Goal: Task Accomplishment & Management: Manage account settings

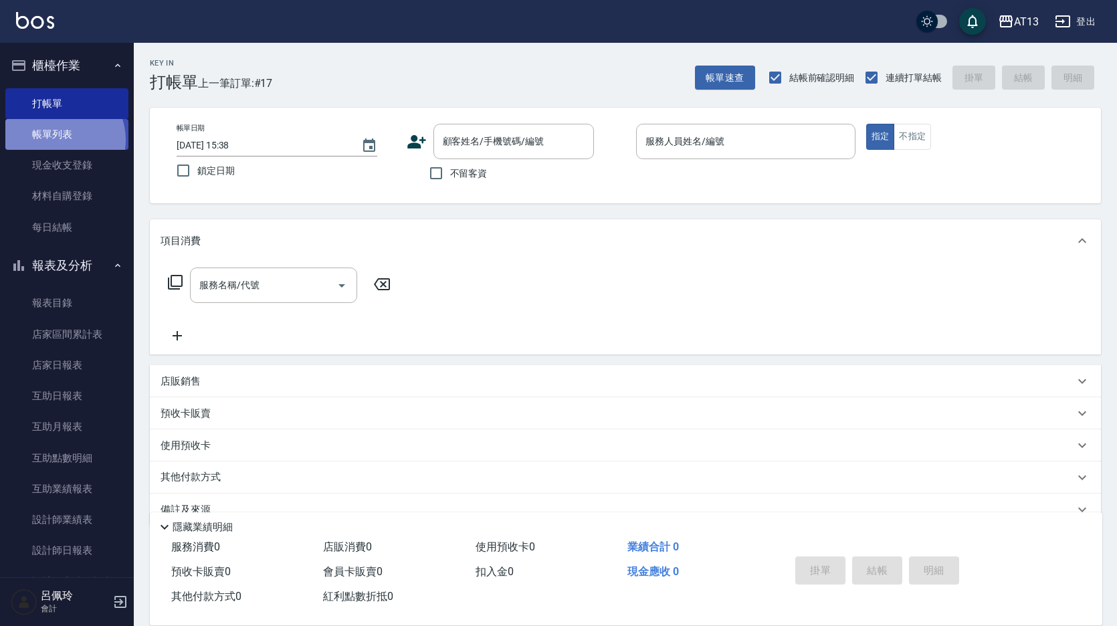
click at [58, 140] on link "帳單列表" at bounding box center [66, 134] width 123 height 31
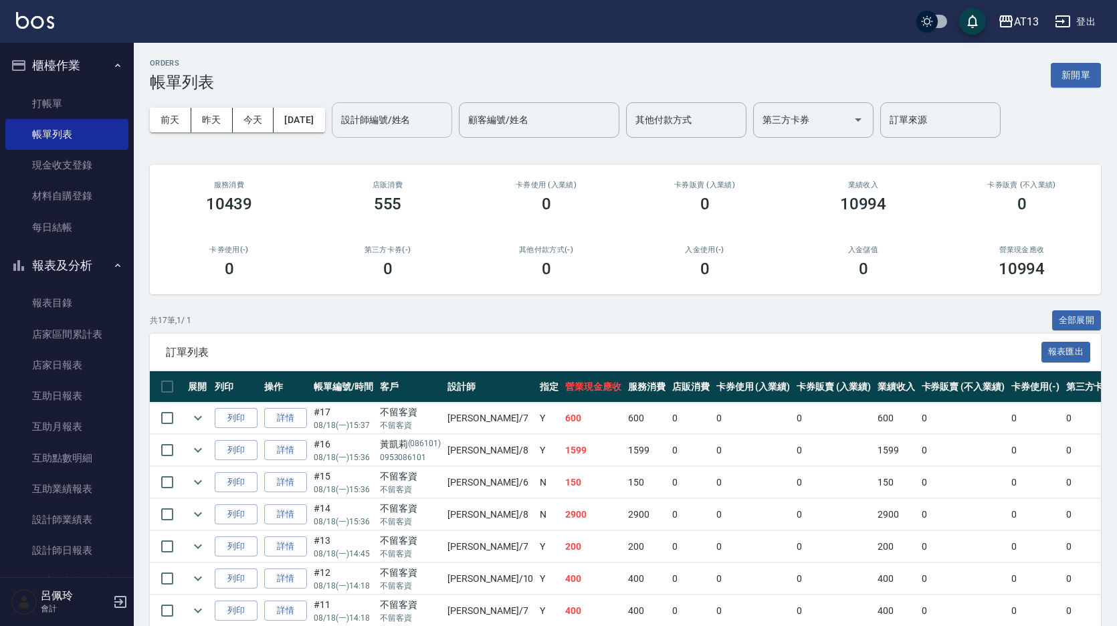
click at [433, 129] on input "設計師編號/姓名" at bounding box center [392, 119] width 108 height 23
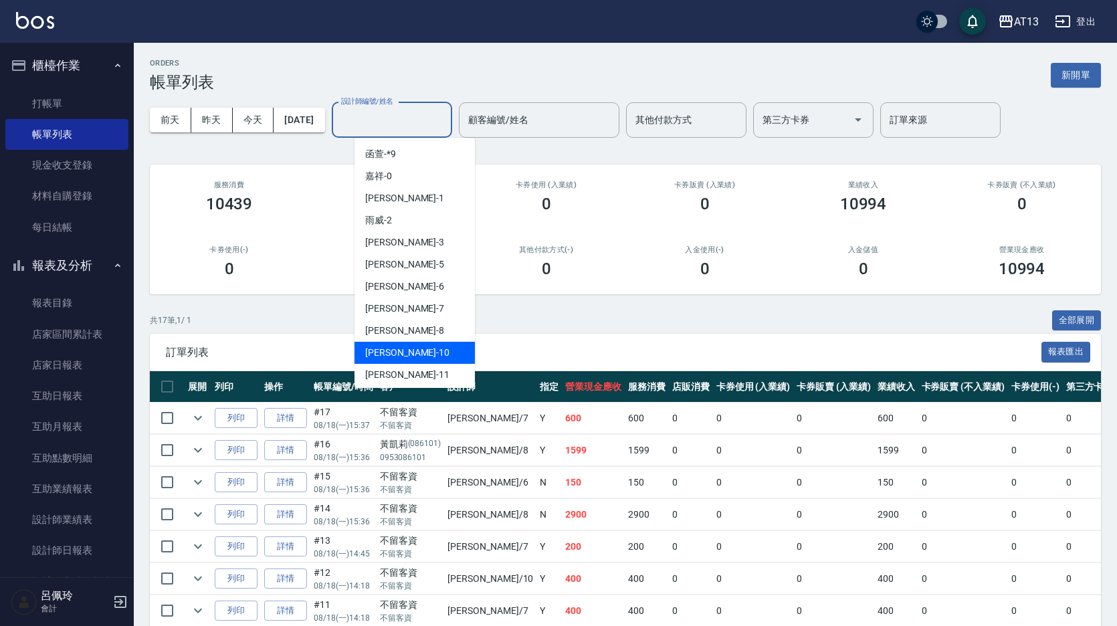
click at [409, 347] on div "[PERSON_NAME] -10" at bounding box center [415, 353] width 120 height 22
type input "[PERSON_NAME]-10"
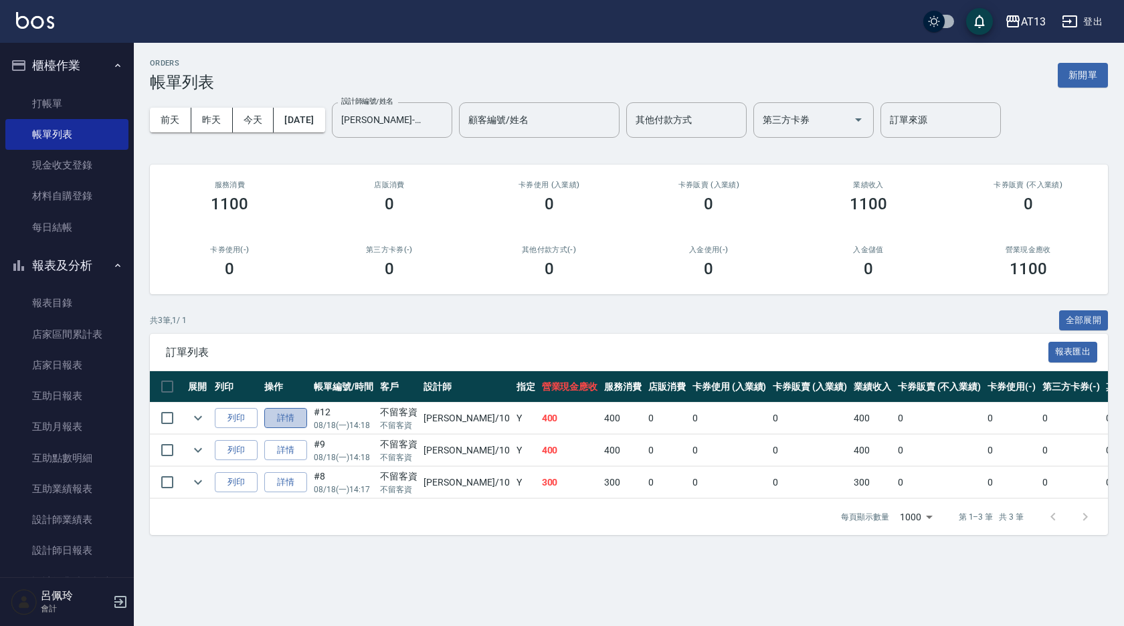
click at [283, 422] on link "詳情" at bounding box center [285, 418] width 43 height 21
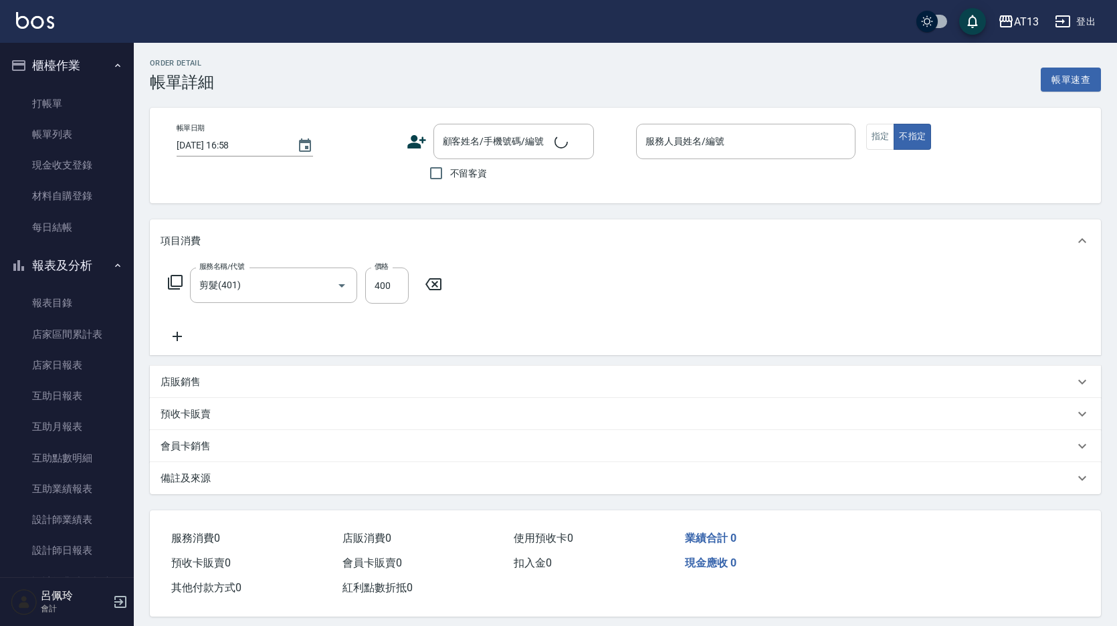
type input "剪髮(401)"
type input "[DATE] 14:18"
checkbox input "true"
type input "[PERSON_NAME]-10"
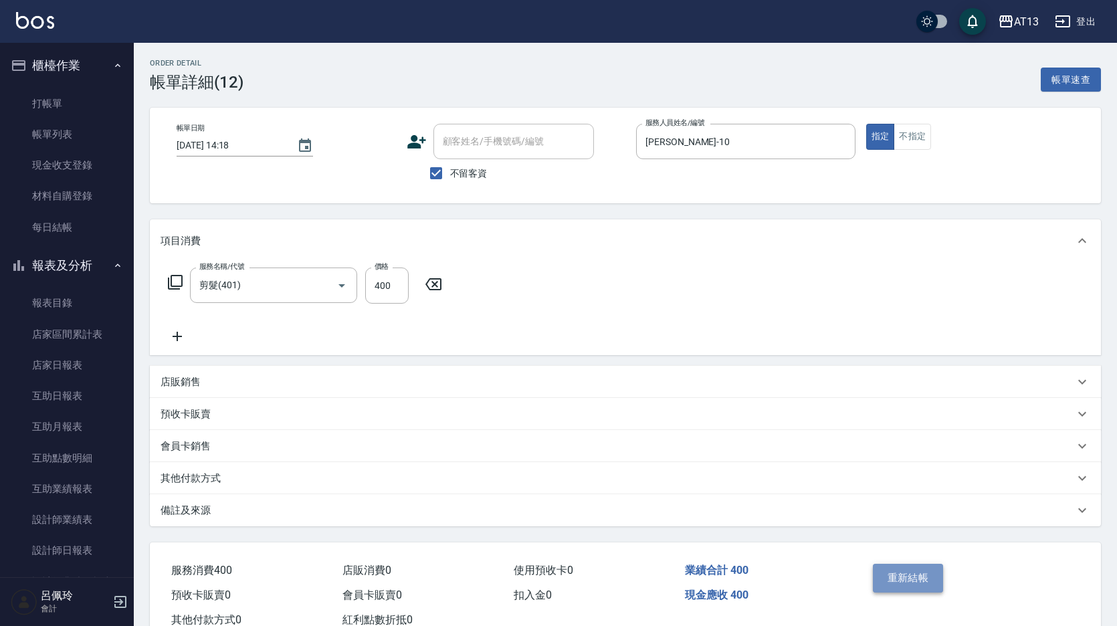
click at [913, 579] on button "重新結帳" at bounding box center [908, 578] width 71 height 28
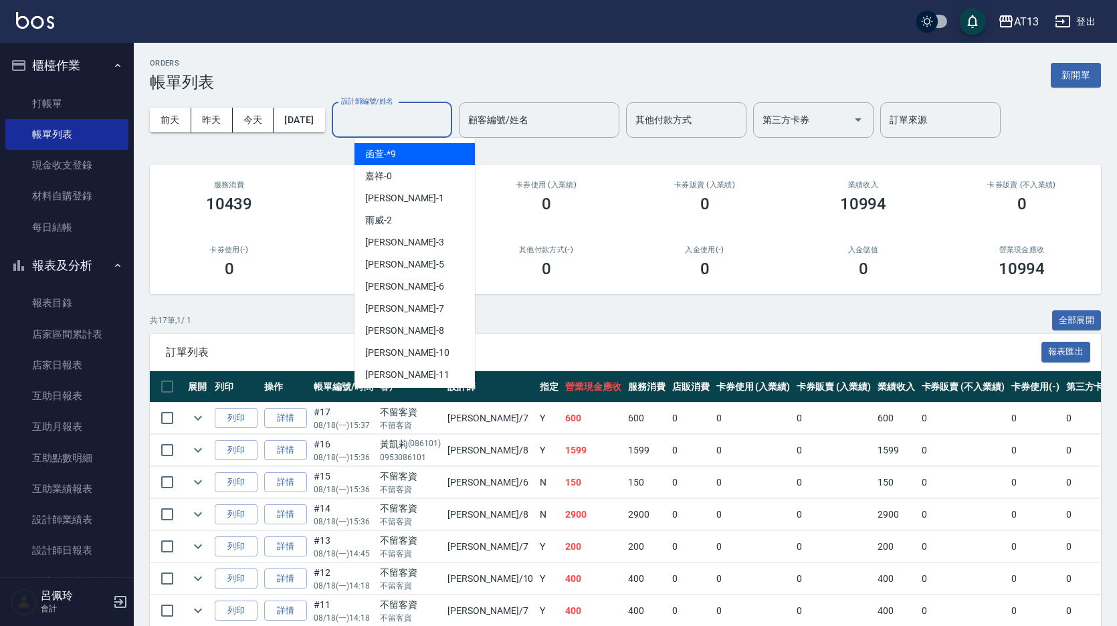
click at [391, 118] on input "設計師編號/姓名" at bounding box center [392, 119] width 108 height 23
click at [385, 344] on div "[PERSON_NAME] -10" at bounding box center [415, 353] width 120 height 22
type input "[PERSON_NAME]-10"
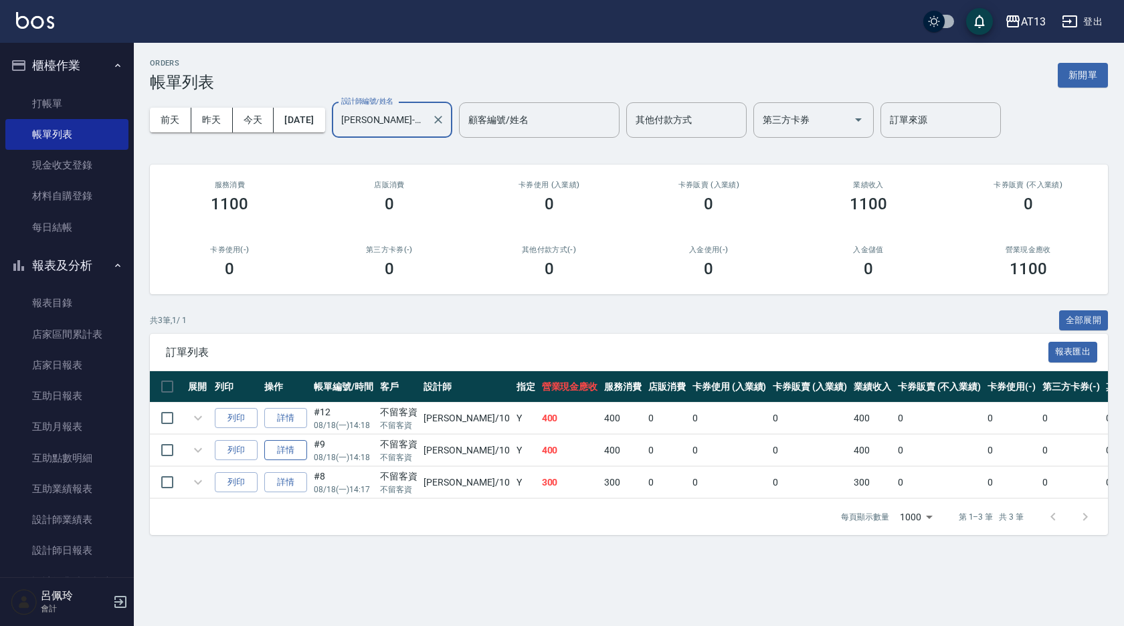
click at [294, 452] on link "詳情" at bounding box center [285, 450] width 43 height 21
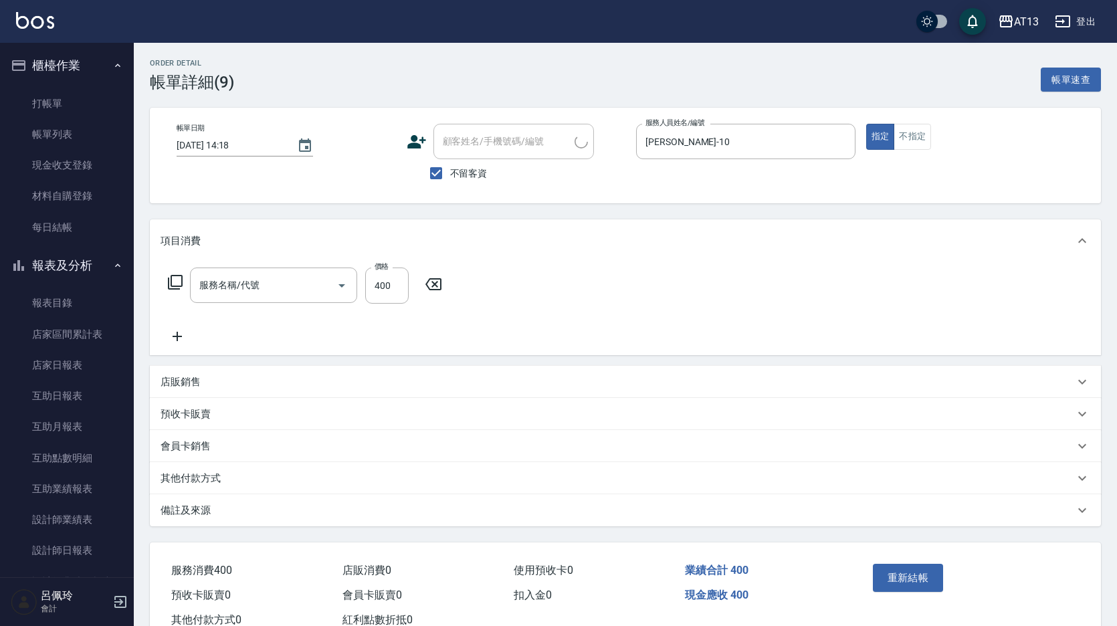
type input "[DATE] 14:18"
checkbox input "true"
type input "[PERSON_NAME]-10"
type input "剪髮(401)"
click at [914, 575] on button "重新結帳" at bounding box center [908, 578] width 71 height 28
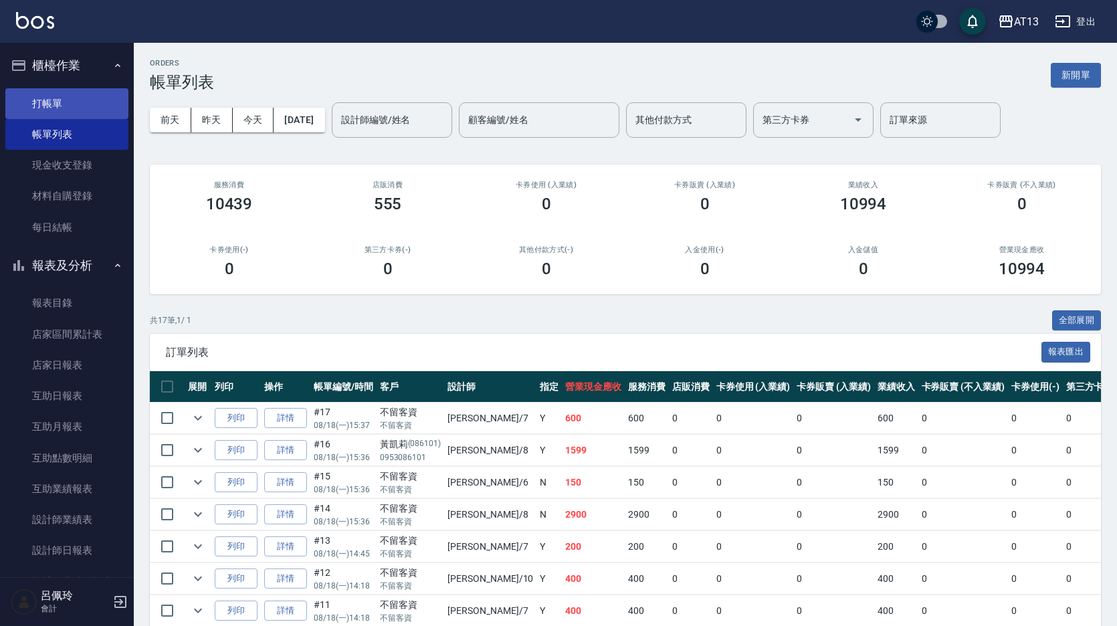
click at [88, 100] on link "打帳單" at bounding box center [66, 103] width 123 height 31
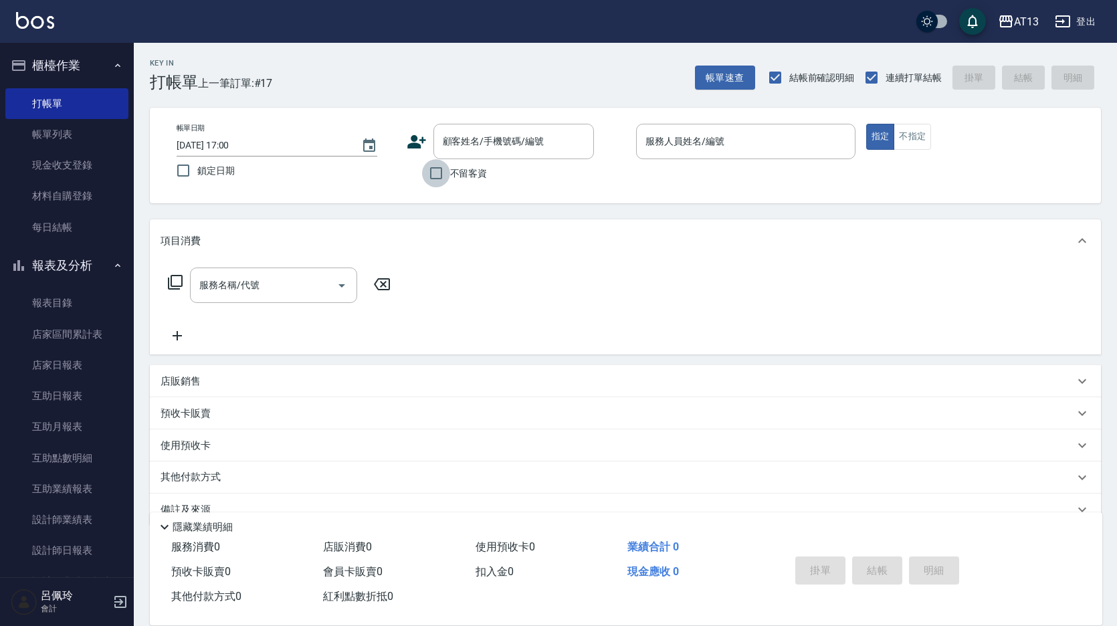
click at [444, 170] on input "不留客資" at bounding box center [436, 173] width 28 height 28
checkbox input "true"
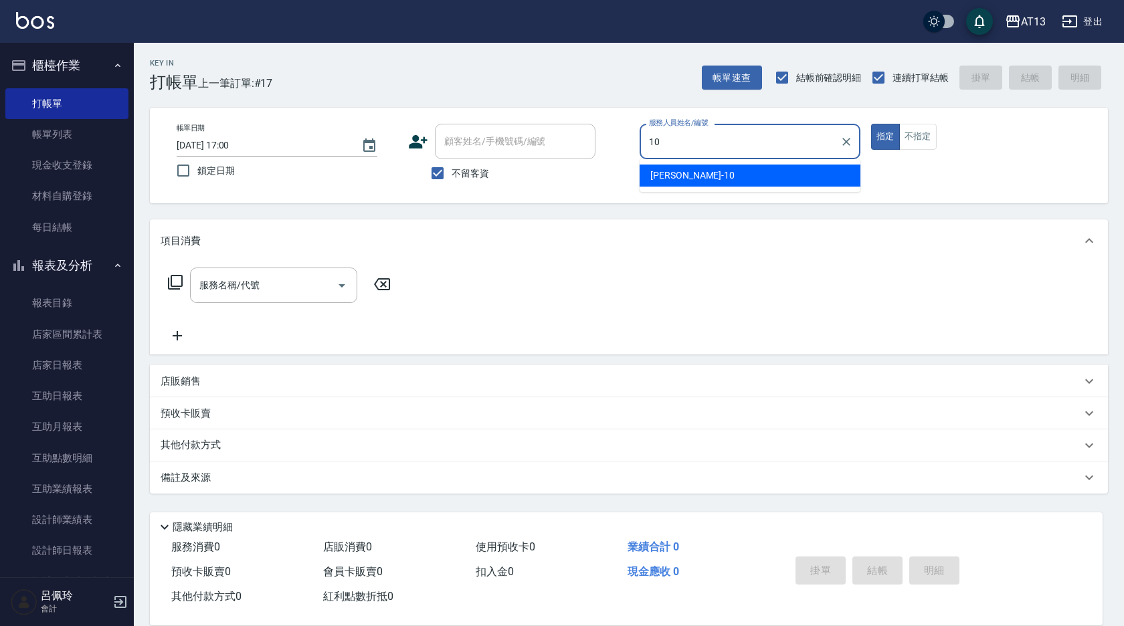
click at [716, 173] on div "[PERSON_NAME] -10" at bounding box center [750, 176] width 221 height 22
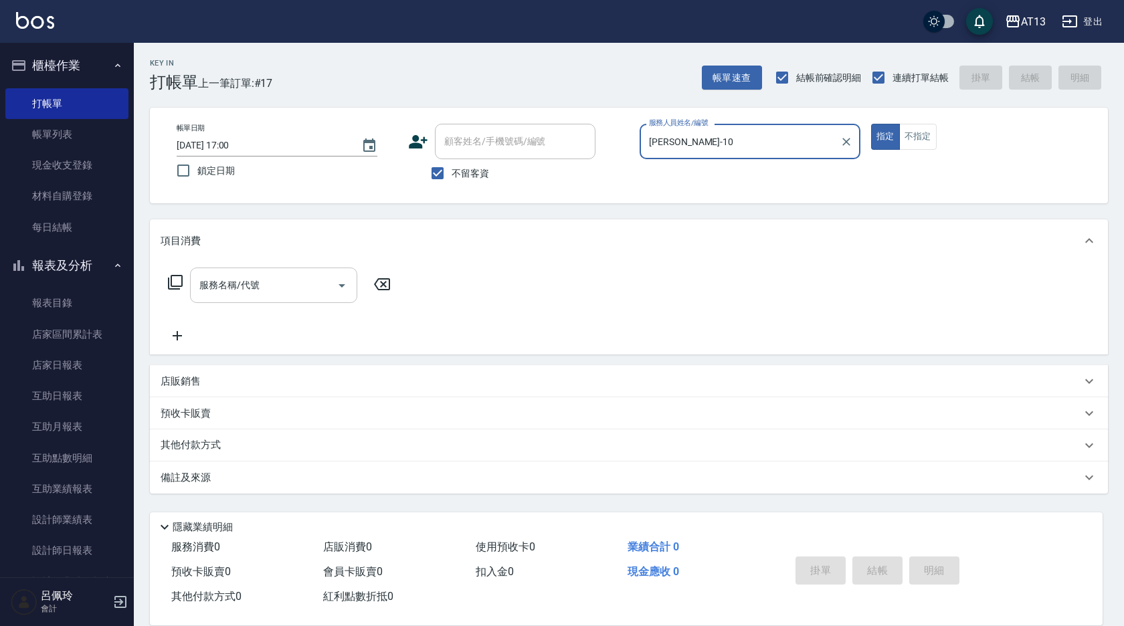
type input "[PERSON_NAME]-10"
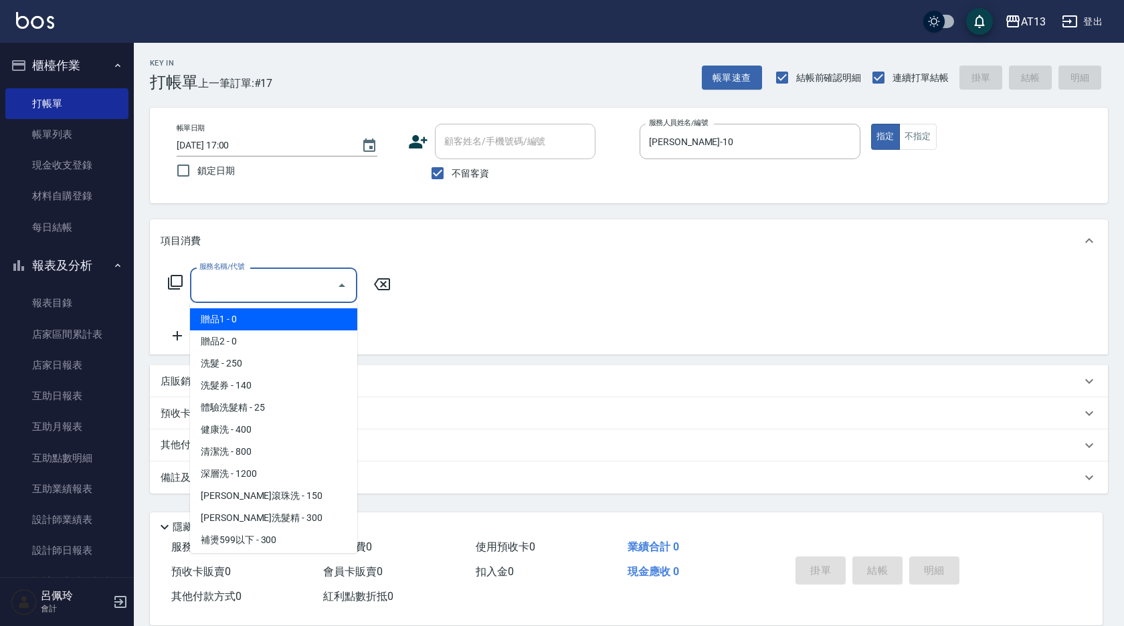
click at [308, 282] on input "服務名稱/代號" at bounding box center [263, 285] width 135 height 23
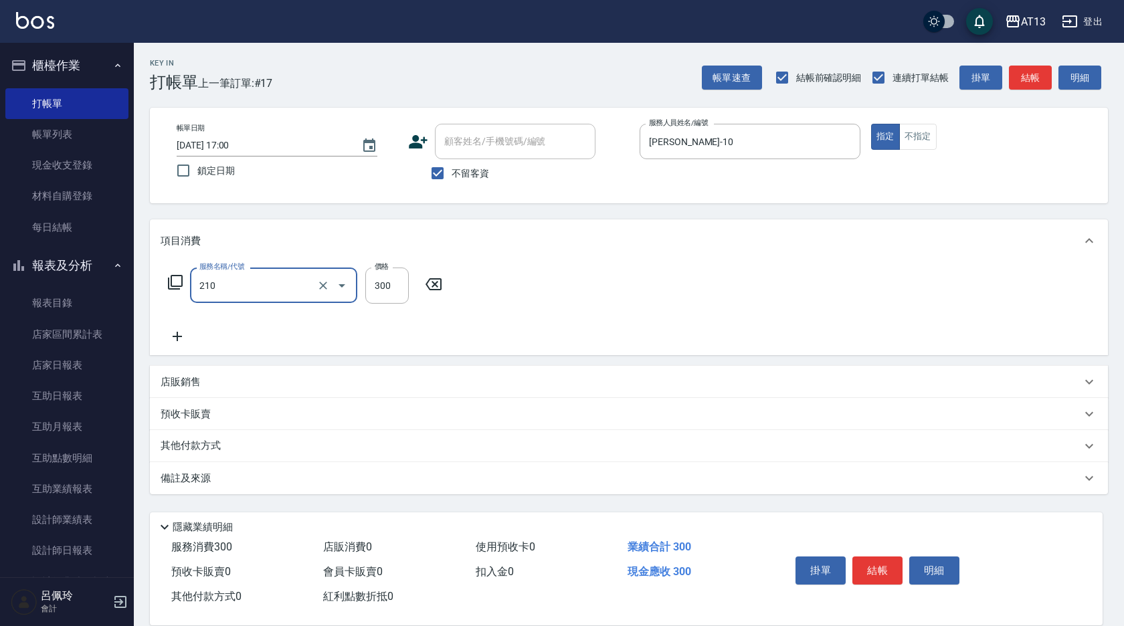
type input "歐娜洗髮精(210)"
type input "[PERSON_NAME]-23"
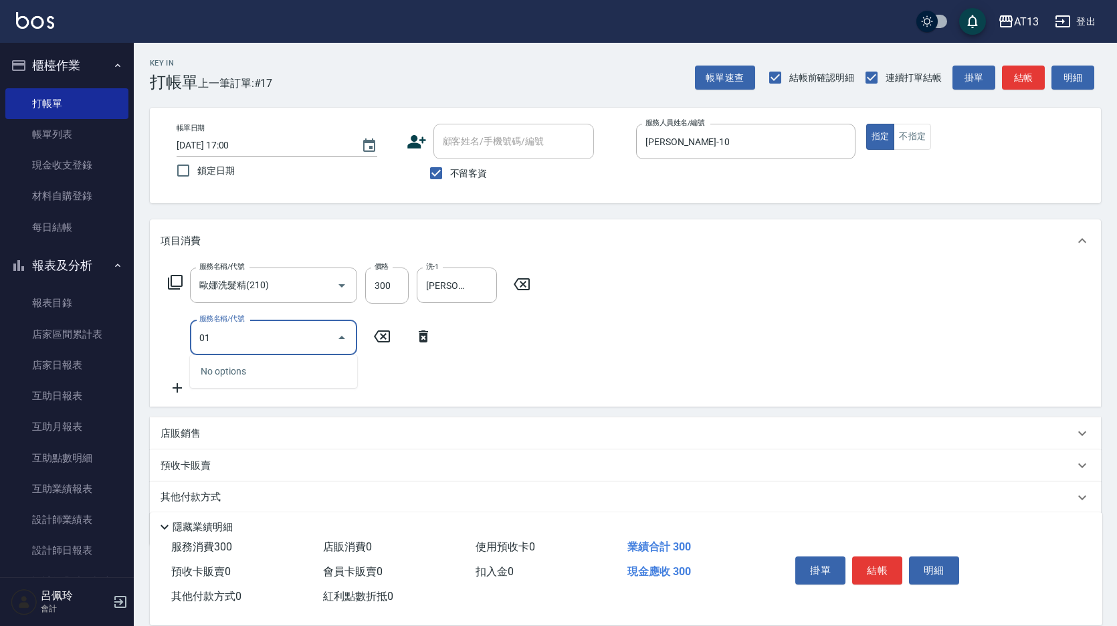
type input "0"
type input "剪髮(401)"
click at [632, 315] on div "服務名稱/代號 [PERSON_NAME]洗髮精(210) 服務名稱/代號 價格 300 價格 洗-1 [PERSON_NAME]-23 洗-1 服務名稱/代…" at bounding box center [625, 334] width 951 height 145
click at [891, 569] on button "結帳" at bounding box center [877, 571] width 50 height 28
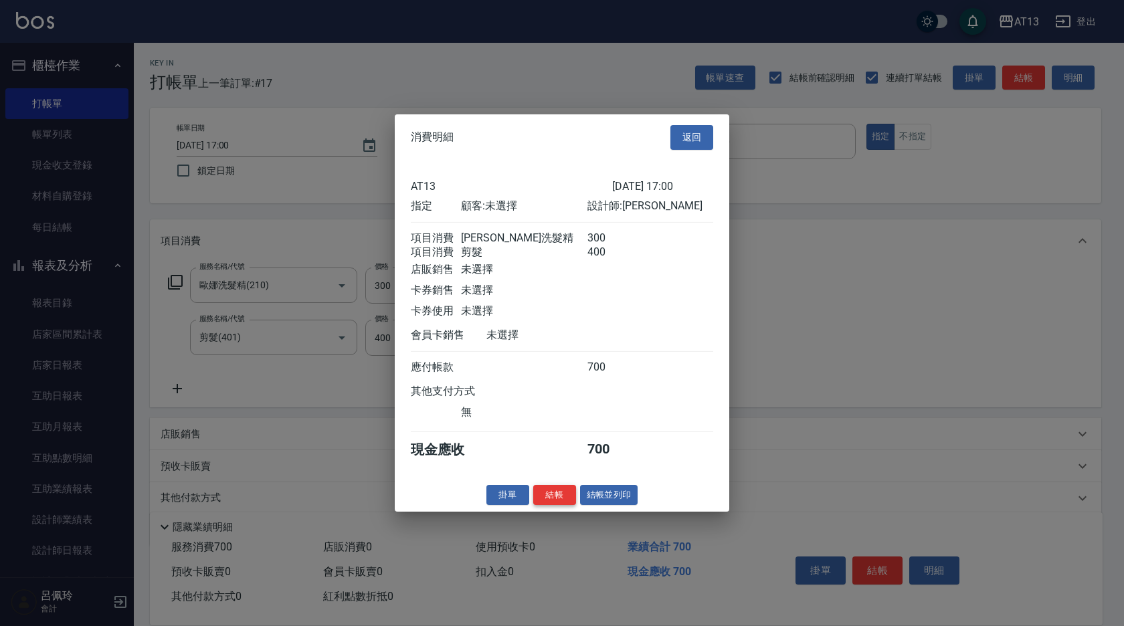
click at [567, 501] on button "結帳" at bounding box center [554, 494] width 43 height 21
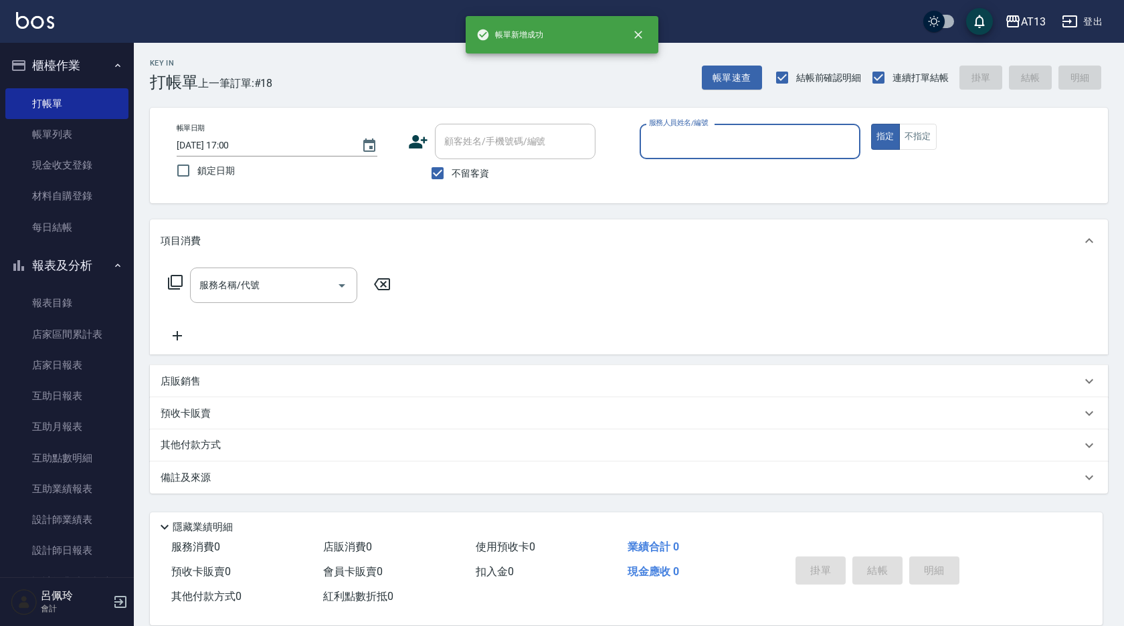
click at [703, 139] on input "服務人員姓名/編號" at bounding box center [750, 141] width 209 height 23
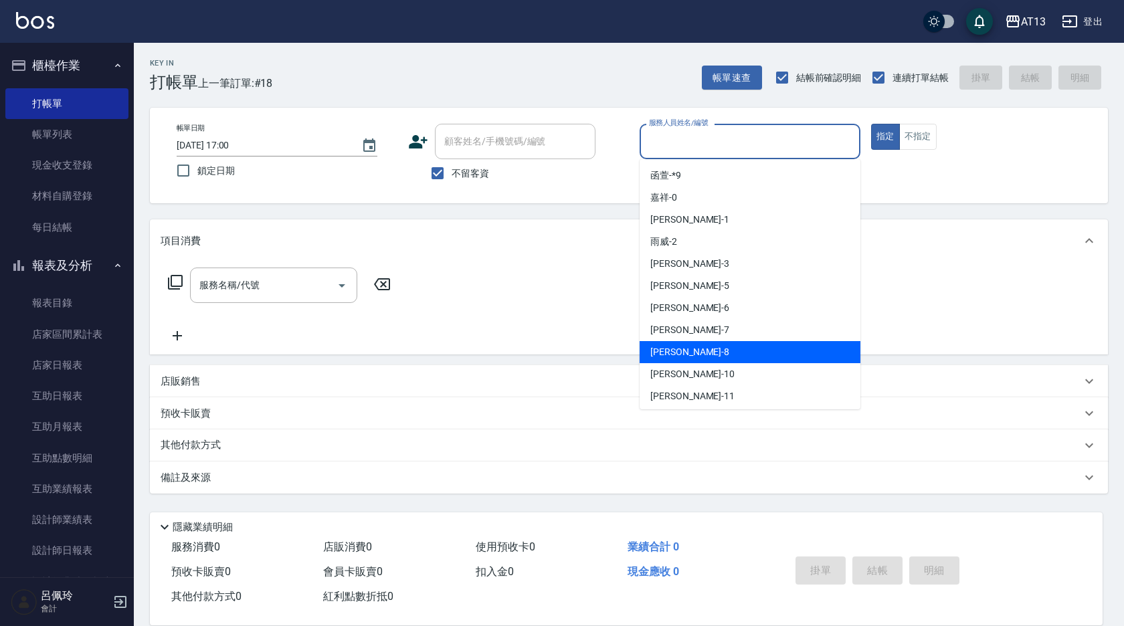
click at [680, 354] on div "[PERSON_NAME] -8" at bounding box center [750, 352] width 221 height 22
type input "[PERSON_NAME]-8"
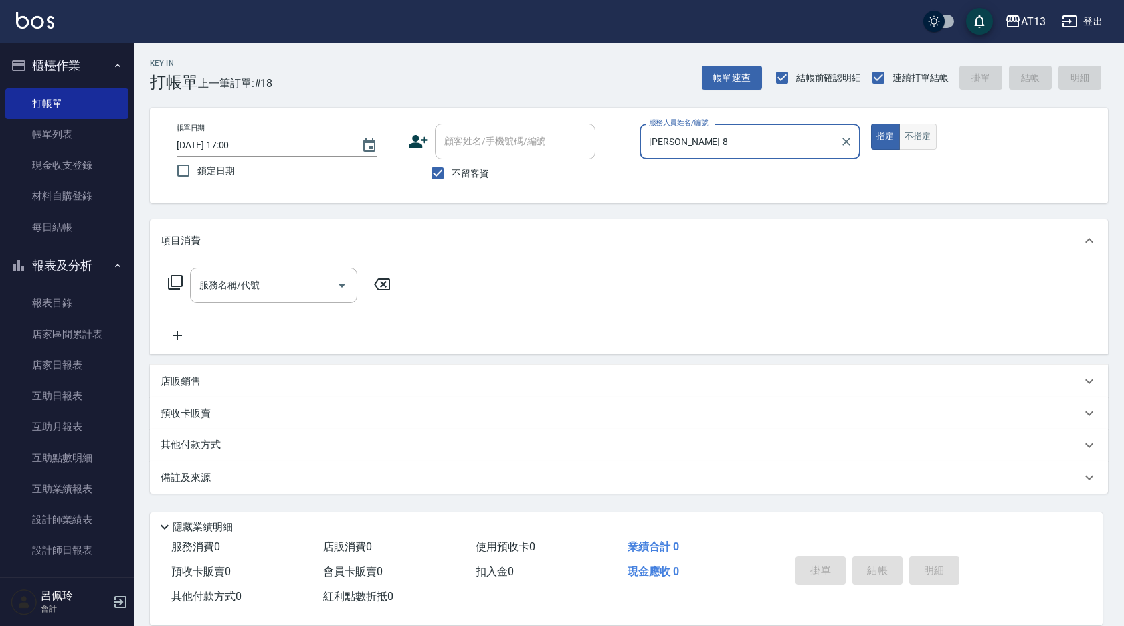
click at [914, 136] on button "不指定" at bounding box center [917, 137] width 37 height 26
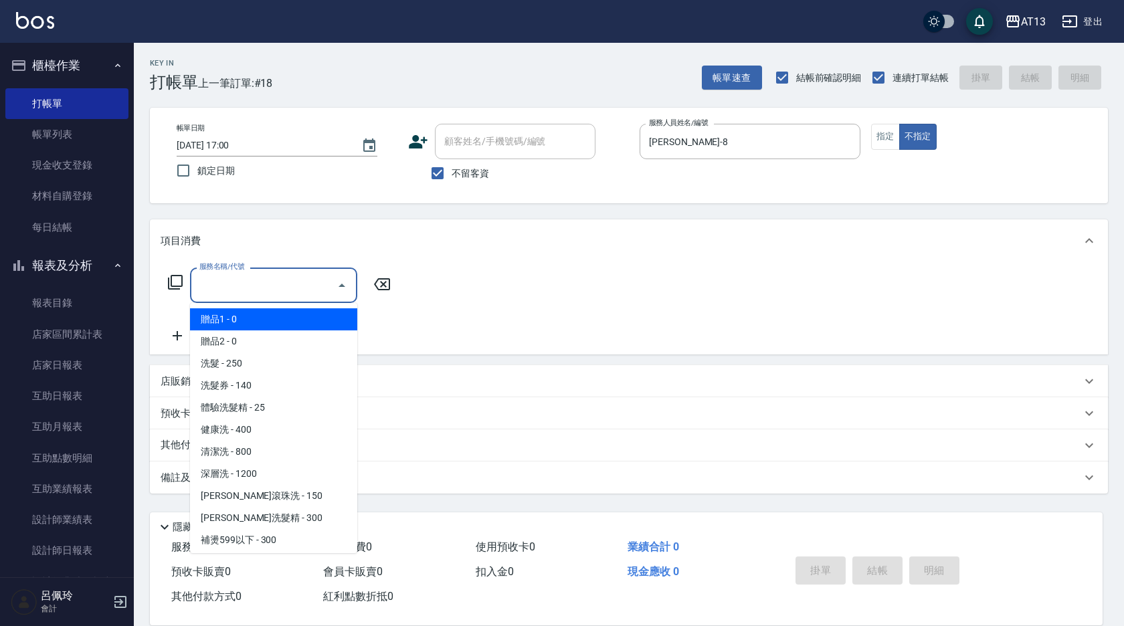
click at [288, 283] on input "服務名稱/代號" at bounding box center [263, 285] width 135 height 23
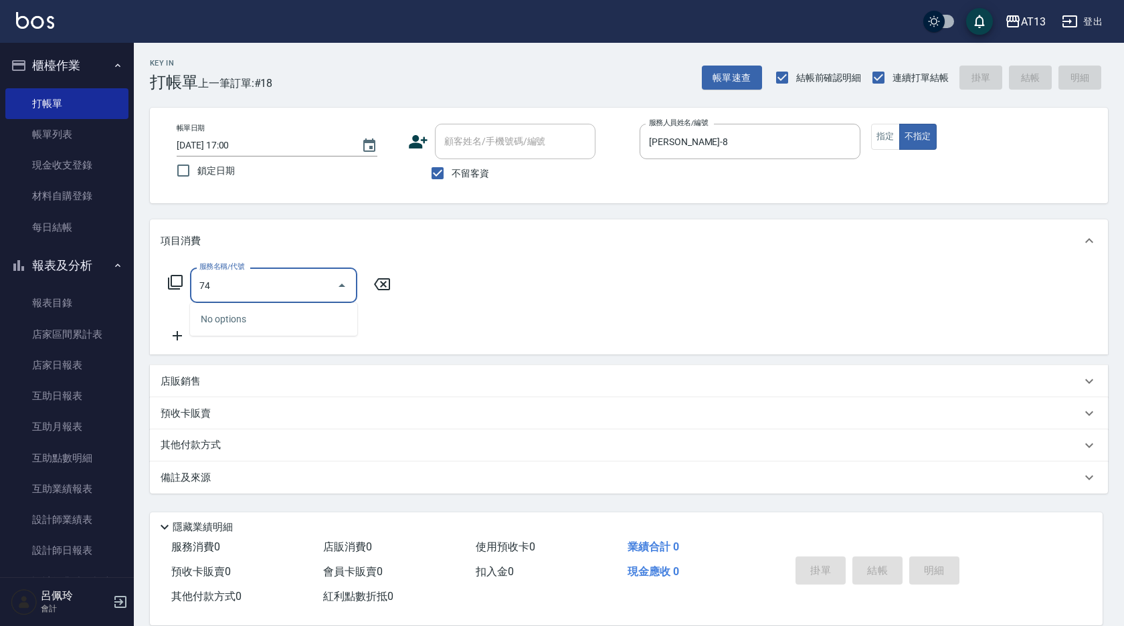
type input "7"
type input "剪髮(401)"
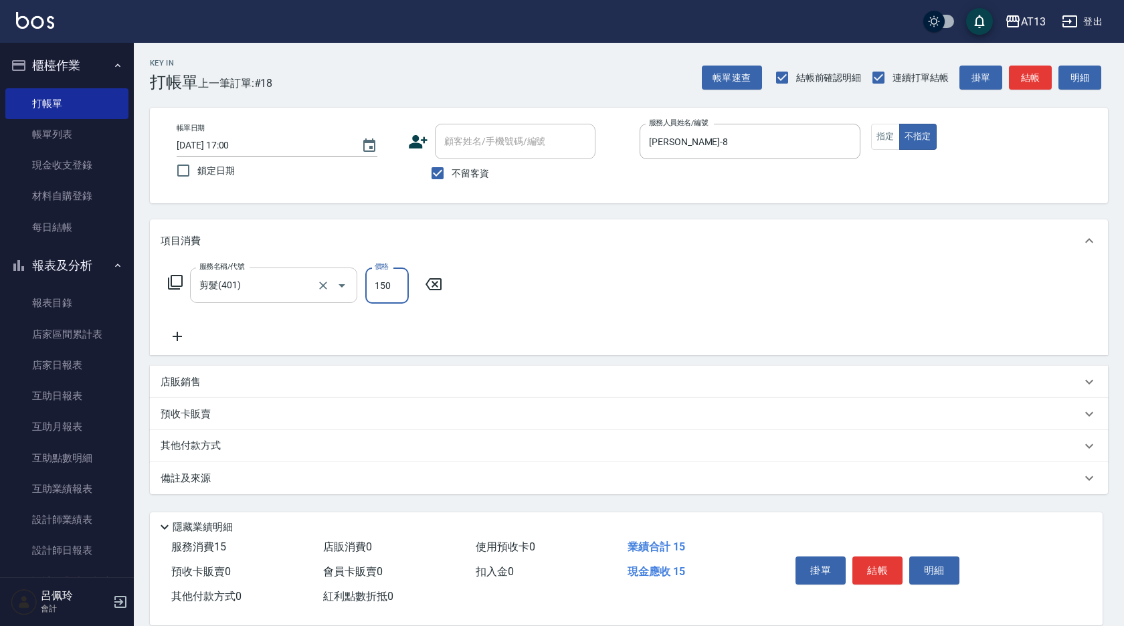
type input "150"
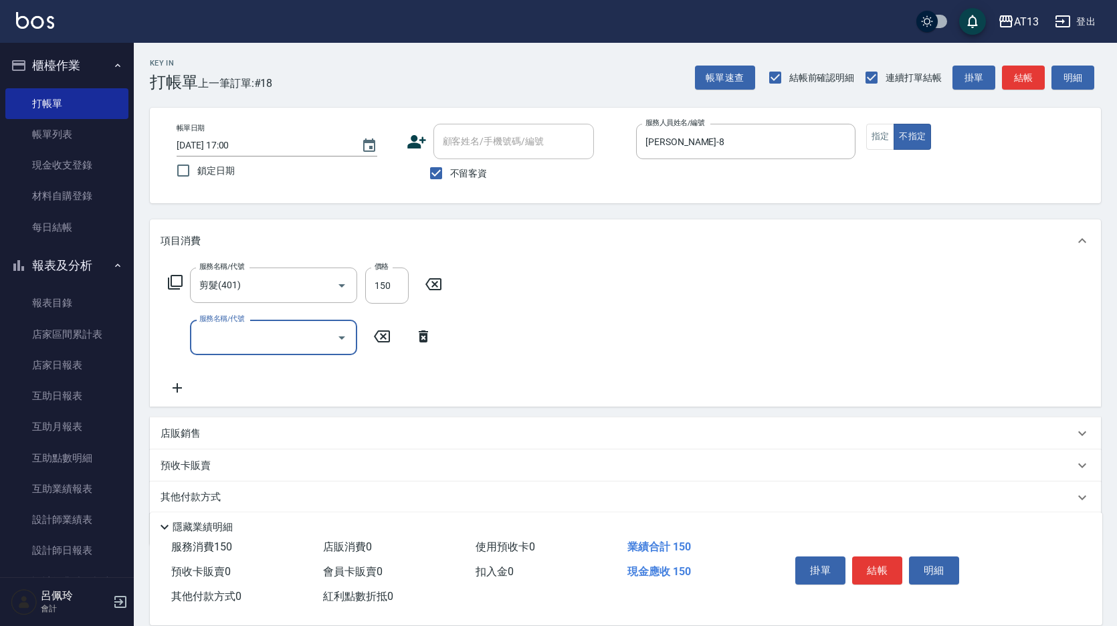
click at [621, 292] on div "服務名稱/代號 剪髮(401) 服務名稱/代號 價格 150 價格 服務名稱/代號 服務名稱/代號" at bounding box center [625, 334] width 951 height 145
click at [874, 551] on div "掛單 結帳 明細" at bounding box center [877, 572] width 175 height 42
click at [878, 563] on button "結帳" at bounding box center [877, 571] width 50 height 28
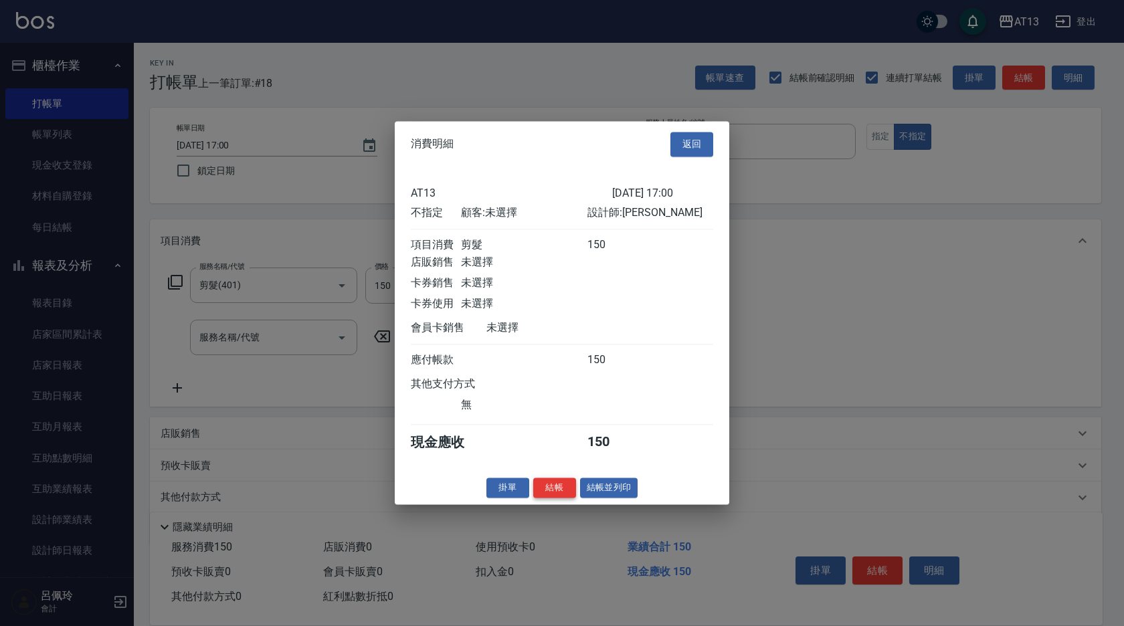
click at [563, 494] on button "結帳" at bounding box center [554, 488] width 43 height 21
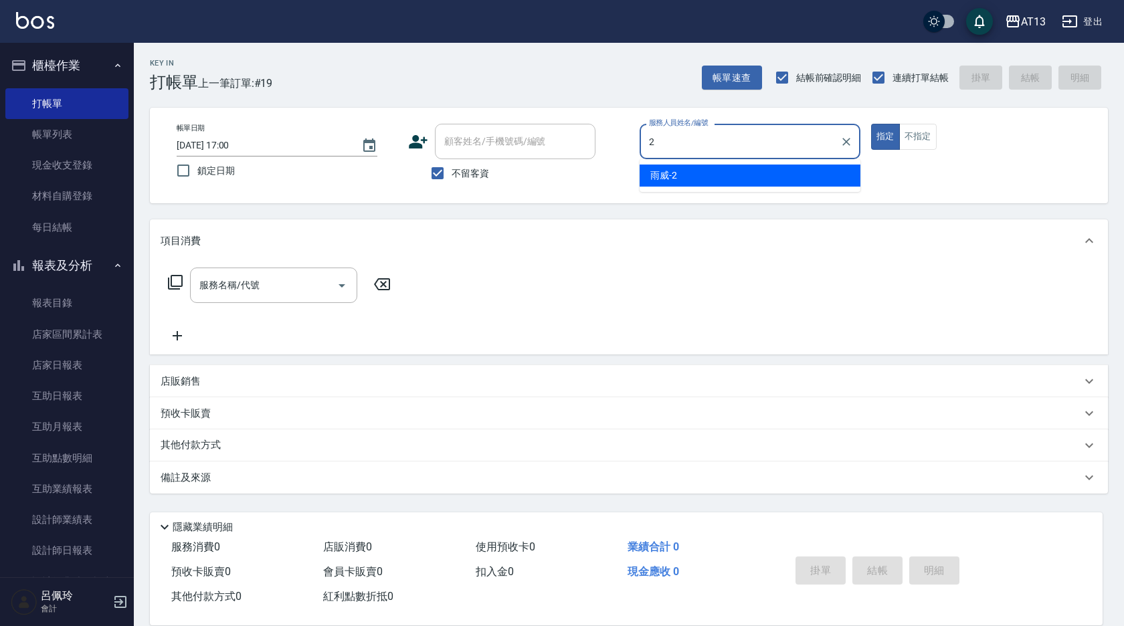
click at [659, 183] on div "雨威 -2" at bounding box center [750, 176] width 221 height 22
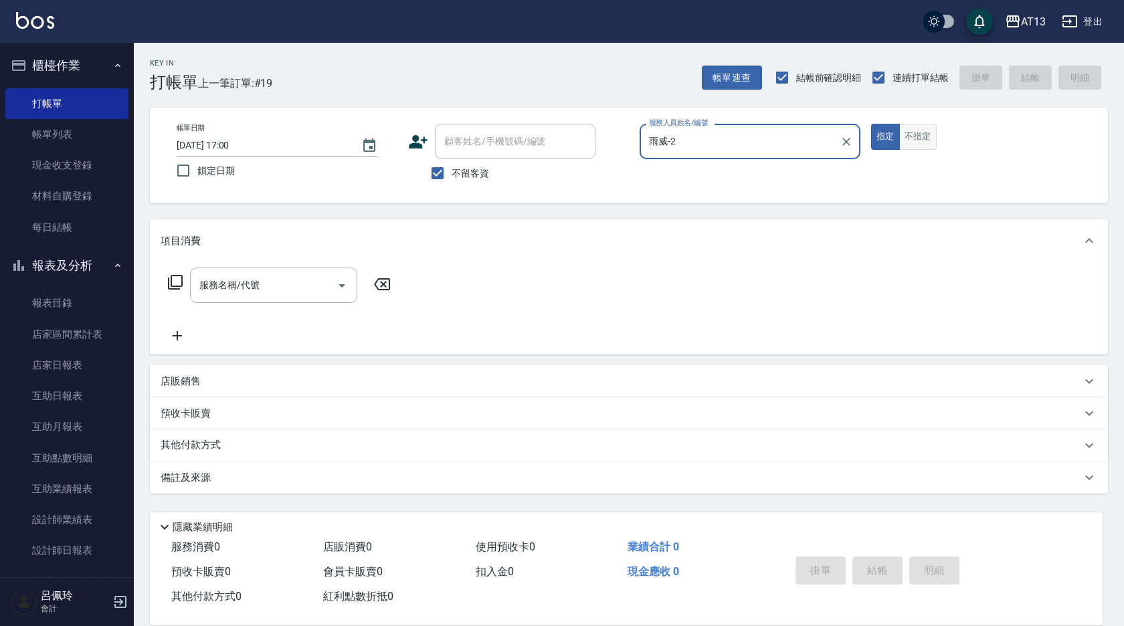
type input "雨威-2"
click at [918, 141] on button "不指定" at bounding box center [917, 137] width 37 height 26
drag, startPoint x: 325, startPoint y: 273, endPoint x: 319, endPoint y: 279, distance: 8.5
click at [325, 274] on div "服務名稱/代號" at bounding box center [273, 285] width 167 height 35
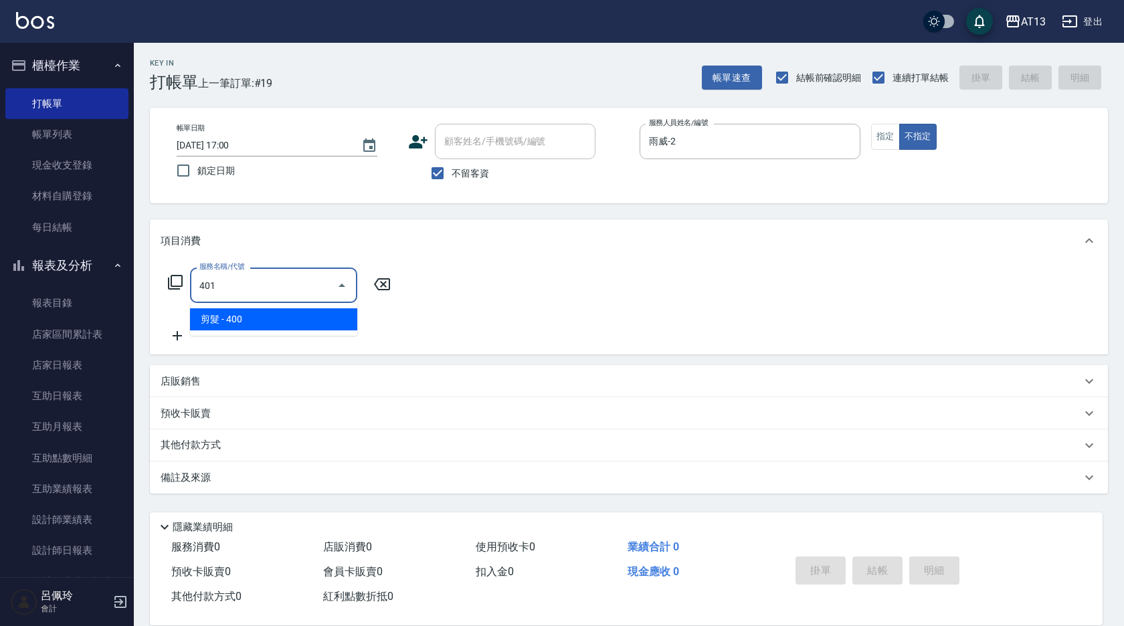
type input "剪髮(401)"
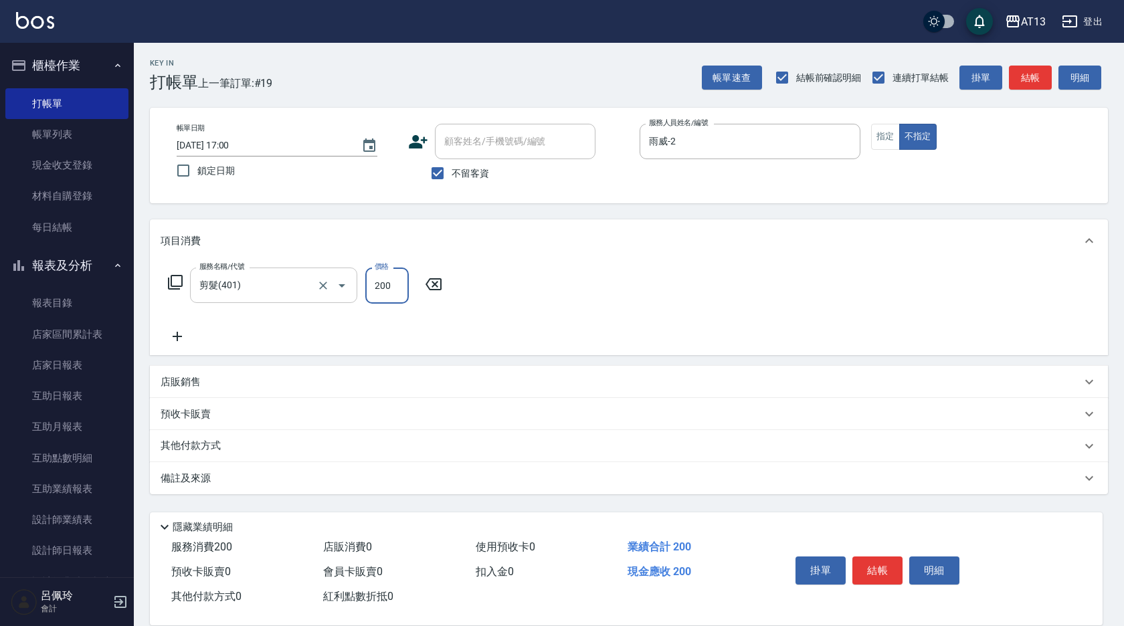
type input "200"
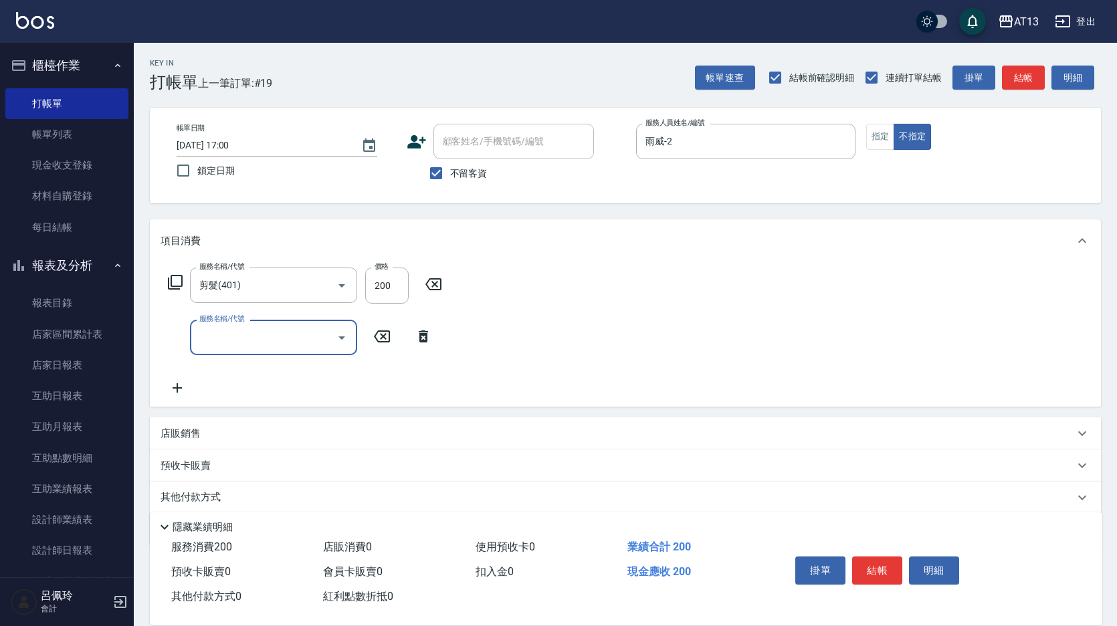
drag, startPoint x: 522, startPoint y: 320, endPoint x: 621, endPoint y: 358, distance: 106.1
click at [528, 321] on div "服務名稱/代號 剪髮(401) 服務名稱/代號 價格 200 價格 服務名稱/代號 服務名稱/代號" at bounding box center [625, 334] width 951 height 145
click at [883, 569] on button "結帳" at bounding box center [877, 571] width 50 height 28
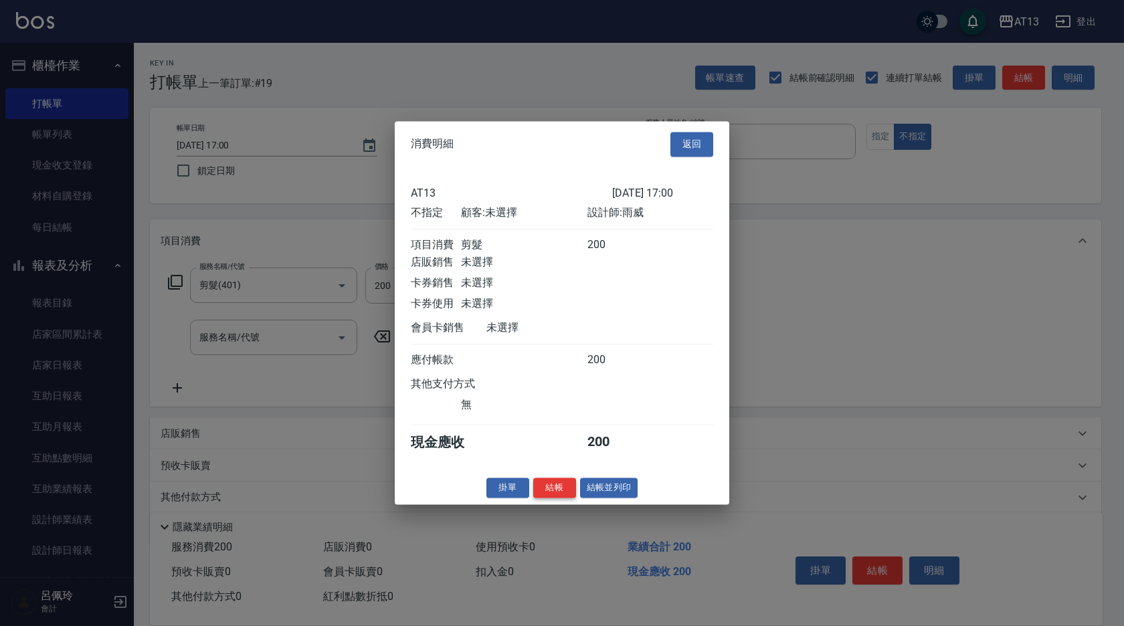
click at [551, 498] on button "結帳" at bounding box center [554, 488] width 43 height 21
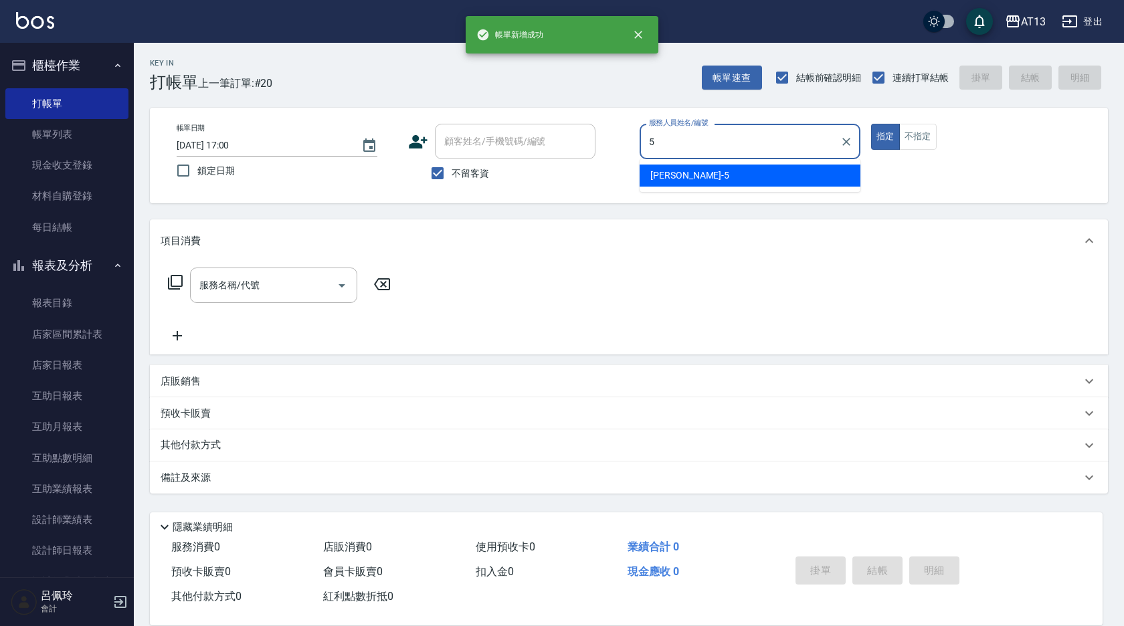
click at [708, 172] on div "[PERSON_NAME] -5" at bounding box center [750, 176] width 221 height 22
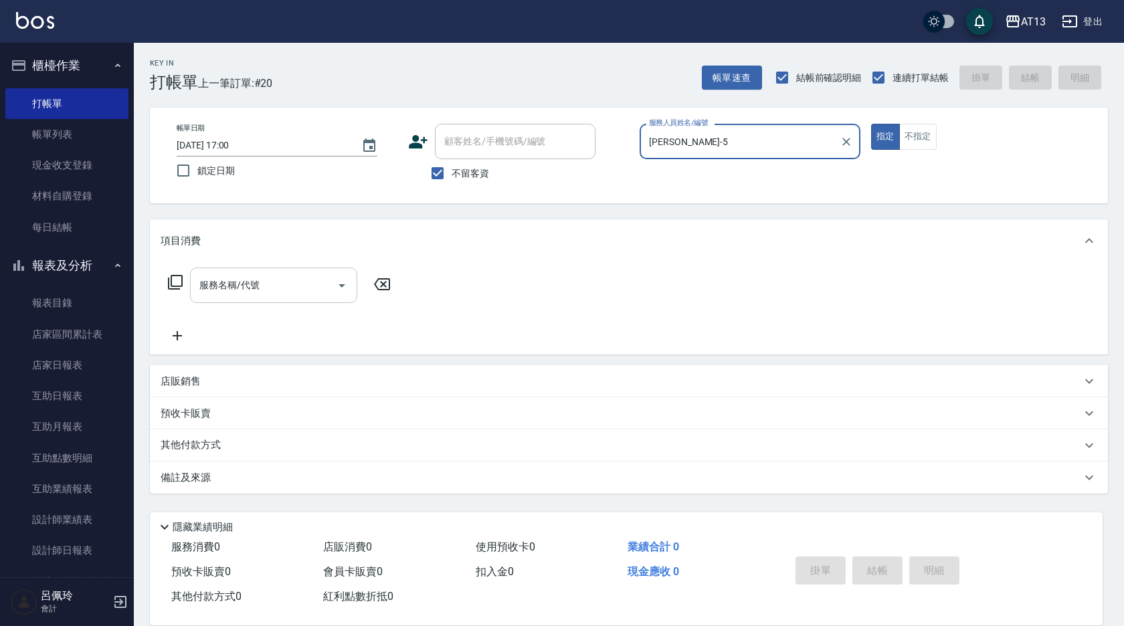
type input "[PERSON_NAME]-5"
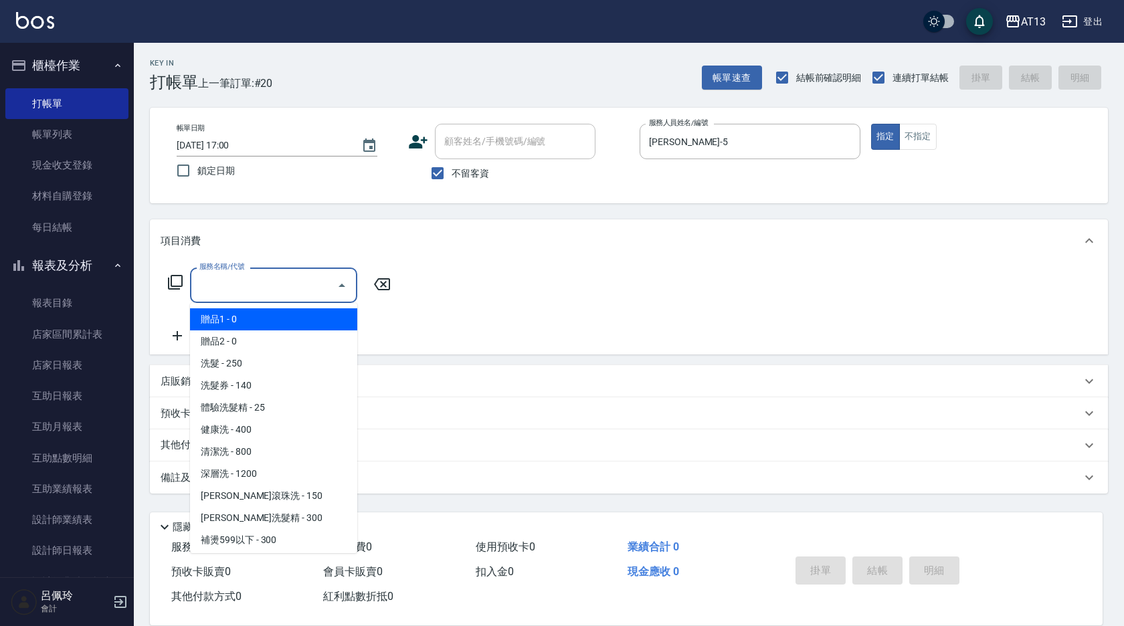
click at [270, 282] on input "服務名稱/代號" at bounding box center [263, 285] width 135 height 23
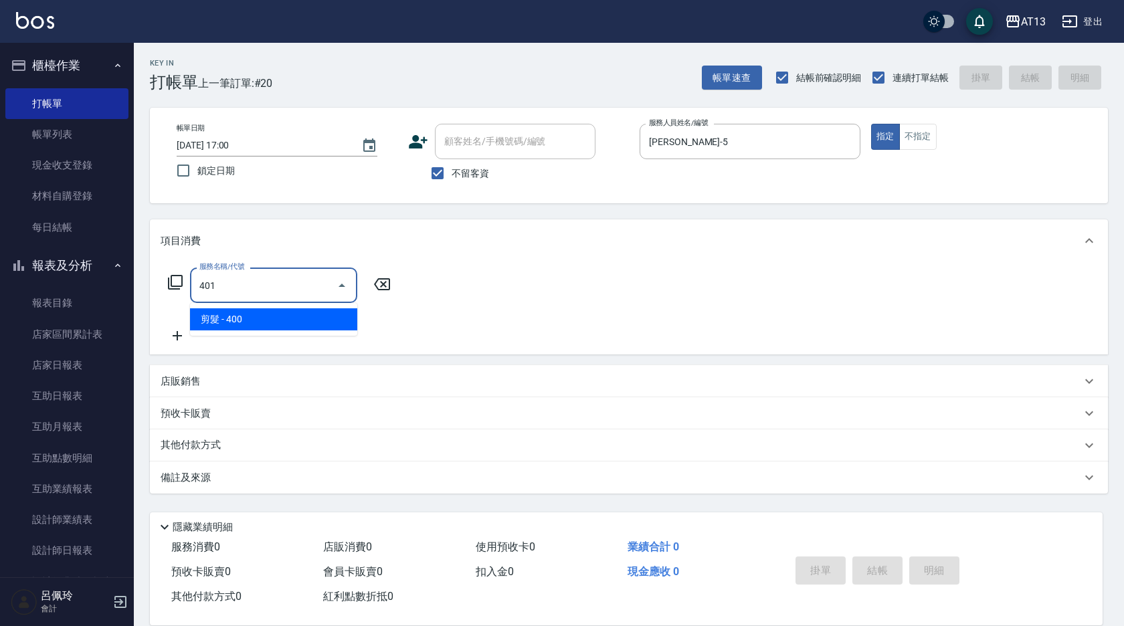
type input "剪髮(401)"
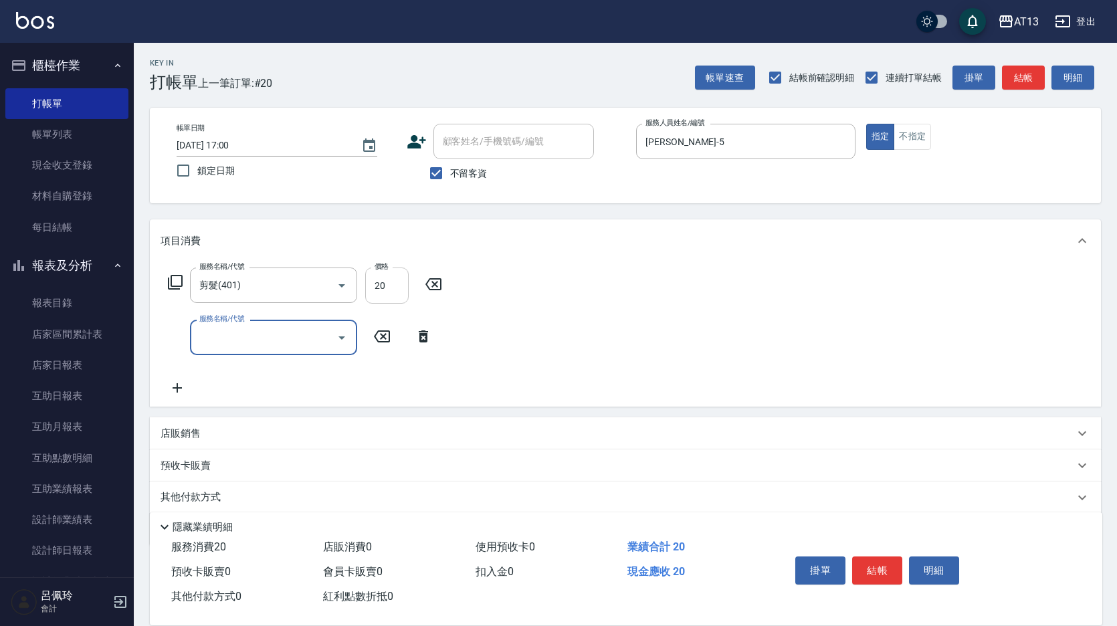
click at [382, 286] on input "20" at bounding box center [386, 286] width 43 height 36
type input "200"
click at [490, 273] on div "服務名稱/代號 剪髮(401) 服務名稱/代號 價格 200 價格 服務名稱/代號 服務名稱/代號" at bounding box center [625, 334] width 951 height 145
drag, startPoint x: 882, startPoint y: 561, endPoint x: 872, endPoint y: 556, distance: 10.5
click at [881, 561] on button "結帳" at bounding box center [877, 571] width 50 height 28
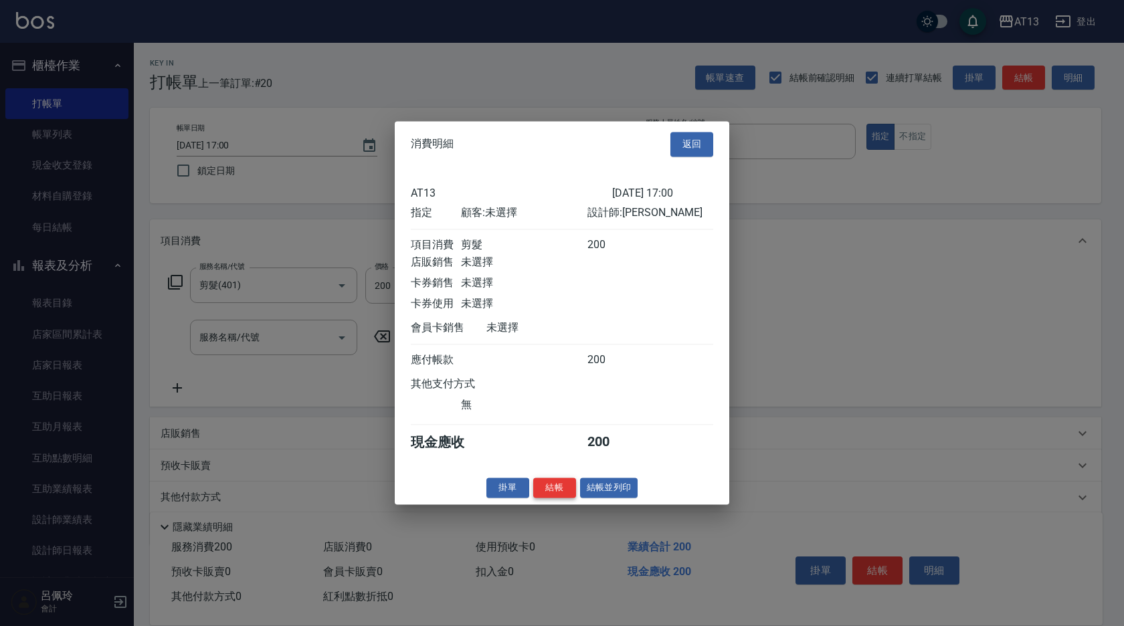
click at [555, 498] on button "結帳" at bounding box center [554, 488] width 43 height 21
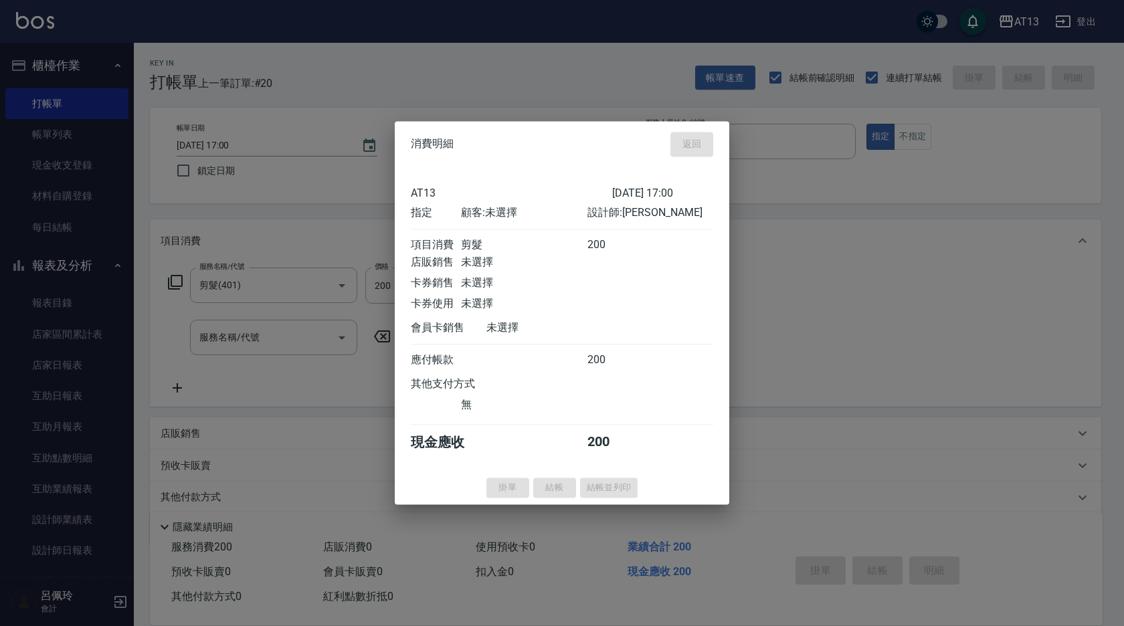
type input "[DATE] 17:01"
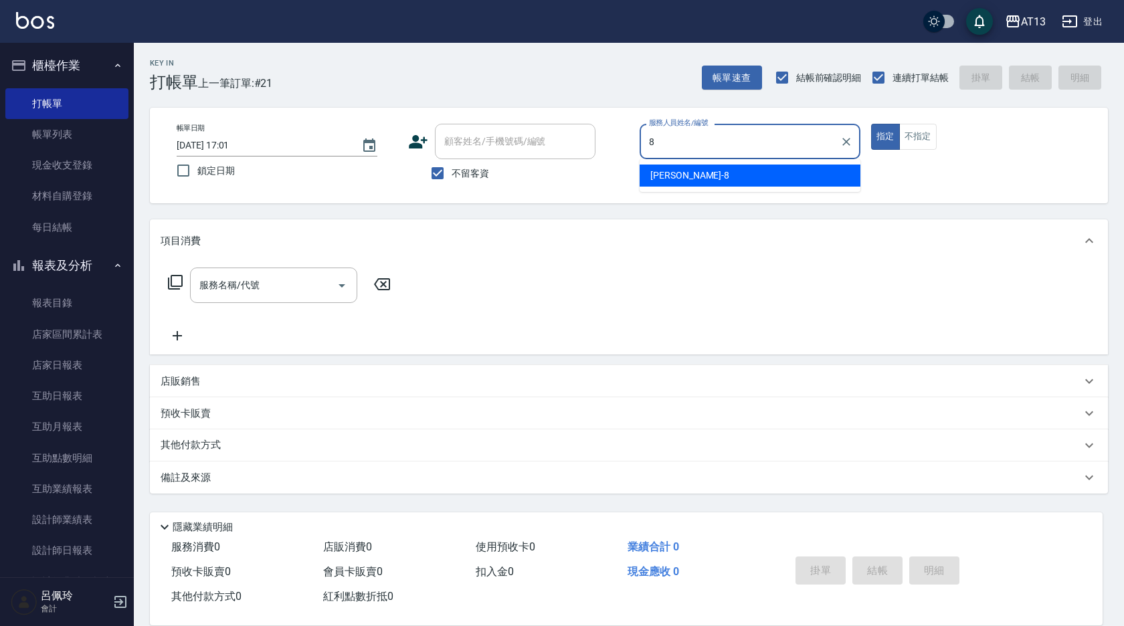
click at [689, 165] on div "[PERSON_NAME] -8" at bounding box center [750, 176] width 221 height 22
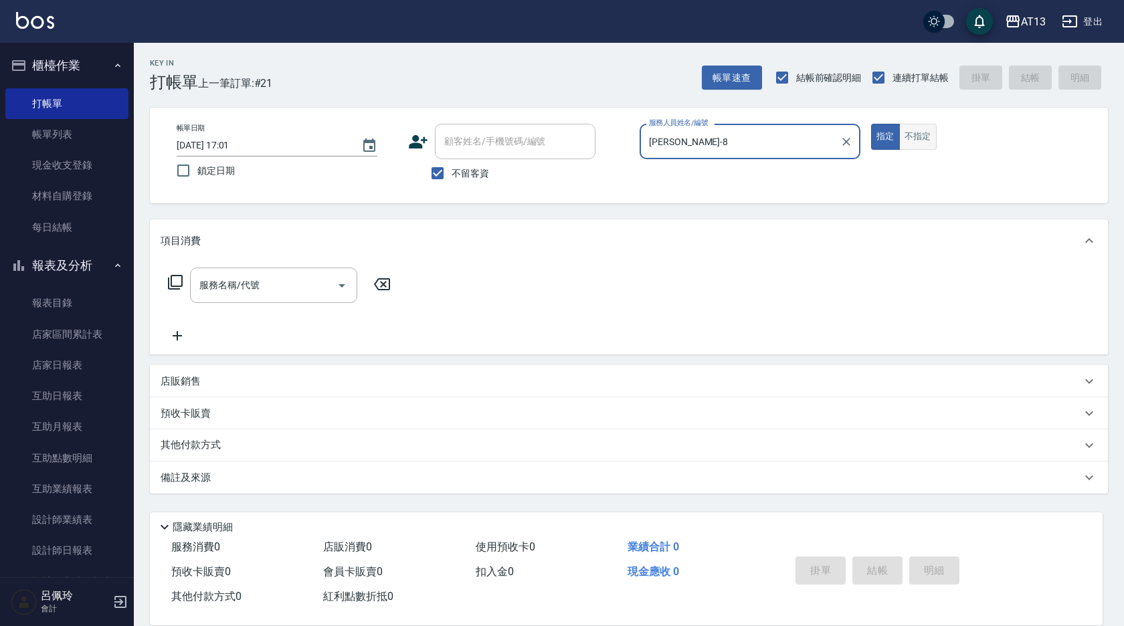
type input "[PERSON_NAME]-8"
click at [924, 142] on button "不指定" at bounding box center [917, 137] width 37 height 26
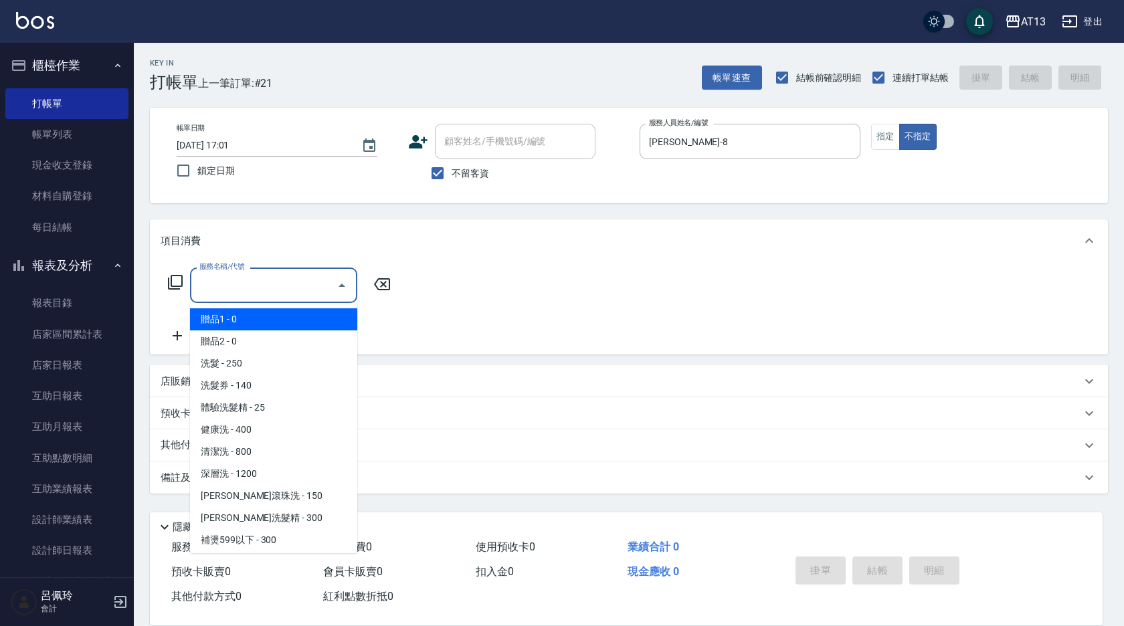
click at [280, 292] on input "服務名稱/代號" at bounding box center [263, 285] width 135 height 23
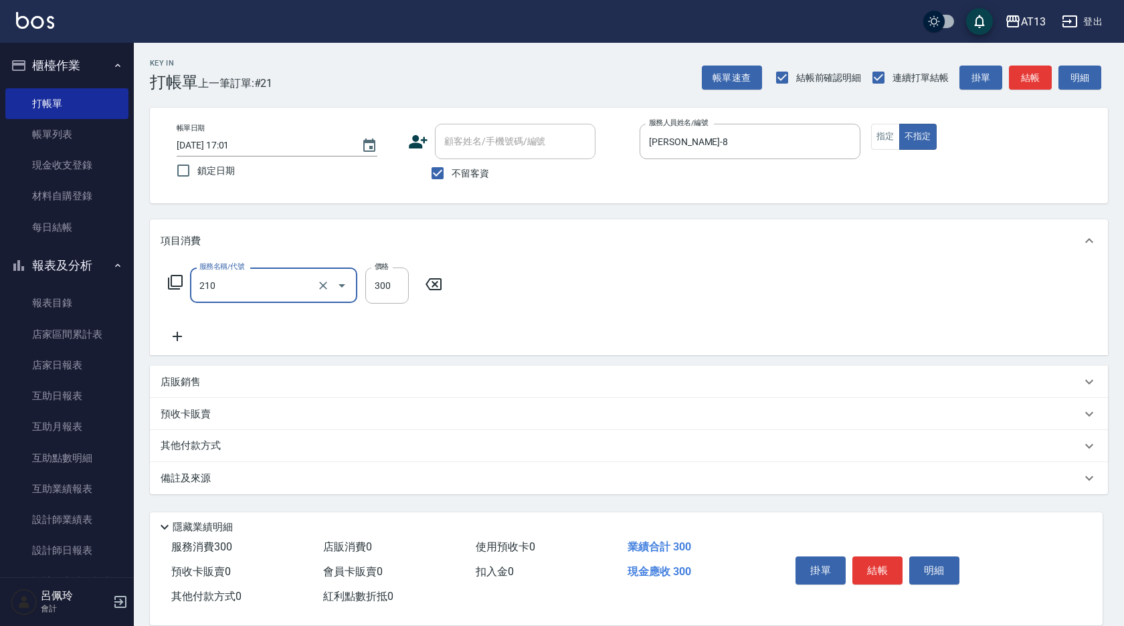
type input "歐娜洗髮精(210)"
type input "[PERSON_NAME]-33"
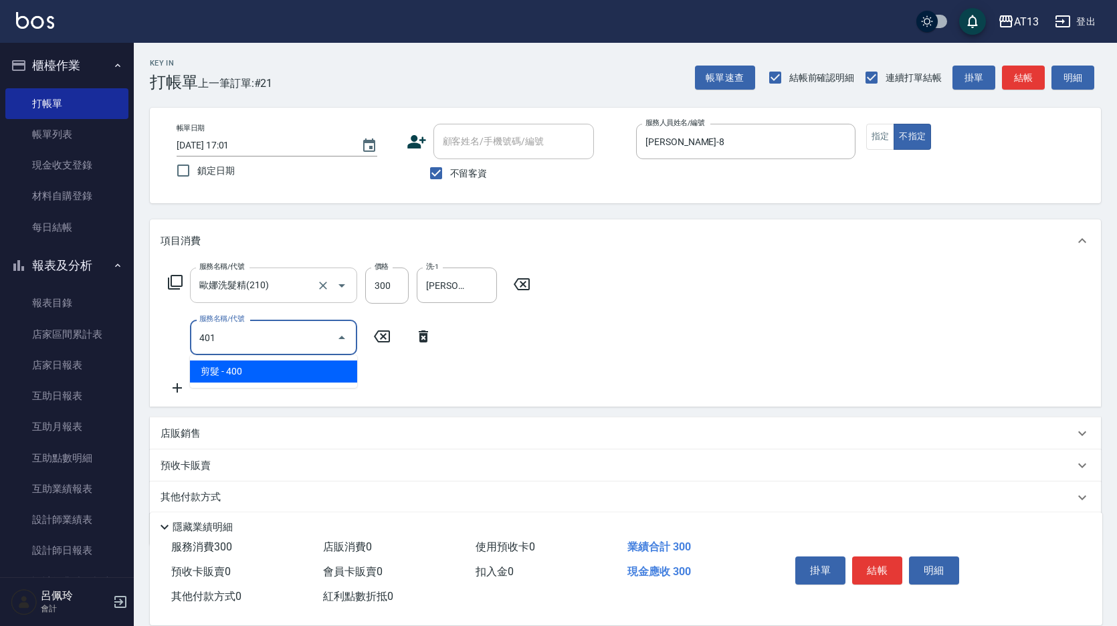
type input "剪髮(401)"
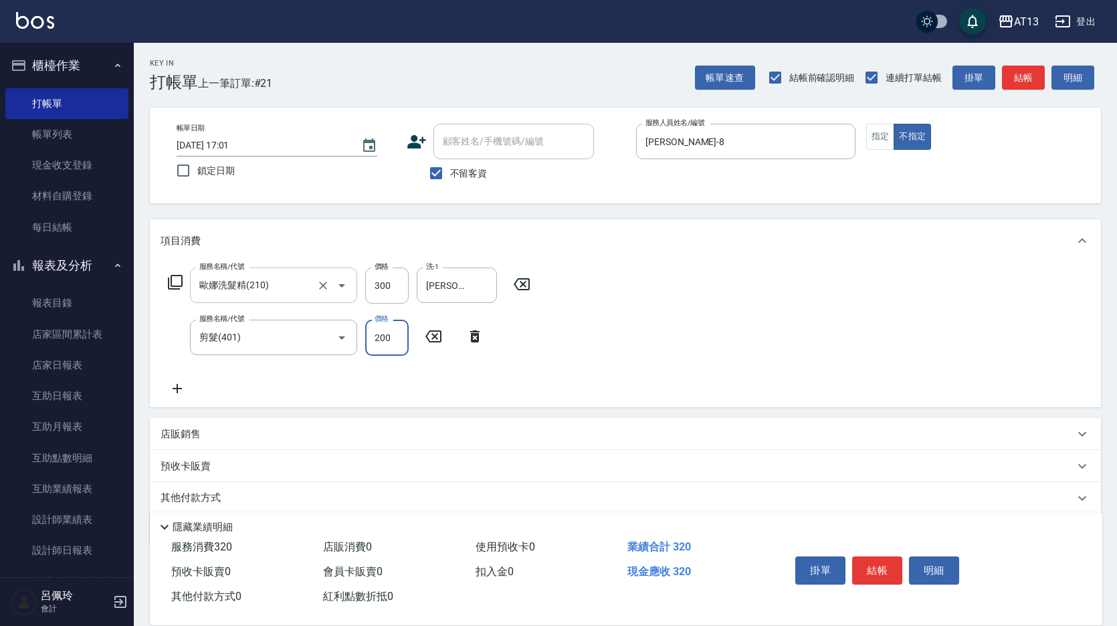
type input "200"
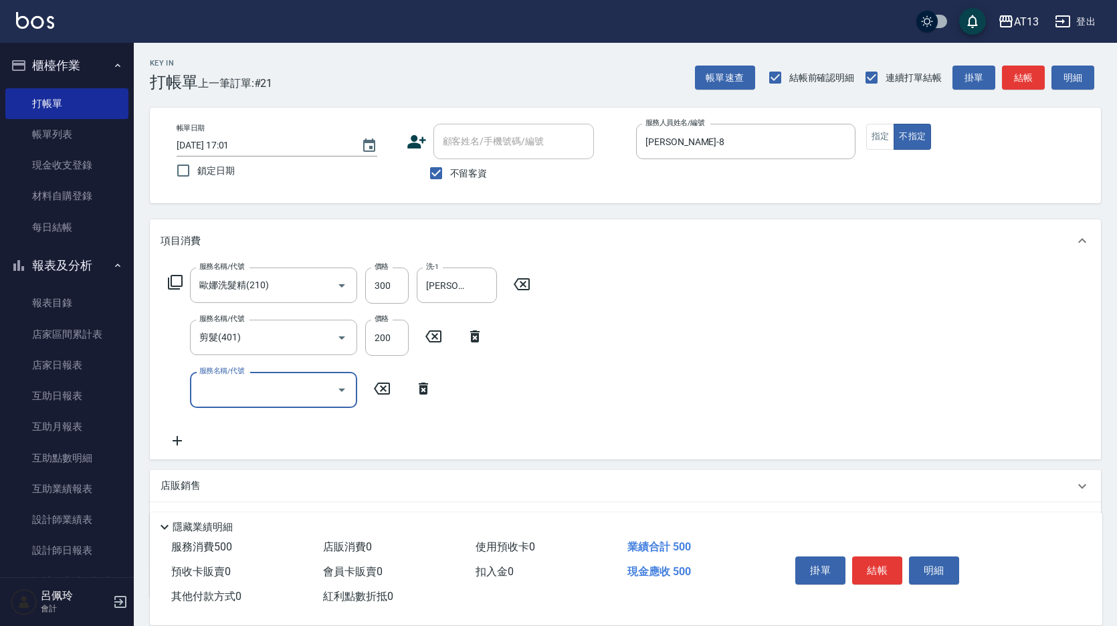
click at [643, 310] on div "服務名稱/代號 [PERSON_NAME]洗髮精(210) 服務名稱/代號 價格 300 價格 洗-1 [PERSON_NAME]-33 洗-1 服務名稱/代…" at bounding box center [625, 360] width 951 height 197
click at [878, 557] on button "結帳" at bounding box center [877, 571] width 50 height 28
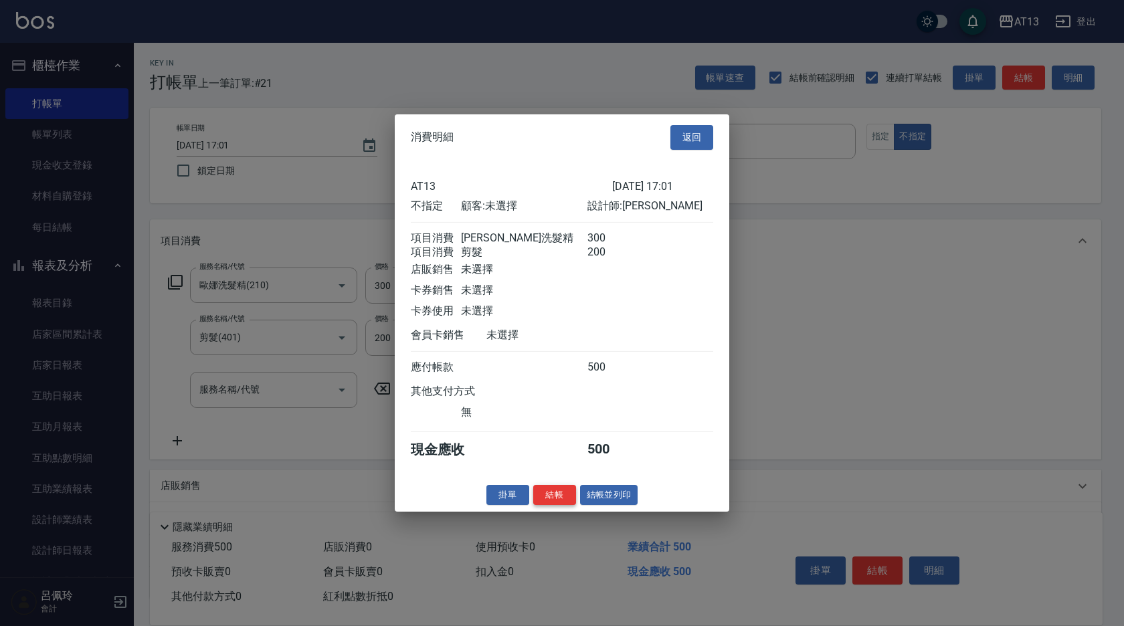
click at [559, 505] on button "結帳" at bounding box center [554, 494] width 43 height 21
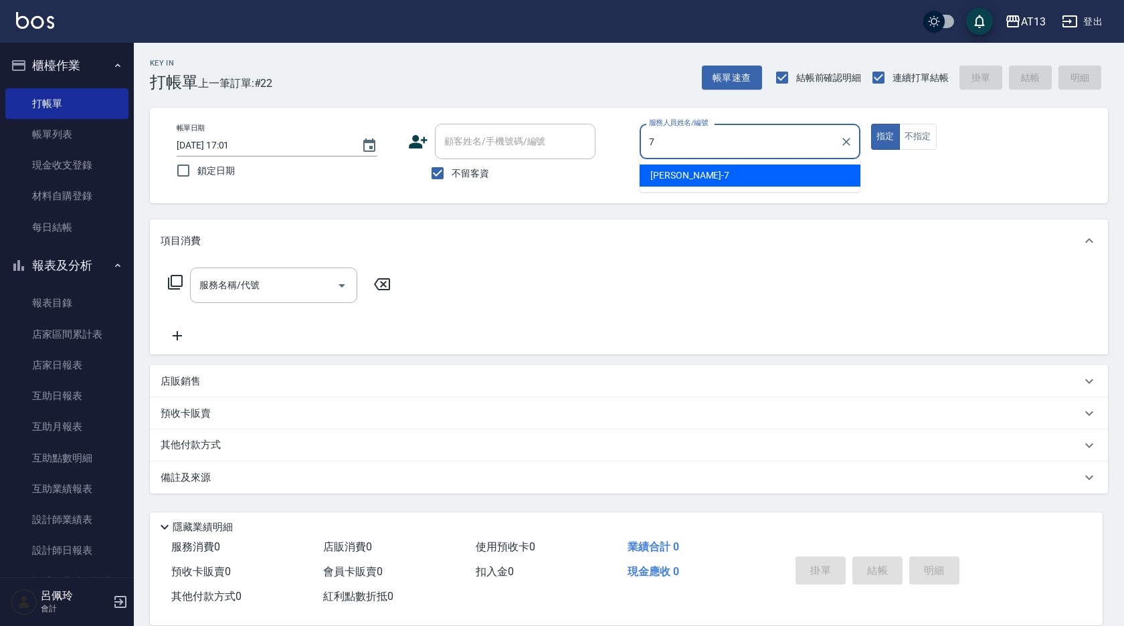
click at [672, 179] on span "[PERSON_NAME]-7" at bounding box center [689, 176] width 79 height 14
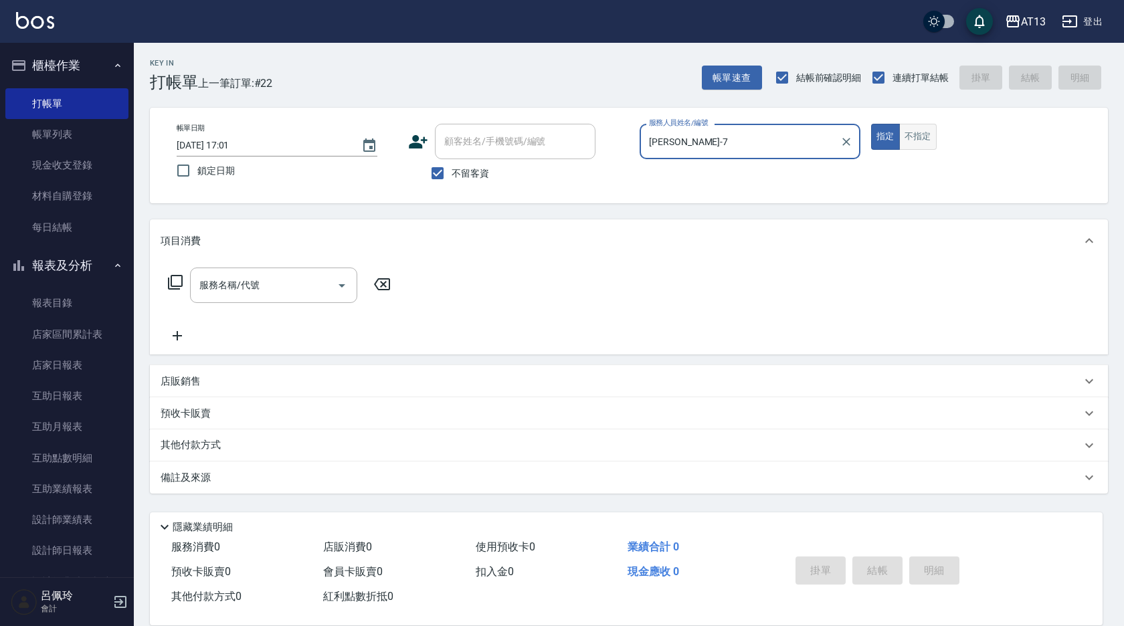
type input "[PERSON_NAME]-7"
click at [910, 135] on button "不指定" at bounding box center [917, 137] width 37 height 26
click at [284, 282] on input "服務名稱/代號" at bounding box center [263, 285] width 135 height 23
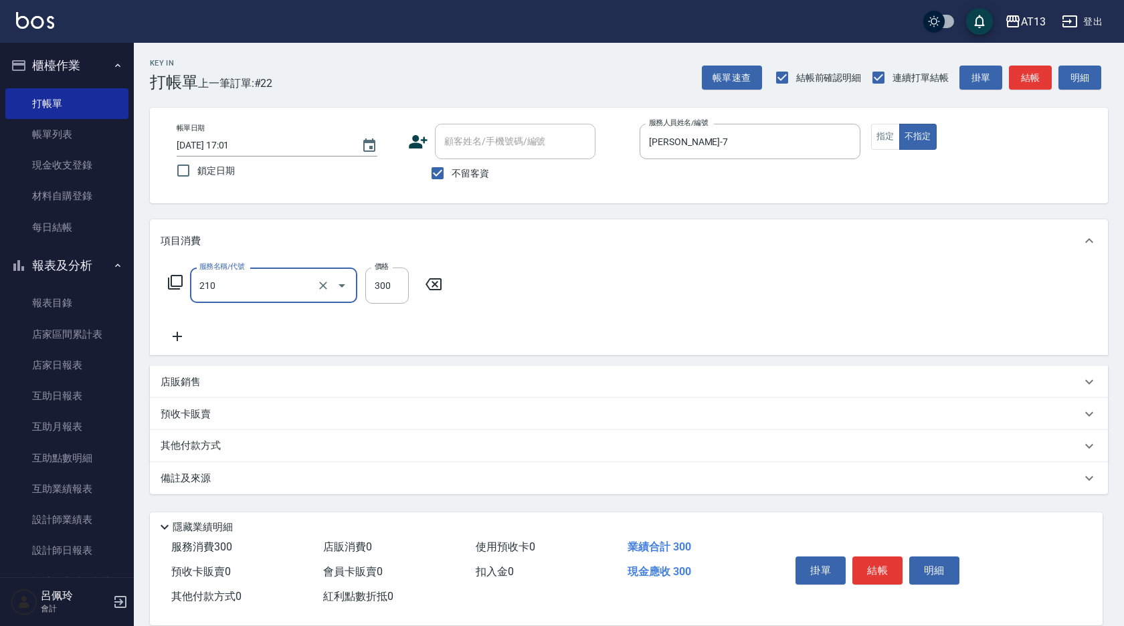
type input "歐娜洗髮精(210)"
type input "[PERSON_NAME]-28"
click at [773, 276] on div "服務名稱/代號 [PERSON_NAME]洗髮精(210) 服務名稱/代號 價格 300 價格 洗-1 [PERSON_NAME]-28 洗-1" at bounding box center [629, 308] width 958 height 93
click at [865, 567] on button "結帳" at bounding box center [877, 571] width 50 height 28
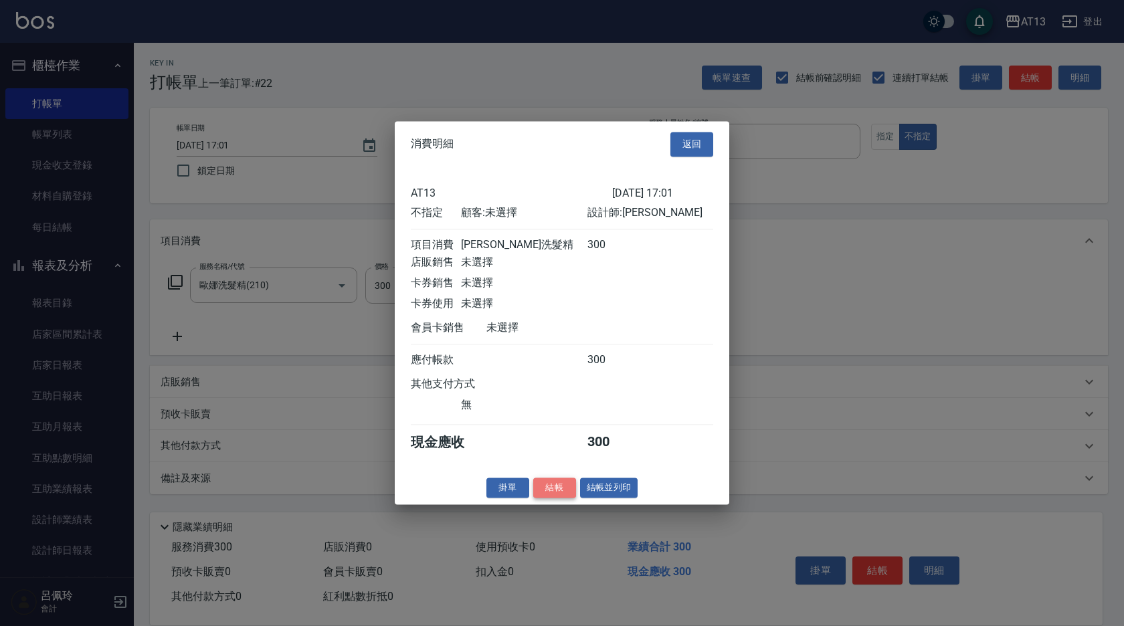
click at [553, 497] on button "結帳" at bounding box center [554, 488] width 43 height 21
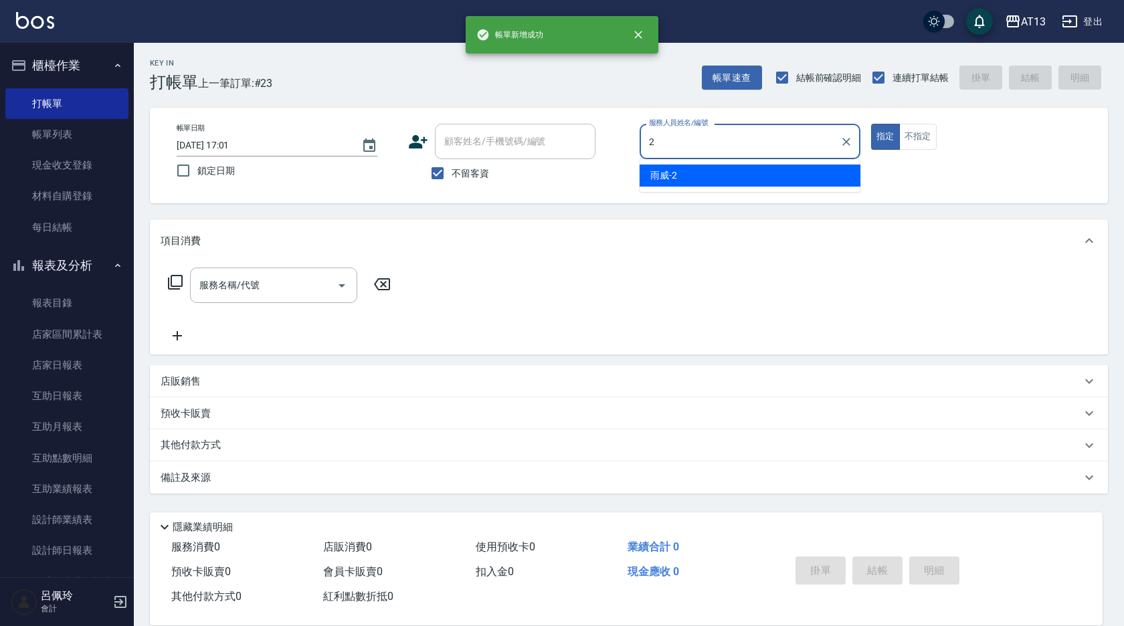
click at [745, 179] on div "雨威 -2" at bounding box center [750, 176] width 221 height 22
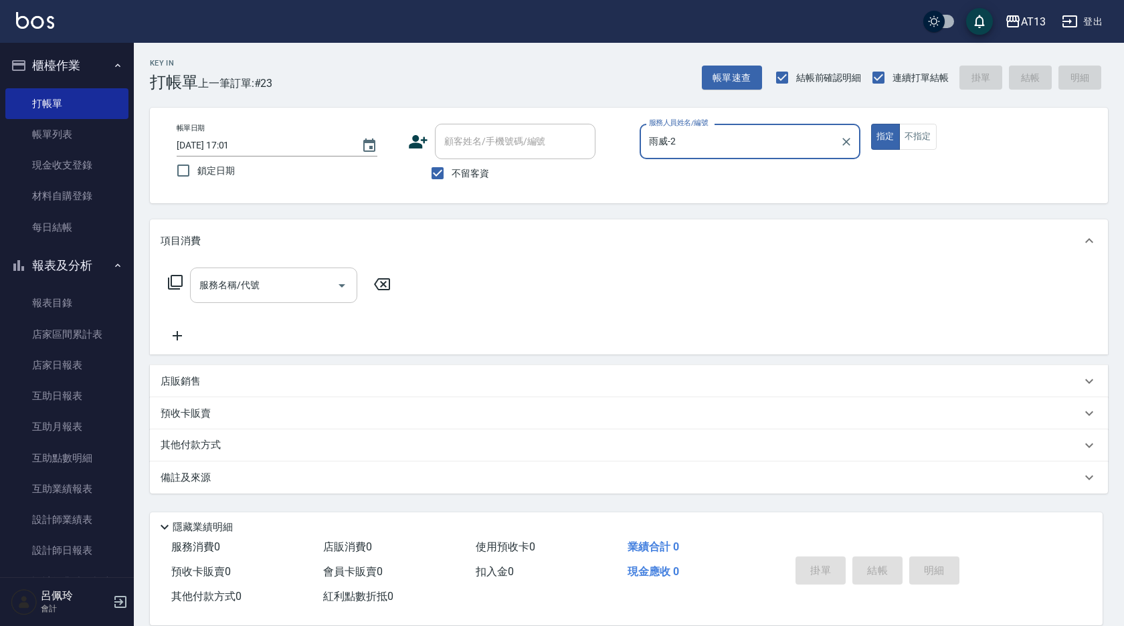
type input "雨威-2"
click at [291, 283] on input "服務名稱/代號" at bounding box center [263, 285] width 135 height 23
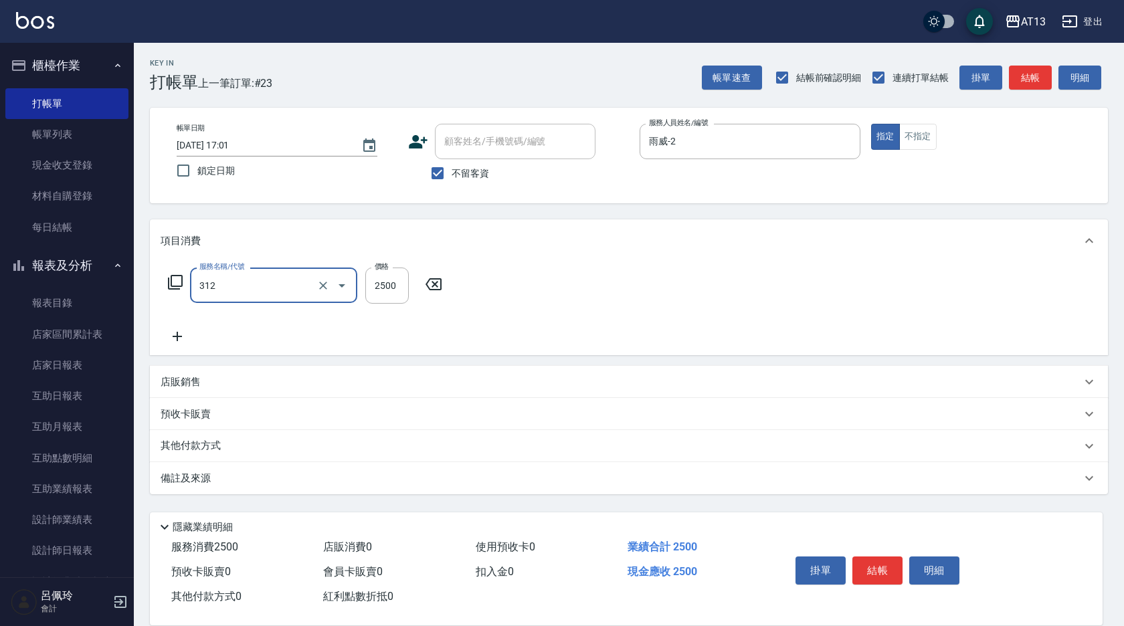
type input "有氧水離子燙2500(312)"
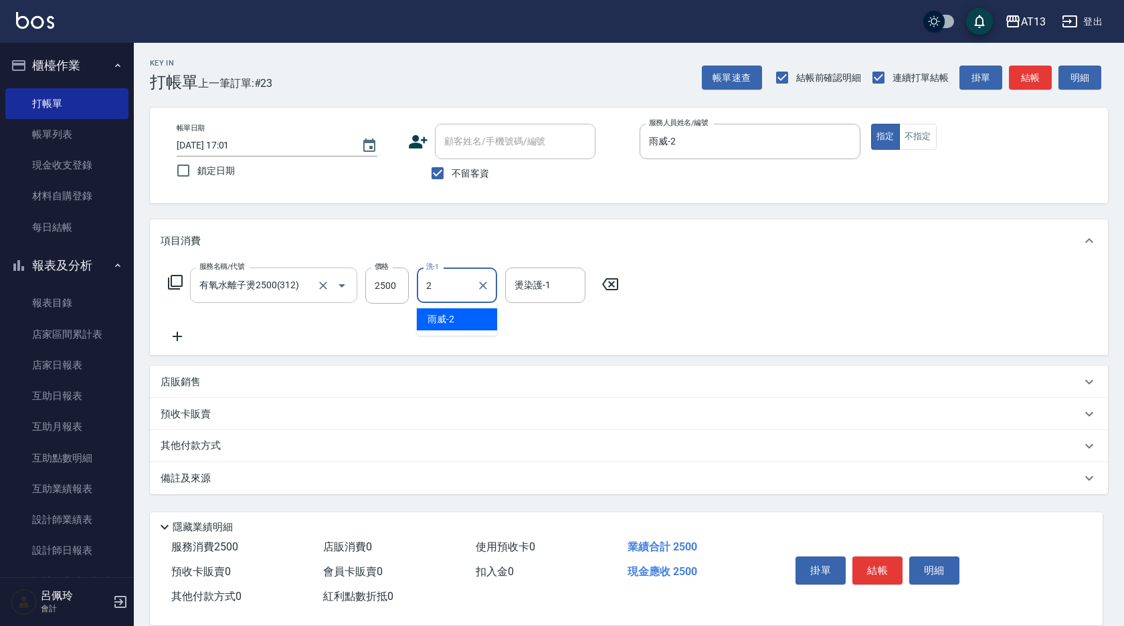
type input "雨威-2"
click at [879, 571] on button "結帳" at bounding box center [877, 571] width 50 height 28
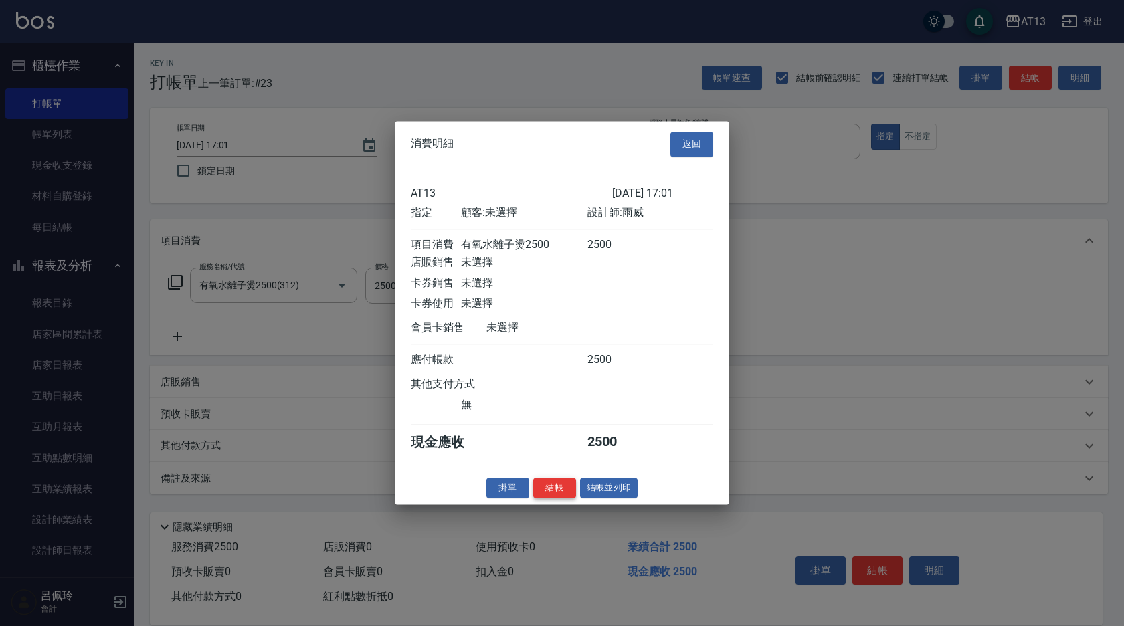
click at [559, 497] on button "結帳" at bounding box center [554, 488] width 43 height 21
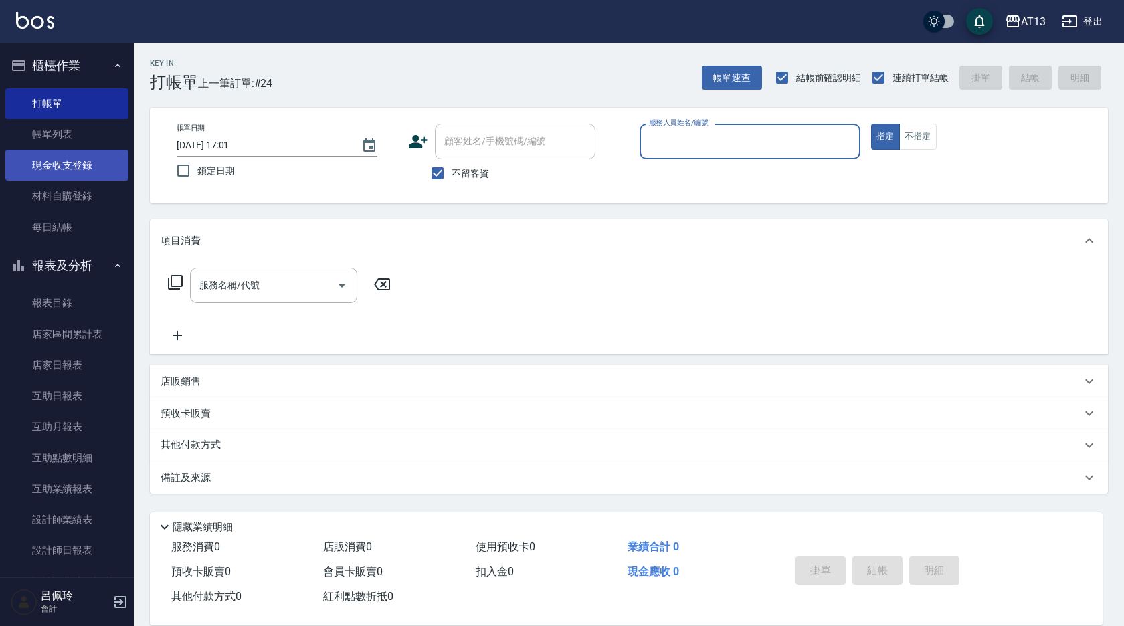
click at [74, 167] on link "現金收支登錄" at bounding box center [66, 165] width 123 height 31
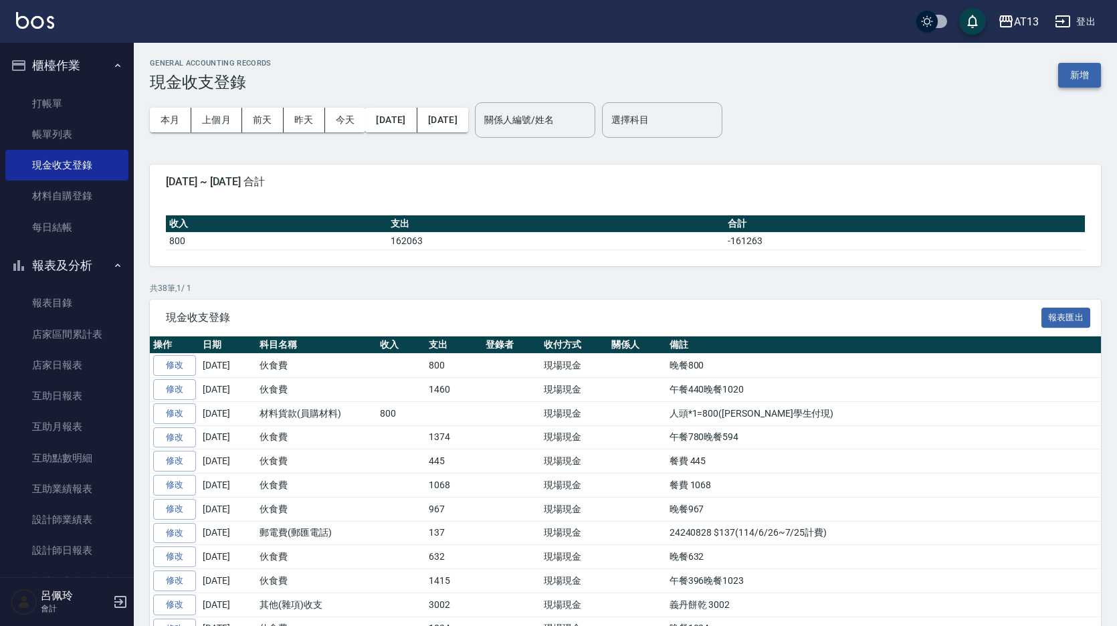
click at [1080, 80] on button "新增" at bounding box center [1079, 75] width 43 height 25
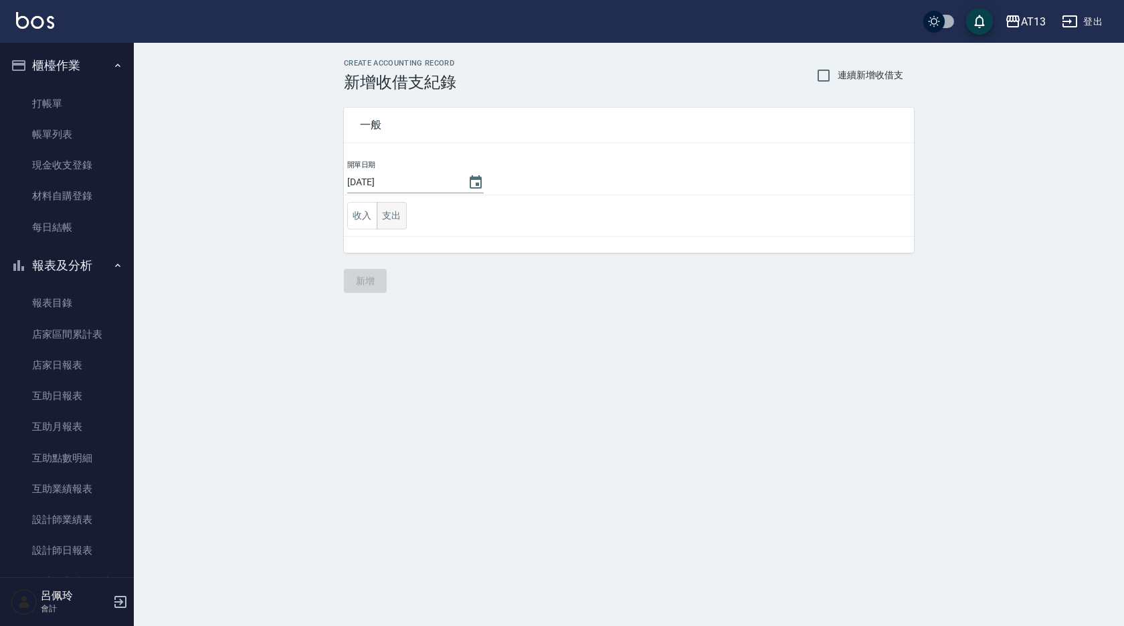
click at [400, 215] on button "支出" at bounding box center [392, 215] width 30 height 27
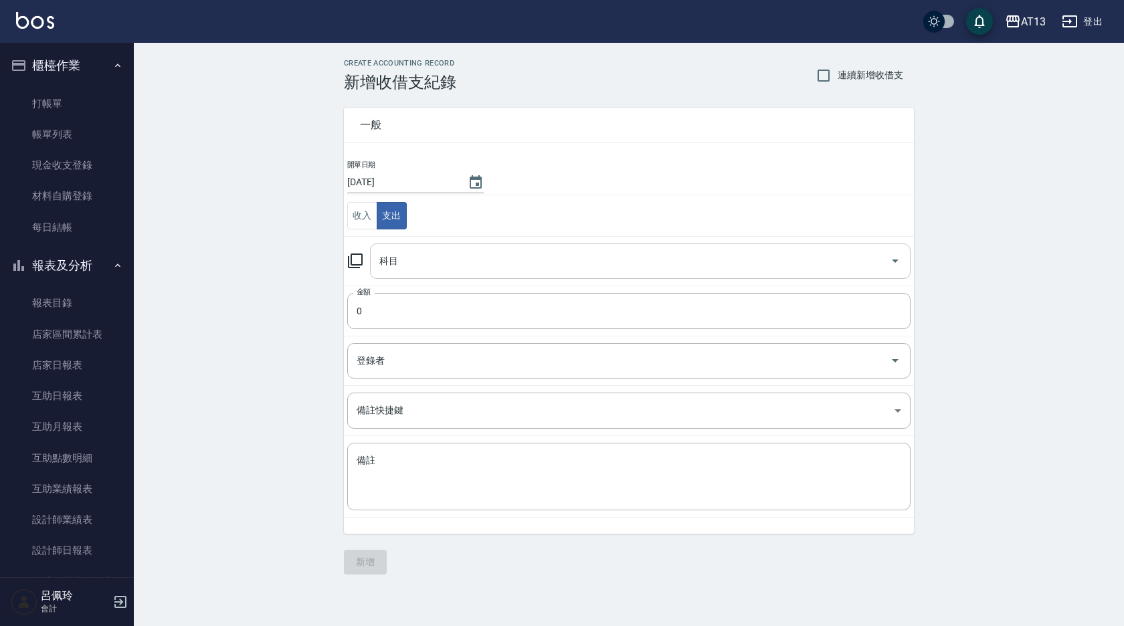
click at [895, 260] on icon "Open" at bounding box center [895, 261] width 16 height 16
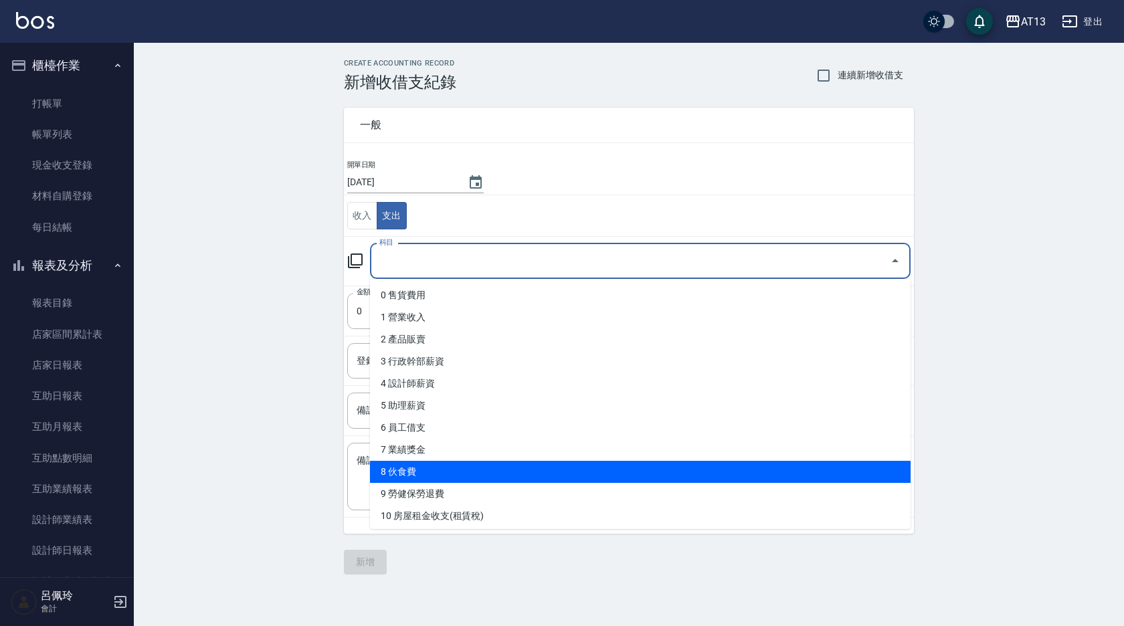
click at [551, 474] on li "8 伙食費" at bounding box center [640, 472] width 541 height 22
type input "8 伙食費"
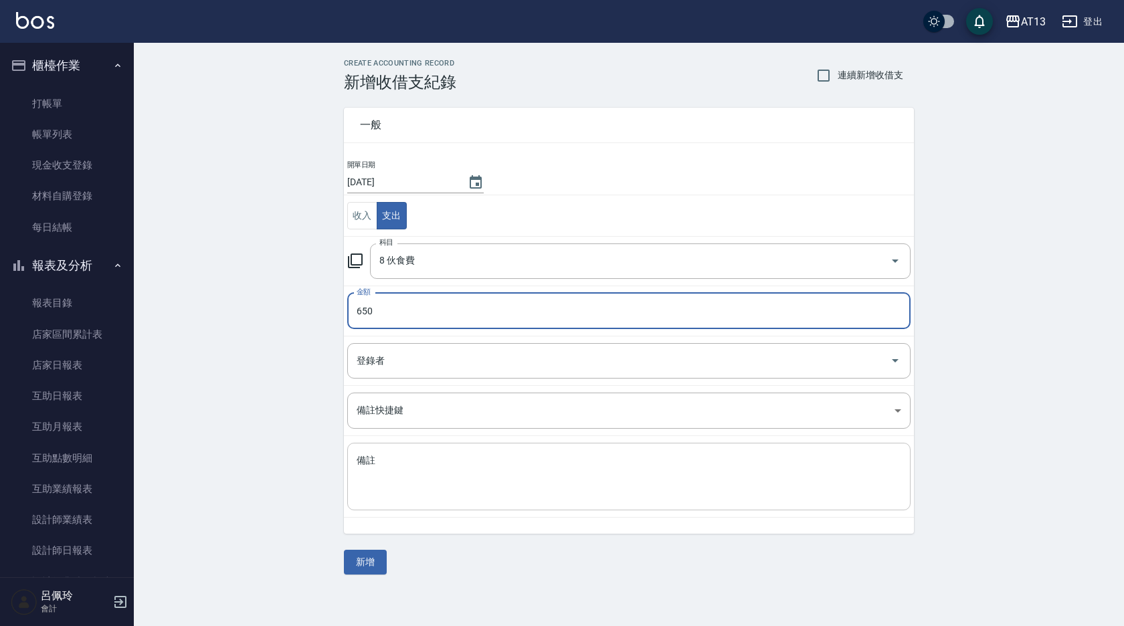
type input "650"
click at [427, 484] on textarea "備註" at bounding box center [629, 476] width 545 height 45
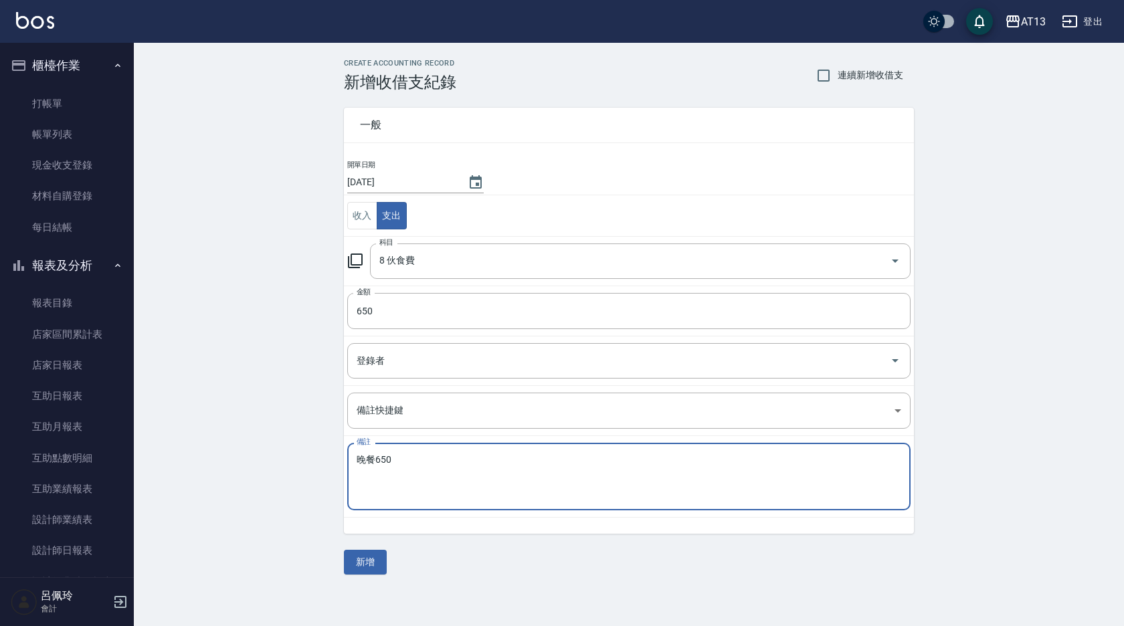
click at [427, 484] on textarea "晚餐650" at bounding box center [629, 476] width 545 height 45
type textarea "晚餐650"
click at [369, 553] on button "新增" at bounding box center [365, 562] width 43 height 25
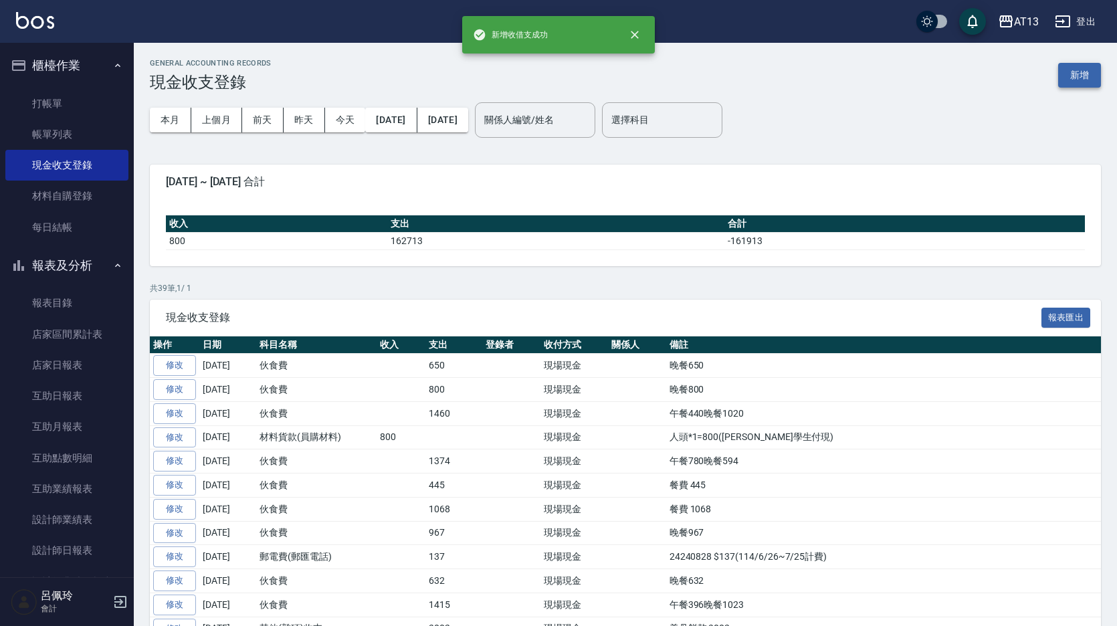
click at [1083, 78] on button "新增" at bounding box center [1079, 75] width 43 height 25
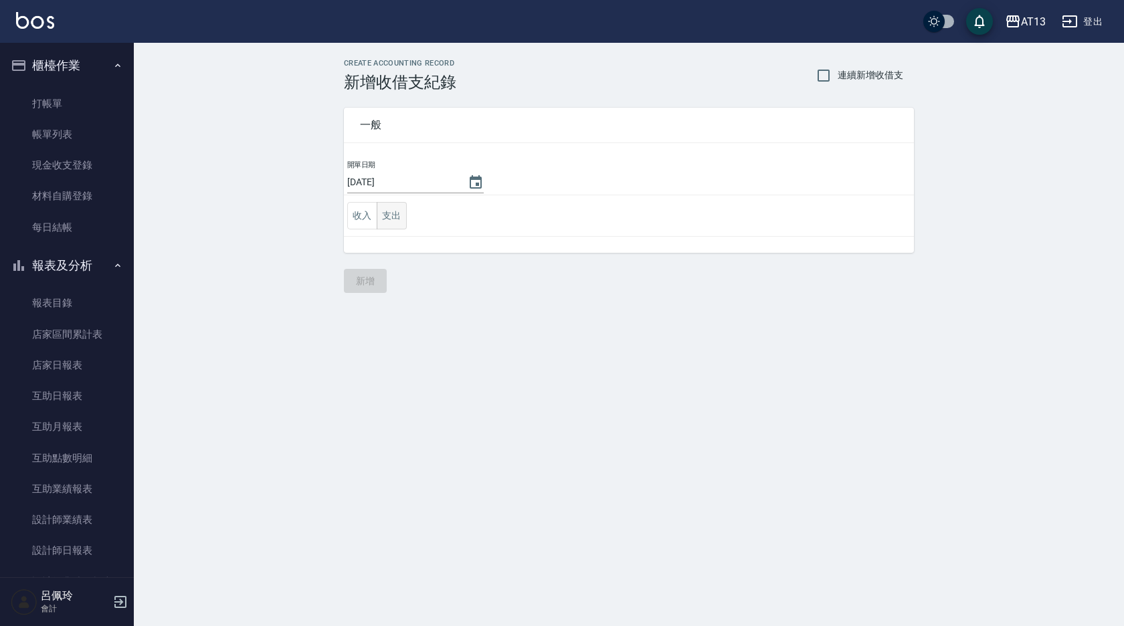
click at [385, 216] on button "支出" at bounding box center [392, 215] width 30 height 27
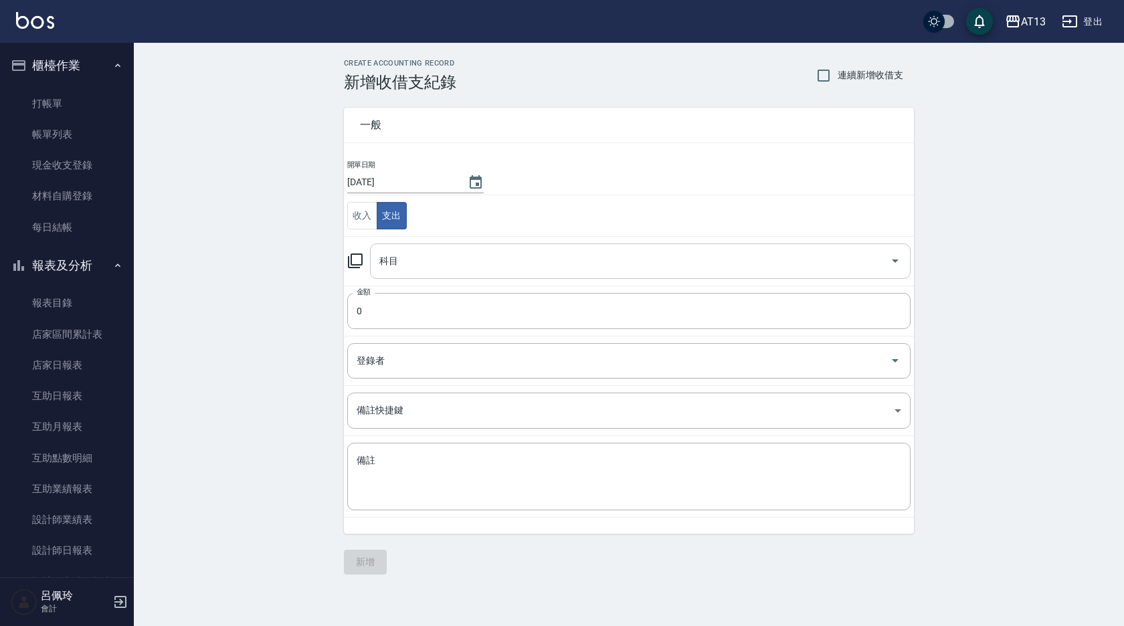
click at [891, 261] on icon "Open" at bounding box center [895, 261] width 16 height 16
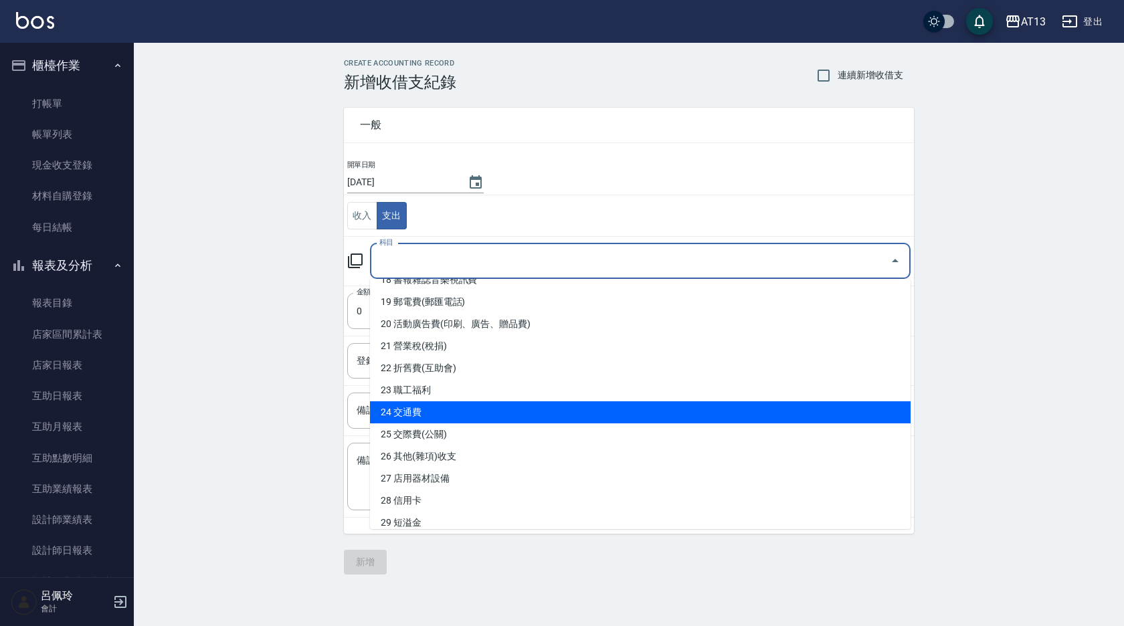
scroll to position [535, 0]
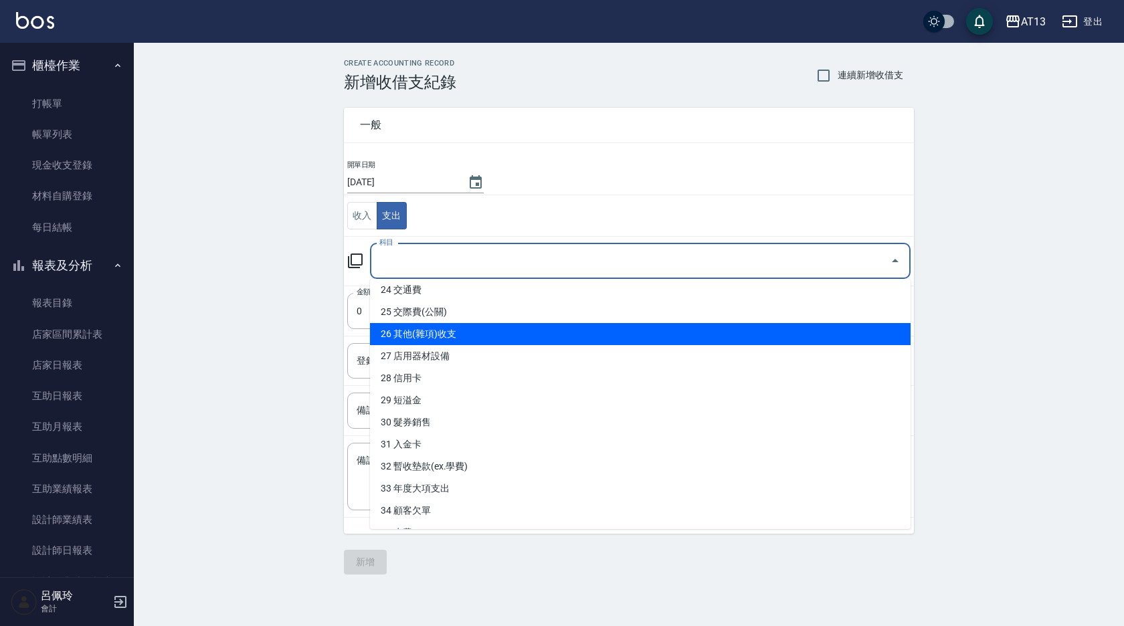
click at [488, 335] on li "26 其他(雜項)收支" at bounding box center [640, 334] width 541 height 22
type input "26 其他(雜項)收支"
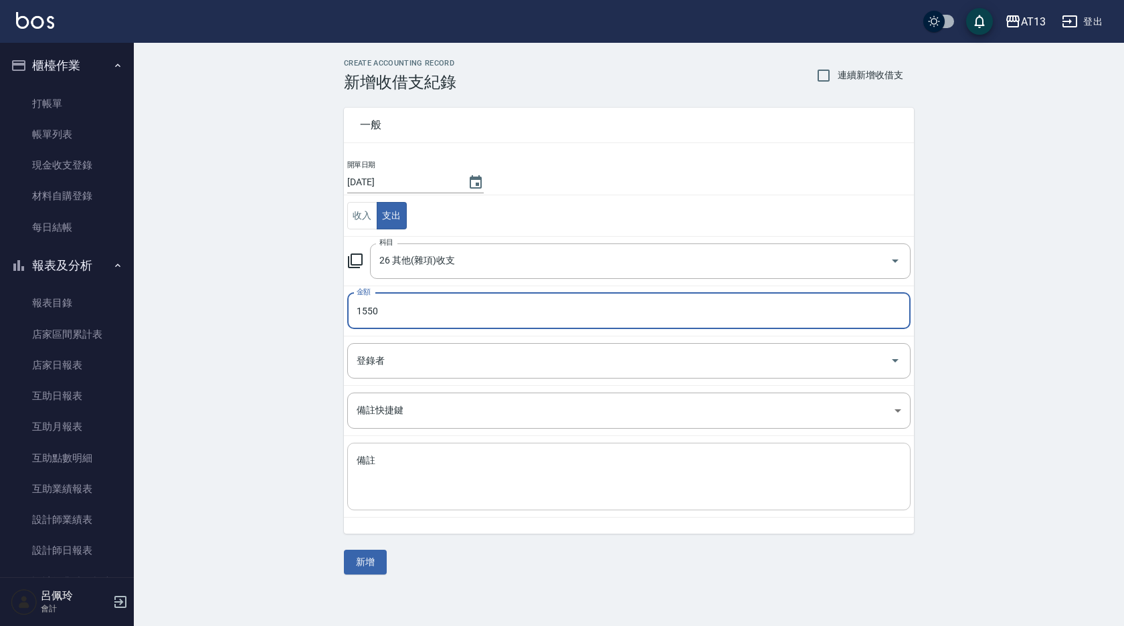
type input "1550"
click at [404, 488] on textarea "備註" at bounding box center [629, 476] width 545 height 45
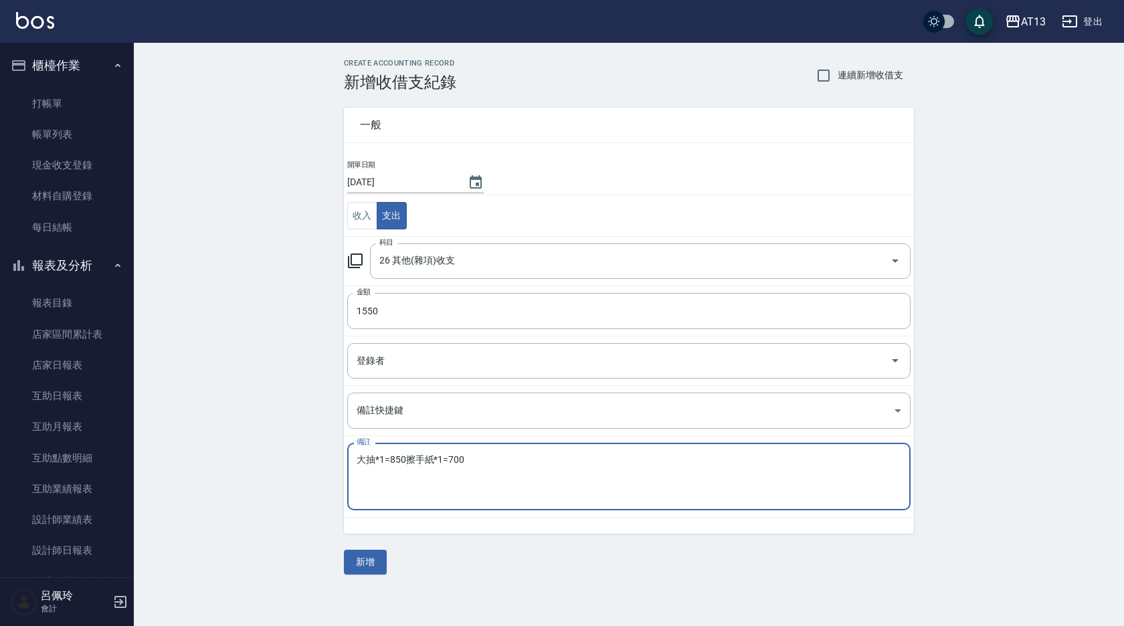
drag, startPoint x: 397, startPoint y: 490, endPoint x: 403, endPoint y: 477, distance: 14.1
click at [398, 490] on textarea "大抽*1=850擦手紙*1=700" at bounding box center [629, 476] width 545 height 45
click at [407, 463] on textarea "大抽*1=850擦手紙*1=700" at bounding box center [629, 476] width 545 height 45
type textarea "大抽*1=850 擦手紙*1=700"
click at [369, 556] on button "新增" at bounding box center [365, 562] width 43 height 25
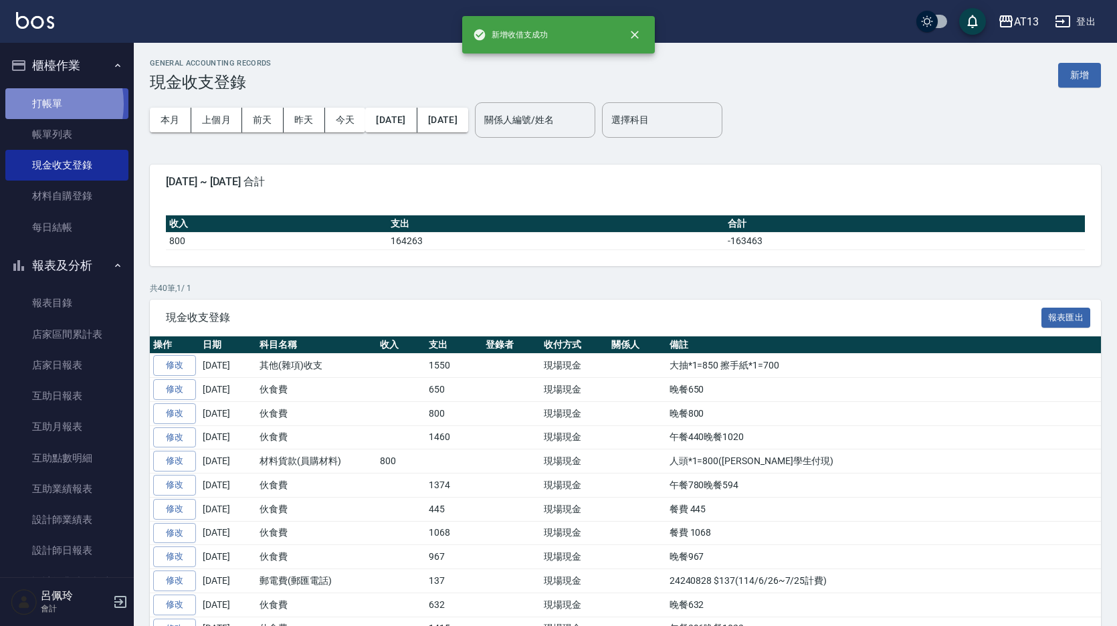
click at [33, 104] on link "打帳單" at bounding box center [66, 103] width 123 height 31
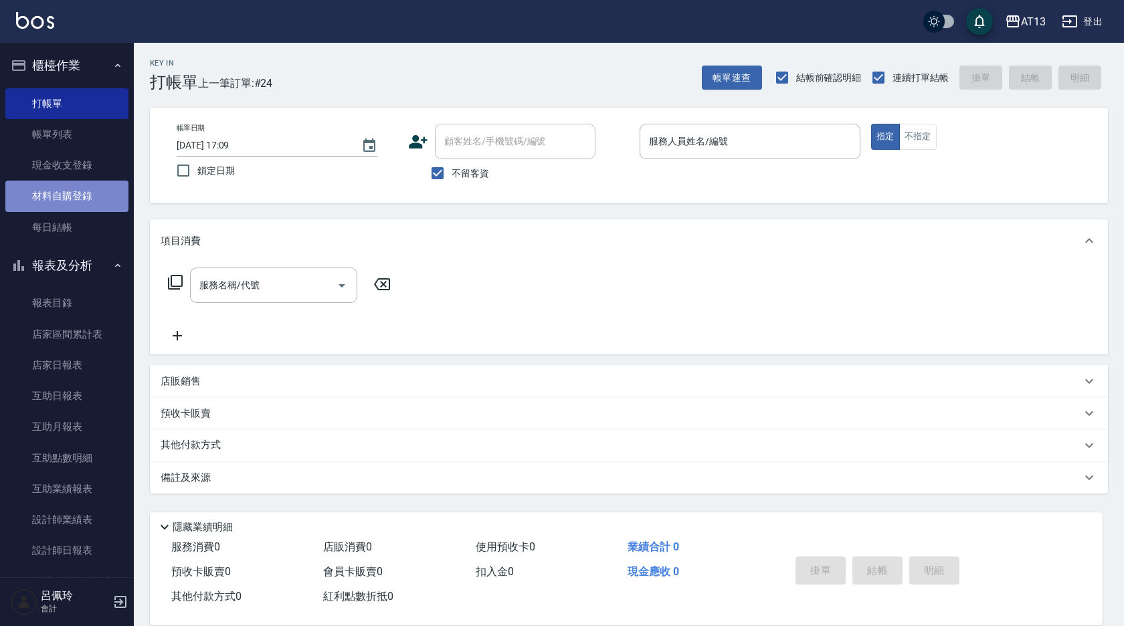
click at [80, 205] on link "材料自購登錄" at bounding box center [66, 196] width 123 height 31
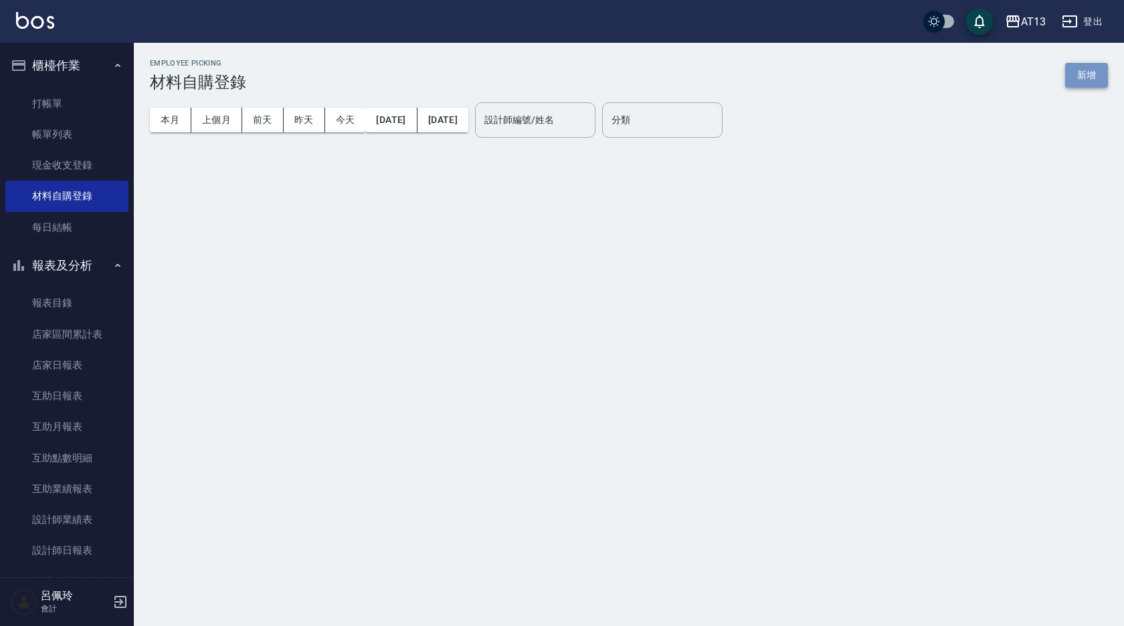
click at [1078, 79] on button "新增" at bounding box center [1086, 75] width 43 height 25
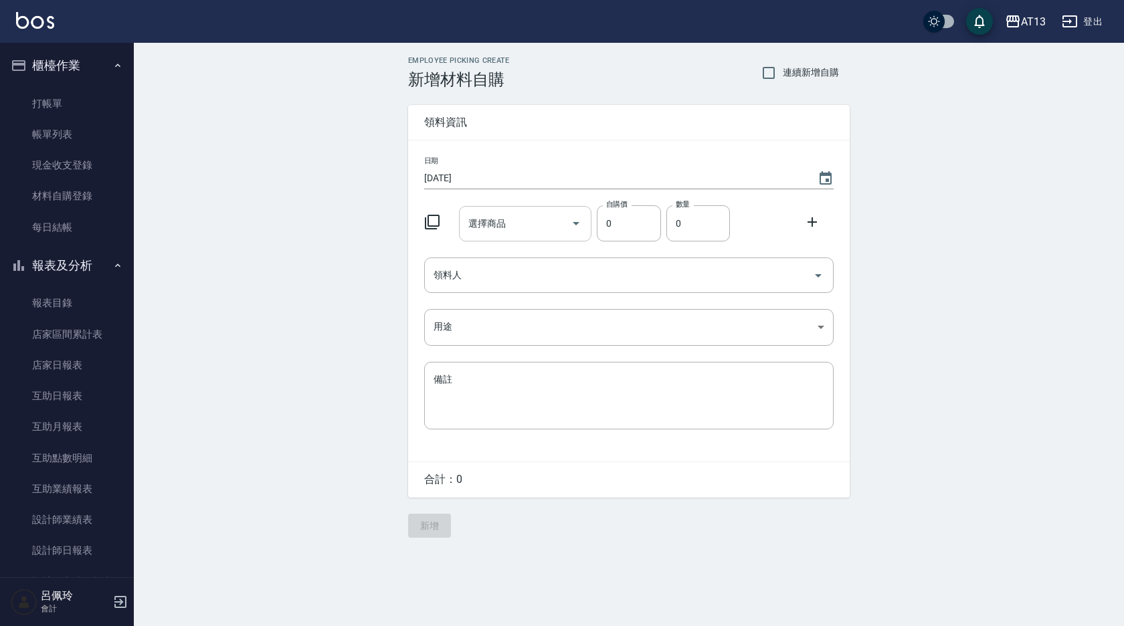
click at [489, 222] on div "選擇商品 選擇商品" at bounding box center [525, 223] width 133 height 35
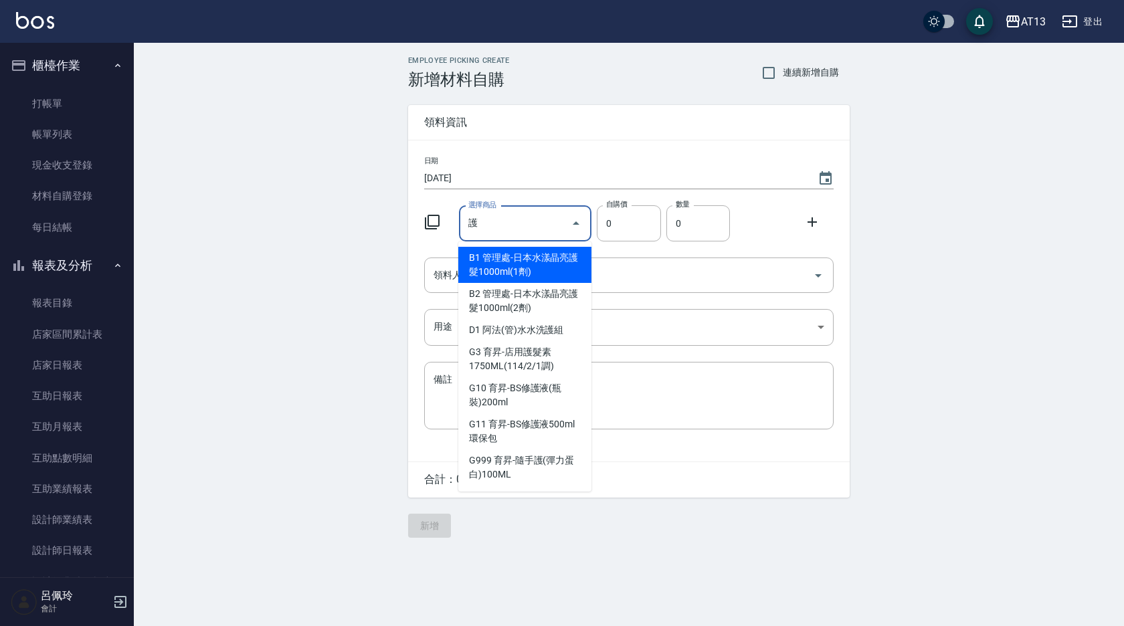
click at [494, 221] on input "護" at bounding box center [515, 223] width 101 height 23
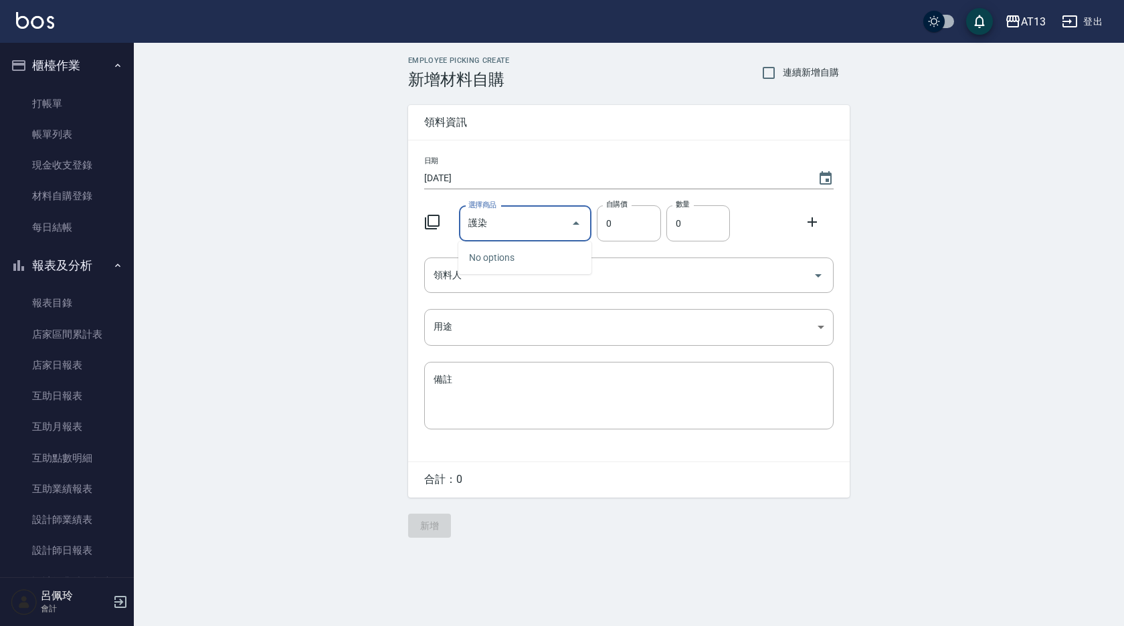
click at [520, 226] on input "護染" at bounding box center [515, 223] width 101 height 23
type input "護"
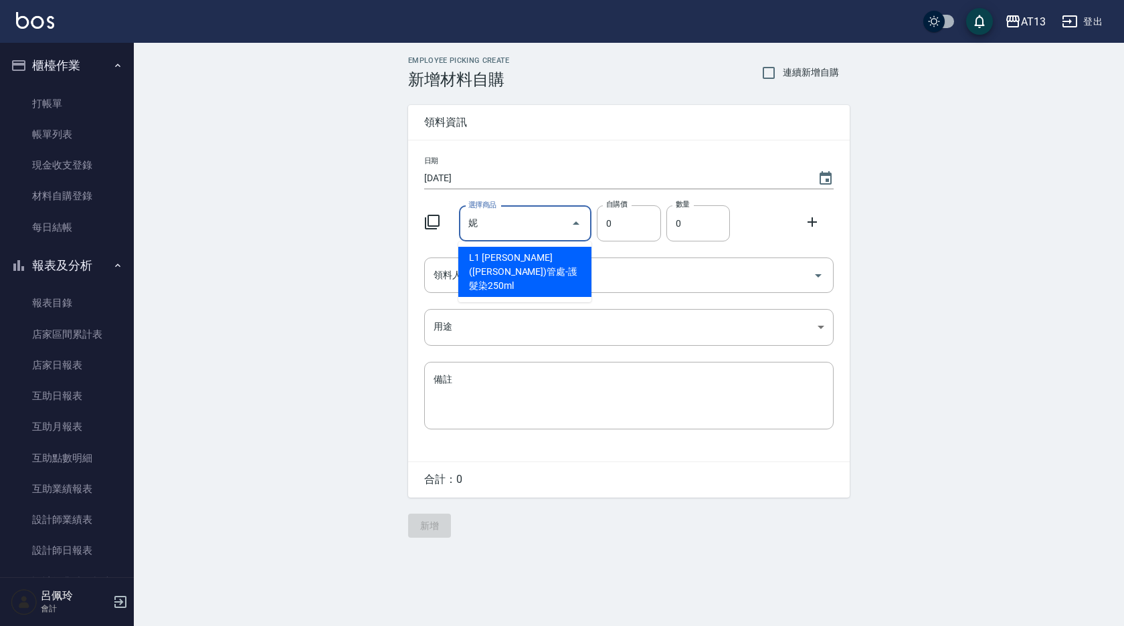
click at [494, 232] on input "妮" at bounding box center [515, 223] width 101 height 23
click at [510, 266] on li "L1 [PERSON_NAME]([PERSON_NAME])管處-護髮染250ml" at bounding box center [524, 272] width 133 height 50
type input "[PERSON_NAME]([PERSON_NAME])管處-護髮染250ml"
type input "250"
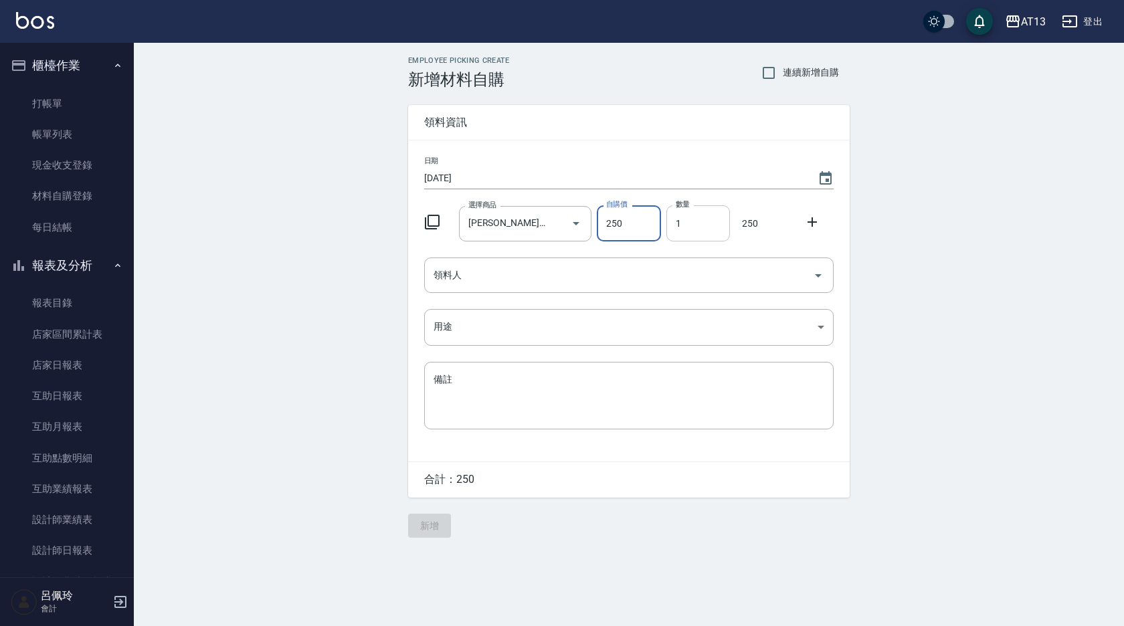
click at [673, 225] on input "1" at bounding box center [698, 223] width 64 height 36
click at [818, 274] on icon "Open" at bounding box center [818, 275] width 7 height 3
type input "2"
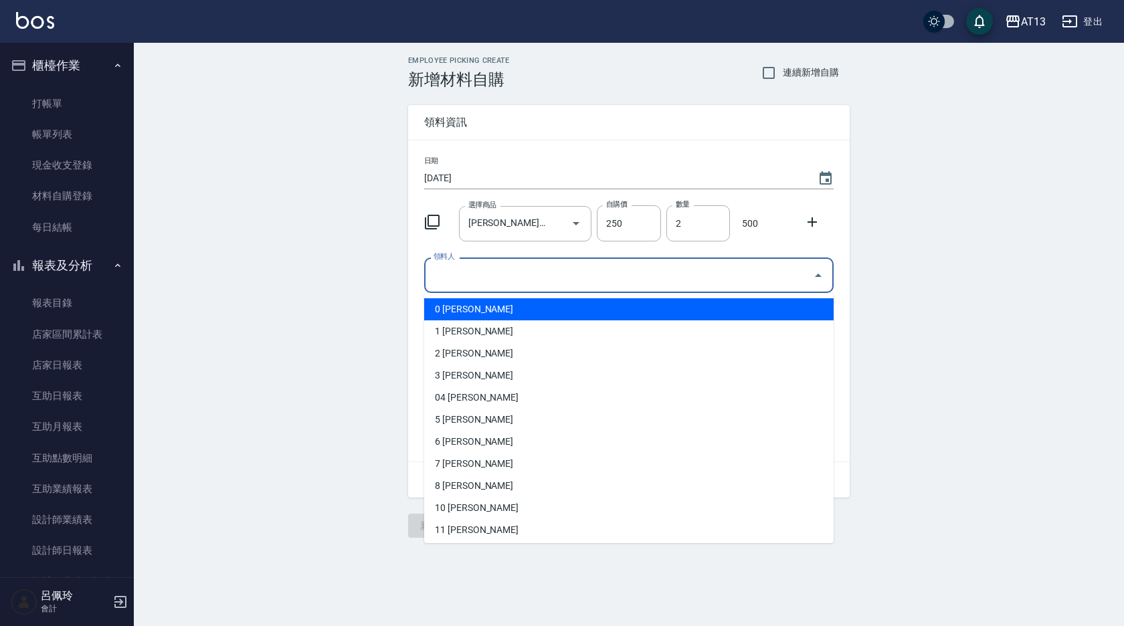
click at [593, 302] on li "0 [PERSON_NAME]" at bounding box center [628, 309] width 409 height 22
type input "[PERSON_NAME]"
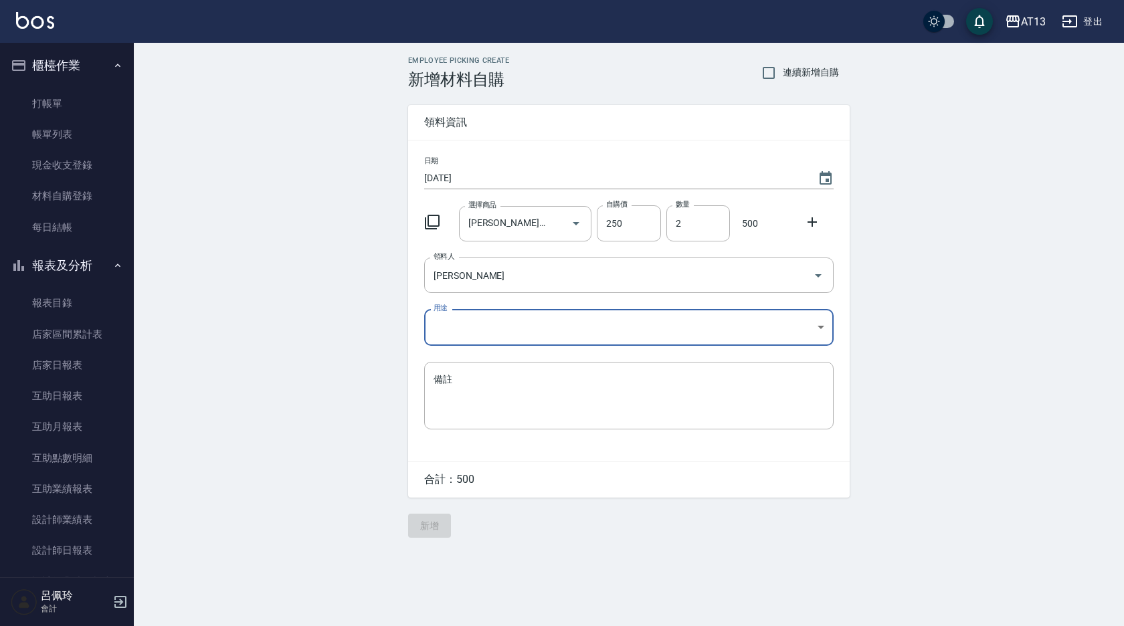
click at [821, 330] on body "AT13 登出 櫃檯作業 打帳單 帳單列表 現金收支登錄 材料自購登錄 每日結帳 報表及分析 報表目錄 店家區間累計表 店家日報表 互助日報表 互助月報表 互…" at bounding box center [562, 313] width 1124 height 626
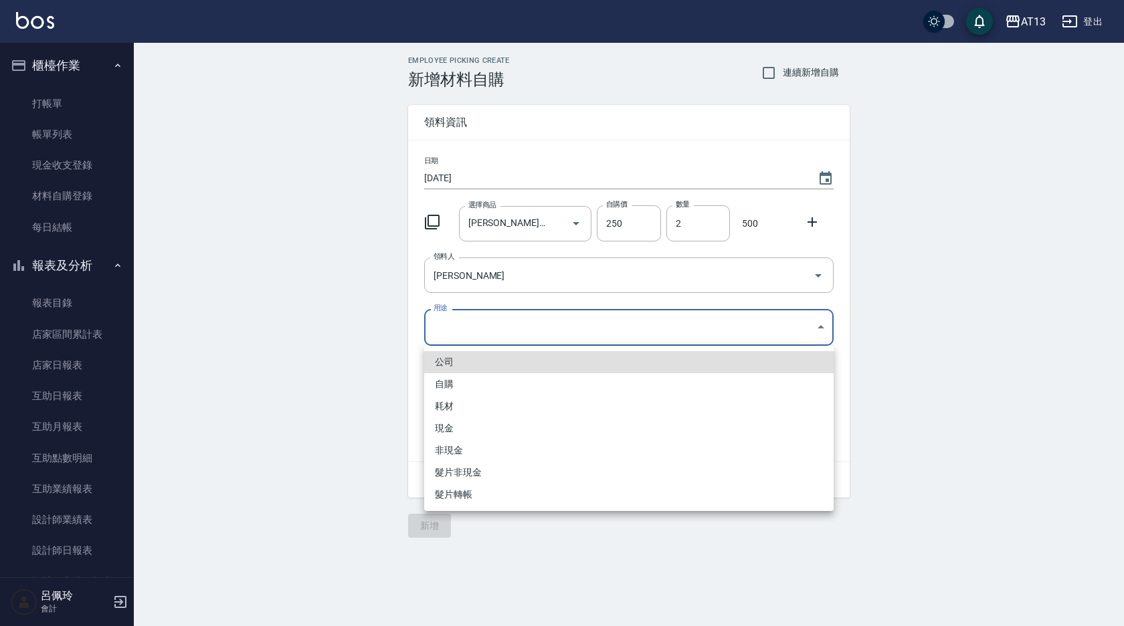
click at [553, 374] on li "自購" at bounding box center [628, 384] width 409 height 22
type input "自購"
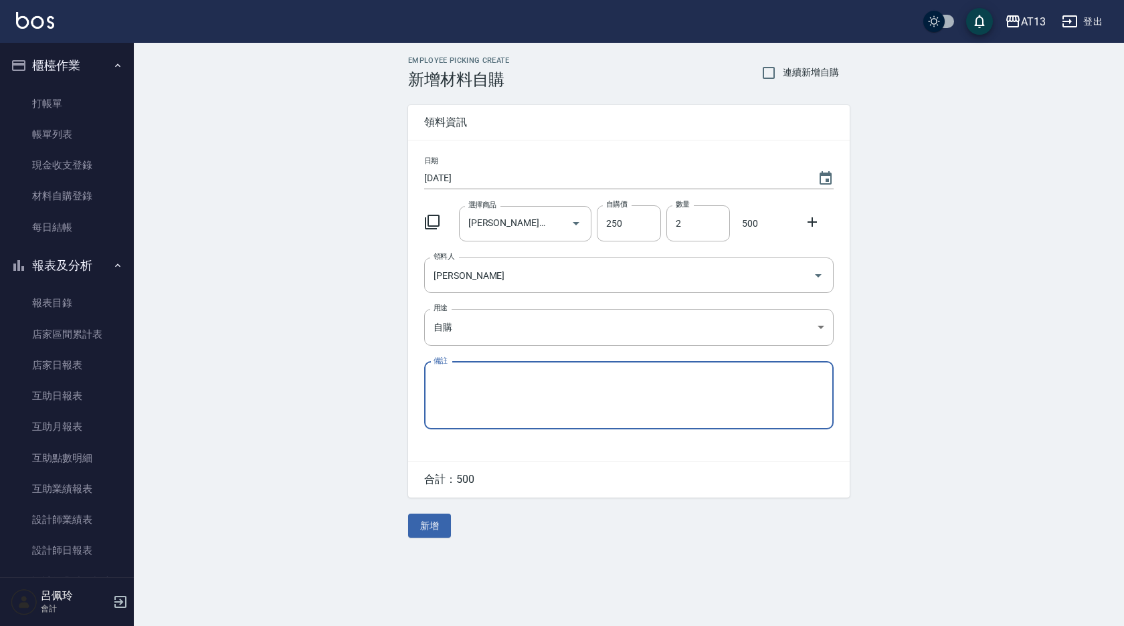
click at [815, 221] on icon at bounding box center [812, 222] width 16 height 16
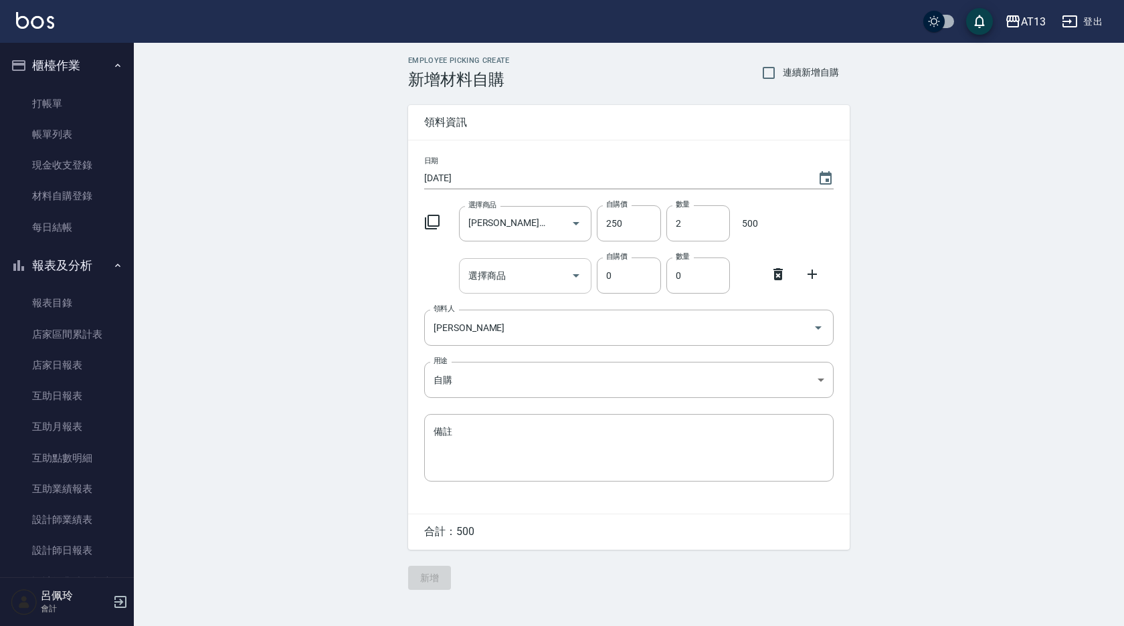
click at [527, 275] on input "選擇商品" at bounding box center [515, 275] width 101 height 23
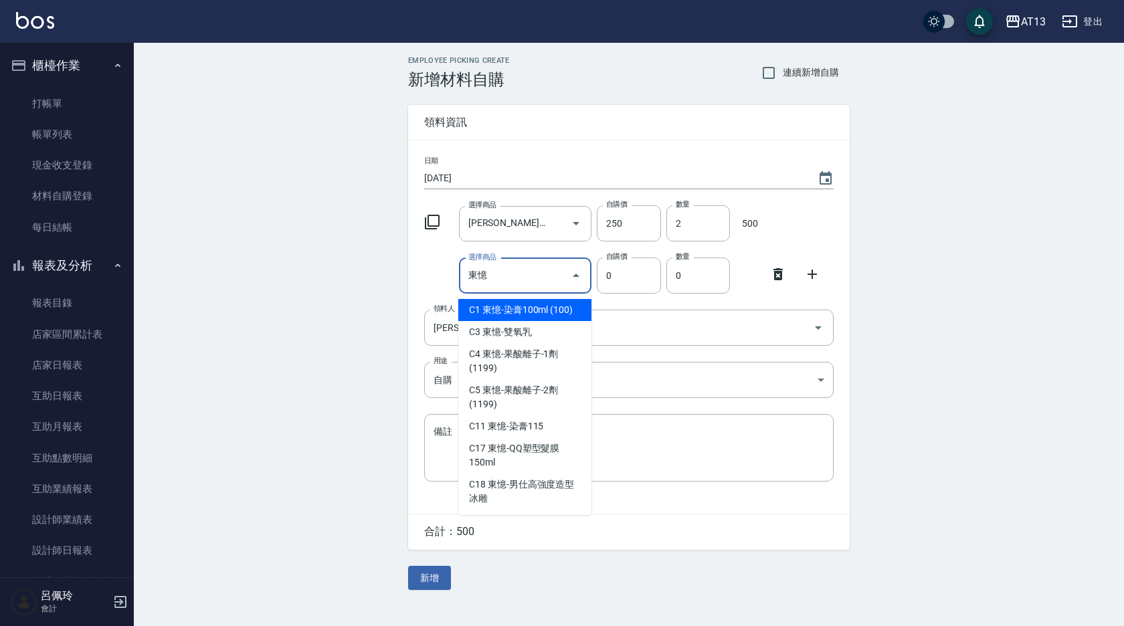
click at [509, 283] on input "東憶" at bounding box center [515, 275] width 101 height 23
click at [513, 304] on li "C1 東憶-染膏100ml (100)" at bounding box center [524, 310] width 133 height 22
type input "東憶-染膏100ml (100)"
type input "100"
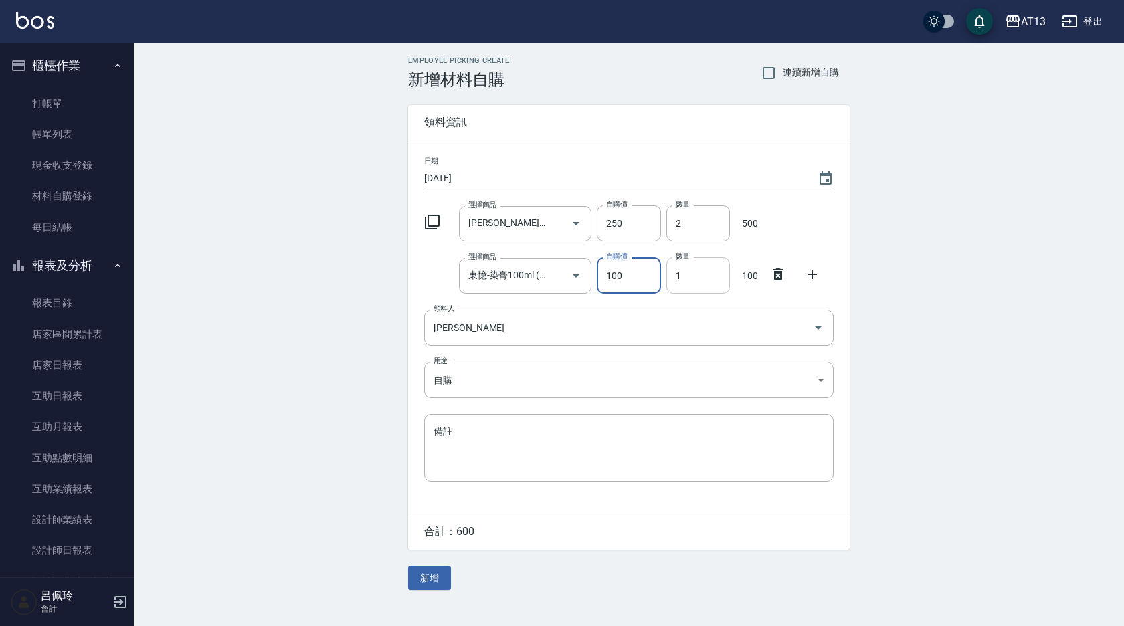
click at [676, 281] on input "1" at bounding box center [698, 276] width 64 height 36
type input "4"
click at [445, 577] on button "新增" at bounding box center [429, 578] width 43 height 25
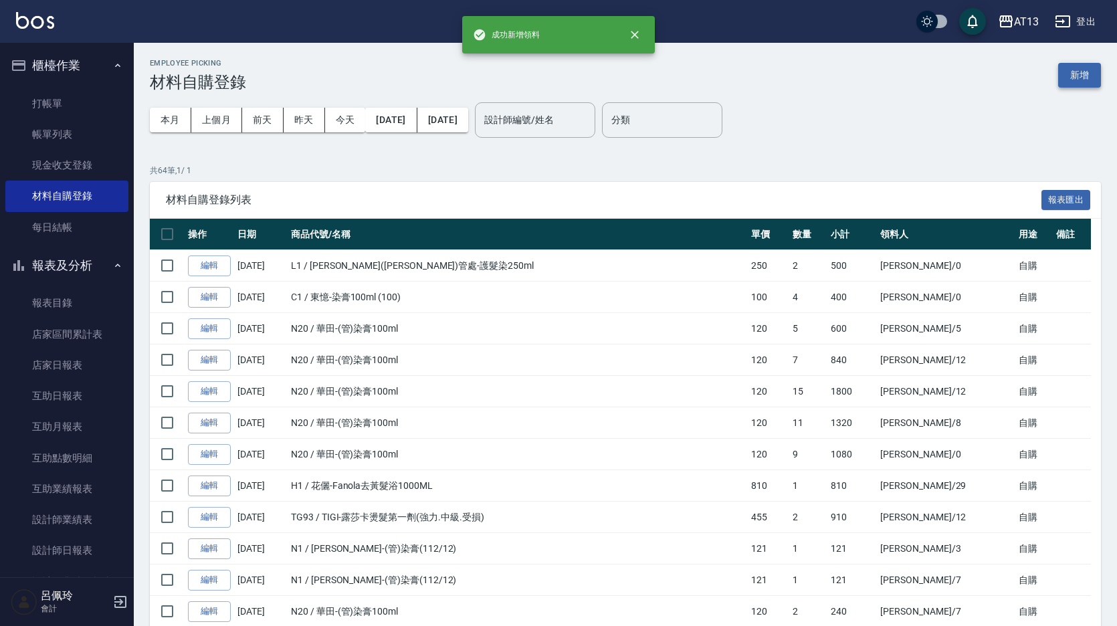
click at [1072, 76] on button "新增" at bounding box center [1079, 75] width 43 height 25
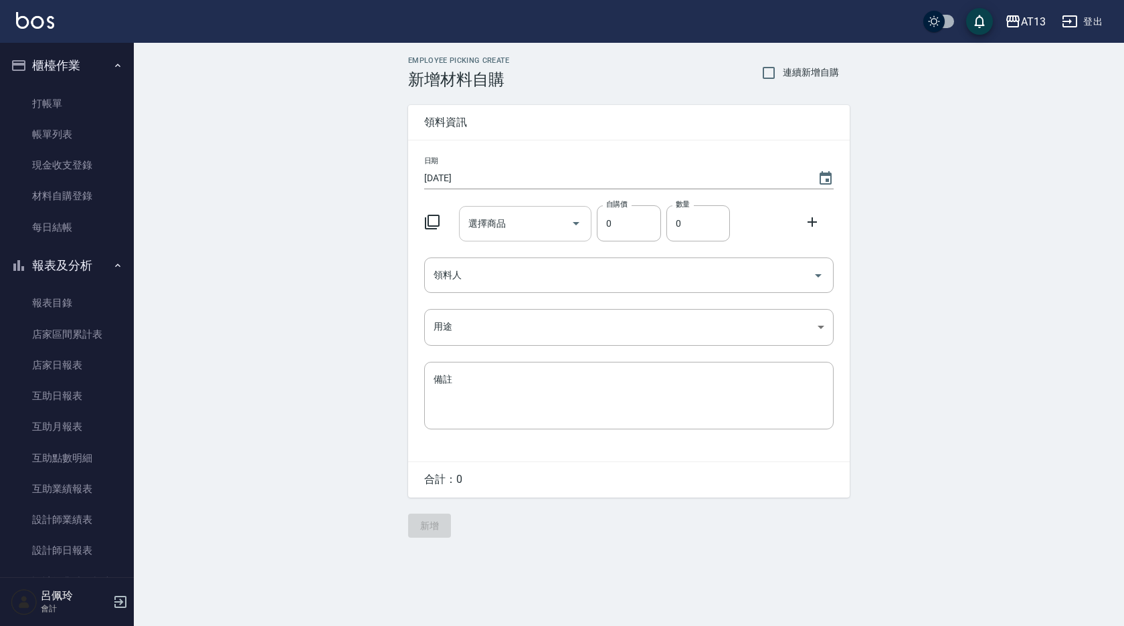
click at [521, 223] on input "選擇商品" at bounding box center [515, 223] width 101 height 23
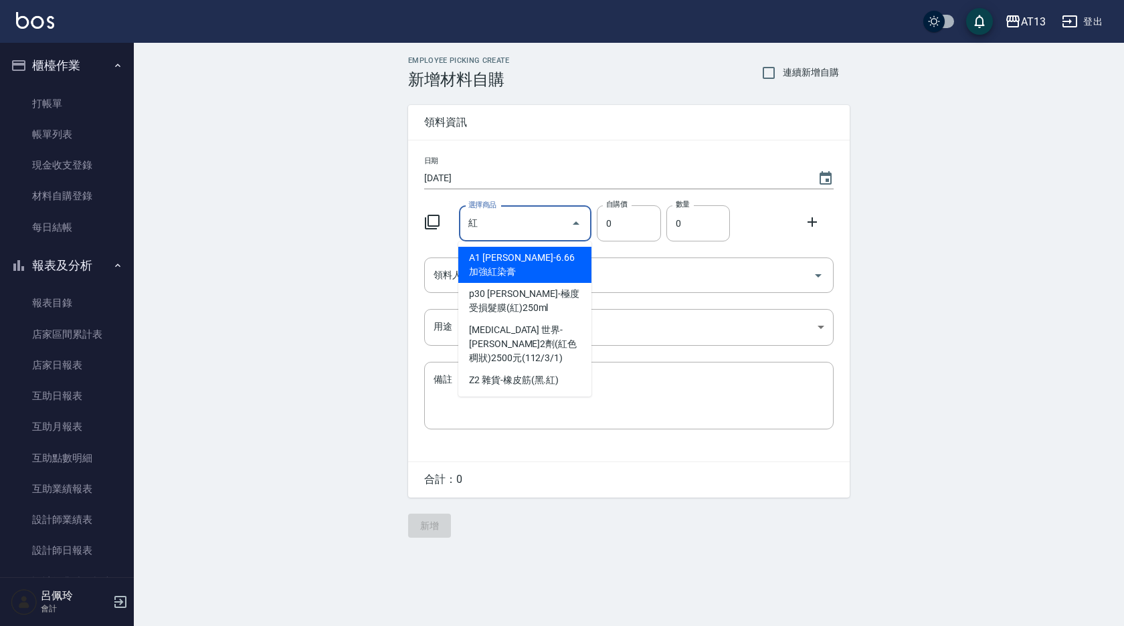
click at [521, 223] on input "紅" at bounding box center [515, 223] width 101 height 23
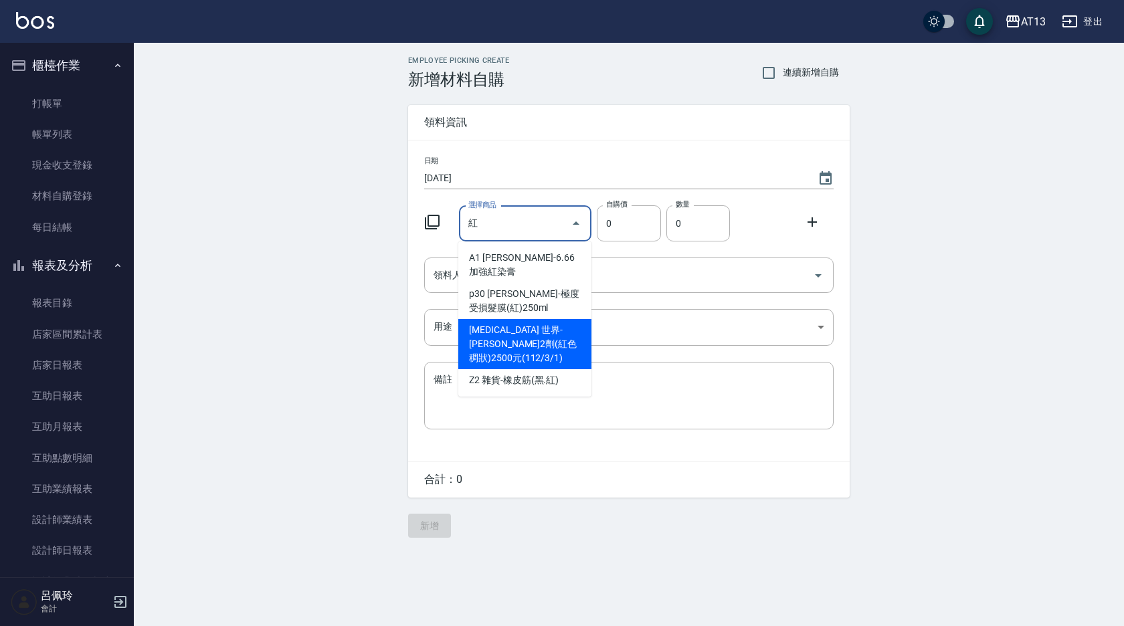
click at [535, 320] on li "[MEDICAL_DATA] 世界-[PERSON_NAME]2劑(紅色稠狀)2500元(112/3/1)" at bounding box center [524, 344] width 133 height 50
type input "世界-[PERSON_NAME]2劑(紅色稠狀)2500元(112/3/1)"
type input "256"
type input "1"
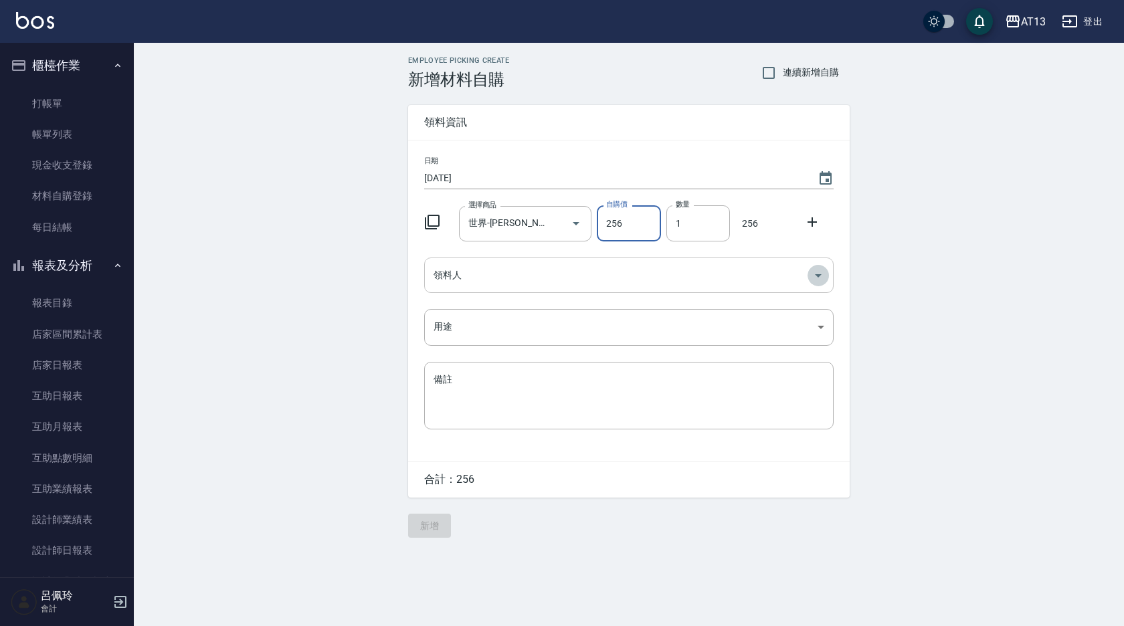
click at [820, 276] on icon "Open" at bounding box center [818, 276] width 16 height 16
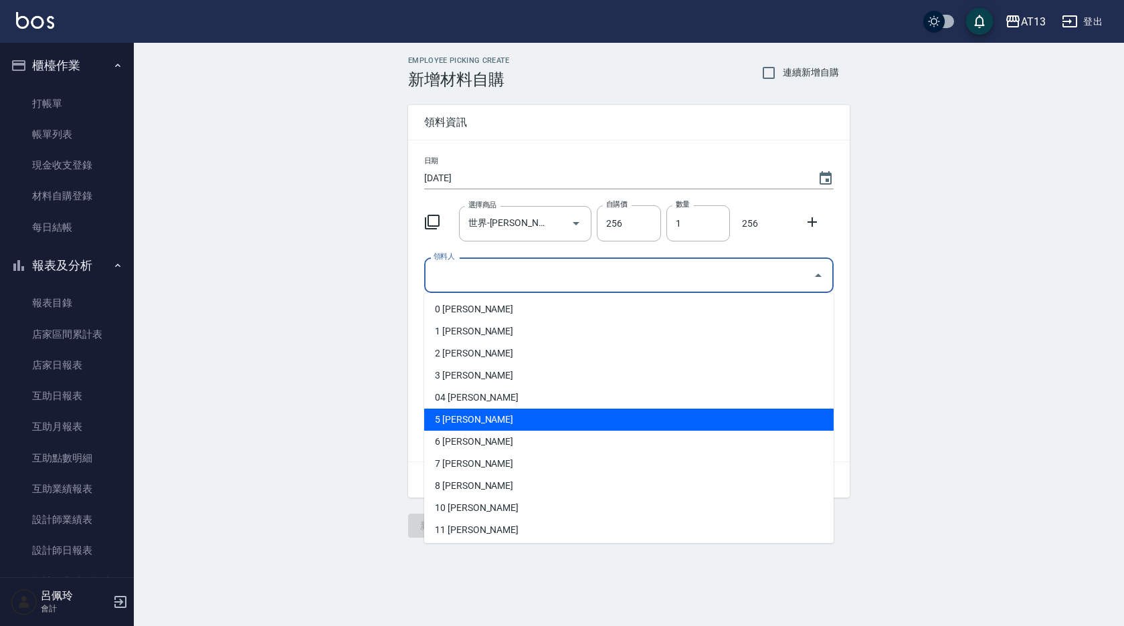
click at [545, 415] on li "5 [PERSON_NAME]" at bounding box center [628, 420] width 409 height 22
type input "[PERSON_NAME]"
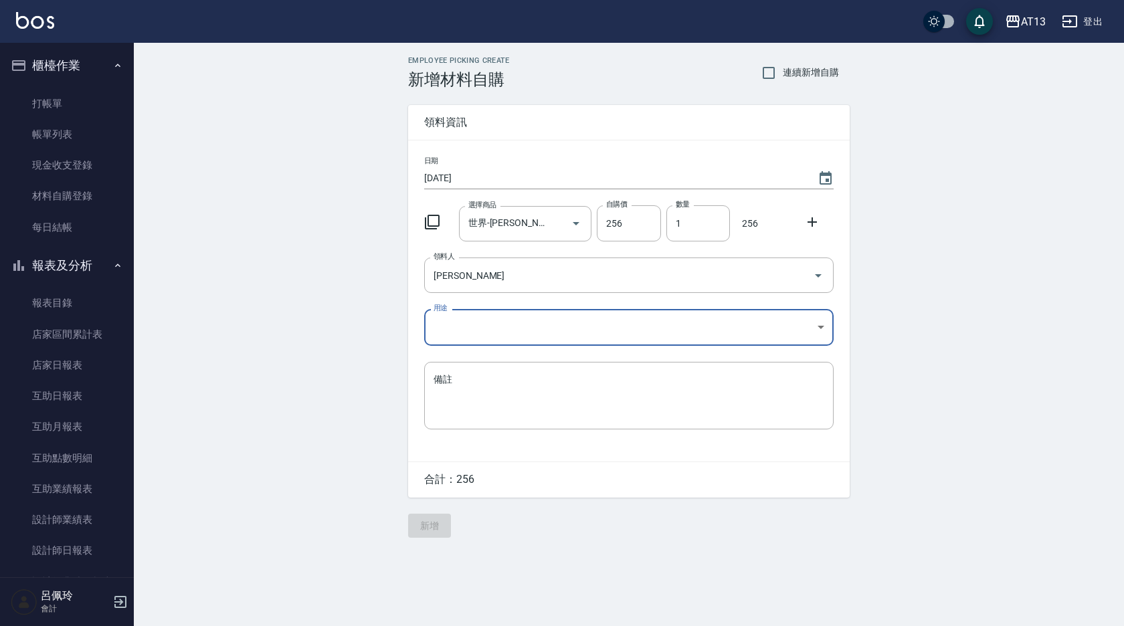
click at [820, 331] on body "AT13 登出 櫃檯作業 打帳單 帳單列表 現金收支登錄 材料自購登錄 每日結帳 報表及分析 報表目錄 店家區間累計表 店家日報表 互助日報表 互助月報表 互…" at bounding box center [562, 313] width 1124 height 626
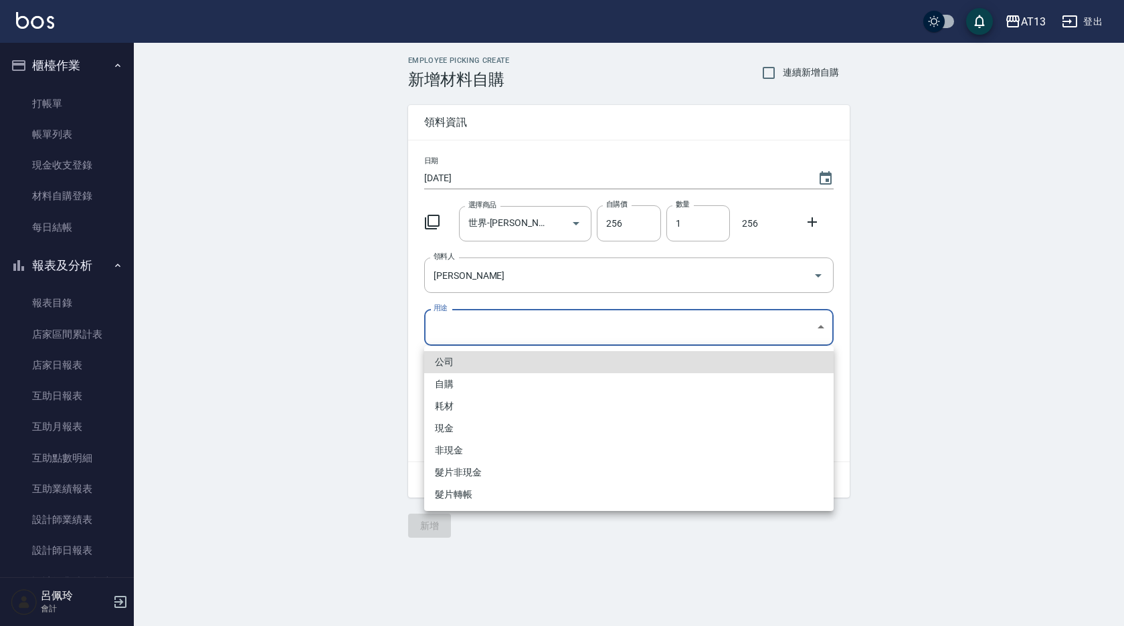
click at [527, 392] on li "自購" at bounding box center [628, 384] width 409 height 22
type input "自購"
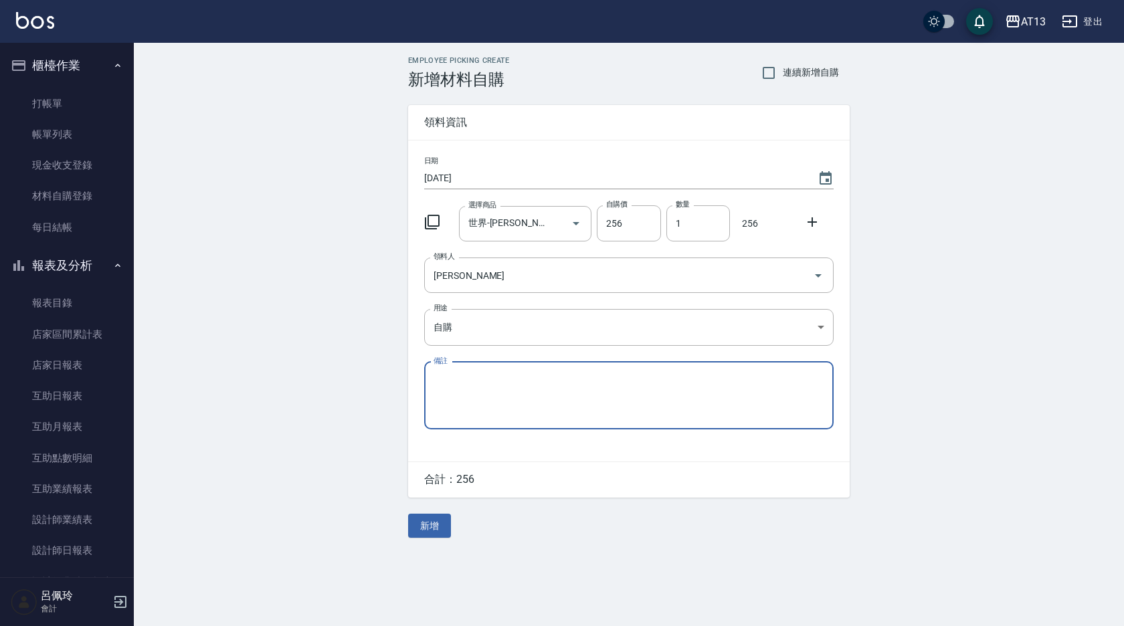
click at [434, 533] on button "新增" at bounding box center [429, 526] width 43 height 25
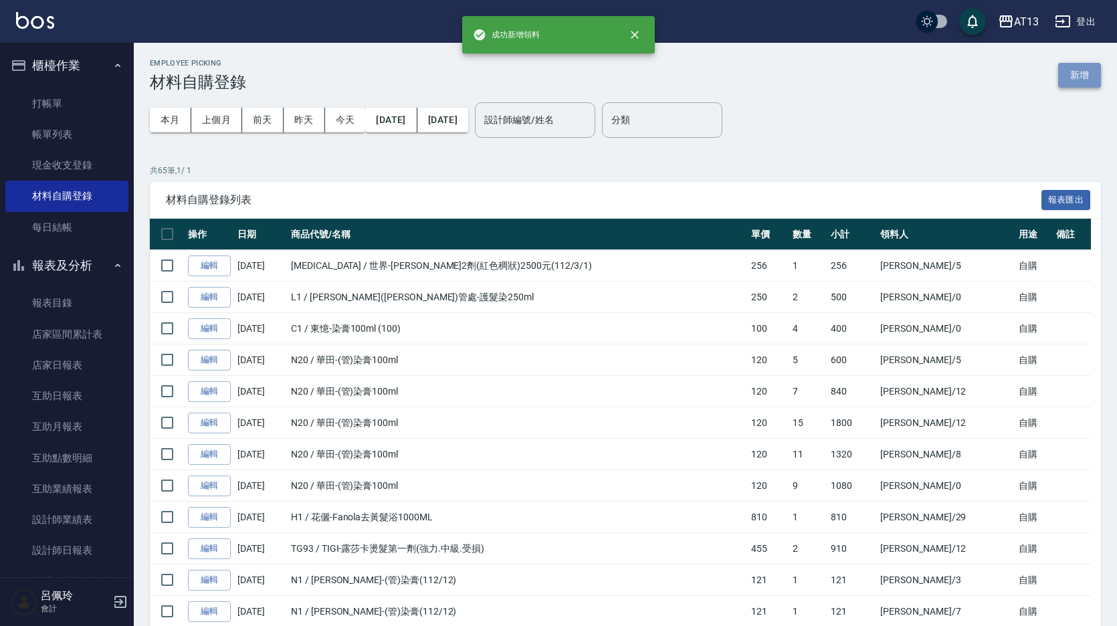
click at [1077, 73] on button "新增" at bounding box center [1079, 75] width 43 height 25
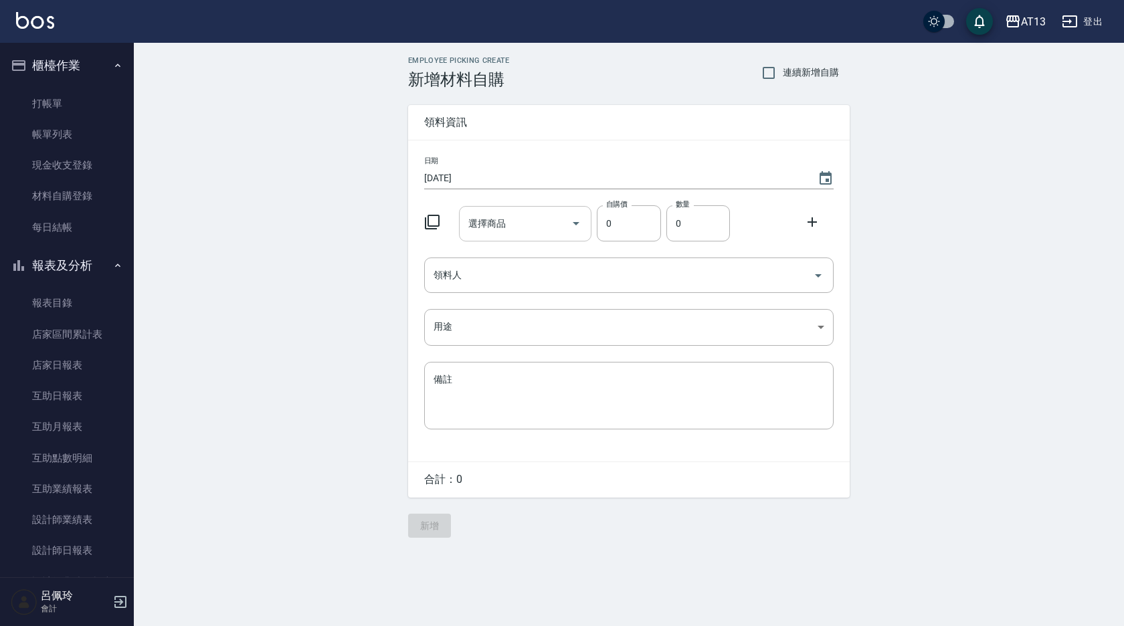
click at [463, 218] on div "選擇商品" at bounding box center [525, 223] width 133 height 35
click at [492, 219] on input "菲" at bounding box center [515, 223] width 101 height 23
click at [491, 254] on li "R8 菲靈(管)-頭皮隔離噴霧" at bounding box center [524, 258] width 133 height 22
type input "菲靈(管)-頭皮隔離噴霧"
type input "490"
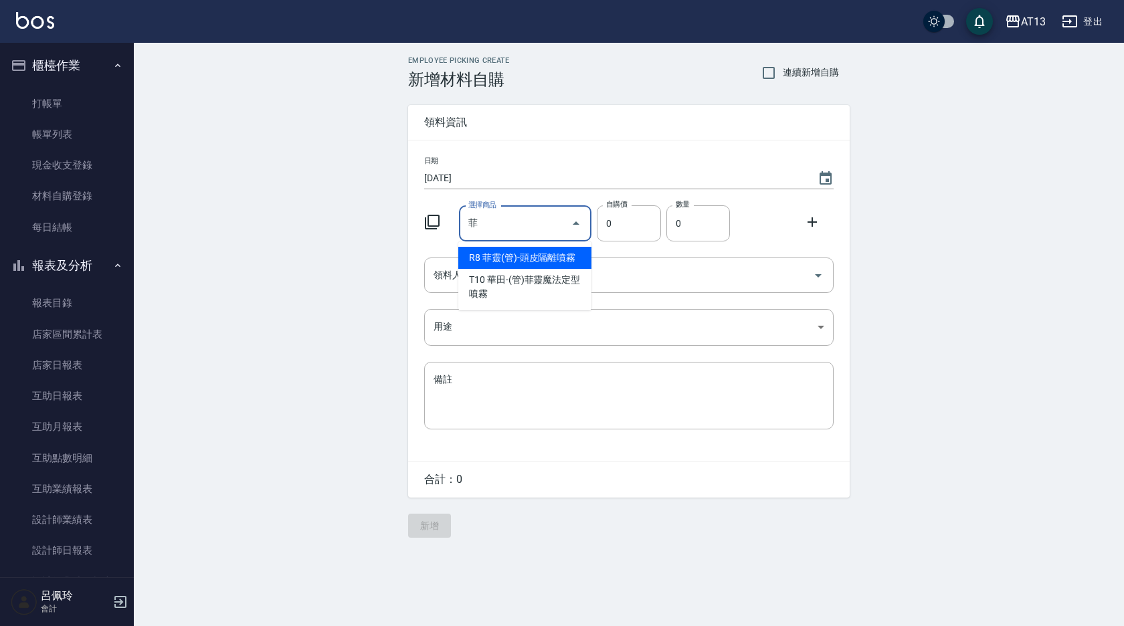
type input "1"
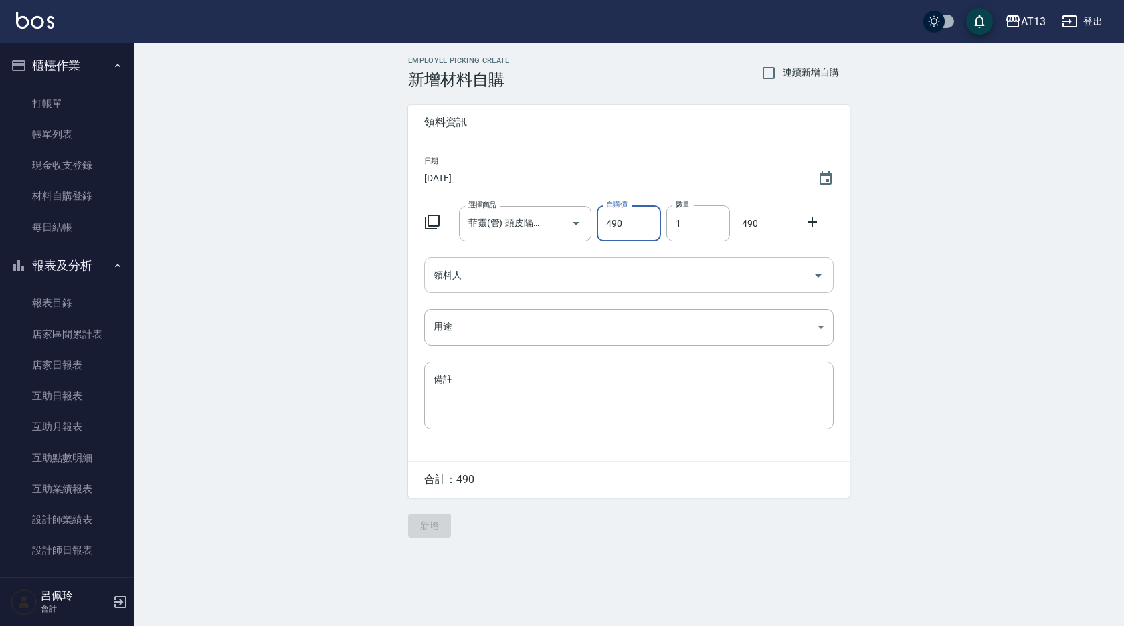
click at [822, 273] on icon "Open" at bounding box center [818, 276] width 16 height 16
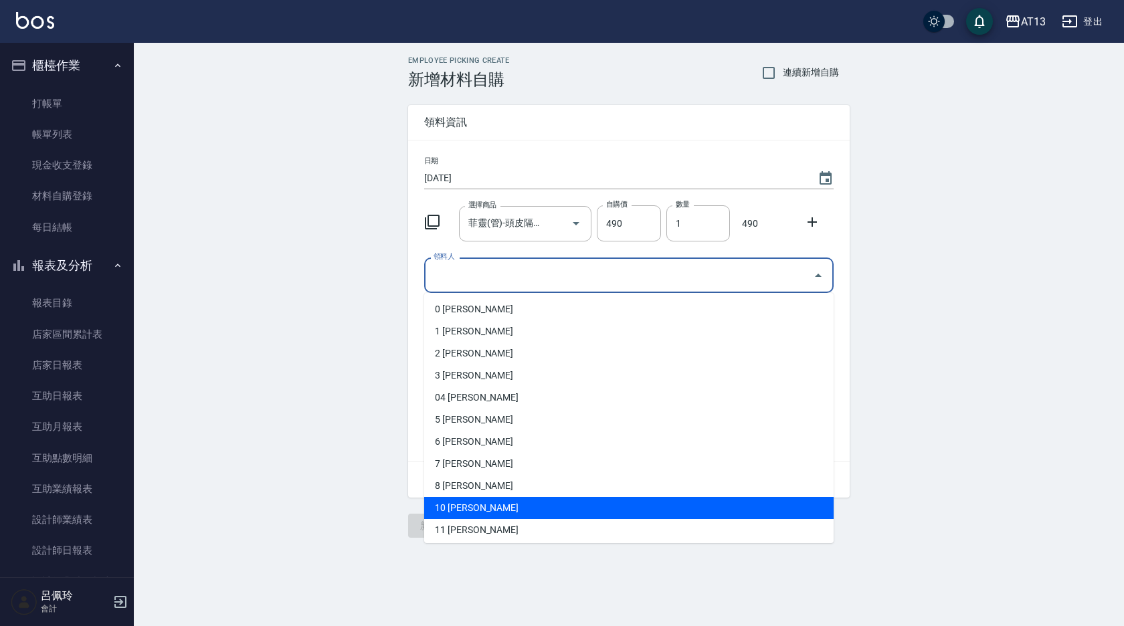
drag, startPoint x: 468, startPoint y: 514, endPoint x: 517, endPoint y: 488, distance: 54.5
click at [470, 514] on li "10 [PERSON_NAME]" at bounding box center [628, 508] width 409 height 22
type input "[PERSON_NAME]"
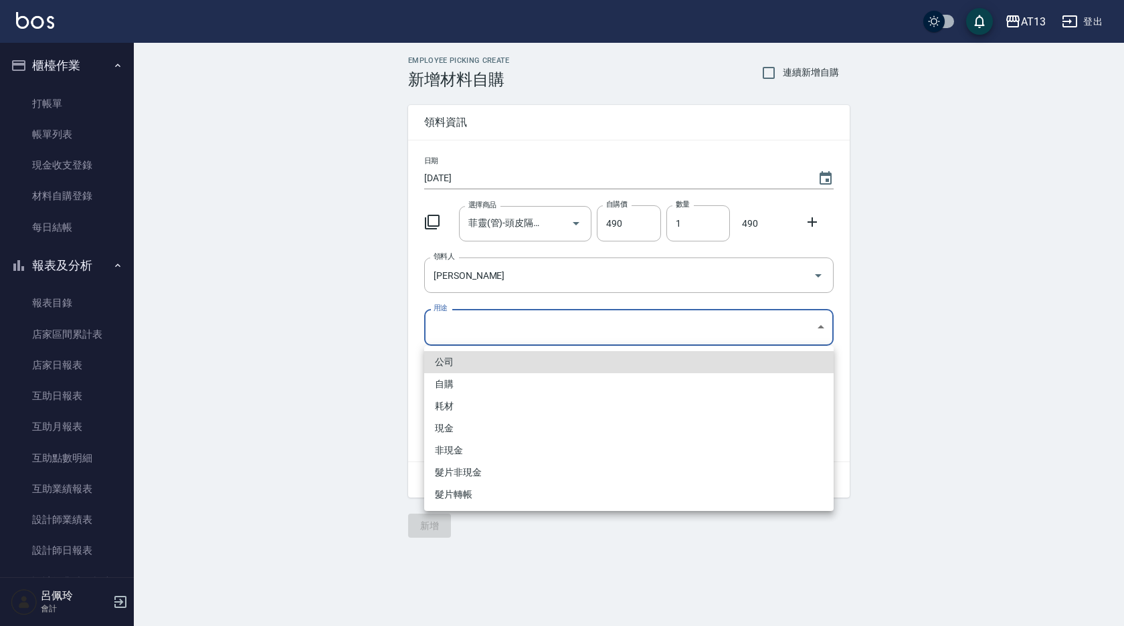
click at [825, 325] on body "AT13 登出 櫃檯作業 打帳單 帳單列表 現金收支登錄 材料自購登錄 每日結帳 報表及分析 報表目錄 店家區間累計表 店家日報表 互助日報表 互助月報表 互…" at bounding box center [562, 313] width 1124 height 626
click at [525, 387] on li "自購" at bounding box center [628, 384] width 409 height 22
type input "自購"
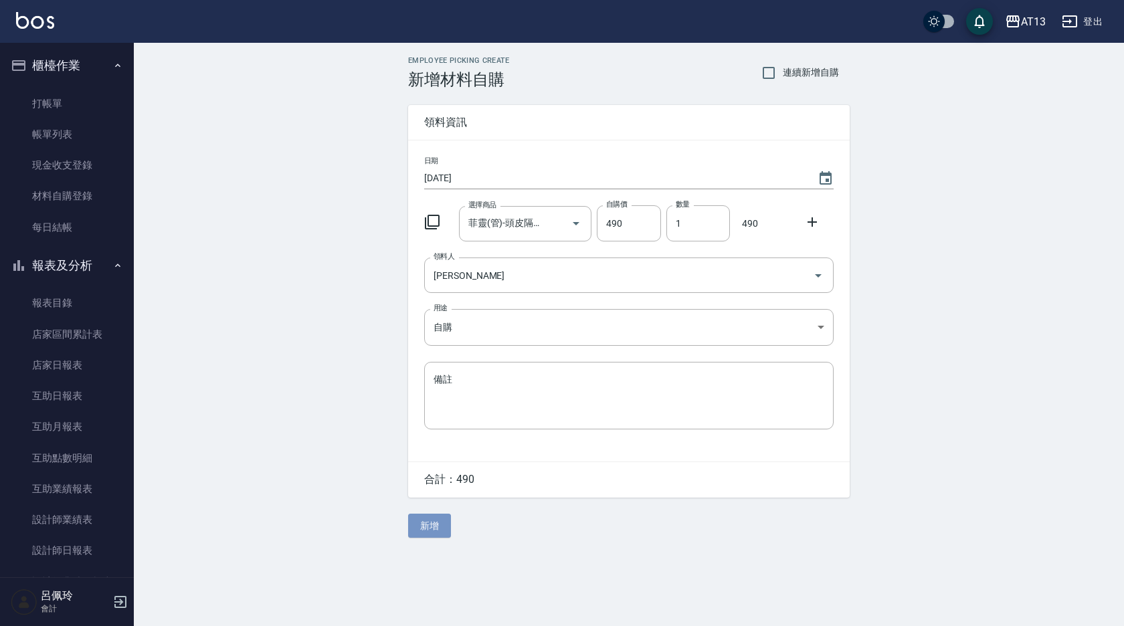
click at [442, 524] on button "新增" at bounding box center [429, 526] width 43 height 25
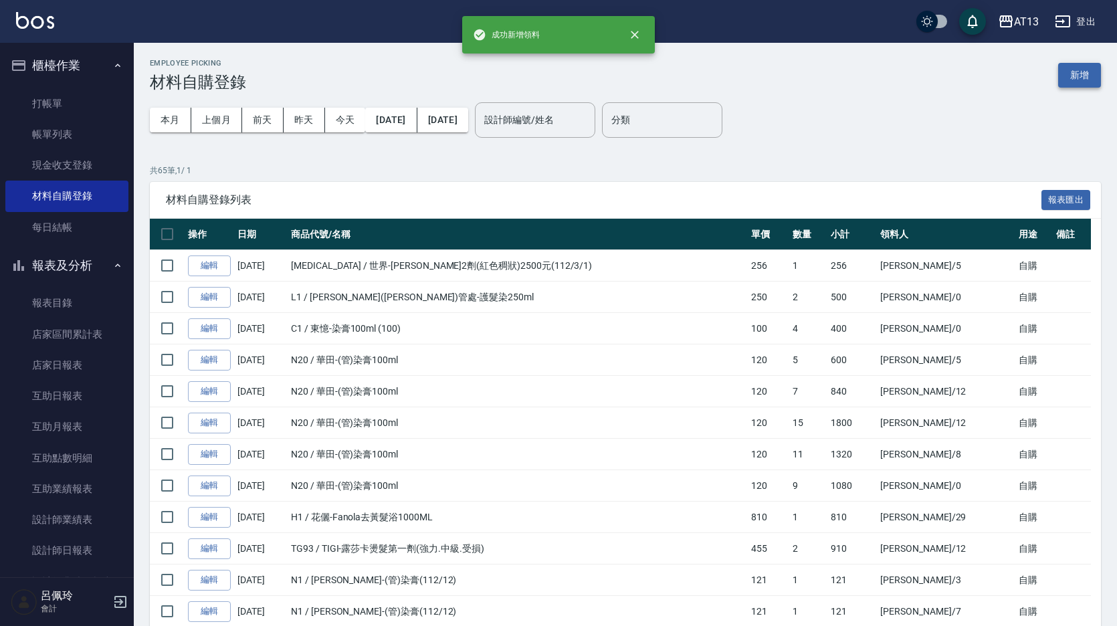
click at [1080, 80] on button "新增" at bounding box center [1079, 75] width 43 height 25
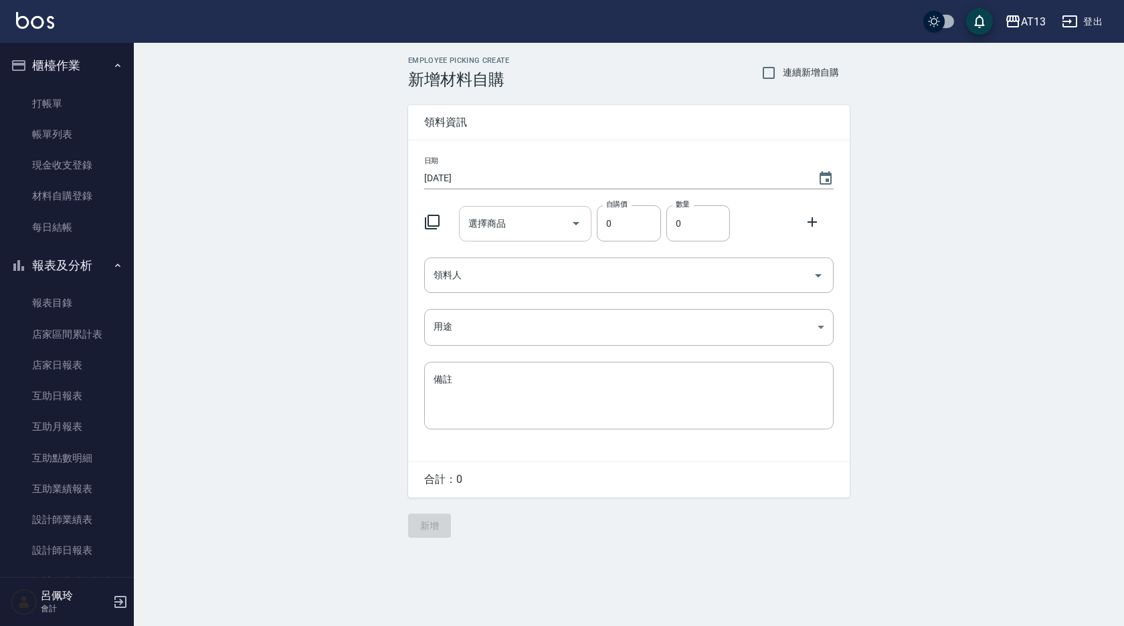
click at [488, 232] on input "選擇商品" at bounding box center [515, 223] width 101 height 23
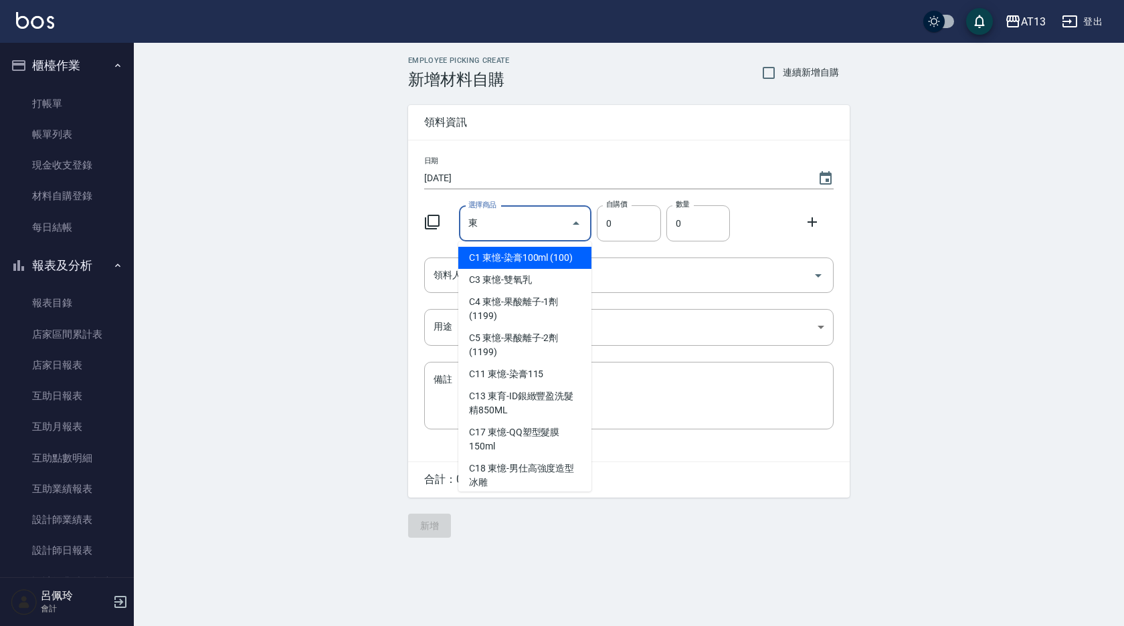
click at [529, 262] on li "C1 東憶-染膏100ml (100)" at bounding box center [524, 258] width 133 height 22
type input "東憶-染膏100ml (100)"
type input "100"
type input "1"
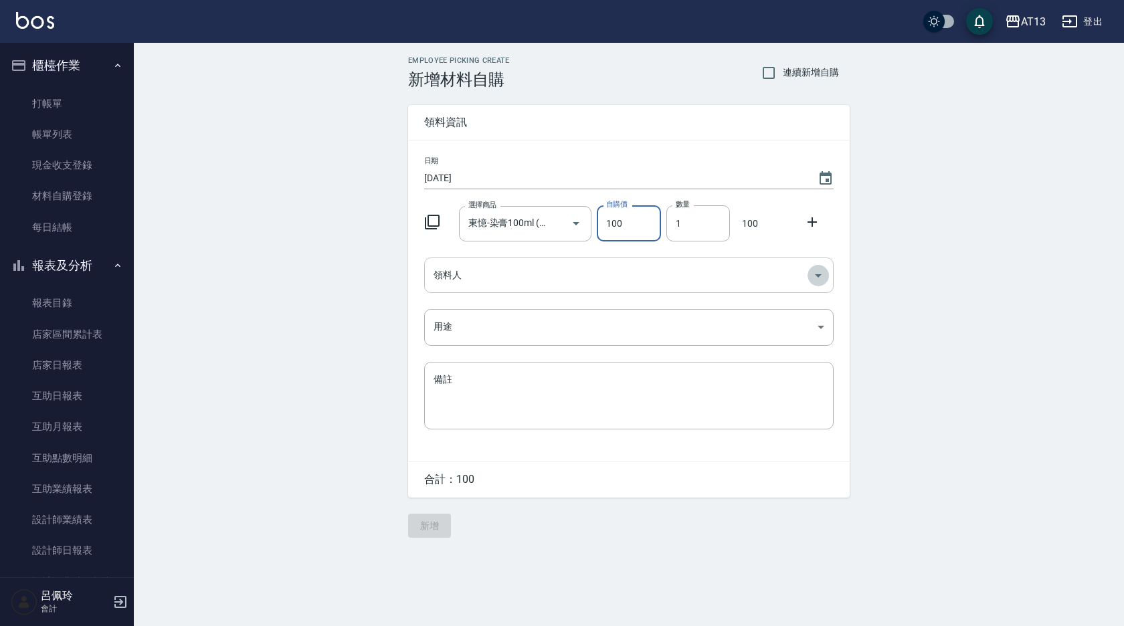
click at [816, 279] on icon "Open" at bounding box center [818, 276] width 16 height 16
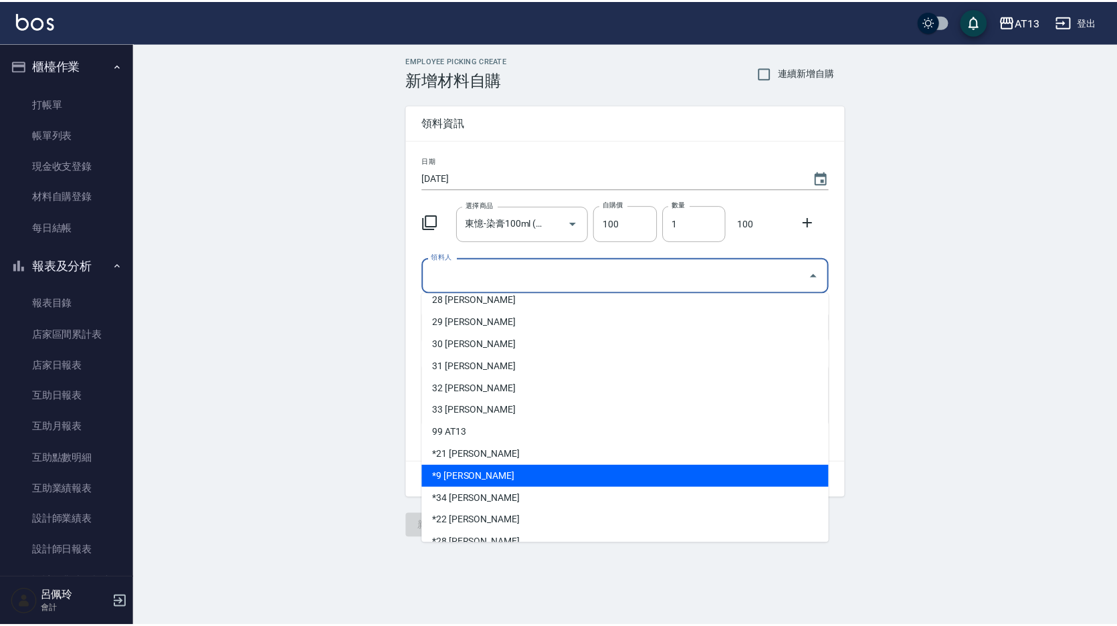
scroll to position [468, 0]
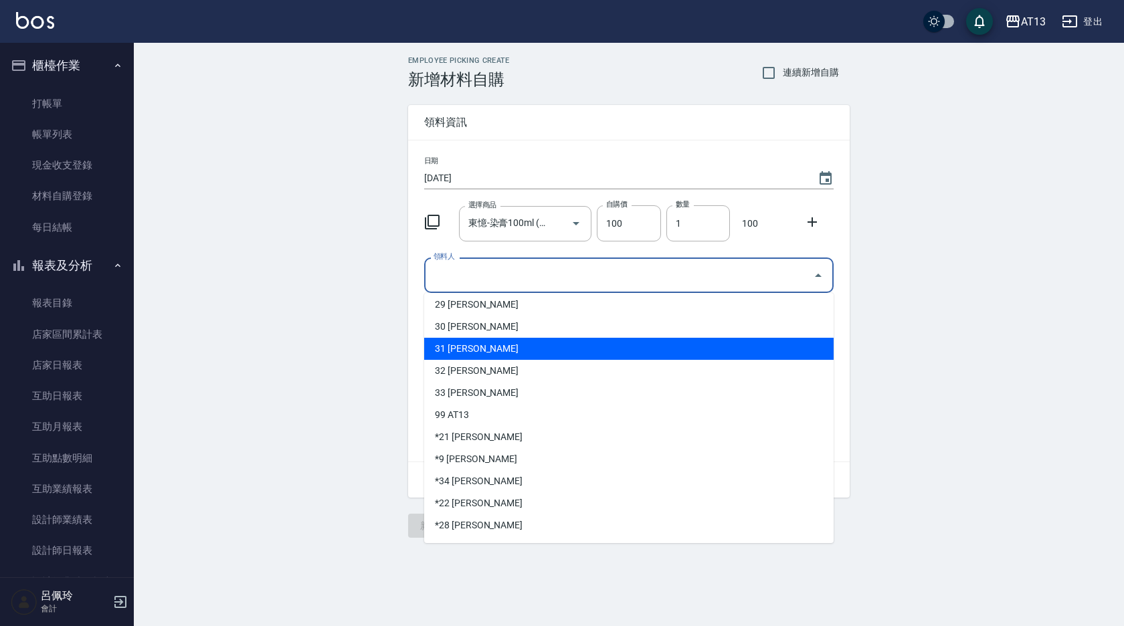
click at [476, 350] on li "31 [PERSON_NAME]" at bounding box center [628, 349] width 409 height 22
type input "[PERSON_NAME]"
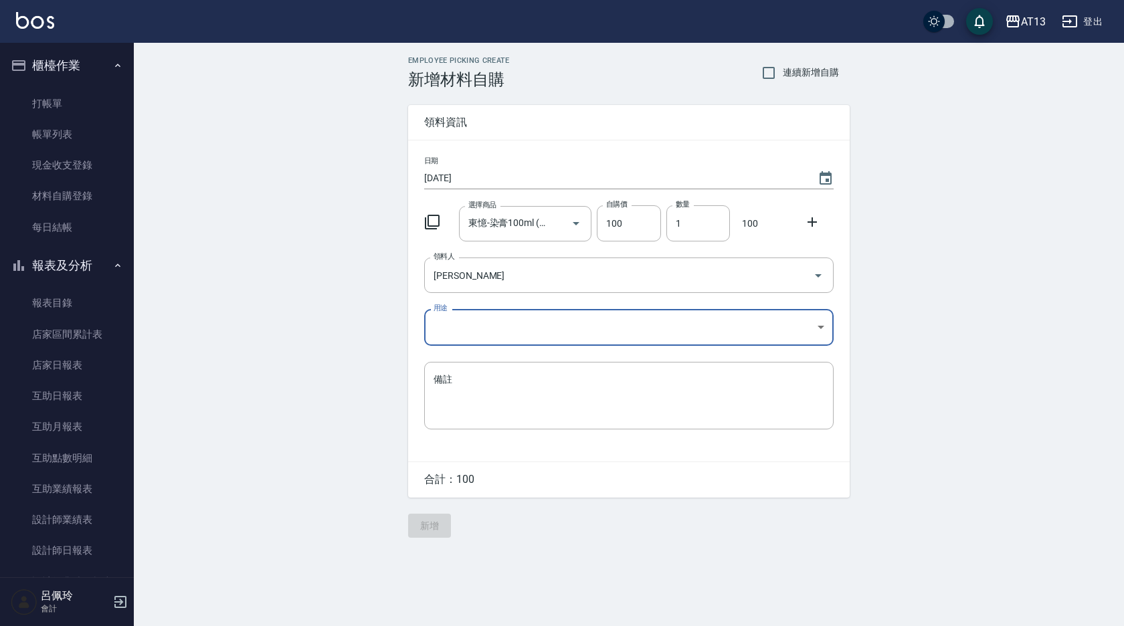
click at [822, 325] on body "AT13 登出 櫃檯作業 打帳單 帳單列表 現金收支登錄 材料自購登錄 每日結帳 報表及分析 報表目錄 店家區間累計表 店家日報表 互助日報表 互助月報表 互…" at bounding box center [562, 313] width 1124 height 626
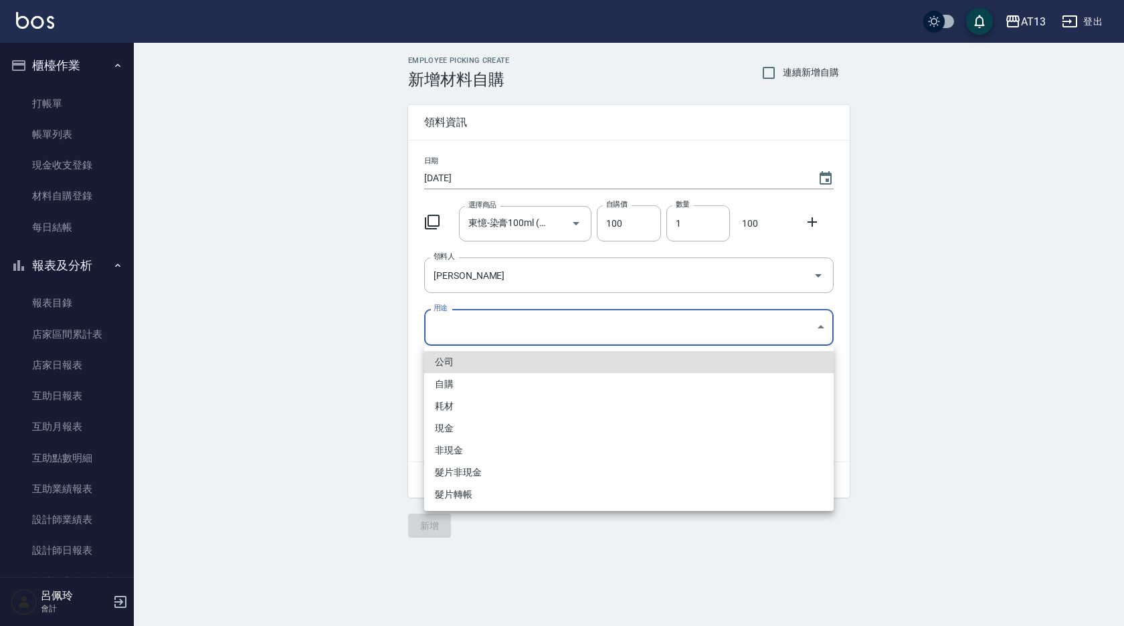
click at [496, 378] on li "自購" at bounding box center [628, 384] width 409 height 22
type input "自購"
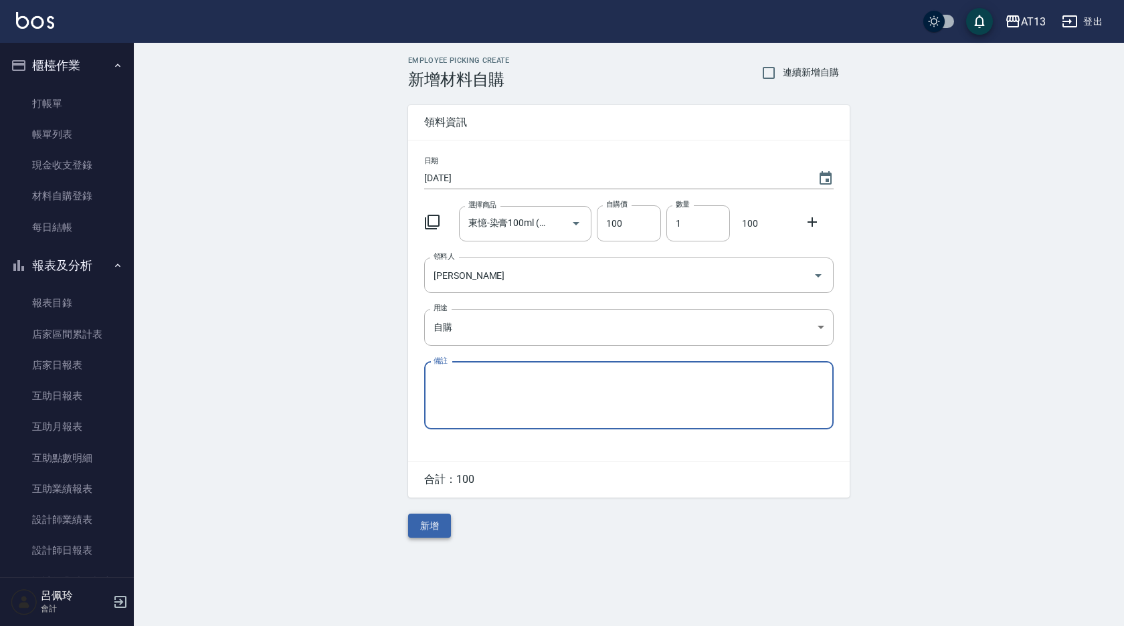
click at [438, 531] on button "新增" at bounding box center [429, 526] width 43 height 25
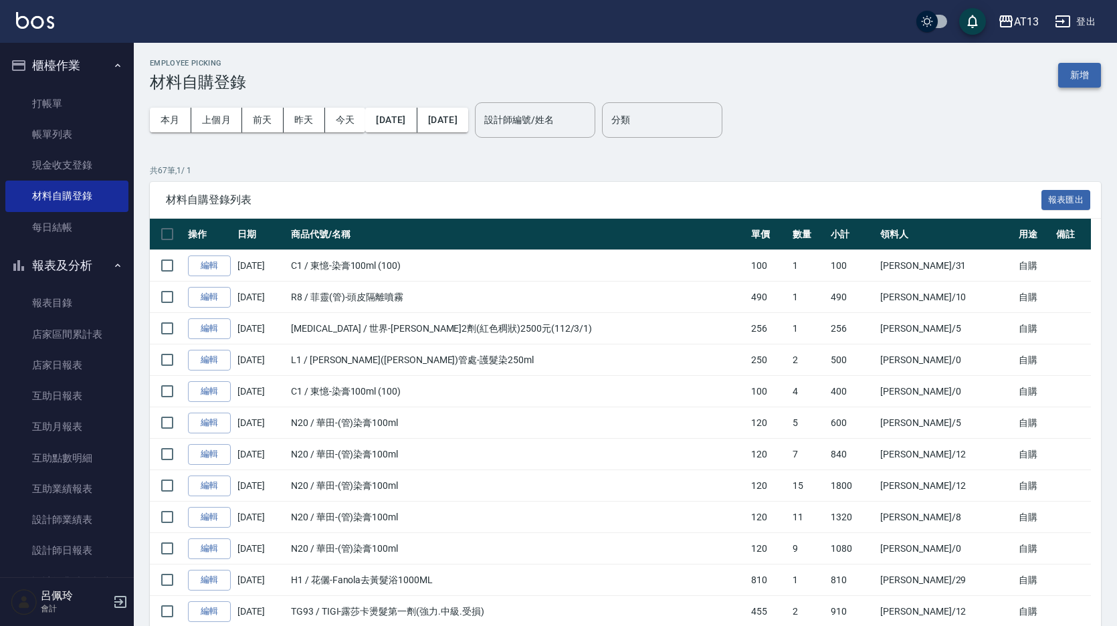
click at [1069, 66] on button "新增" at bounding box center [1079, 75] width 43 height 25
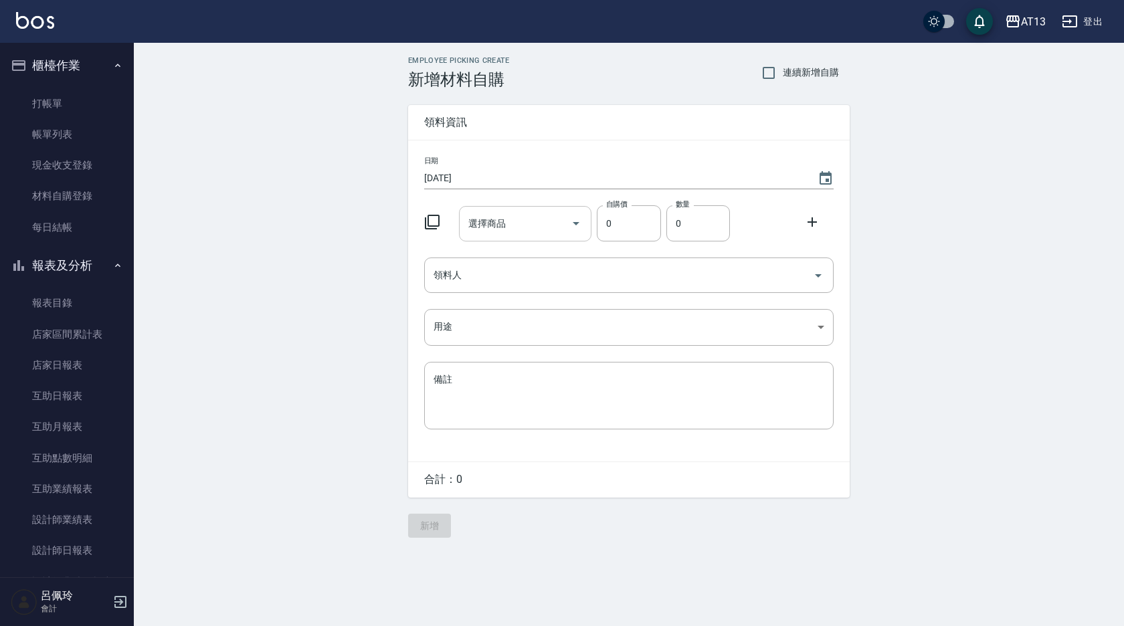
click at [535, 221] on input "選擇商品" at bounding box center [515, 223] width 101 height 23
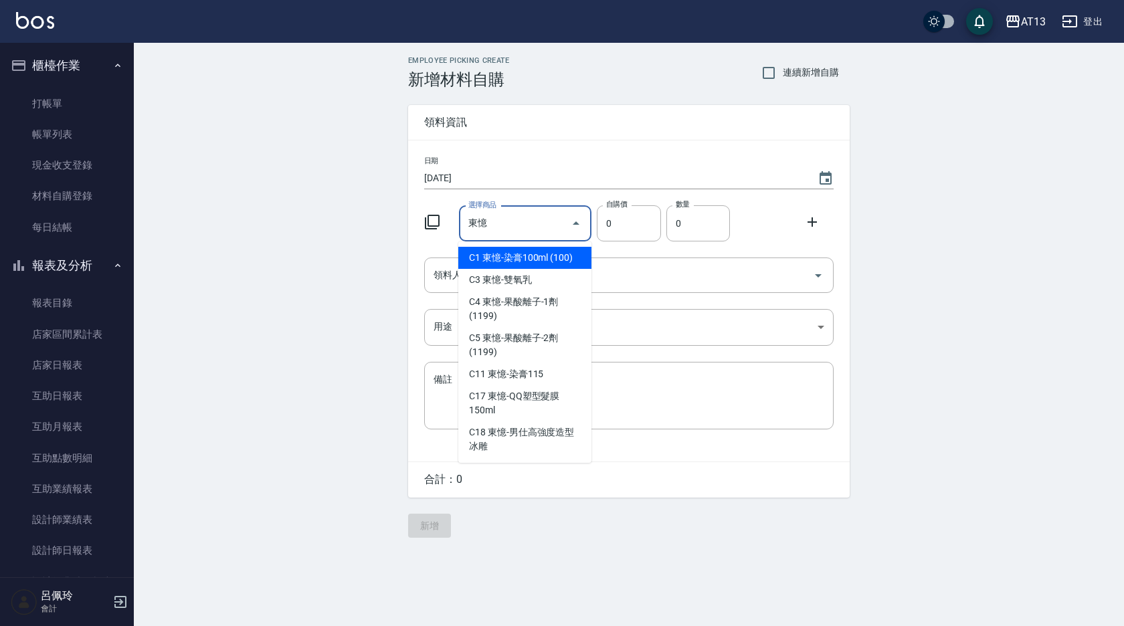
click at [575, 248] on li "C1 東憶-染膏100ml (100)" at bounding box center [524, 258] width 133 height 22
type input "東憶-染膏100ml (100)"
type input "100"
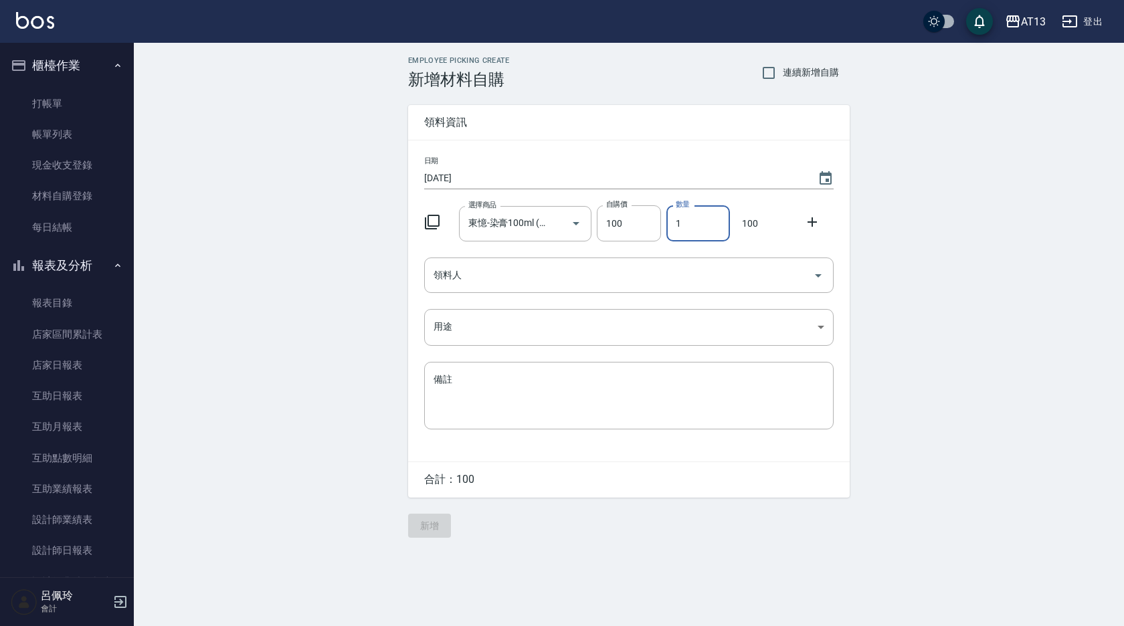
click at [676, 227] on input "1" at bounding box center [698, 223] width 64 height 36
click at [826, 273] on button "Open" at bounding box center [818, 275] width 21 height 21
type input "7"
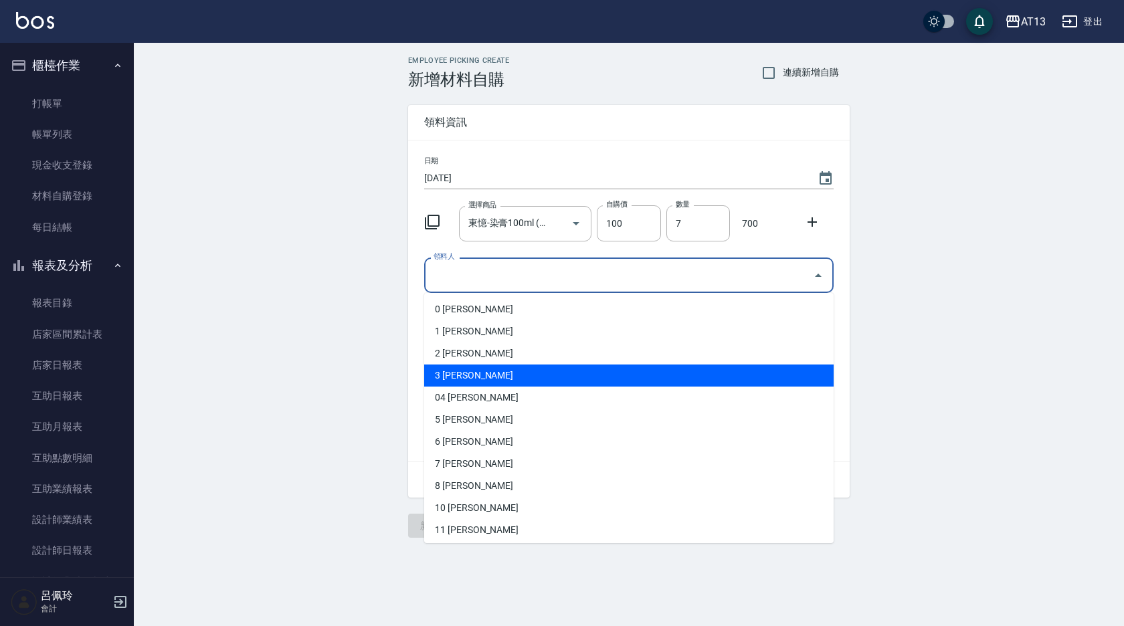
click at [569, 382] on li "3 [PERSON_NAME]" at bounding box center [628, 376] width 409 height 22
type input "[PERSON_NAME]"
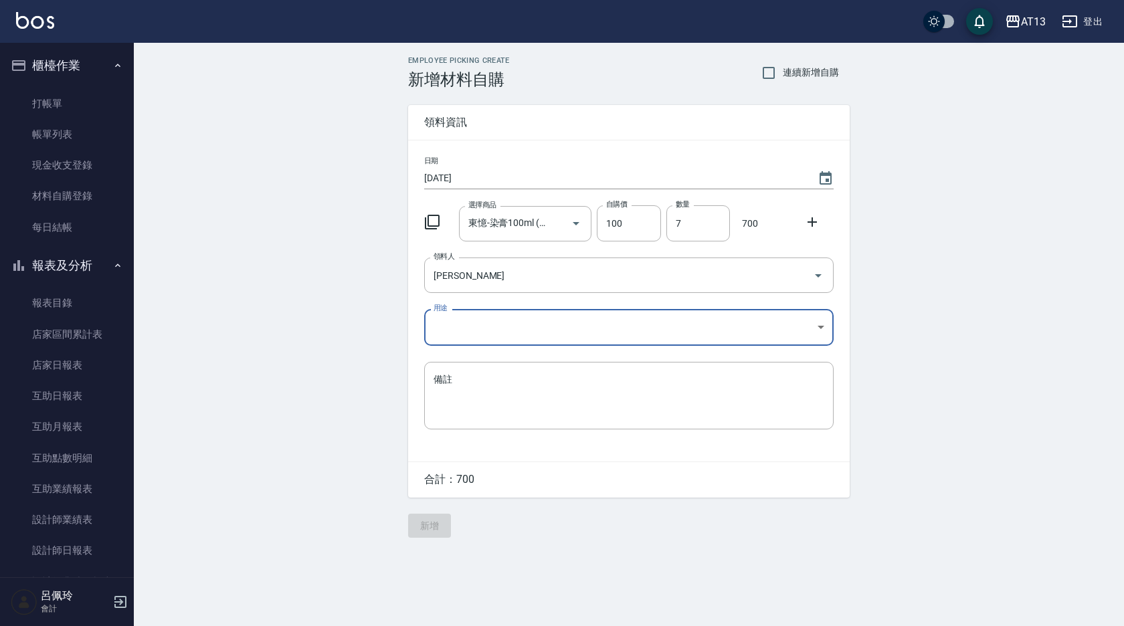
click at [818, 327] on body "AT13 登出 櫃檯作業 打帳單 帳單列表 現金收支登錄 材料自購登錄 每日結帳 報表及分析 報表目錄 店家區間累計表 店家日報表 互助日報表 互助月報表 互…" at bounding box center [562, 313] width 1124 height 626
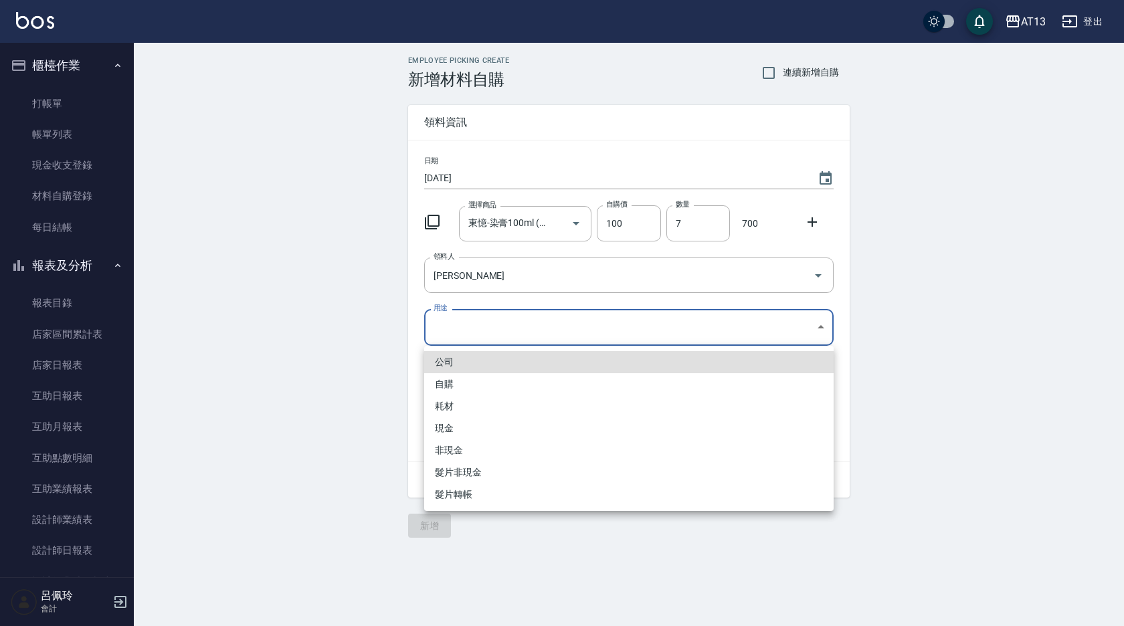
click at [494, 381] on li "自購" at bounding box center [628, 384] width 409 height 22
type input "自購"
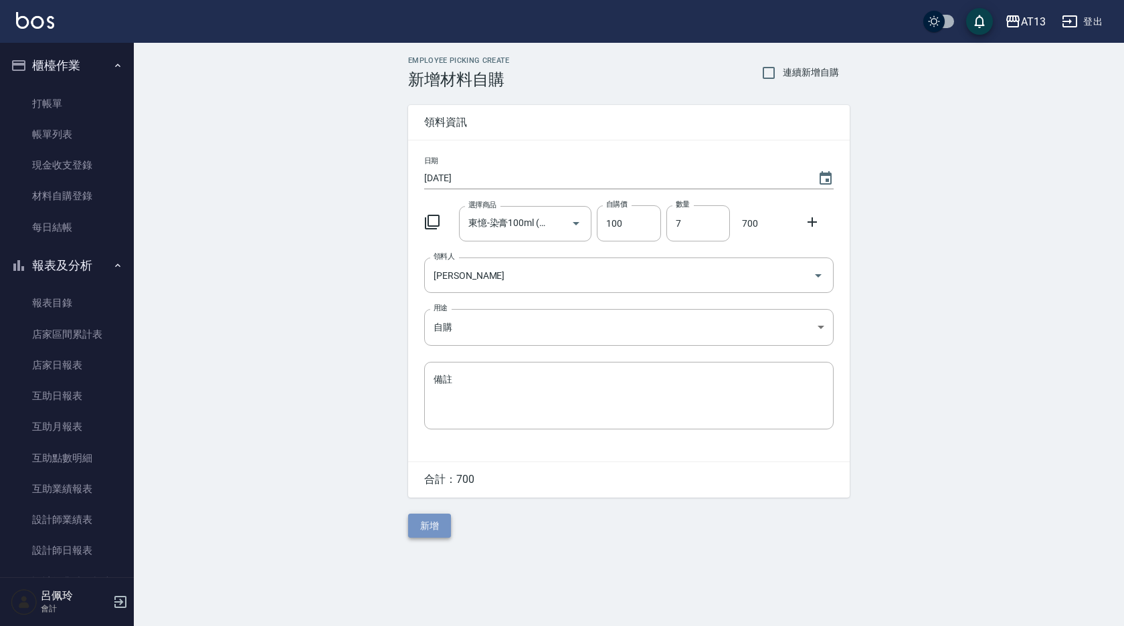
click at [424, 535] on button "新增" at bounding box center [429, 526] width 43 height 25
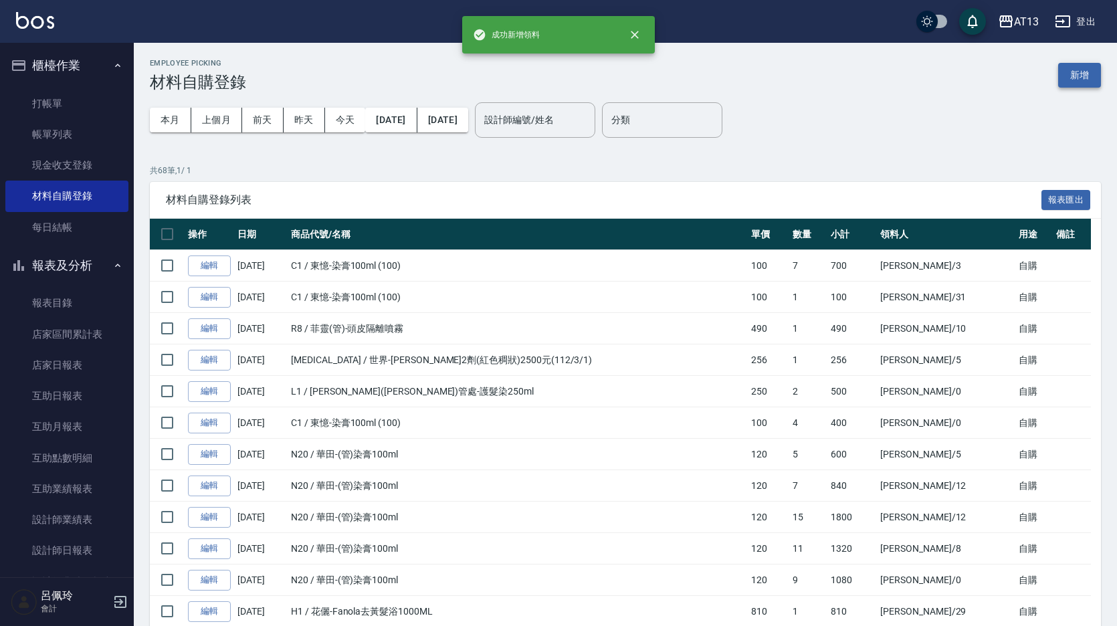
click at [1083, 78] on button "新增" at bounding box center [1079, 75] width 43 height 25
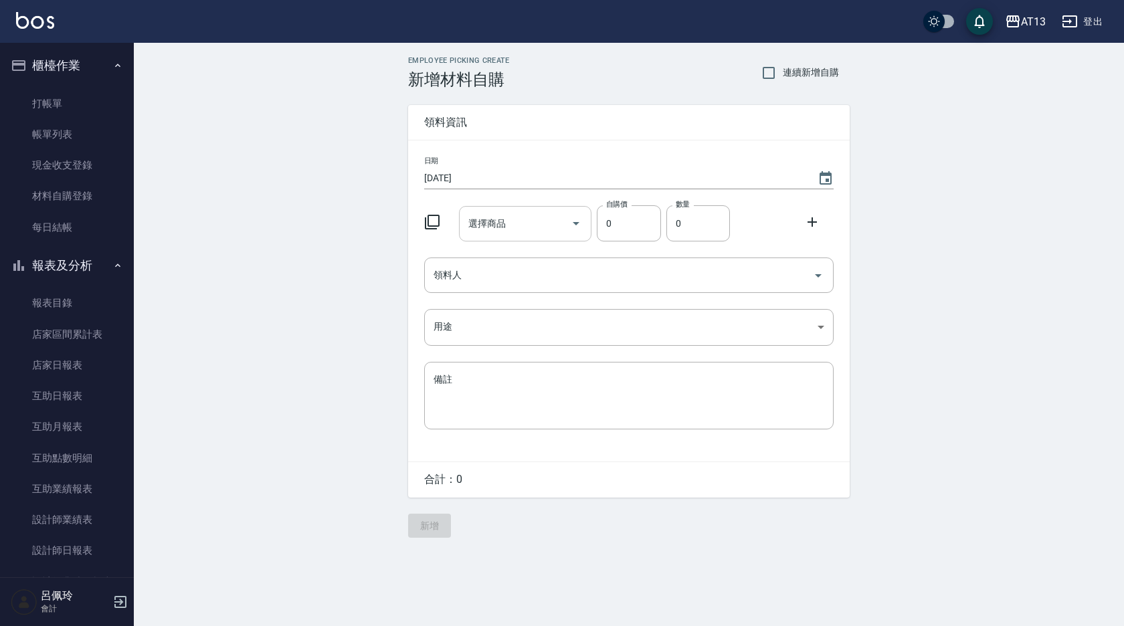
click at [461, 213] on div "選擇商品" at bounding box center [525, 223] width 133 height 35
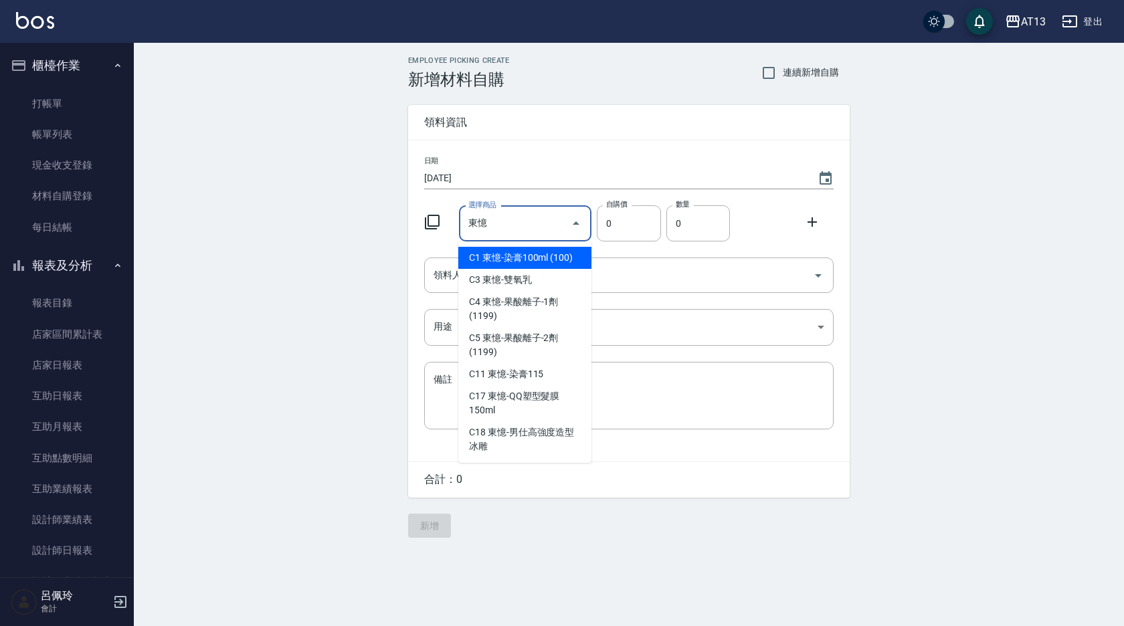
click at [483, 209] on label "選擇商品" at bounding box center [482, 205] width 28 height 10
click at [483, 212] on input "東憶" at bounding box center [515, 223] width 101 height 23
click at [523, 258] on li "C1 東憶-染膏100ml (100)" at bounding box center [524, 258] width 133 height 22
type input "東憶-染膏100ml (100)"
type input "100"
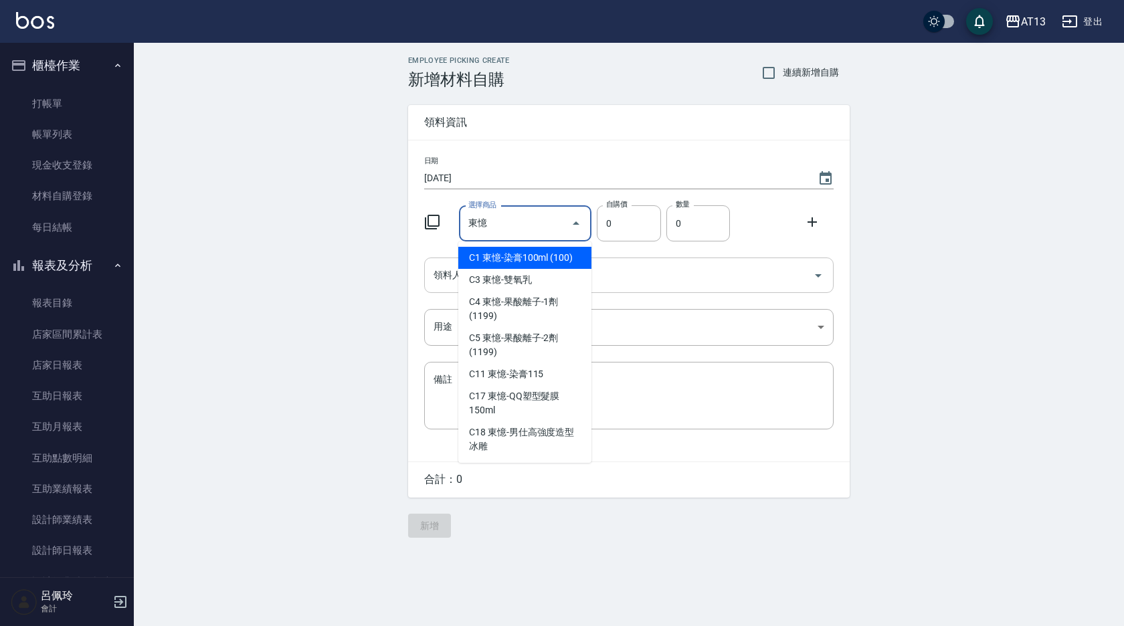
type input "1"
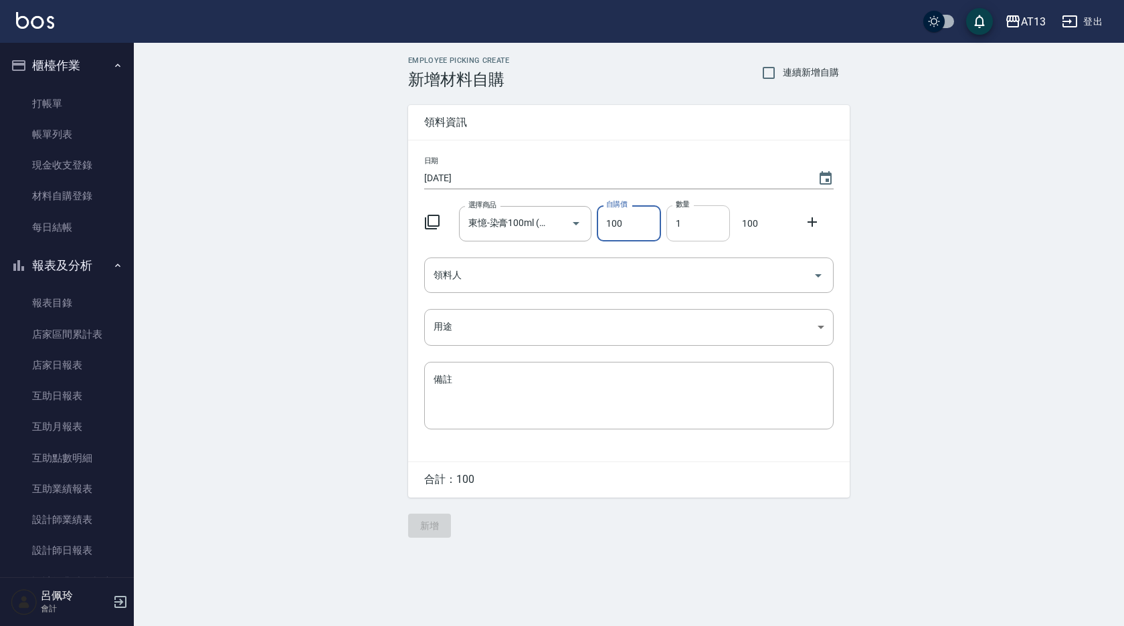
click at [668, 228] on input "1" at bounding box center [698, 223] width 64 height 36
click at [669, 228] on input "1" at bounding box center [698, 223] width 64 height 36
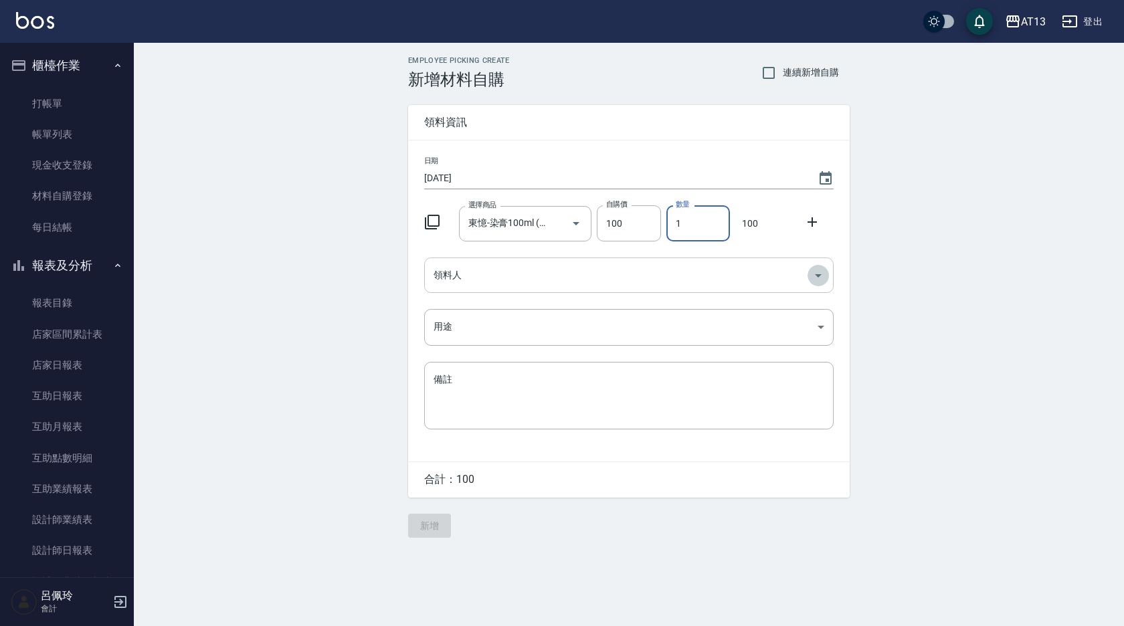
click at [812, 271] on icon "Open" at bounding box center [818, 276] width 16 height 16
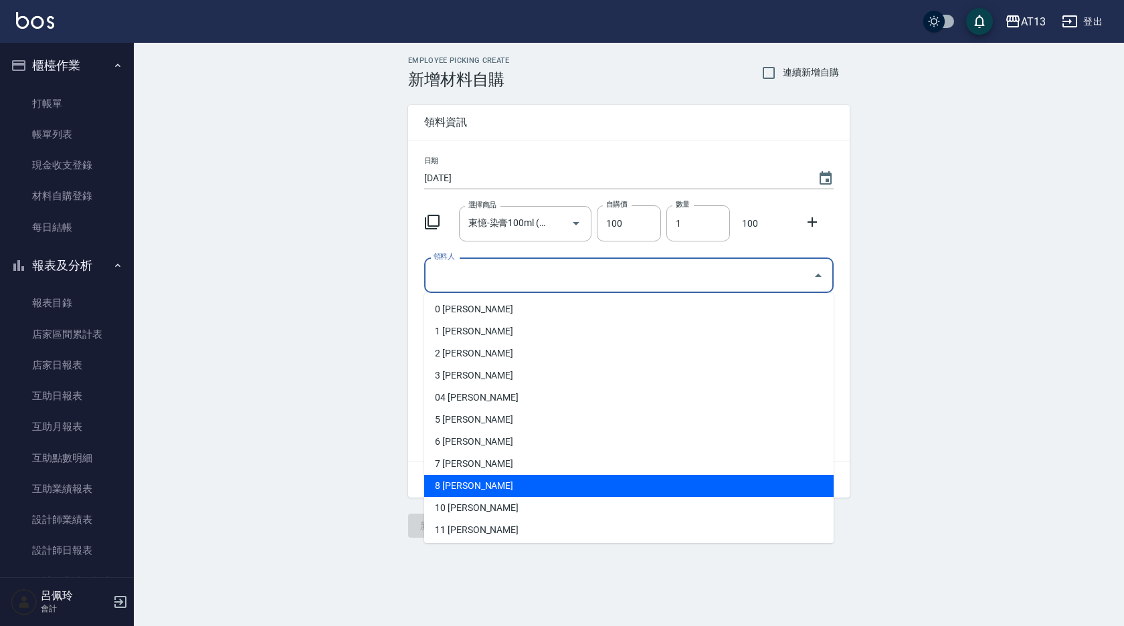
click at [551, 482] on li "8 [PERSON_NAME]" at bounding box center [628, 486] width 409 height 22
type input "[PERSON_NAME]"
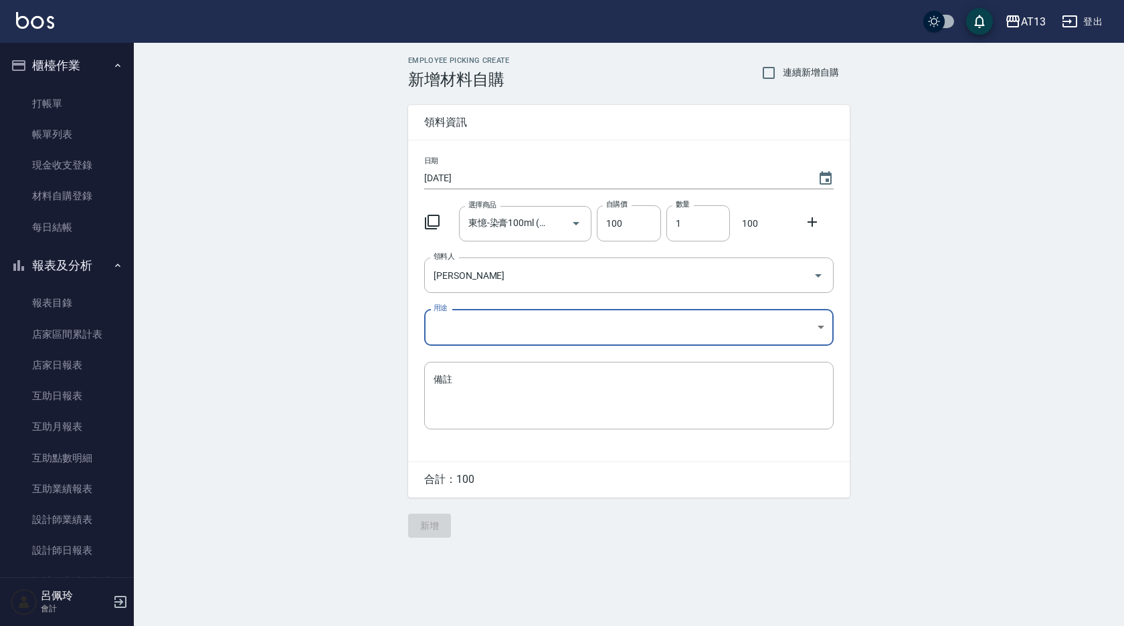
click at [822, 330] on body "AT13 登出 櫃檯作業 打帳單 帳單列表 現金收支登錄 材料自購登錄 每日結帳 報表及分析 報表目錄 店家區間累計表 店家日報表 互助日報表 互助月報表 互…" at bounding box center [562, 313] width 1124 height 626
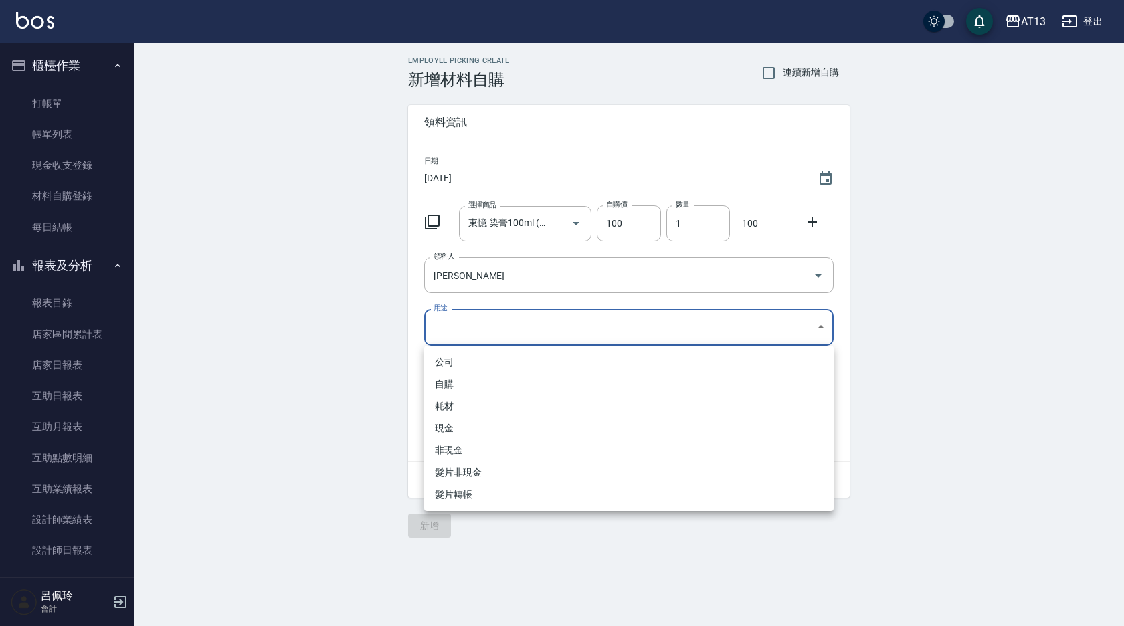
click at [547, 384] on li "自購" at bounding box center [628, 384] width 409 height 22
type input "自購"
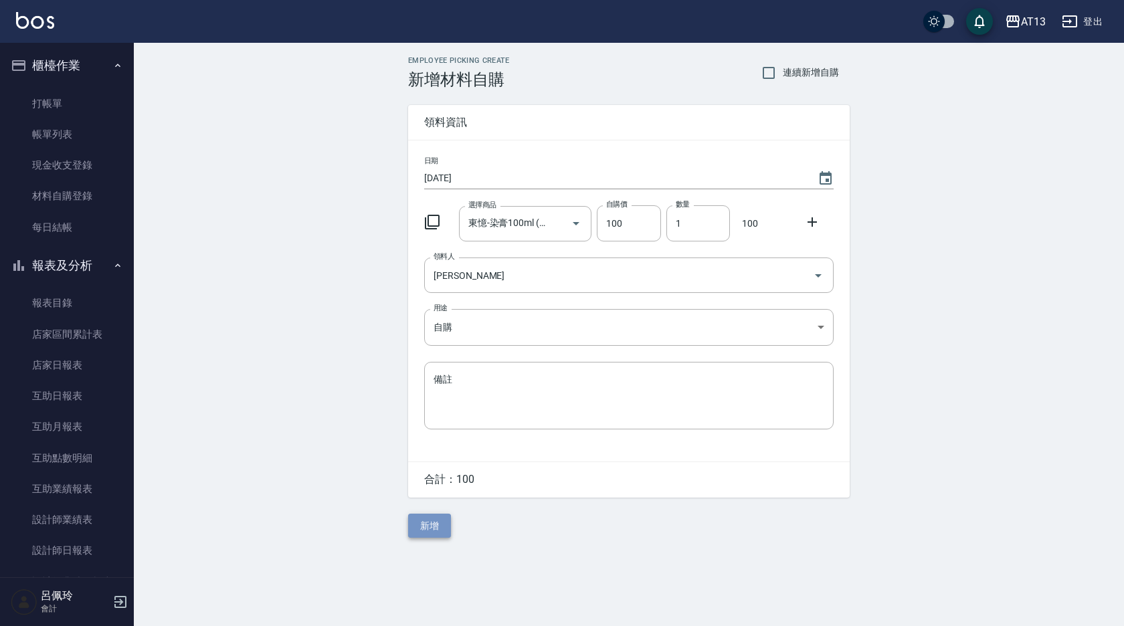
click at [440, 532] on button "新增" at bounding box center [429, 526] width 43 height 25
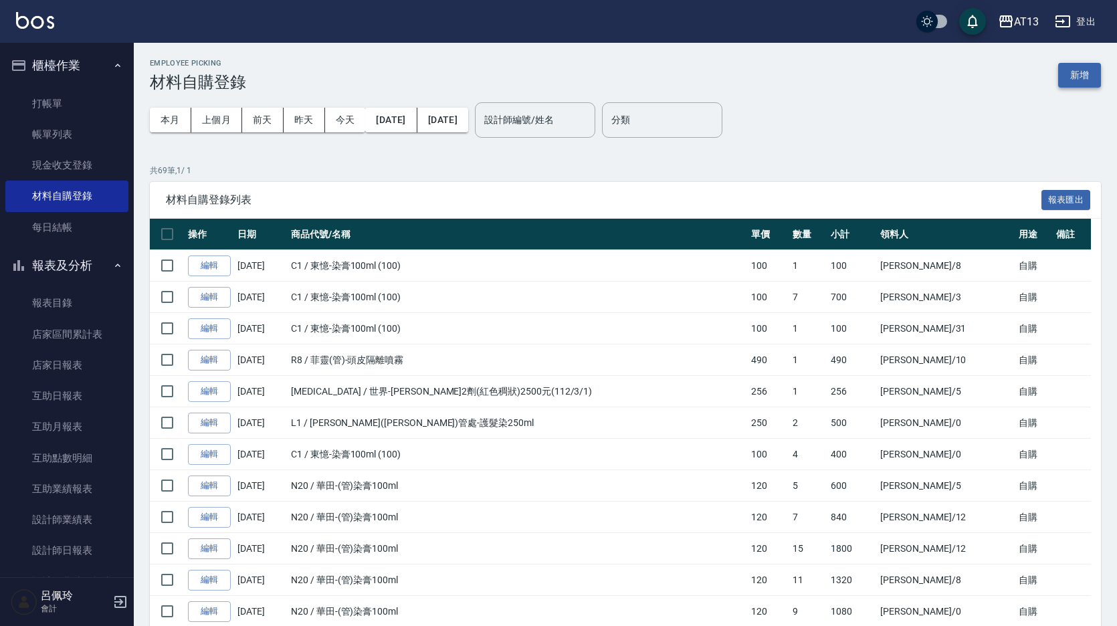
click at [1080, 72] on button "新增" at bounding box center [1079, 75] width 43 height 25
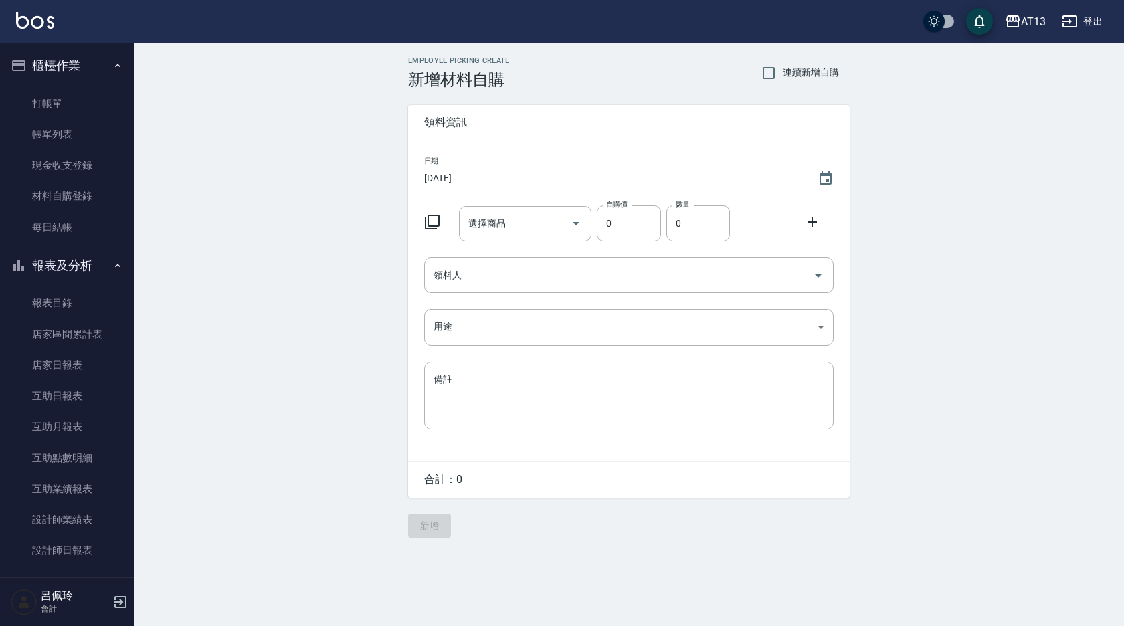
click at [492, 229] on input "選擇商品" at bounding box center [515, 223] width 101 height 23
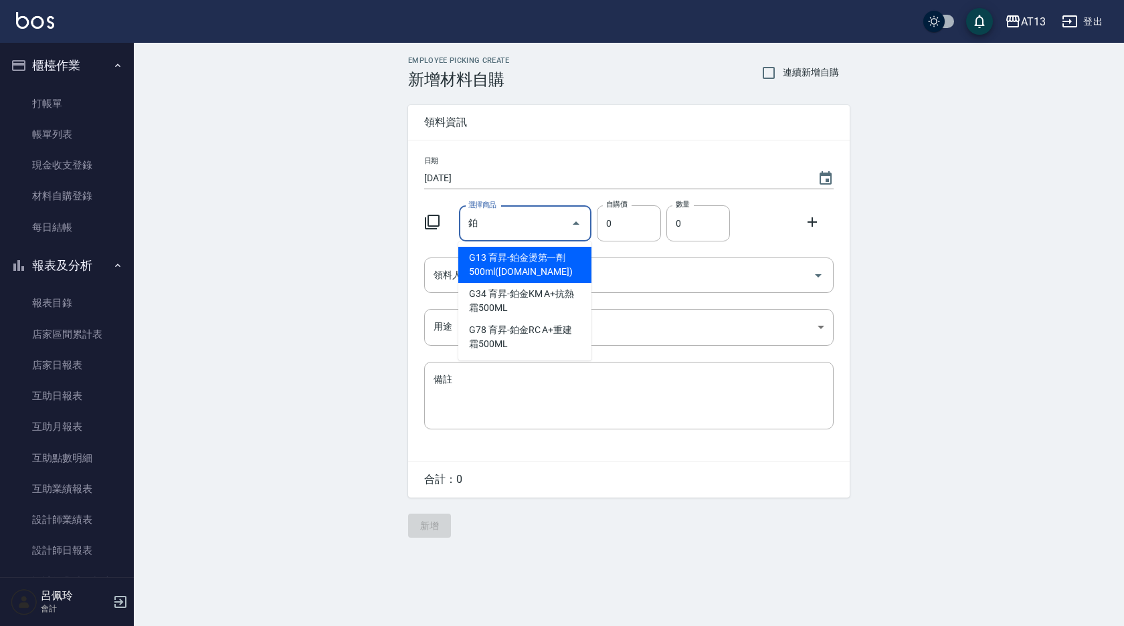
click at [533, 237] on div "鉑 選擇商品" at bounding box center [525, 223] width 133 height 35
click at [525, 265] on li "G13 育昇-鉑金燙第一劑500ml([DOMAIN_NAME])" at bounding box center [524, 265] width 133 height 36
type input "育昇-鉑金燙第一劑500ml([DOMAIN_NAME])"
type input "300"
type input "1"
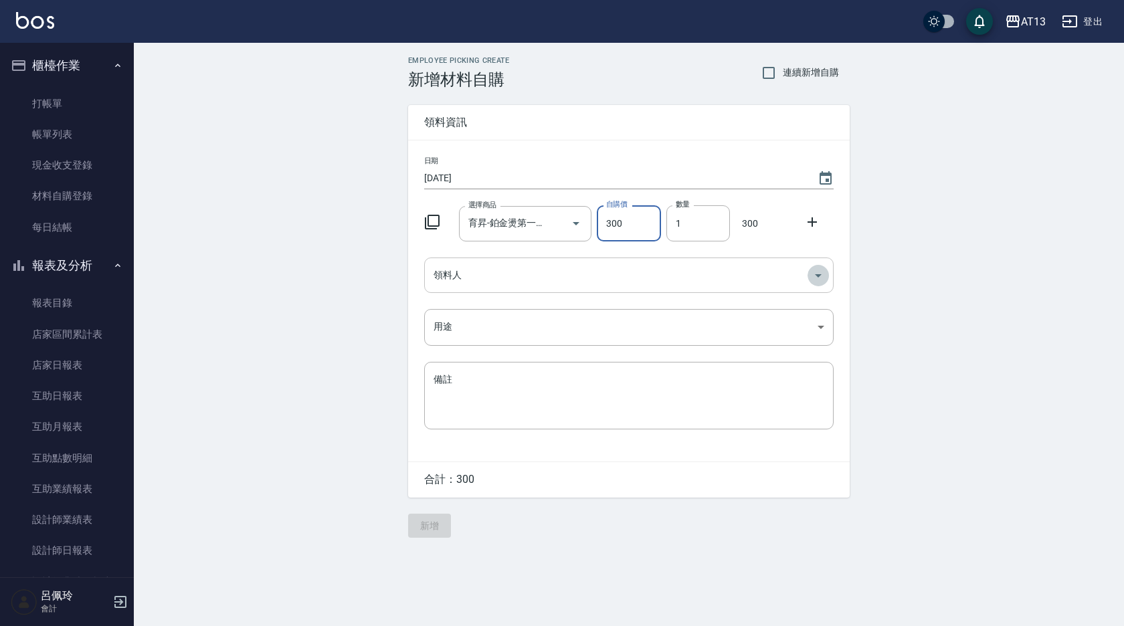
click at [813, 276] on icon "Open" at bounding box center [818, 276] width 16 height 16
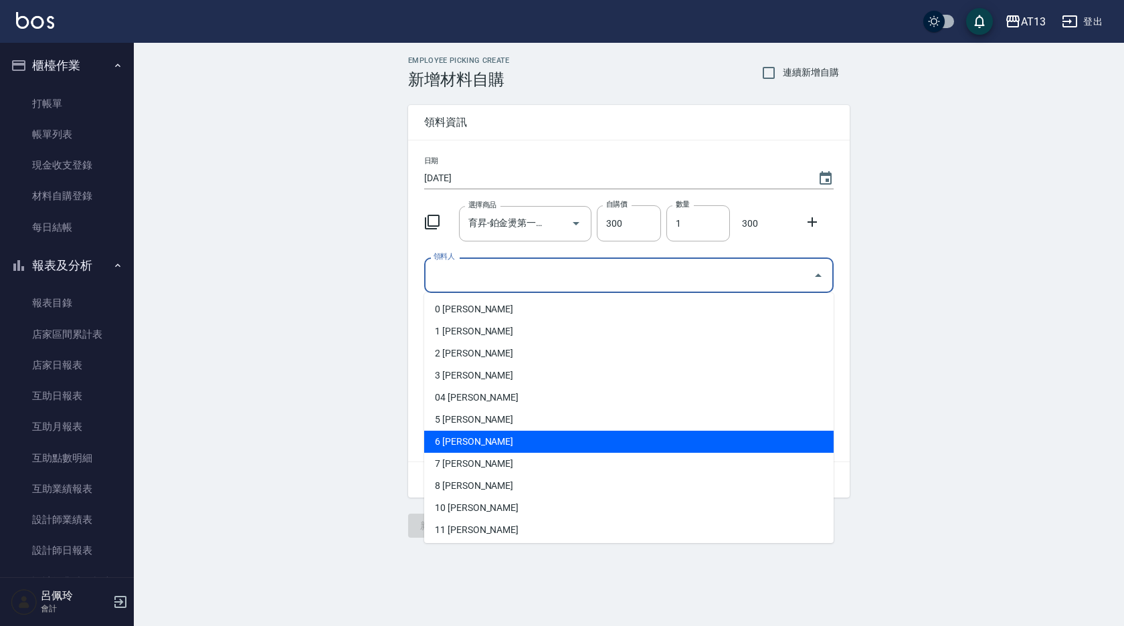
click at [561, 442] on li "6 [PERSON_NAME]" at bounding box center [628, 442] width 409 height 22
type input "[PERSON_NAME]"
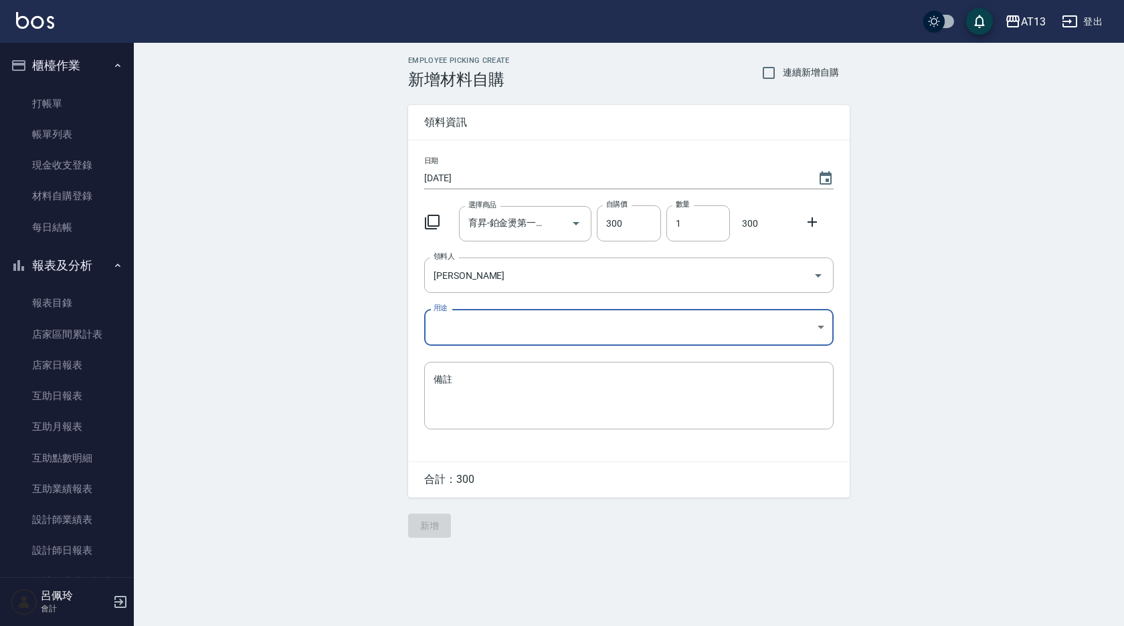
click at [818, 326] on body "AT13 登出 櫃檯作業 打帳單 帳單列表 現金收支登錄 材料自購登錄 每日結帳 報表及分析 報表目錄 店家區間累計表 店家日報表 互助日報表 互助月報表 互…" at bounding box center [562, 313] width 1124 height 626
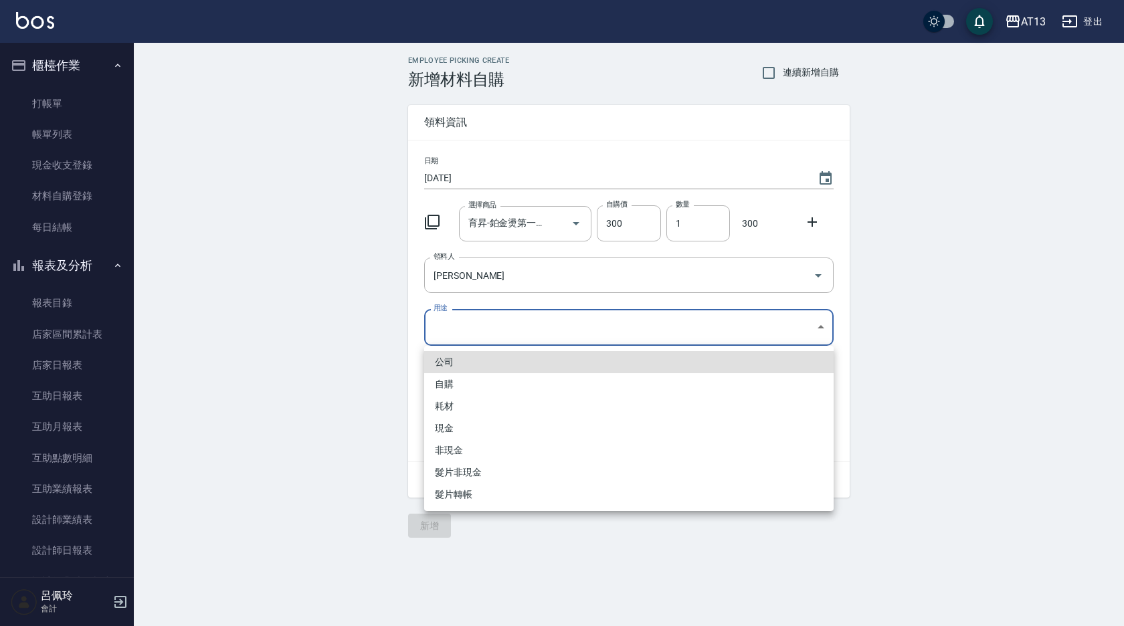
click at [519, 384] on li "自購" at bounding box center [628, 384] width 409 height 22
type input "自購"
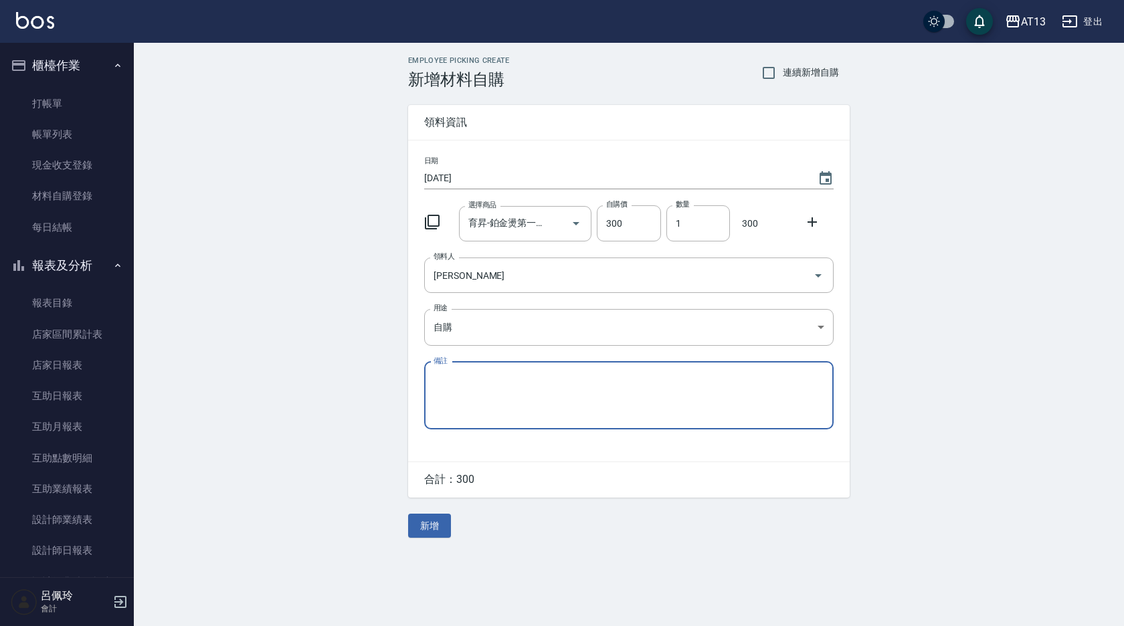
click at [812, 218] on icon at bounding box center [812, 221] width 9 height 9
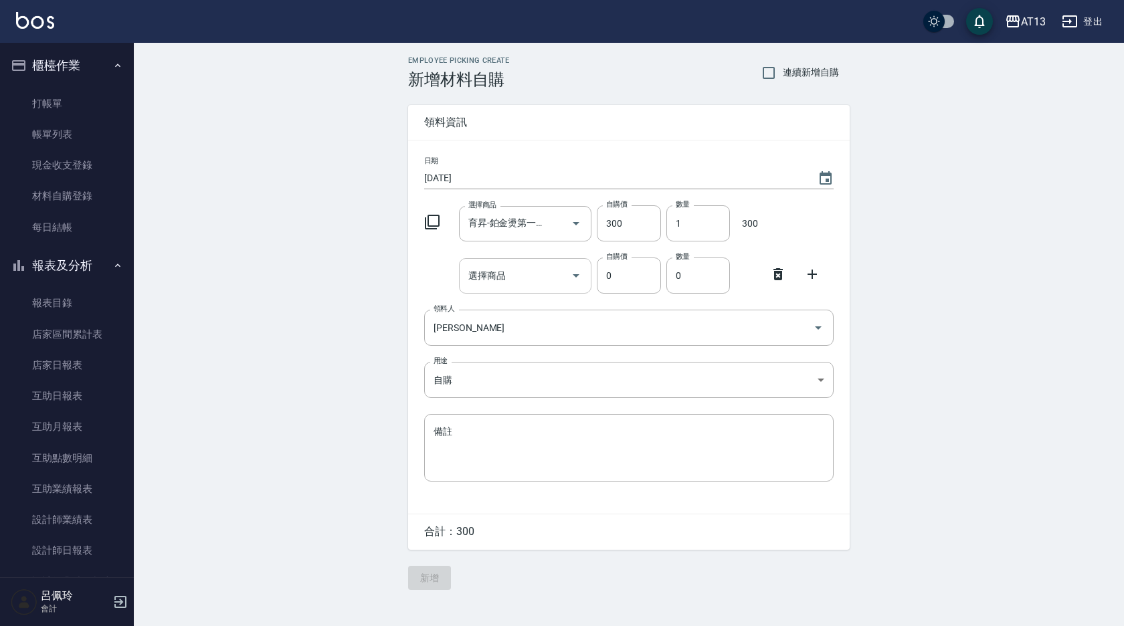
click at [521, 282] on input "選擇商品" at bounding box center [515, 275] width 101 height 23
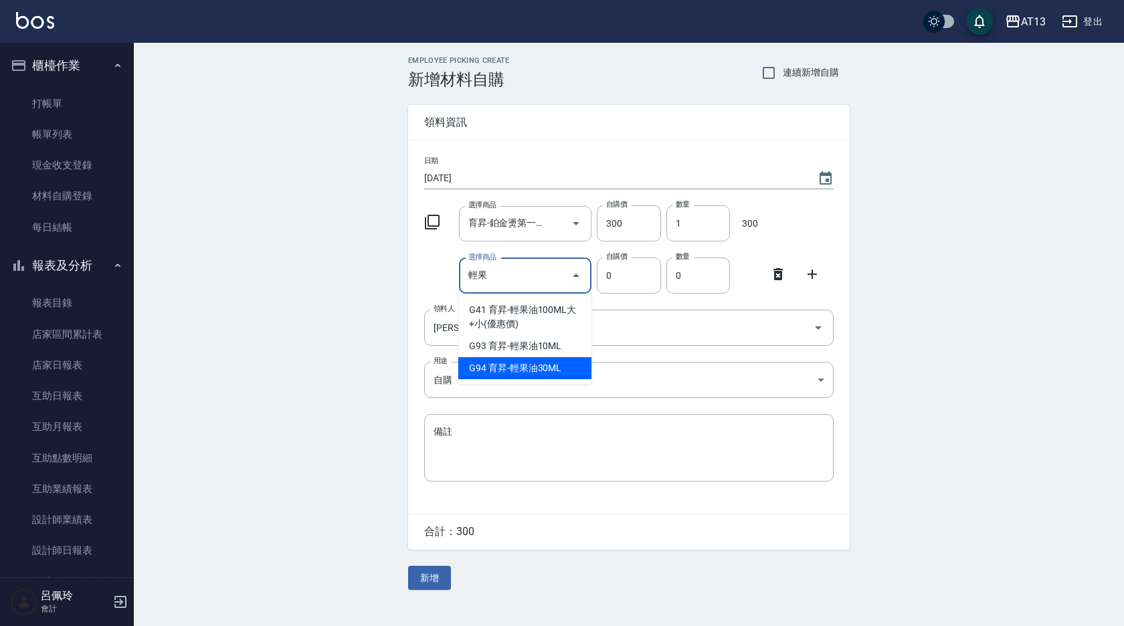
click at [529, 366] on li "G94 育昇-輕果油30ML" at bounding box center [524, 368] width 133 height 22
type input "育昇-輕果油30ML"
type input "53"
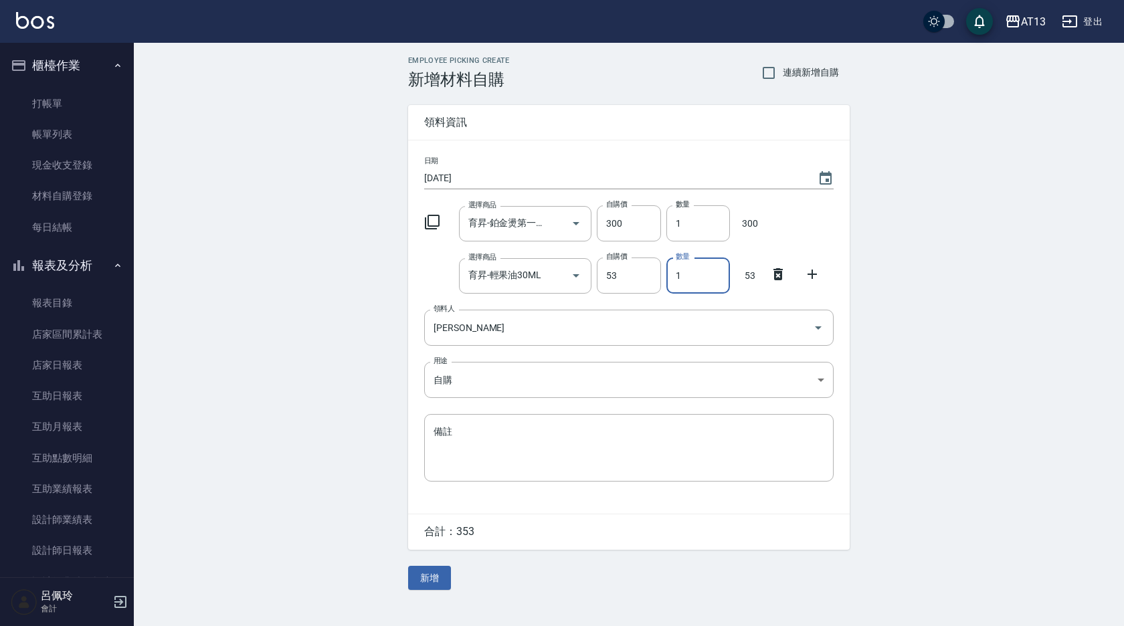
click at [675, 282] on input "1" at bounding box center [698, 276] width 64 height 36
type input "2"
click at [815, 270] on icon at bounding box center [812, 274] width 16 height 16
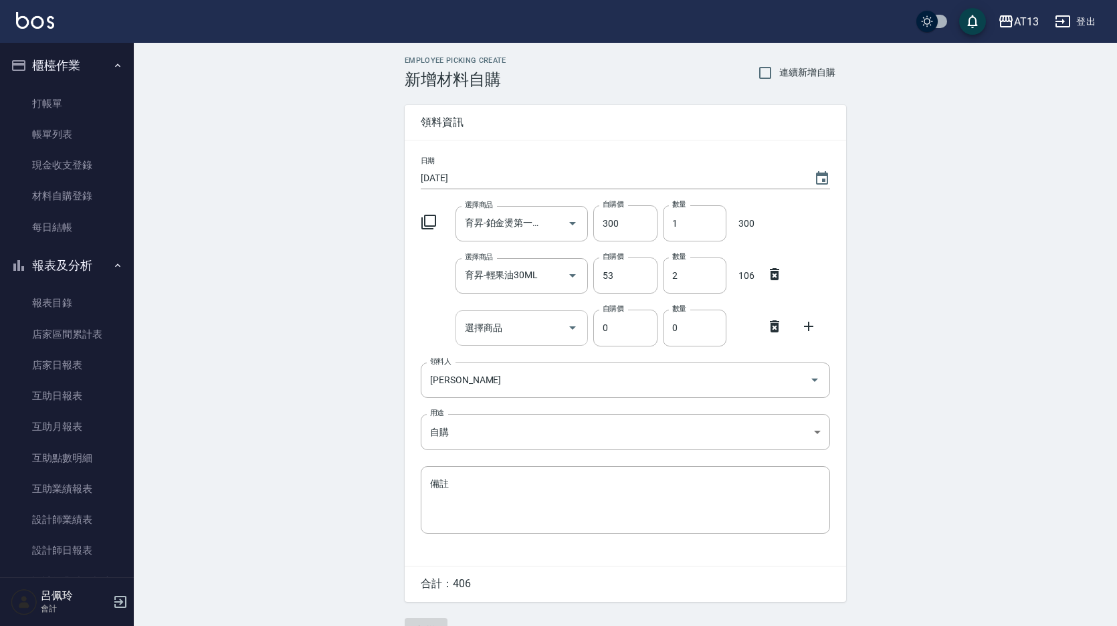
click at [537, 319] on input "選擇商品" at bounding box center [512, 327] width 101 height 23
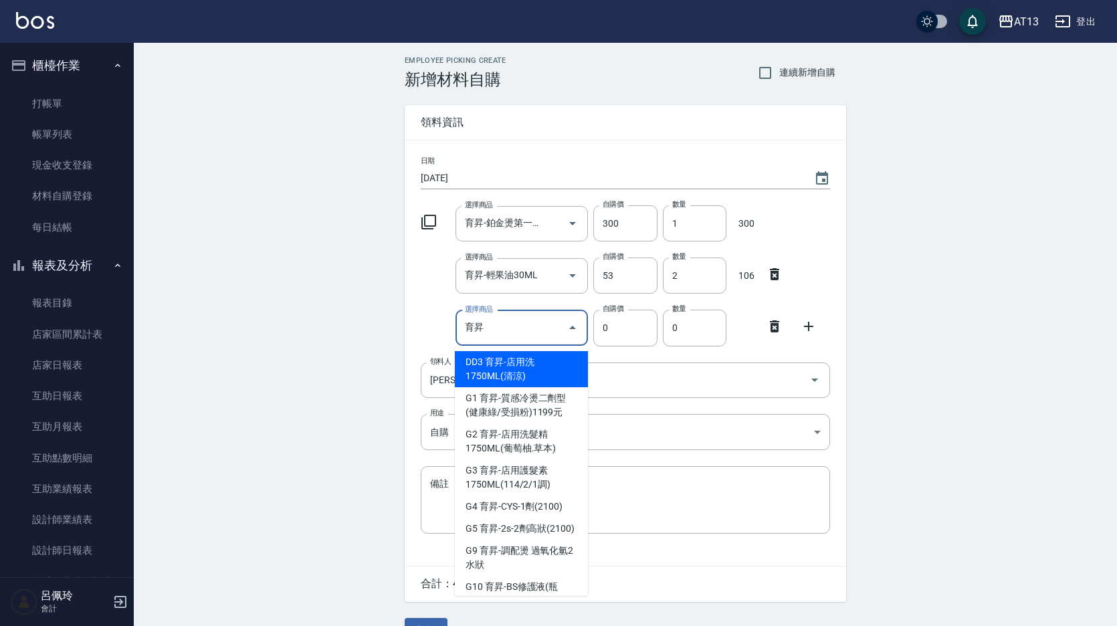
click at [537, 319] on input "育昇" at bounding box center [512, 327] width 101 height 23
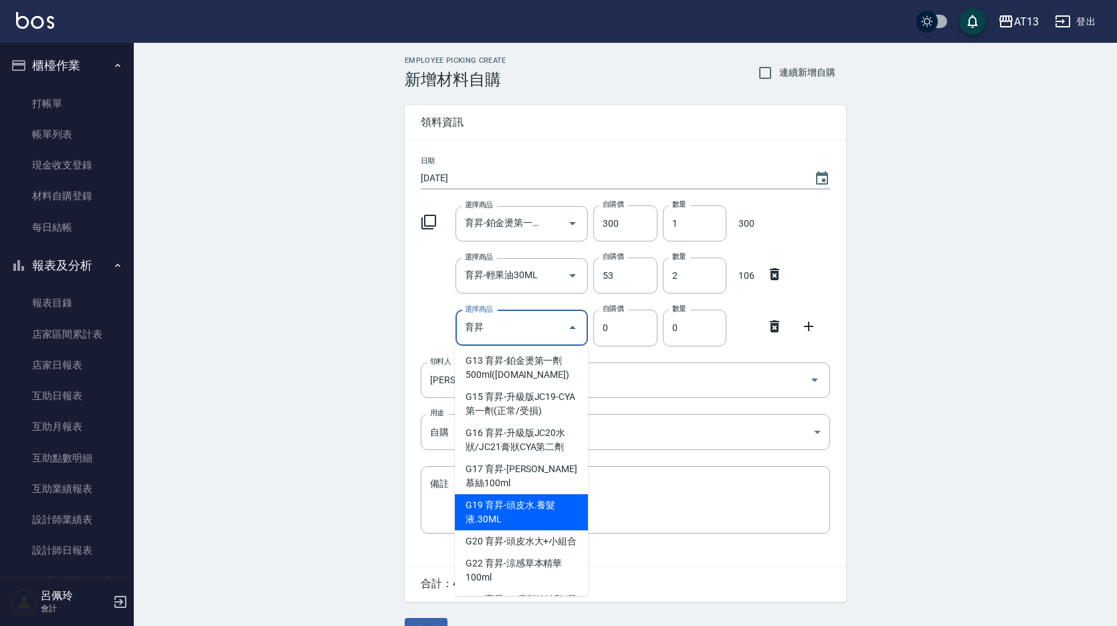
scroll to position [401, 0]
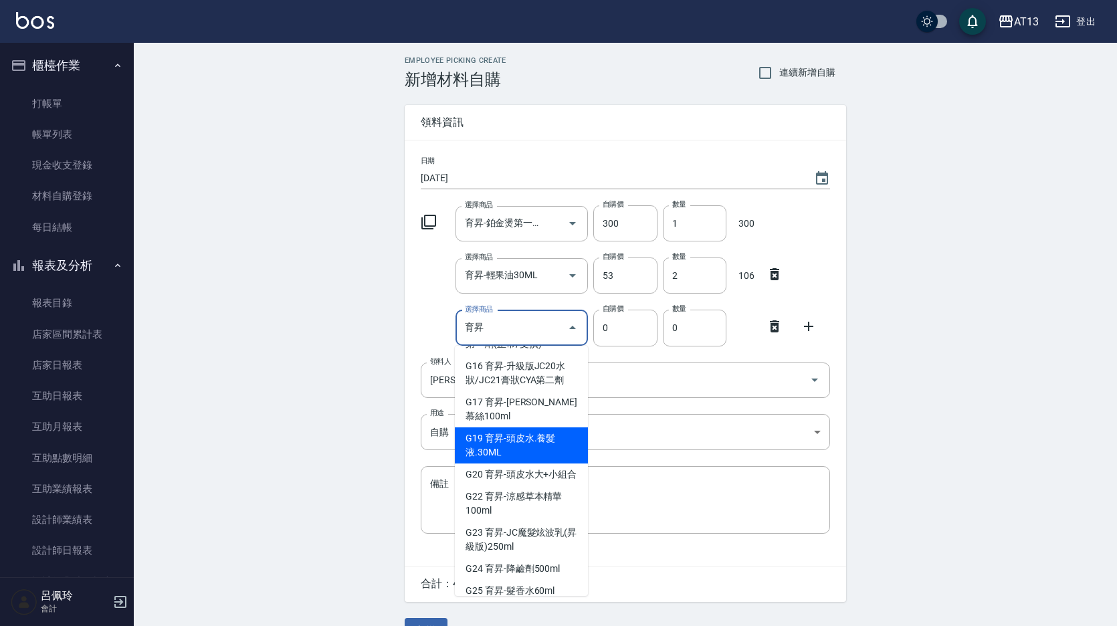
click at [523, 441] on li "G19 育昇-頭皮水.養髮液.30ML" at bounding box center [521, 446] width 133 height 36
type input "育昇-頭皮水.養髮液.30ML"
type input "53"
type input "1"
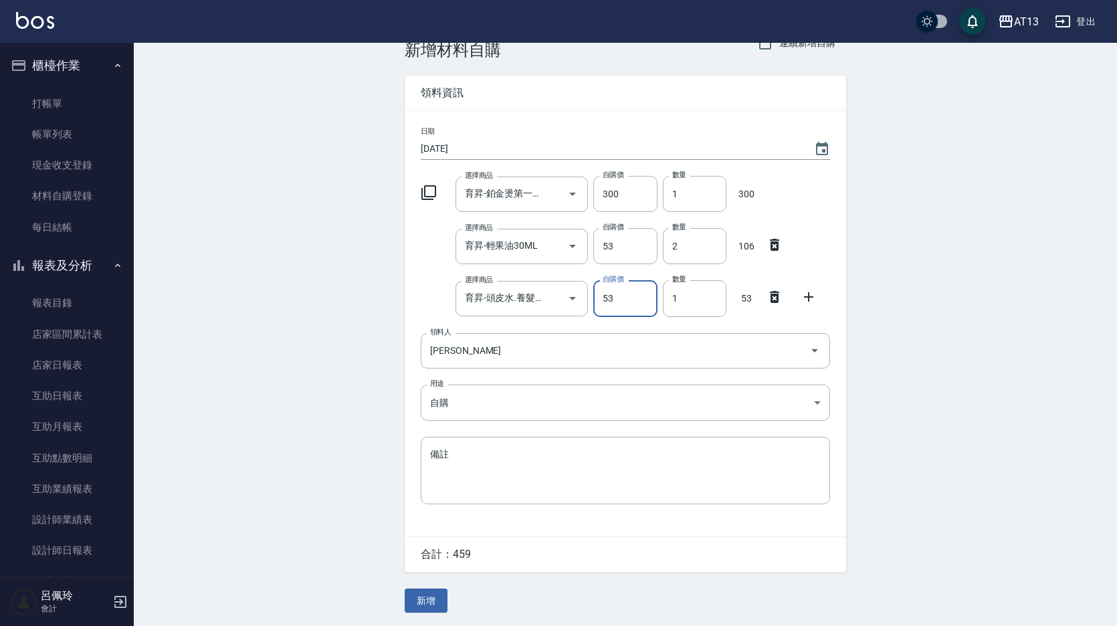
scroll to position [31, 0]
click at [424, 598] on button "新增" at bounding box center [426, 601] width 43 height 25
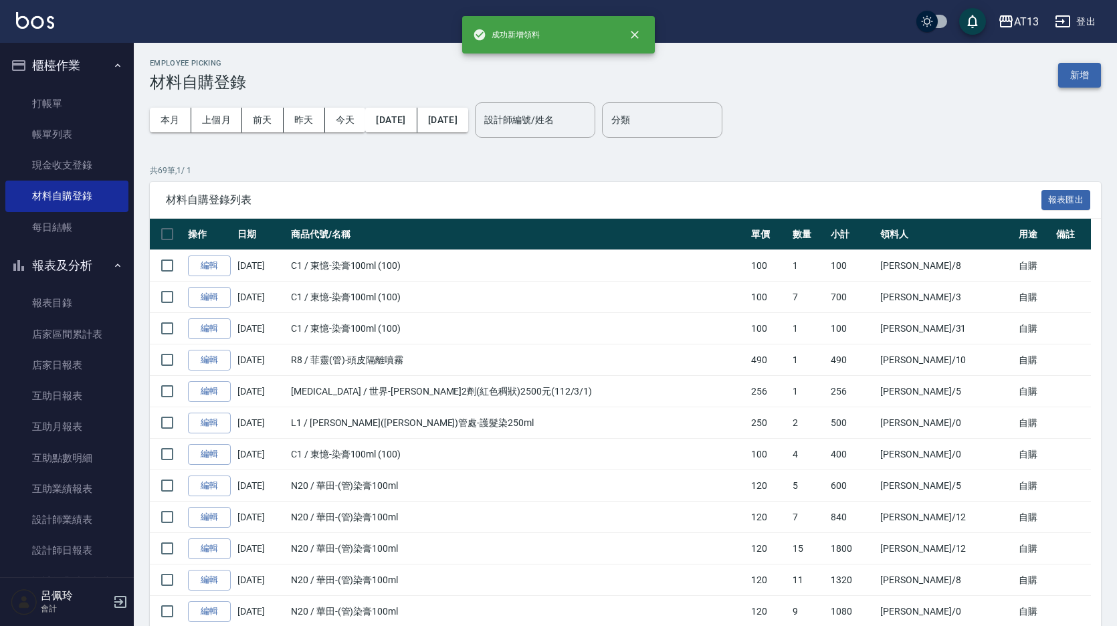
click at [1089, 74] on button "新增" at bounding box center [1079, 75] width 43 height 25
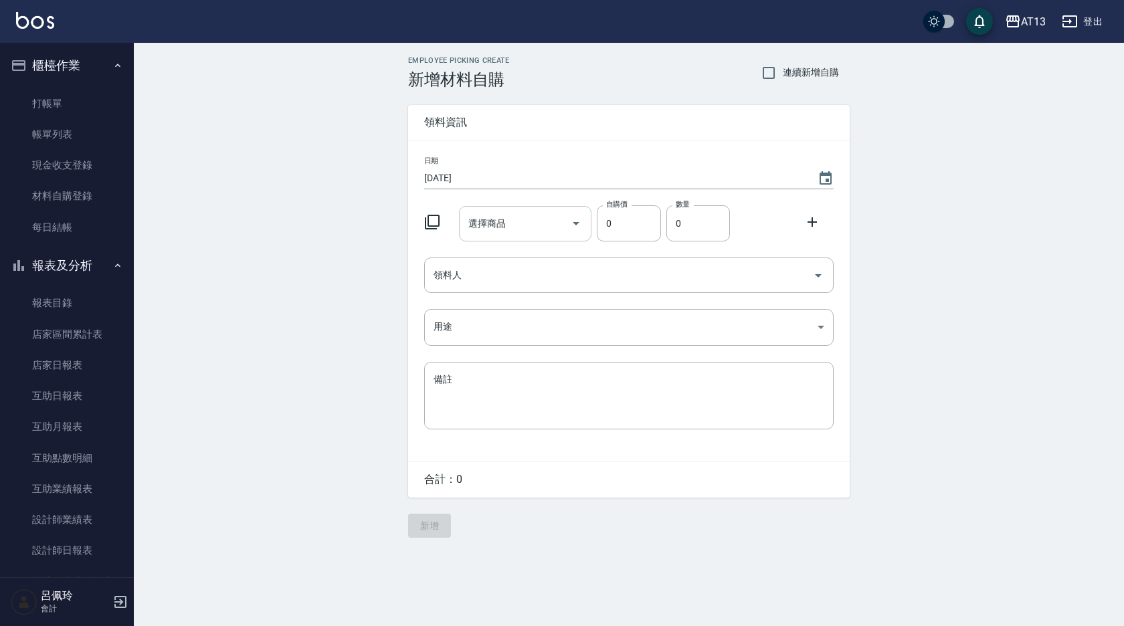
click at [509, 225] on input "選擇商品" at bounding box center [515, 223] width 101 height 23
click at [533, 227] on input "潤澤蛋白" at bounding box center [515, 223] width 101 height 23
drag, startPoint x: 481, startPoint y: 226, endPoint x: 488, endPoint y: 229, distance: 7.2
click at [482, 227] on input "潤澤蛋白" at bounding box center [515, 223] width 101 height 23
click at [488, 228] on input "潤澤蛋白" at bounding box center [515, 223] width 101 height 23
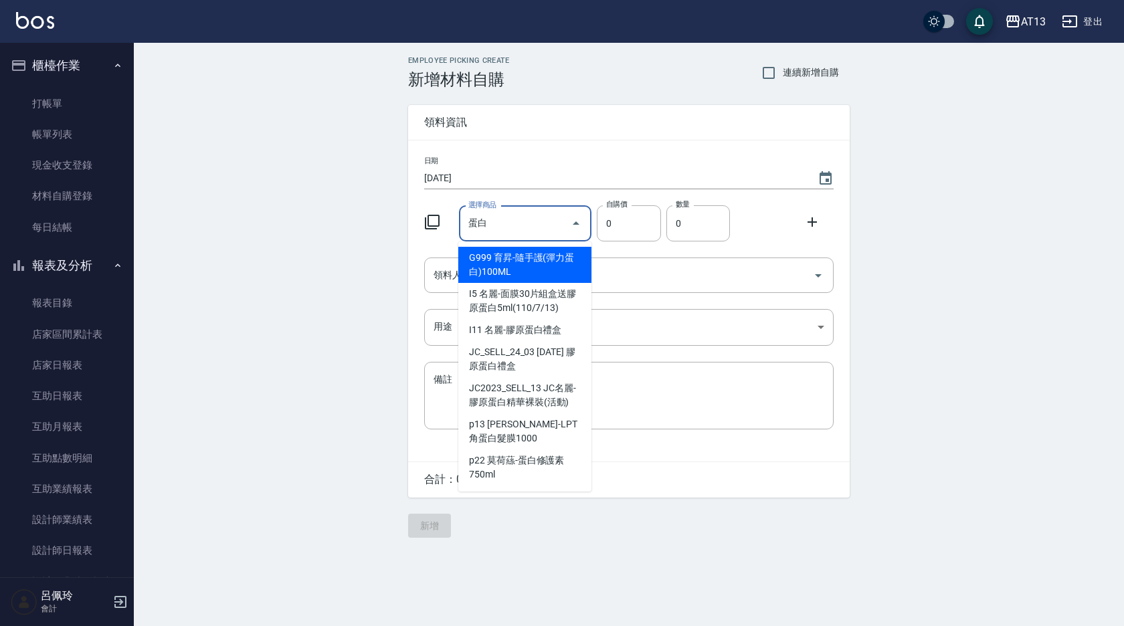
click at [500, 224] on input "蛋白" at bounding box center [515, 223] width 101 height 23
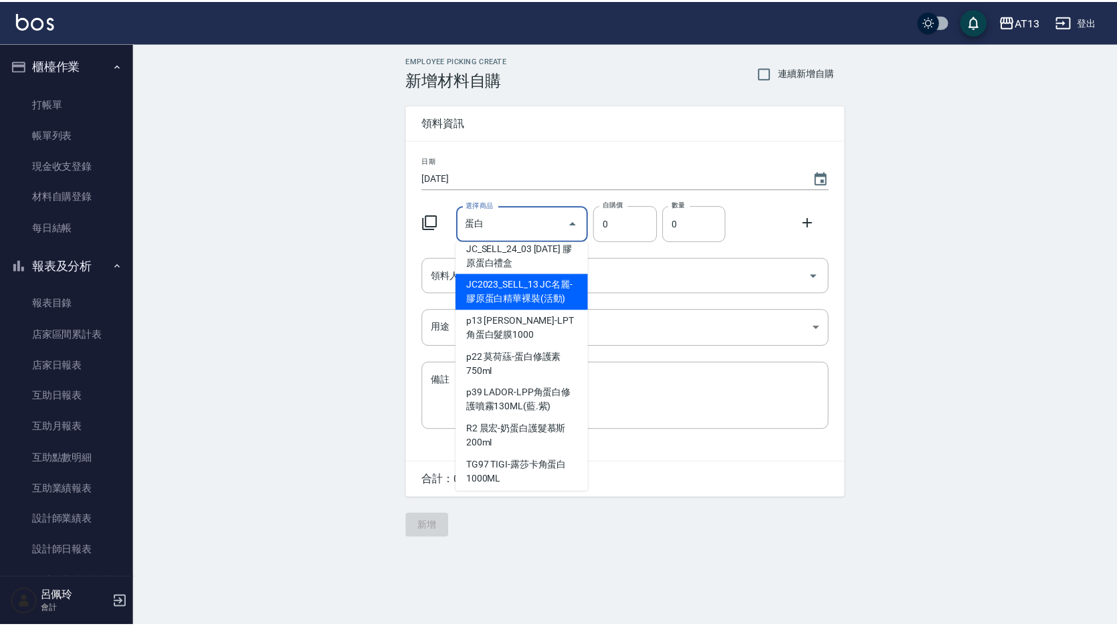
scroll to position [122, 0]
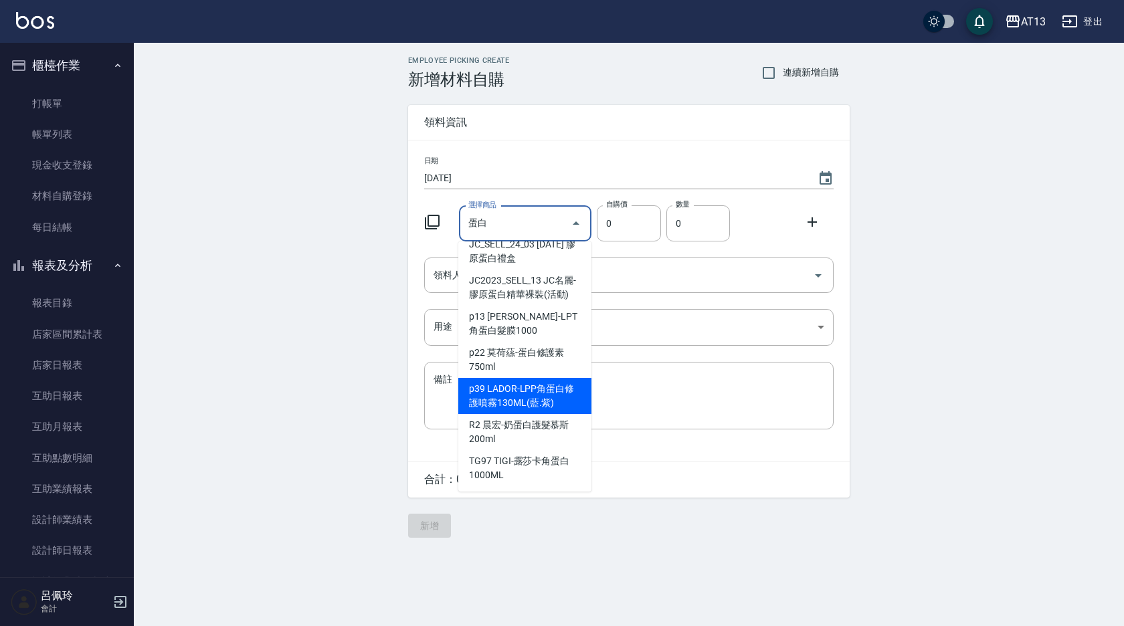
type input "蛋白"
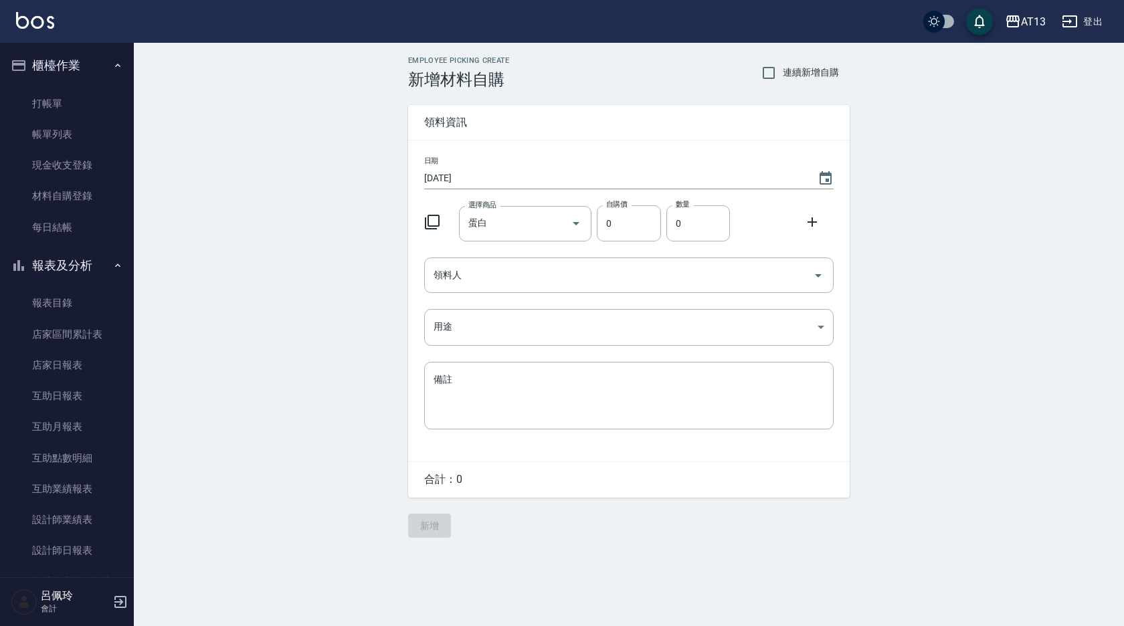
click at [762, 229] on div "選擇商品 蛋白 選擇商品 自購價 0 自購價 數量 0 數量" at bounding box center [626, 220] width 415 height 41
click at [558, 223] on input "蛋白" at bounding box center [515, 223] width 101 height 23
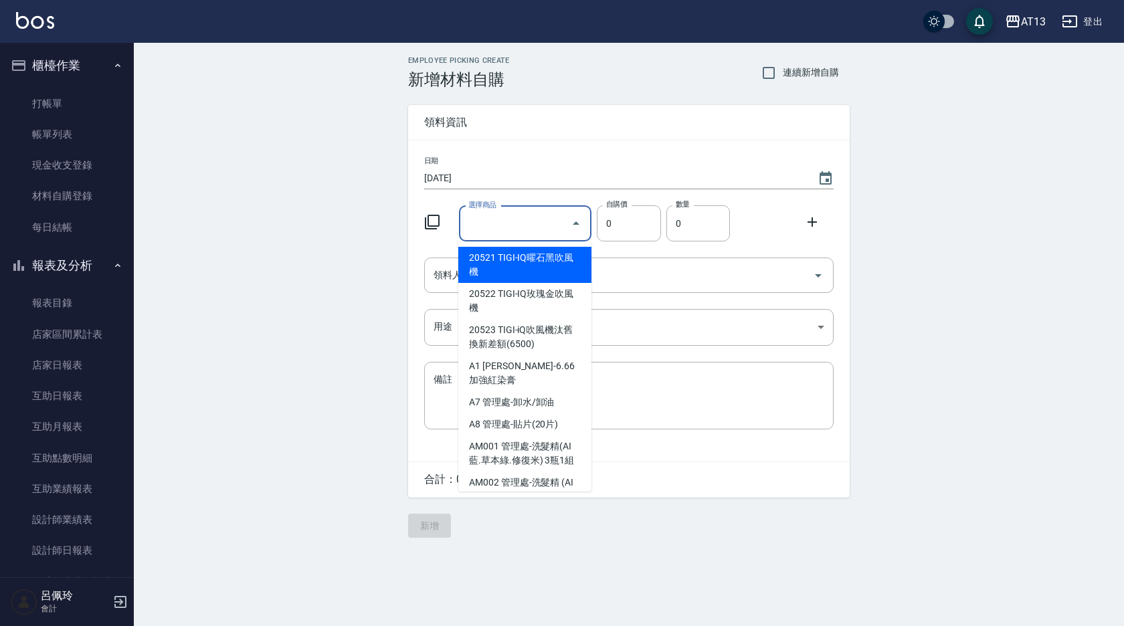
click at [986, 341] on div "Employee Picking Create 新增材料自購 連續新增自購 領料資訊 日期 [DATE] 選擇商品 選擇商品 自購價 0 自購價 數量 0 數…" at bounding box center [629, 297] width 990 height 508
click at [490, 224] on input "選擇商品" at bounding box center [515, 223] width 101 height 23
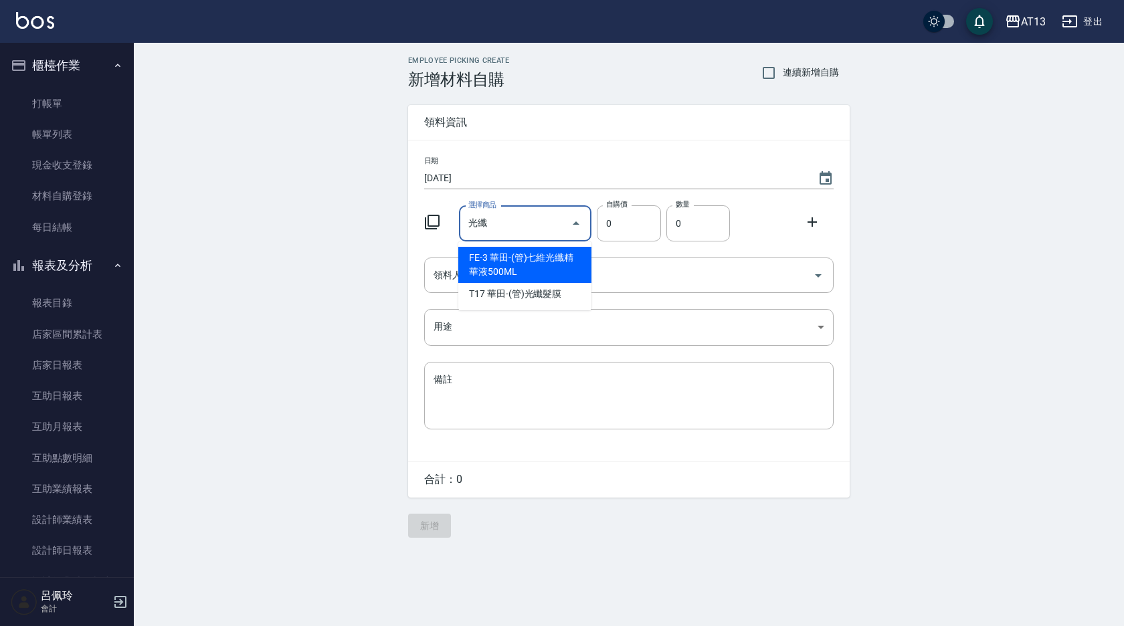
click at [505, 225] on input "光纖" at bounding box center [515, 223] width 101 height 23
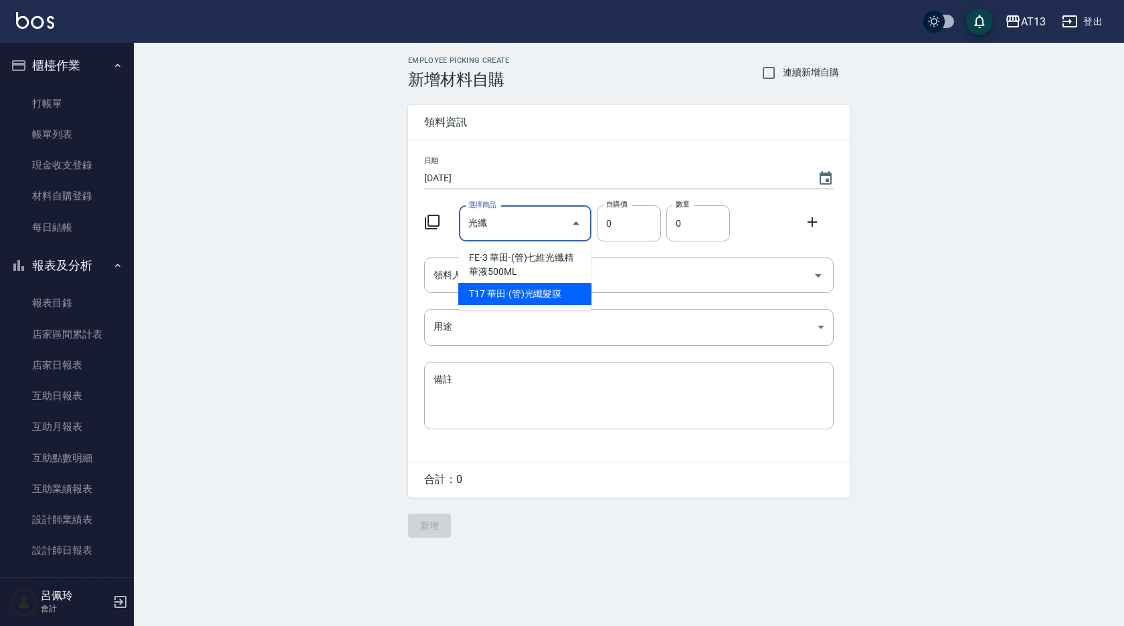
click at [521, 296] on li "T17 華田-(管)光纖髮膜" at bounding box center [524, 294] width 133 height 22
type input "華田-(管)光纖髮膜"
type input "450"
type input "1"
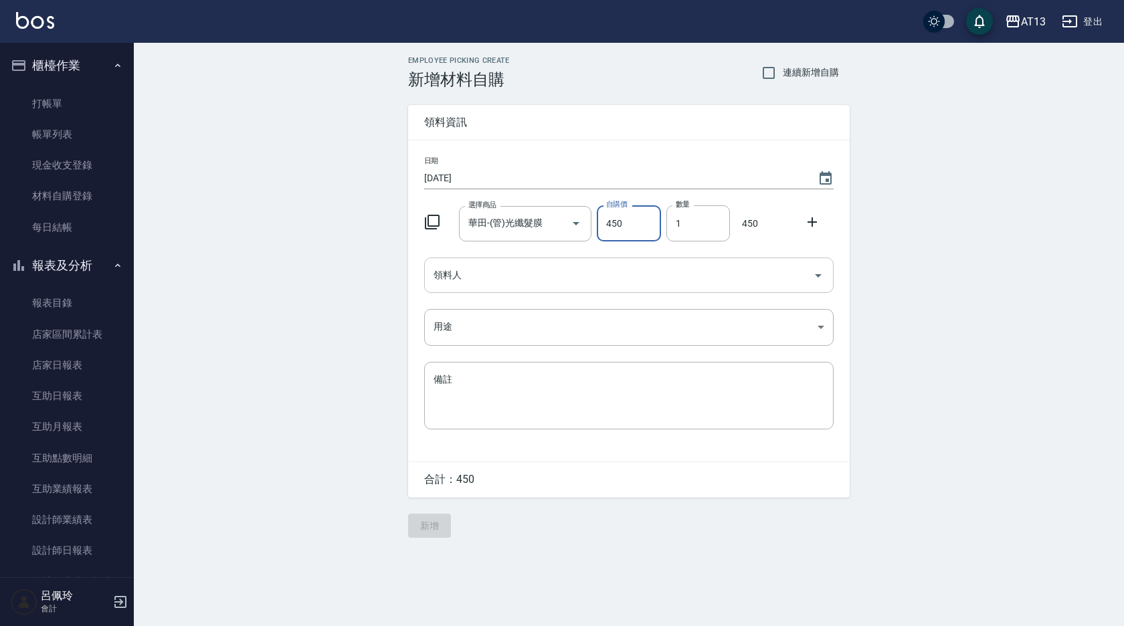
click at [815, 274] on icon "Open" at bounding box center [818, 276] width 16 height 16
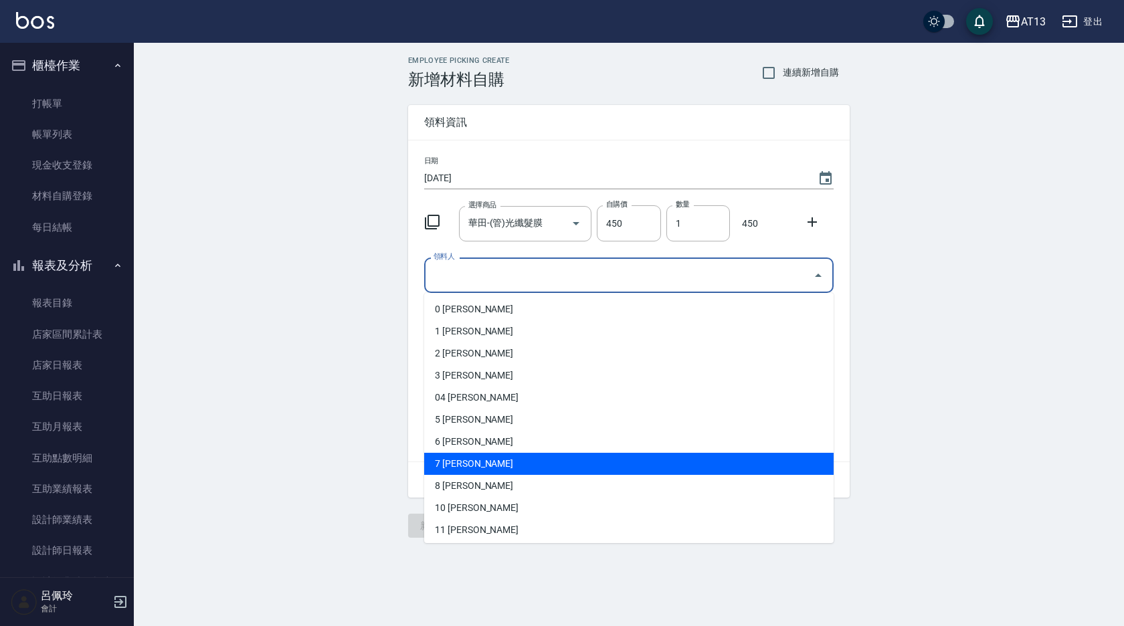
click at [571, 467] on li "7 [PERSON_NAME]" at bounding box center [628, 464] width 409 height 22
type input "[PERSON_NAME]"
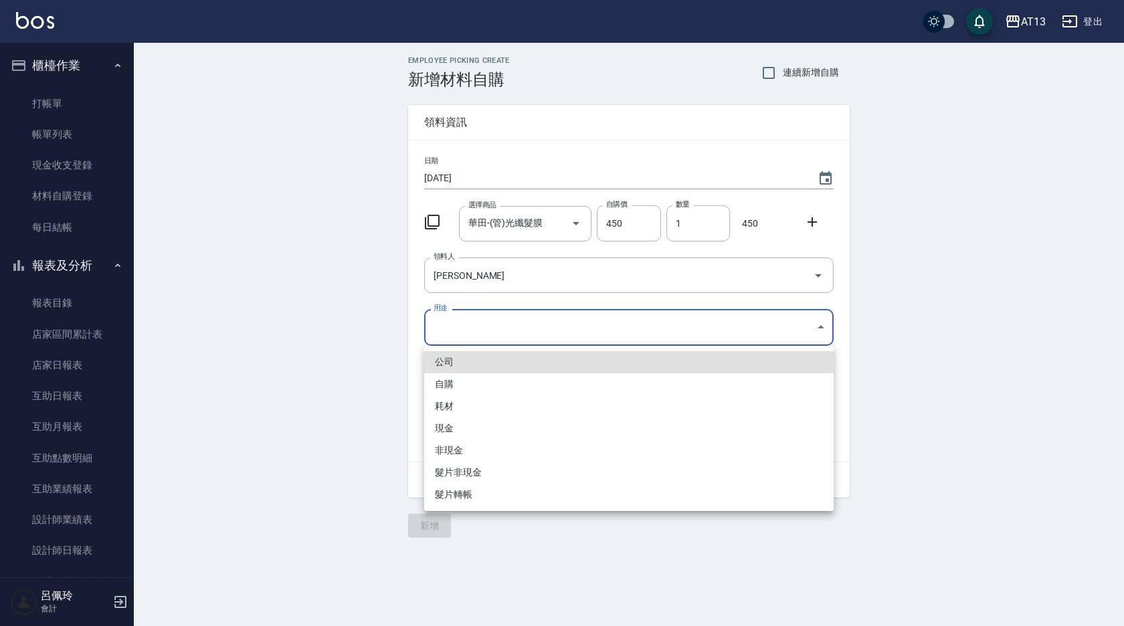
click at [821, 331] on body "AT13 登出 櫃檯作業 打帳單 帳單列表 現金收支登錄 材料自購登錄 每日結帳 報表及分析 報表目錄 店家區間累計表 店家日報表 互助日報表 互助月報表 互…" at bounding box center [562, 313] width 1124 height 626
click at [519, 387] on li "自購" at bounding box center [628, 384] width 409 height 22
type input "自購"
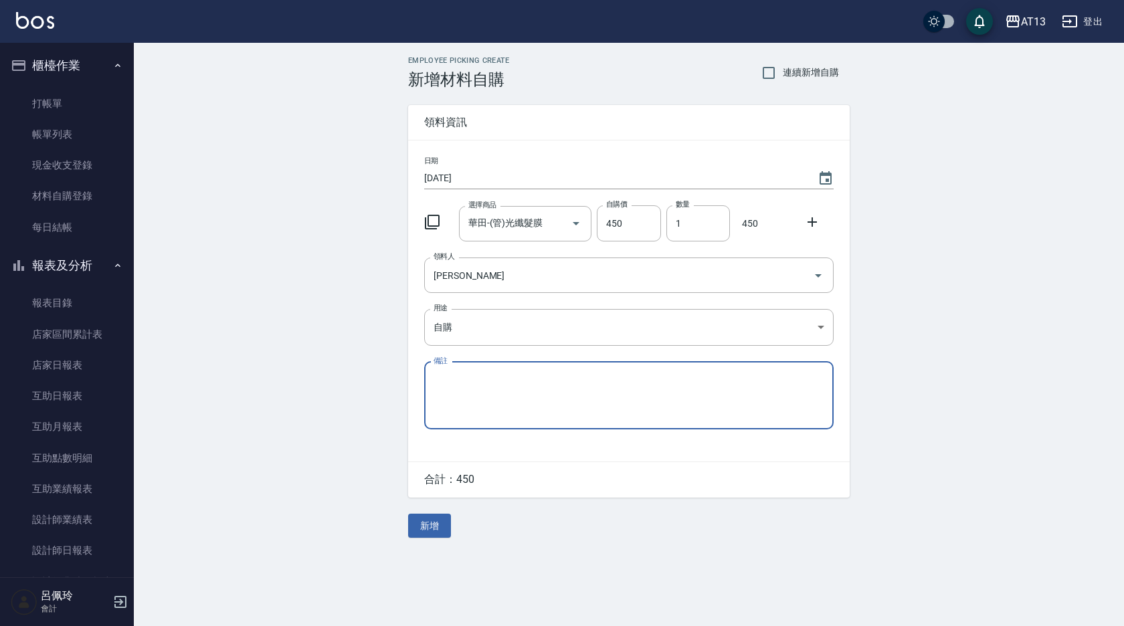
click at [811, 220] on icon at bounding box center [812, 222] width 16 height 16
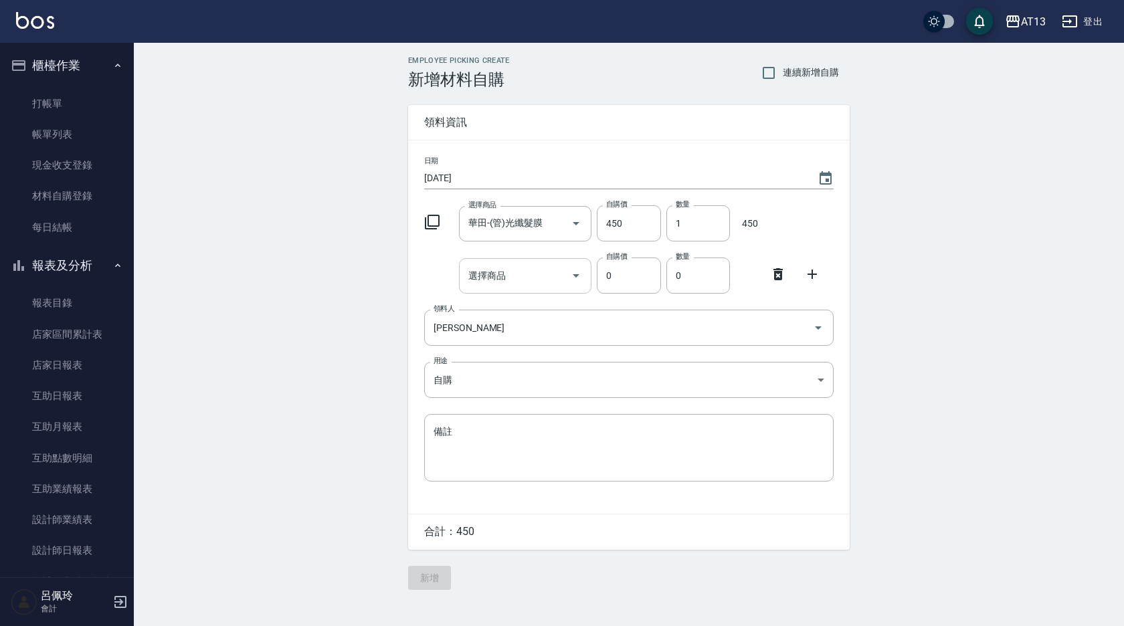
drag, startPoint x: 541, startPoint y: 282, endPoint x: 533, endPoint y: 286, distance: 9.9
click at [541, 282] on input "選擇商品" at bounding box center [515, 275] width 101 height 23
type input "歐"
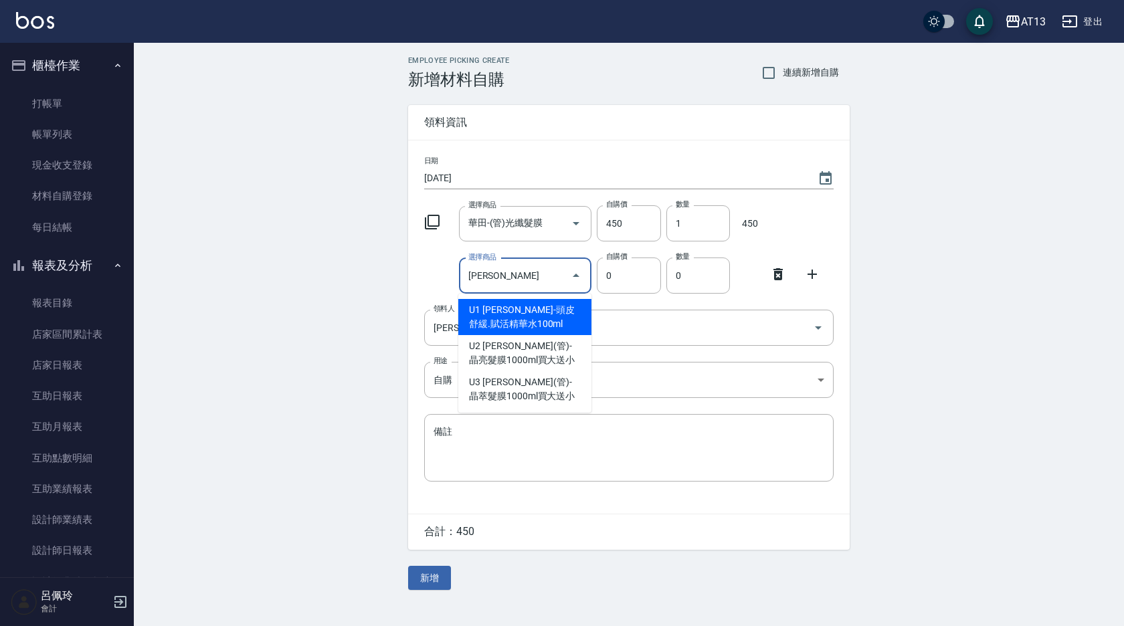
click at [523, 270] on input "[PERSON_NAME]" at bounding box center [515, 275] width 101 height 23
click at [535, 310] on li "U1 [PERSON_NAME]-頭皮舒緩.賦活精華水100ml" at bounding box center [524, 317] width 133 height 36
type input "[PERSON_NAME]-頭皮舒緩.賦活精華水100ml"
type input "280"
type input "1"
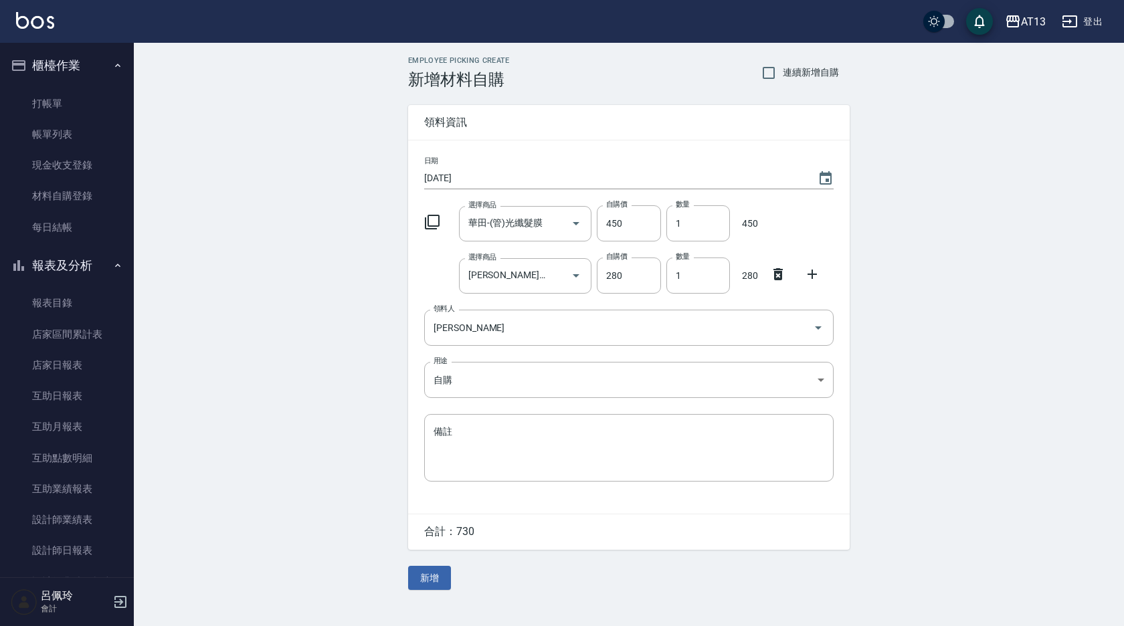
click at [808, 274] on icon at bounding box center [812, 274] width 16 height 16
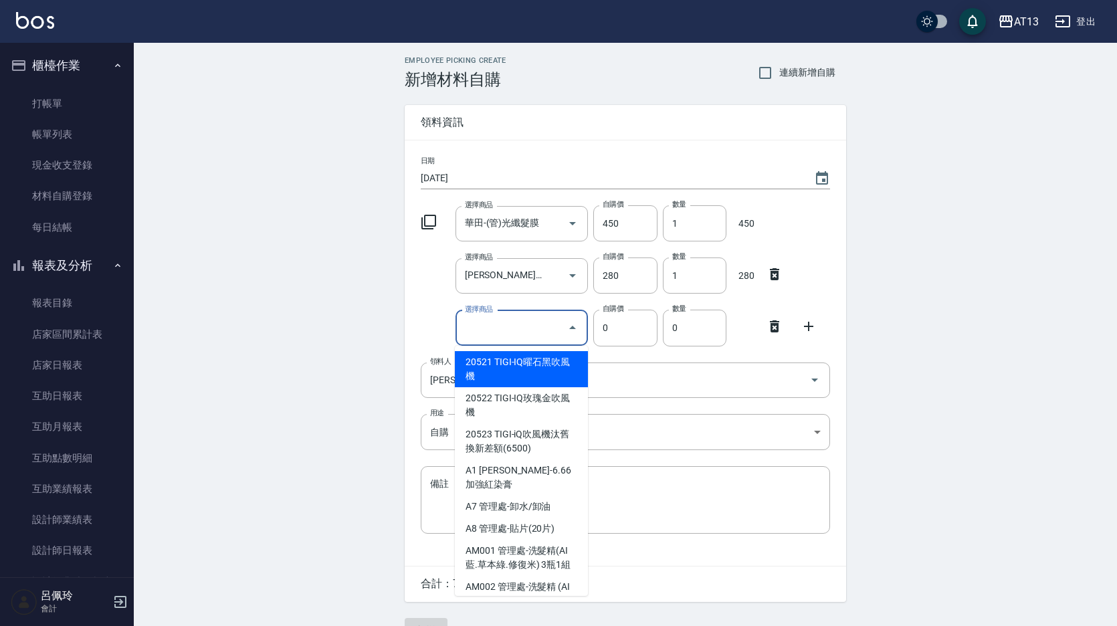
click at [551, 323] on input "選擇商品" at bounding box center [512, 327] width 101 height 23
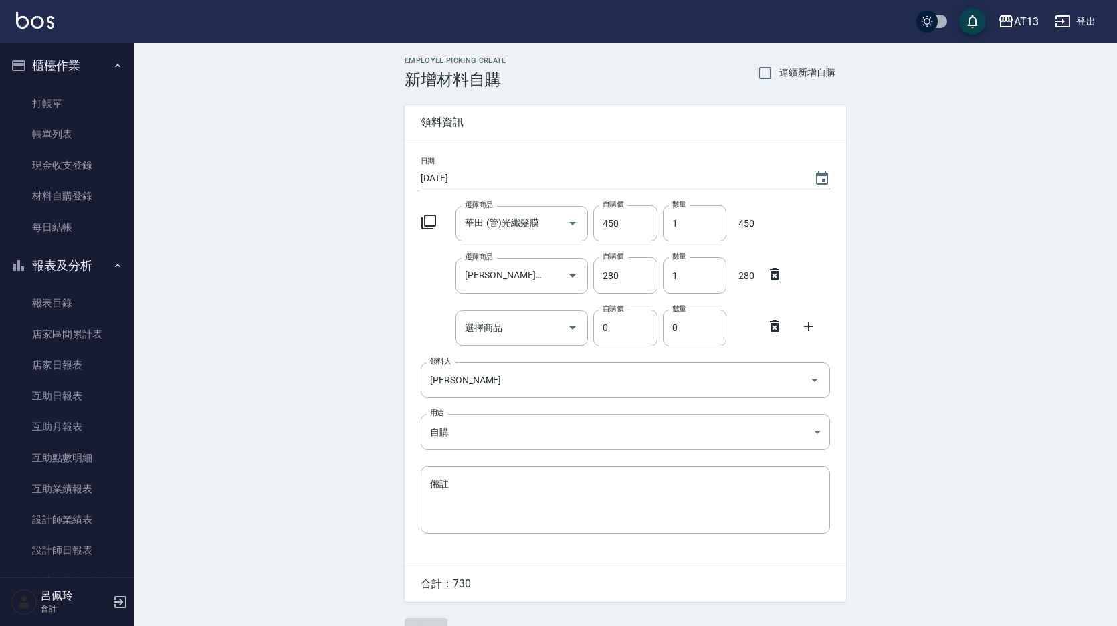
click at [771, 326] on icon at bounding box center [774, 326] width 9 height 12
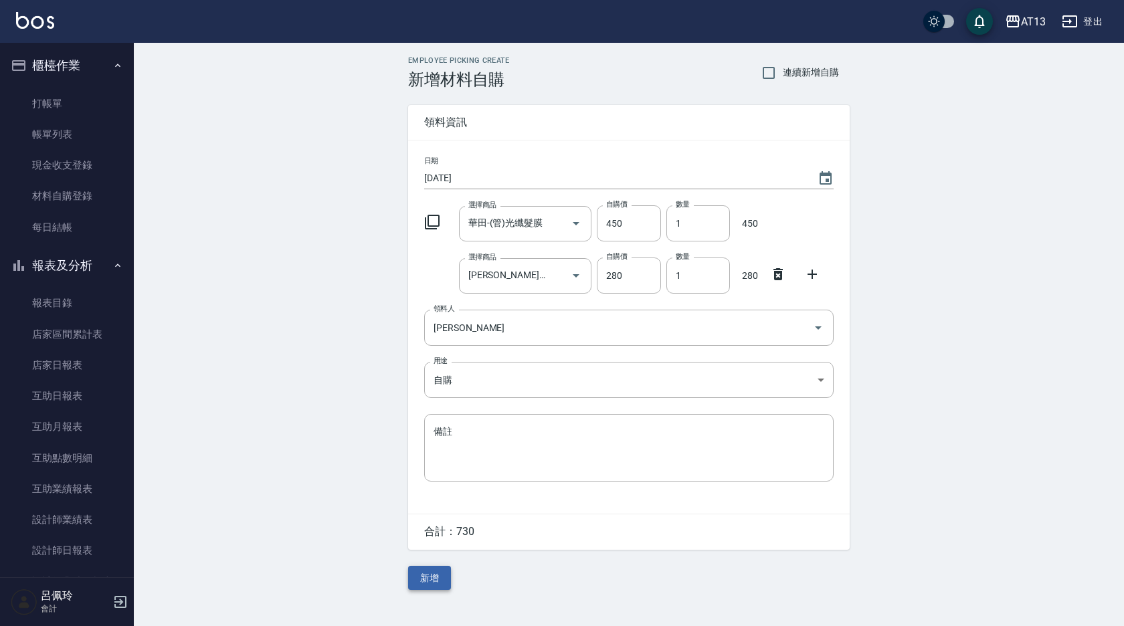
click at [438, 568] on button "新增" at bounding box center [429, 578] width 43 height 25
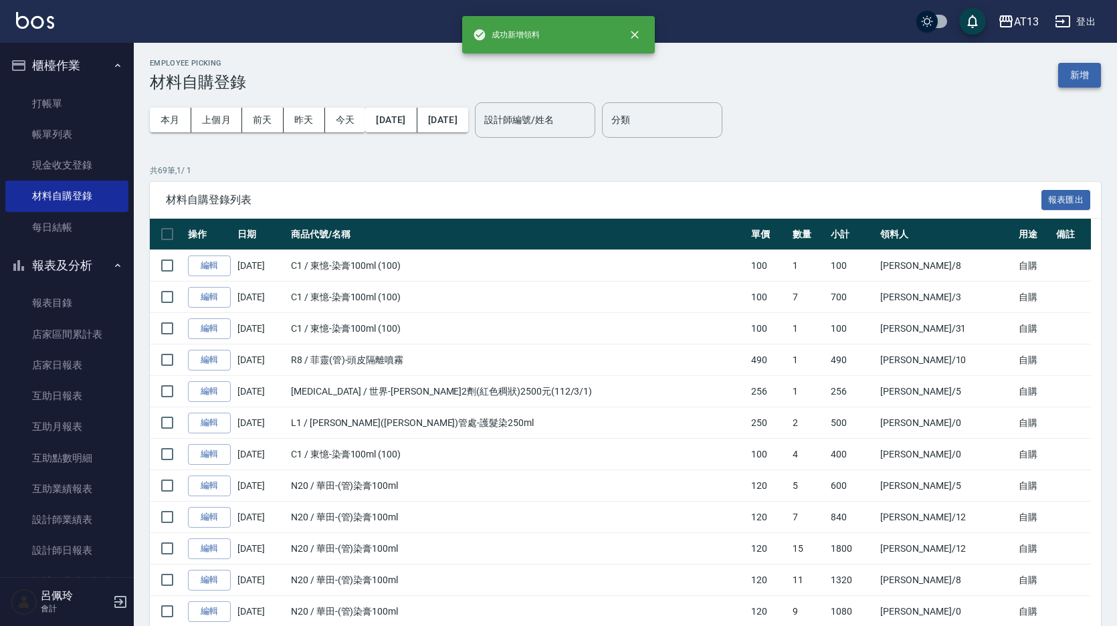
click at [1089, 71] on button "新增" at bounding box center [1079, 75] width 43 height 25
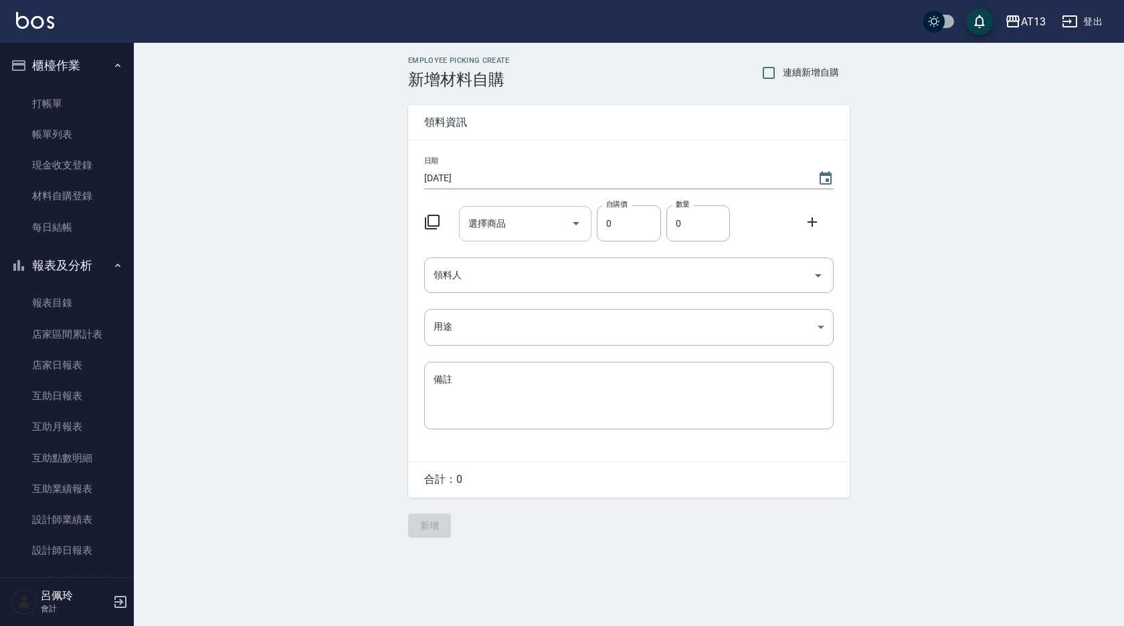
click at [531, 212] on input "選擇商品" at bounding box center [515, 223] width 101 height 23
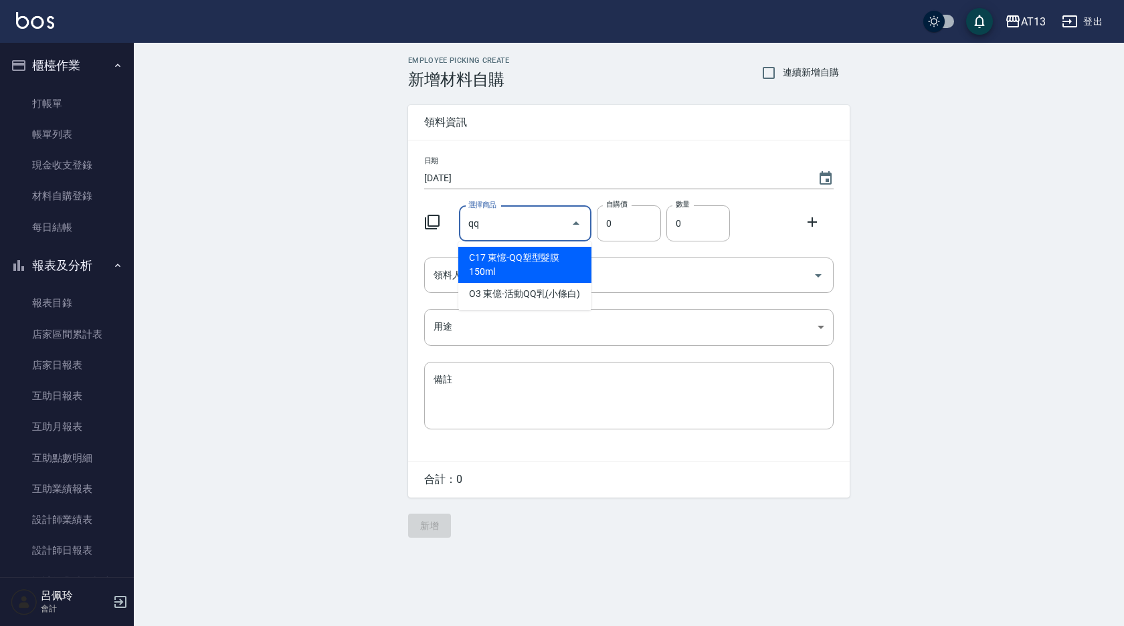
click at [549, 263] on li "C17 東憶-QQ塑型髮膜150ml" at bounding box center [524, 265] width 133 height 36
type input "東憶-QQ塑型髮膜150ml"
type input "120"
type input "1"
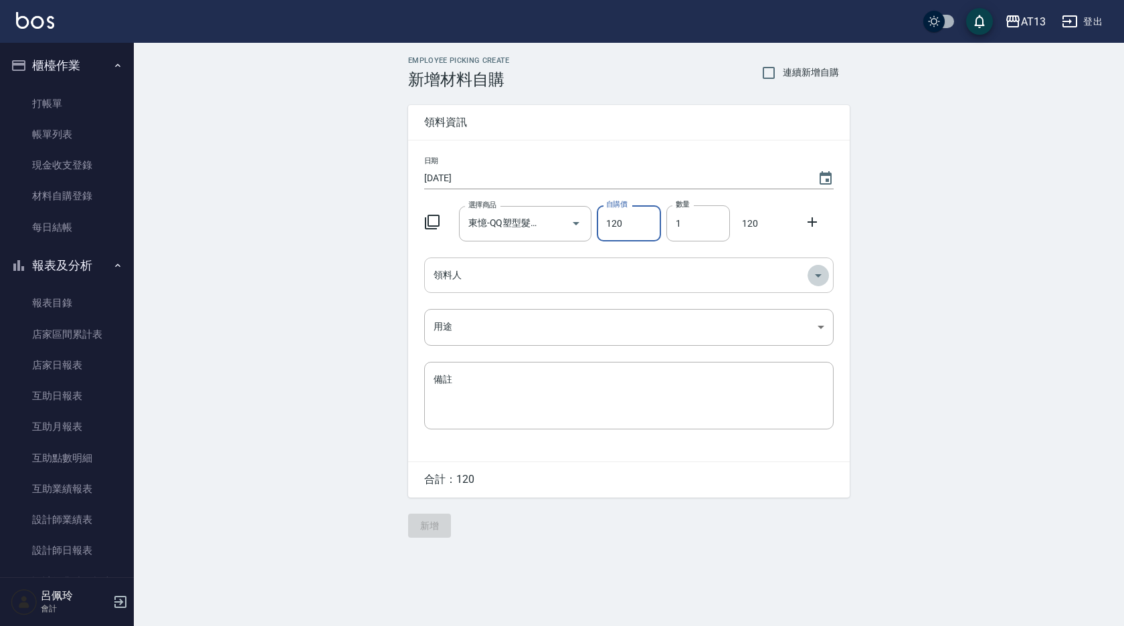
click at [817, 274] on icon "Open" at bounding box center [818, 275] width 7 height 3
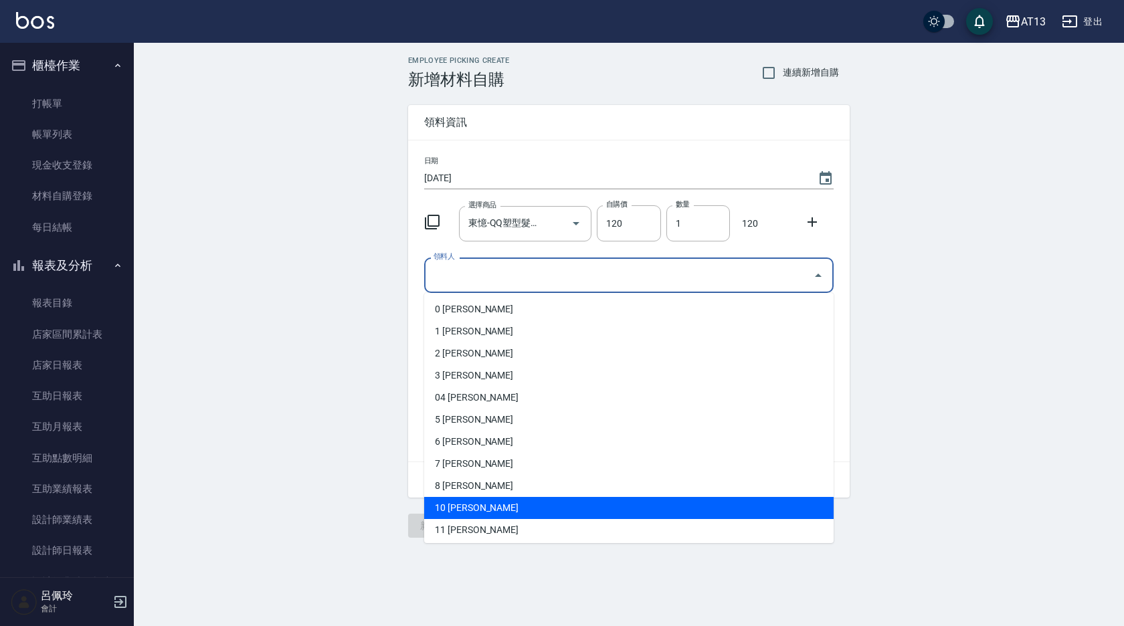
click at [559, 508] on li "10 [PERSON_NAME]" at bounding box center [628, 508] width 409 height 22
type input "[PERSON_NAME]"
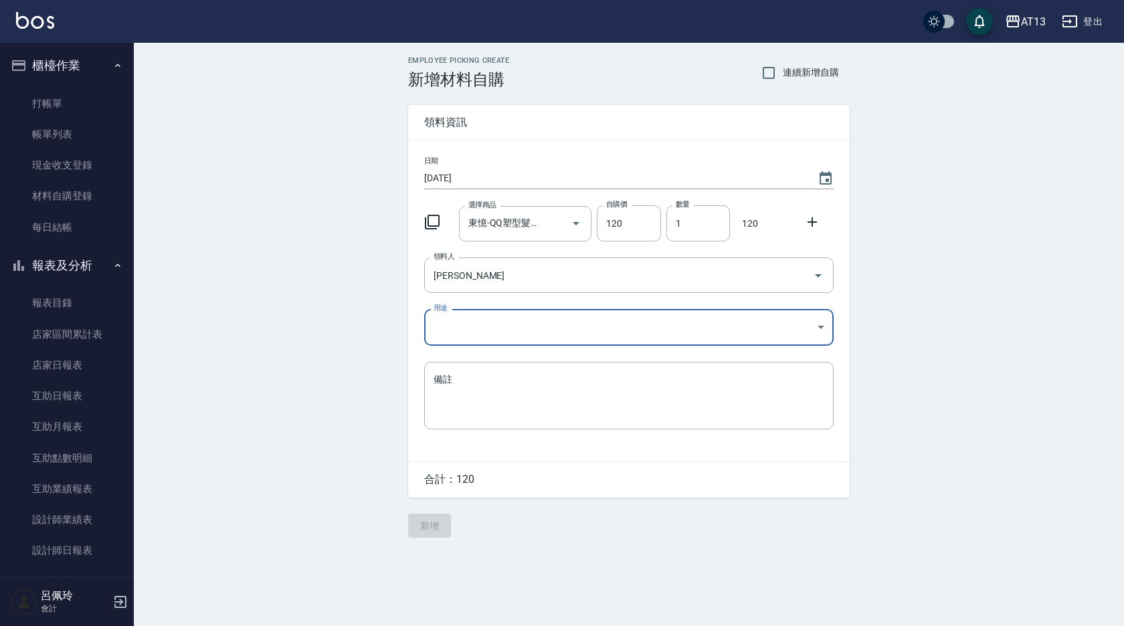
click at [826, 329] on body "AT13 登出 櫃檯作業 打帳單 帳單列表 現金收支登錄 材料自購登錄 每日結帳 報表及分析 報表目錄 店家區間累計表 店家日報表 互助日報表 互助月報表 互…" at bounding box center [562, 313] width 1124 height 626
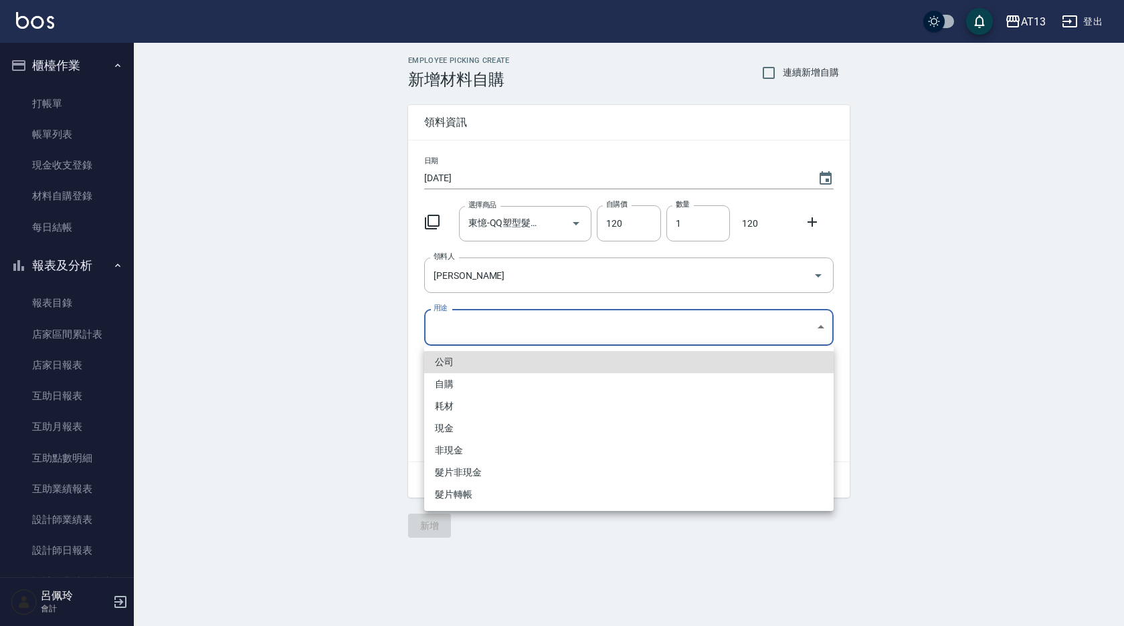
click at [489, 387] on li "自購" at bounding box center [628, 384] width 409 height 22
type input "自購"
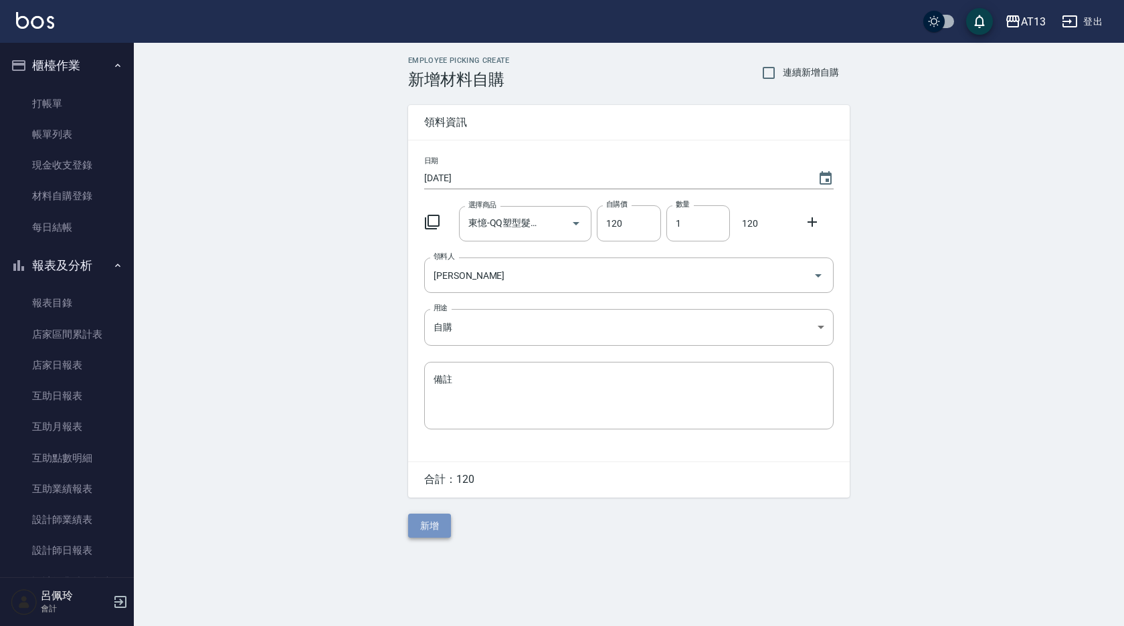
click at [430, 531] on button "新增" at bounding box center [429, 526] width 43 height 25
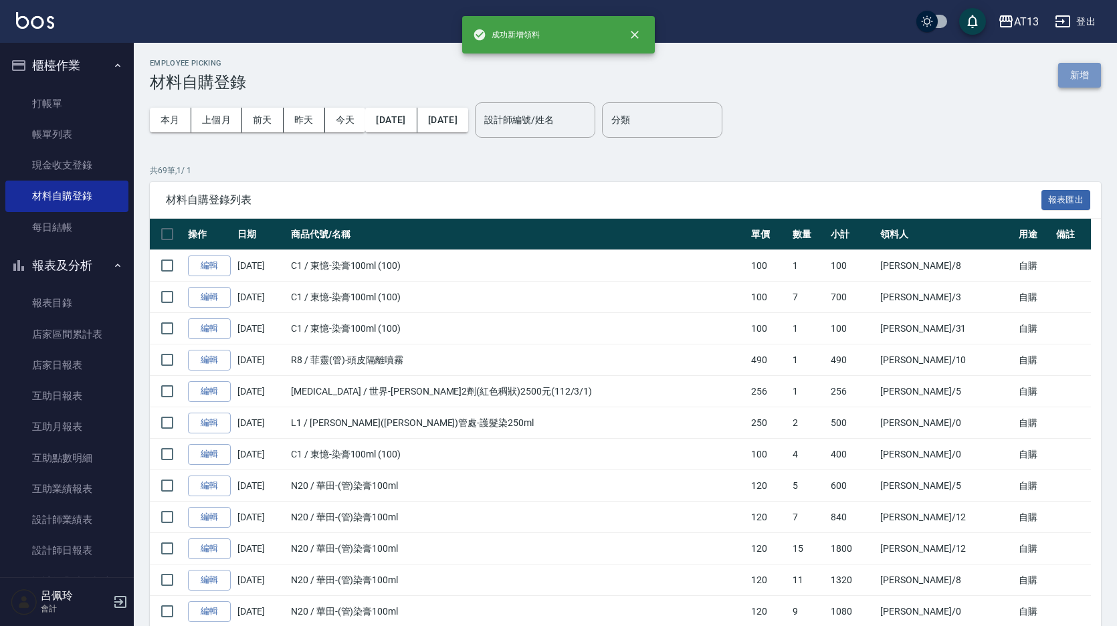
click at [1083, 76] on button "新增" at bounding box center [1079, 75] width 43 height 25
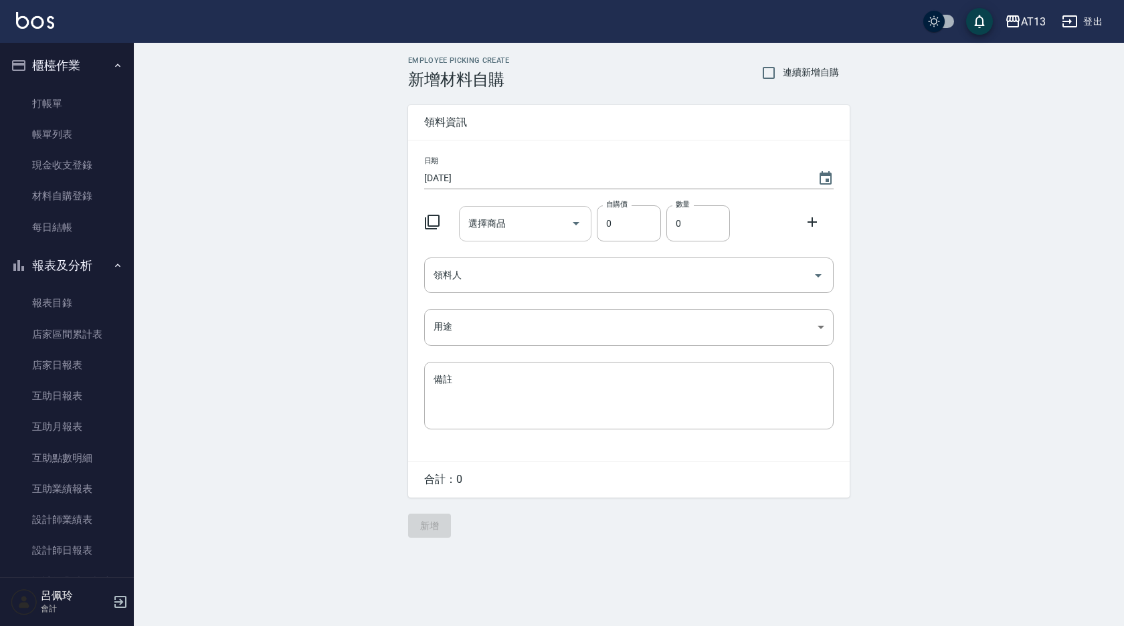
click at [512, 220] on input "選擇商品" at bounding box center [515, 223] width 101 height 23
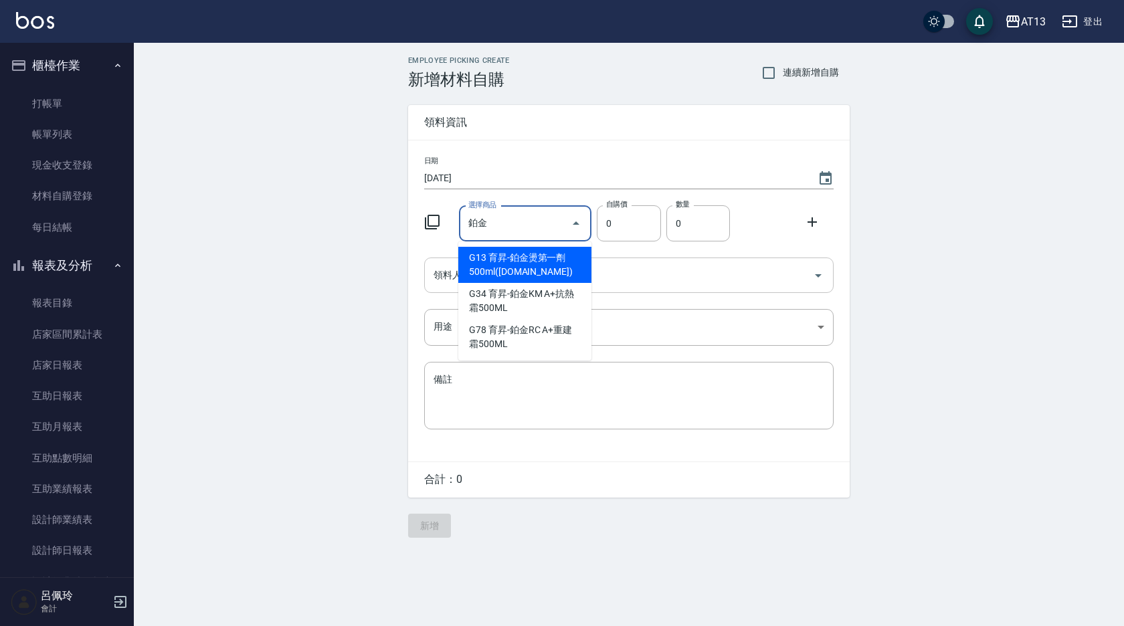
click at [538, 265] on li "G13 育昇-鉑金燙第一劑500ml([DOMAIN_NAME])" at bounding box center [524, 265] width 133 height 36
type input "育昇-鉑金燙第一劑500ml([DOMAIN_NAME])"
type input "300"
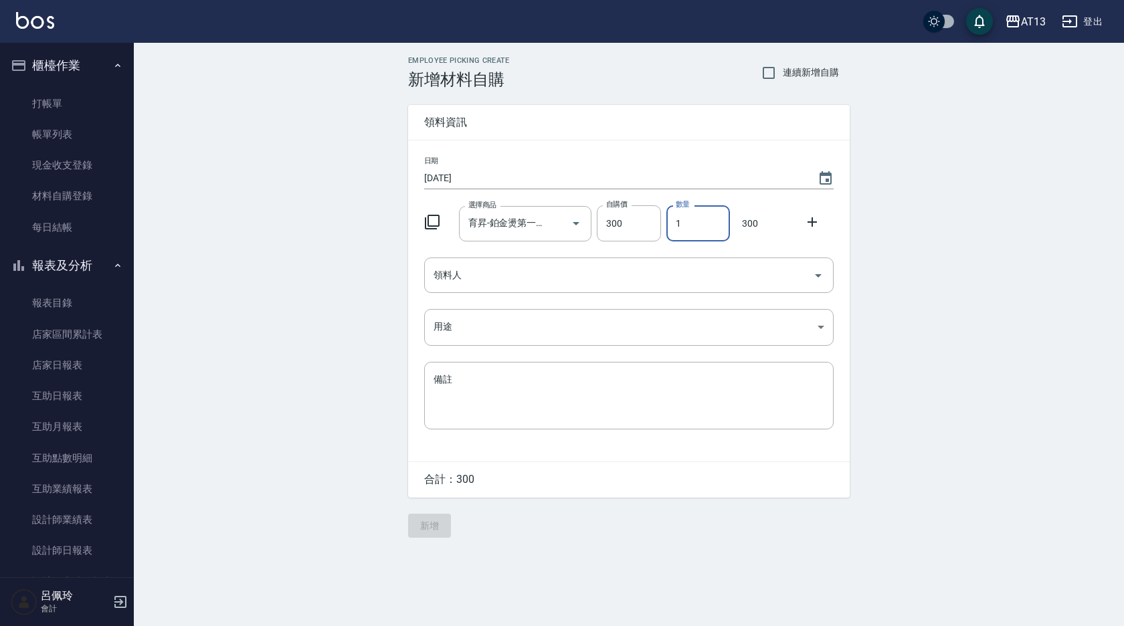
click at [676, 223] on input "1" at bounding box center [698, 223] width 64 height 36
click at [815, 274] on icon "Open" at bounding box center [818, 276] width 16 height 16
type input "2"
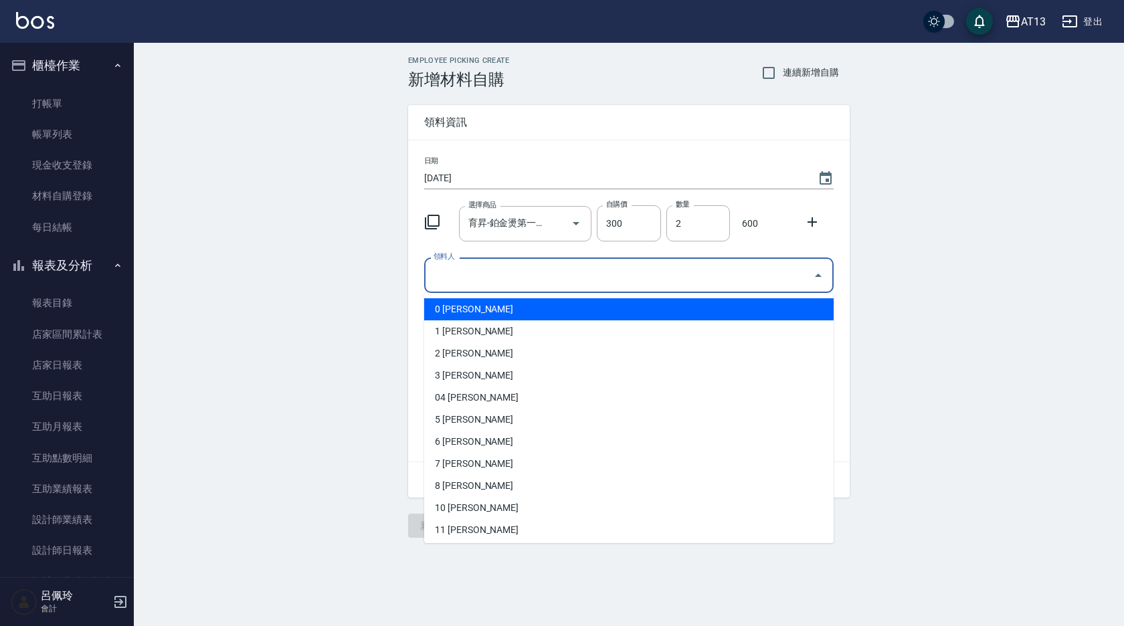
click at [666, 306] on li "0 [PERSON_NAME]" at bounding box center [628, 309] width 409 height 22
type input "[PERSON_NAME]"
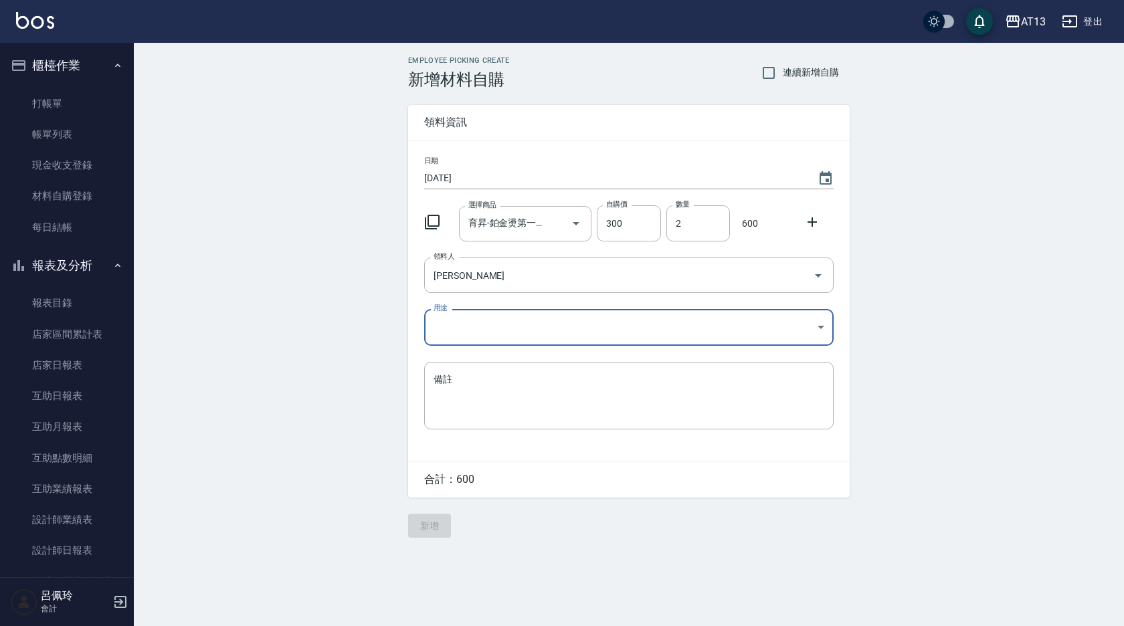
click at [824, 326] on body "AT13 登出 櫃檯作業 打帳單 帳單列表 現金收支登錄 材料自購登錄 每日結帳 報表及分析 報表目錄 店家區間累計表 店家日報表 互助日報表 互助月報表 互…" at bounding box center [562, 313] width 1124 height 626
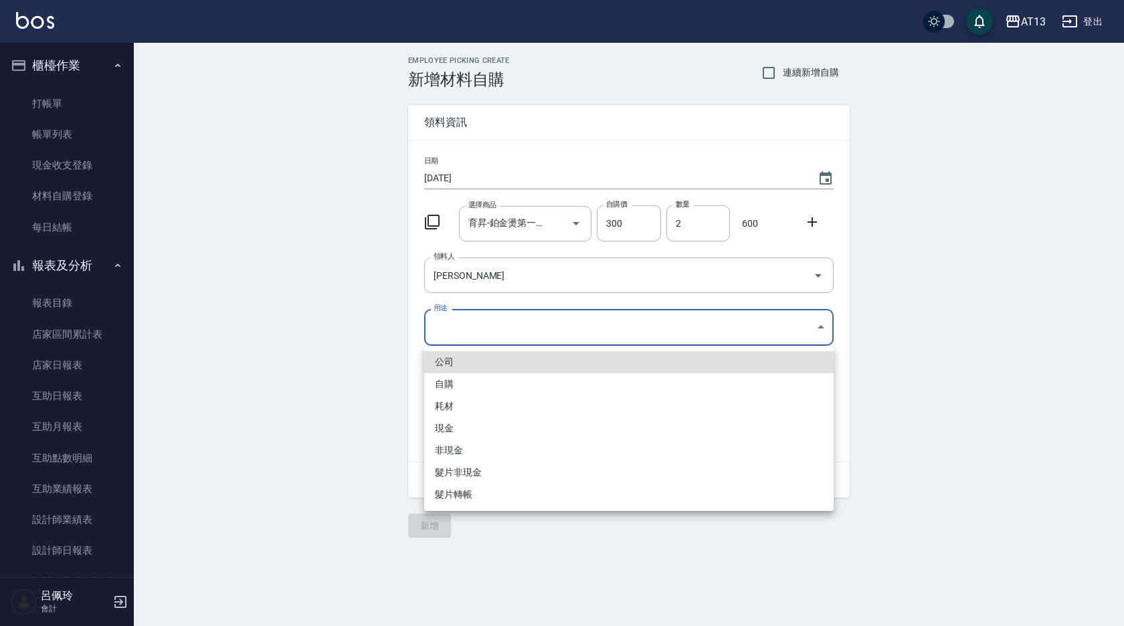
click at [581, 380] on li "自購" at bounding box center [628, 384] width 409 height 22
type input "自購"
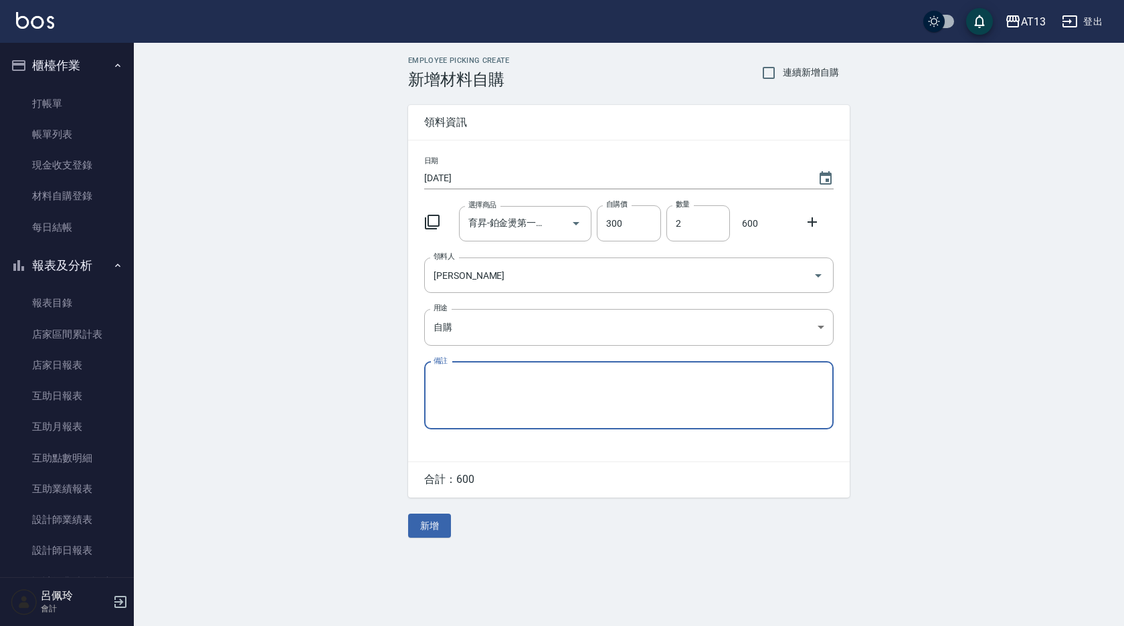
click at [810, 223] on icon at bounding box center [812, 222] width 16 height 16
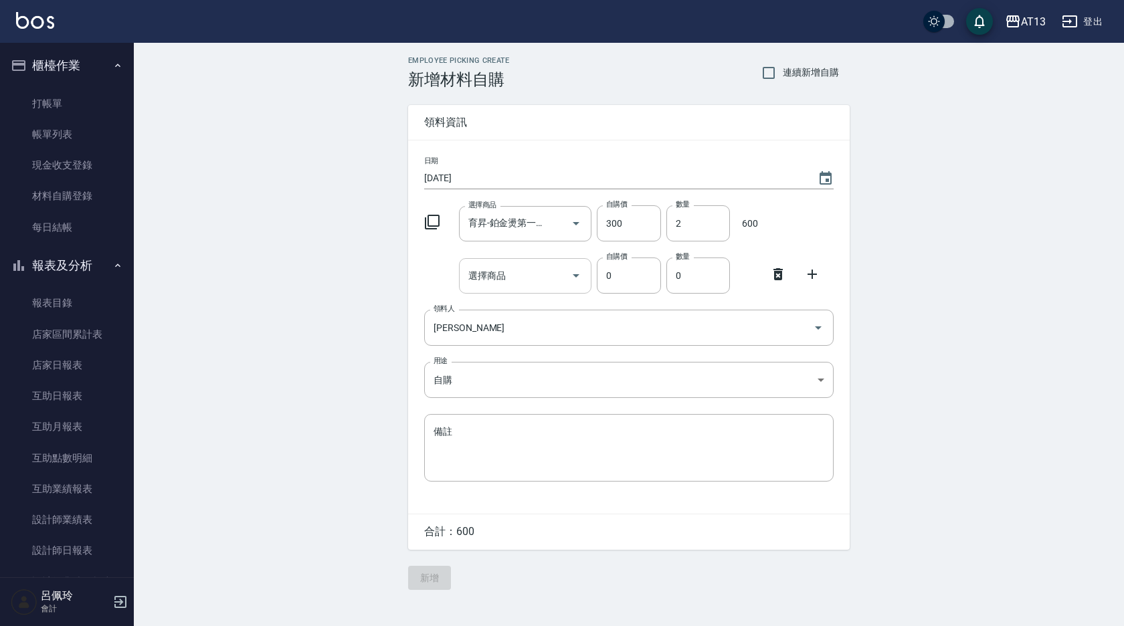
click at [545, 282] on input "選擇商品" at bounding box center [515, 275] width 101 height 23
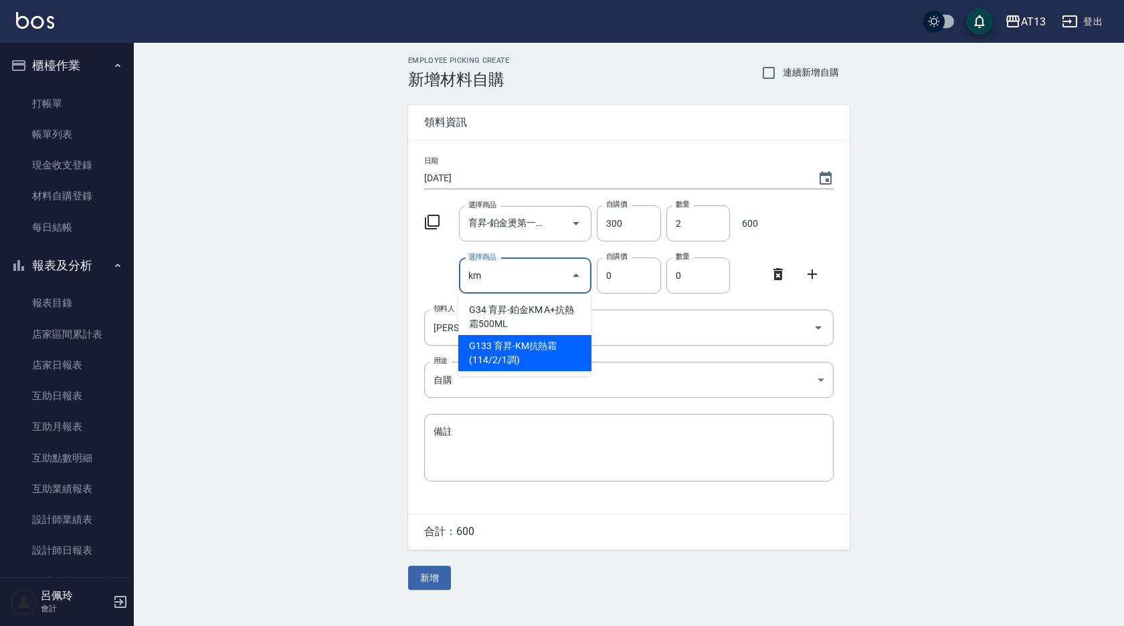
click at [533, 358] on li "G133 育昇-KM抗熱霜(114/2/1調)" at bounding box center [524, 353] width 133 height 36
type input "育昇-KM抗熱霜(114/2/1調)"
type input "280"
type input "1"
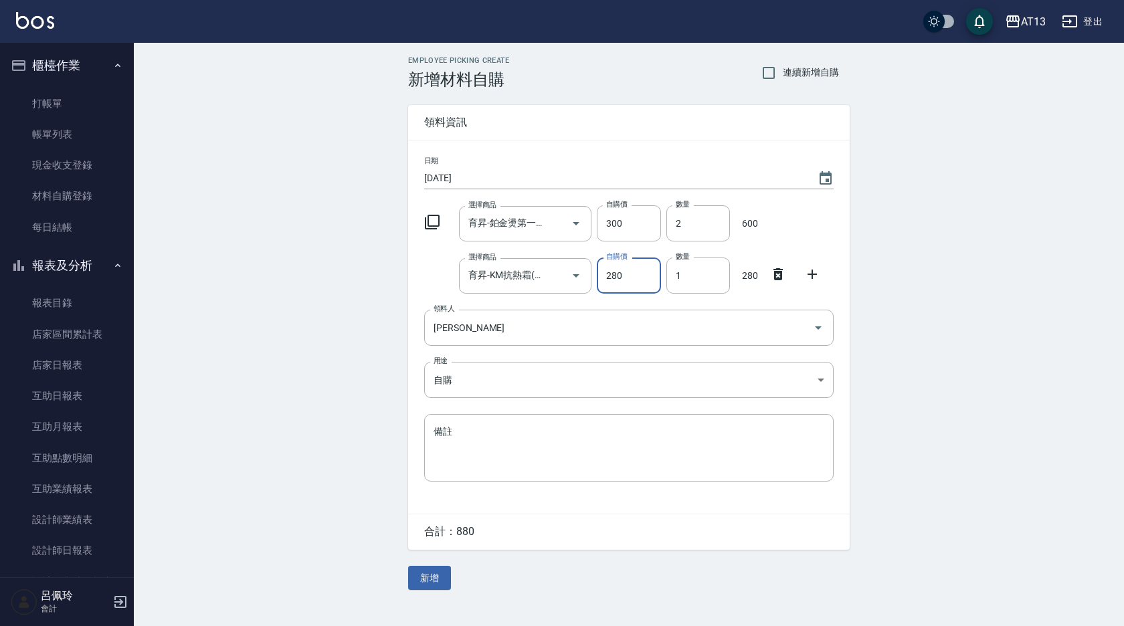
click at [810, 274] on icon at bounding box center [812, 274] width 9 height 9
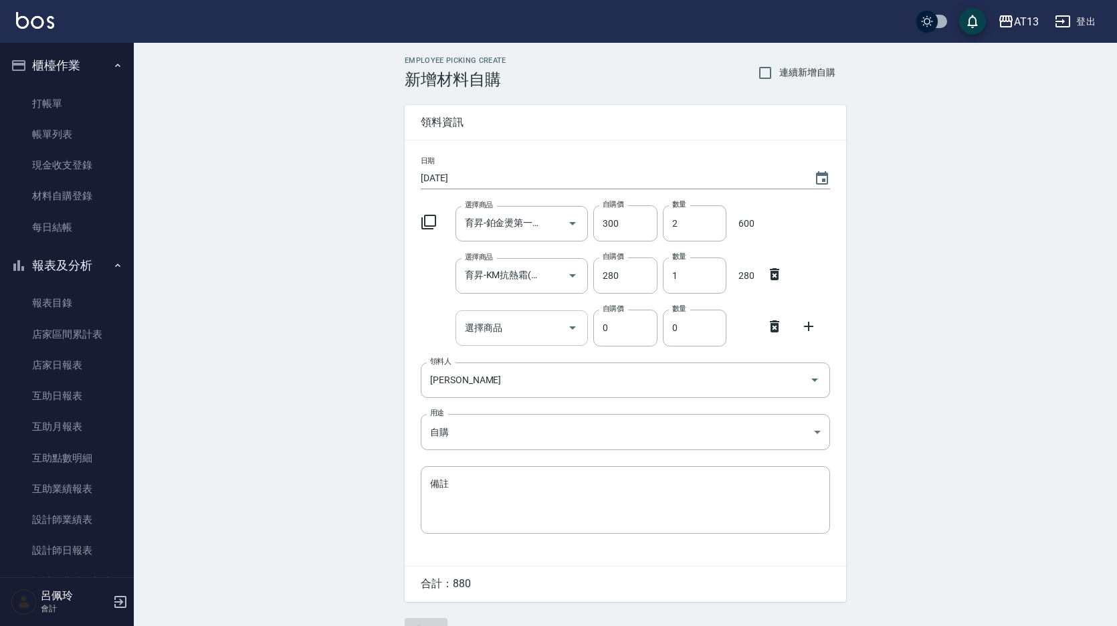
click at [535, 329] on input "選擇商品" at bounding box center [512, 327] width 101 height 23
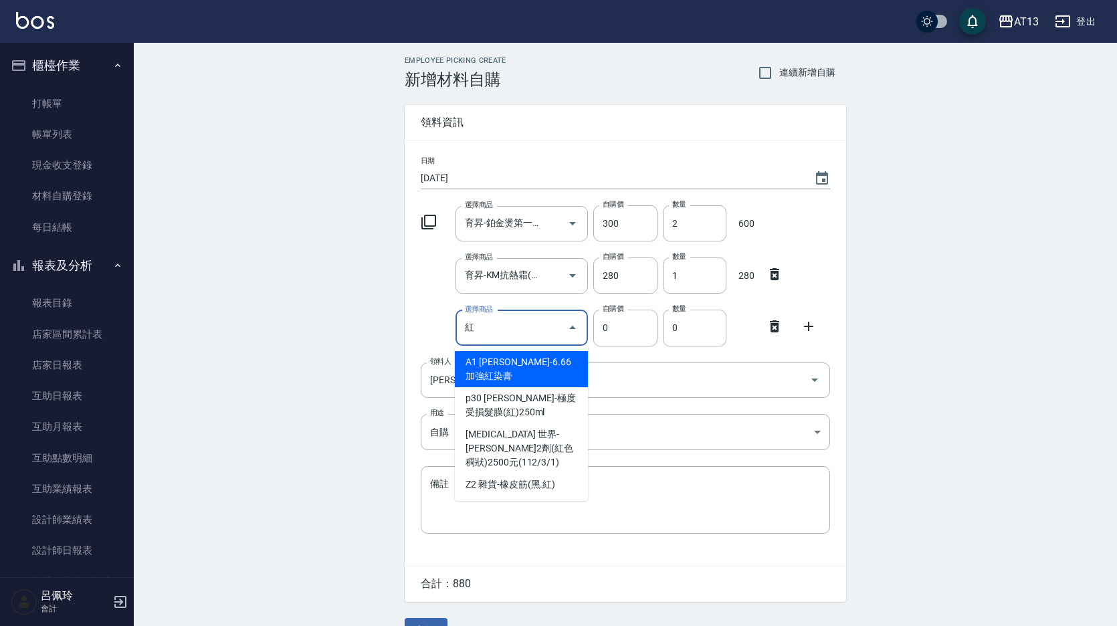
click at [521, 331] on input "紅" at bounding box center [512, 327] width 101 height 23
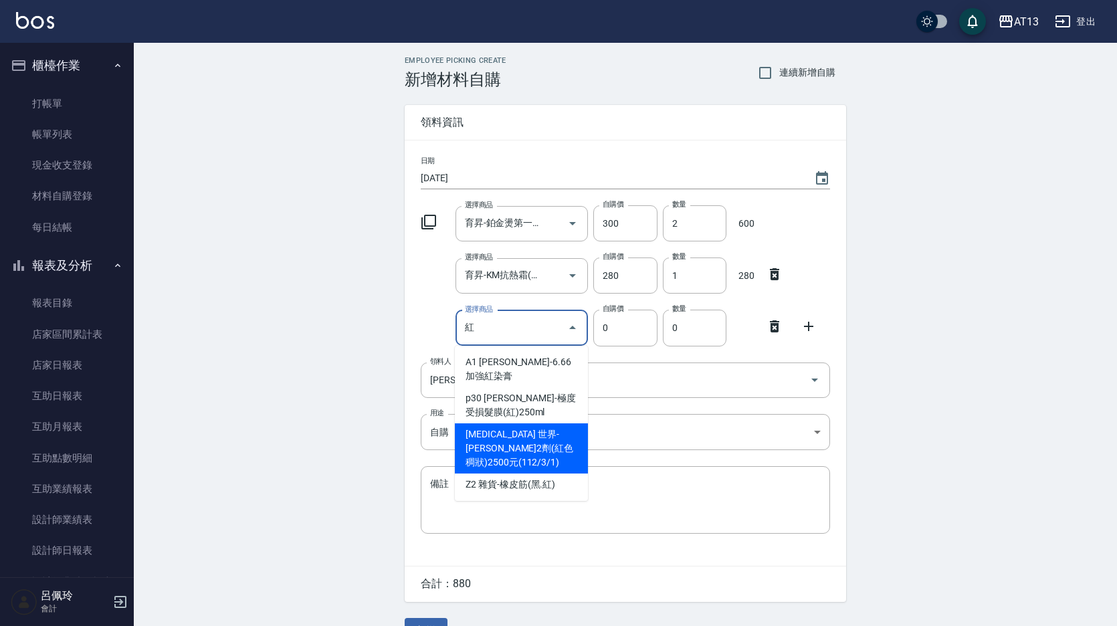
click at [563, 424] on li "[MEDICAL_DATA] 世界-[PERSON_NAME]2劑(紅色稠狀)2500元(112/3/1)" at bounding box center [521, 449] width 133 height 50
type input "世界-[PERSON_NAME]2劑(紅色稠狀)2500元(112/3/1)"
type input "256"
type input "1"
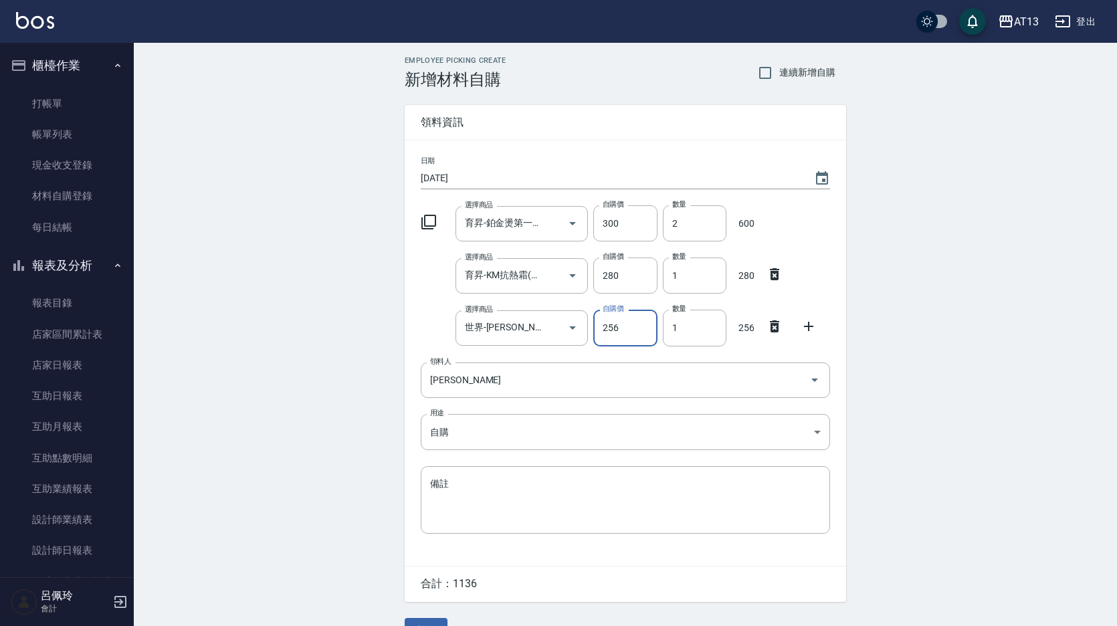
click at [810, 325] on icon at bounding box center [808, 326] width 9 height 9
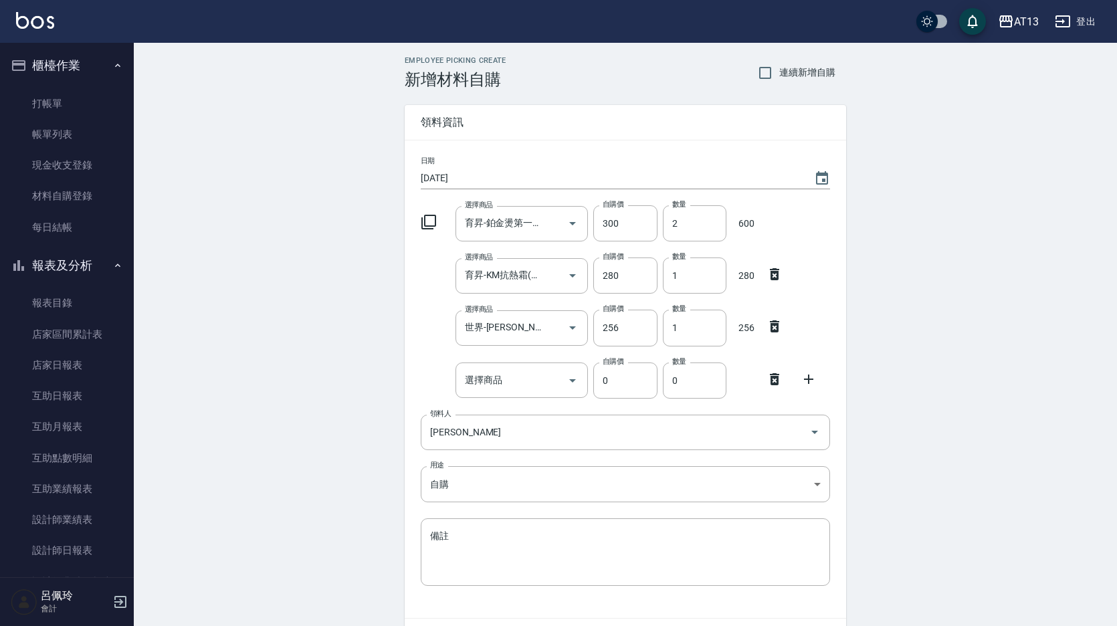
click at [504, 373] on input "選擇商品" at bounding box center [512, 380] width 101 height 23
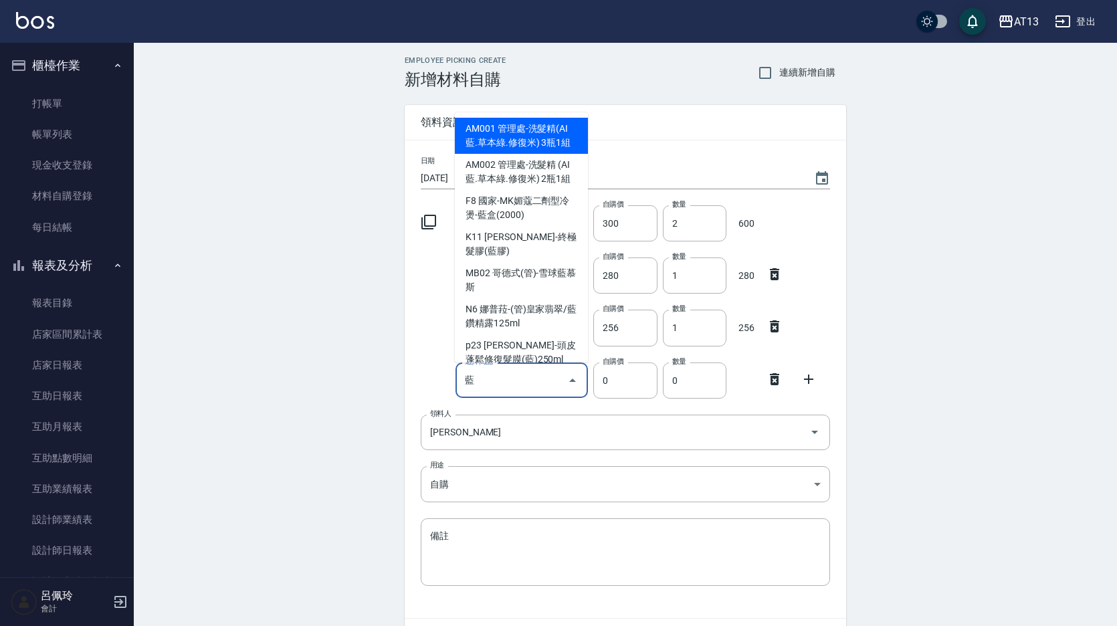
click at [500, 380] on input "藍" at bounding box center [512, 380] width 101 height 23
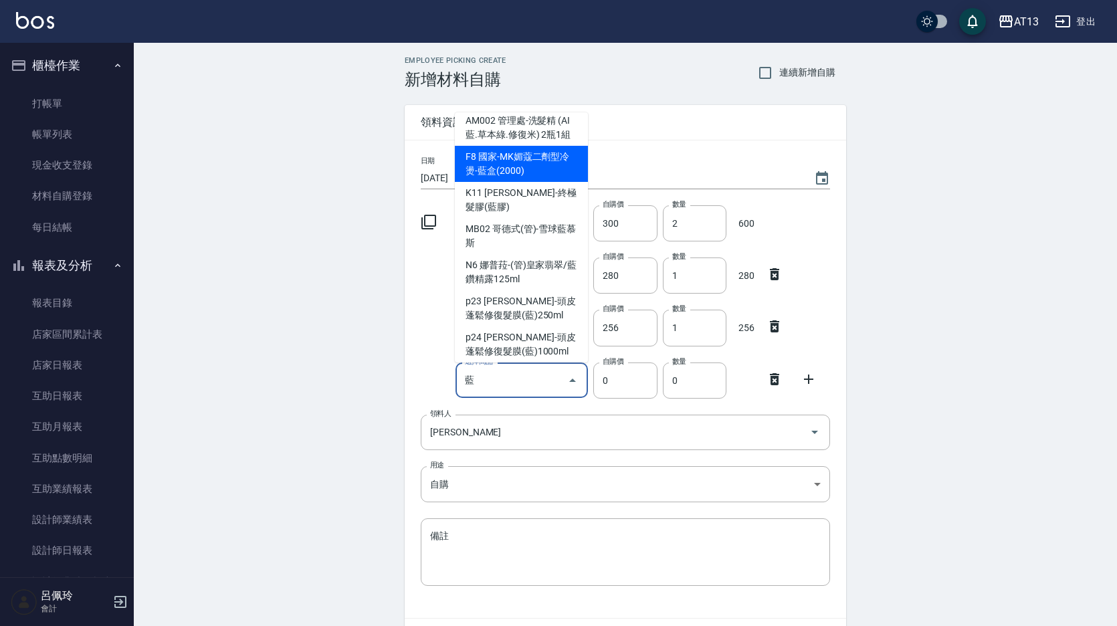
scroll to position [67, 0]
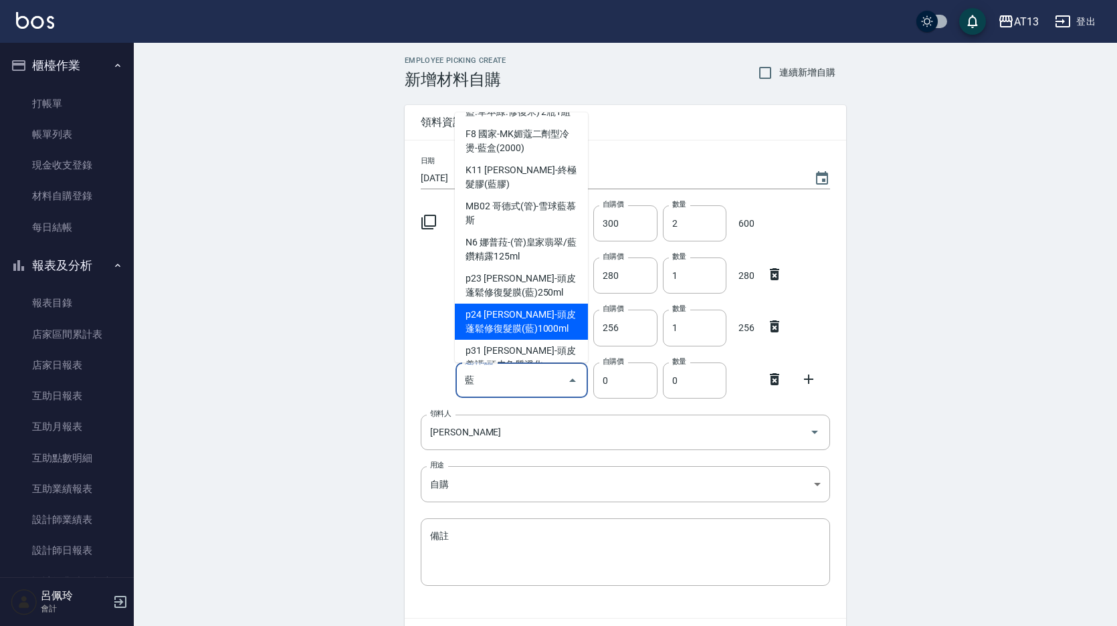
click at [535, 304] on li "p24 [PERSON_NAME]-頭皮蓬鬆修復髮膜(藍)1000ml" at bounding box center [521, 322] width 133 height 36
type input "[PERSON_NAME]-頭皮蓬鬆修復髮膜(藍)1000ml"
type input "1280"
type input "1"
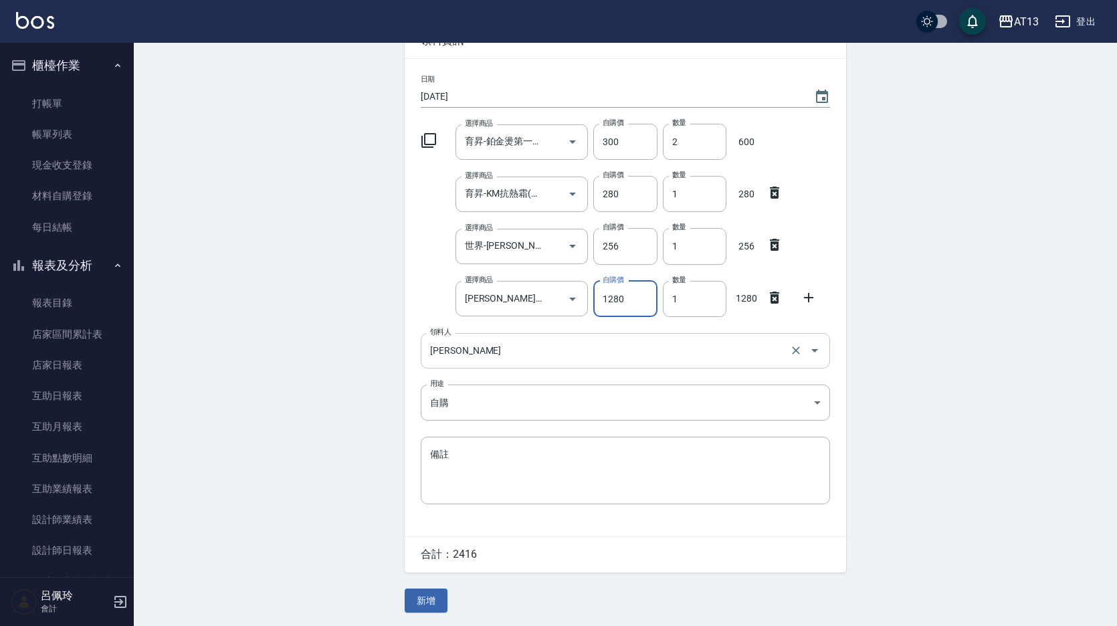
scroll to position [84, 0]
click at [806, 293] on icon at bounding box center [809, 298] width 16 height 16
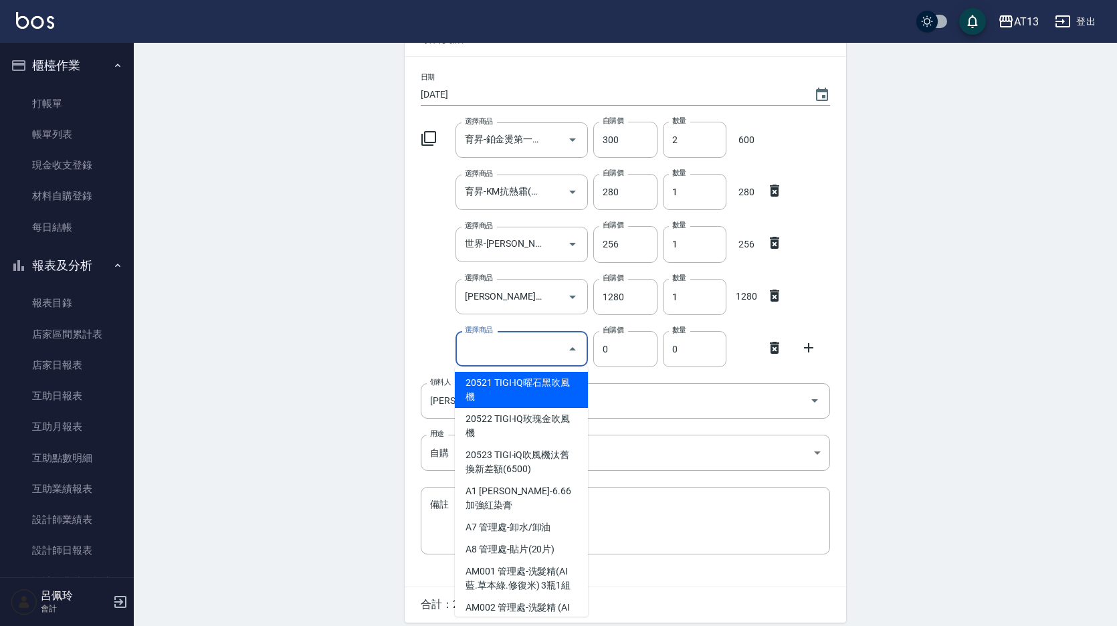
click at [511, 347] on input "選擇商品" at bounding box center [512, 348] width 101 height 23
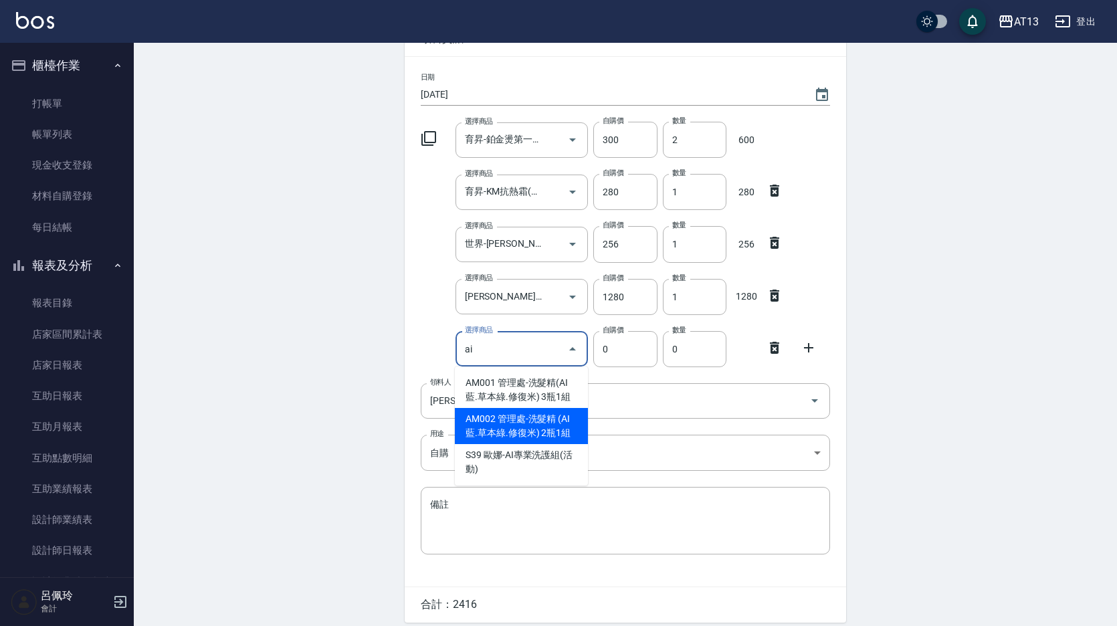
click at [561, 424] on li "AM002 管理處-洗髮精 (AI藍.草本綠.修復米) 2瓶1組" at bounding box center [521, 426] width 133 height 36
type input "管理處-洗髮精 (AI藍.草本綠.修復米) 2瓶1組"
type input "400"
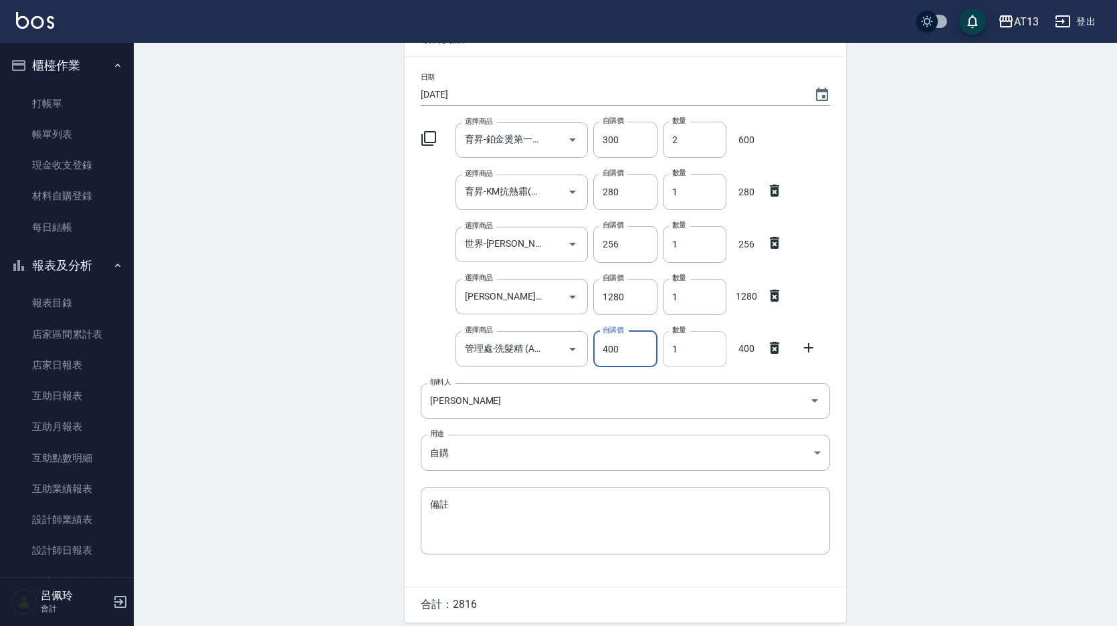
click at [672, 351] on input "1" at bounding box center [695, 349] width 64 height 36
click at [671, 351] on input "1" at bounding box center [695, 349] width 64 height 36
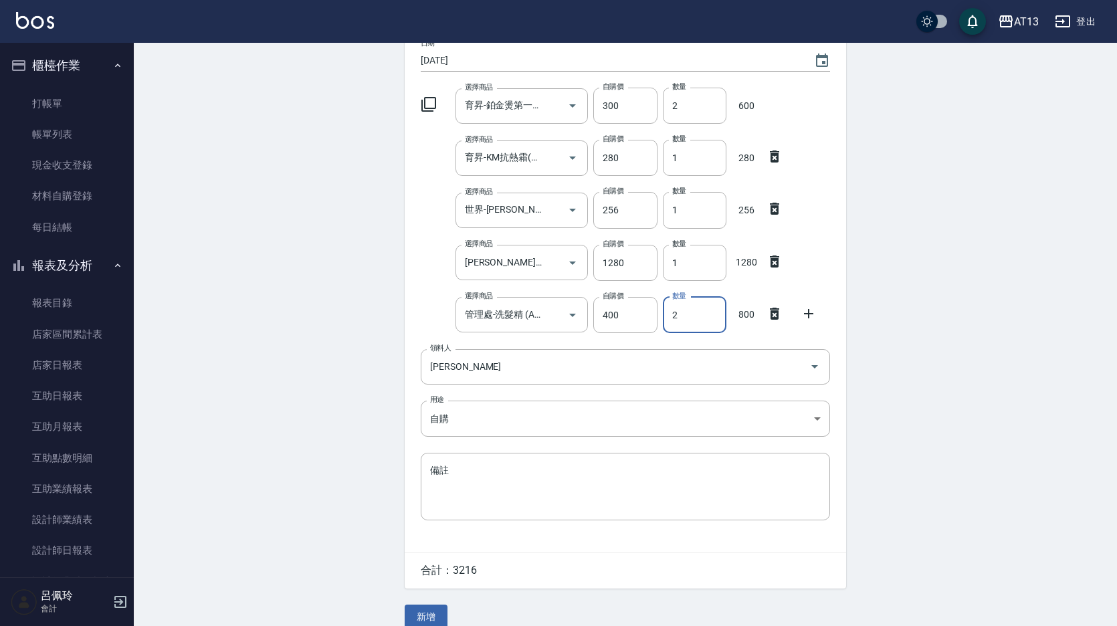
scroll to position [136, 0]
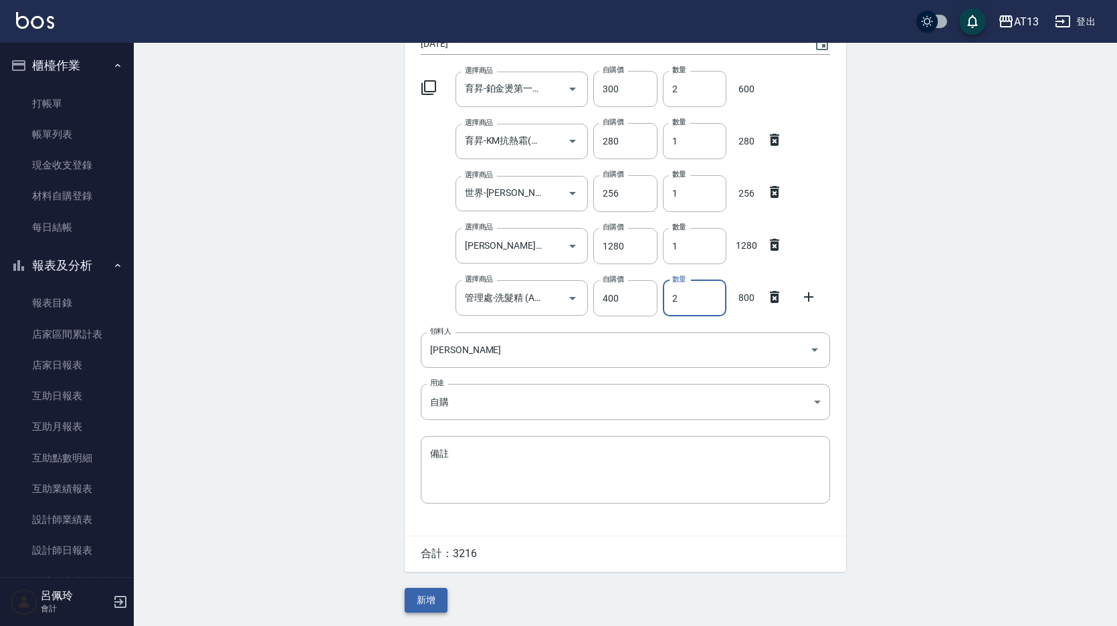
type input "2"
click at [418, 590] on button "新增" at bounding box center [426, 600] width 43 height 25
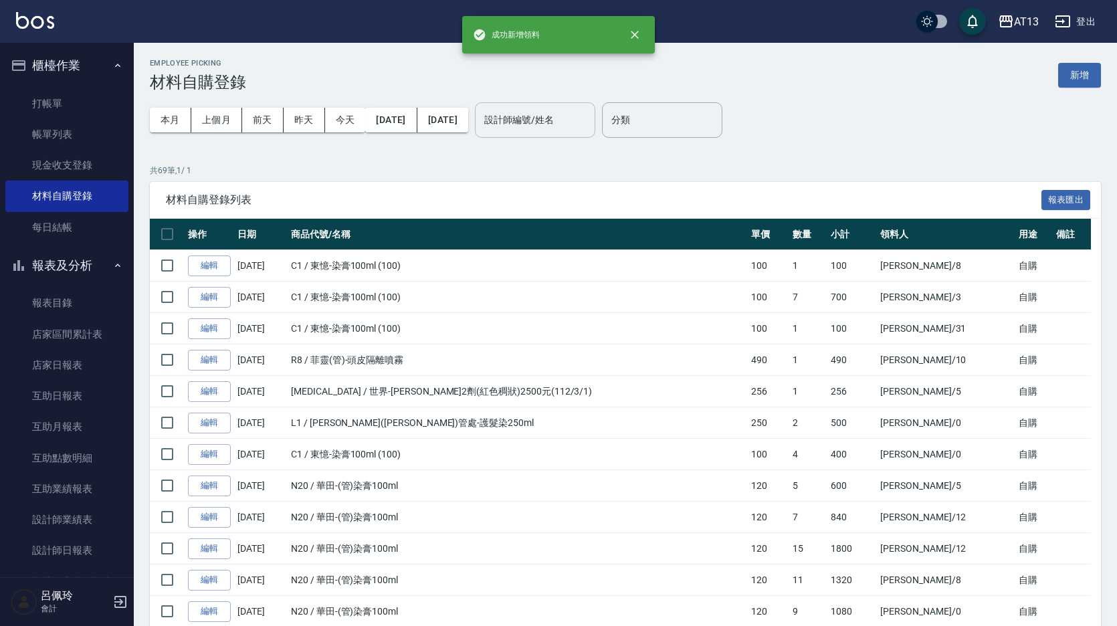
click at [589, 119] on input "設計師編號/姓名" at bounding box center [535, 119] width 108 height 23
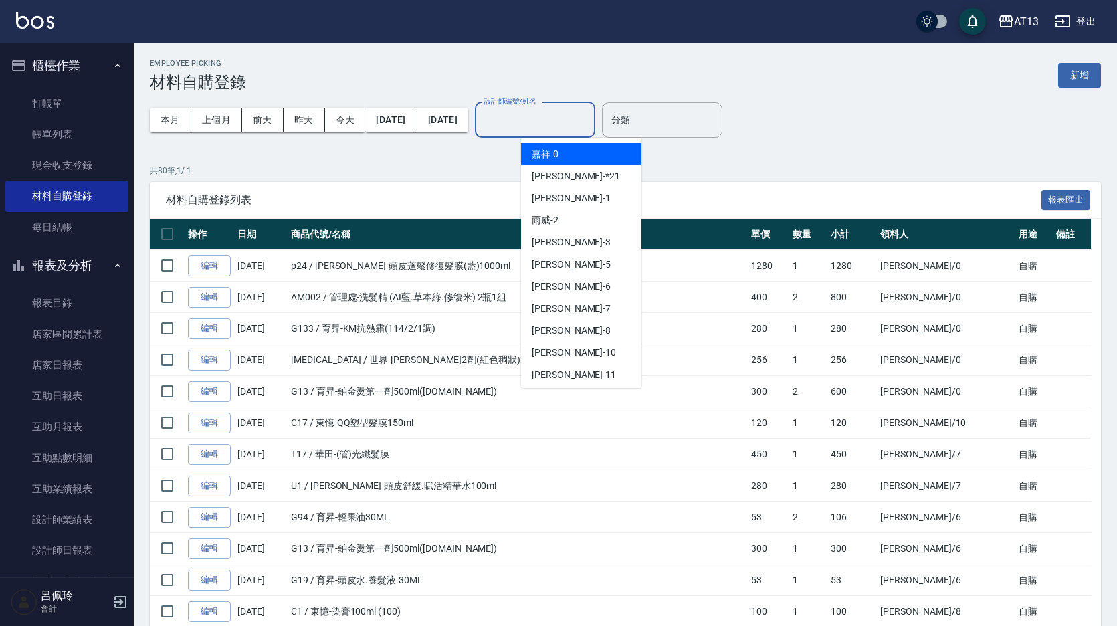
click at [599, 158] on div "嘉祥 -0" at bounding box center [581, 154] width 120 height 22
type input "嘉祥-0"
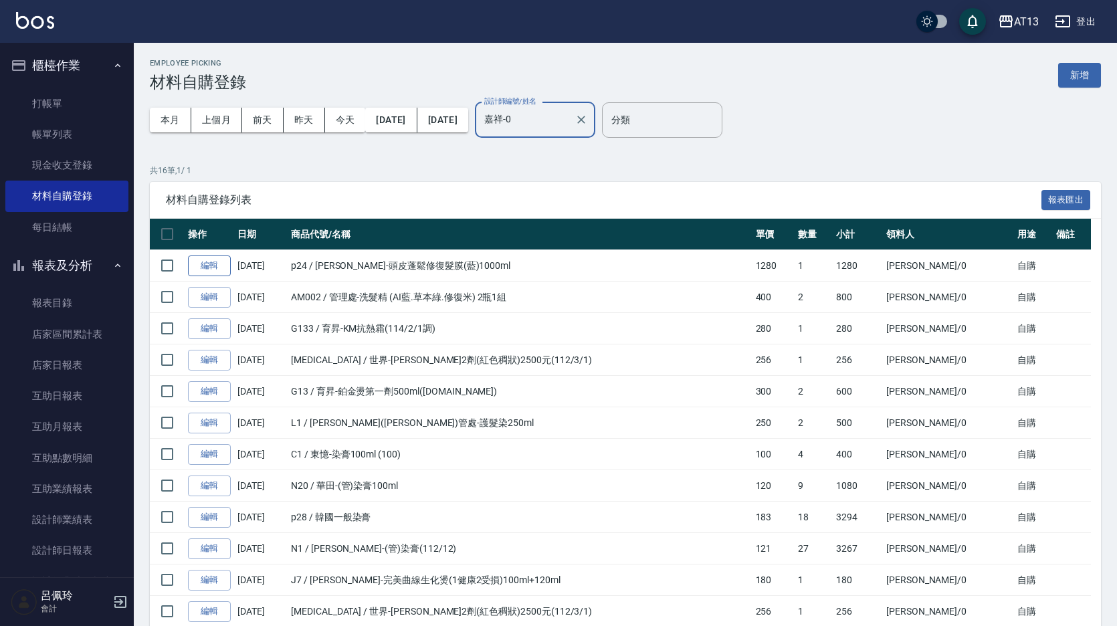
click at [206, 264] on link "編輯" at bounding box center [209, 266] width 43 height 21
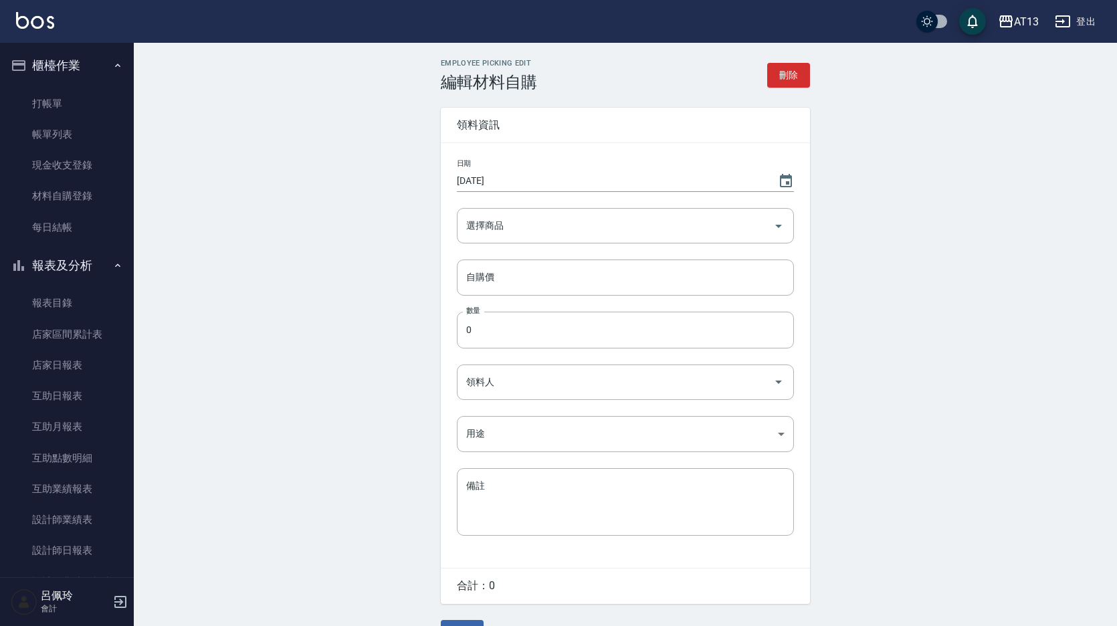
type input "[PERSON_NAME]-頭皮蓬鬆修復髮膜(藍)1000ml"
type input "1280"
type input "1"
type input "[PERSON_NAME]"
type input "自購"
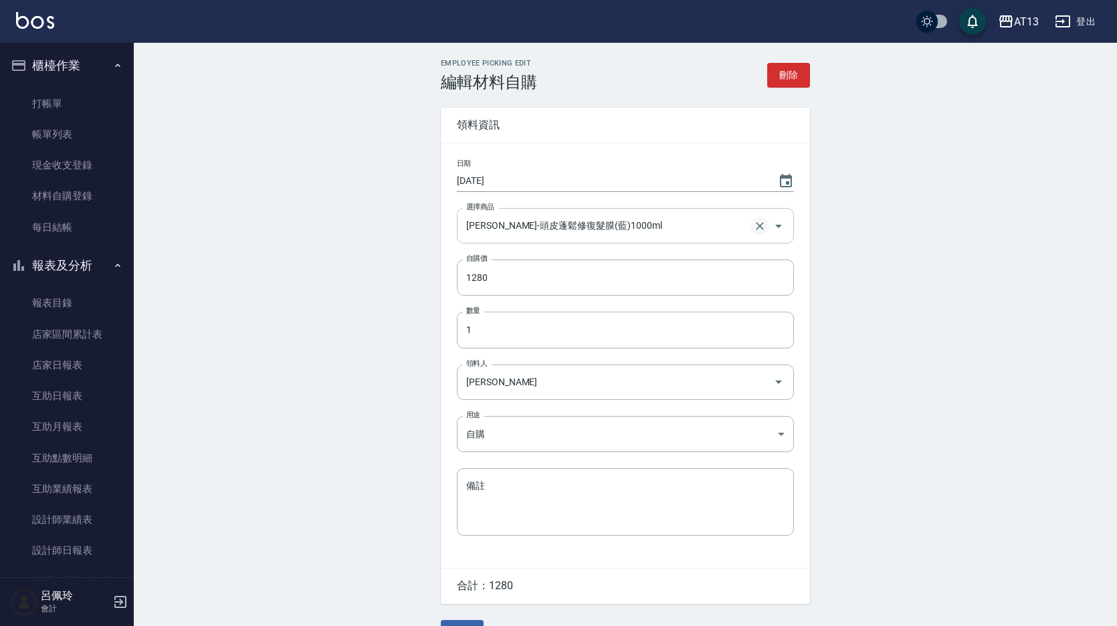
click at [758, 223] on icon "Clear" at bounding box center [759, 225] width 13 height 13
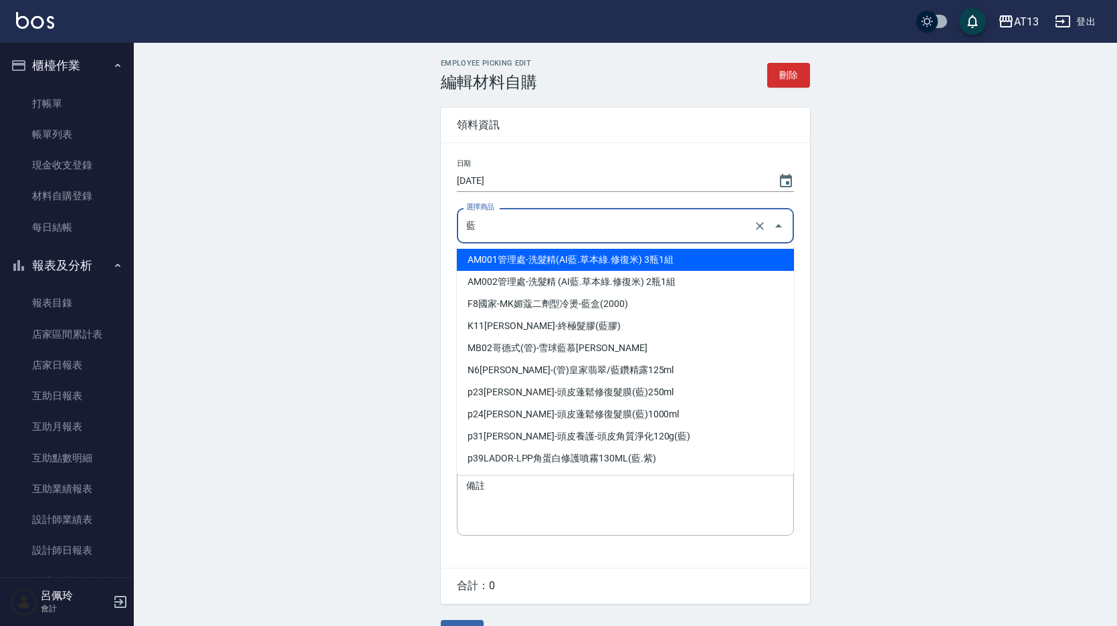
click at [639, 229] on input "藍" at bounding box center [607, 225] width 288 height 23
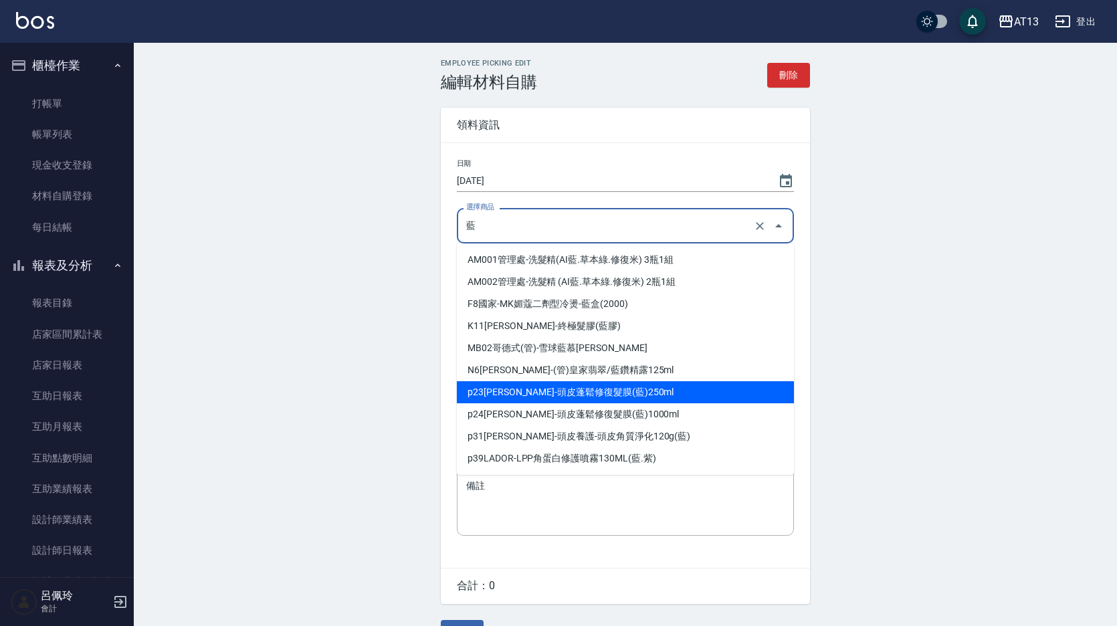
click at [566, 389] on li "p23 [PERSON_NAME]-頭皮蓬鬆修復髮膜(藍)250ml" at bounding box center [625, 392] width 337 height 22
type input "[PERSON_NAME]-頭皮蓬鬆修復髮膜(藍)250ml"
type input "720"
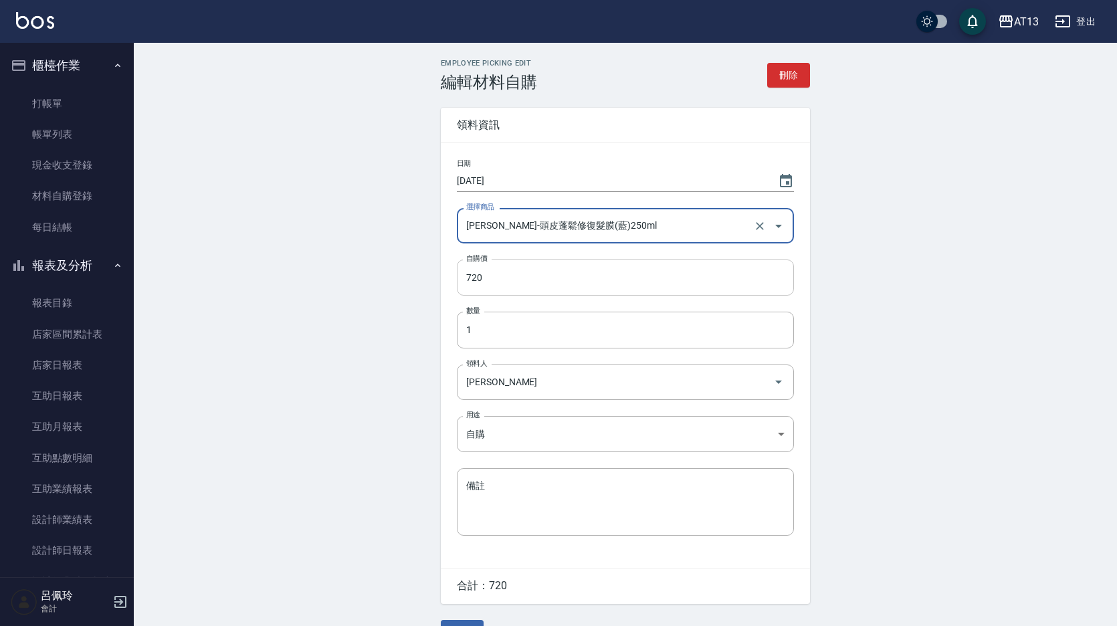
type input "[PERSON_NAME]-頭皮蓬鬆修復髮膜(藍)250ml"
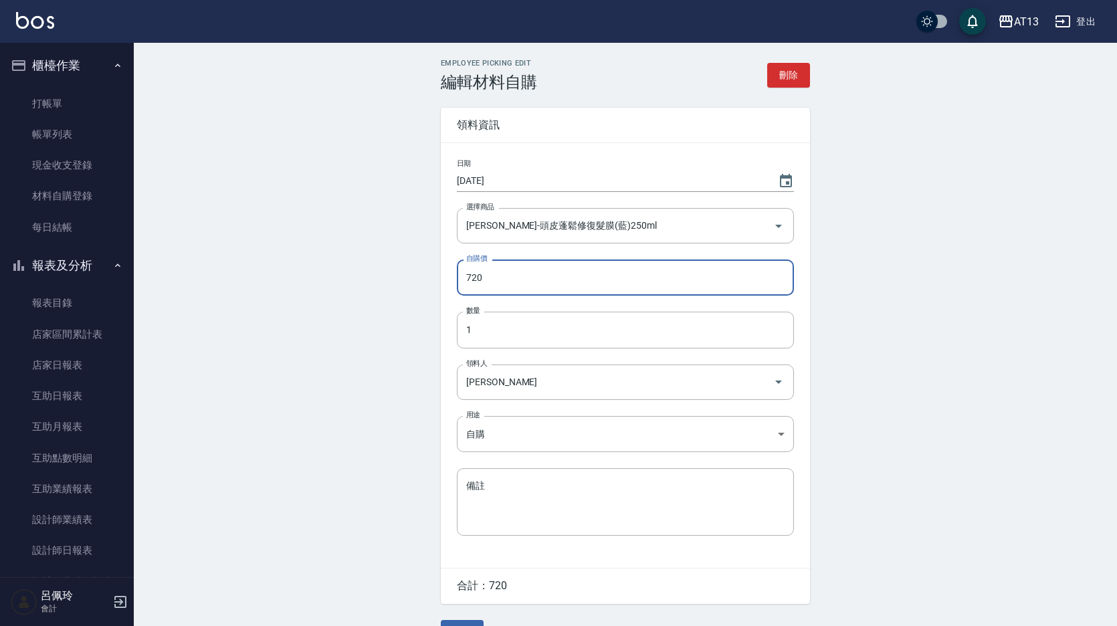
click at [760, 282] on input "720" at bounding box center [625, 278] width 337 height 36
type input "360"
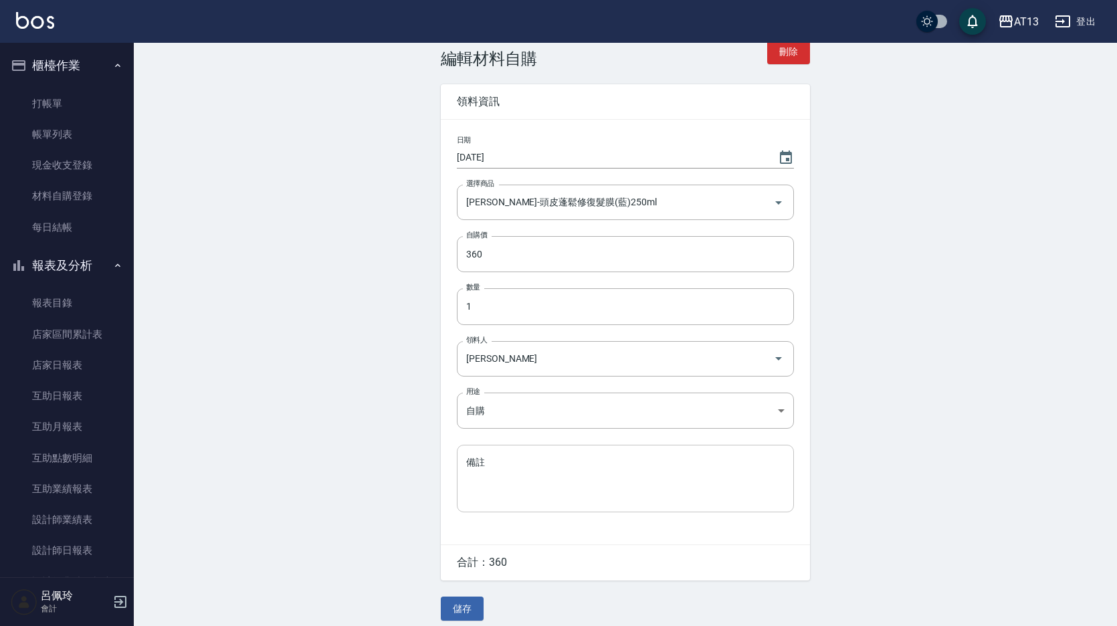
scroll to position [36, 0]
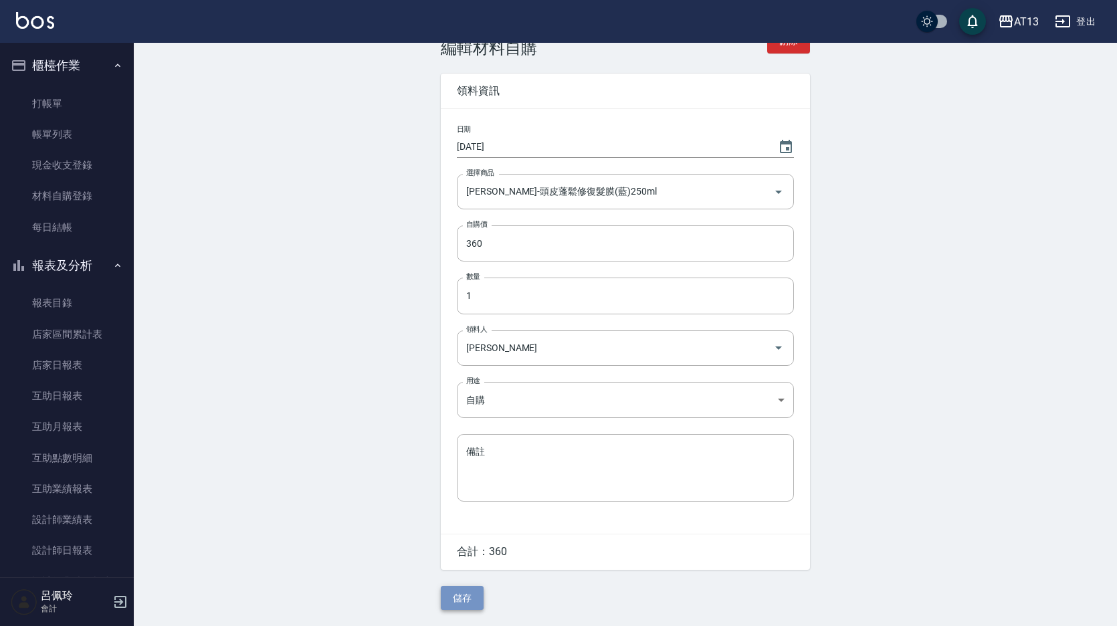
click at [466, 597] on button "儲存" at bounding box center [462, 598] width 43 height 25
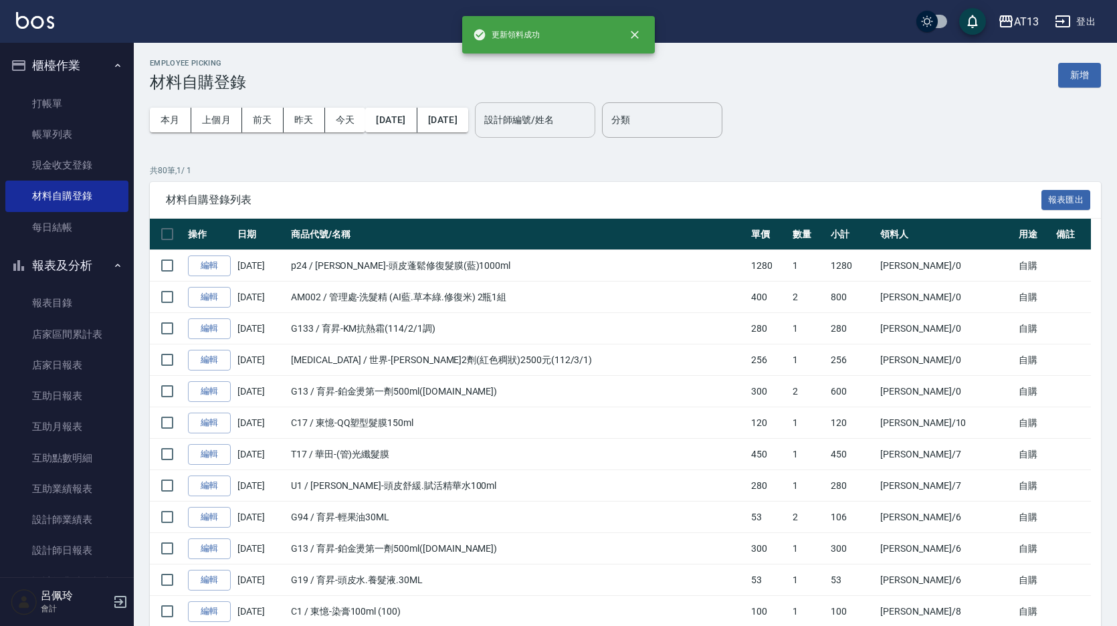
click at [584, 114] on input "設計師編號/姓名" at bounding box center [535, 119] width 108 height 23
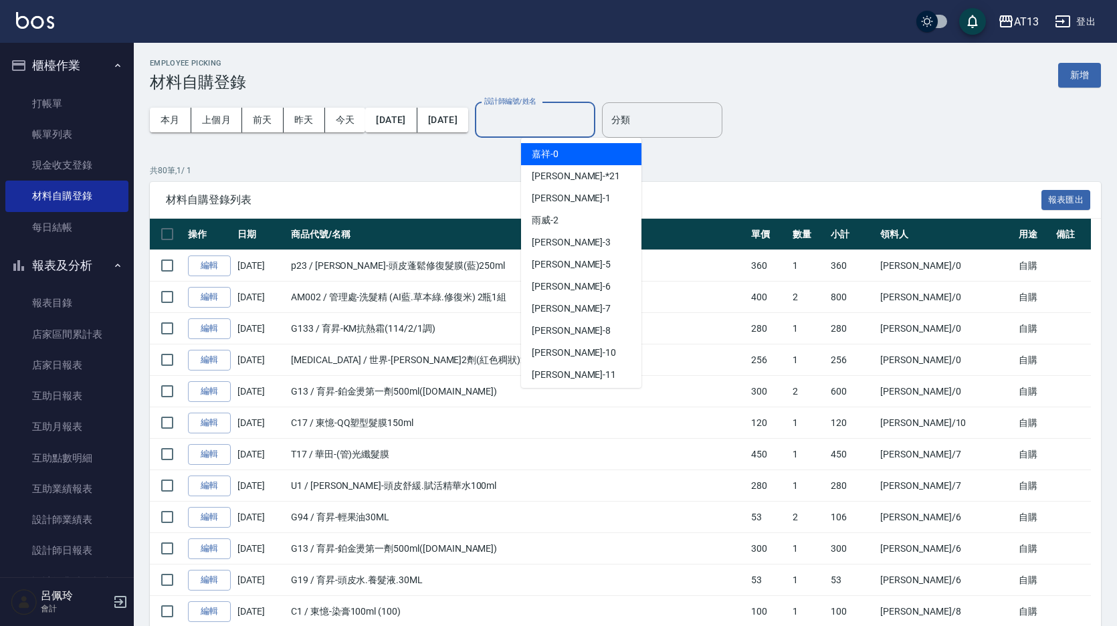
click at [569, 147] on div "嘉祥 -0" at bounding box center [581, 154] width 120 height 22
type input "嘉祥-0"
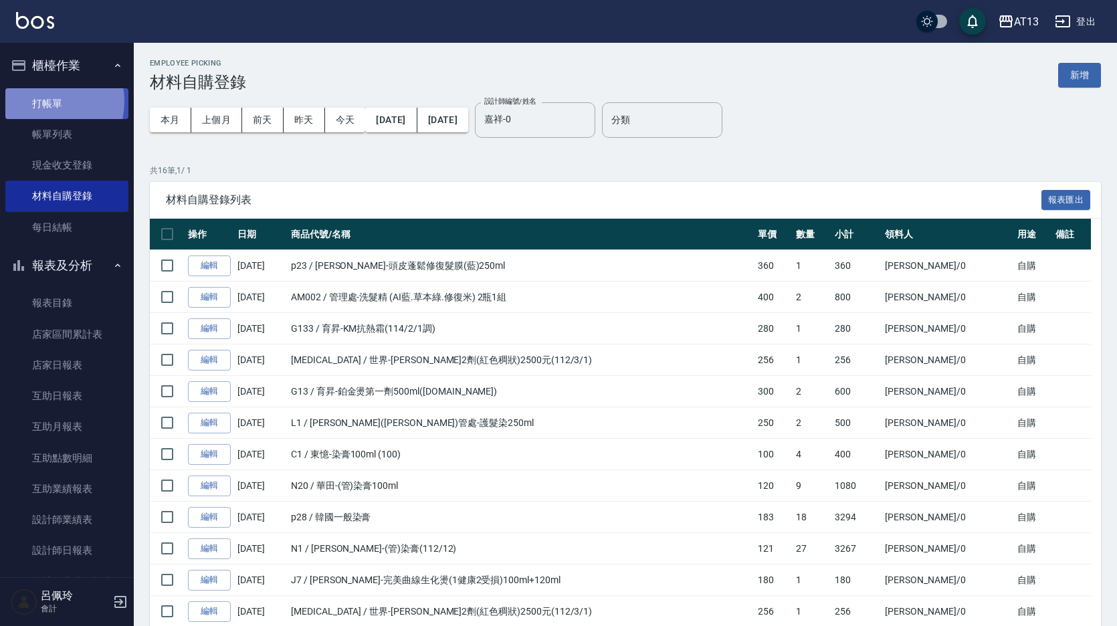
click at [41, 101] on link "打帳單" at bounding box center [66, 103] width 123 height 31
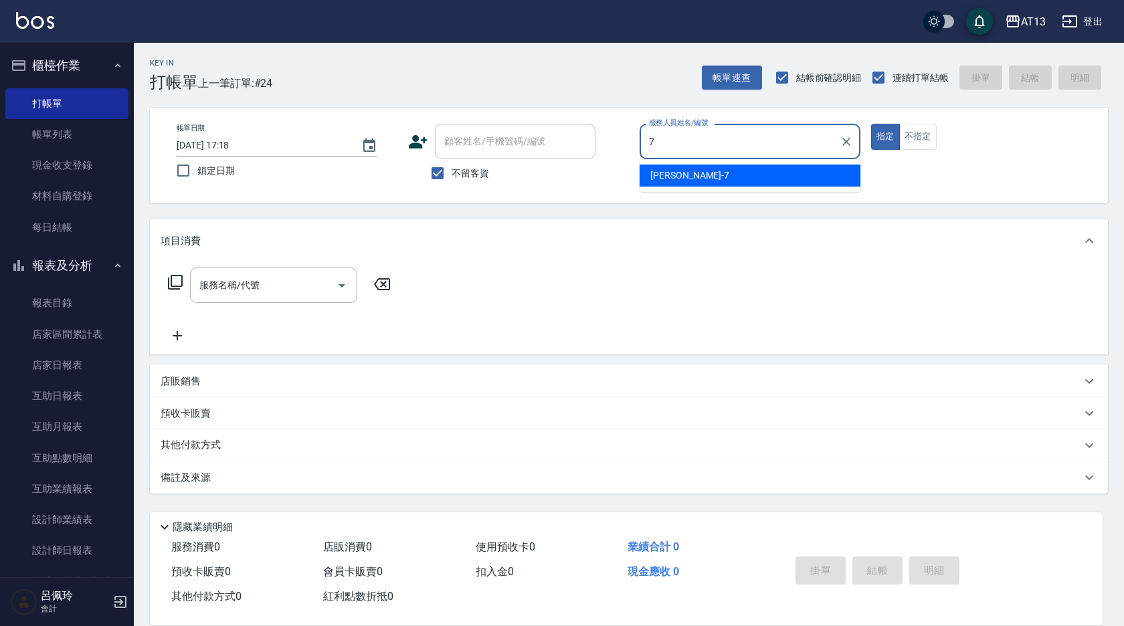
click at [794, 175] on div "[PERSON_NAME]-7" at bounding box center [750, 176] width 221 height 22
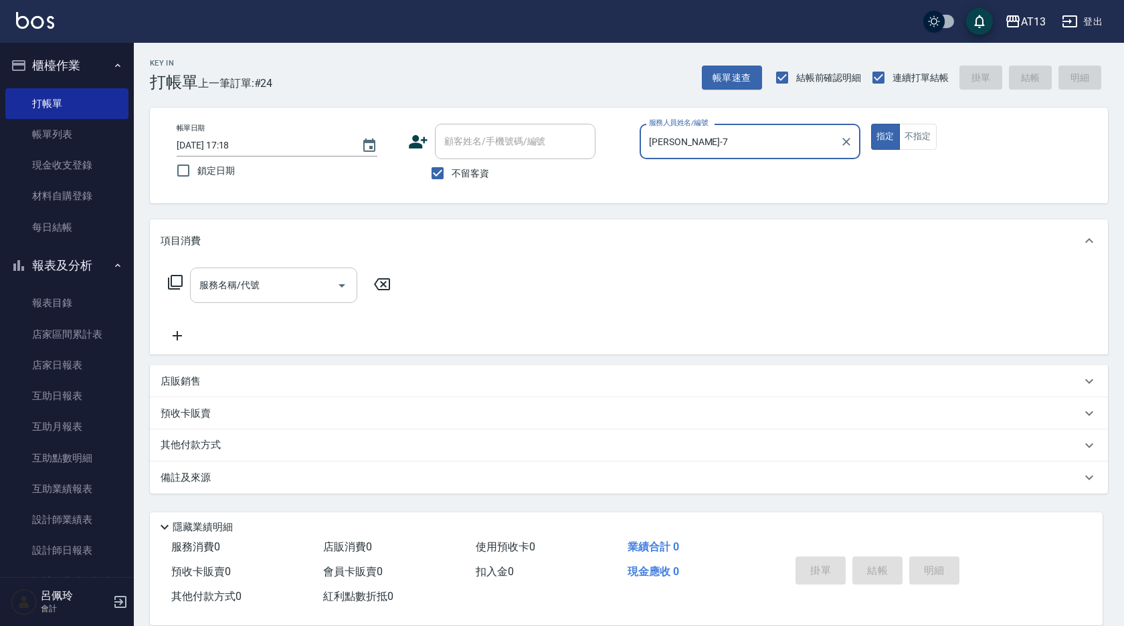
click at [324, 268] on div "服務名稱/代號" at bounding box center [273, 285] width 167 height 35
type input "[PERSON_NAME]-7"
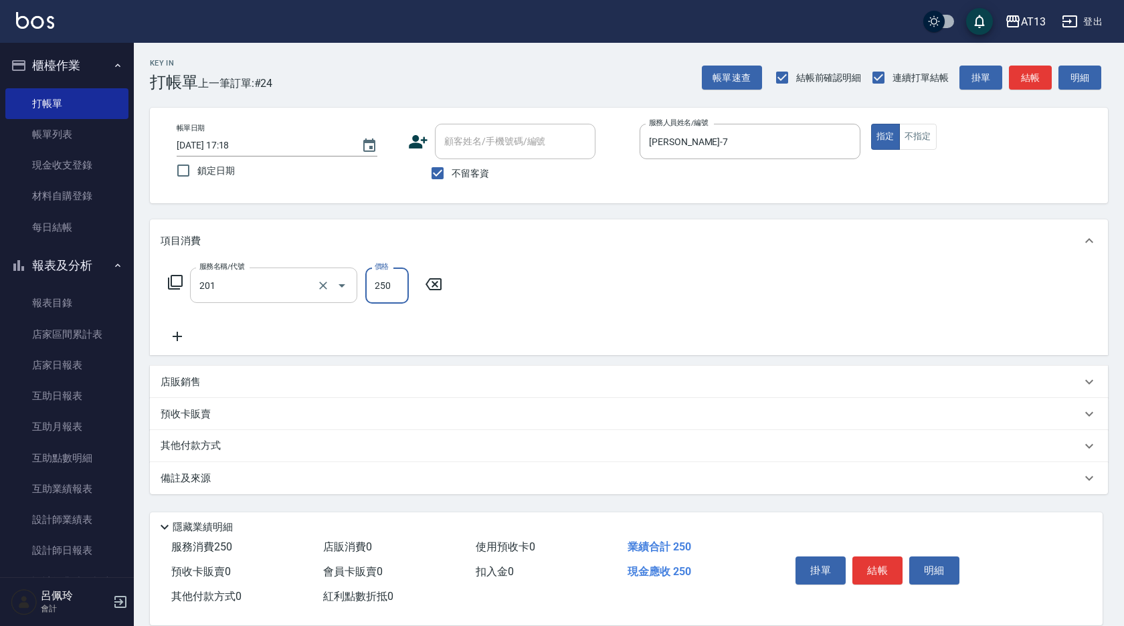
type input "洗髮(201)"
type input "[PERSON_NAME]-28"
click at [876, 565] on button "結帳" at bounding box center [877, 571] width 50 height 28
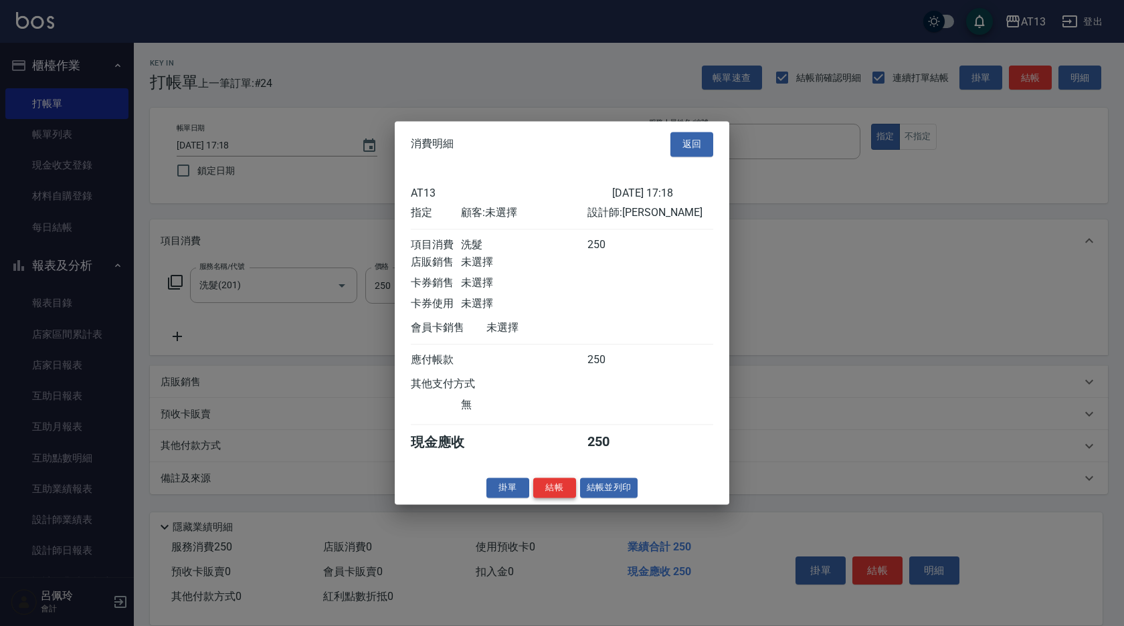
click at [559, 489] on button "結帳" at bounding box center [554, 488] width 43 height 21
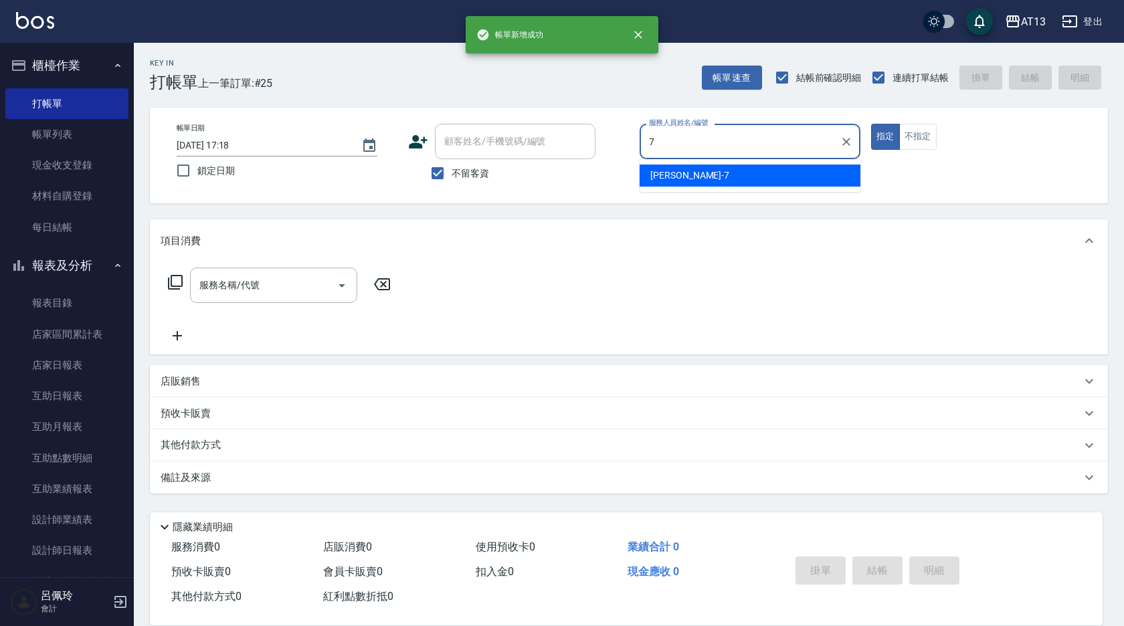
click at [680, 163] on ul "[PERSON_NAME]-7" at bounding box center [750, 175] width 221 height 33
click at [687, 173] on div "[PERSON_NAME]-7" at bounding box center [750, 176] width 221 height 22
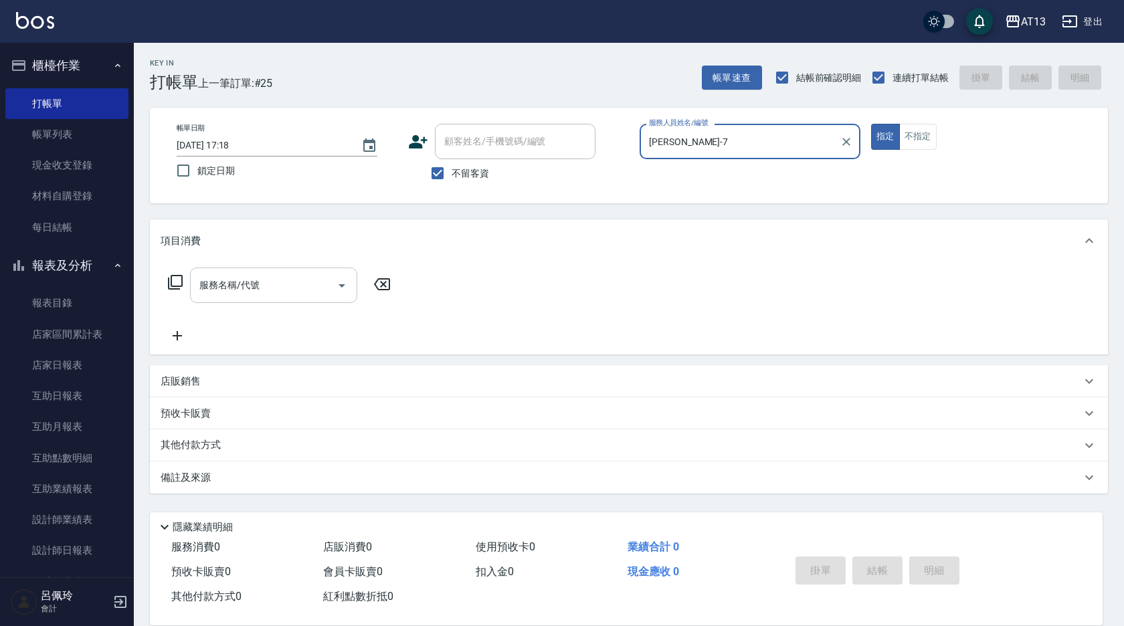
type input "[PERSON_NAME]-7"
click at [292, 279] on input "服務名稱/代號" at bounding box center [263, 285] width 135 height 23
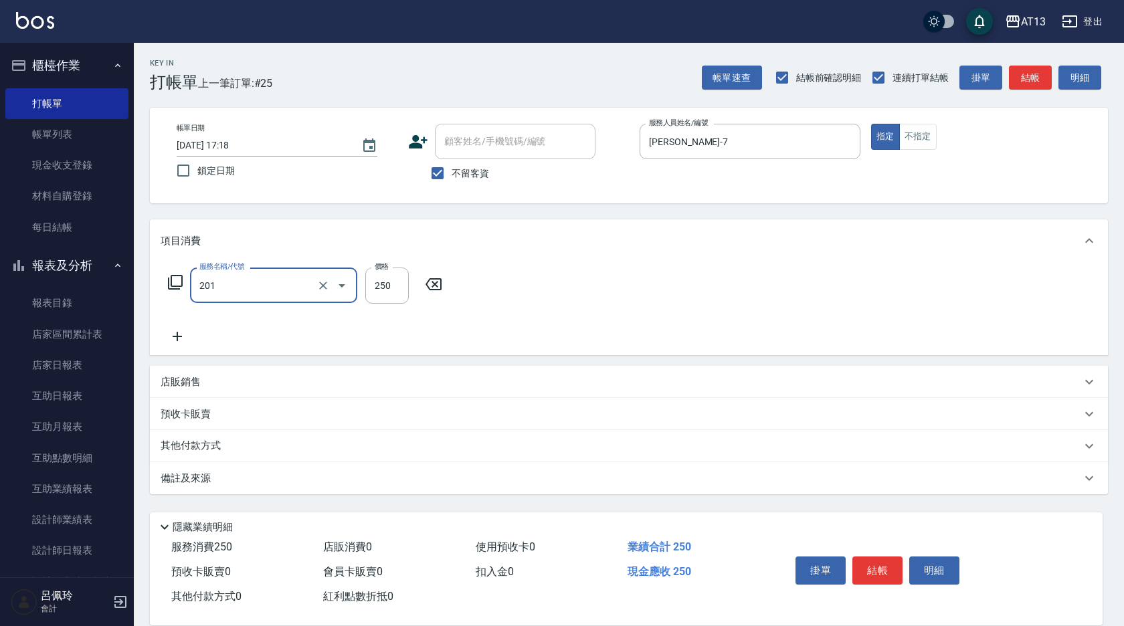
type input "洗髮(201)"
type input "[PERSON_NAME]-33"
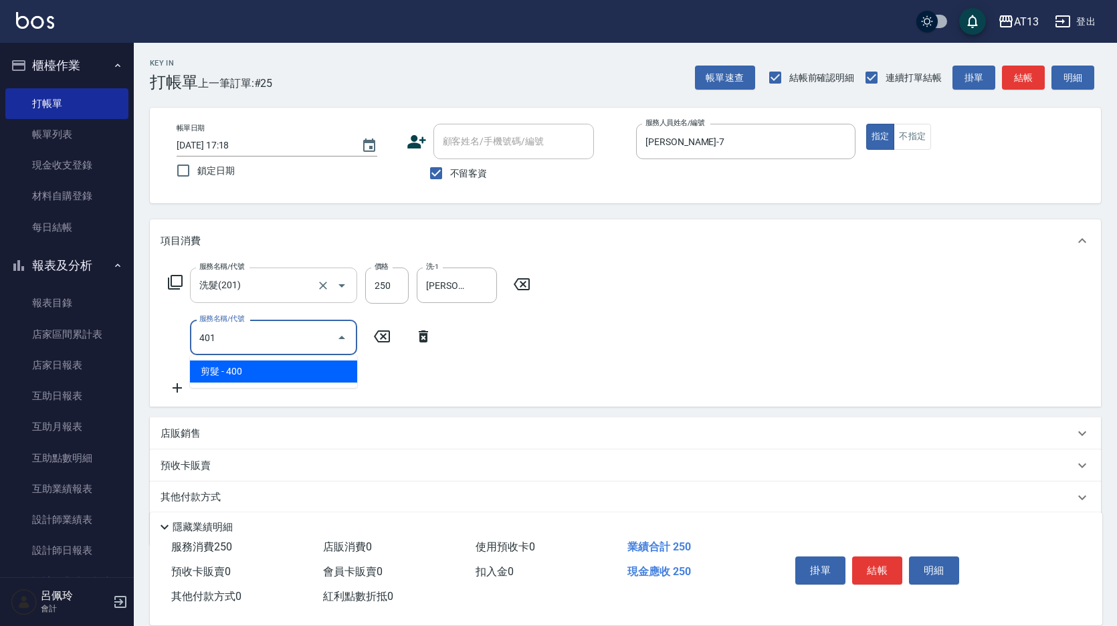
type input "剪髮(401)"
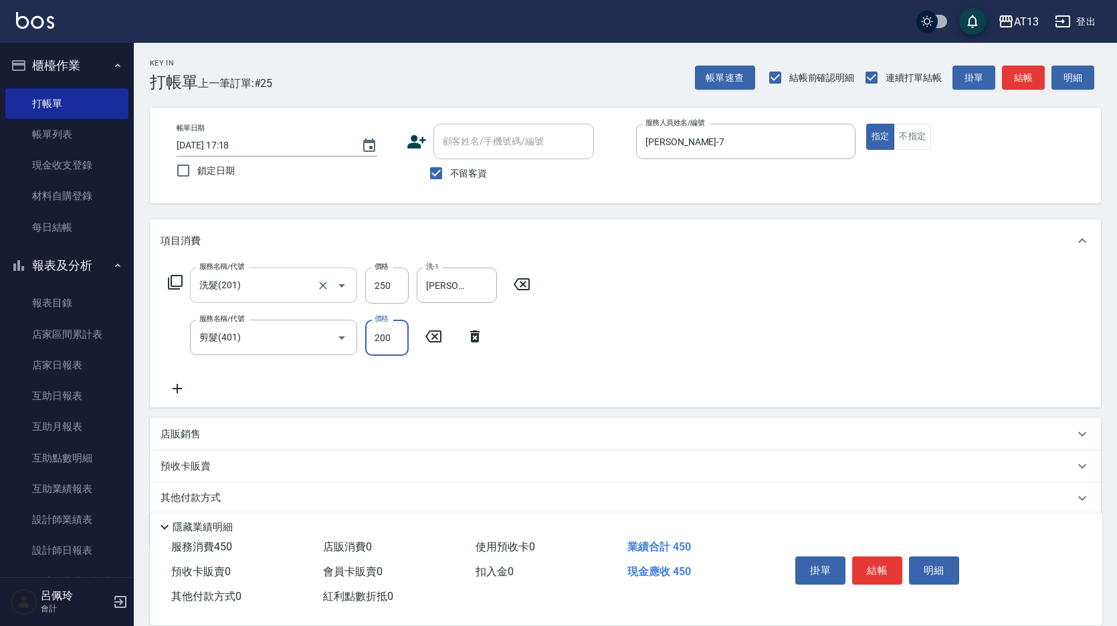
type input "200"
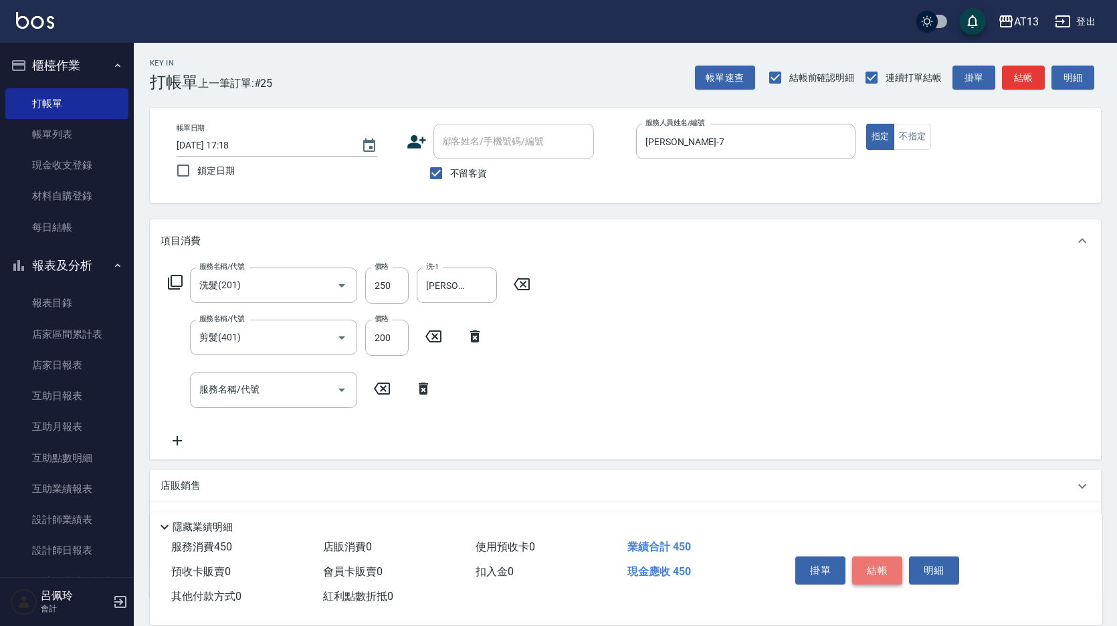
click at [884, 563] on button "結帳" at bounding box center [877, 571] width 50 height 28
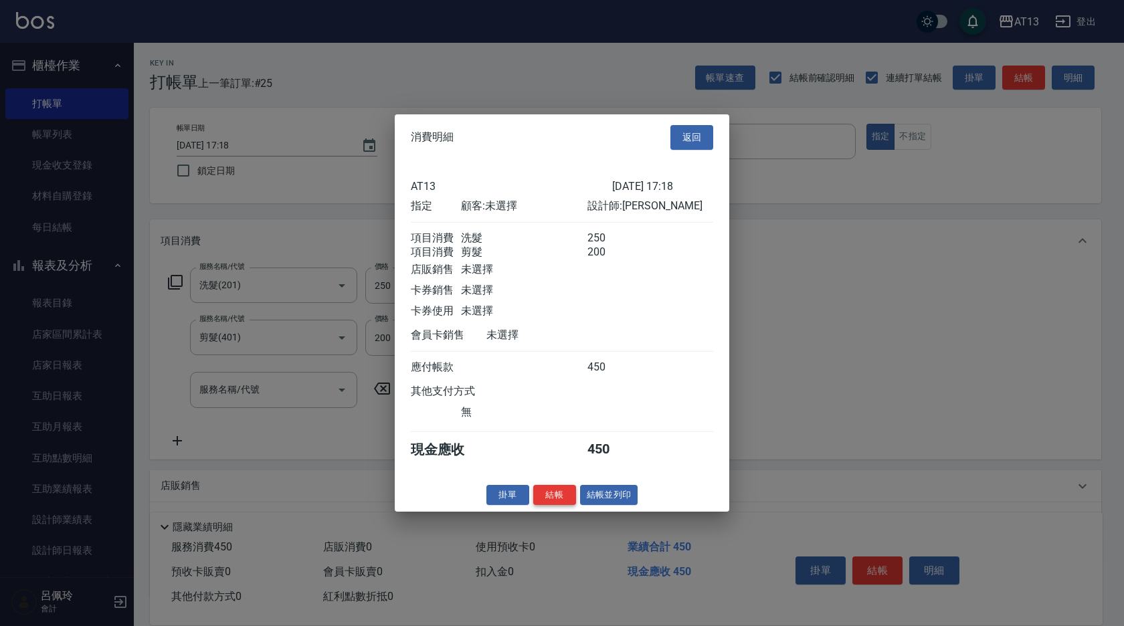
click at [554, 504] on button "結帳" at bounding box center [554, 494] width 43 height 21
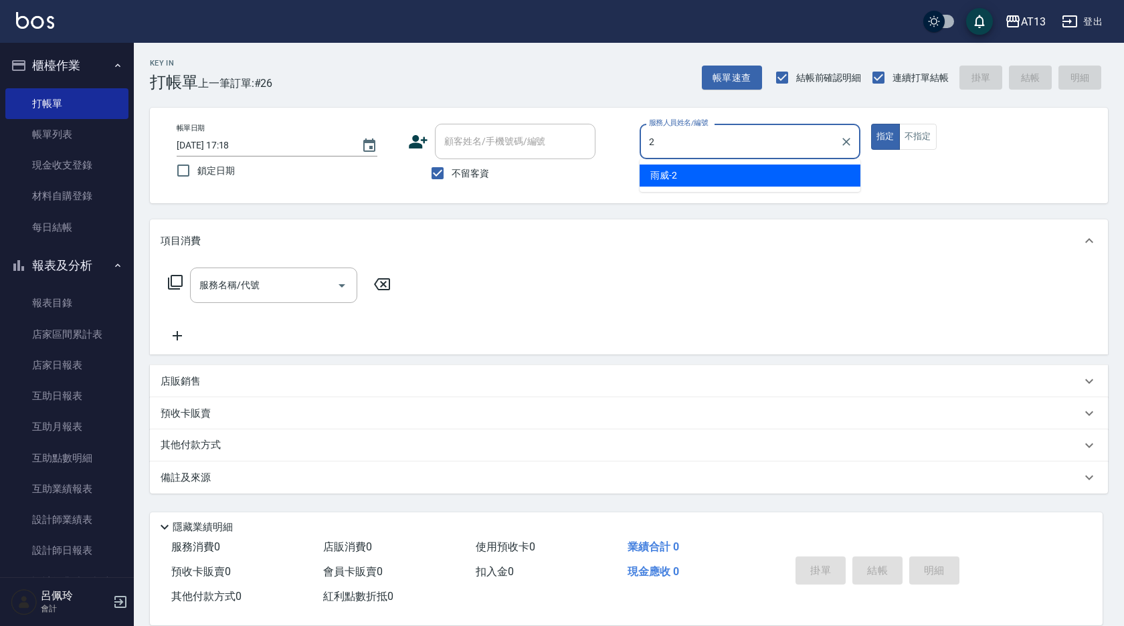
click at [774, 179] on div "雨威 -2" at bounding box center [750, 176] width 221 height 22
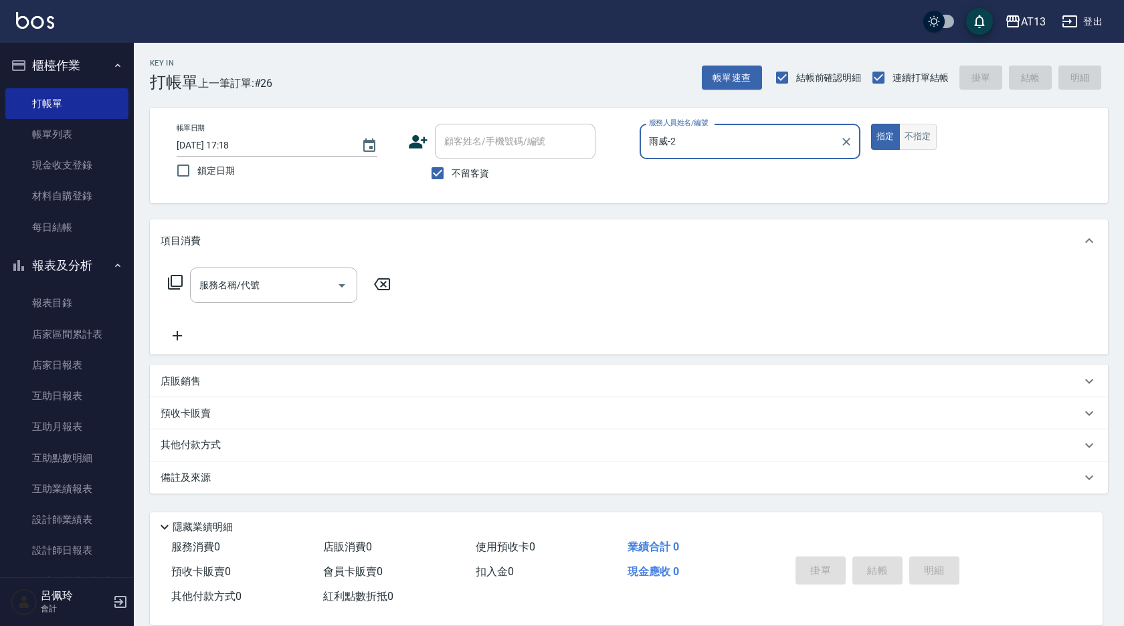
type input "雨威-2"
click at [925, 129] on button "不指定" at bounding box center [917, 137] width 37 height 26
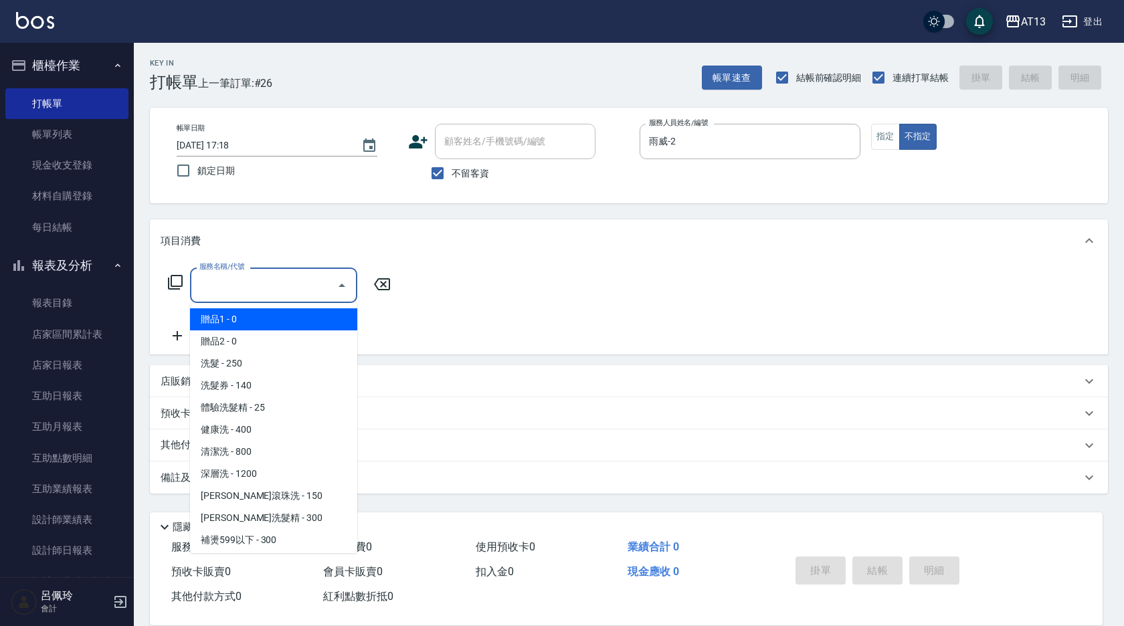
drag, startPoint x: 289, startPoint y: 287, endPoint x: 274, endPoint y: 285, distance: 14.9
click at [288, 287] on input "服務名稱/代號" at bounding box center [263, 285] width 135 height 23
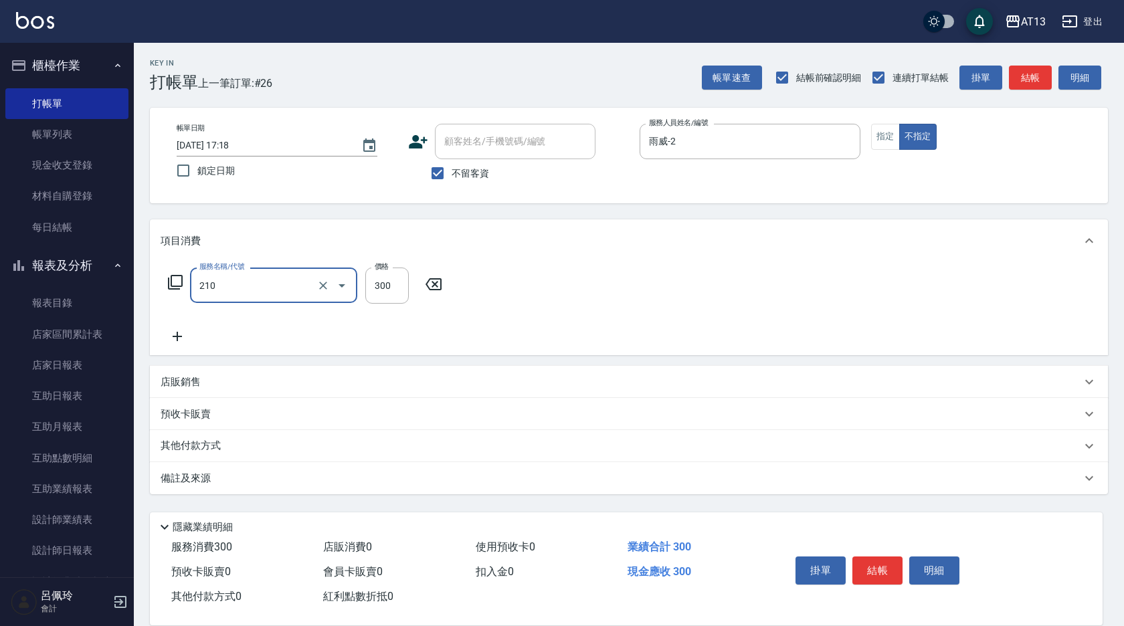
type input "歐娜洗髮精(210)"
type input "雨威-2"
click at [716, 308] on div "服務名稱/代號 [PERSON_NAME]洗髮精(210) 服務名稱/代號 價格 300 價格 洗-1 雨威-2 洗-1" at bounding box center [629, 308] width 958 height 93
click at [880, 565] on button "結帳" at bounding box center [877, 571] width 50 height 28
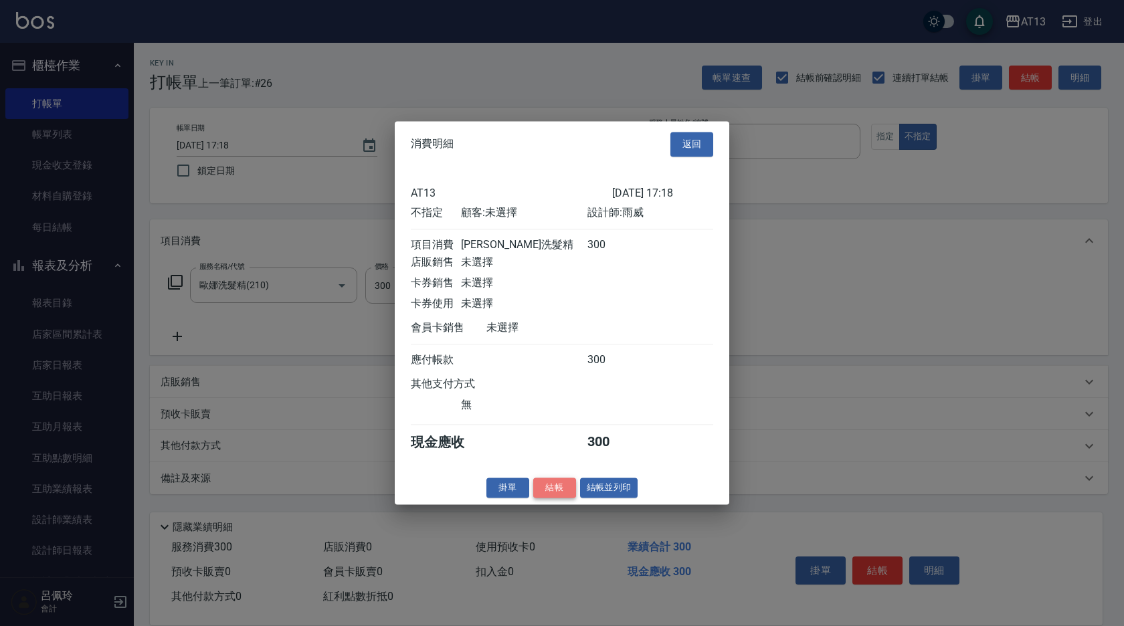
click at [553, 496] on button "結帳" at bounding box center [554, 488] width 43 height 21
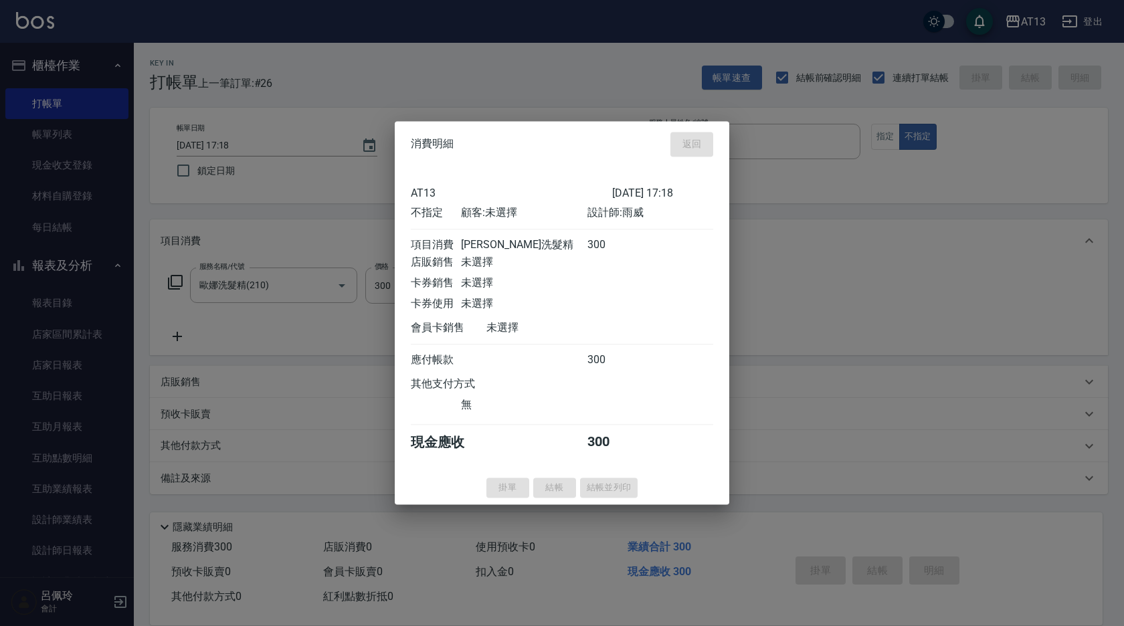
type input "[DATE] 17:20"
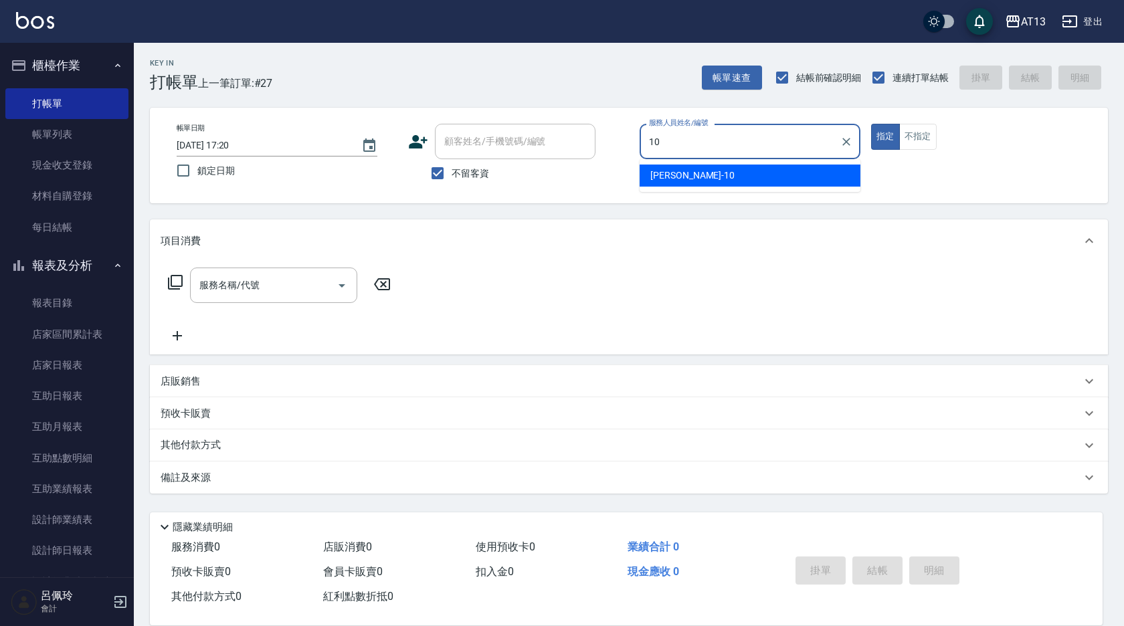
click at [701, 177] on div "[PERSON_NAME] -10" at bounding box center [750, 176] width 221 height 22
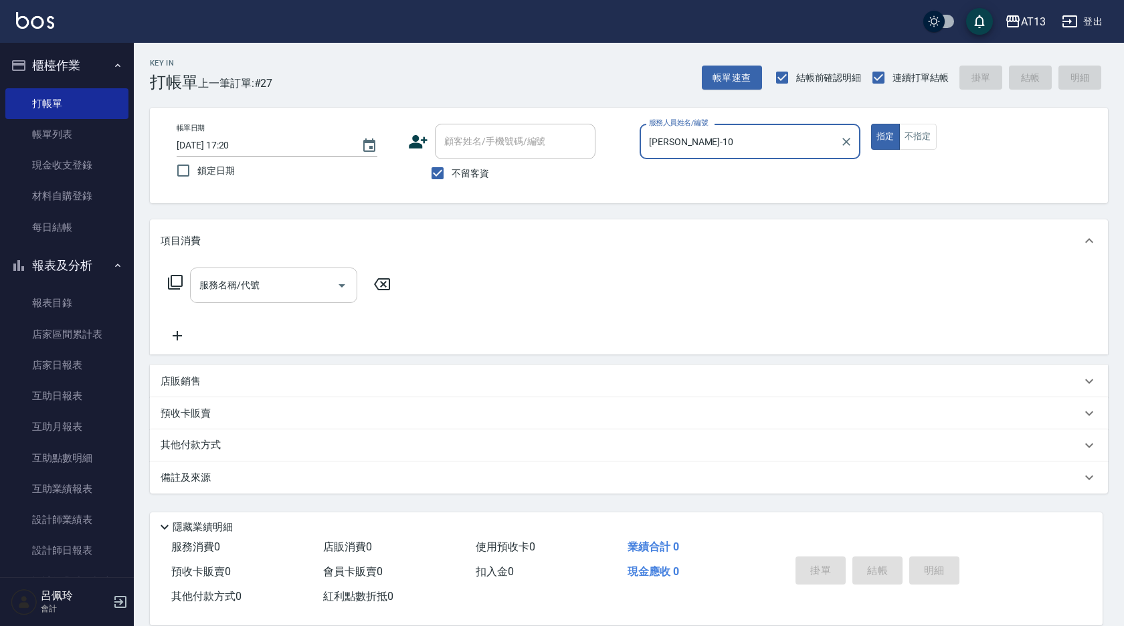
type input "[PERSON_NAME]-10"
click at [318, 294] on input "服務名稱/代號" at bounding box center [263, 285] width 135 height 23
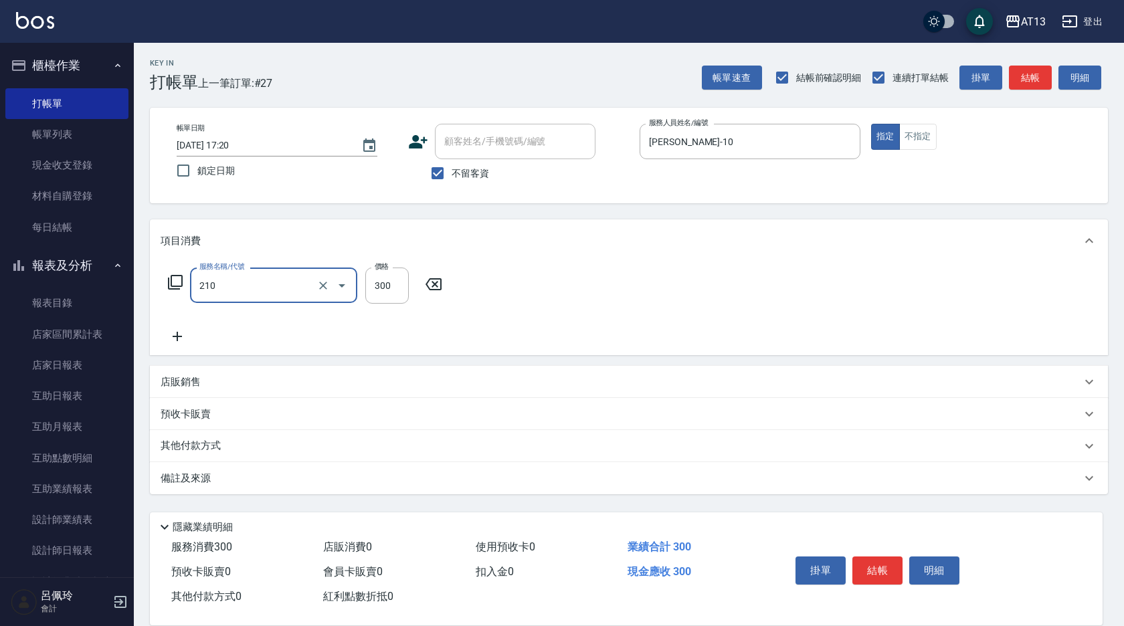
type input "歐娜洗髮精(210)"
type input "[PERSON_NAME]-11"
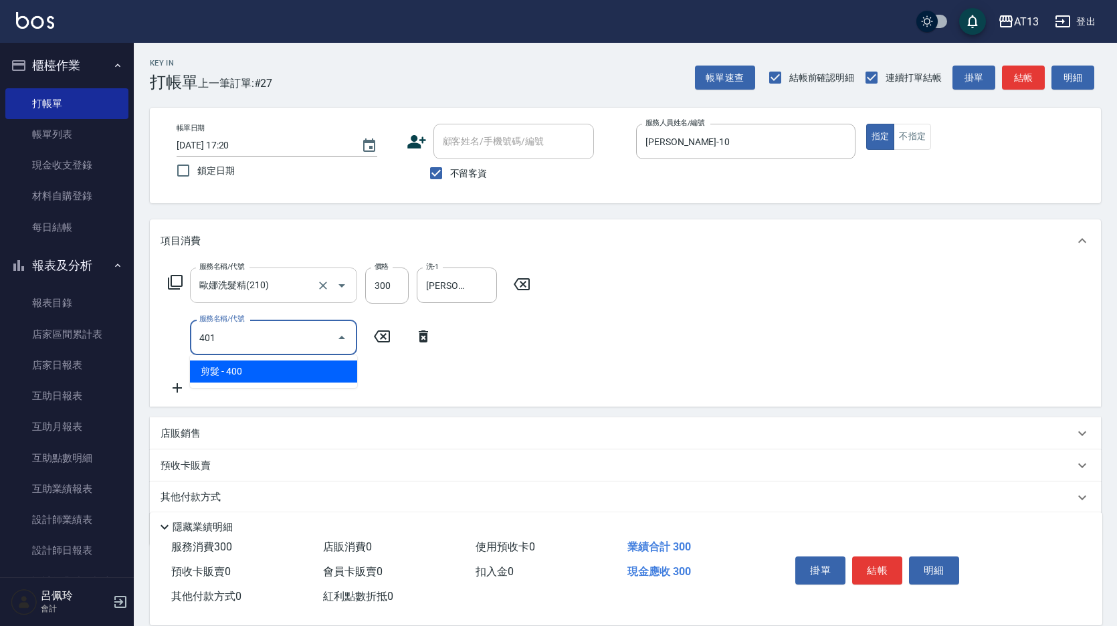
type input "剪髮(401)"
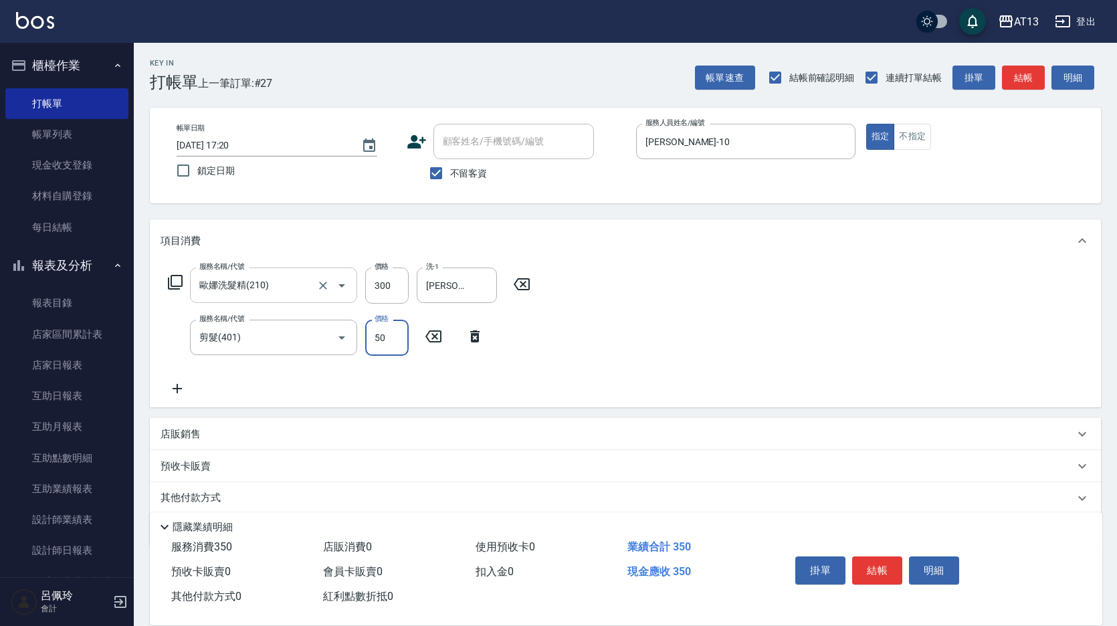
type input "50"
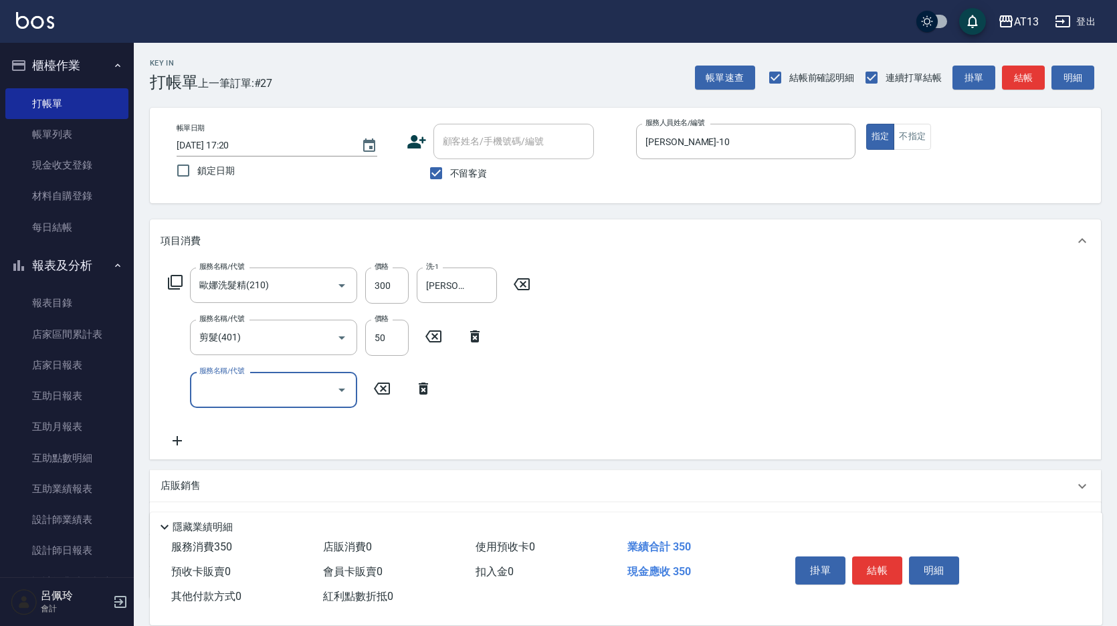
click at [648, 360] on div "服務名稱/代號 [PERSON_NAME]洗髮精(210) 服務名稱/代號 價格 300 價格 洗-1 [PERSON_NAME]-11 洗-1 服務名稱/代…" at bounding box center [625, 360] width 951 height 197
click at [870, 559] on button "結帳" at bounding box center [877, 571] width 50 height 28
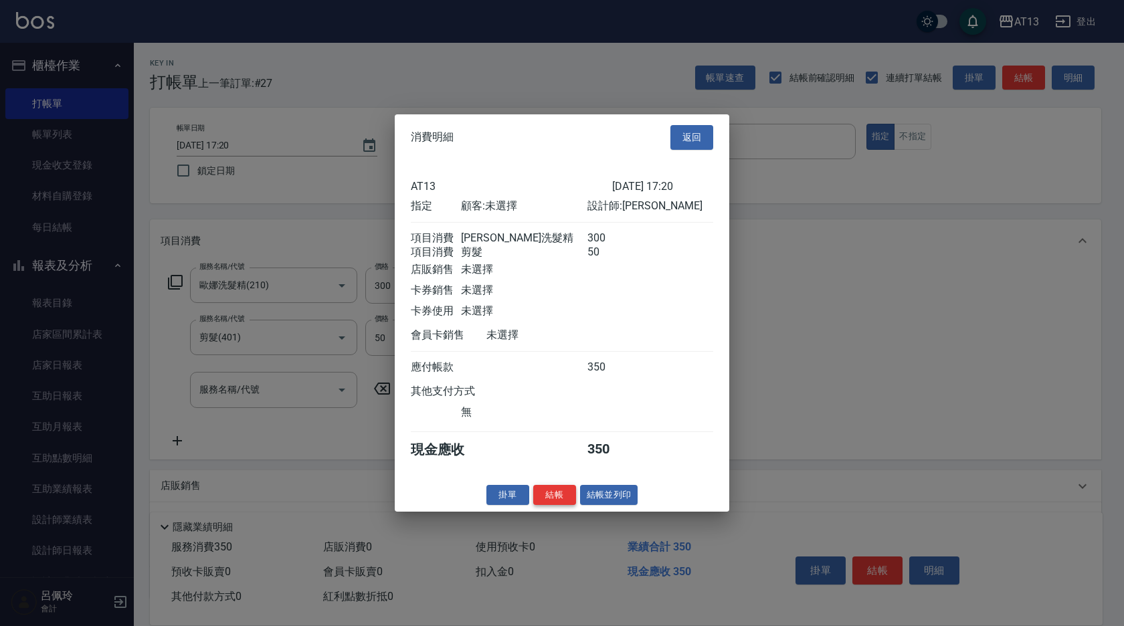
click at [563, 505] on button "結帳" at bounding box center [554, 494] width 43 height 21
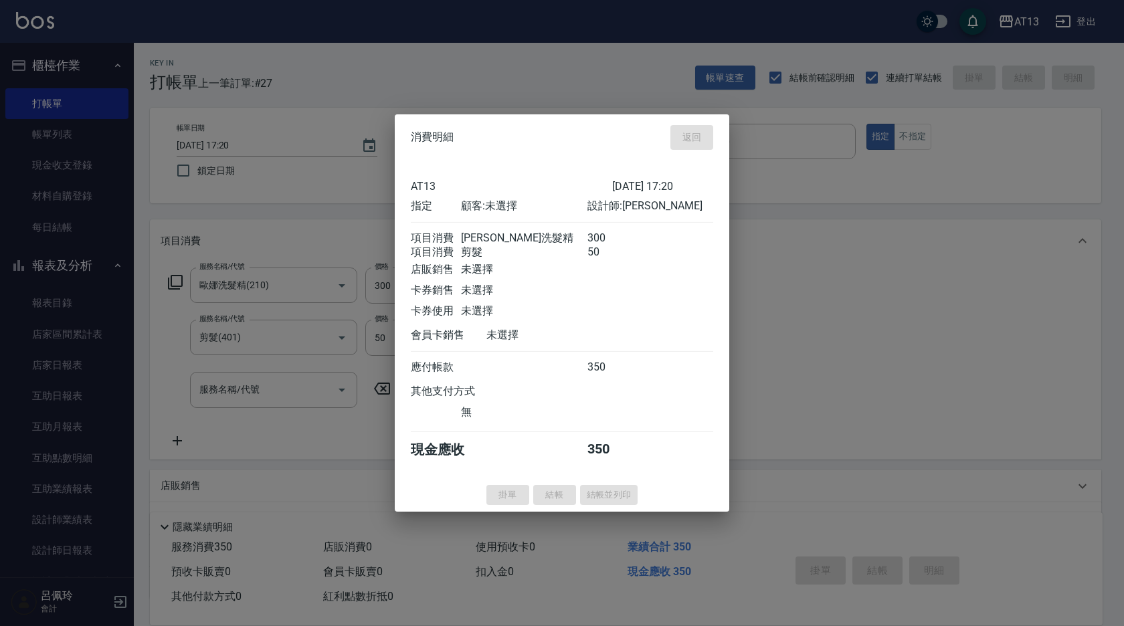
type input "[DATE] 17:27"
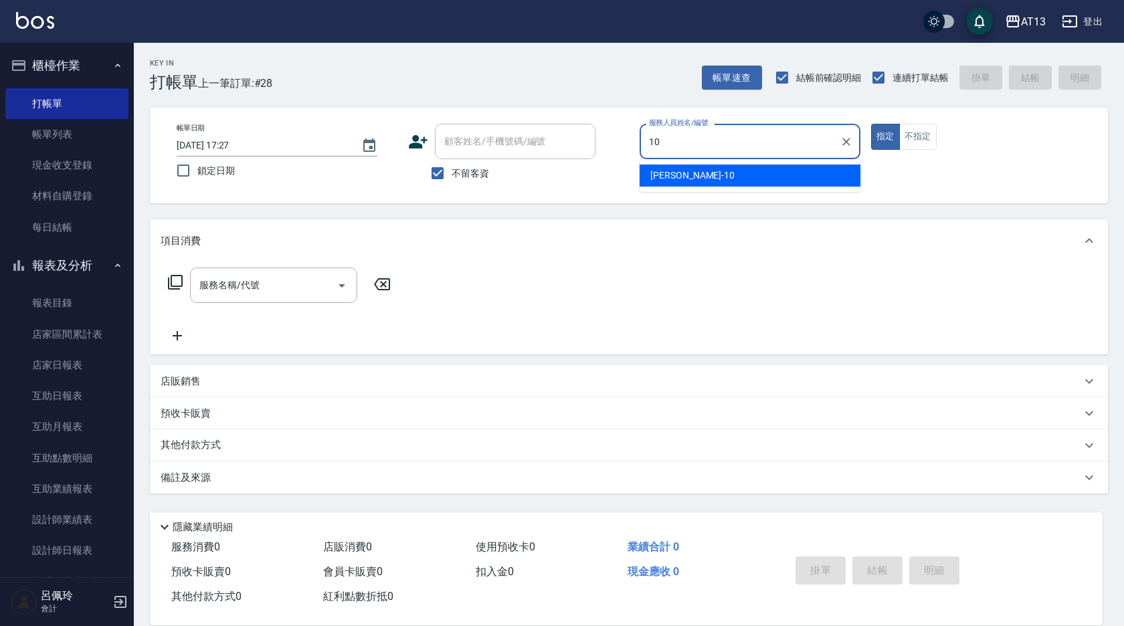
click at [685, 169] on div "[PERSON_NAME] -10" at bounding box center [750, 176] width 221 height 22
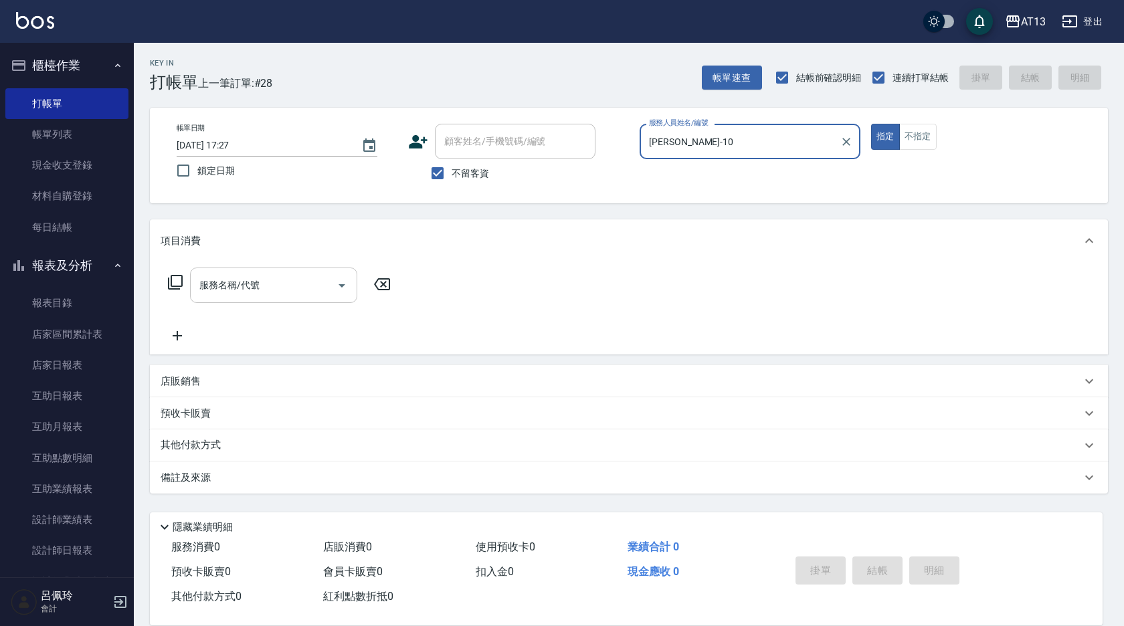
type input "[PERSON_NAME]-10"
click at [256, 294] on input "服務名稱/代號" at bounding box center [263, 285] width 135 height 23
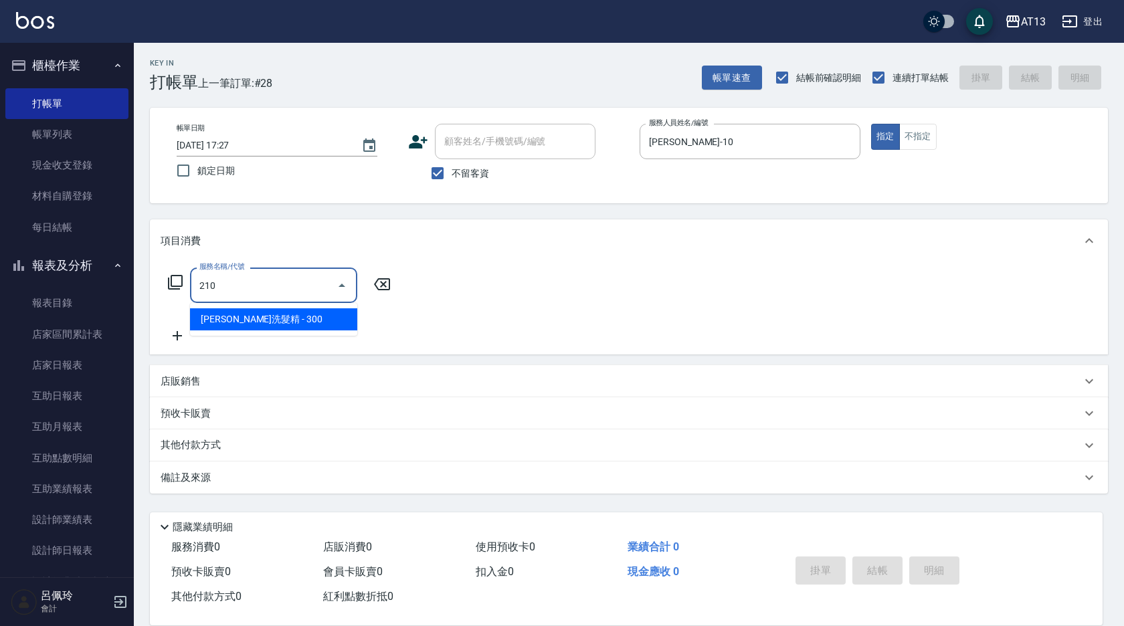
type input "歐娜洗髮精(210)"
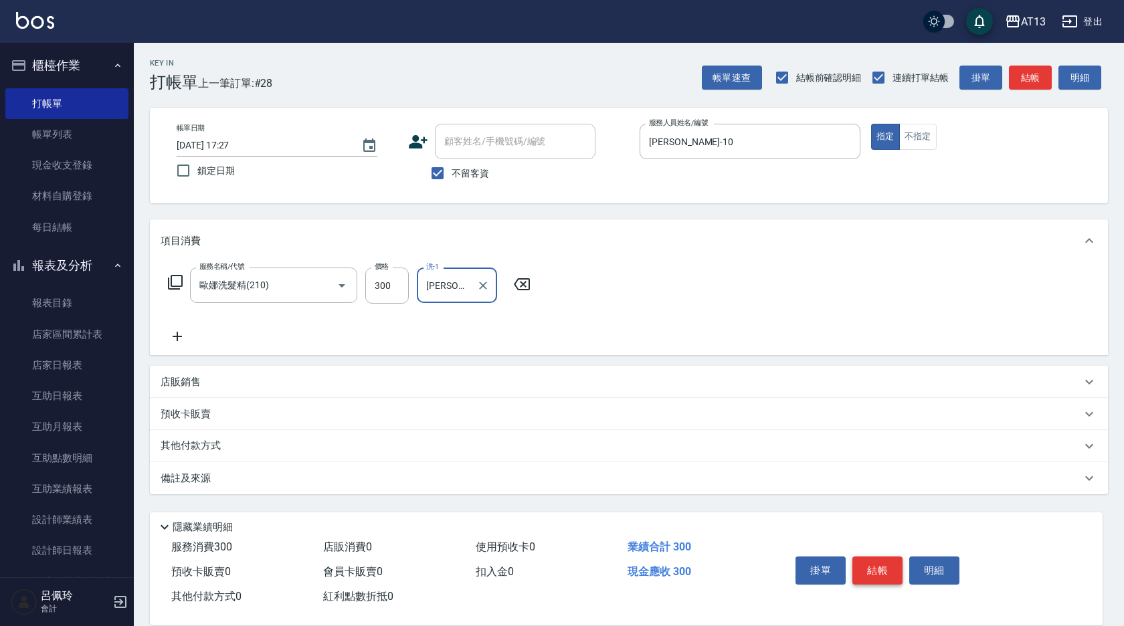
type input "[PERSON_NAME]-11"
click at [862, 572] on button "結帳" at bounding box center [877, 571] width 50 height 28
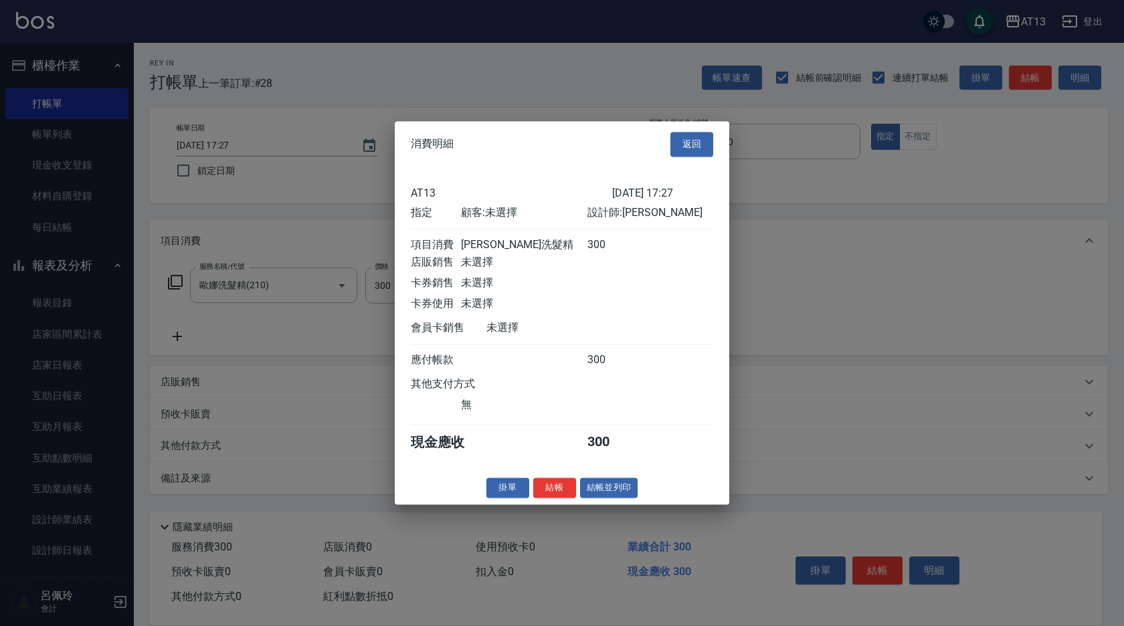
click at [553, 491] on button "結帳" at bounding box center [554, 488] width 43 height 21
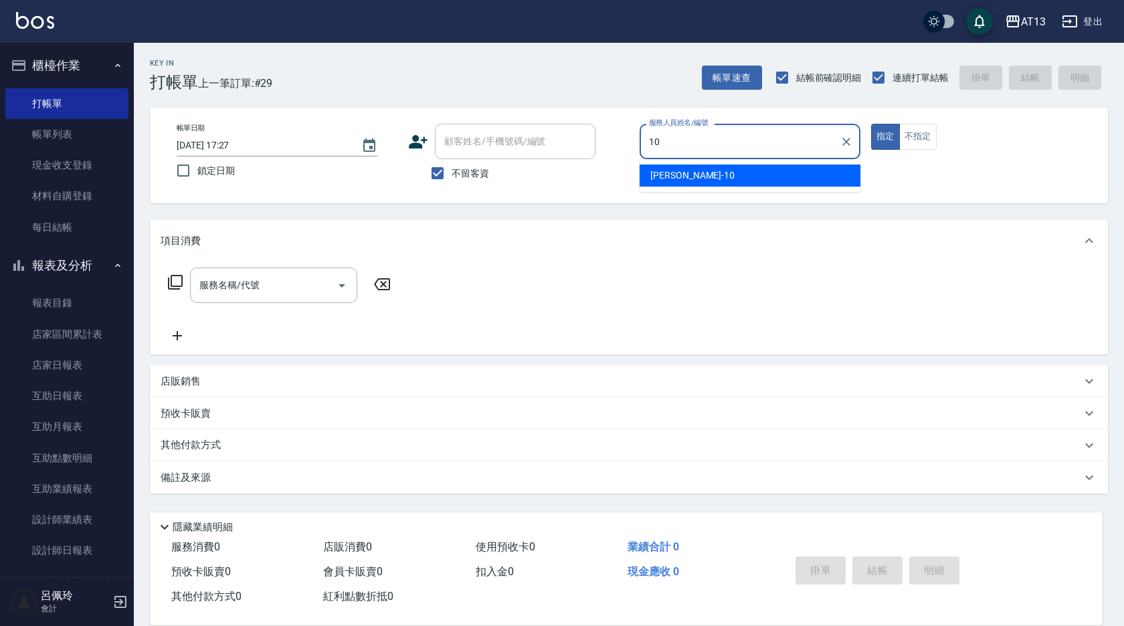
drag, startPoint x: 784, startPoint y: 181, endPoint x: 519, endPoint y: 195, distance: 265.3
click at [783, 181] on div "[PERSON_NAME] -10" at bounding box center [750, 176] width 221 height 22
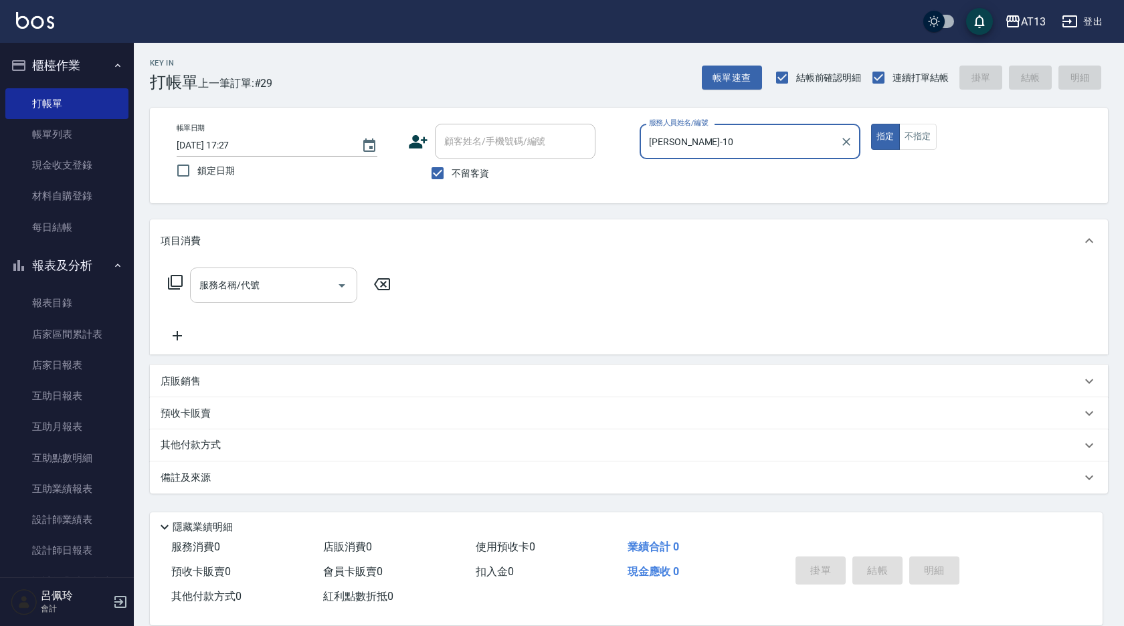
type input "[PERSON_NAME]-10"
click at [315, 283] on input "服務名稱/代號" at bounding box center [263, 285] width 135 height 23
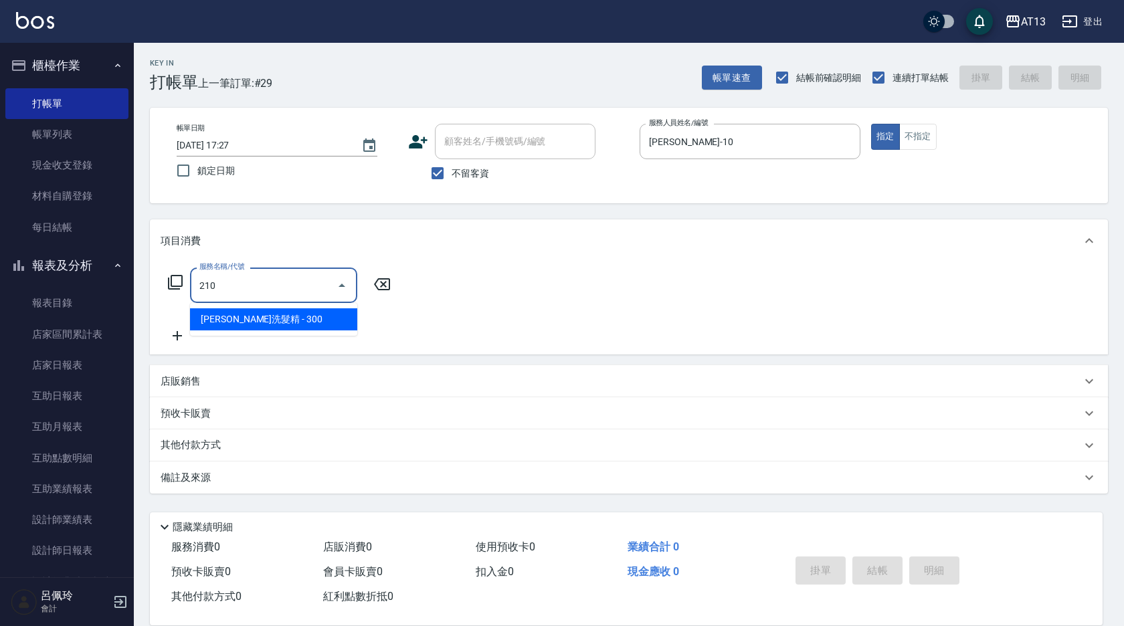
type input "歐娜洗髮精(210)"
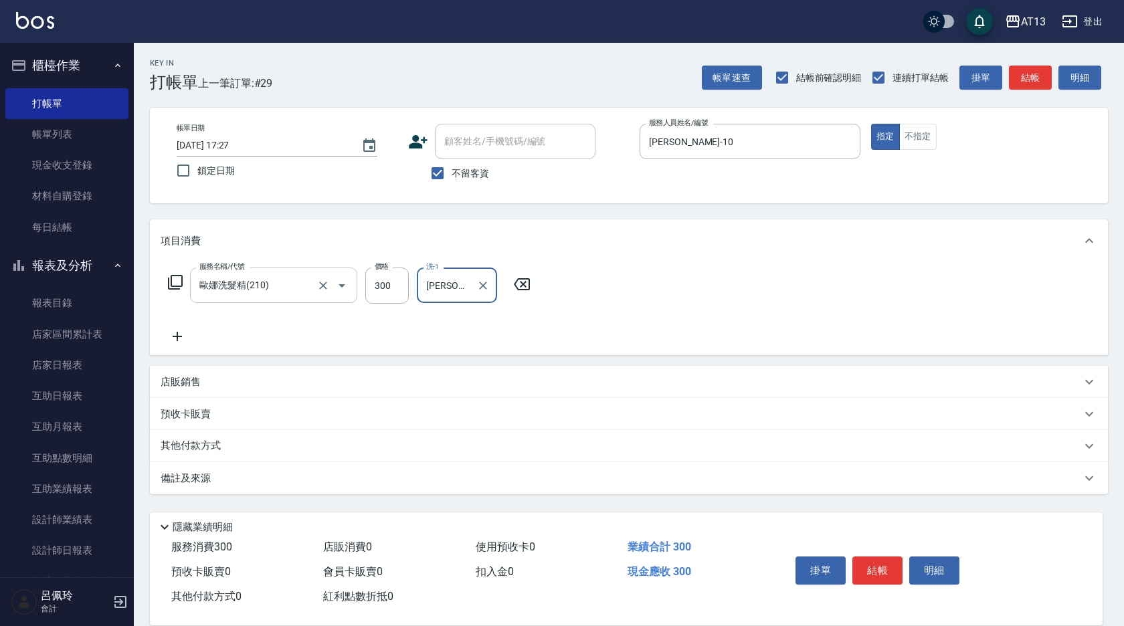
type input "[PERSON_NAME]-11"
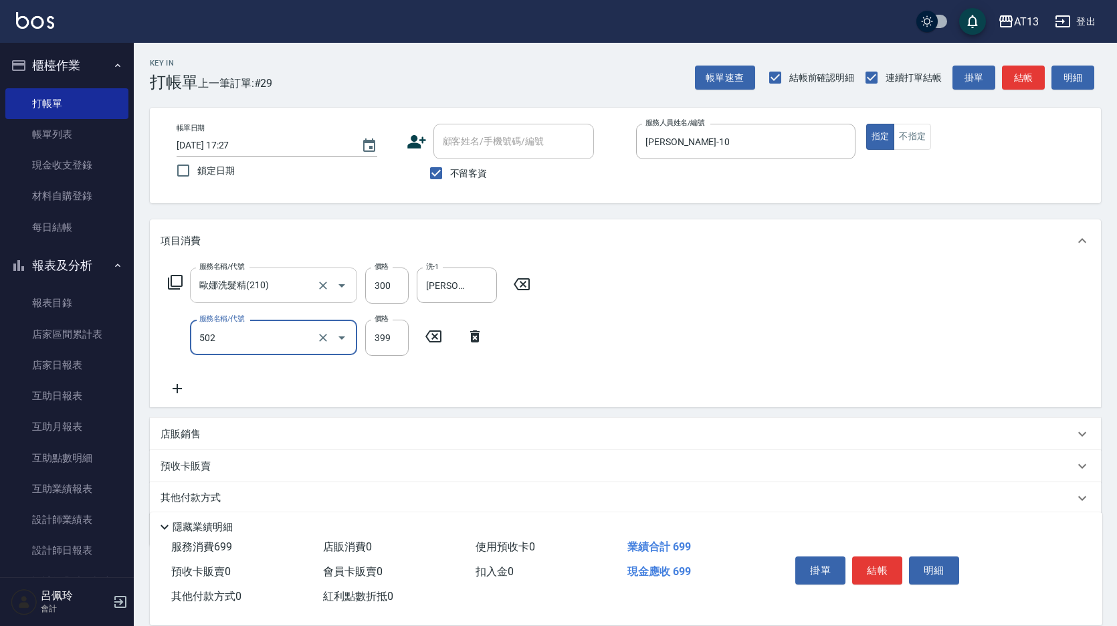
type input "挑染5束399(502)"
type input "500"
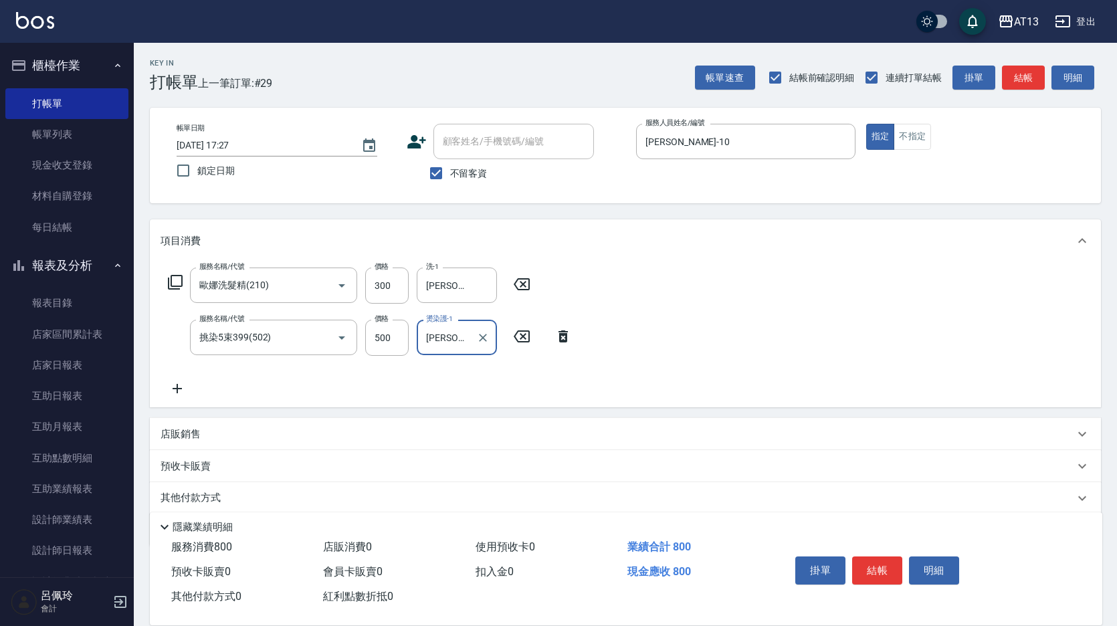
type input "[PERSON_NAME]-11"
click at [644, 331] on div "服務名稱/代號 [PERSON_NAME]洗髮精(210) 服務名稱/代號 價格 300 價格 洗-1 [PERSON_NAME]-11 洗-1 服務名稱/代…" at bounding box center [625, 334] width 951 height 145
click at [860, 557] on button "結帳" at bounding box center [877, 571] width 50 height 28
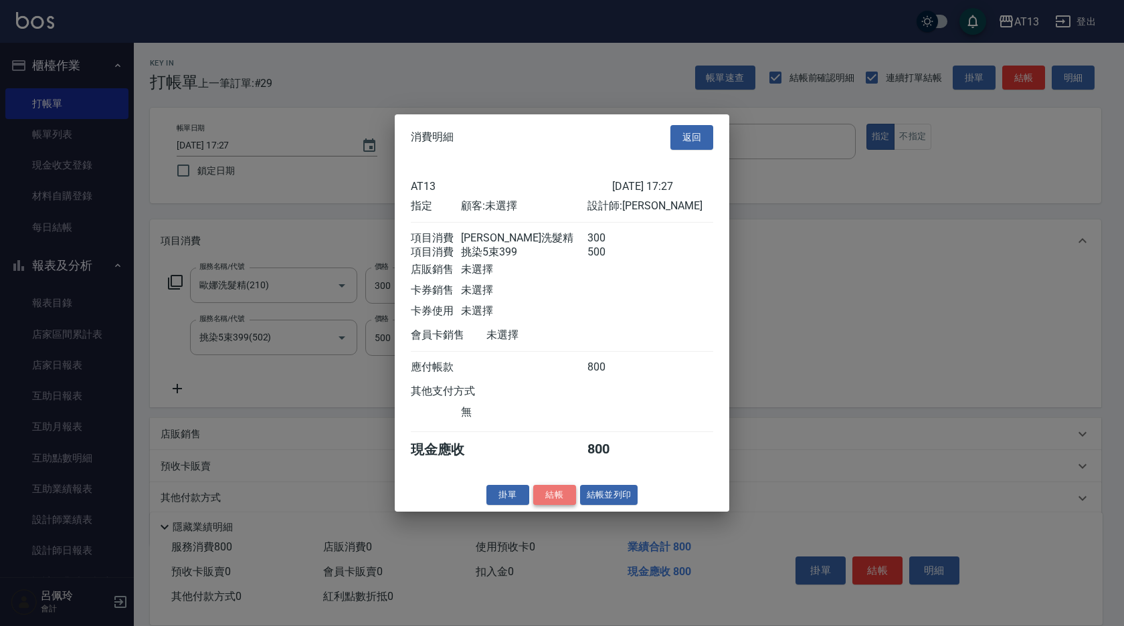
click at [558, 505] on button "結帳" at bounding box center [554, 494] width 43 height 21
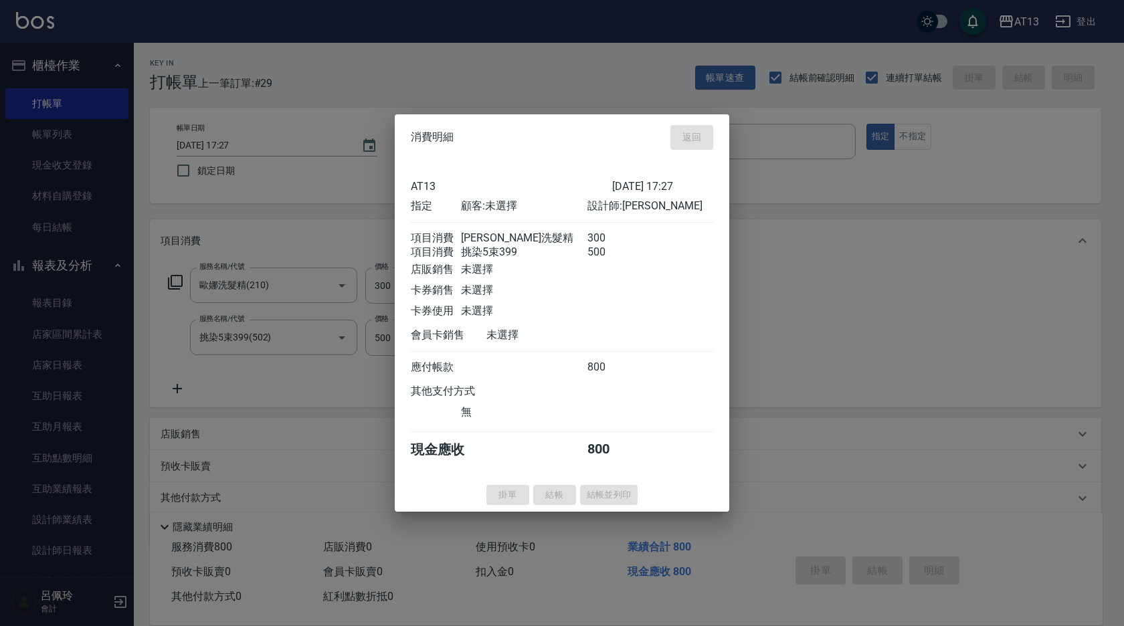
type input "[DATE] 17:28"
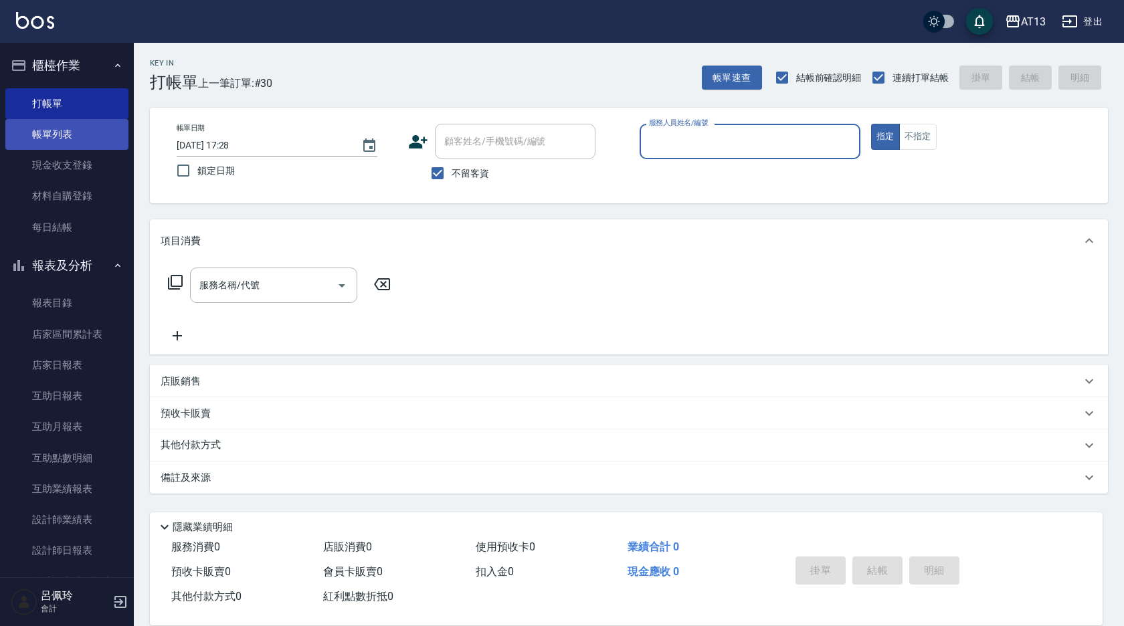
click at [64, 131] on link "帳單列表" at bounding box center [66, 134] width 123 height 31
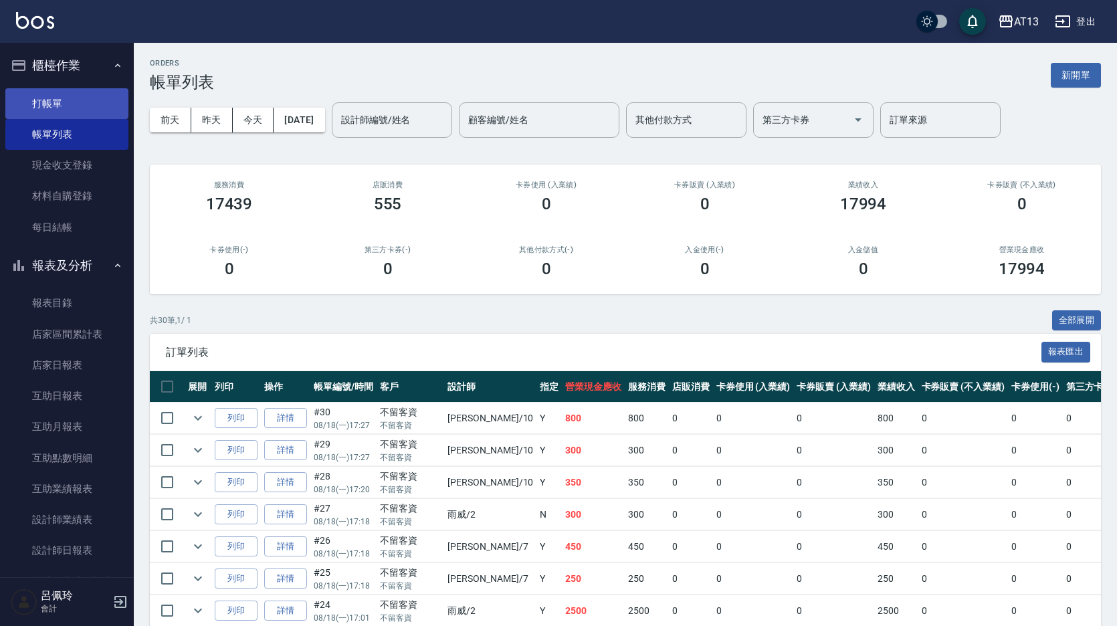
click at [68, 94] on link "打帳單" at bounding box center [66, 103] width 123 height 31
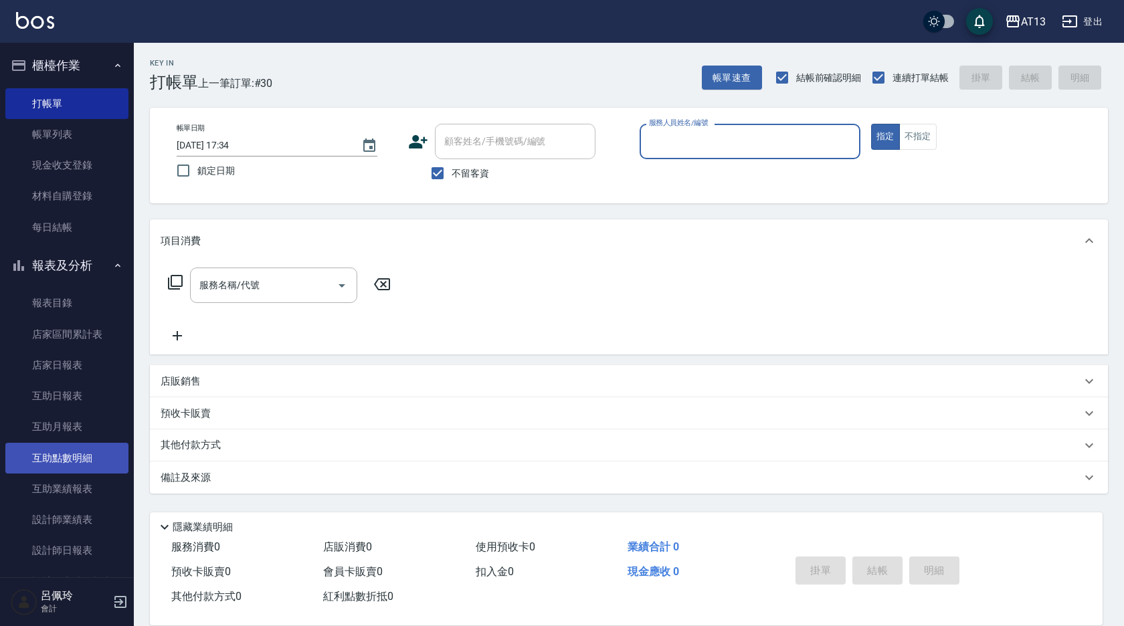
drag, startPoint x: 85, startPoint y: 456, endPoint x: 48, endPoint y: 450, distance: 37.2
click at [85, 456] on link "互助點數明細" at bounding box center [66, 458] width 123 height 31
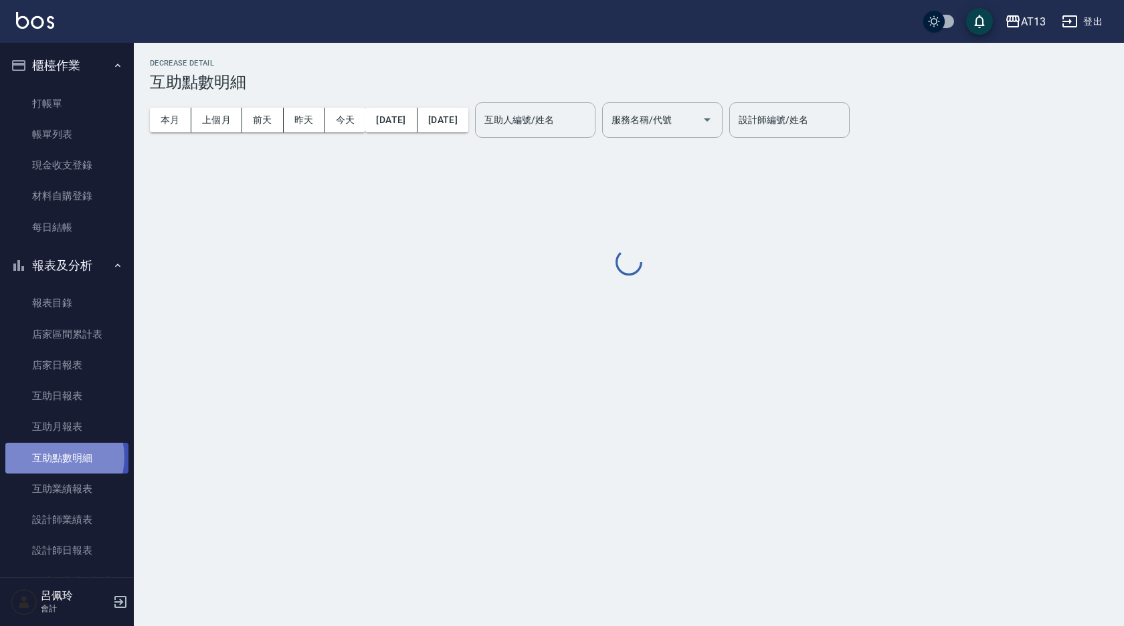
click at [51, 457] on link "互助點數明細" at bounding box center [66, 458] width 123 height 31
click at [581, 118] on input "互助人編號/姓名" at bounding box center [535, 119] width 108 height 23
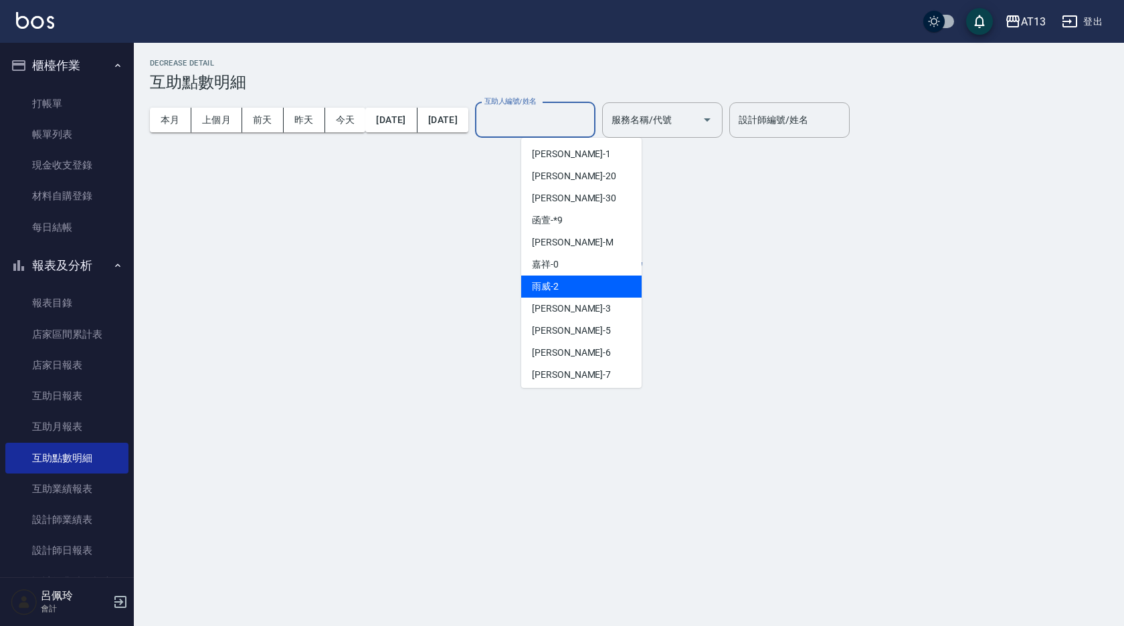
click at [567, 287] on div "雨威 -2" at bounding box center [581, 287] width 120 height 22
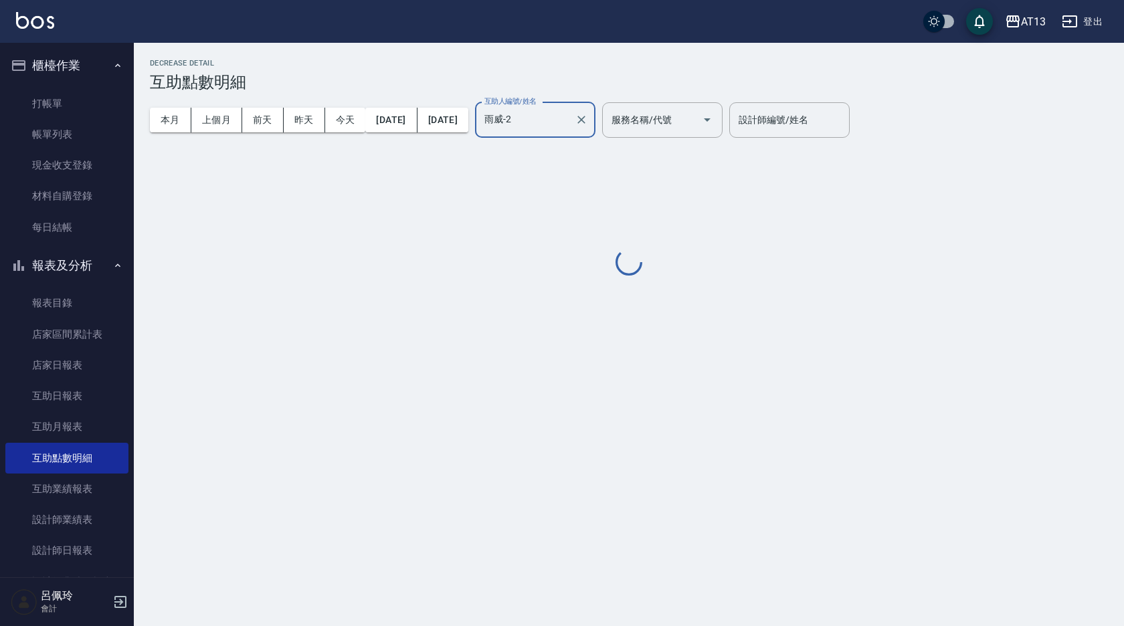
click at [574, 284] on div "Decrease Detail 互助點數明細 本月 上個月 [DATE] [DATE] [DATE] [DATE] [DATE] 互助人編號/姓名 互助人編號…" at bounding box center [629, 169] width 990 height 252
type input "雨威-2"
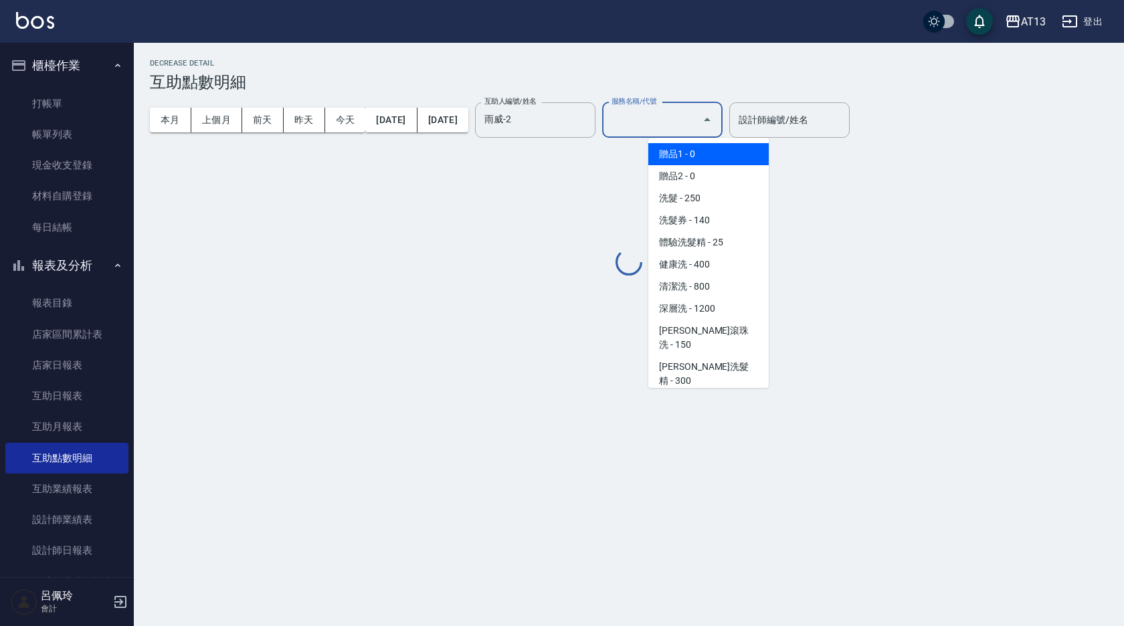
click at [697, 130] on input "服務名稱/代號" at bounding box center [652, 119] width 88 height 23
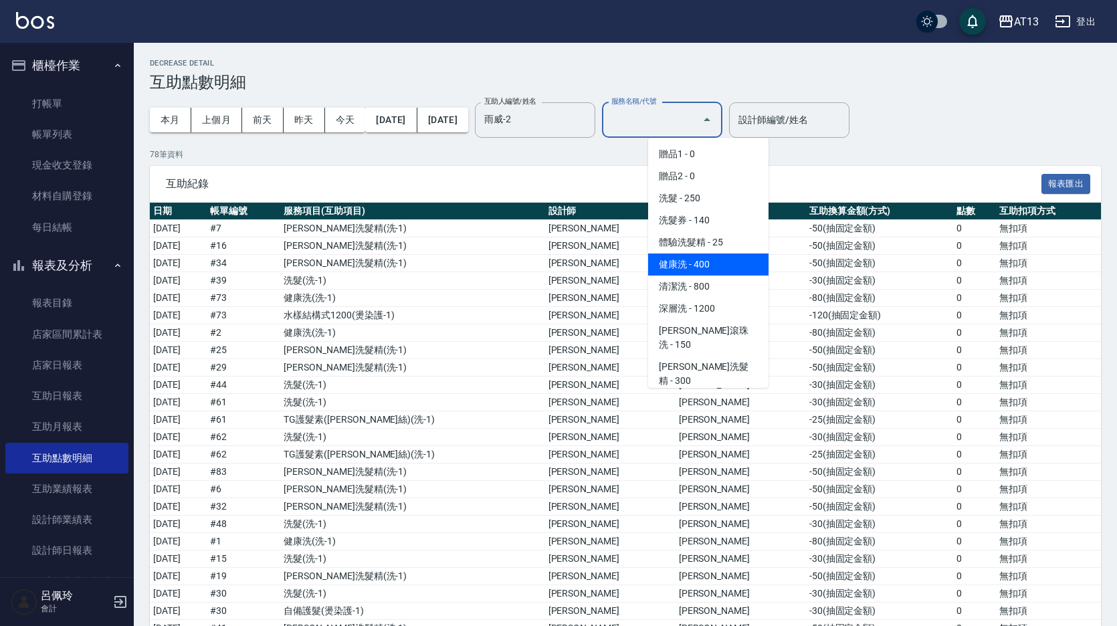
click at [710, 269] on span "健康洗 - 400" at bounding box center [708, 265] width 120 height 22
type input "健康洗(206)"
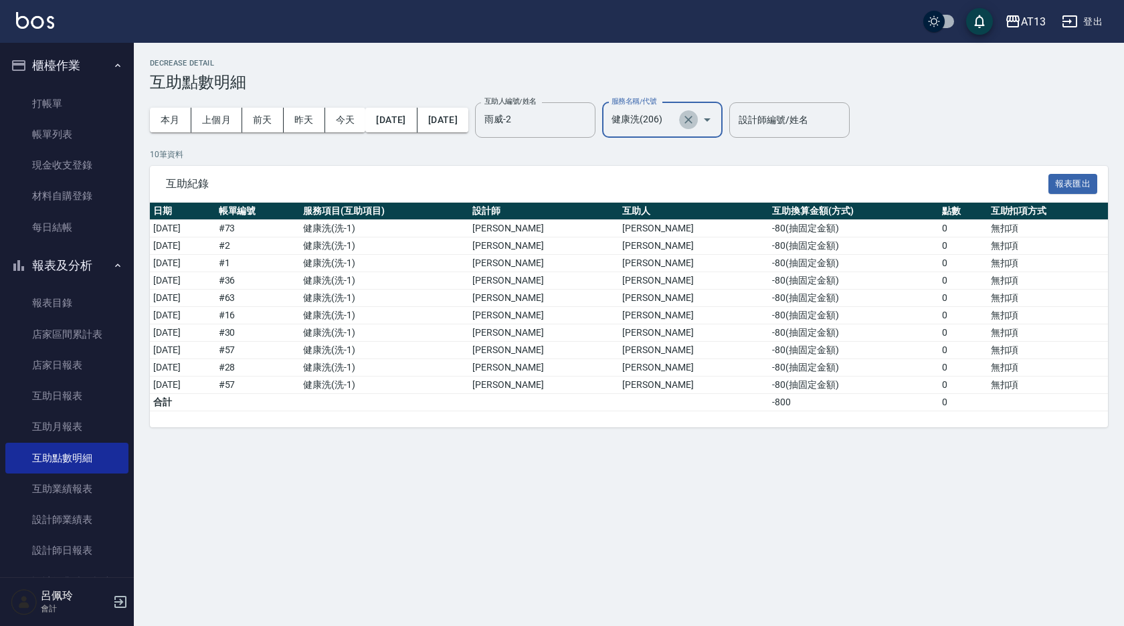
click at [695, 120] on icon "Clear" at bounding box center [688, 119] width 13 height 13
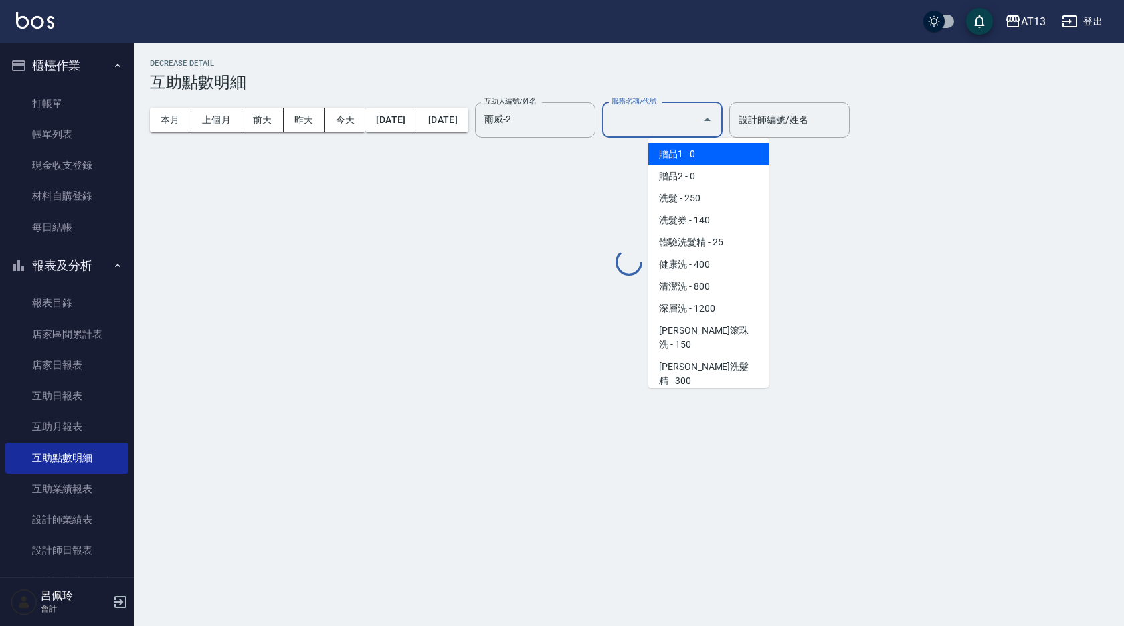
click at [697, 120] on input "服務名稱/代號" at bounding box center [652, 119] width 88 height 23
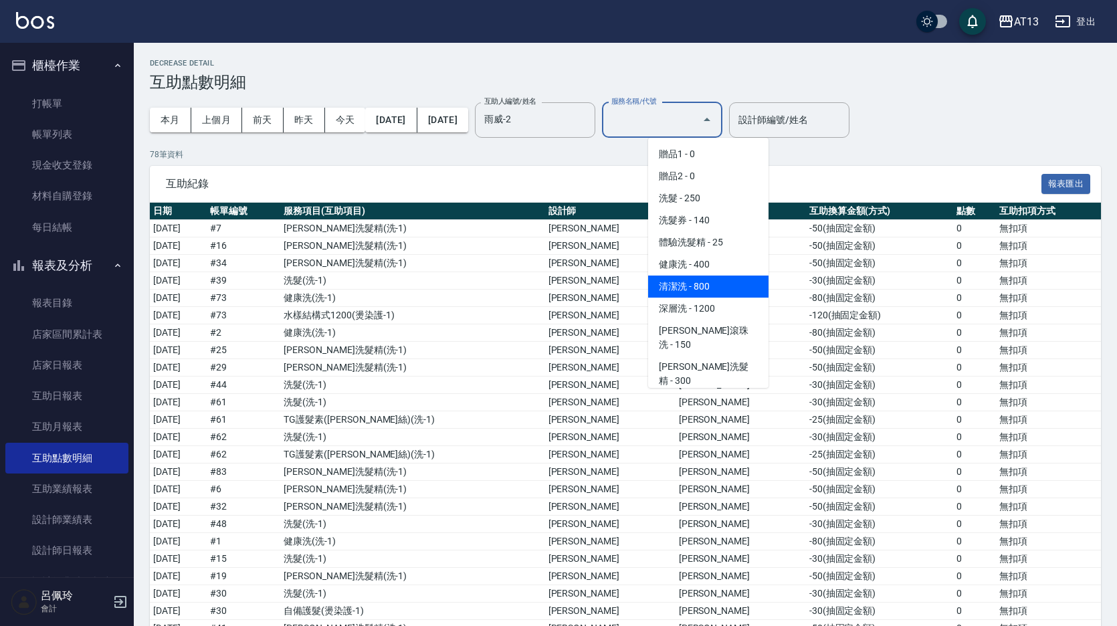
click at [690, 288] on span "清潔洗 - 800" at bounding box center [708, 287] width 120 height 22
type input "清潔洗(207)"
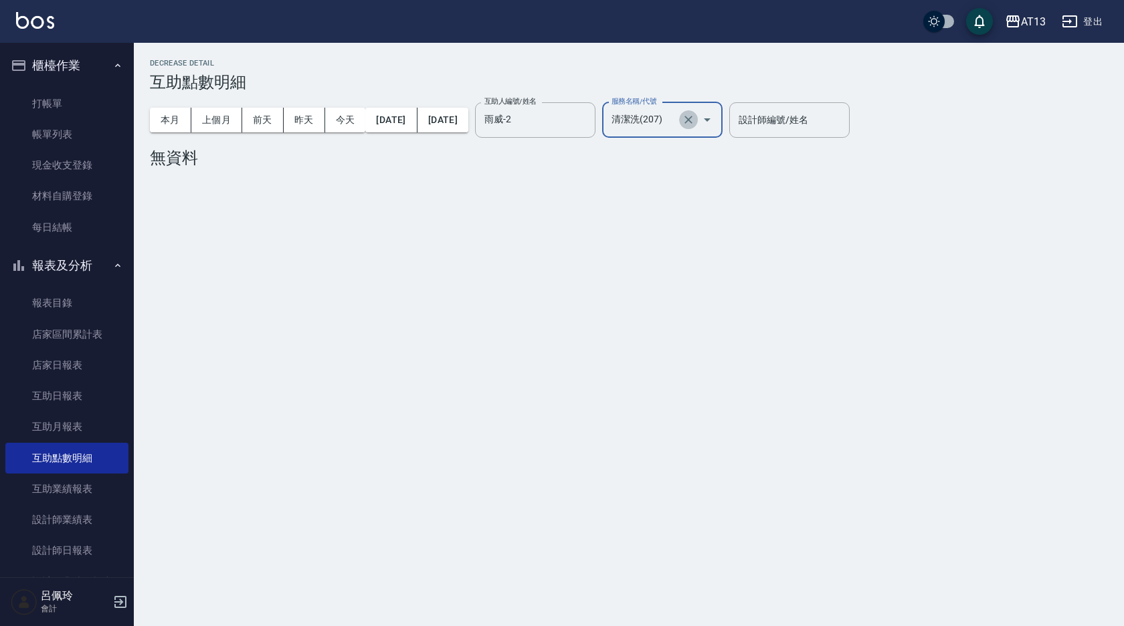
click at [695, 122] on icon "Clear" at bounding box center [688, 119] width 13 height 13
click at [697, 123] on input "服務名稱/代號" at bounding box center [652, 119] width 88 height 23
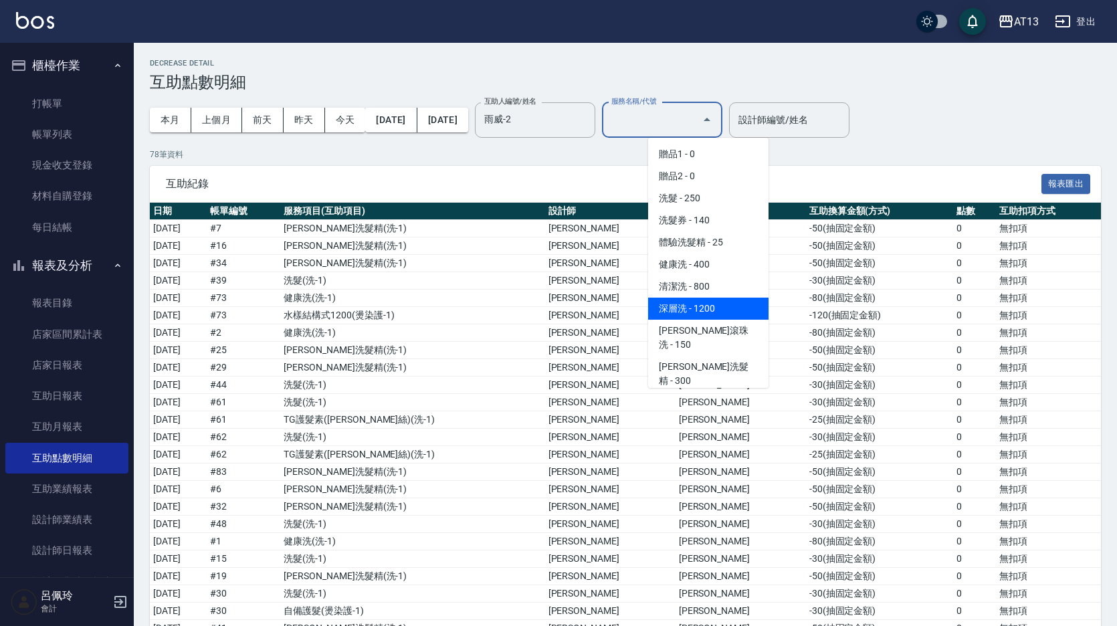
click at [693, 306] on span "深層洗 - 1200" at bounding box center [708, 309] width 120 height 22
type input "深層洗(208)"
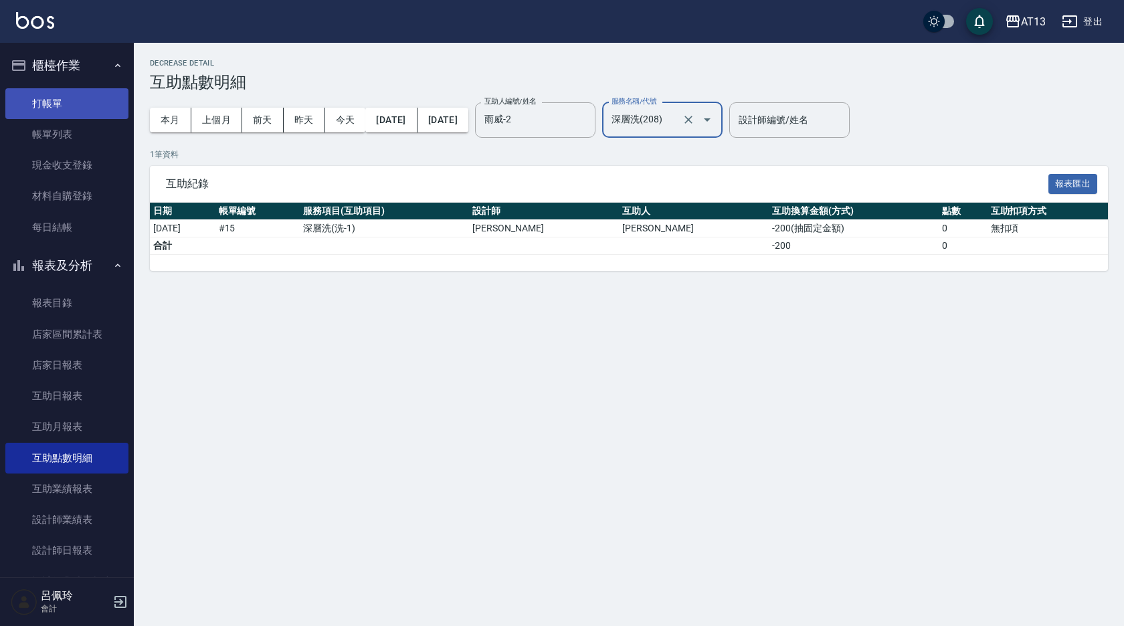
click at [60, 102] on link "打帳單" at bounding box center [66, 103] width 123 height 31
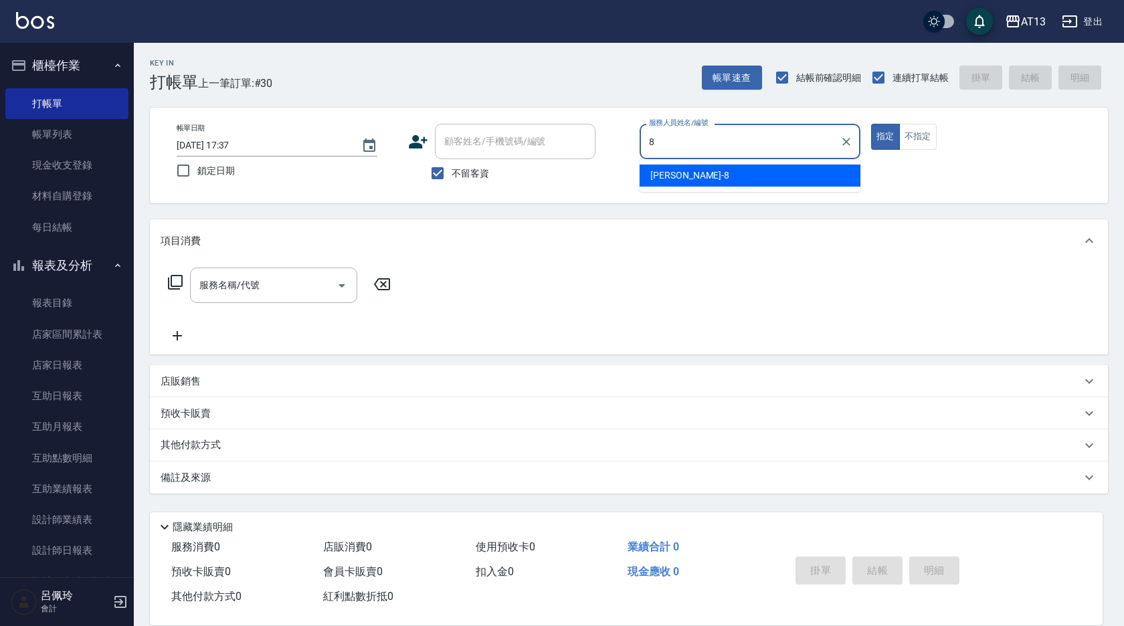
click at [677, 177] on span "[PERSON_NAME] -8" at bounding box center [689, 176] width 79 height 14
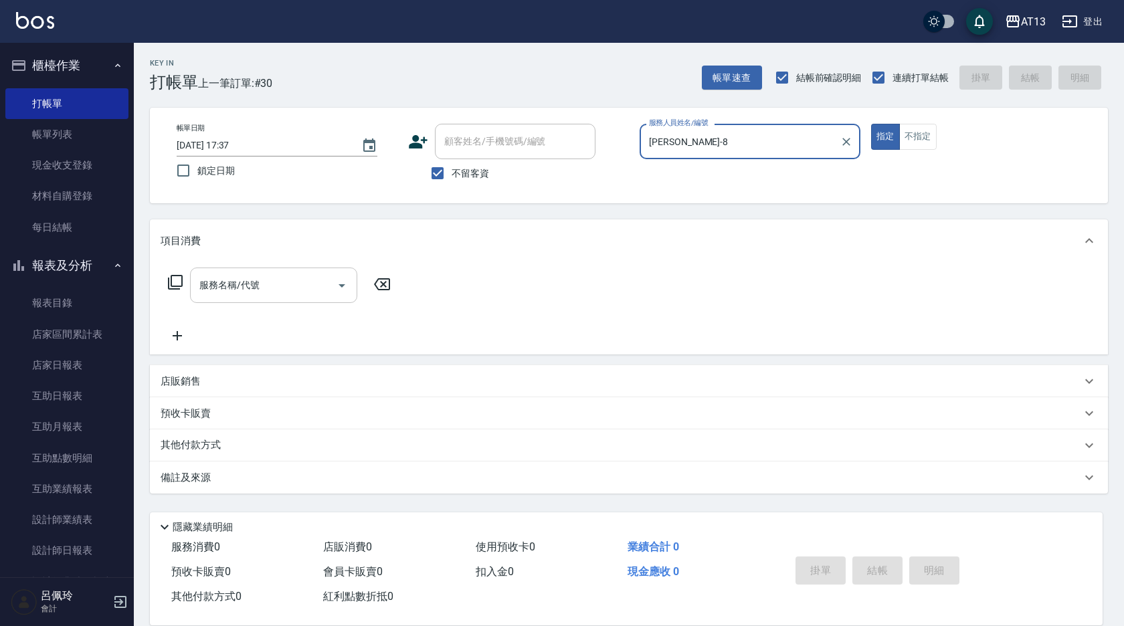
type input "[PERSON_NAME]-8"
click at [219, 284] on input "服務名稱/代號" at bounding box center [263, 285] width 135 height 23
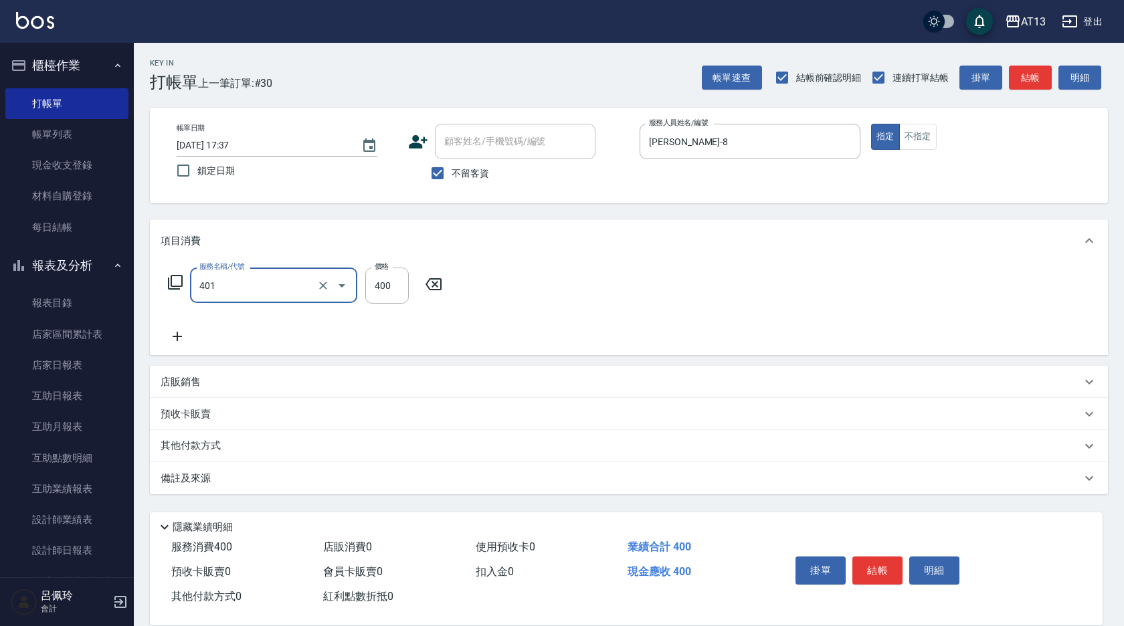
type input "剪髮(401)"
type input "250"
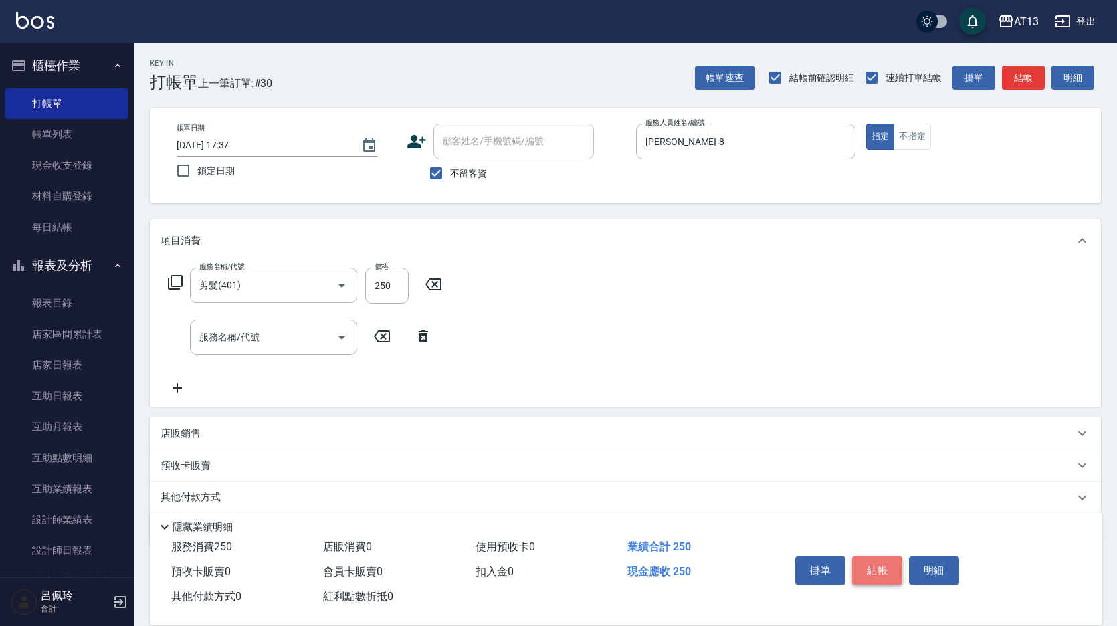
click at [897, 565] on button "結帳" at bounding box center [877, 571] width 50 height 28
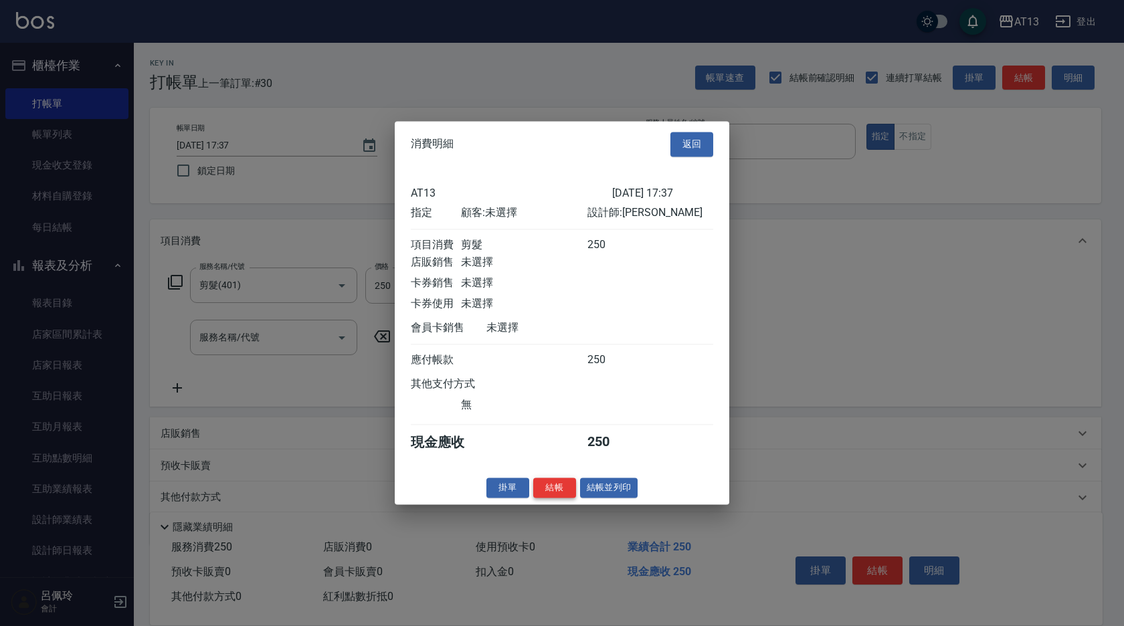
click at [568, 494] on button "結帳" at bounding box center [554, 488] width 43 height 21
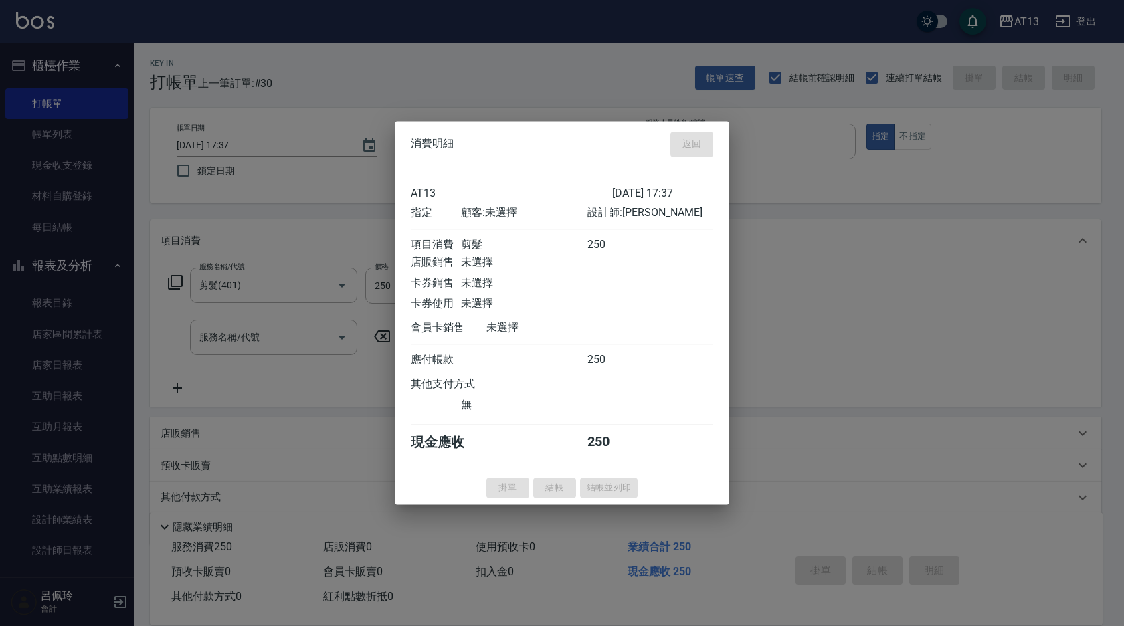
type input "[DATE] 18:13"
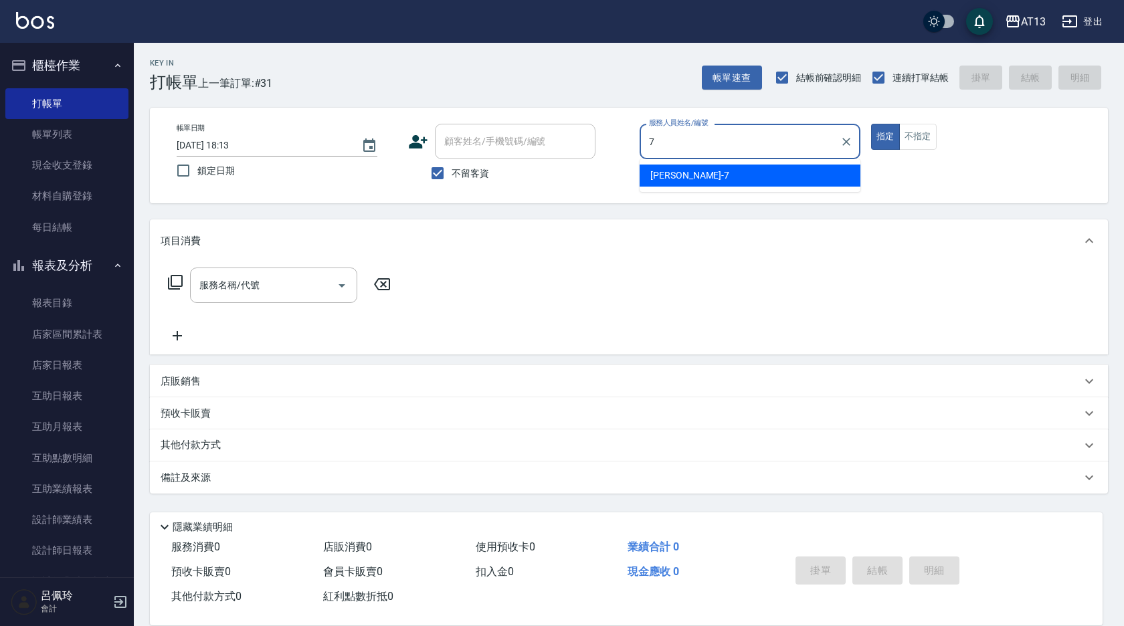
click at [681, 178] on span "[PERSON_NAME]-7" at bounding box center [689, 176] width 79 height 14
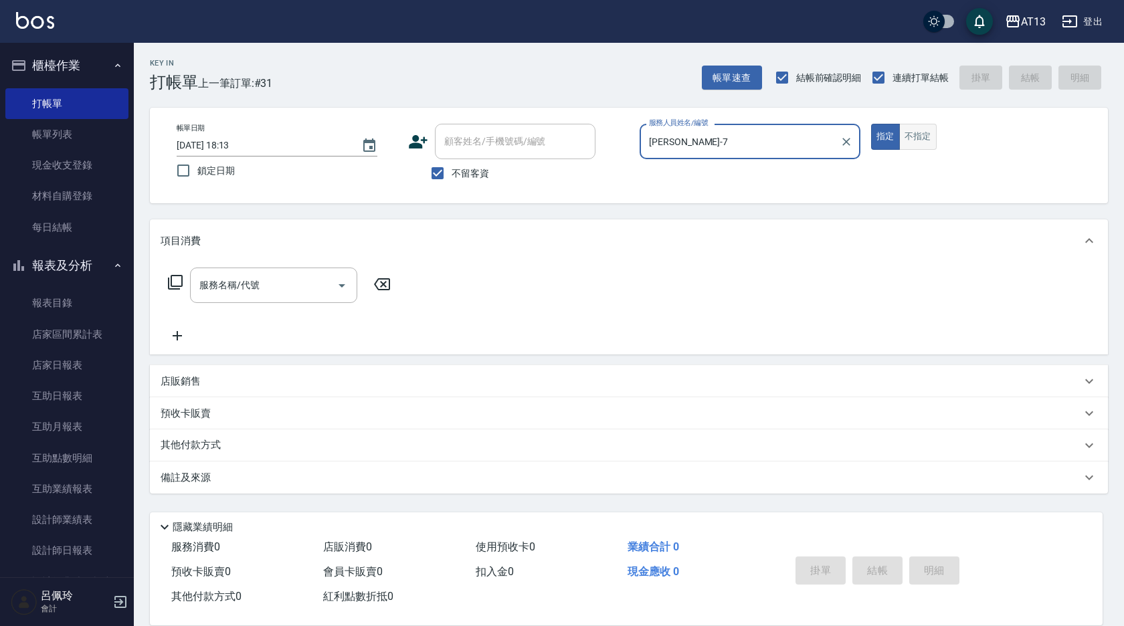
type input "[PERSON_NAME]-7"
drag, startPoint x: 915, startPoint y: 137, endPoint x: 921, endPoint y: 131, distance: 8.1
click at [916, 137] on button "不指定" at bounding box center [917, 137] width 37 height 26
drag, startPoint x: 303, startPoint y: 280, endPoint x: 311, endPoint y: 286, distance: 10.0
click at [303, 281] on input "服務名稱/代號" at bounding box center [263, 285] width 135 height 23
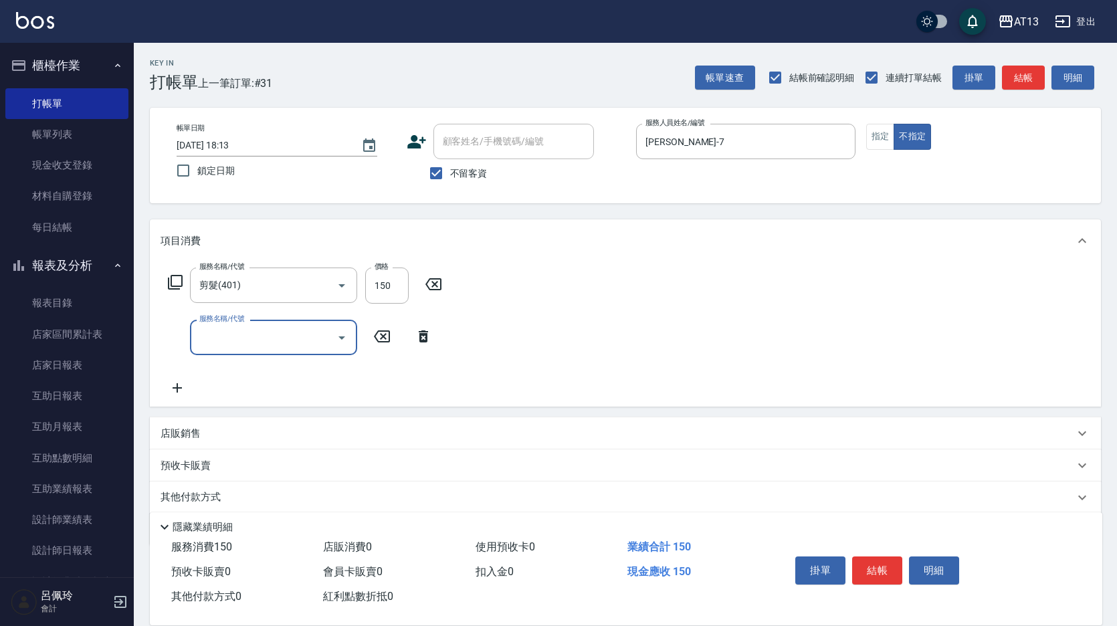
drag, startPoint x: 679, startPoint y: 339, endPoint x: 701, endPoint y: 351, distance: 25.2
click at [681, 339] on div "服務名稱/代號 剪髮(401) 服務名稱/代號 價格 150 價格 服務名稱/代號 服務名稱/代號" at bounding box center [625, 334] width 951 height 145
click at [888, 578] on button "結帳" at bounding box center [877, 571] width 50 height 28
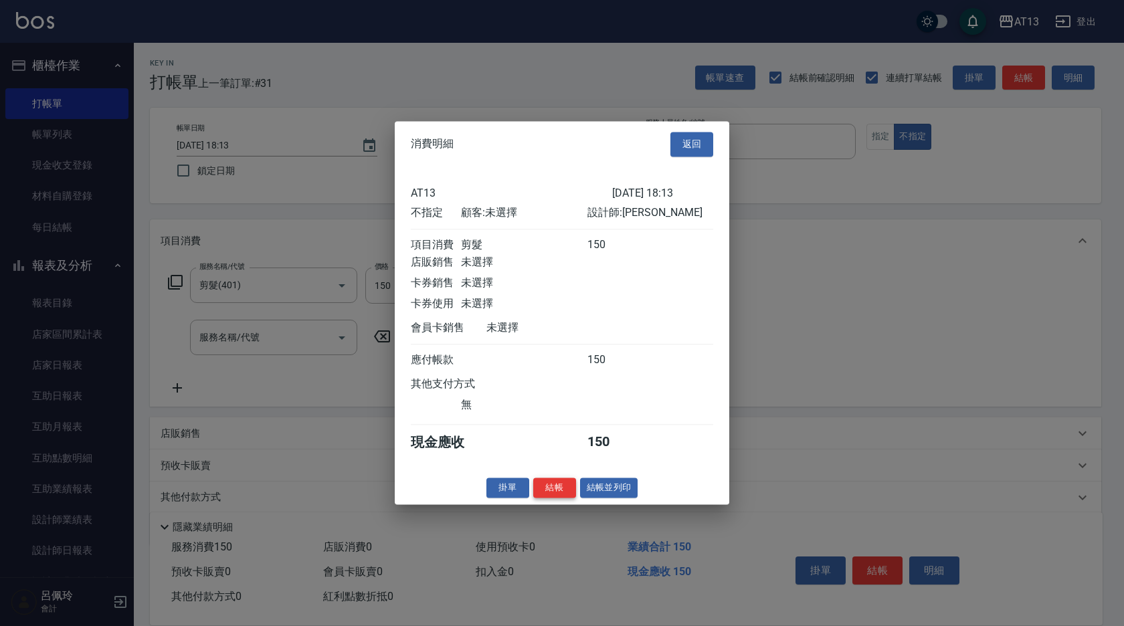
click at [551, 488] on button "結帳" at bounding box center [554, 488] width 43 height 21
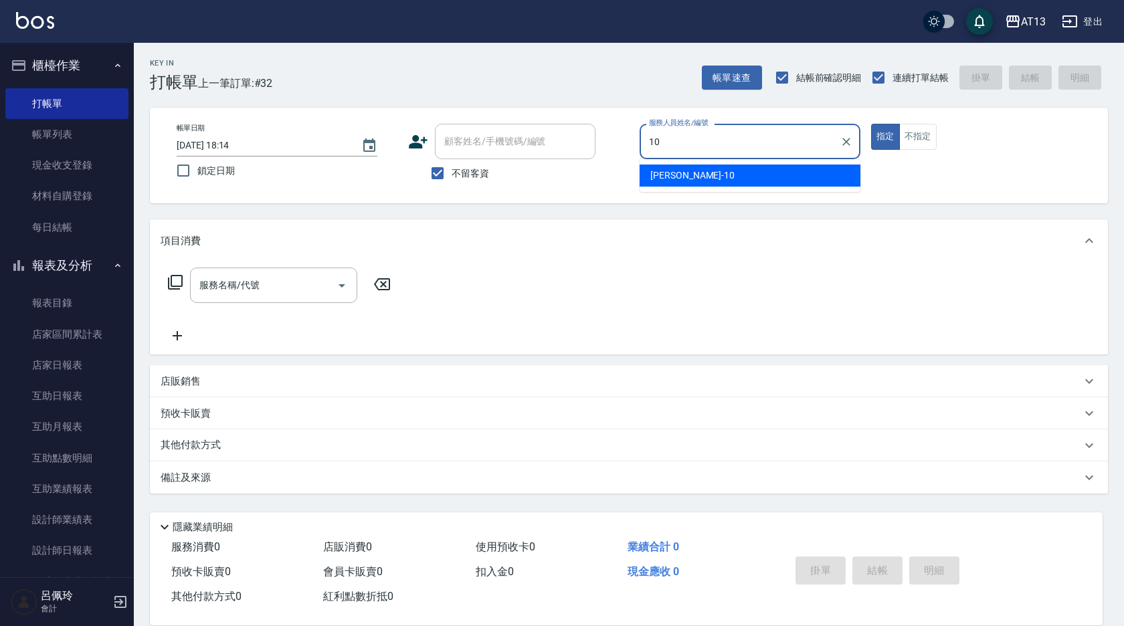
click at [670, 175] on span "[PERSON_NAME] -10" at bounding box center [692, 176] width 84 height 14
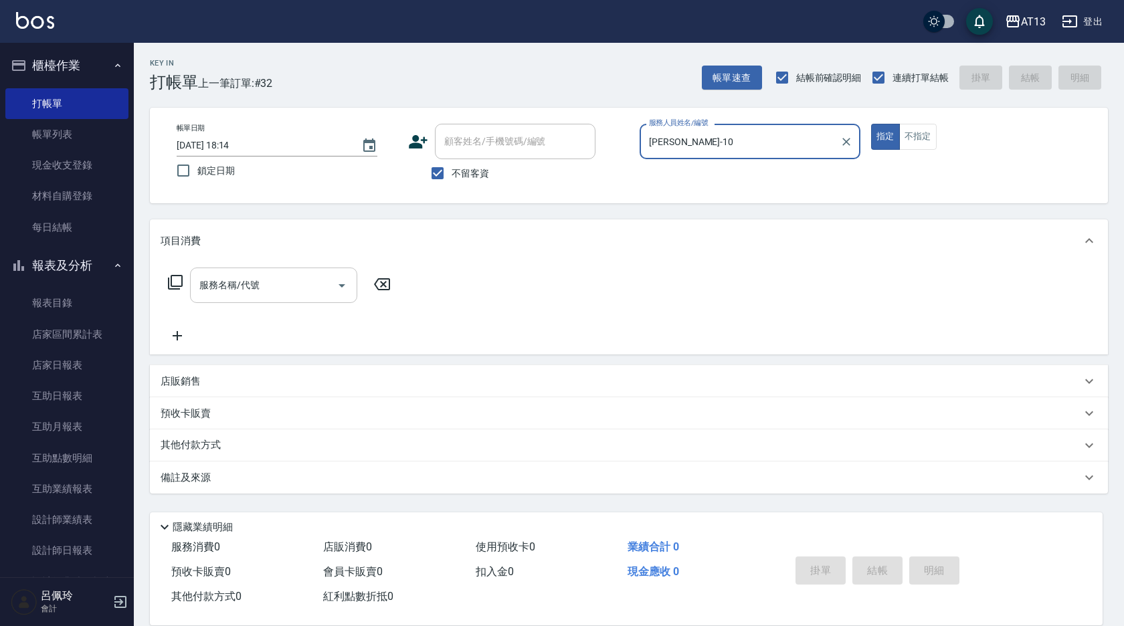
click at [265, 284] on input "服務名稱/代號" at bounding box center [263, 285] width 135 height 23
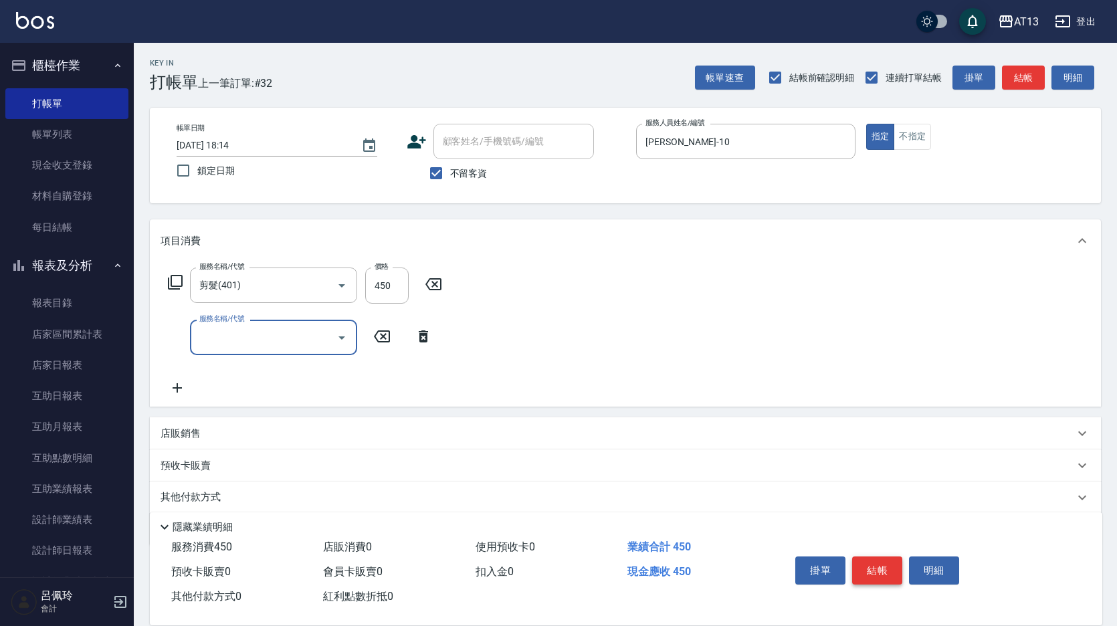
click at [881, 567] on button "結帳" at bounding box center [877, 571] width 50 height 28
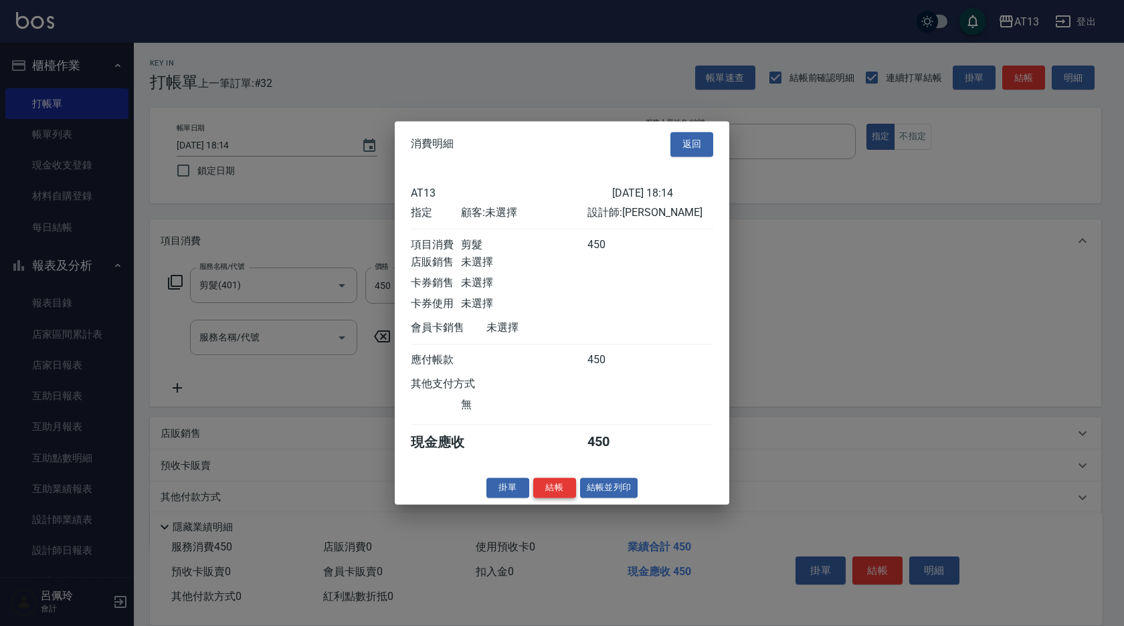
drag, startPoint x: 555, startPoint y: 500, endPoint x: 543, endPoint y: 498, distance: 11.7
click at [554, 498] on button "結帳" at bounding box center [554, 488] width 43 height 21
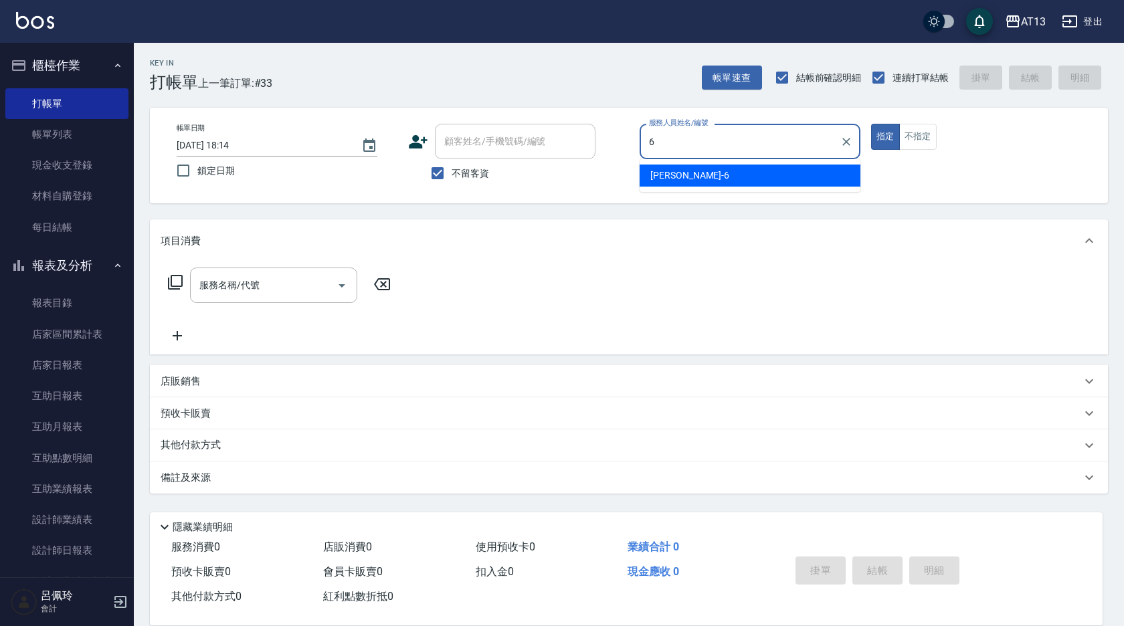
click at [781, 181] on div "[PERSON_NAME] -6" at bounding box center [750, 176] width 221 height 22
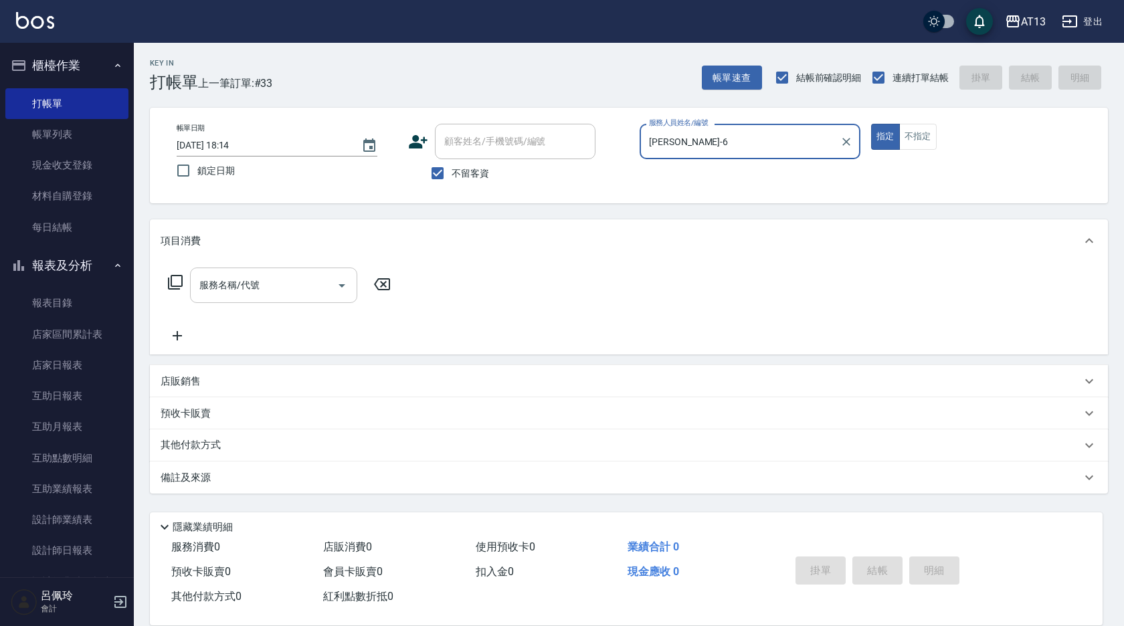
click at [295, 288] on input "服務名稱/代號" at bounding box center [263, 285] width 135 height 23
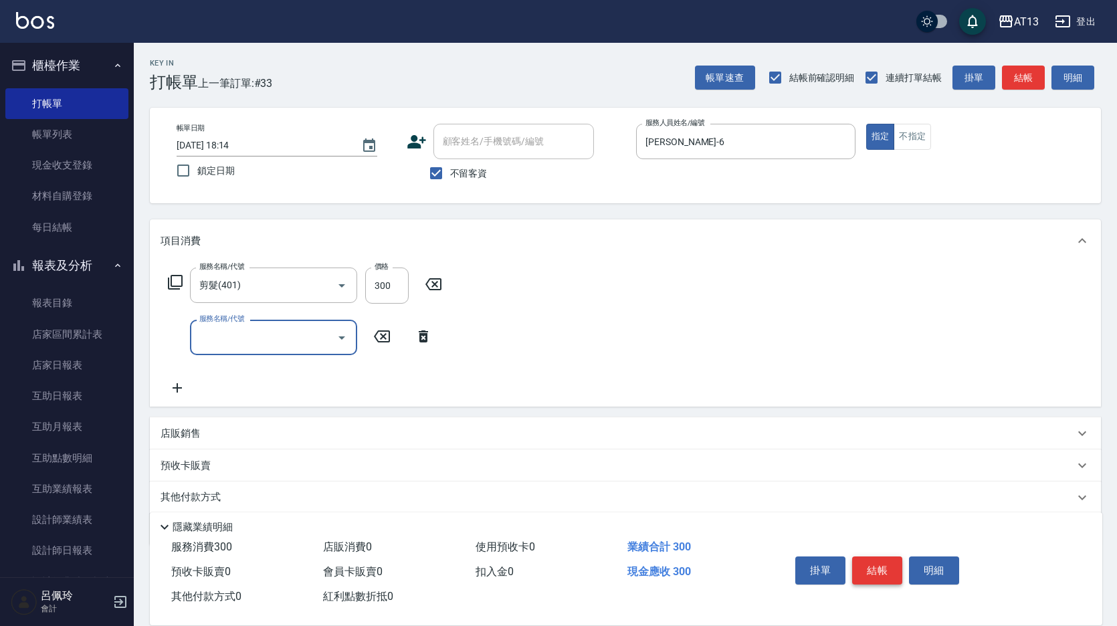
click at [891, 571] on button "結帳" at bounding box center [877, 571] width 50 height 28
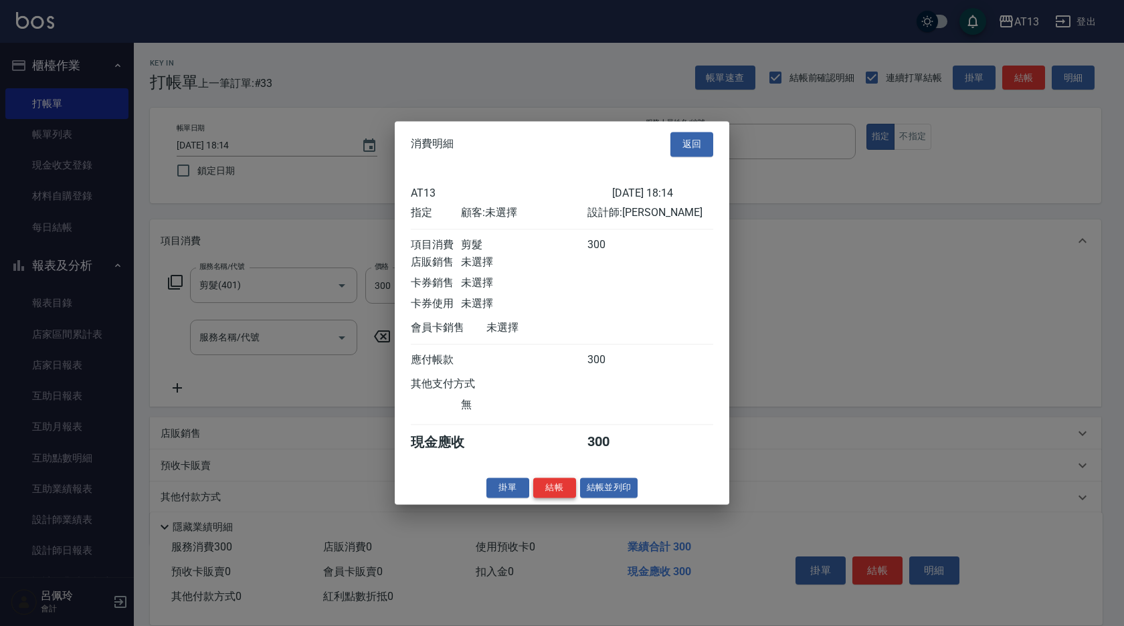
click at [561, 498] on button "結帳" at bounding box center [554, 488] width 43 height 21
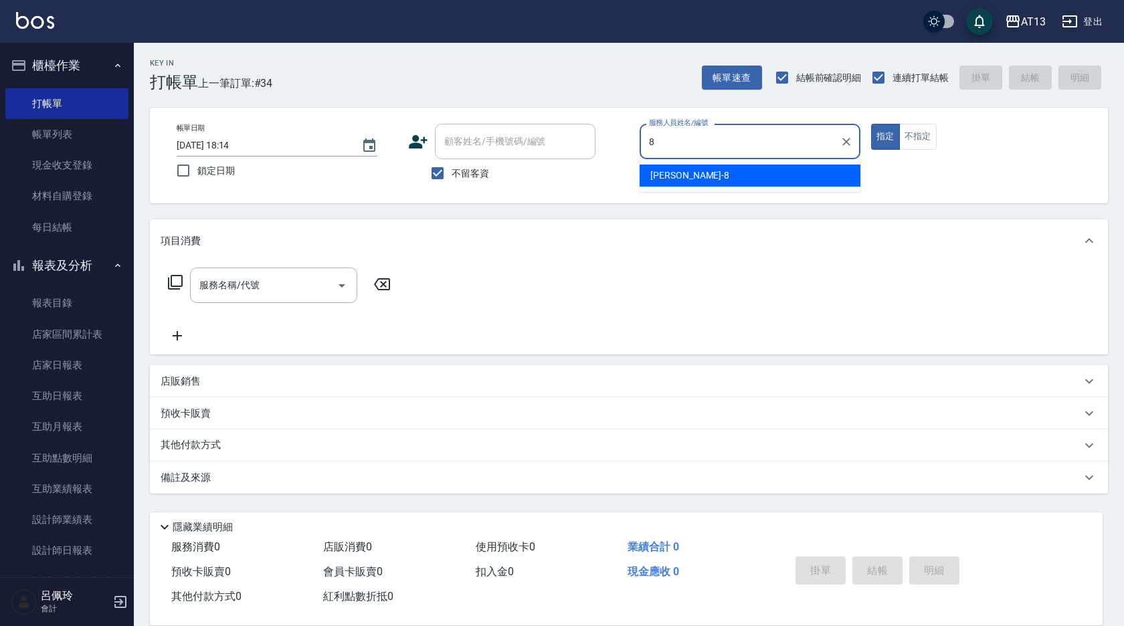
click at [666, 181] on div "[PERSON_NAME] -8" at bounding box center [750, 176] width 221 height 22
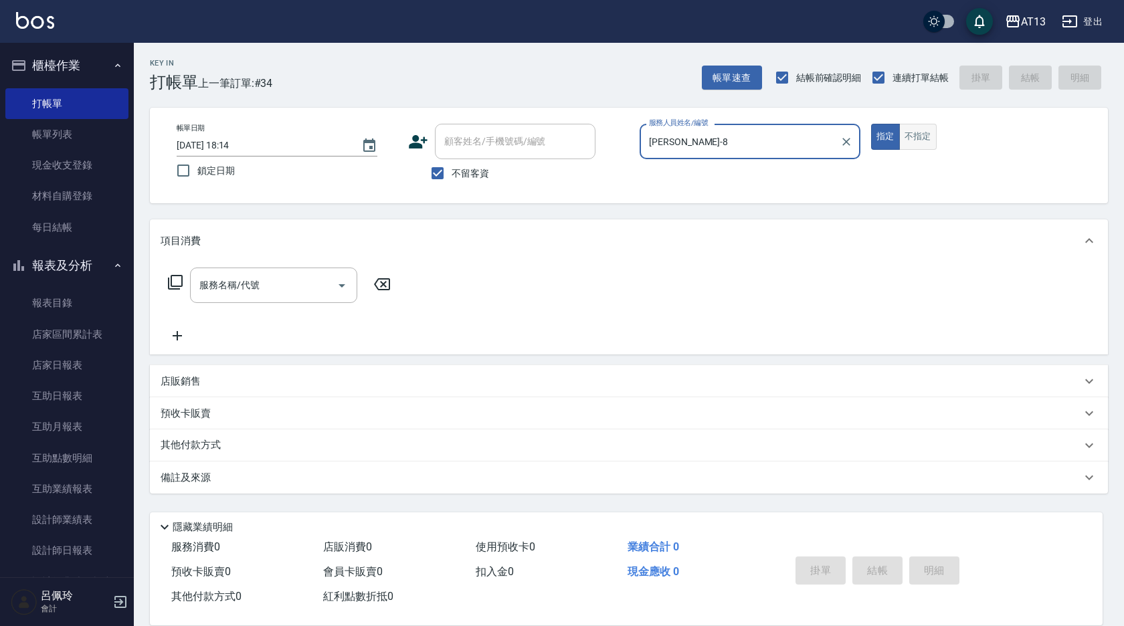
click at [915, 134] on button "不指定" at bounding box center [917, 137] width 37 height 26
click at [255, 276] on input "服務名稱/代號" at bounding box center [263, 285] width 135 height 23
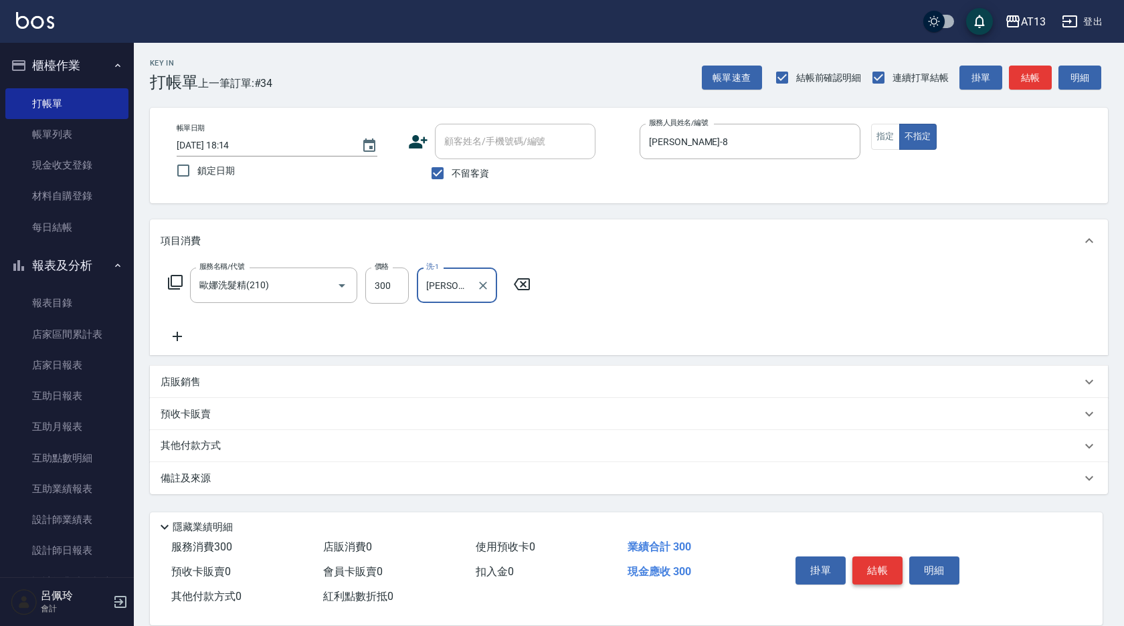
click at [878, 559] on button "結帳" at bounding box center [877, 571] width 50 height 28
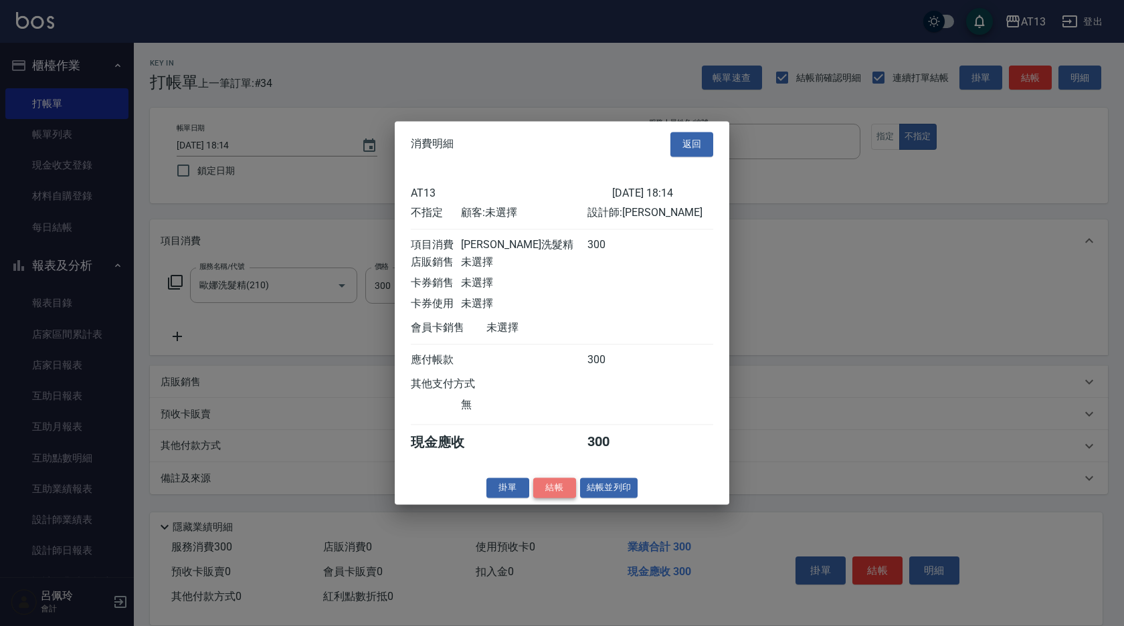
click at [551, 493] on button "結帳" at bounding box center [554, 488] width 43 height 21
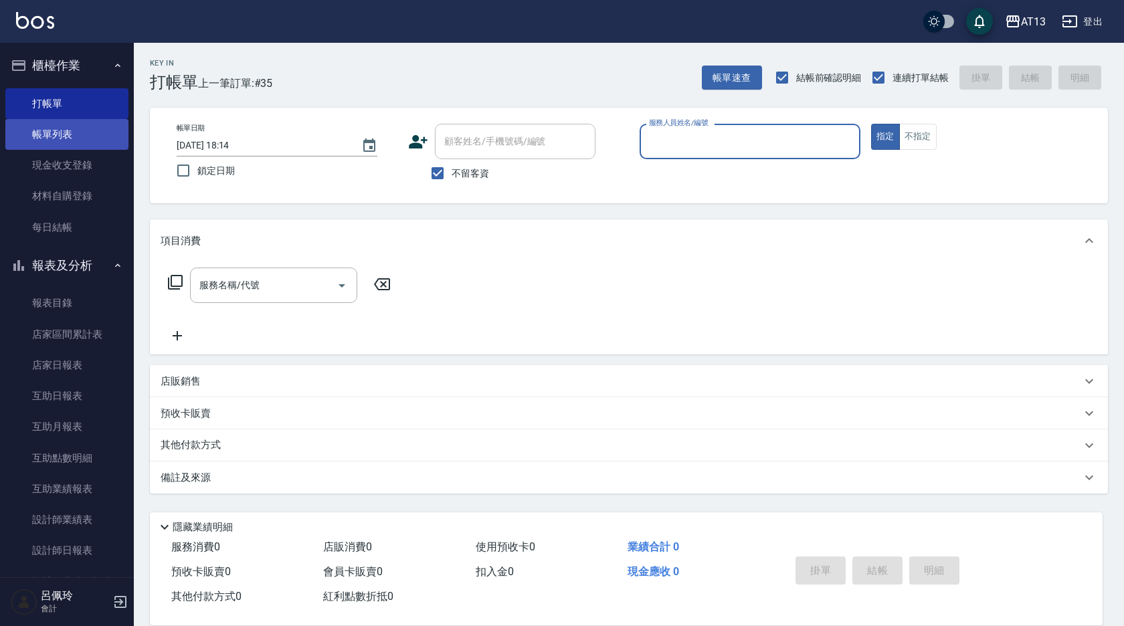
click at [54, 140] on link "帳單列表" at bounding box center [66, 134] width 123 height 31
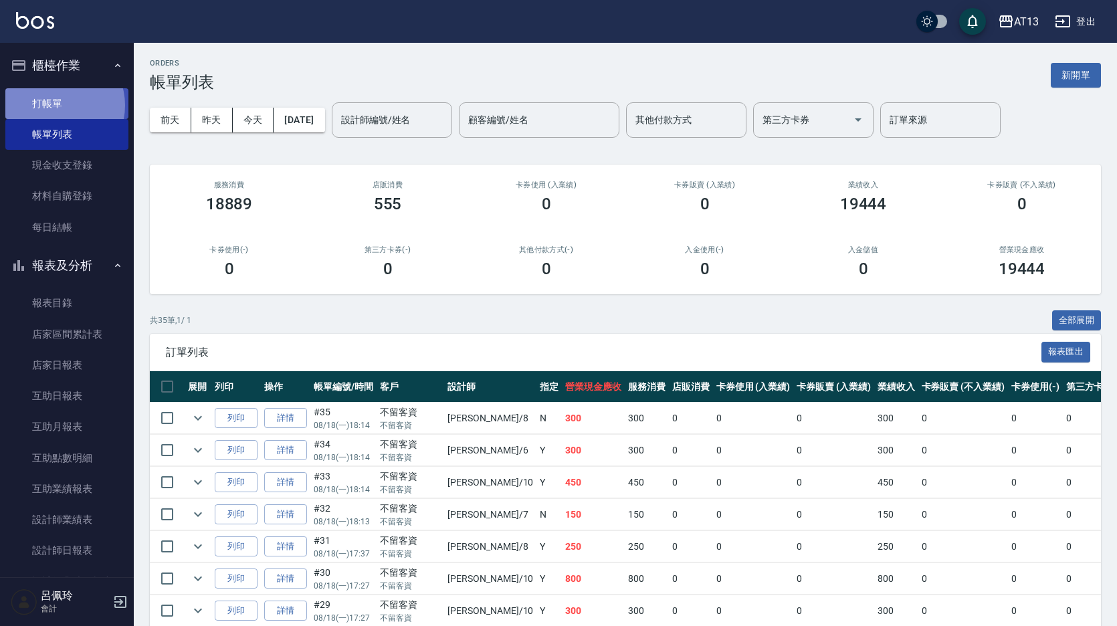
click at [55, 105] on link "打帳單" at bounding box center [66, 103] width 123 height 31
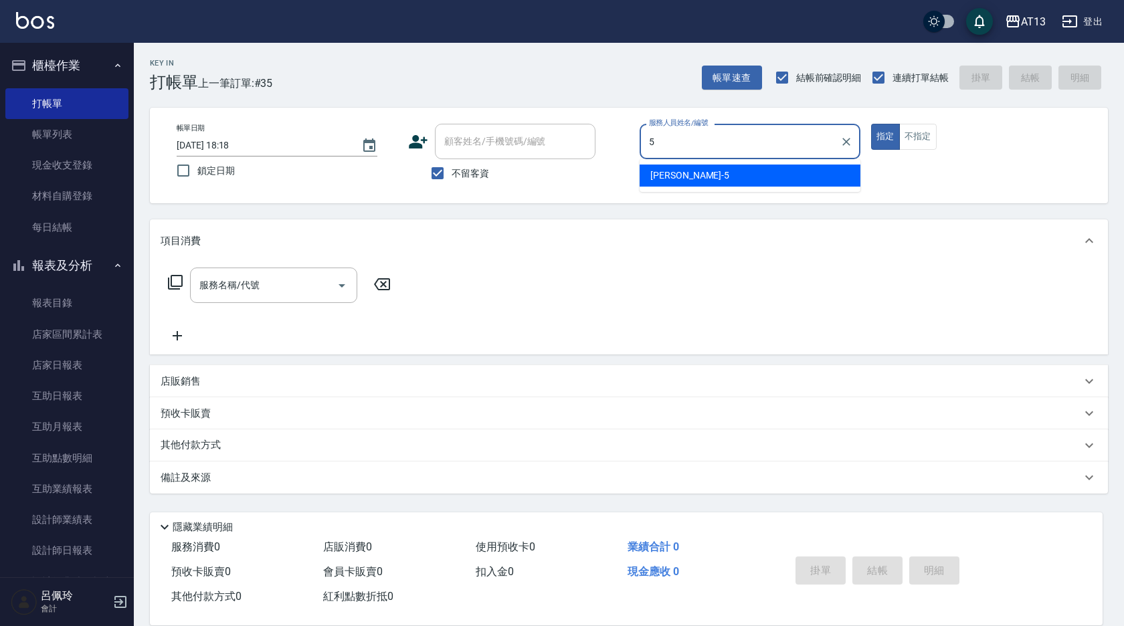
click at [777, 175] on div "[PERSON_NAME] -5" at bounding box center [750, 176] width 221 height 22
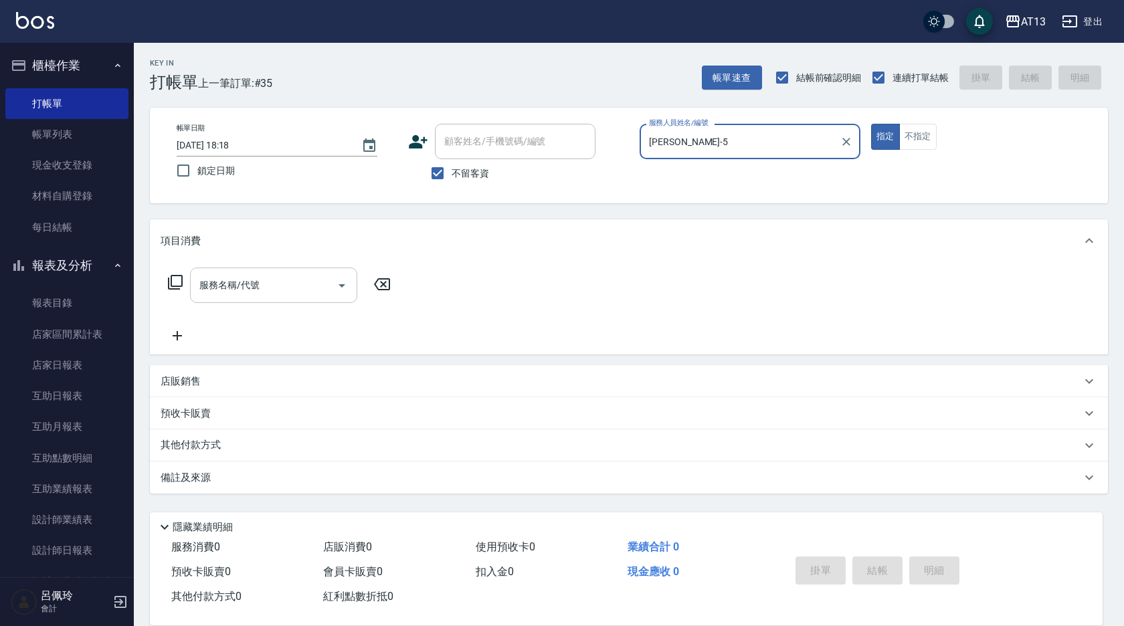
click at [272, 282] on input "服務名稱/代號" at bounding box center [263, 285] width 135 height 23
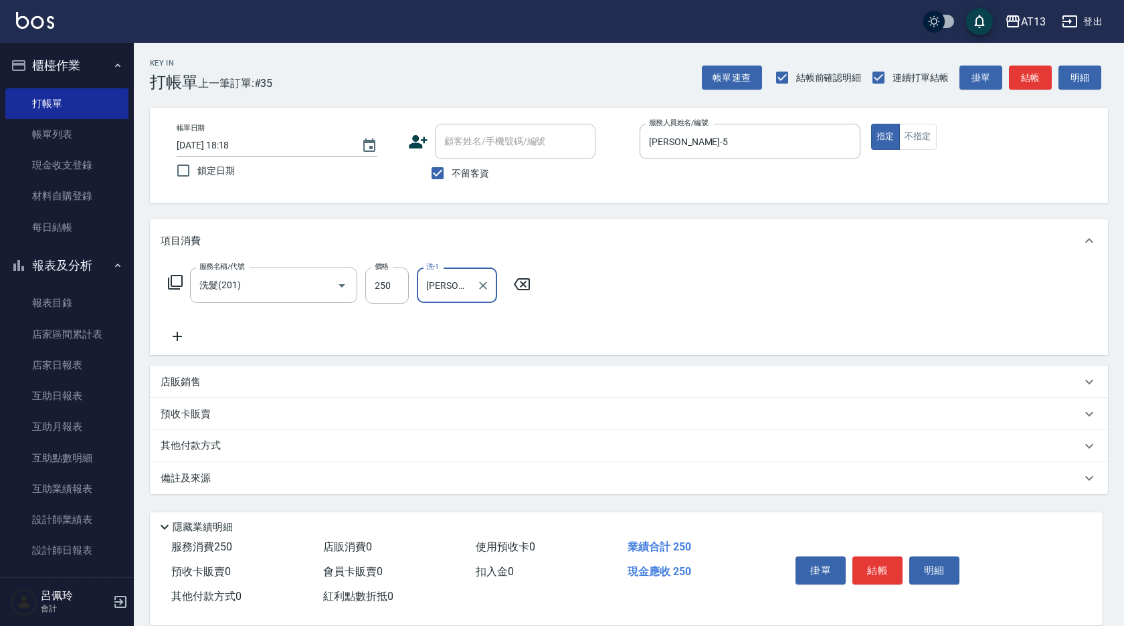
drag, startPoint x: 714, startPoint y: 304, endPoint x: 833, endPoint y: 465, distance: 200.5
click at [716, 304] on div "服務名稱/代號 洗髮(201) 服務名稱/代號 價格 250 價格 洗-1 [PERSON_NAME]-33 洗-1" at bounding box center [629, 308] width 958 height 93
click at [885, 563] on button "結帳" at bounding box center [877, 571] width 50 height 28
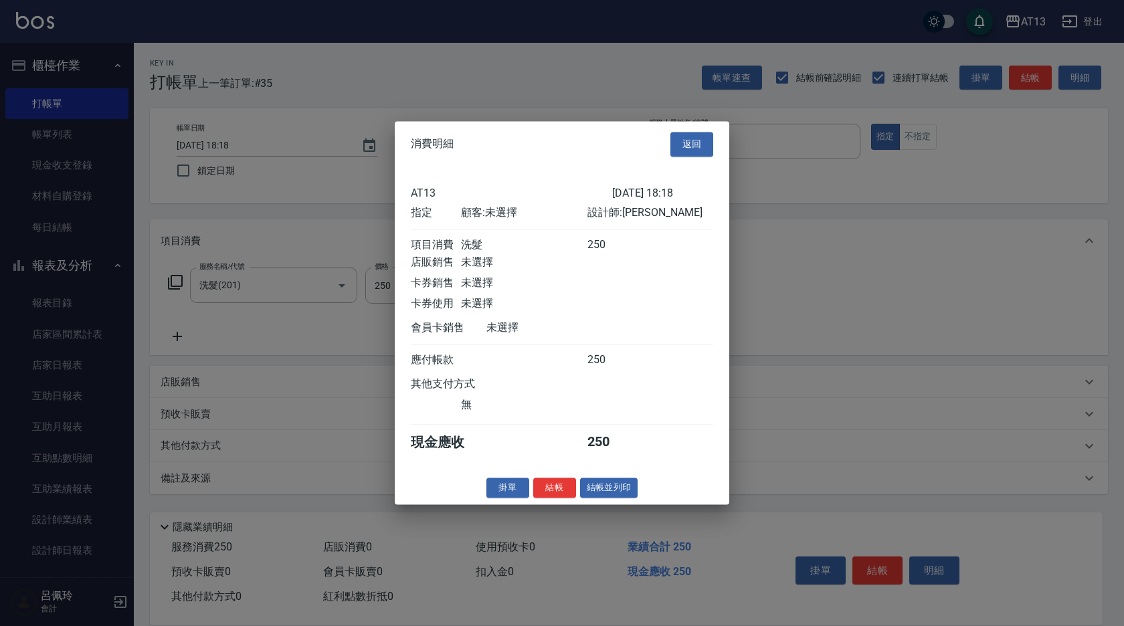
click at [545, 491] on button "結帳" at bounding box center [554, 488] width 43 height 21
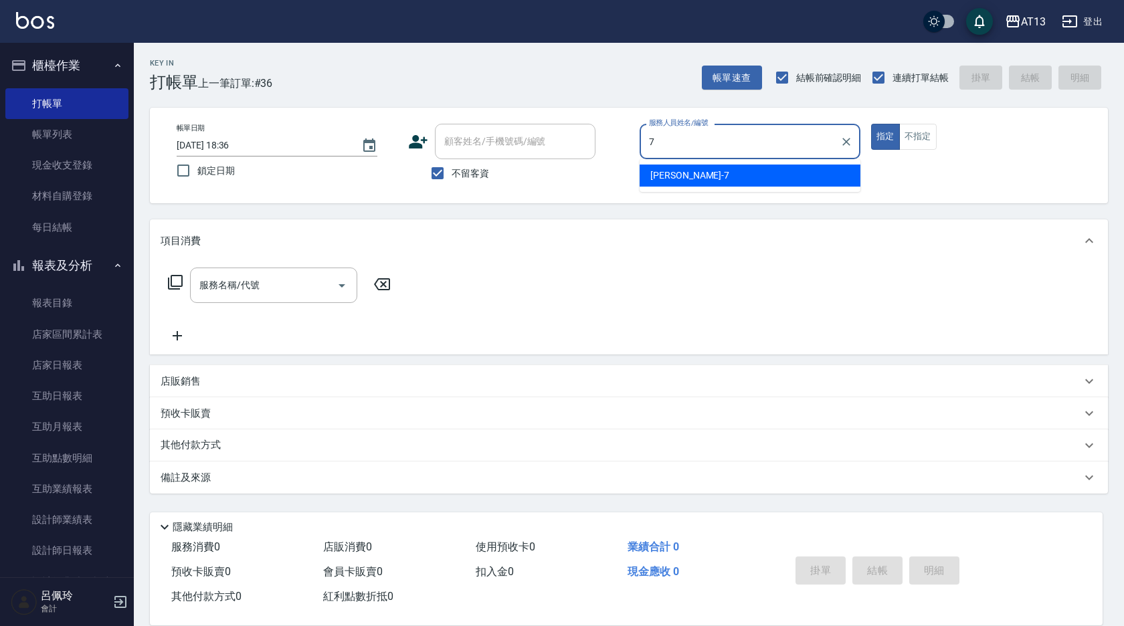
click at [788, 175] on div "[PERSON_NAME]-7" at bounding box center [750, 176] width 221 height 22
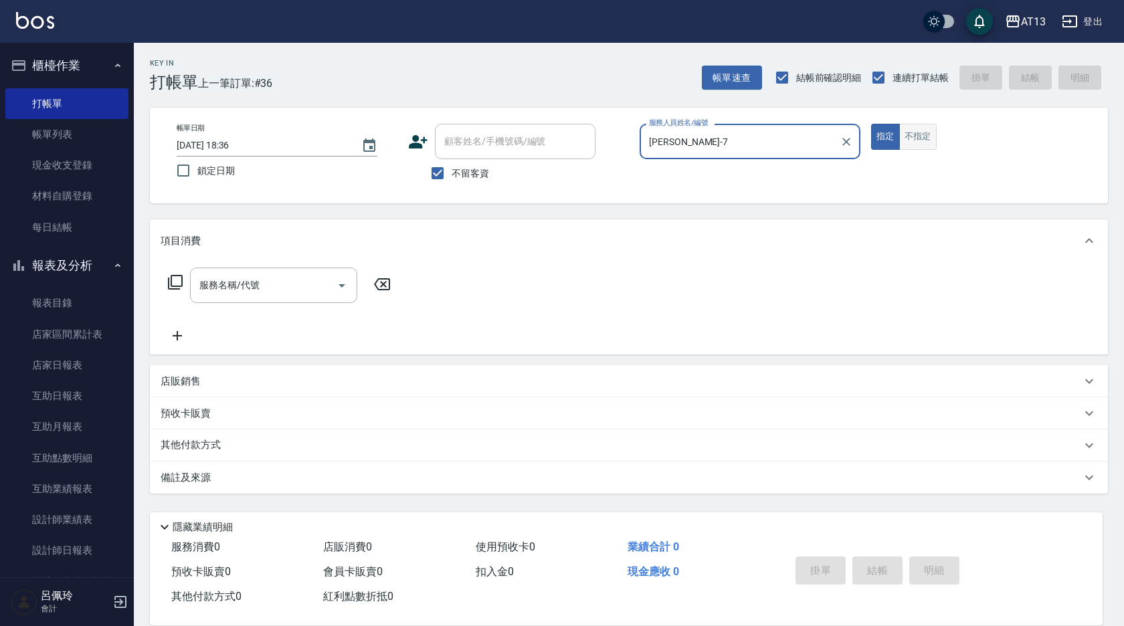
click at [925, 142] on button "不指定" at bounding box center [917, 137] width 37 height 26
click at [281, 292] on input "服務名稱/代號" at bounding box center [263, 285] width 135 height 23
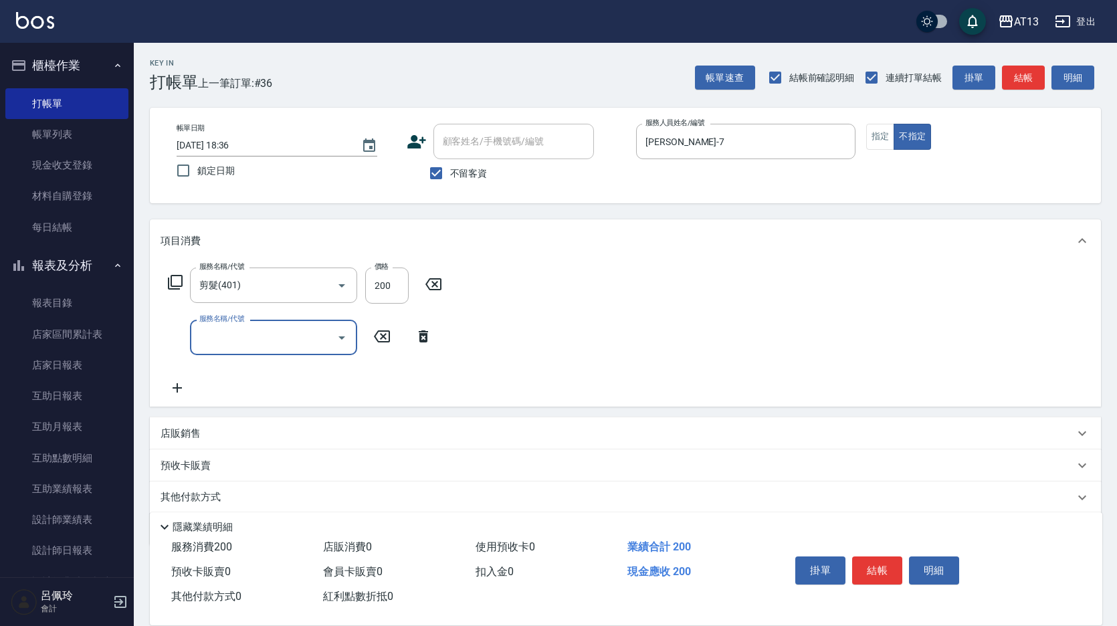
click at [728, 291] on div "服務名稱/代號 剪髮(401) 服務名稱/代號 價格 200 價格 服務名稱/代號 服務名稱/代號" at bounding box center [625, 334] width 951 height 145
click at [889, 565] on button "結帳" at bounding box center [877, 571] width 50 height 28
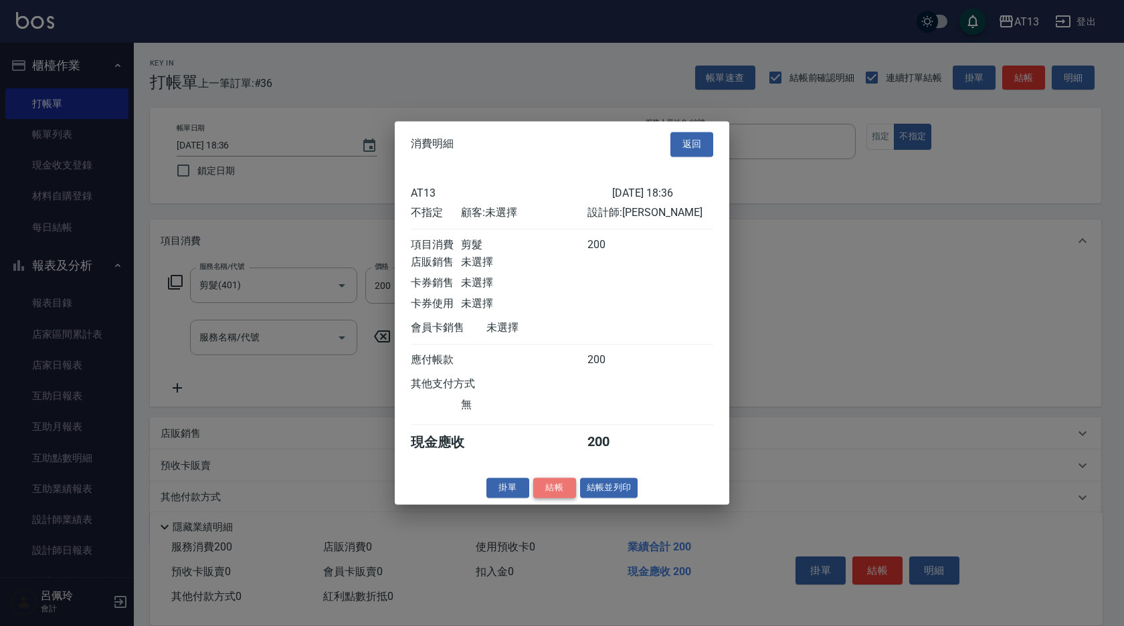
click at [559, 496] on button "結帳" at bounding box center [554, 488] width 43 height 21
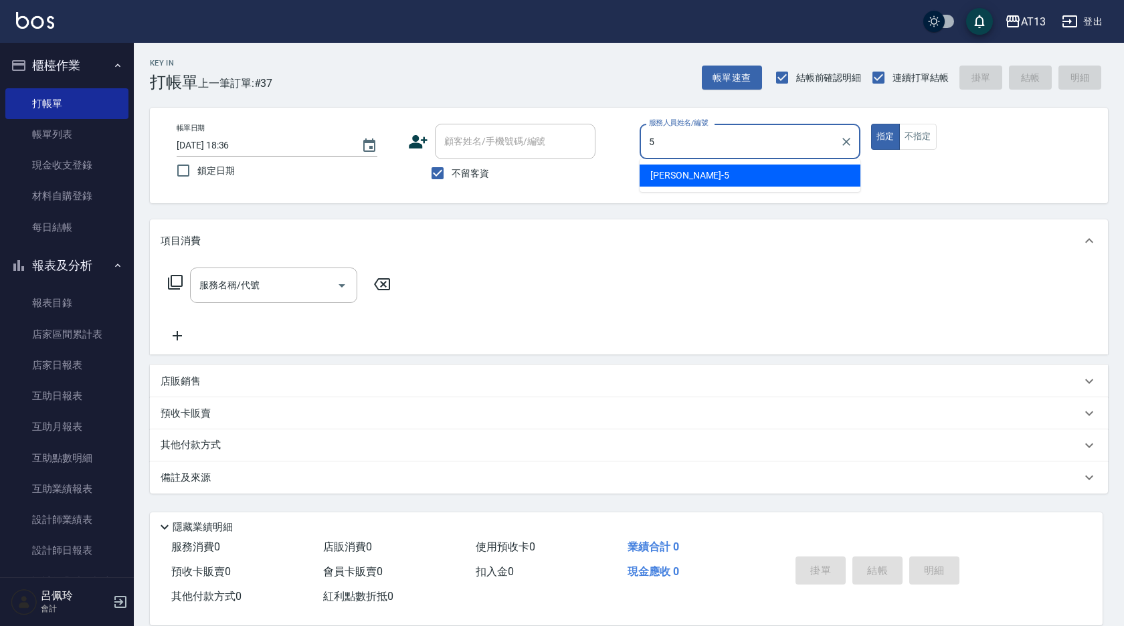
click at [701, 177] on div "[PERSON_NAME] -5" at bounding box center [750, 176] width 221 height 22
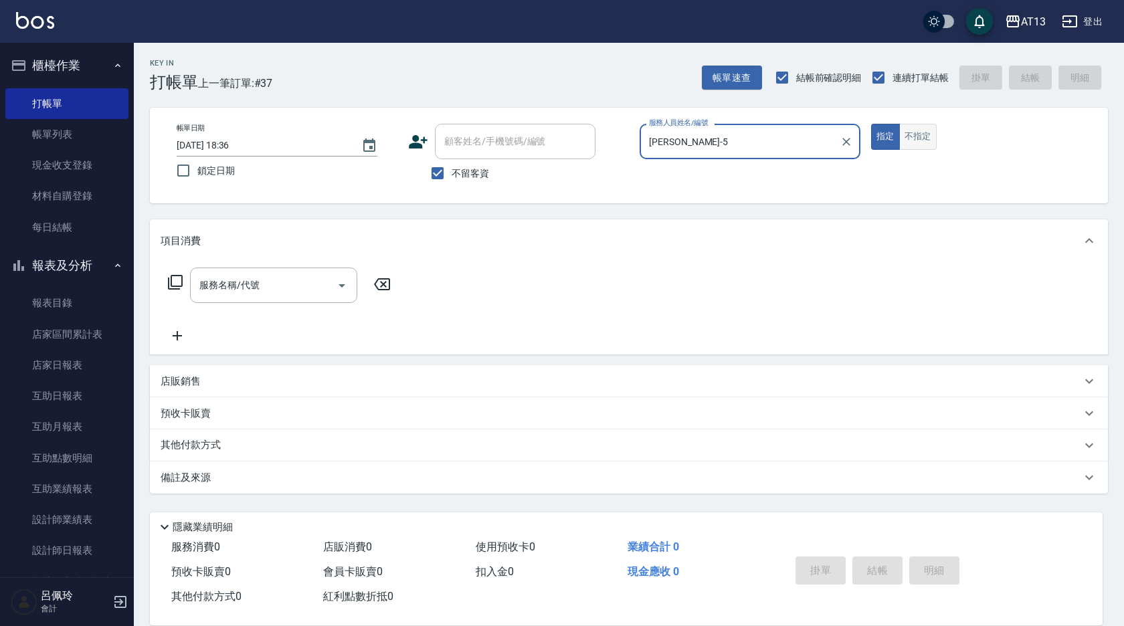
click at [917, 128] on button "不指定" at bounding box center [917, 137] width 37 height 26
click at [242, 284] on div "服務名稱/代號 服務名稱/代號" at bounding box center [273, 285] width 167 height 35
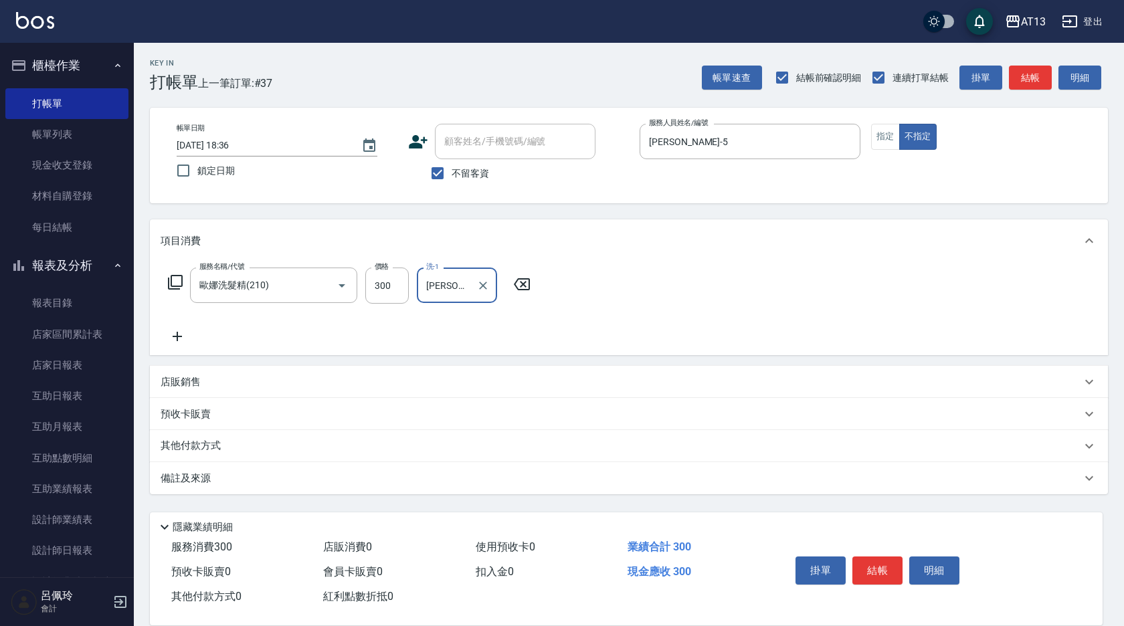
click at [864, 557] on button "結帳" at bounding box center [877, 571] width 50 height 28
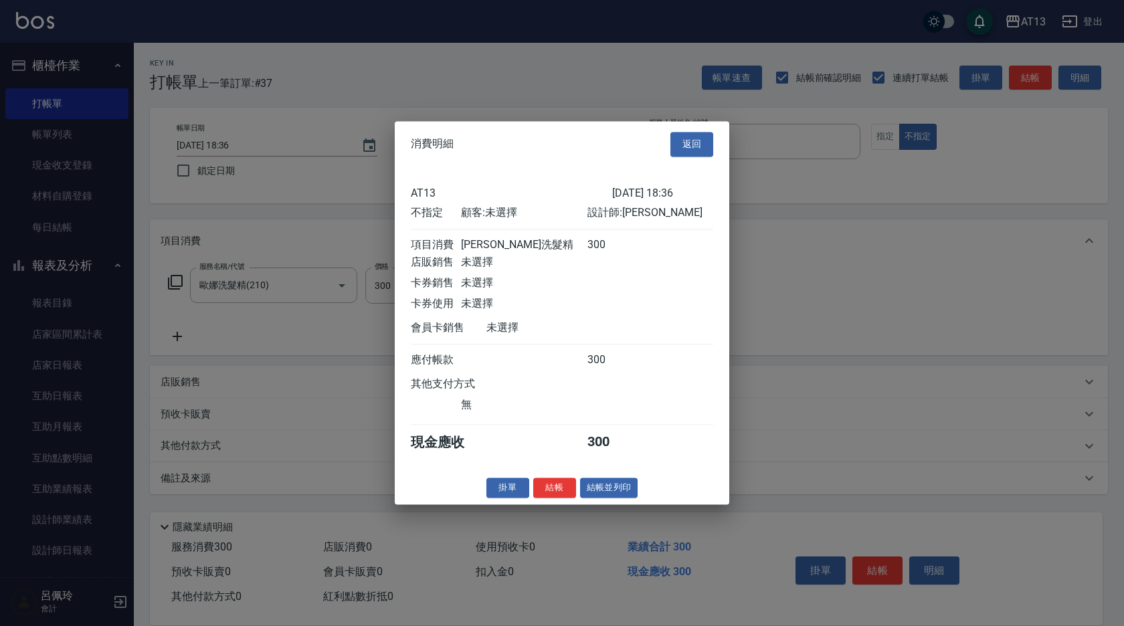
click at [538, 486] on div "消費明細 返回 AT13 [DATE] 18:36 不指定 顧客: 未選擇 設計師: [PERSON_NAME] 項目消費 歐娜洗髮精 300 店販銷售 未選…" at bounding box center [562, 312] width 335 height 383
click at [543, 489] on button "結帳" at bounding box center [554, 488] width 43 height 21
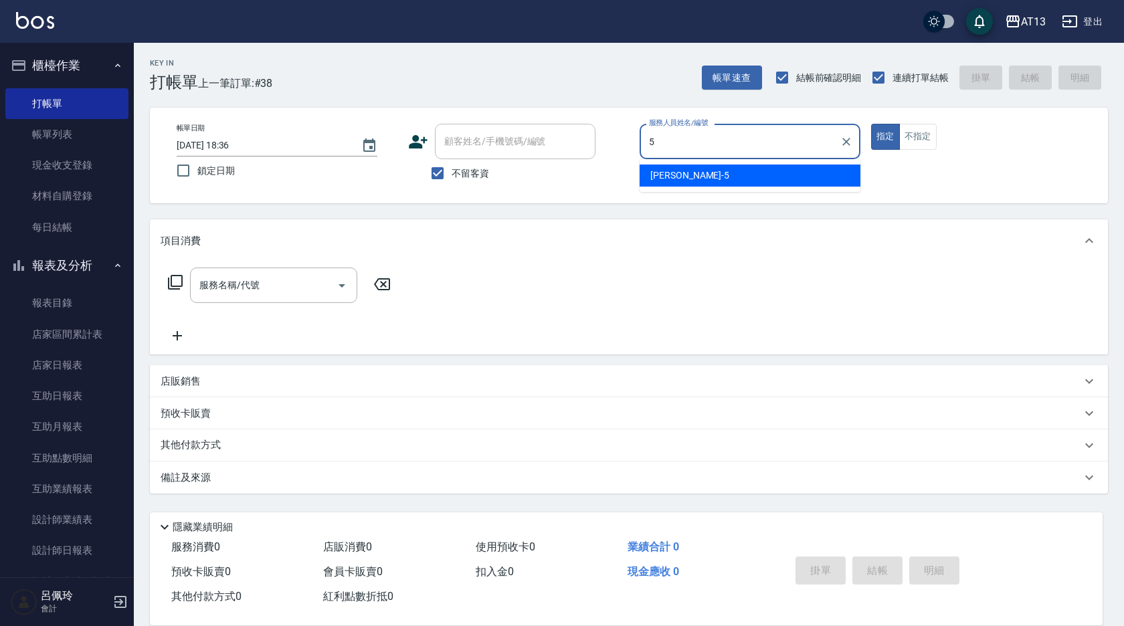
click at [692, 179] on div "[PERSON_NAME] -5" at bounding box center [750, 176] width 221 height 22
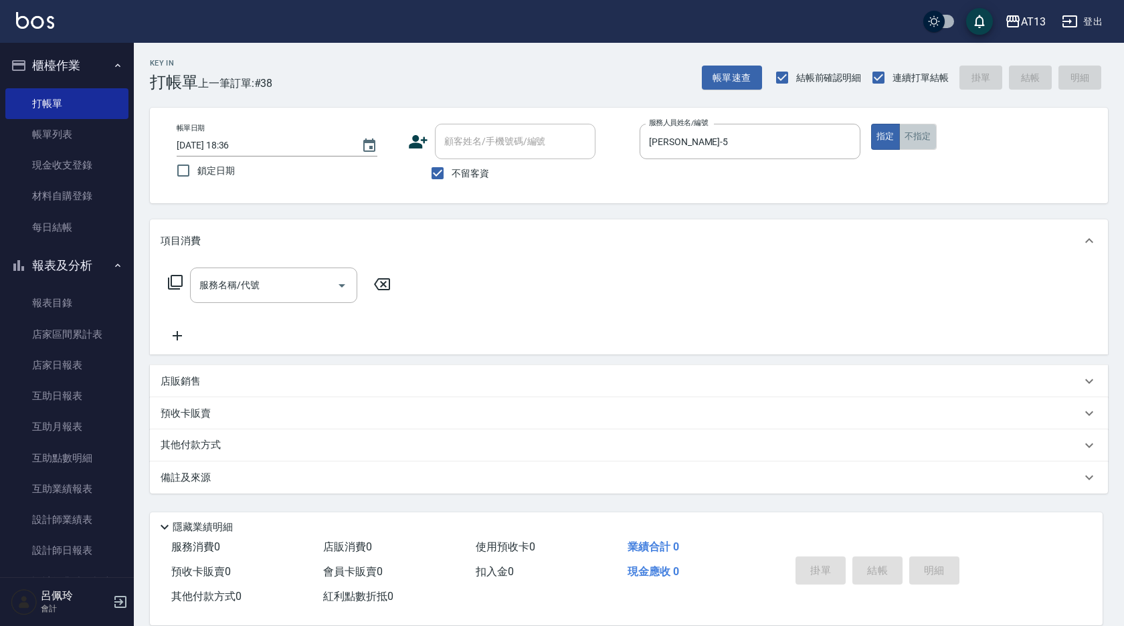
click at [921, 145] on button "不指定" at bounding box center [917, 137] width 37 height 26
click at [282, 288] on input "服務名稱/代號" at bounding box center [263, 285] width 135 height 23
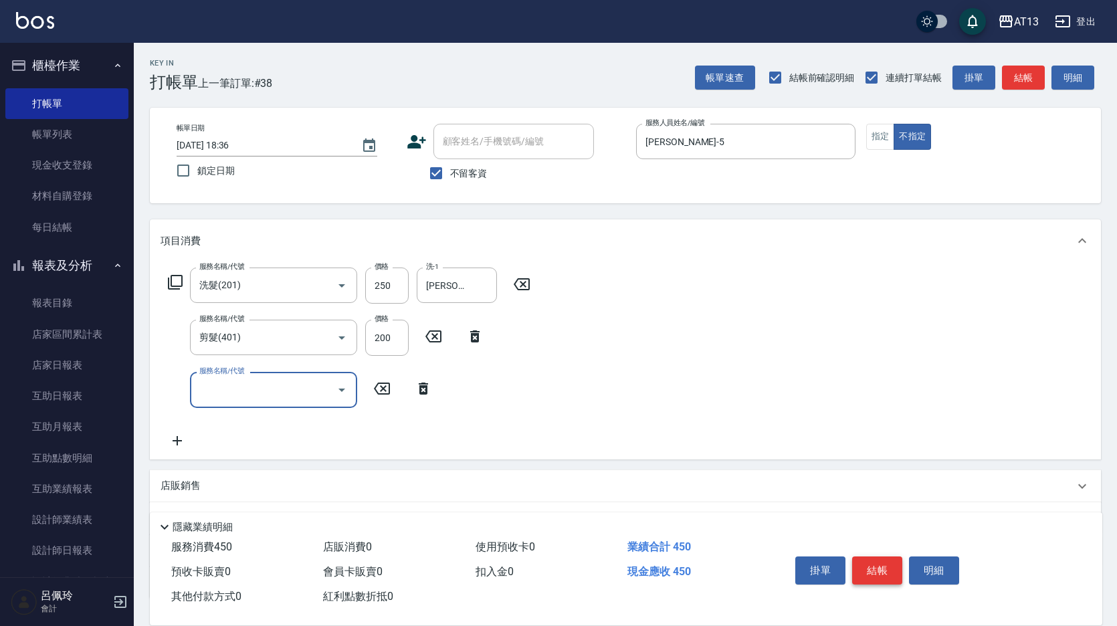
click at [890, 564] on button "結帳" at bounding box center [877, 571] width 50 height 28
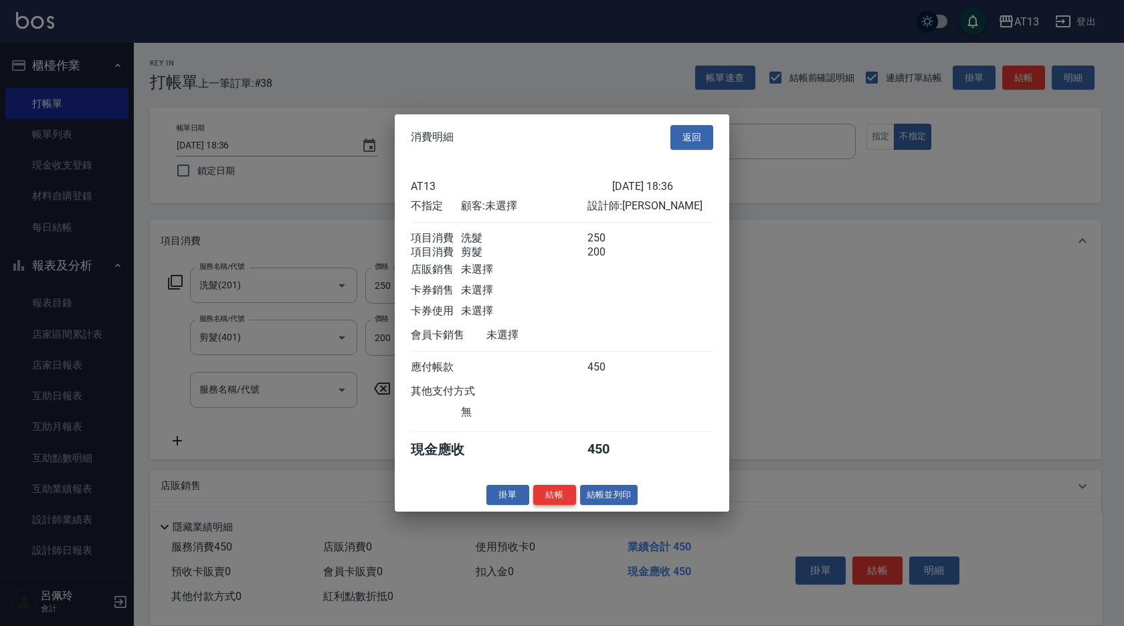
click at [567, 499] on button "結帳" at bounding box center [554, 494] width 43 height 21
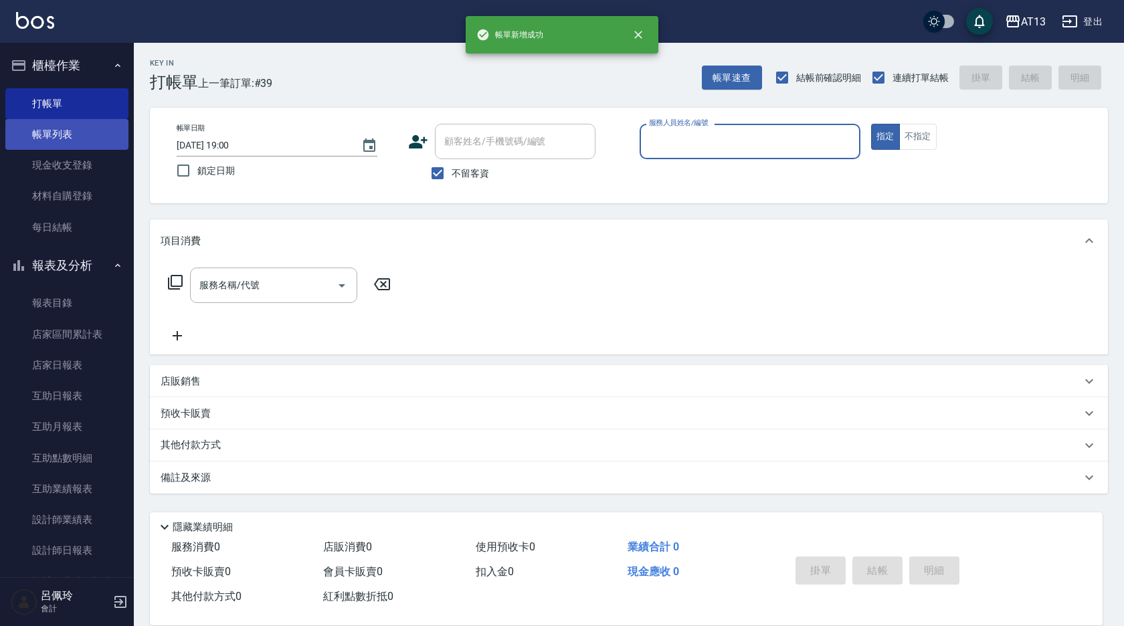
click at [52, 126] on link "帳單列表" at bounding box center [66, 134] width 123 height 31
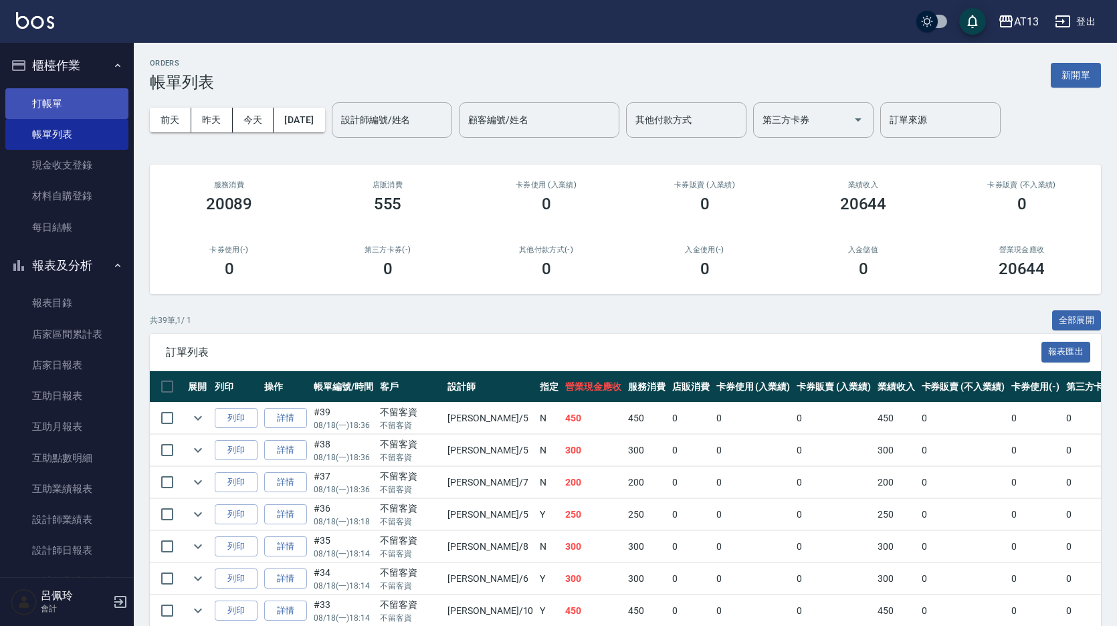
click at [38, 99] on link "打帳單" at bounding box center [66, 103] width 123 height 31
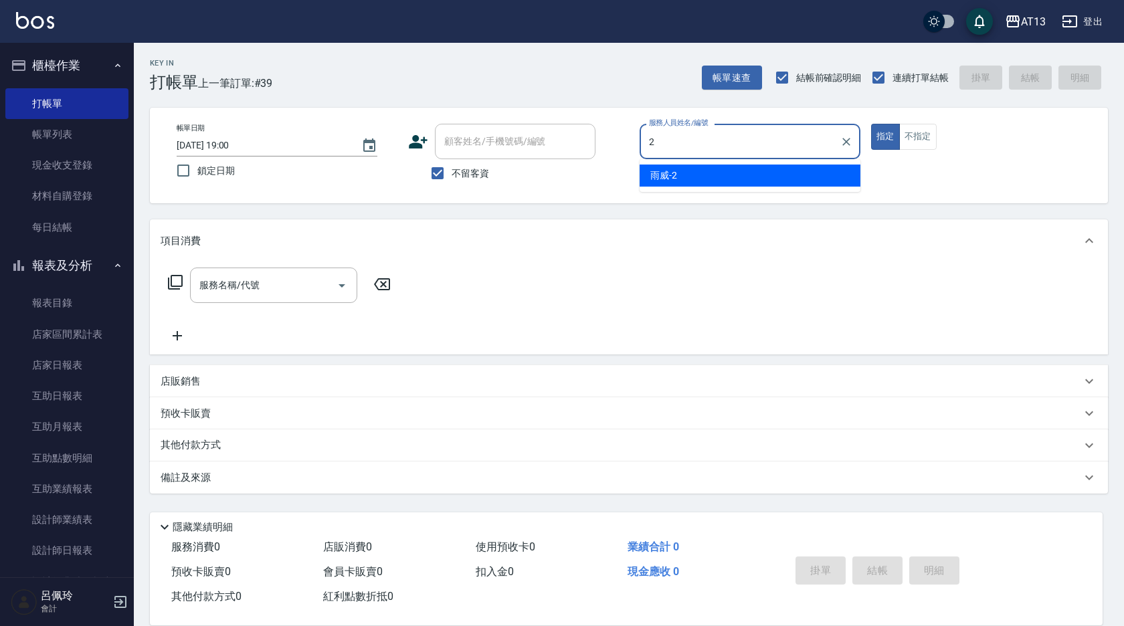
click at [696, 180] on div "雨威 -2" at bounding box center [750, 176] width 221 height 22
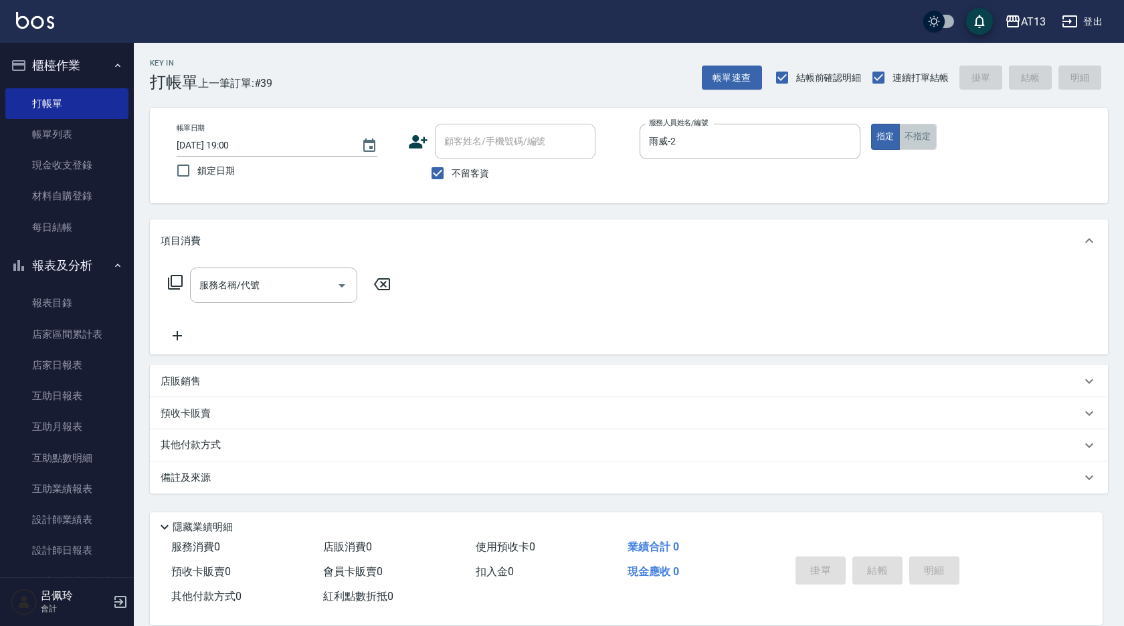
click at [920, 140] on button "不指定" at bounding box center [917, 137] width 37 height 26
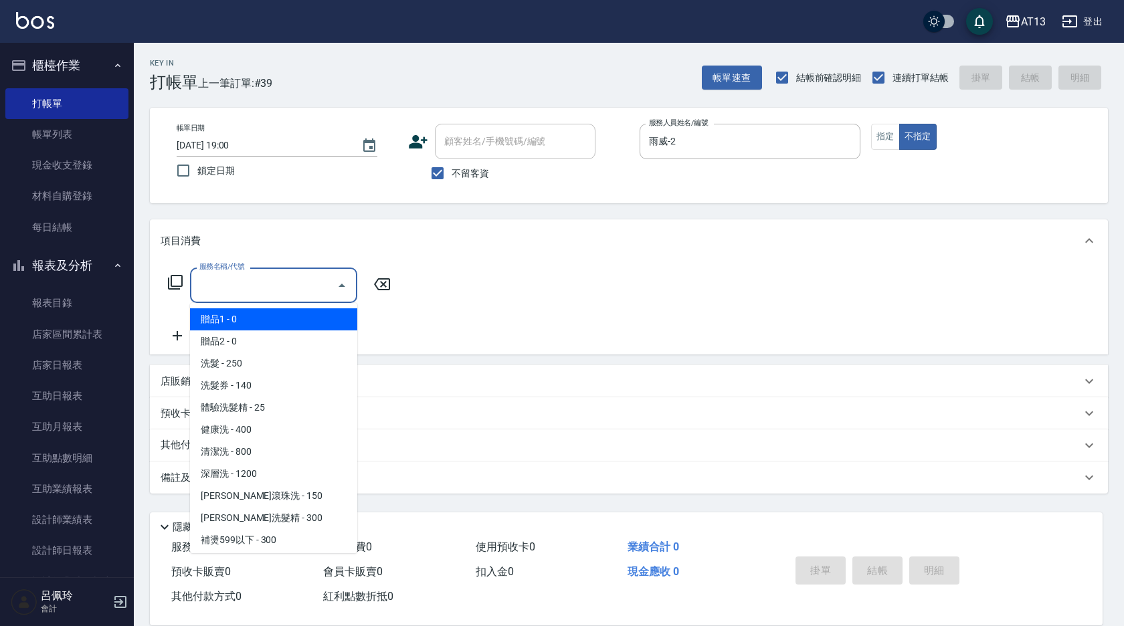
click at [275, 295] on input "服務名稱/代號" at bounding box center [263, 285] width 135 height 23
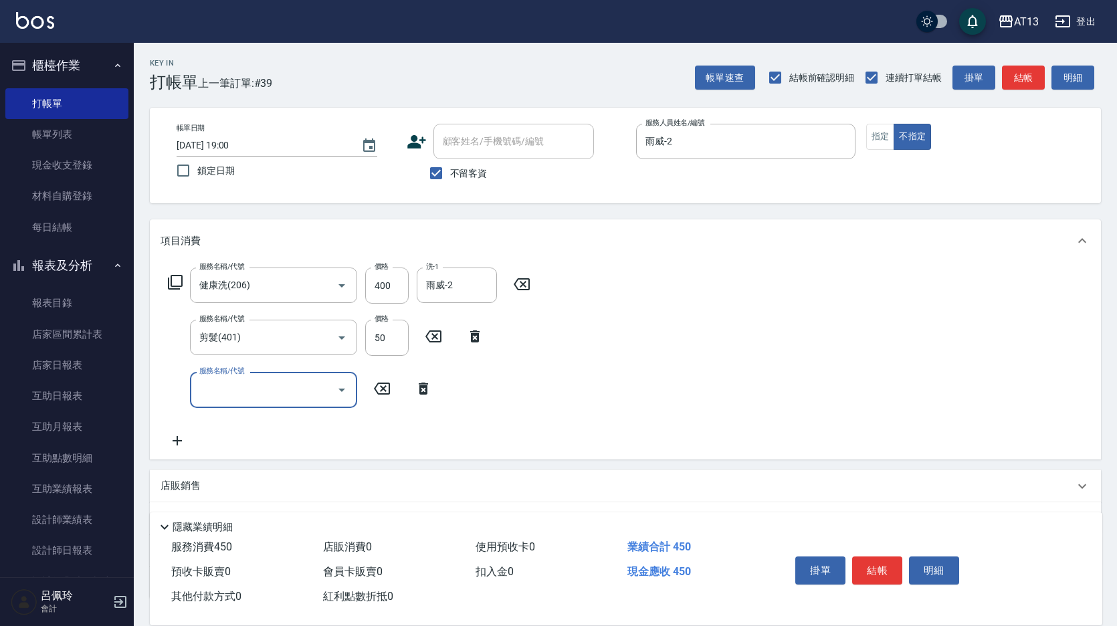
click at [719, 347] on div "服務名稱/代號 健康洗(206) 服務名稱/代號 價格 400 價格 洗-1 雨威-2 洗-1 服務名稱/代號 剪髮(401) 服務名稱/代號 價格 50 價…" at bounding box center [625, 360] width 951 height 197
click at [878, 563] on button "結帳" at bounding box center [877, 571] width 50 height 28
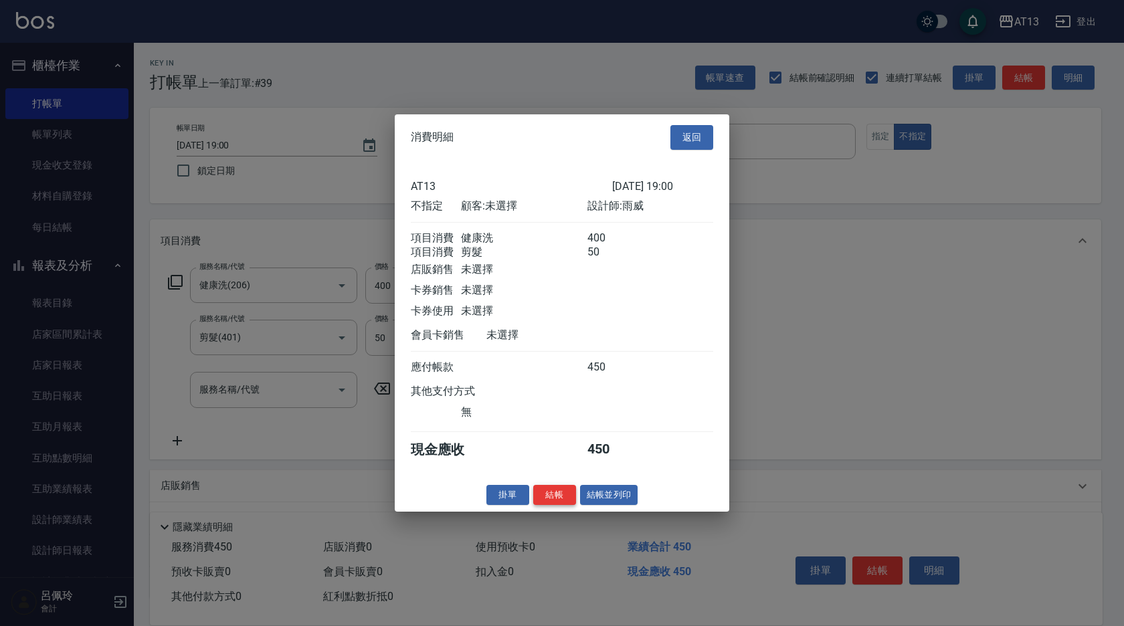
click at [559, 500] on button "結帳" at bounding box center [554, 494] width 43 height 21
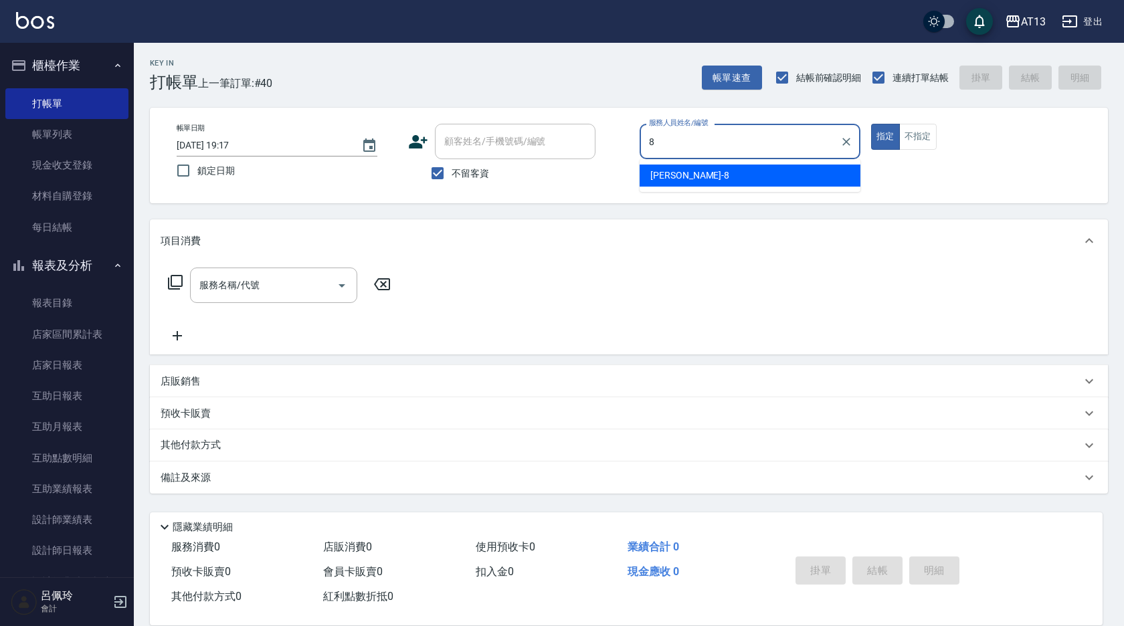
drag, startPoint x: 681, startPoint y: 173, endPoint x: 635, endPoint y: 203, distance: 54.8
click at [681, 173] on div "[PERSON_NAME] -8" at bounding box center [750, 176] width 221 height 22
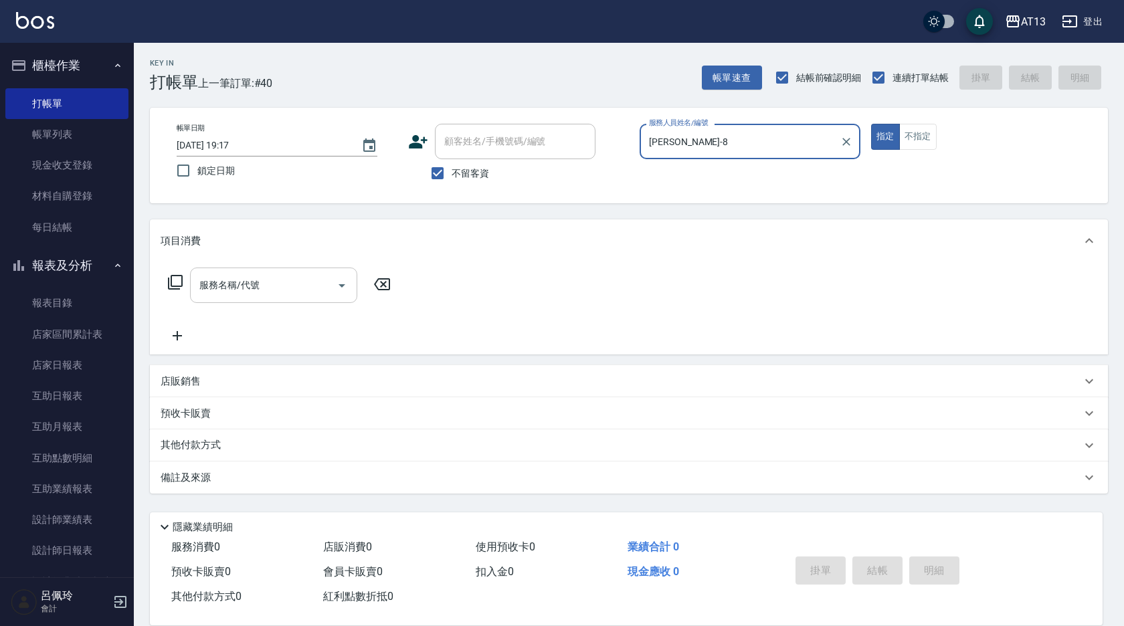
click at [262, 268] on div "服務名稱/代號 服務名稱/代號" at bounding box center [629, 308] width 958 height 92
click at [254, 284] on input "服務名稱/代號" at bounding box center [263, 285] width 135 height 23
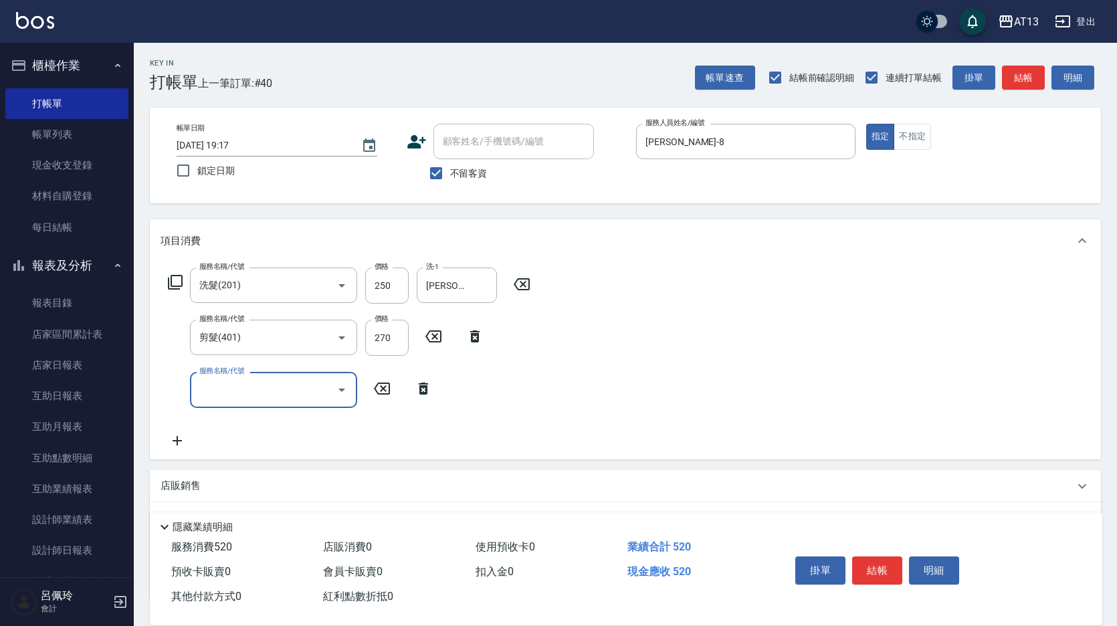
click at [755, 373] on div "服務名稱/代號 洗髮(201) 服務名稱/代號 價格 250 價格 洗-1 [PERSON_NAME]-28 洗-1 服務名稱/代號 剪髮(401) 服務名稱…" at bounding box center [625, 360] width 951 height 197
drag, startPoint x: 884, startPoint y: 559, endPoint x: 877, endPoint y: 555, distance: 8.2
click at [885, 559] on button "結帳" at bounding box center [877, 571] width 50 height 28
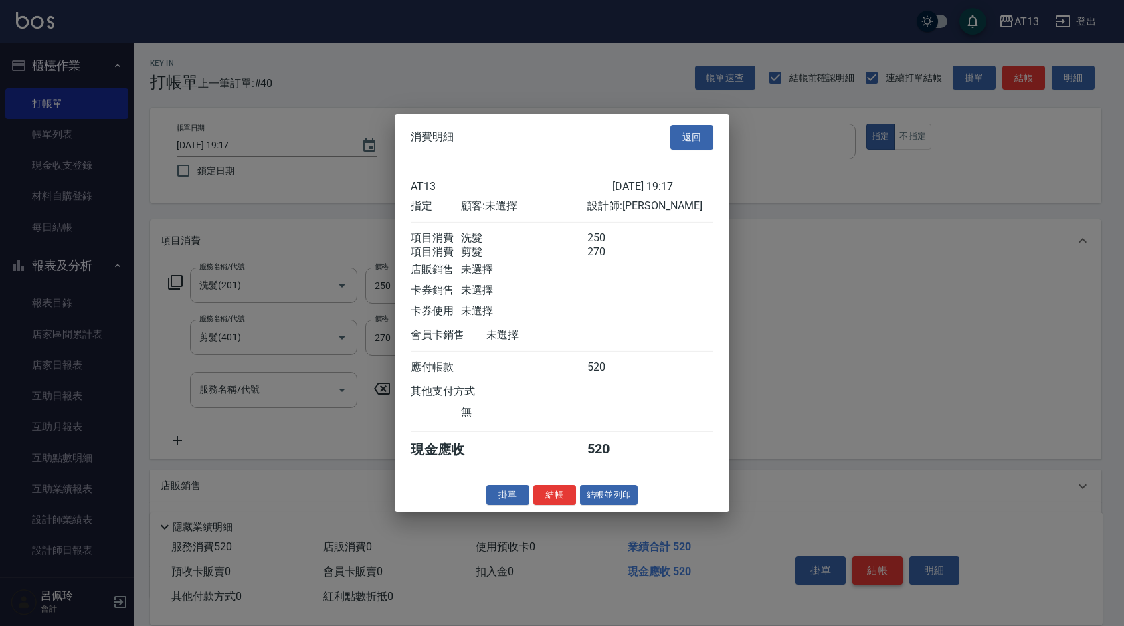
click at [869, 568] on div at bounding box center [562, 313] width 1124 height 626
click at [546, 505] on button "結帳" at bounding box center [554, 494] width 43 height 21
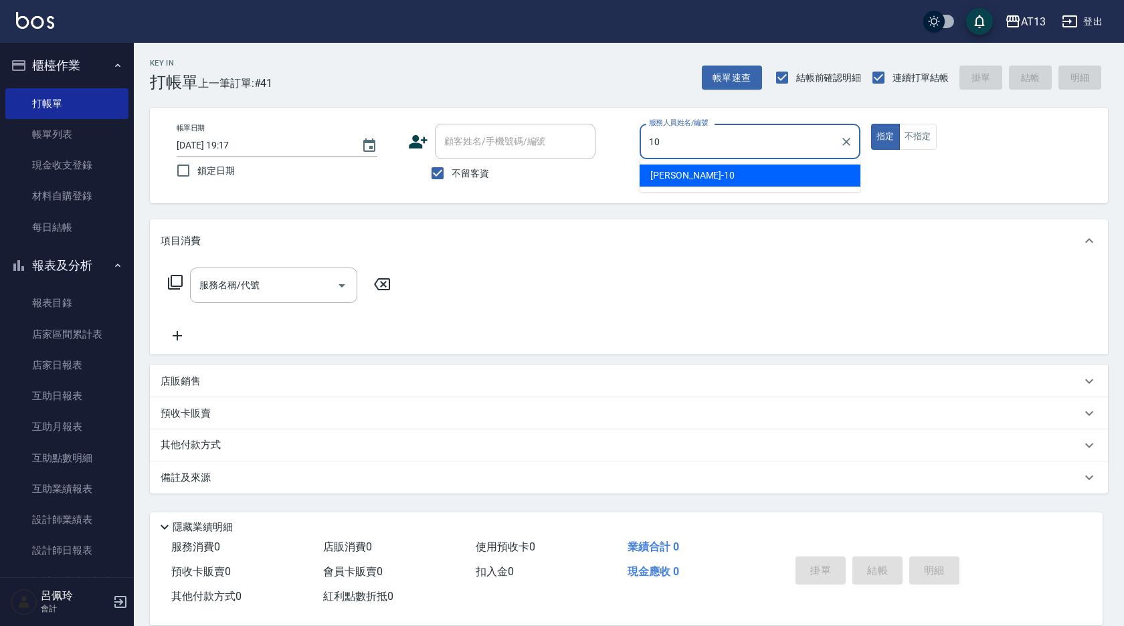
click at [692, 177] on div "[PERSON_NAME] -10" at bounding box center [750, 176] width 221 height 22
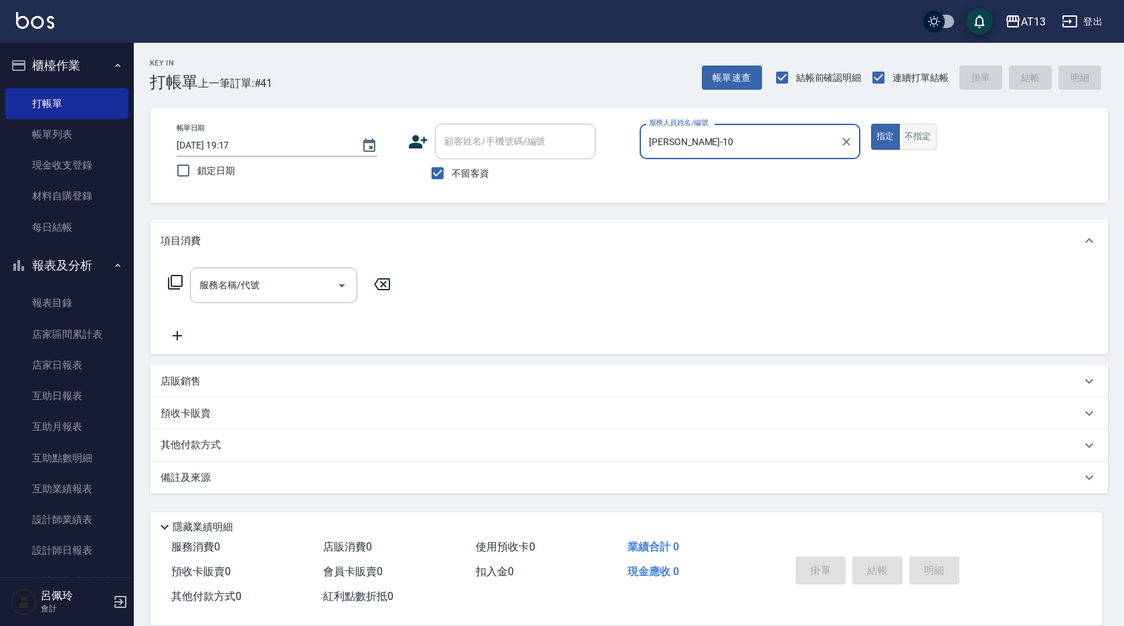
click at [923, 143] on button "不指定" at bounding box center [917, 137] width 37 height 26
click at [293, 279] on input "服務名稱/代號" at bounding box center [263, 285] width 135 height 23
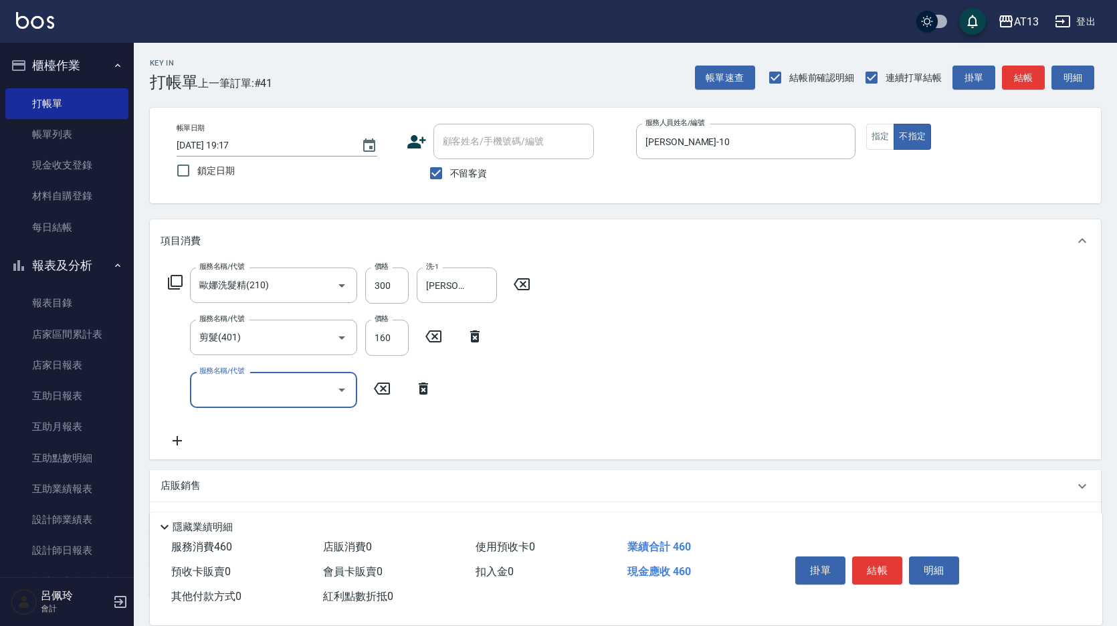
click at [191, 490] on p "店販銷售" at bounding box center [181, 486] width 40 height 14
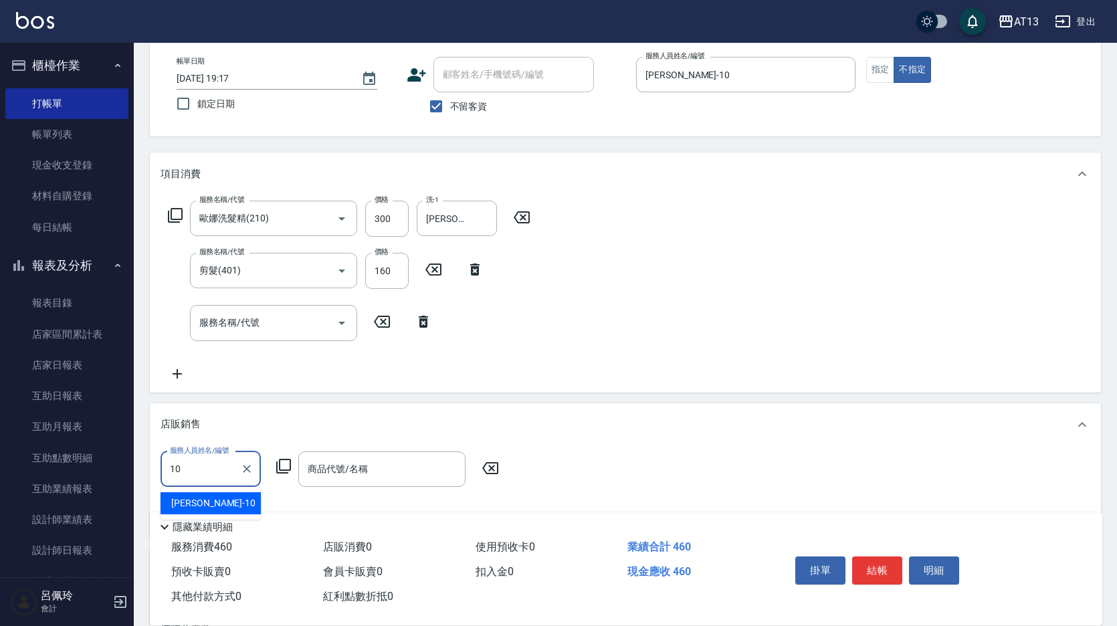
click at [216, 512] on div "[PERSON_NAME] -10" at bounding box center [211, 503] width 100 height 22
click at [329, 470] on input "商品代號/名稱" at bounding box center [381, 469] width 155 height 23
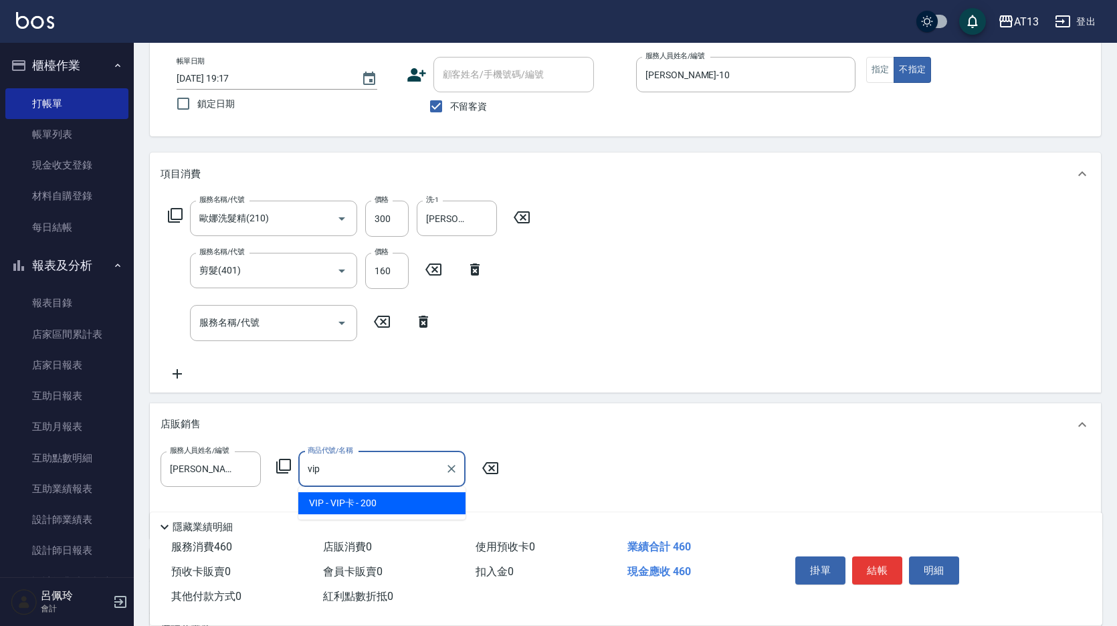
click at [385, 502] on span "VIP - VIP卡 - 200" at bounding box center [381, 503] width 167 height 22
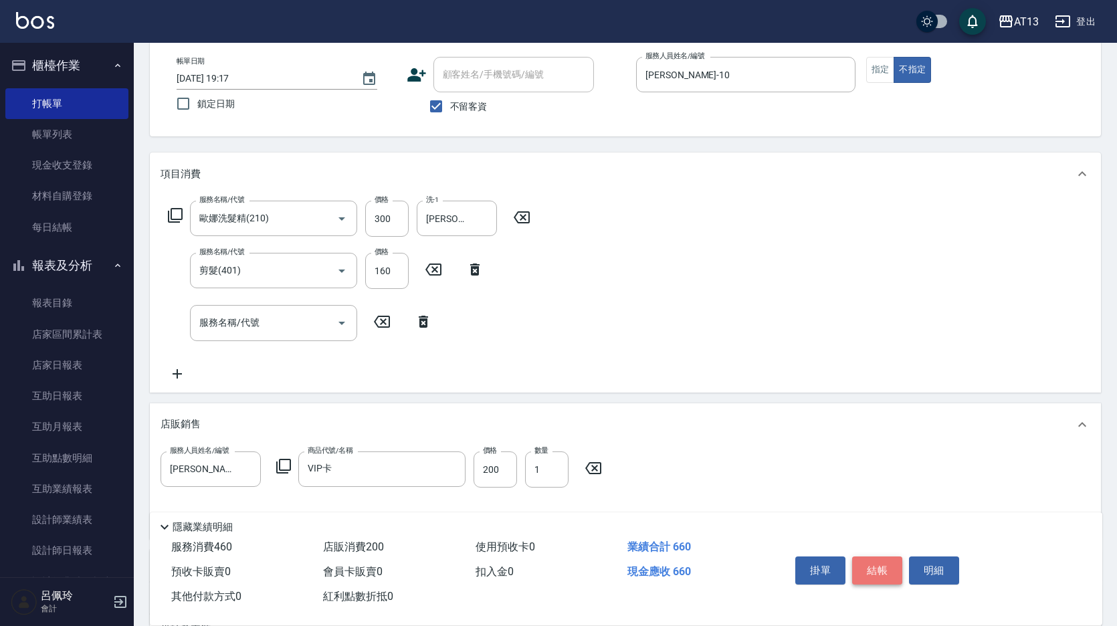
click at [874, 564] on button "結帳" at bounding box center [877, 571] width 50 height 28
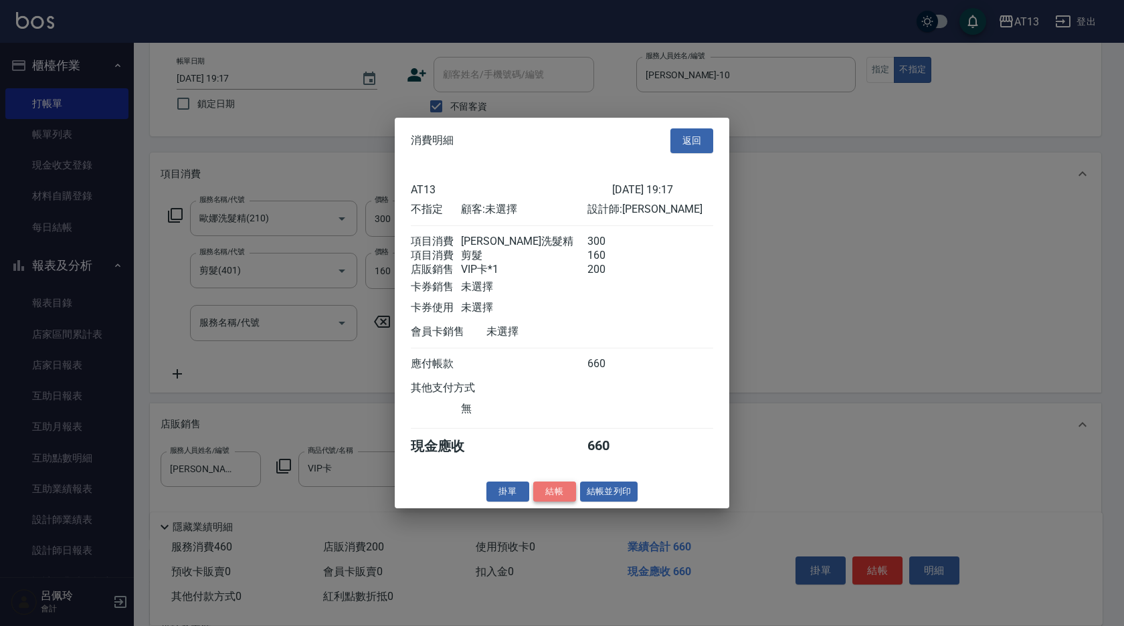
click at [556, 500] on button "結帳" at bounding box center [554, 491] width 43 height 21
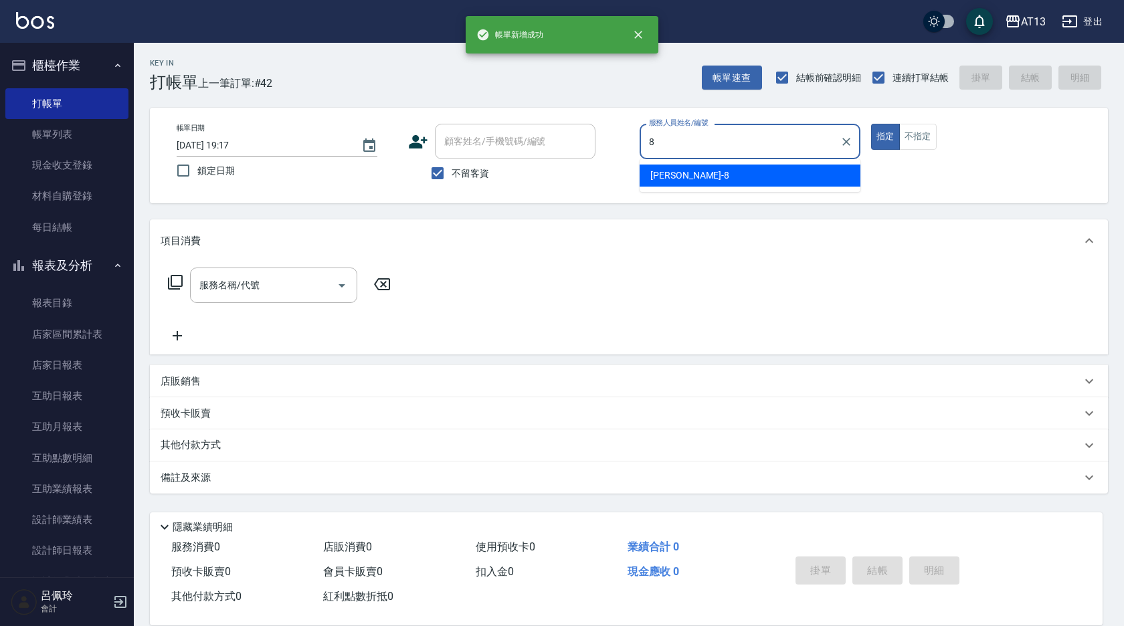
click at [701, 170] on div "[PERSON_NAME] -8" at bounding box center [750, 176] width 221 height 22
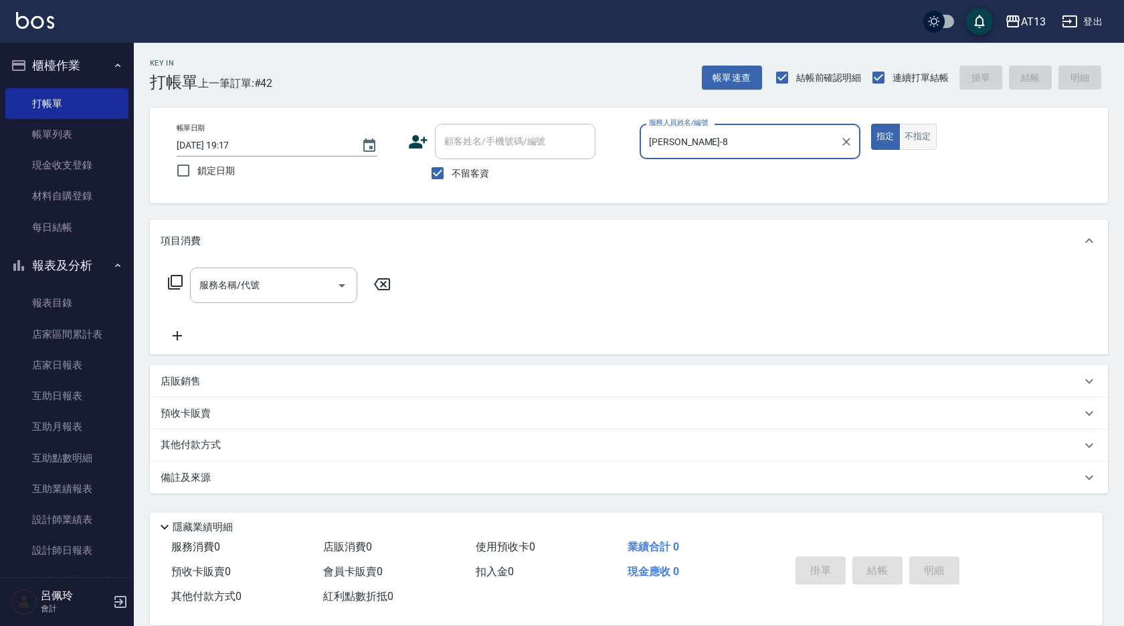
click at [925, 138] on button "不指定" at bounding box center [917, 137] width 37 height 26
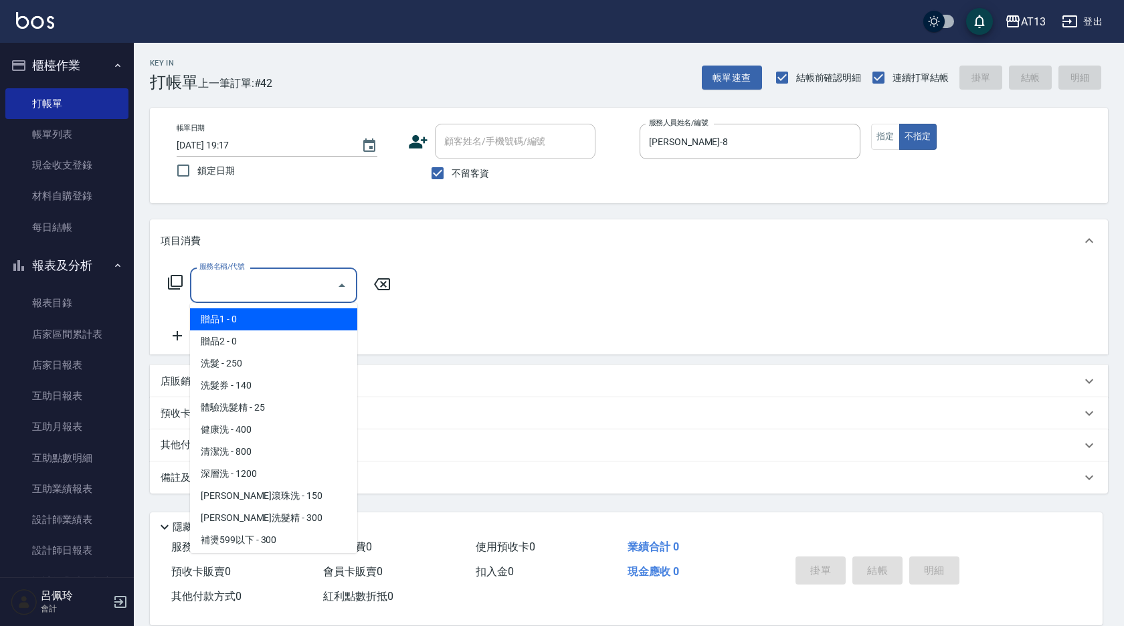
click at [288, 280] on input "服務名稱/代號" at bounding box center [263, 285] width 135 height 23
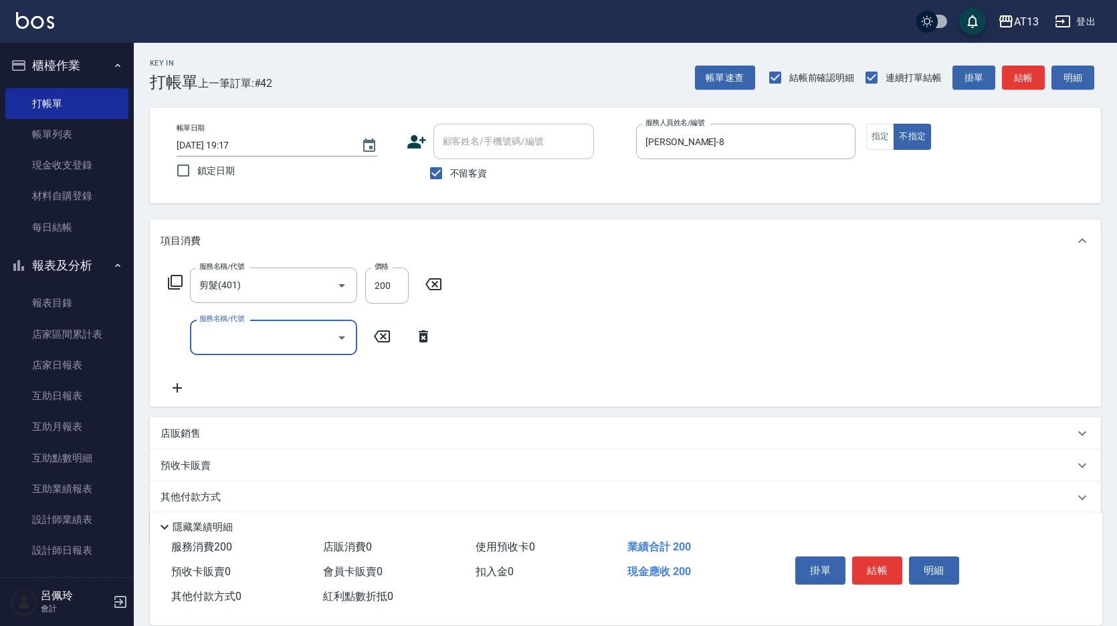
click at [663, 314] on div "服務名稱/代號 剪髮(401) 服務名稱/代號 價格 200 價格 服務名稱/代號 服務名稱/代號" at bounding box center [625, 334] width 951 height 145
click at [884, 561] on button "結帳" at bounding box center [877, 571] width 50 height 28
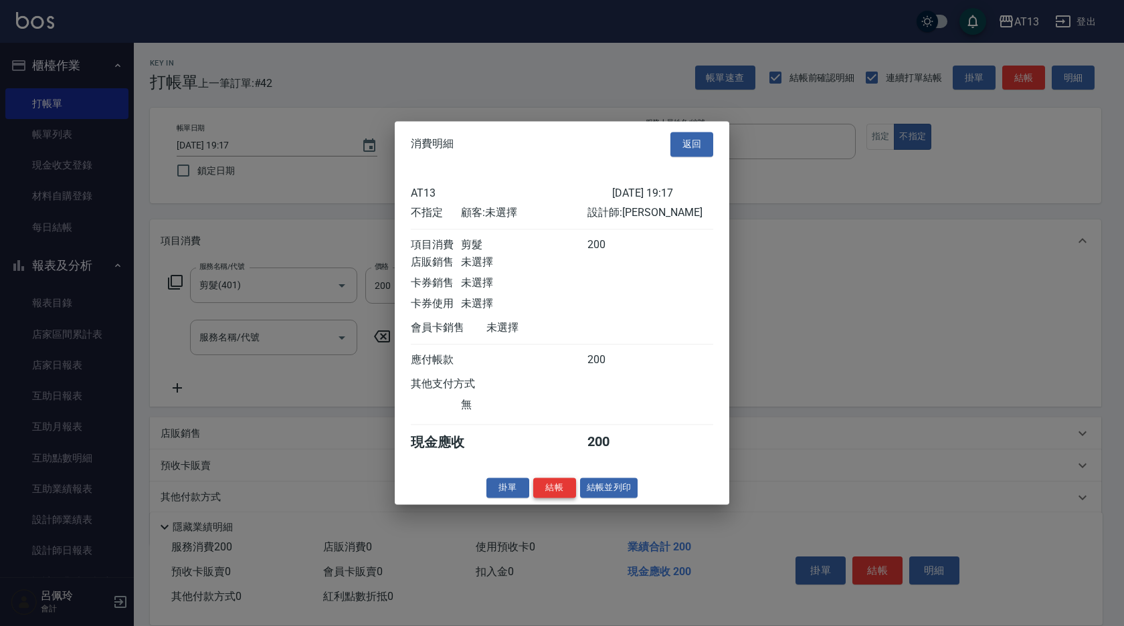
click at [562, 493] on button "結帳" at bounding box center [554, 488] width 43 height 21
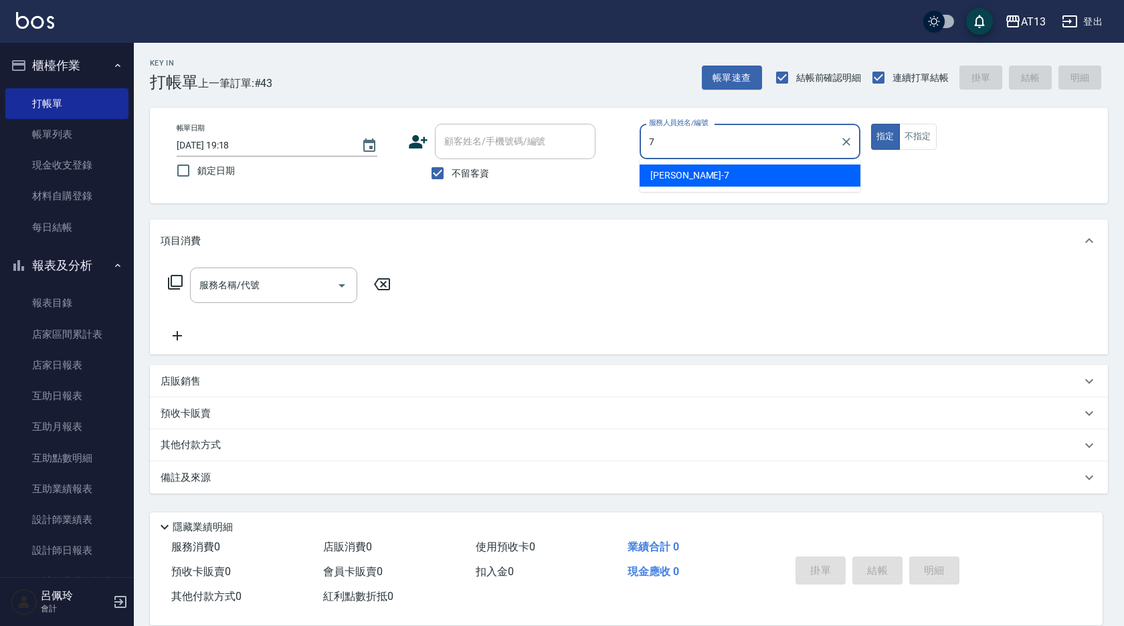
click at [678, 174] on span "[PERSON_NAME]-7" at bounding box center [689, 176] width 79 height 14
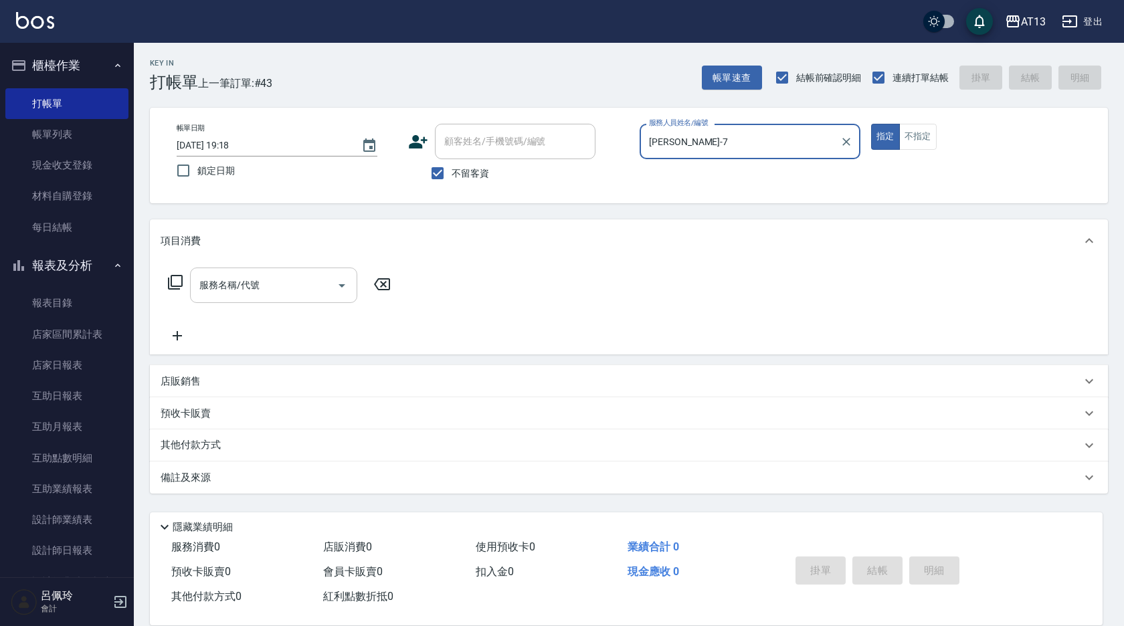
click at [250, 294] on input "服務名稱/代號" at bounding box center [263, 285] width 135 height 23
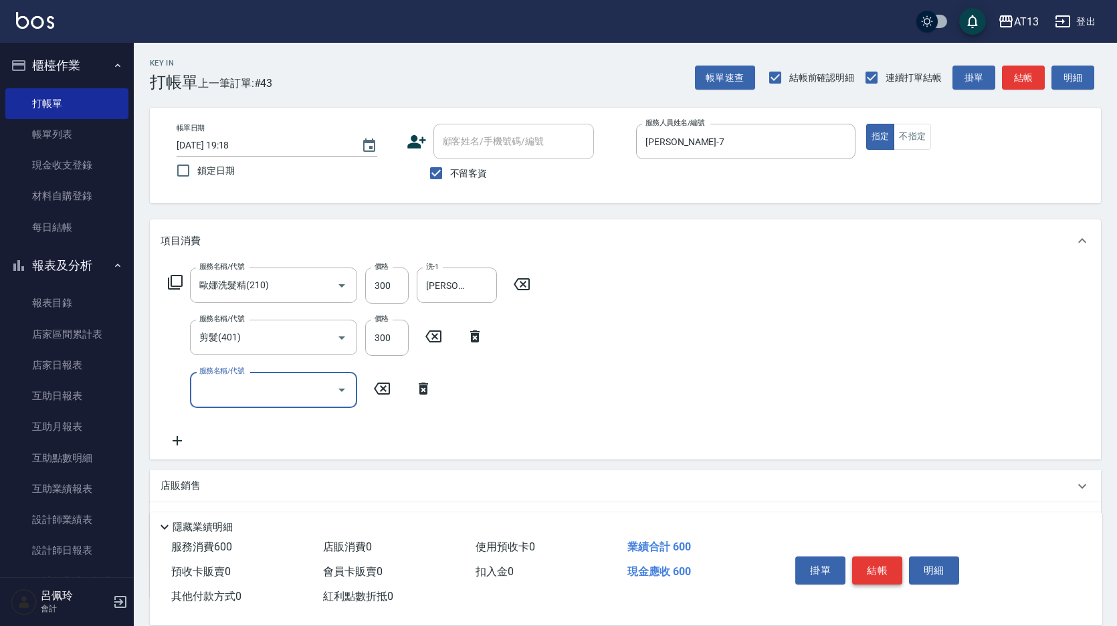
click at [887, 560] on button "結帳" at bounding box center [877, 571] width 50 height 28
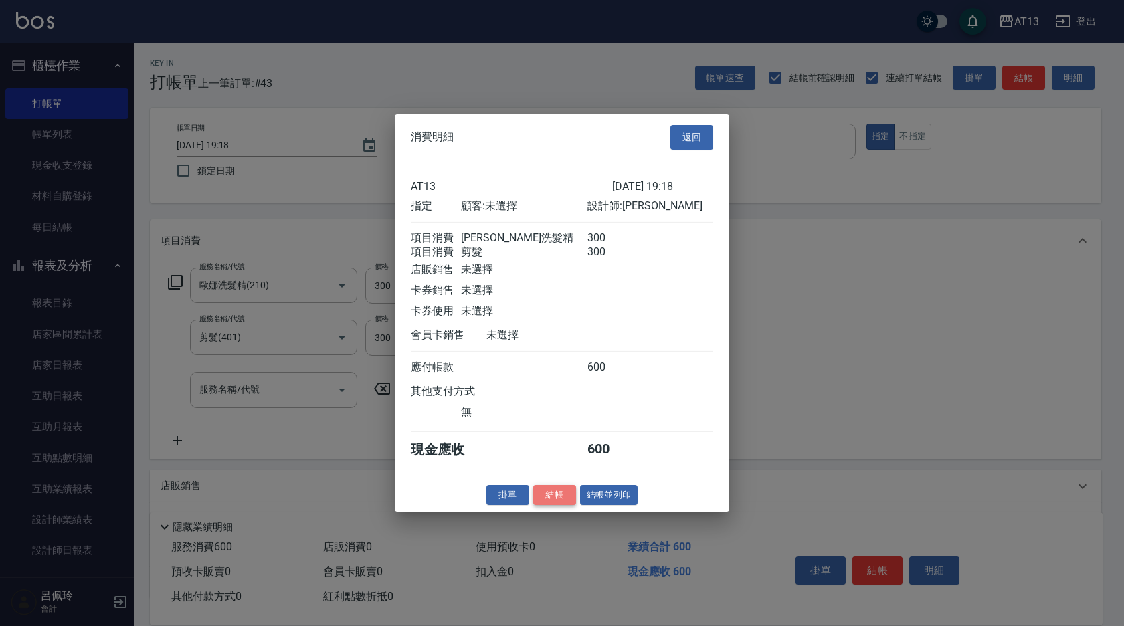
click at [569, 501] on button "結帳" at bounding box center [554, 494] width 43 height 21
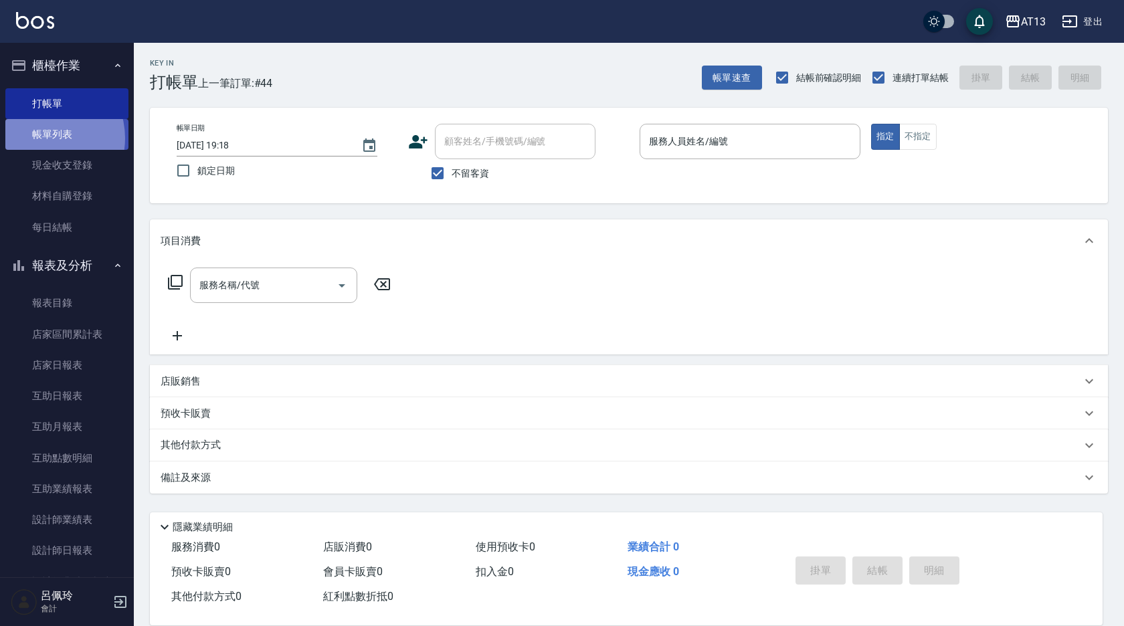
click at [41, 138] on link "帳單列表" at bounding box center [66, 134] width 123 height 31
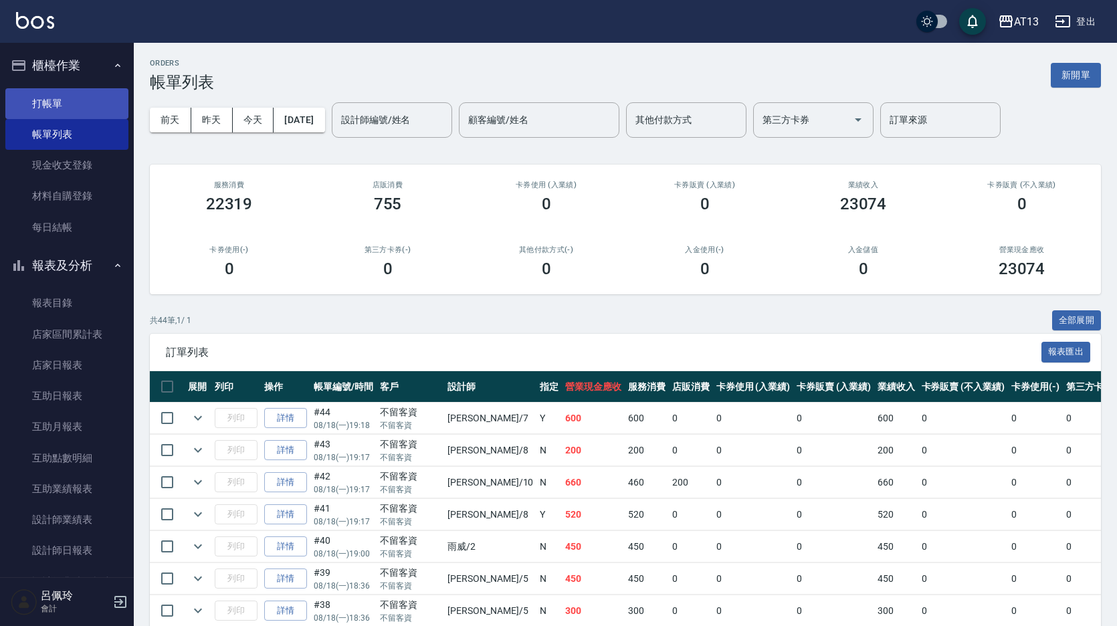
click at [41, 104] on link "打帳單" at bounding box center [66, 103] width 123 height 31
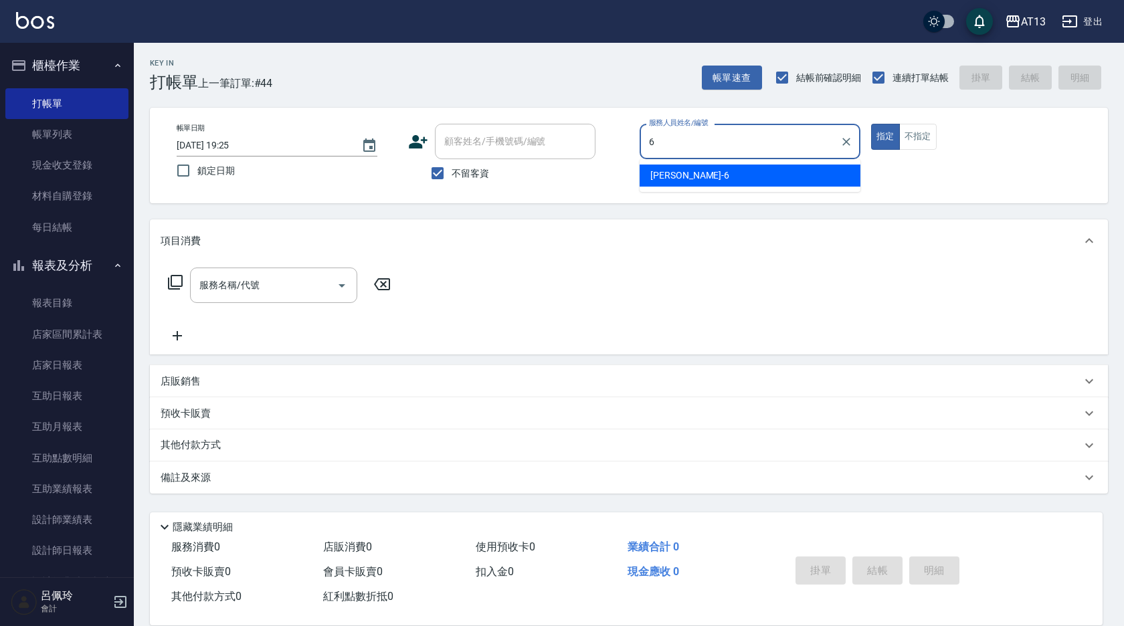
click at [682, 174] on div "[PERSON_NAME] -6" at bounding box center [750, 176] width 221 height 22
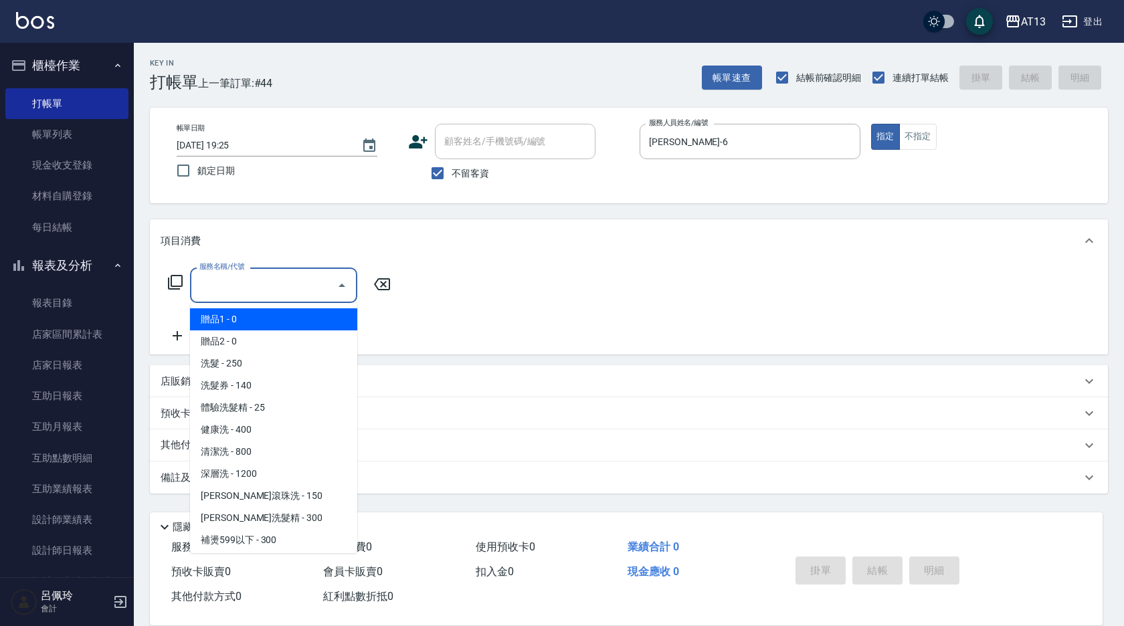
click at [260, 277] on input "服務名稱/代號" at bounding box center [263, 285] width 135 height 23
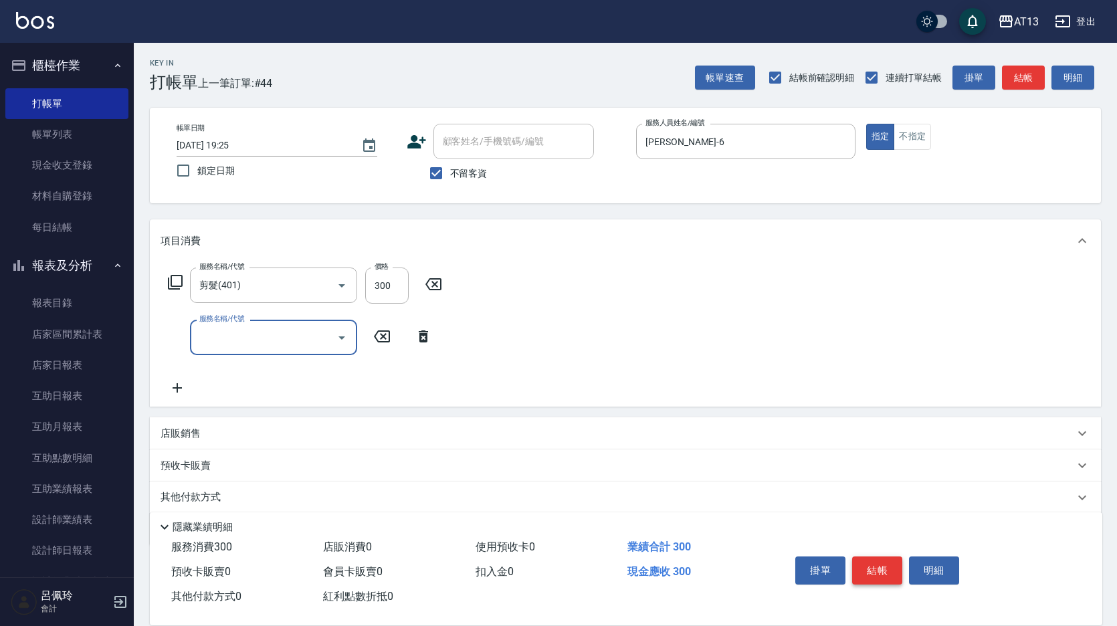
click at [887, 569] on button "結帳" at bounding box center [877, 571] width 50 height 28
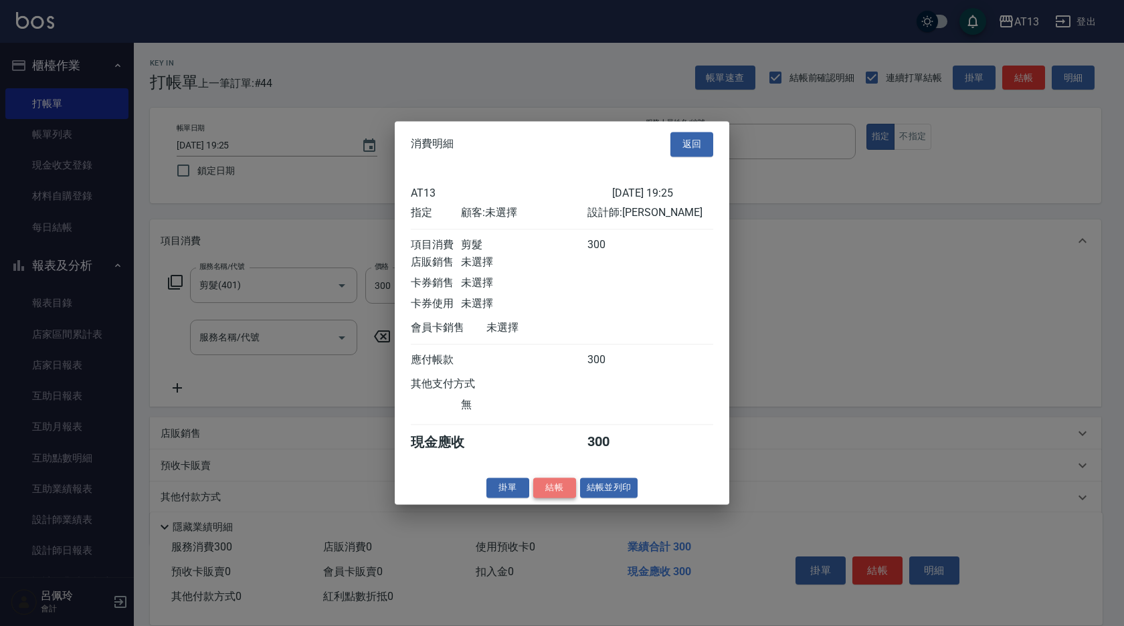
click at [557, 496] on button "結帳" at bounding box center [554, 488] width 43 height 21
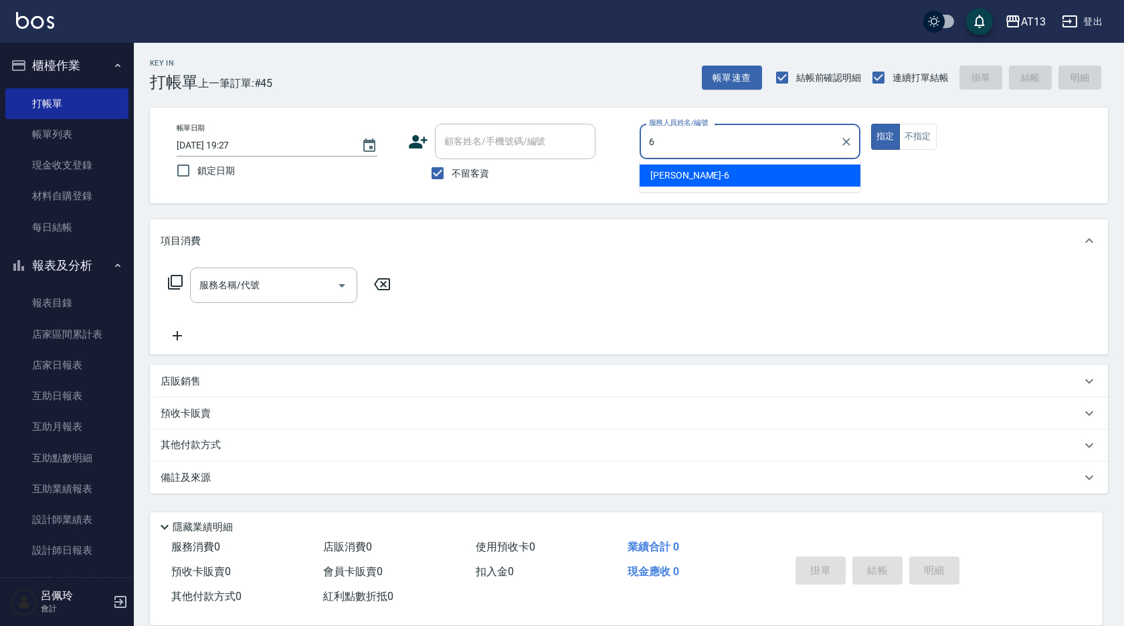
click at [728, 169] on div "[PERSON_NAME] -6" at bounding box center [750, 176] width 221 height 22
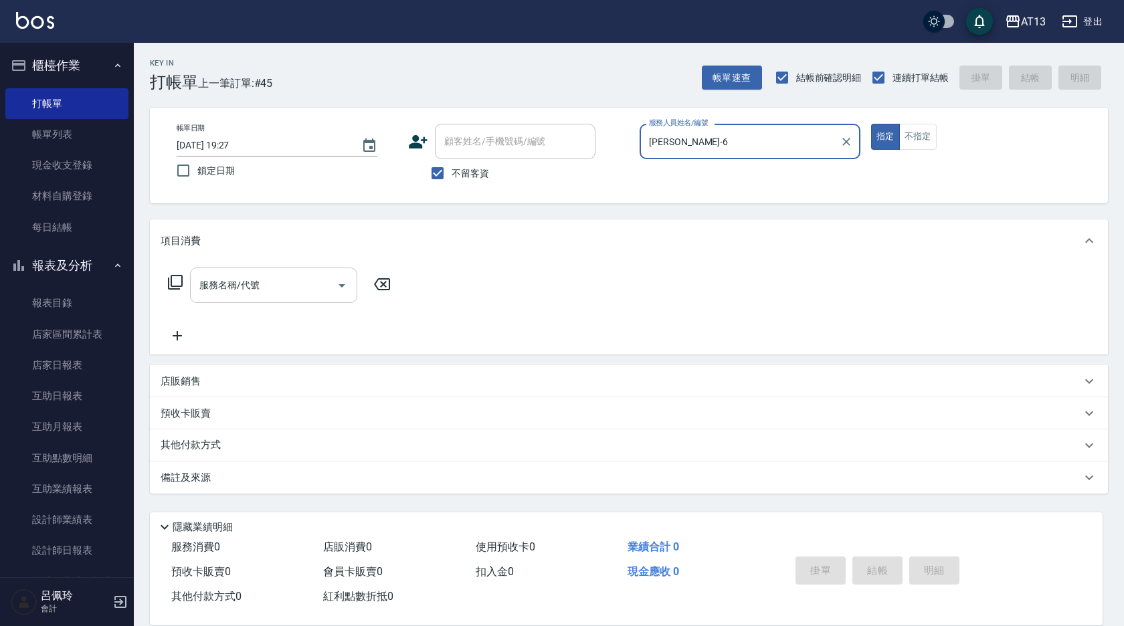
click at [295, 286] on input "服務名稱/代號" at bounding box center [263, 285] width 135 height 23
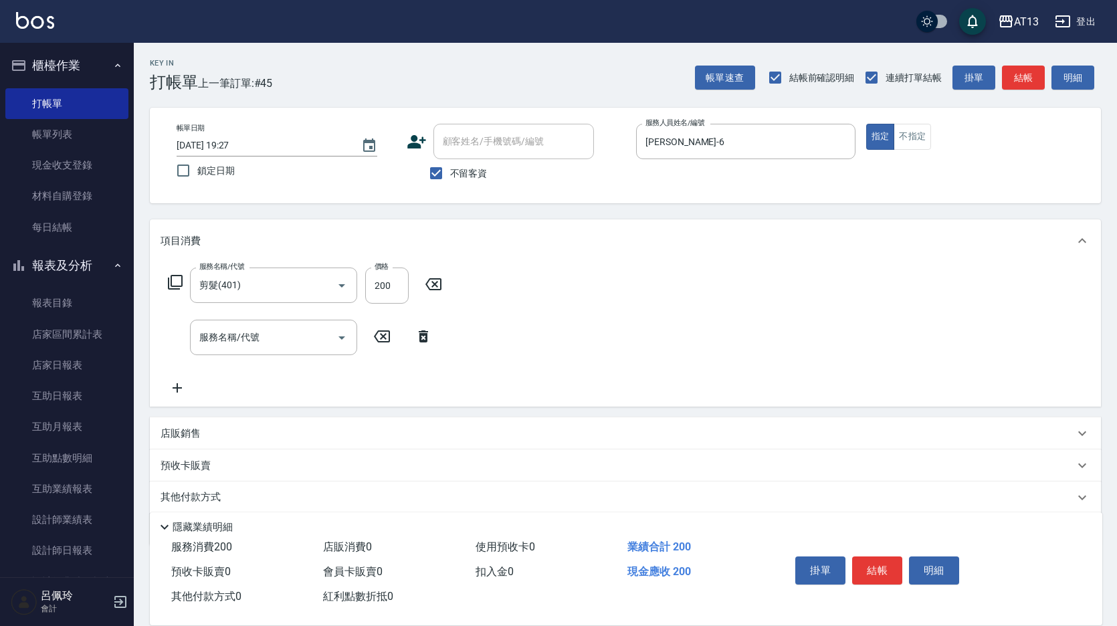
click at [488, 258] on div "項目消費" at bounding box center [625, 240] width 951 height 43
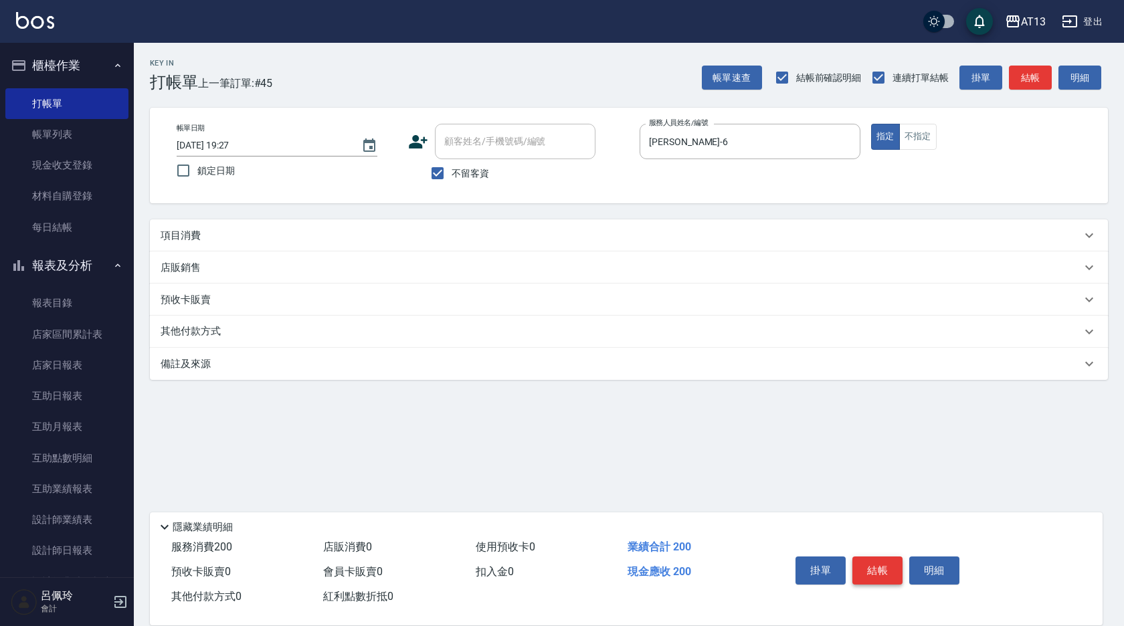
click at [897, 569] on button "結帳" at bounding box center [877, 571] width 50 height 28
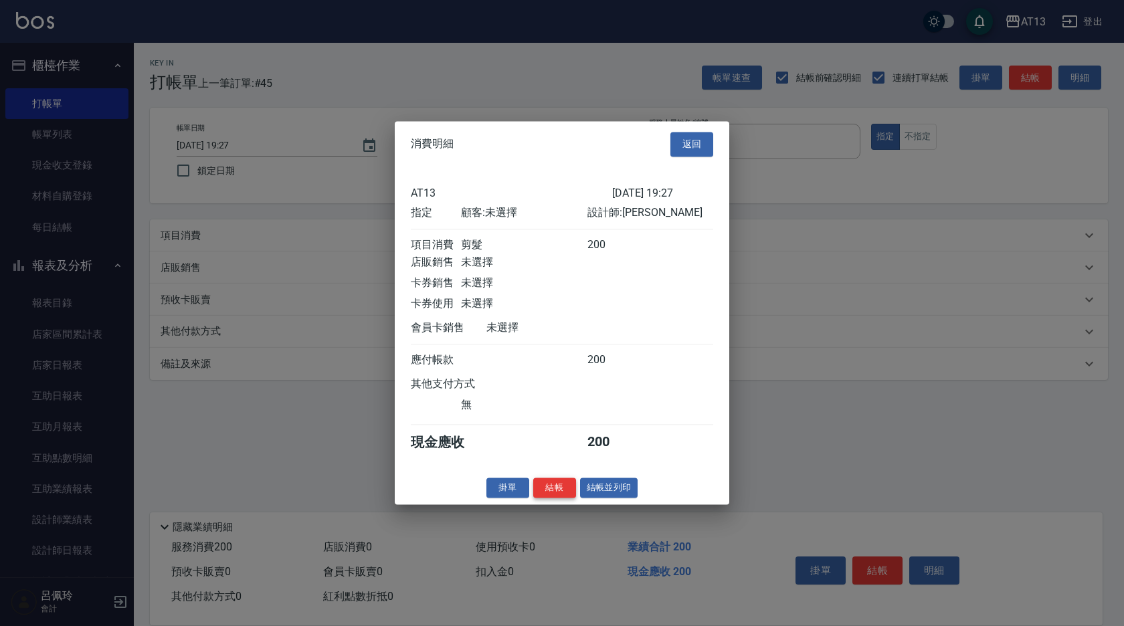
click at [545, 494] on button "結帳" at bounding box center [554, 488] width 43 height 21
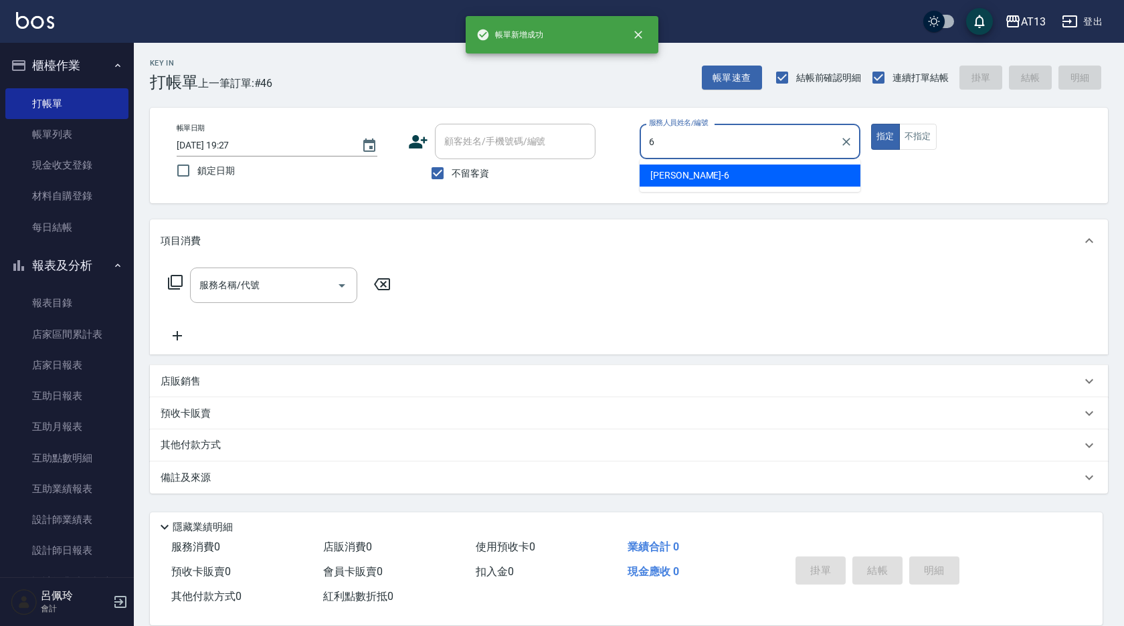
click at [713, 176] on div "[PERSON_NAME] -6" at bounding box center [750, 176] width 221 height 22
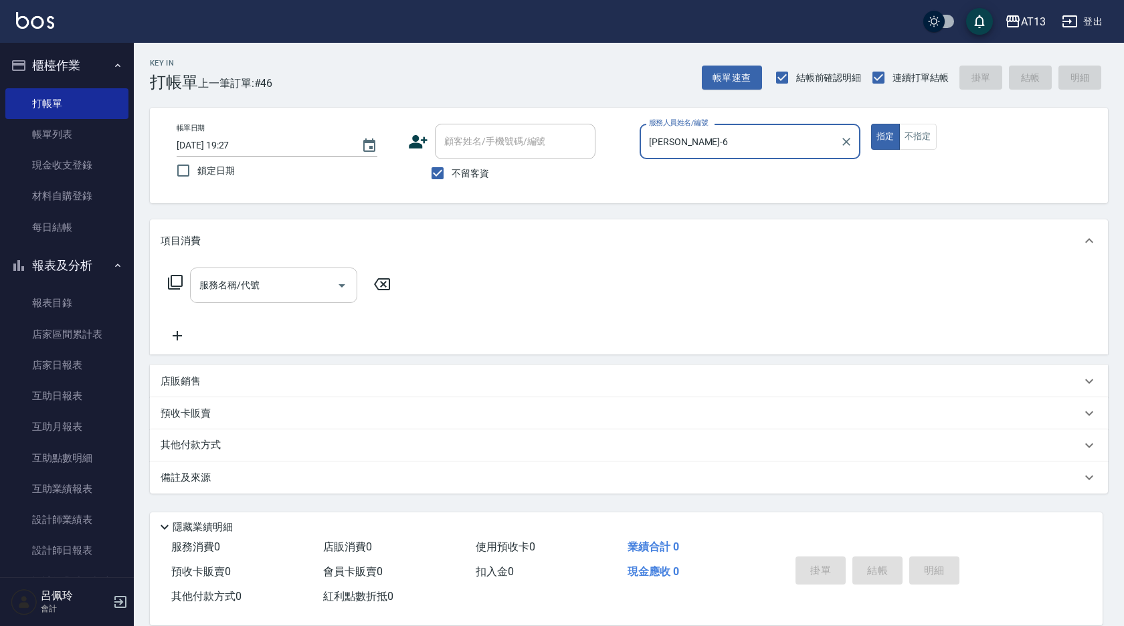
click at [234, 285] on input "服務名稱/代號" at bounding box center [263, 285] width 135 height 23
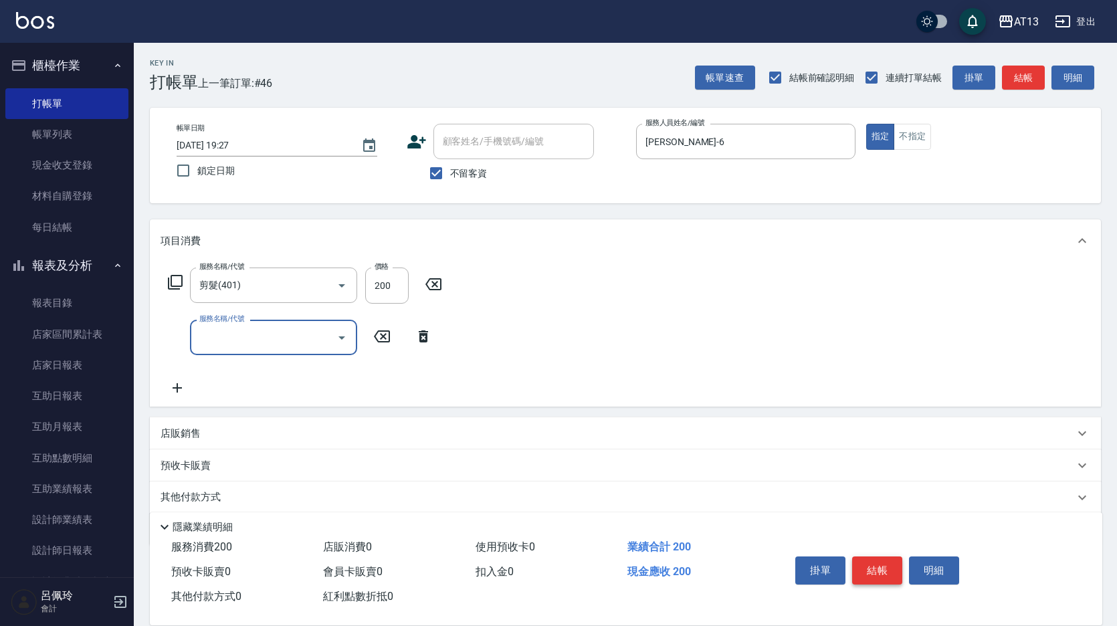
click at [901, 574] on button "結帳" at bounding box center [877, 571] width 50 height 28
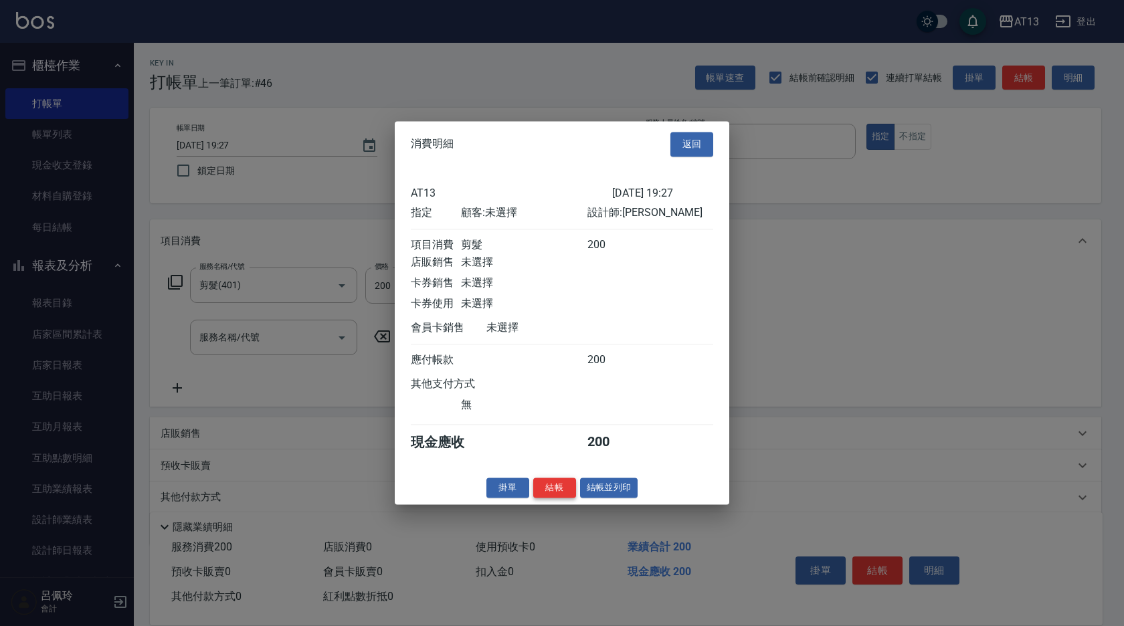
click at [556, 497] on button "結帳" at bounding box center [554, 488] width 43 height 21
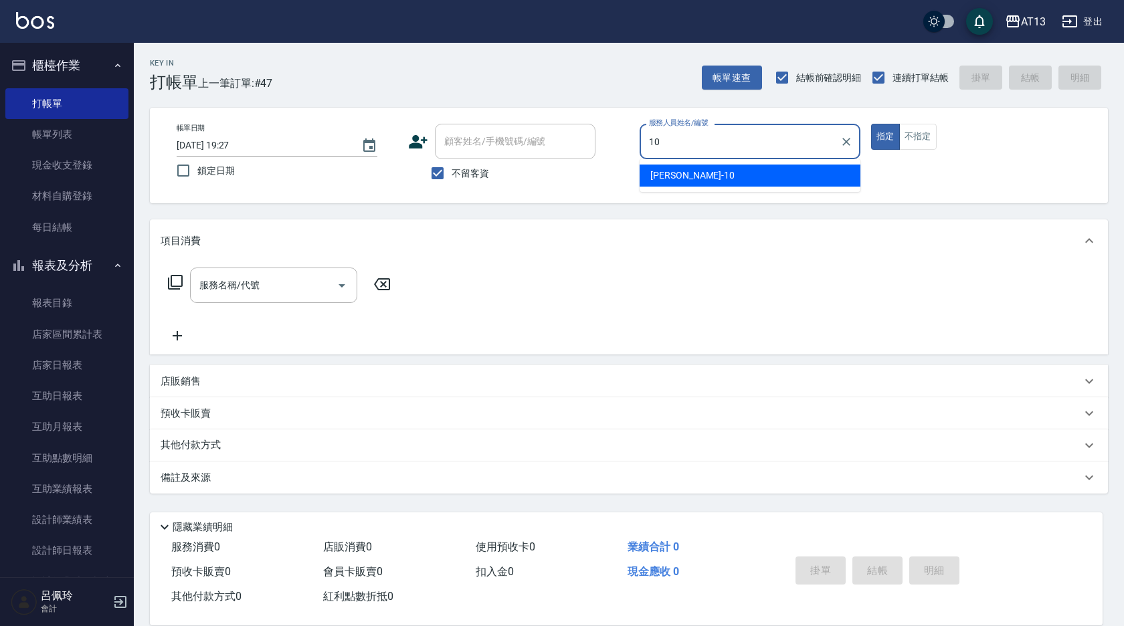
drag, startPoint x: 664, startPoint y: 178, endPoint x: 758, endPoint y: 178, distance: 93.7
click at [666, 178] on span "[PERSON_NAME] -10" at bounding box center [692, 176] width 84 height 14
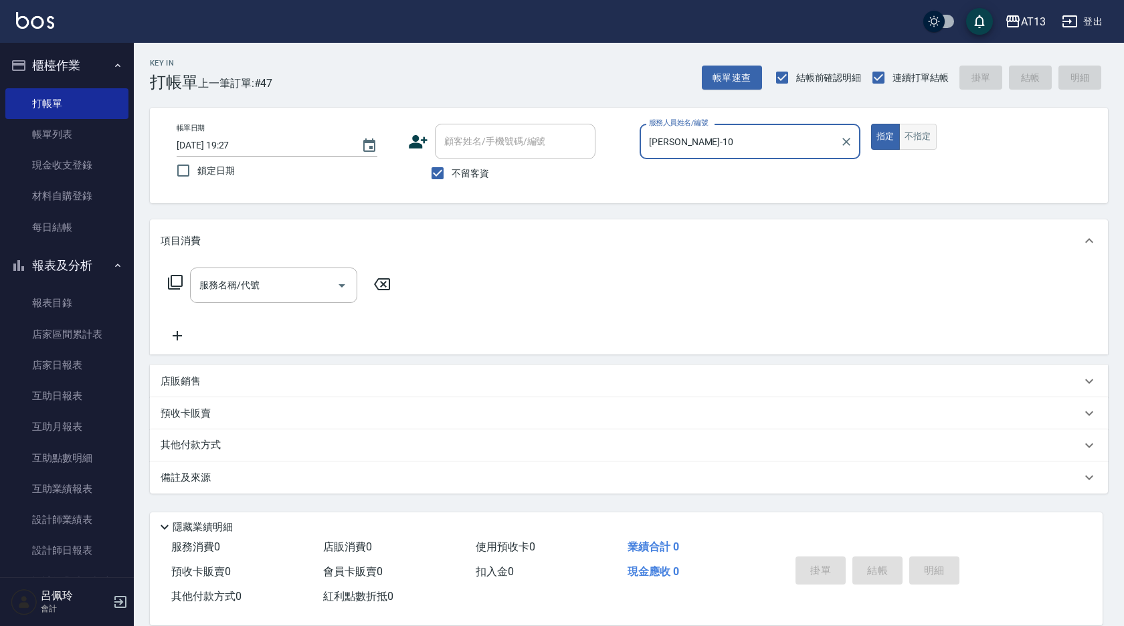
click at [929, 132] on button "不指定" at bounding box center [917, 137] width 37 height 26
click at [310, 287] on input "服務名稱/代號" at bounding box center [263, 285] width 135 height 23
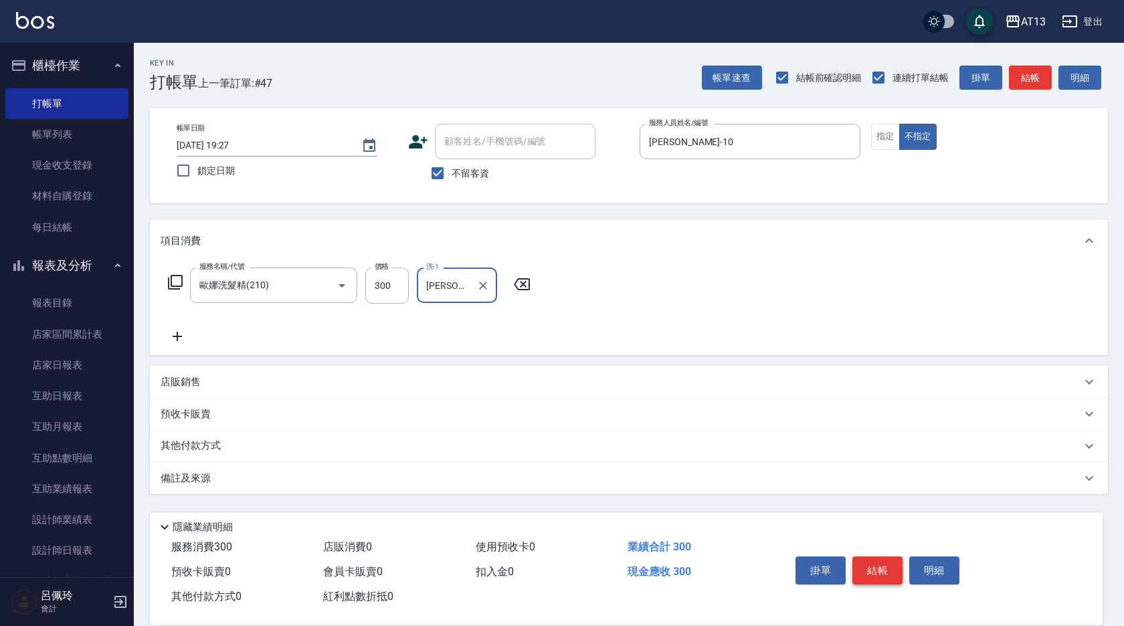
click at [894, 560] on button "結帳" at bounding box center [877, 571] width 50 height 28
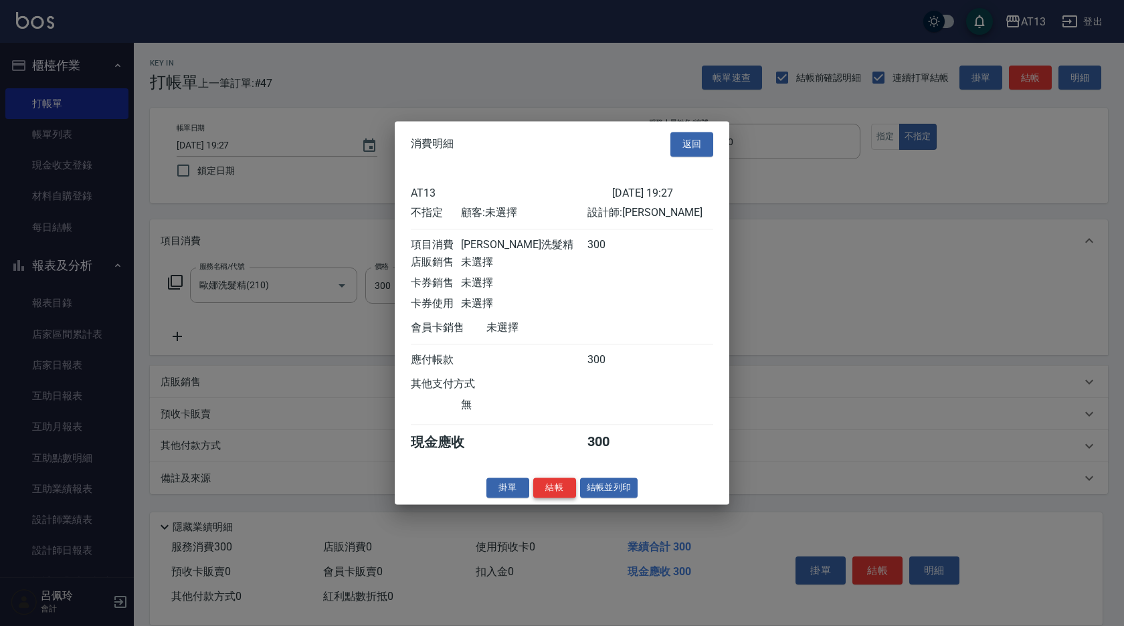
click at [541, 496] on button "結帳" at bounding box center [554, 488] width 43 height 21
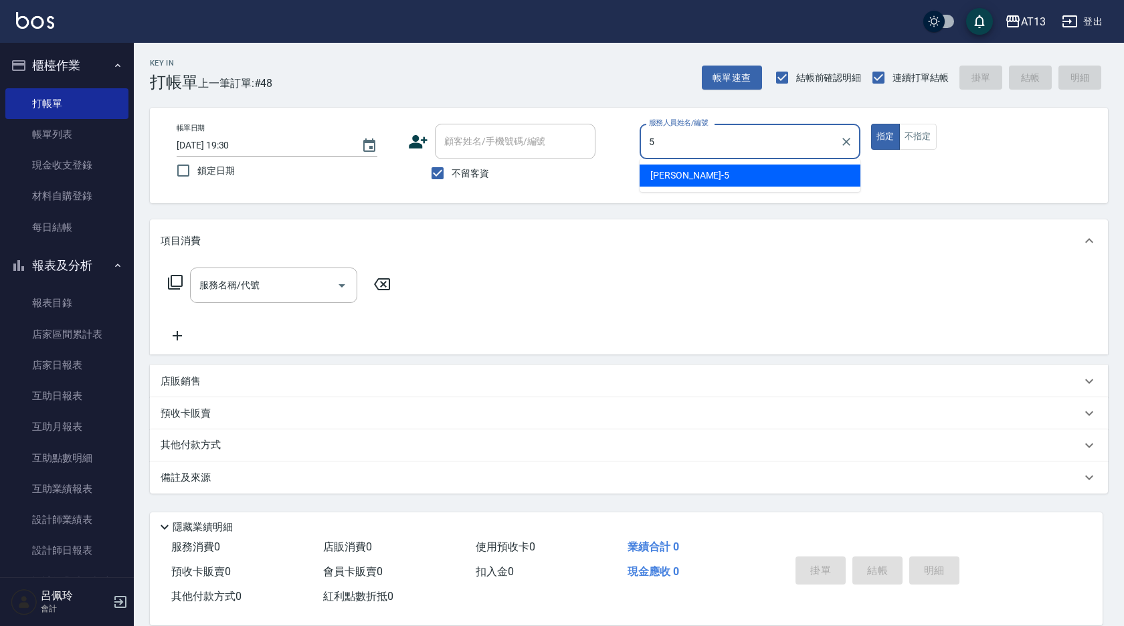
click at [739, 179] on div "[PERSON_NAME] -5" at bounding box center [750, 176] width 221 height 22
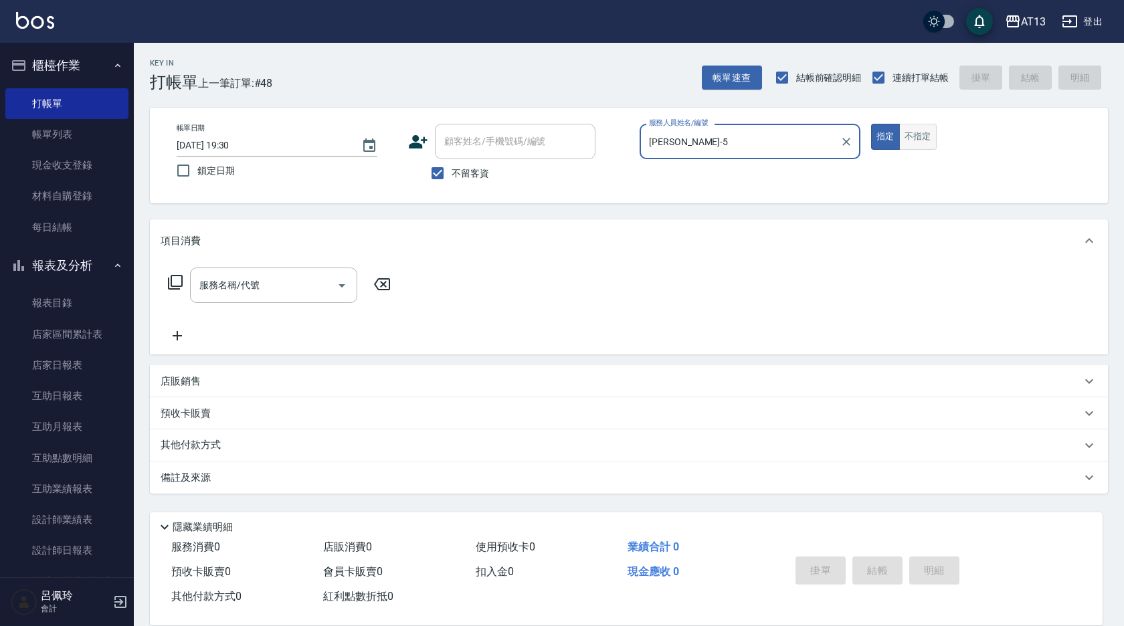
click at [913, 135] on button "不指定" at bounding box center [917, 137] width 37 height 26
drag, startPoint x: 264, startPoint y: 290, endPoint x: 258, endPoint y: 294, distance: 6.9
click at [264, 290] on input "服務名稱/代號" at bounding box center [263, 285] width 135 height 23
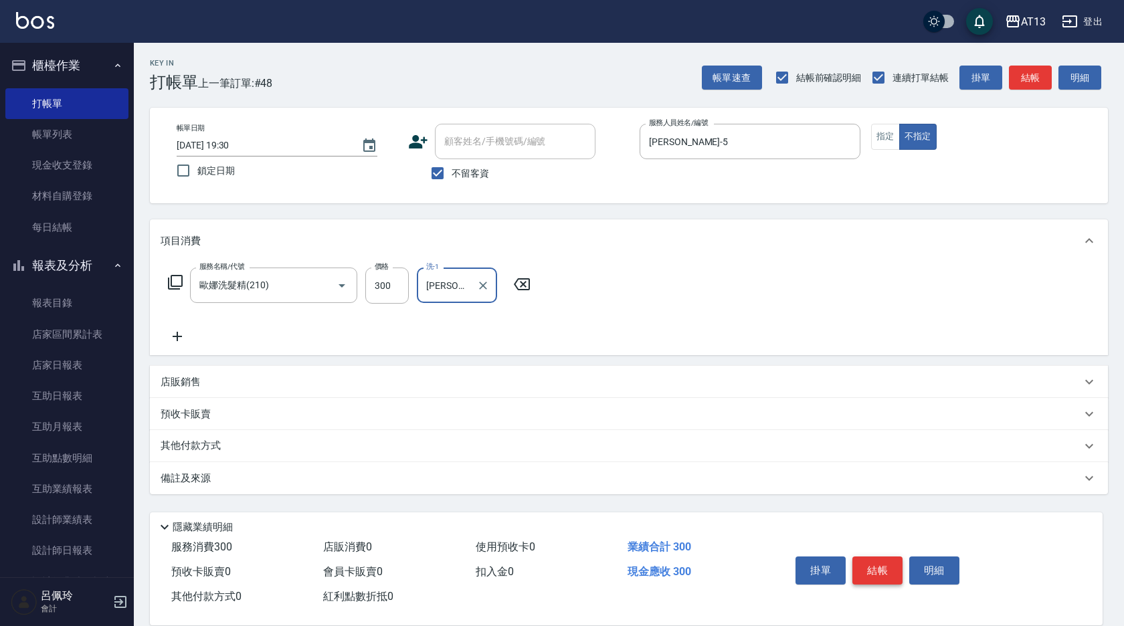
click at [882, 570] on button "結帳" at bounding box center [877, 571] width 50 height 28
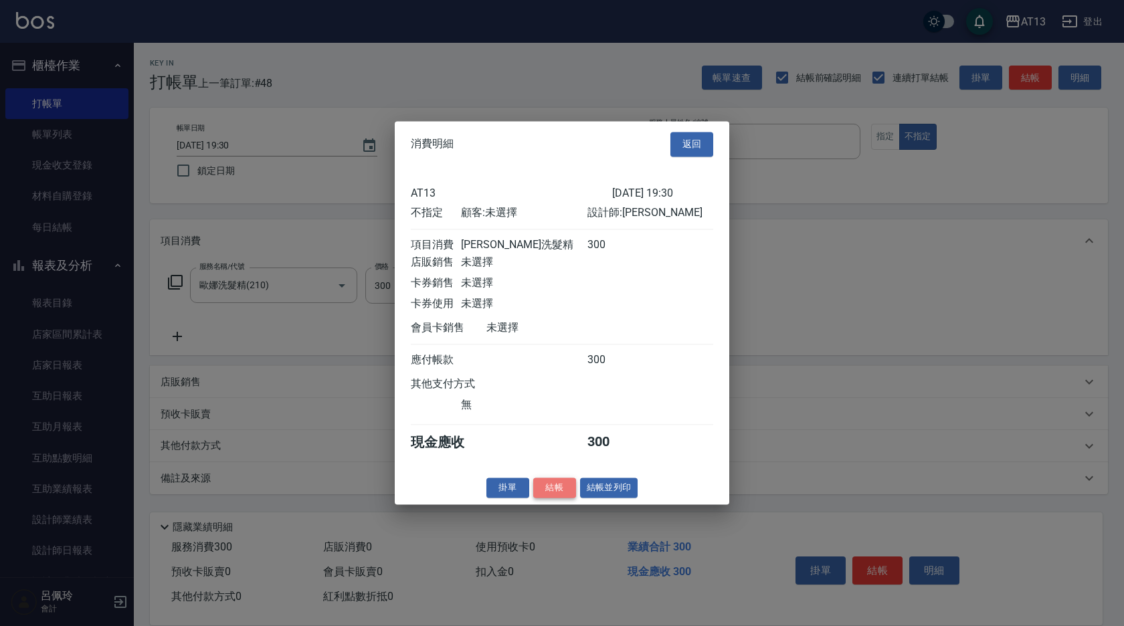
click at [548, 495] on button "結帳" at bounding box center [554, 488] width 43 height 21
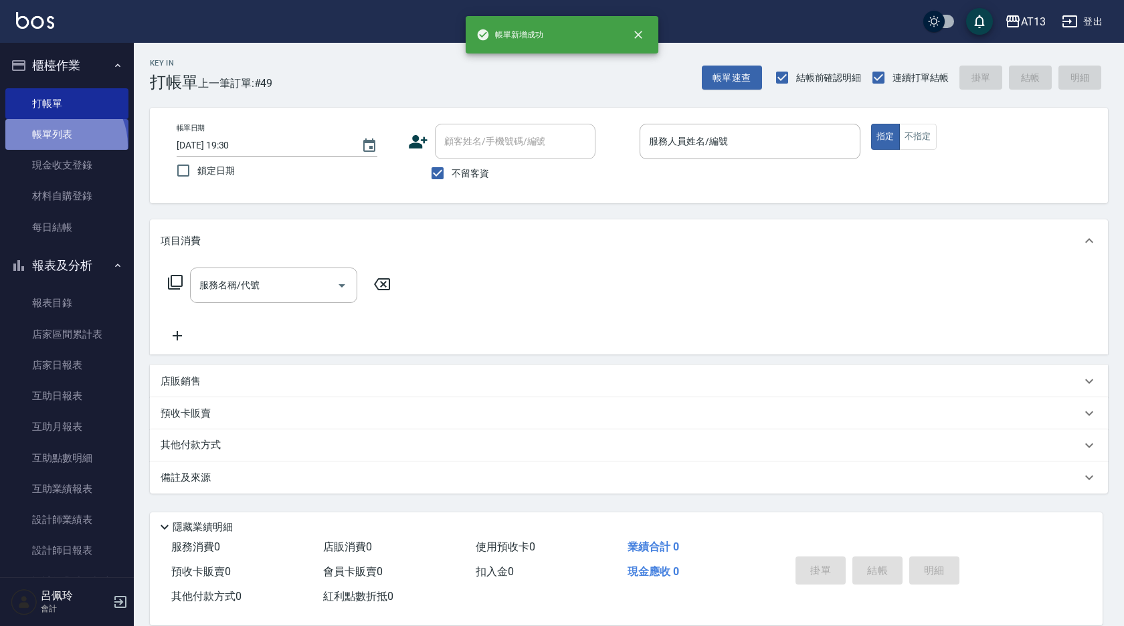
click at [57, 145] on link "帳單列表" at bounding box center [66, 134] width 123 height 31
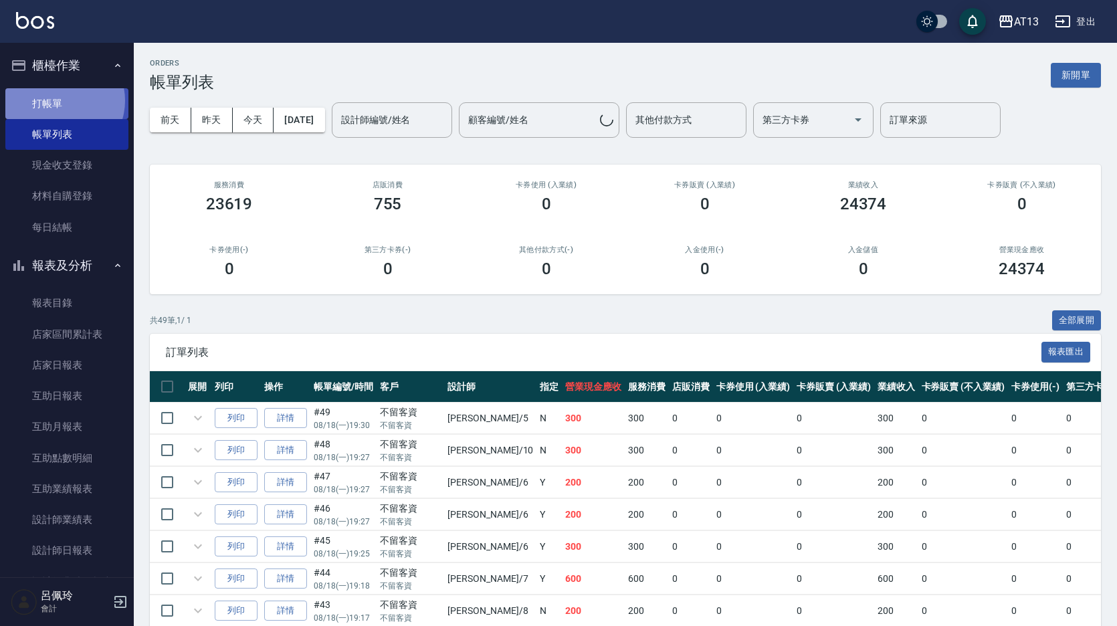
click at [62, 100] on link "打帳單" at bounding box center [66, 103] width 123 height 31
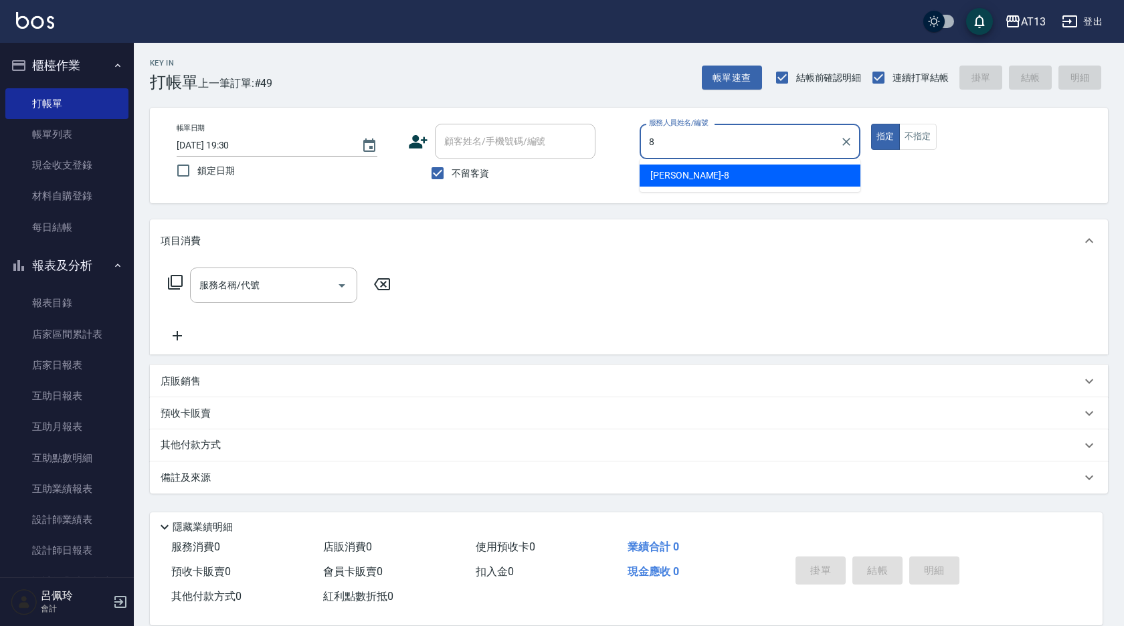
click at [672, 175] on span "[PERSON_NAME] -8" at bounding box center [689, 176] width 79 height 14
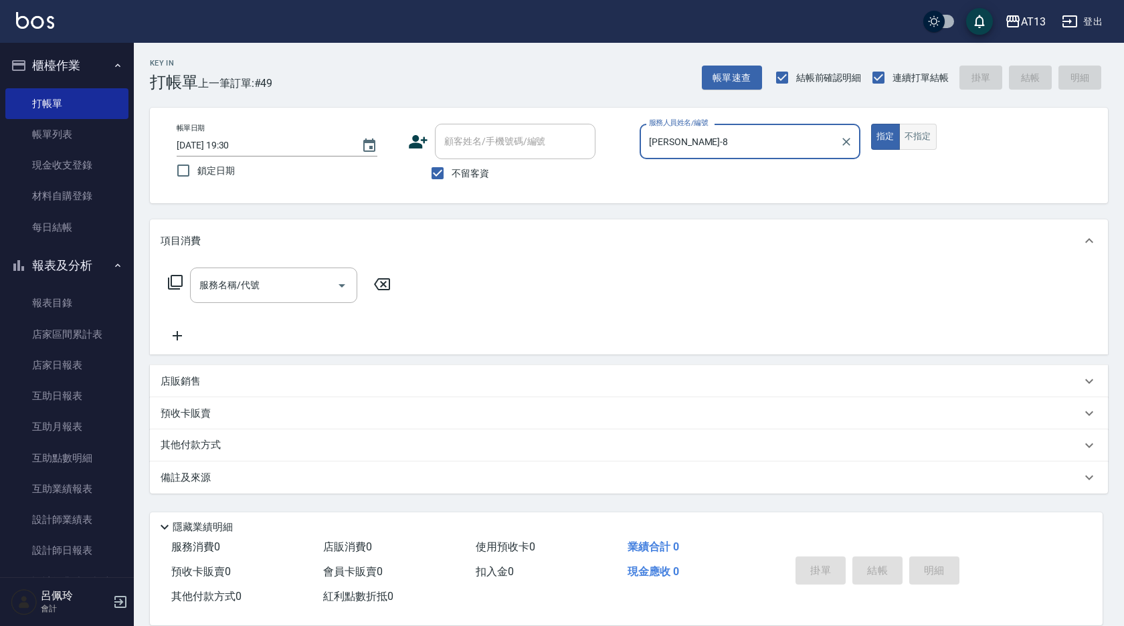
click at [924, 136] on button "不指定" at bounding box center [917, 137] width 37 height 26
click at [282, 273] on div "服務名稱/代號" at bounding box center [273, 285] width 167 height 35
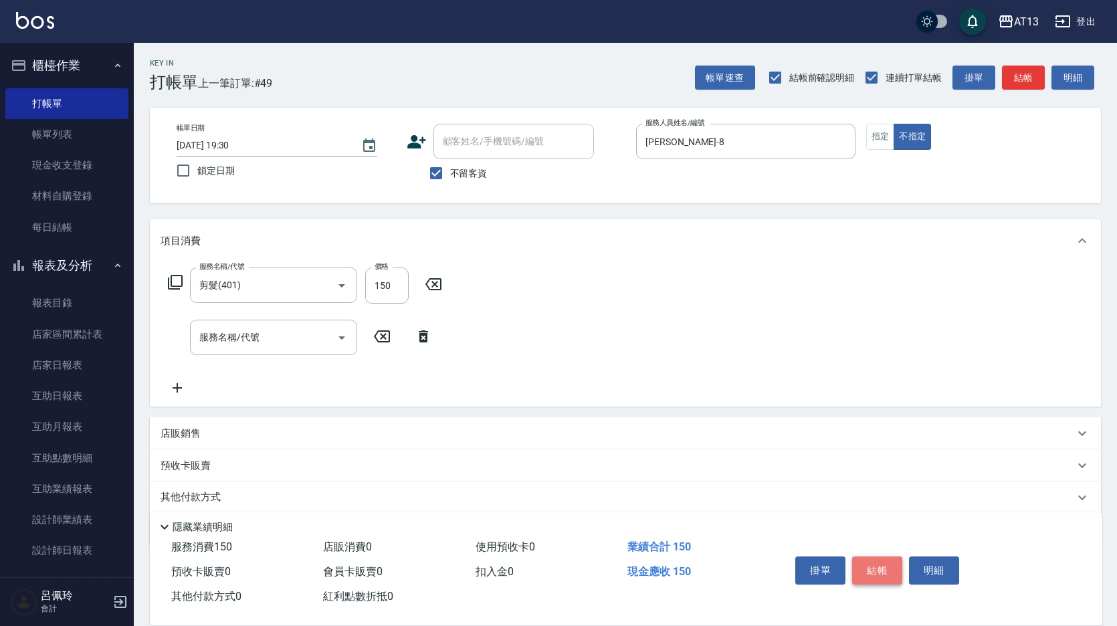
click at [866, 563] on button "結帳" at bounding box center [877, 571] width 50 height 28
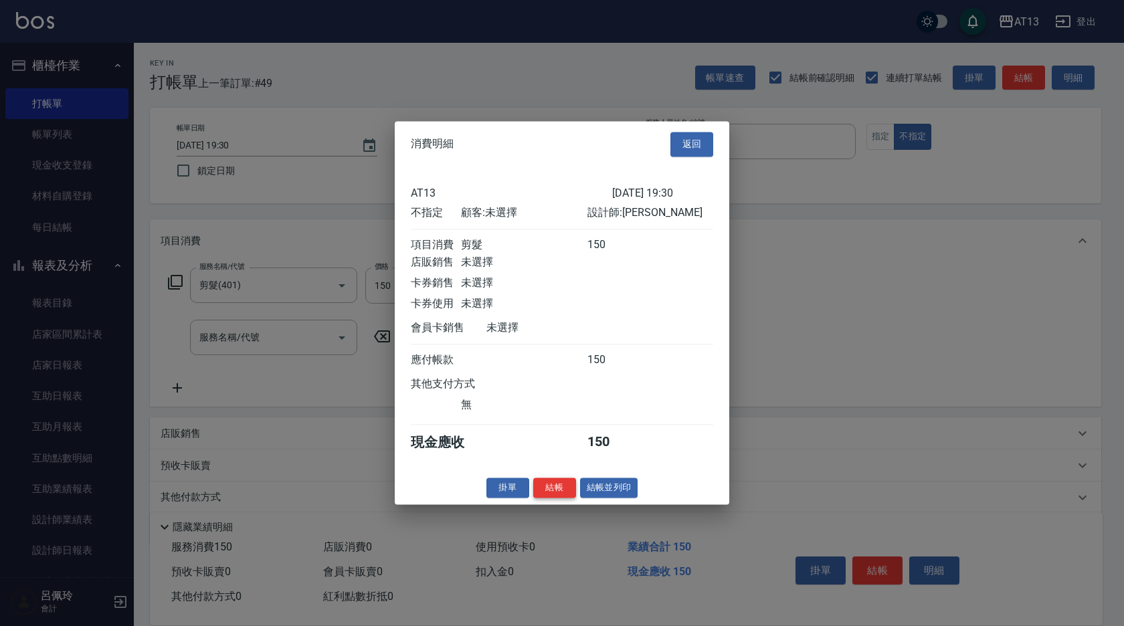
click at [558, 494] on button "結帳" at bounding box center [554, 488] width 43 height 21
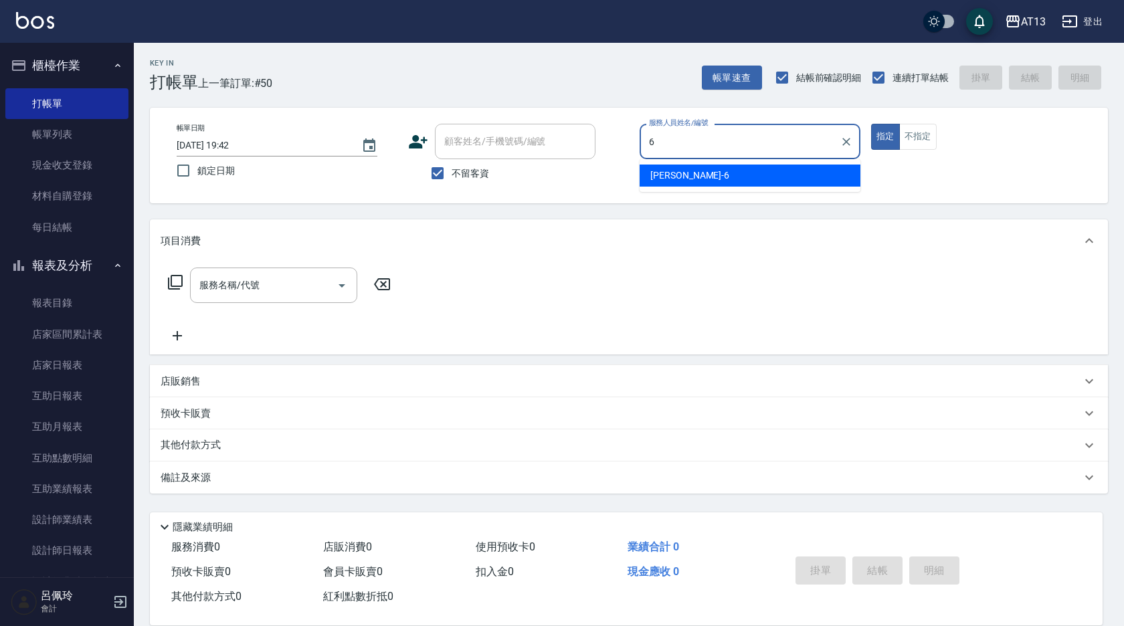
click at [703, 181] on div "[PERSON_NAME] -6" at bounding box center [750, 176] width 221 height 22
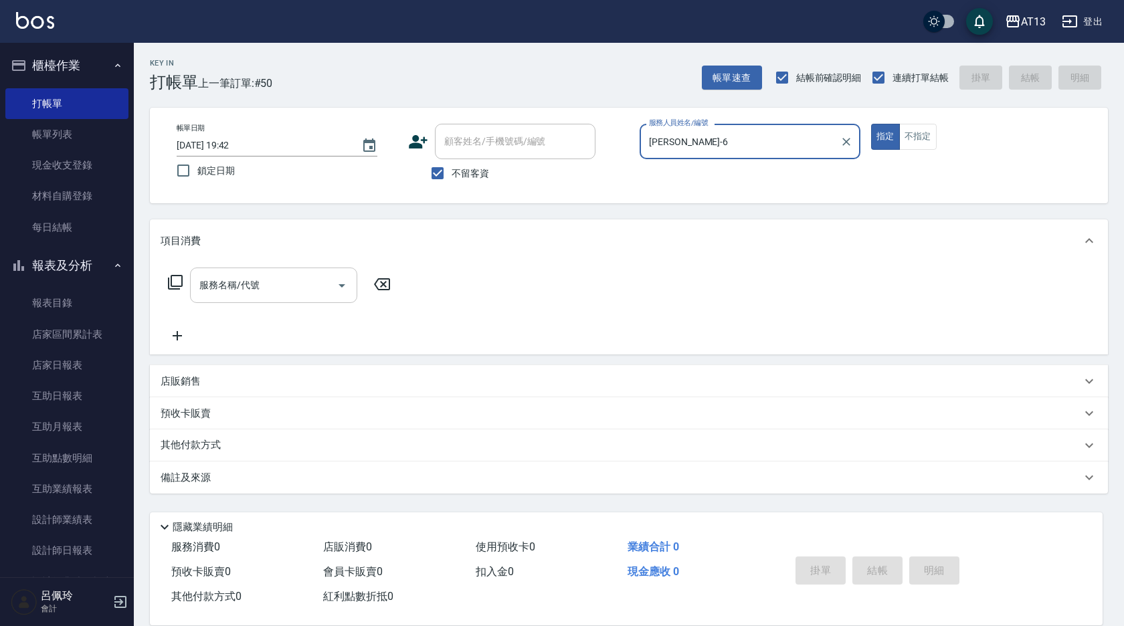
click at [313, 281] on input "服務名稱/代號" at bounding box center [263, 285] width 135 height 23
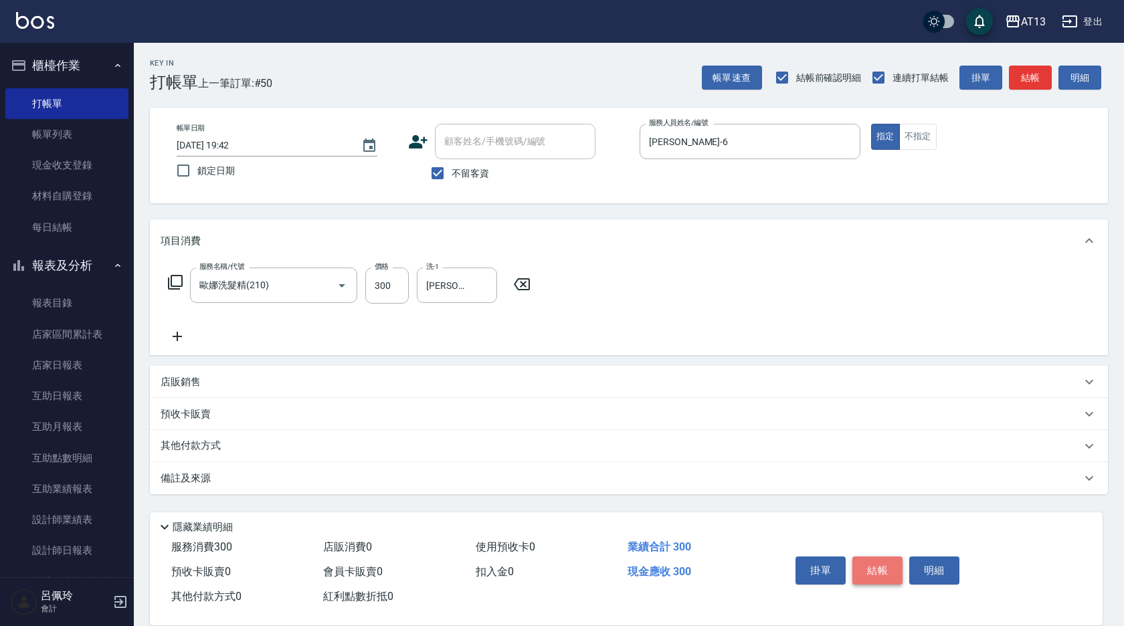
click at [879, 568] on button "結帳" at bounding box center [877, 571] width 50 height 28
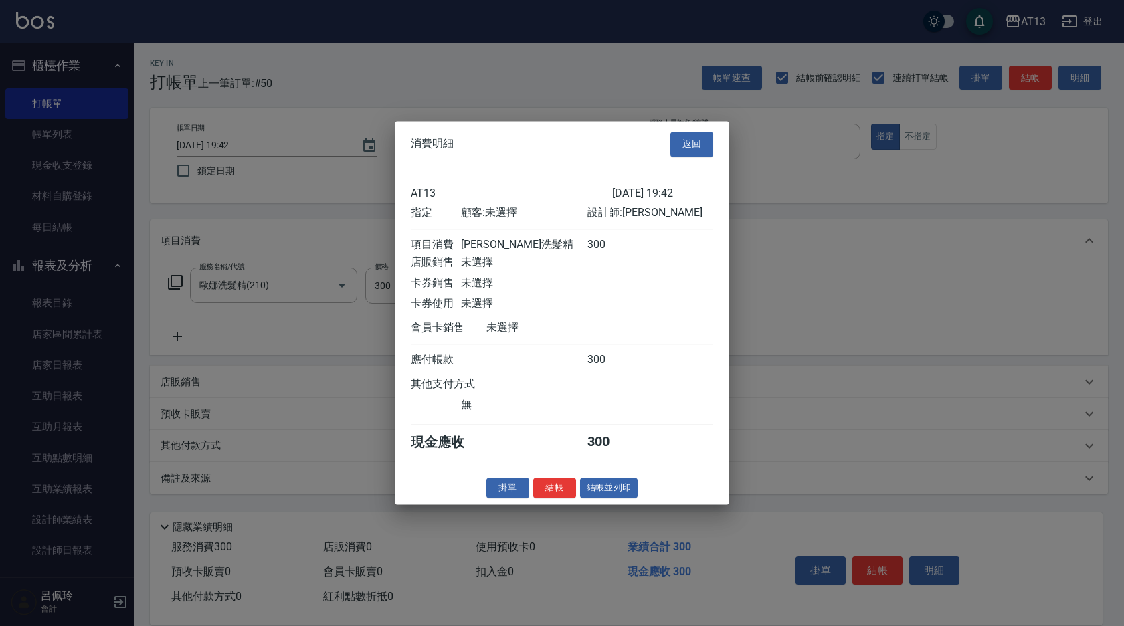
click at [541, 498] on button "結帳" at bounding box center [554, 488] width 43 height 21
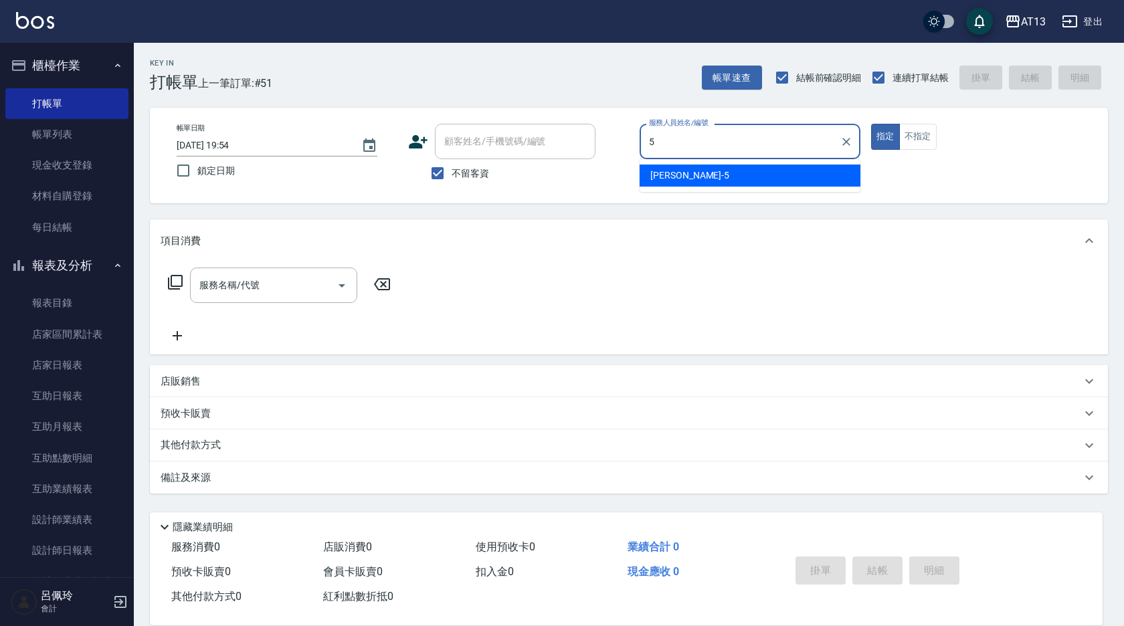
click at [703, 176] on div "[PERSON_NAME] -5" at bounding box center [750, 176] width 221 height 22
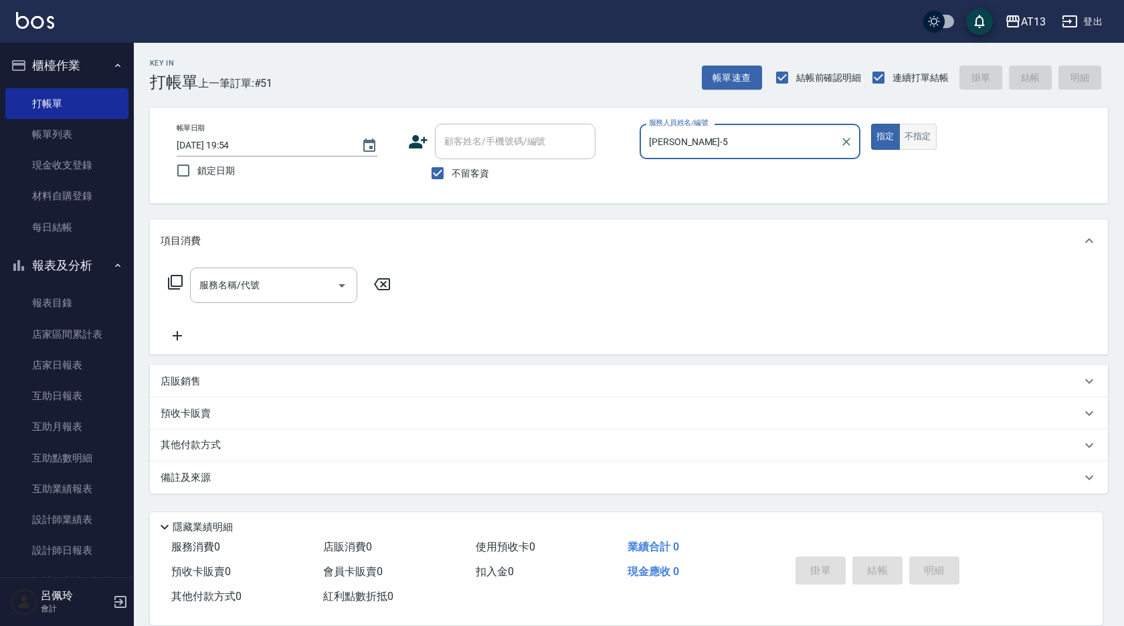
click at [900, 133] on button "不指定" at bounding box center [917, 137] width 37 height 26
click at [272, 278] on input "服務名稱/代號" at bounding box center [263, 285] width 135 height 23
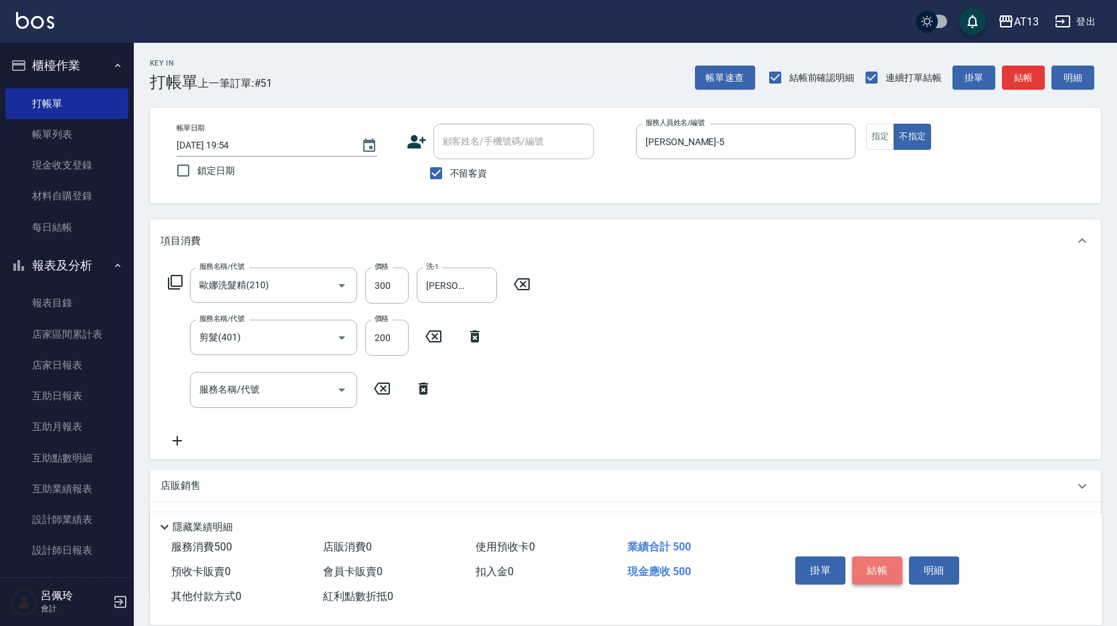
click at [878, 562] on button "結帳" at bounding box center [877, 571] width 50 height 28
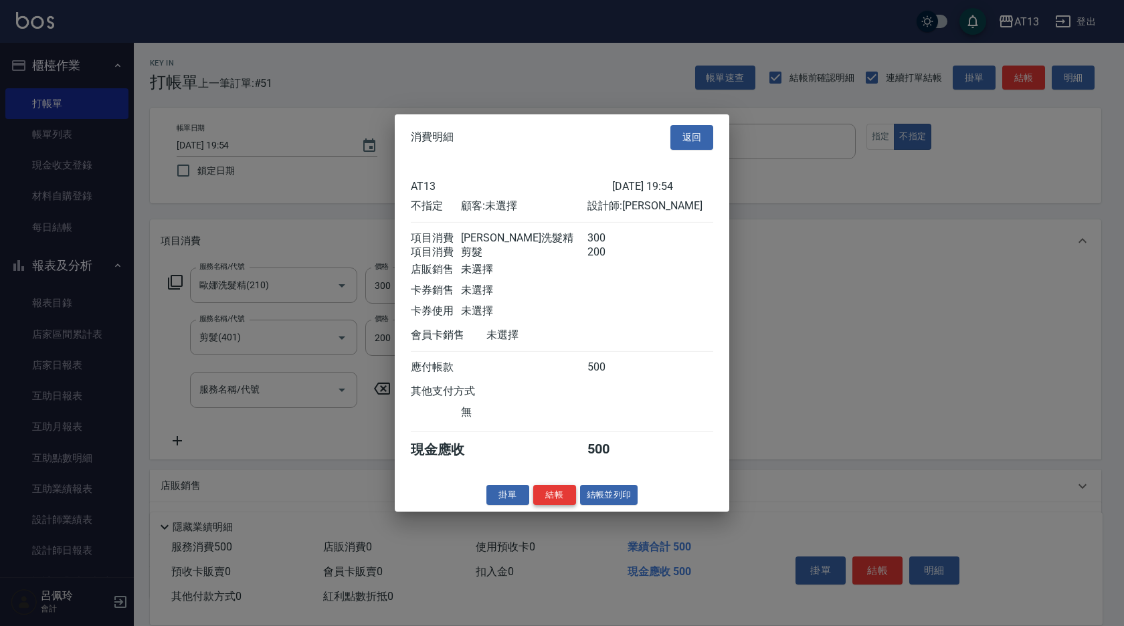
click at [542, 500] on button "結帳" at bounding box center [554, 494] width 43 height 21
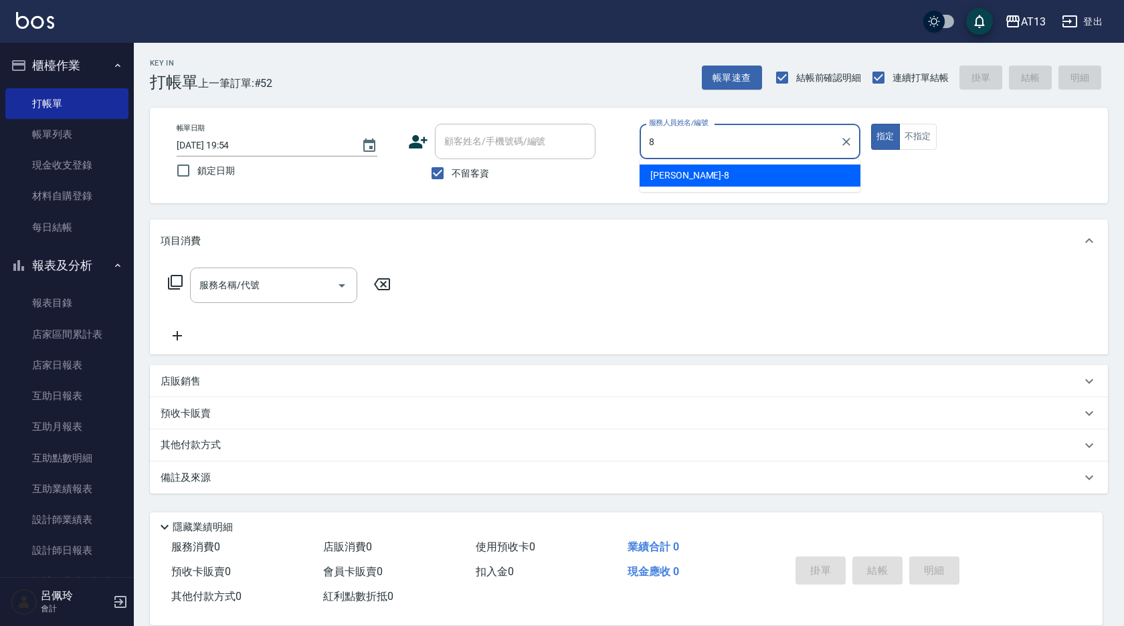
click at [696, 186] on ul "[PERSON_NAME] -8" at bounding box center [750, 175] width 221 height 33
click at [701, 173] on div "[PERSON_NAME] -8" at bounding box center [750, 176] width 221 height 22
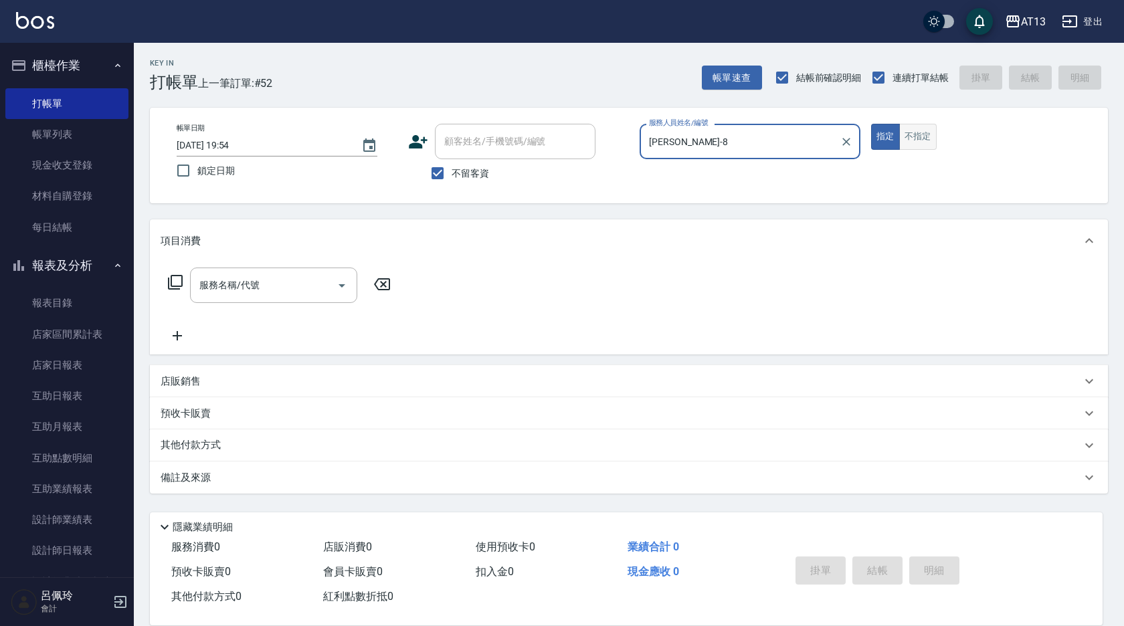
click at [927, 132] on button "不指定" at bounding box center [917, 137] width 37 height 26
click at [250, 288] on div "服務名稱/代號 服務名稱/代號" at bounding box center [273, 285] width 167 height 35
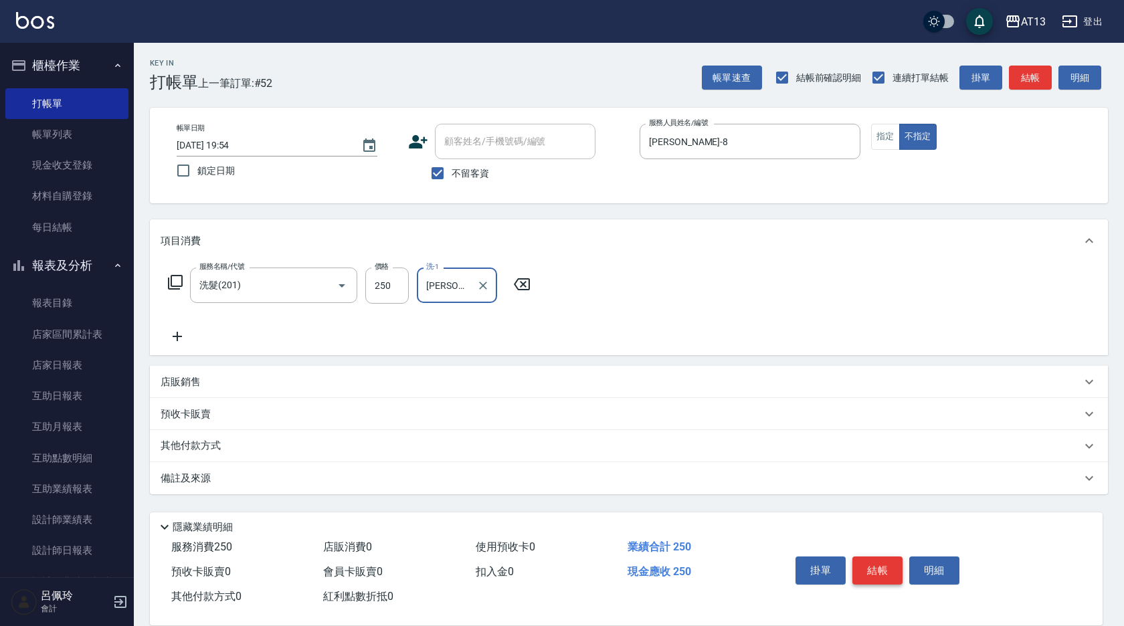
click at [872, 571] on button "結帳" at bounding box center [877, 571] width 50 height 28
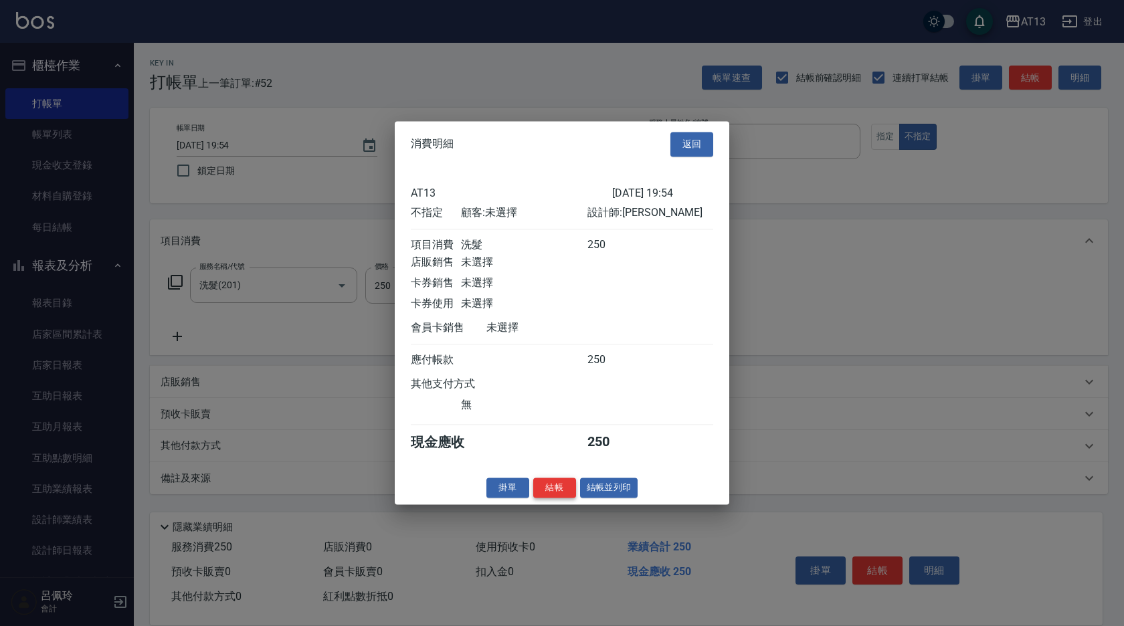
click at [563, 492] on button "結帳" at bounding box center [554, 488] width 43 height 21
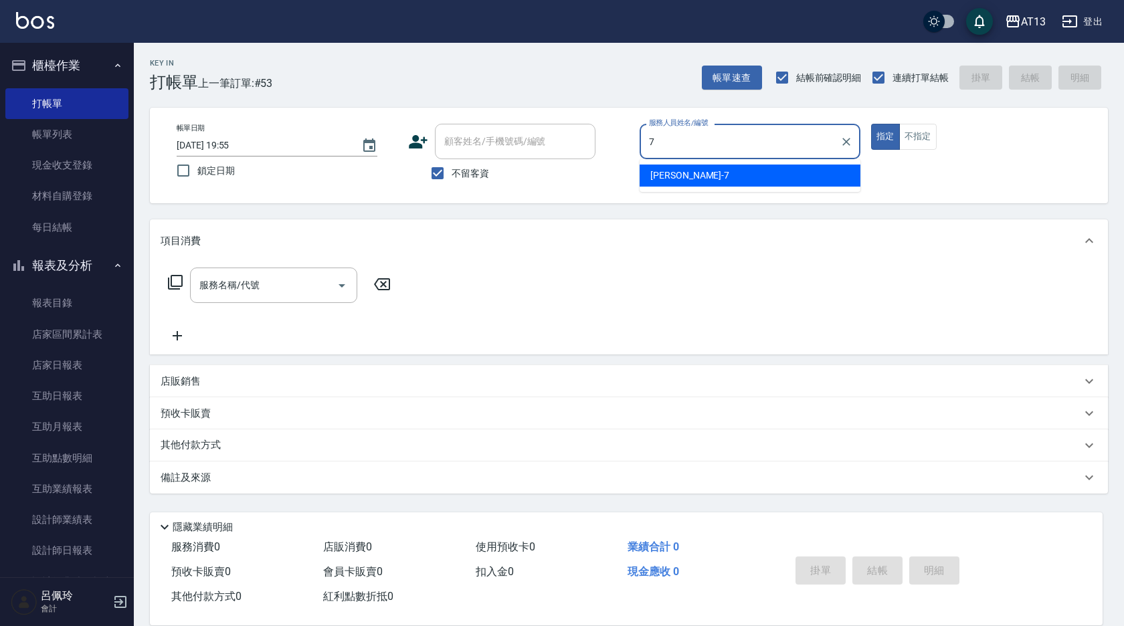
click at [660, 166] on div "[PERSON_NAME]-7" at bounding box center [750, 176] width 221 height 22
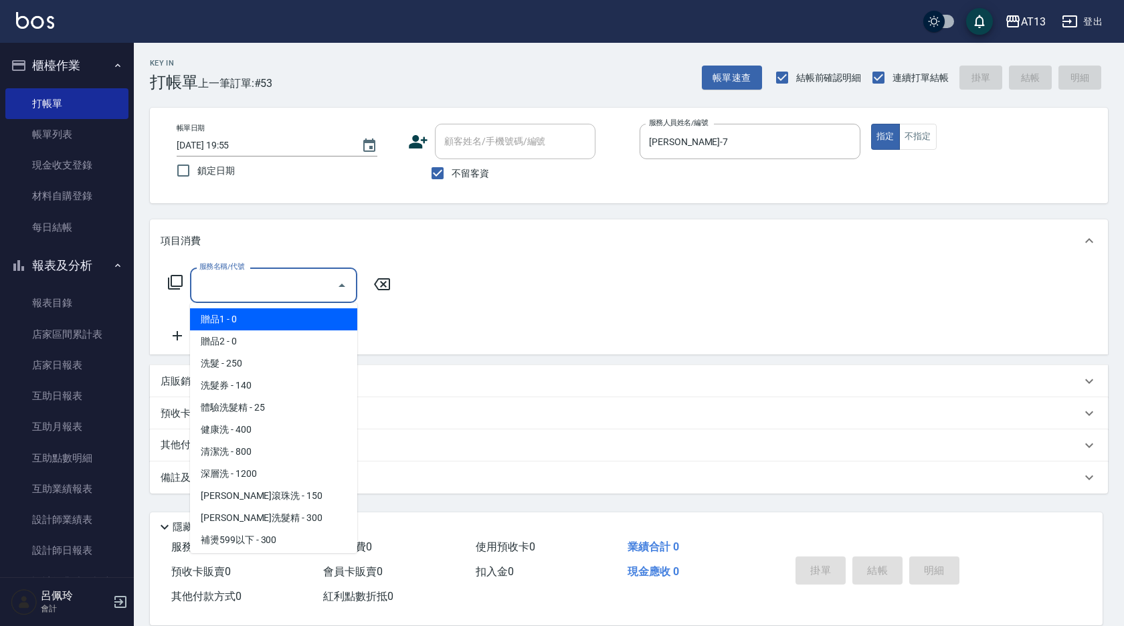
click at [304, 282] on input "服務名稱/代號" at bounding box center [263, 285] width 135 height 23
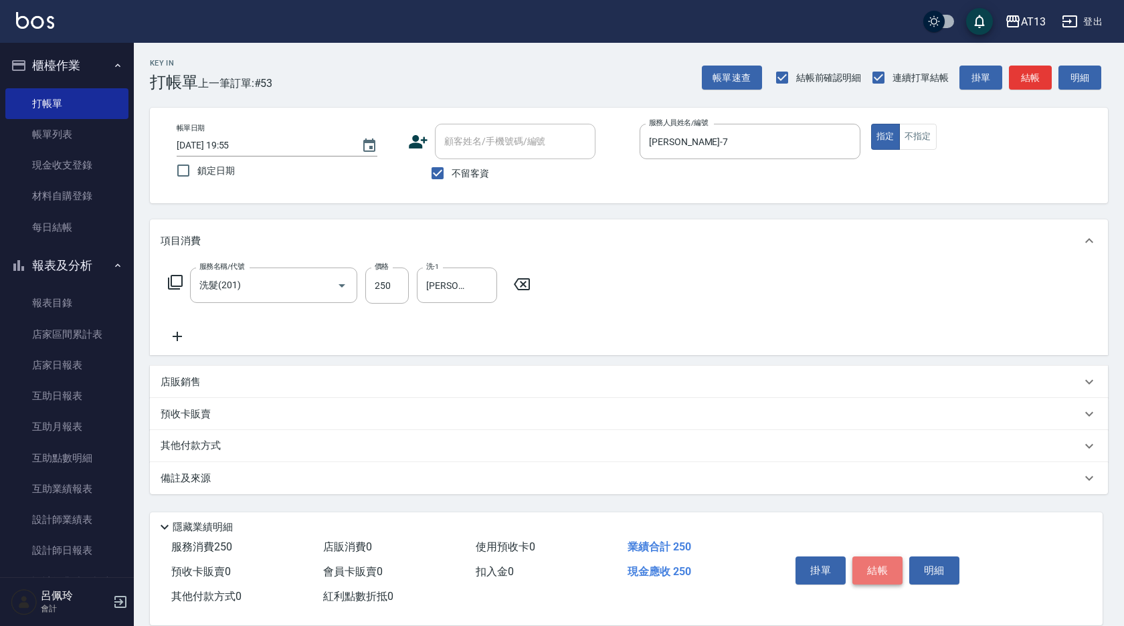
click at [881, 573] on button "結帳" at bounding box center [877, 571] width 50 height 28
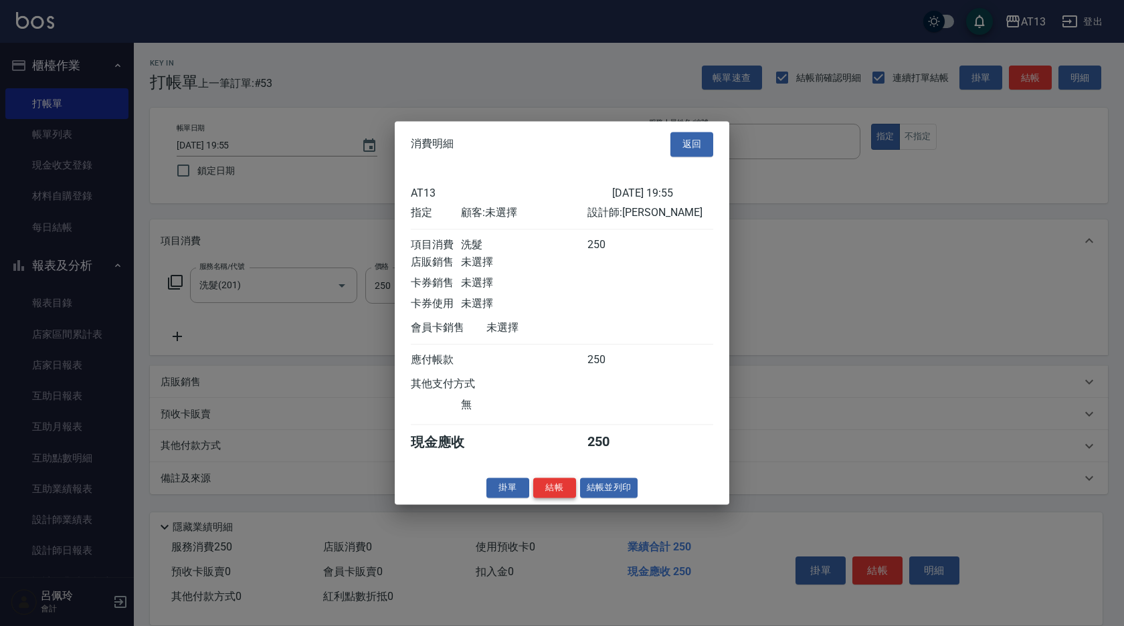
click at [560, 498] on button "結帳" at bounding box center [554, 488] width 43 height 21
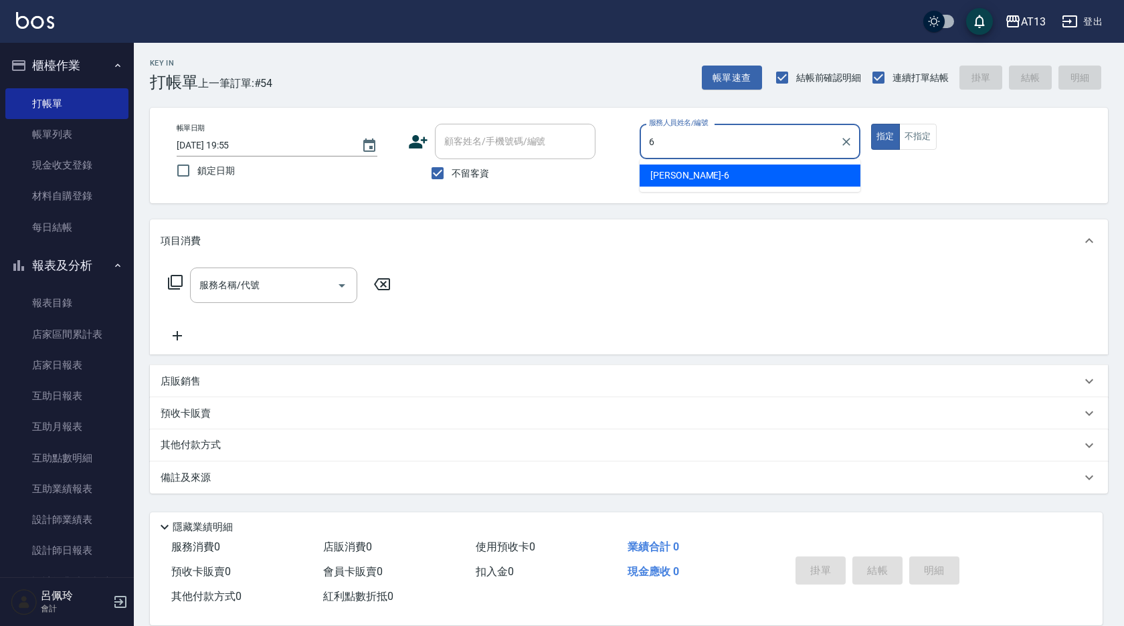
click at [711, 176] on div "[PERSON_NAME] -6" at bounding box center [750, 176] width 221 height 22
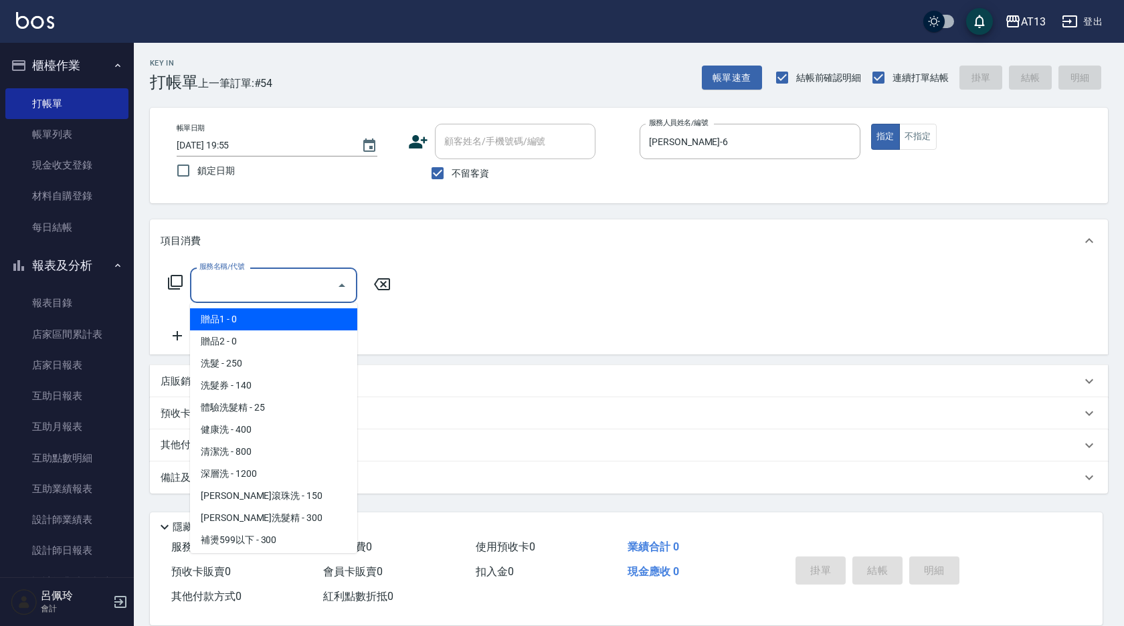
click at [282, 294] on input "服務名稱/代號" at bounding box center [263, 285] width 135 height 23
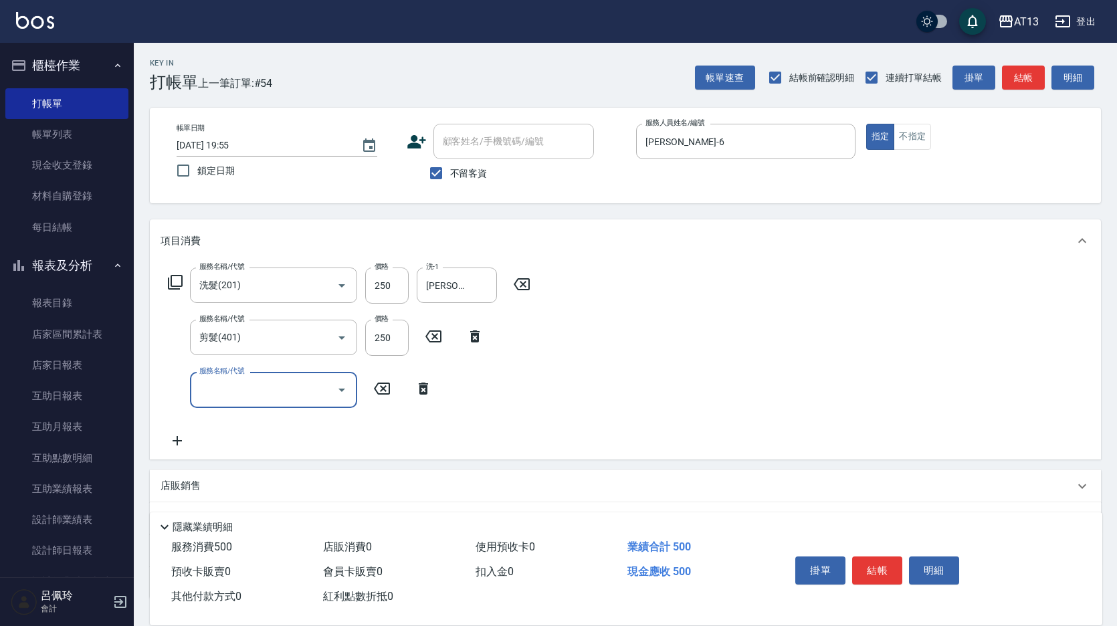
drag, startPoint x: 648, startPoint y: 314, endPoint x: 773, endPoint y: 458, distance: 190.7
click at [658, 318] on div "服務名稱/代號 洗髮(201) 服務名稱/代號 價格 250 價格 洗-1 [PERSON_NAME]-23 洗-1 服務名稱/代號 剪髮(401) 服務名稱…" at bounding box center [625, 360] width 951 height 197
click at [876, 557] on button "結帳" at bounding box center [877, 571] width 50 height 28
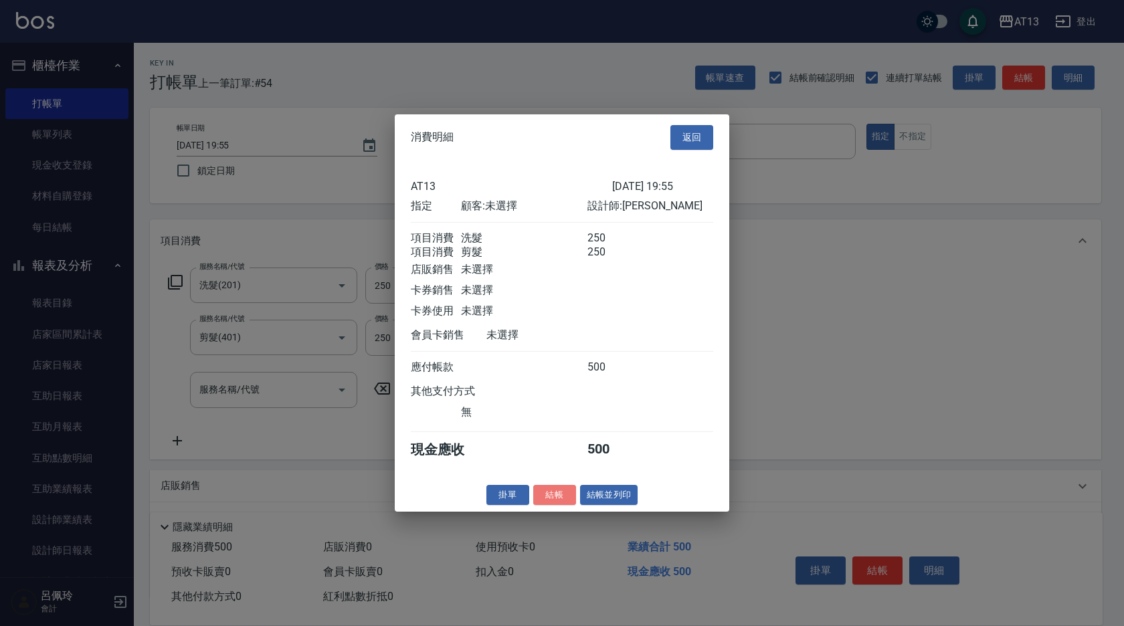
click at [558, 505] on button "結帳" at bounding box center [554, 494] width 43 height 21
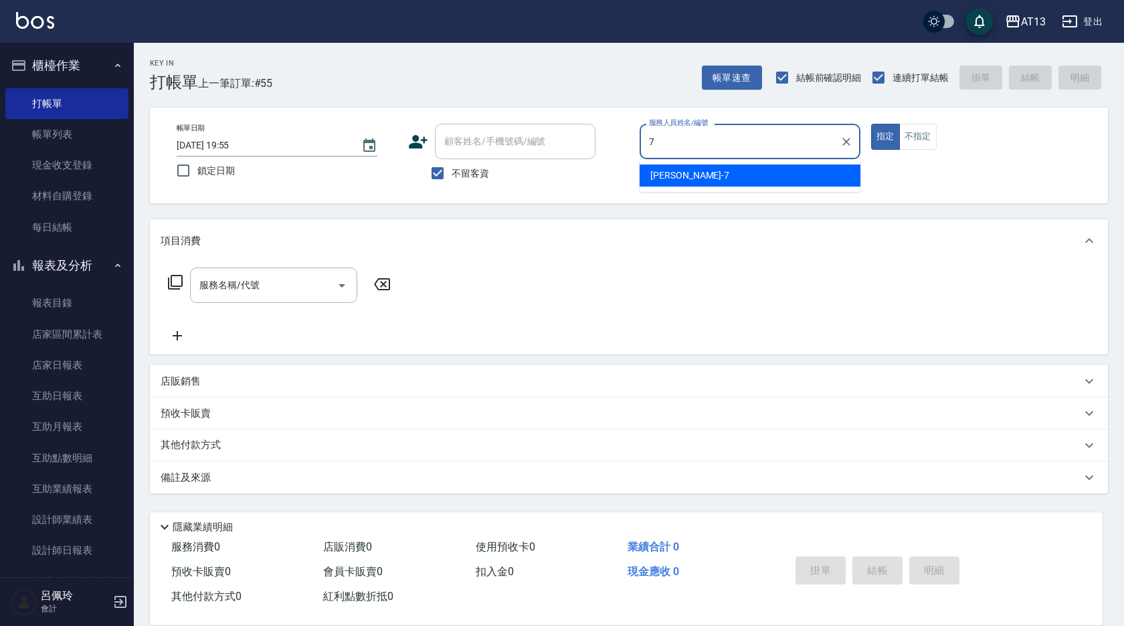
click at [824, 175] on div "[PERSON_NAME]-7" at bounding box center [750, 176] width 221 height 22
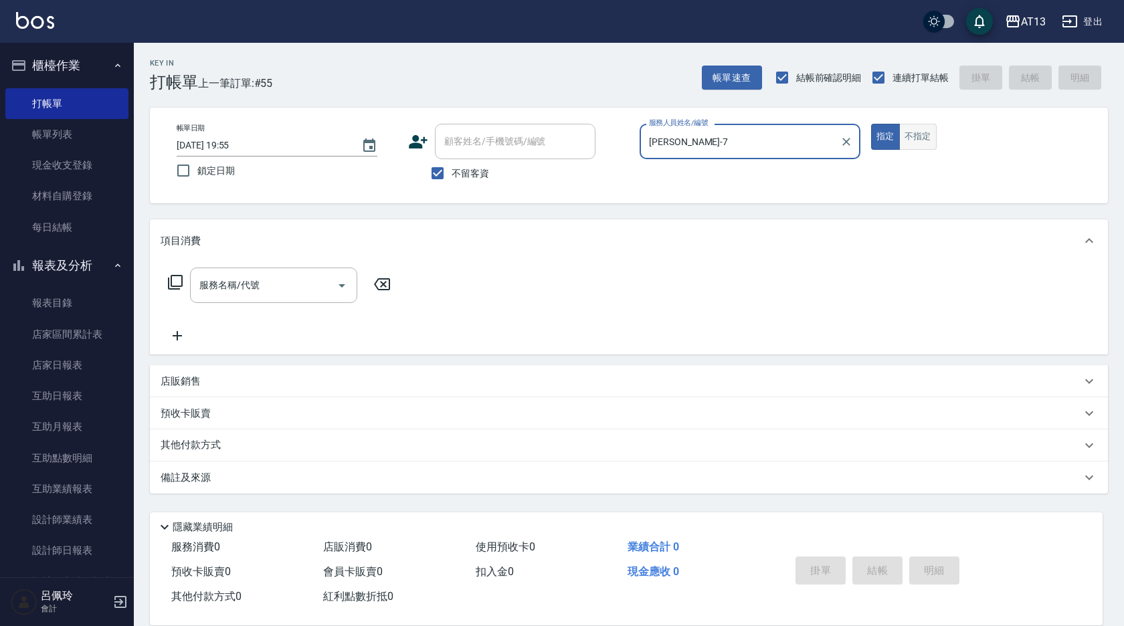
click at [920, 132] on button "不指定" at bounding box center [917, 137] width 37 height 26
click at [286, 272] on div "服務名稱/代號" at bounding box center [273, 285] width 167 height 35
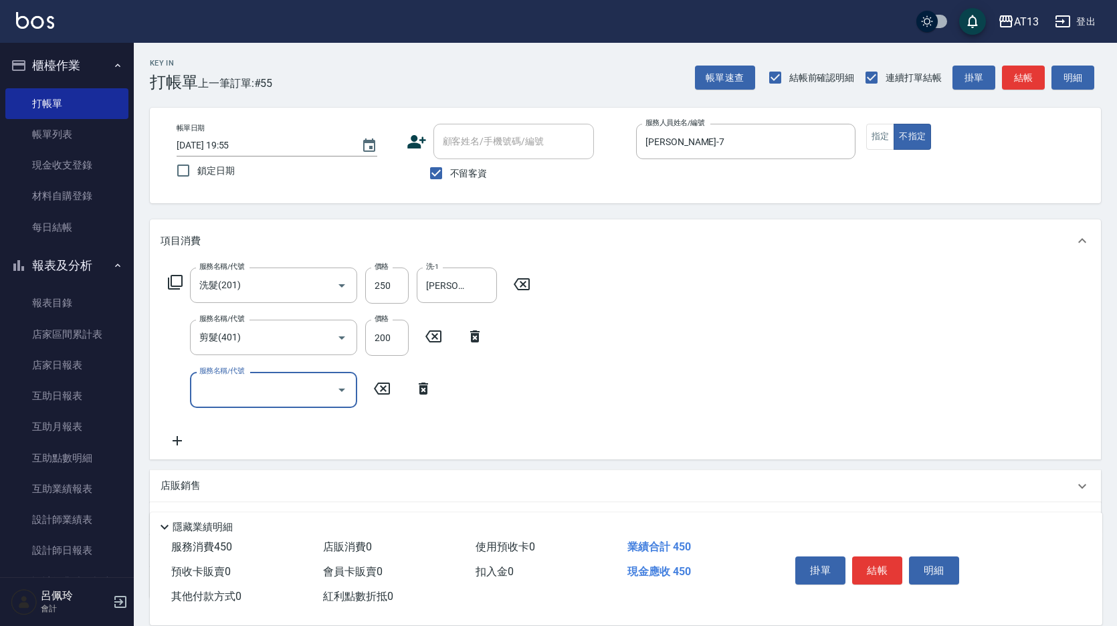
drag, startPoint x: 745, startPoint y: 333, endPoint x: 840, endPoint y: 533, distance: 221.8
click at [745, 334] on div "服務名稱/代號 洗髮(201) 服務名稱/代號 價格 250 價格 洗-1 [PERSON_NAME]-23 洗-1 服務名稱/代號 剪髮(401) 服務名稱…" at bounding box center [625, 360] width 951 height 197
click at [880, 559] on button "結帳" at bounding box center [877, 571] width 50 height 28
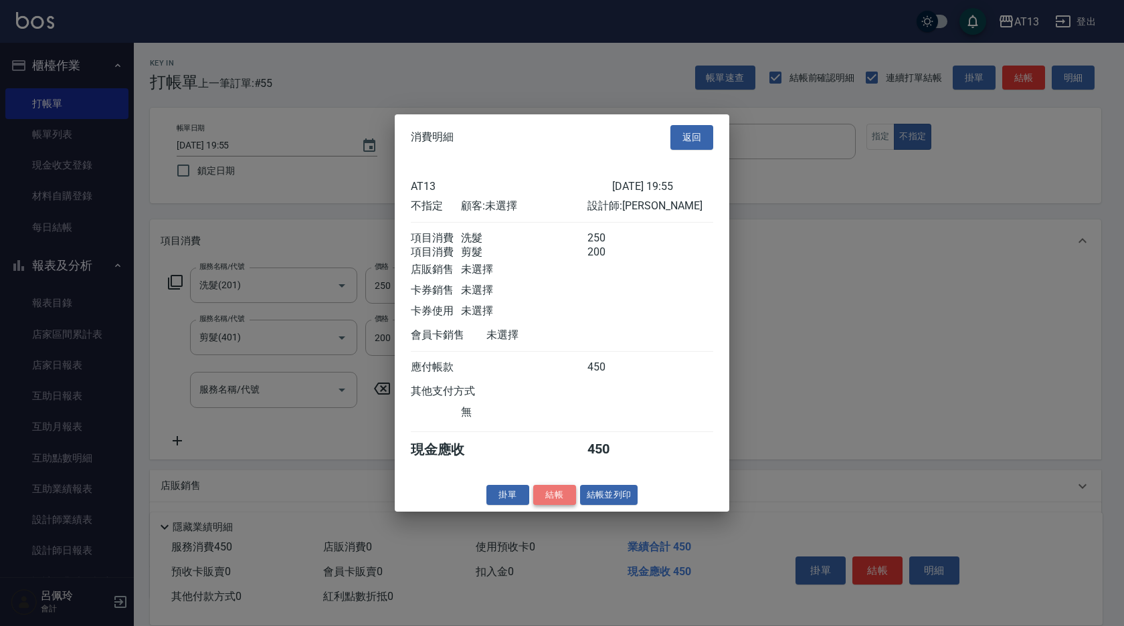
click at [555, 505] on button "結帳" at bounding box center [554, 494] width 43 height 21
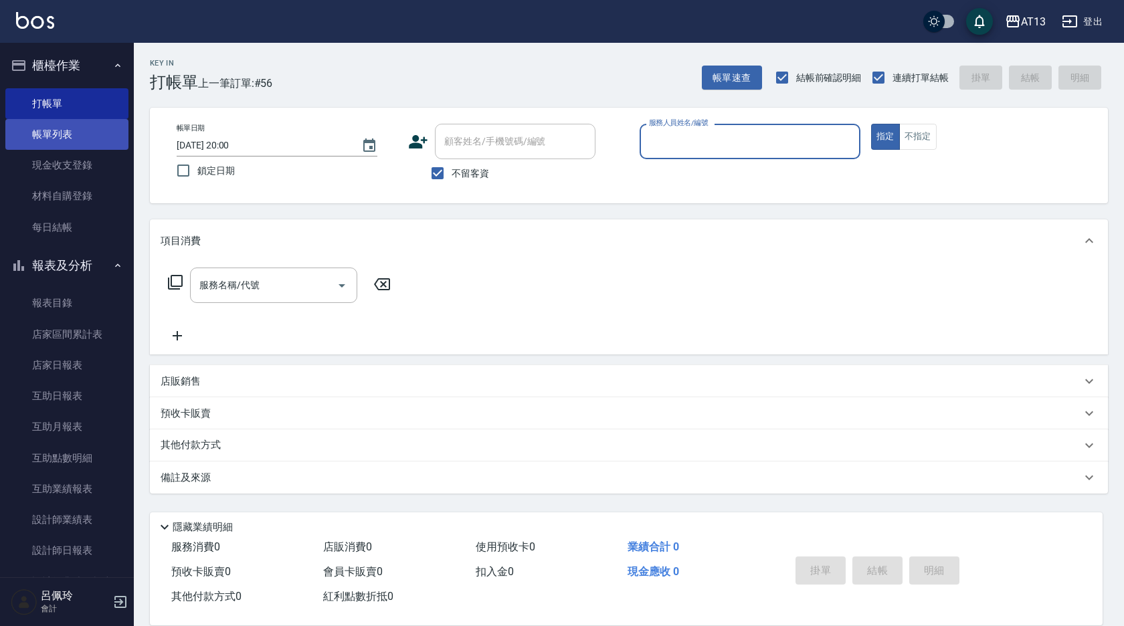
drag, startPoint x: 33, startPoint y: 141, endPoint x: 73, endPoint y: 131, distance: 41.4
click at [33, 141] on link "帳單列表" at bounding box center [66, 134] width 123 height 31
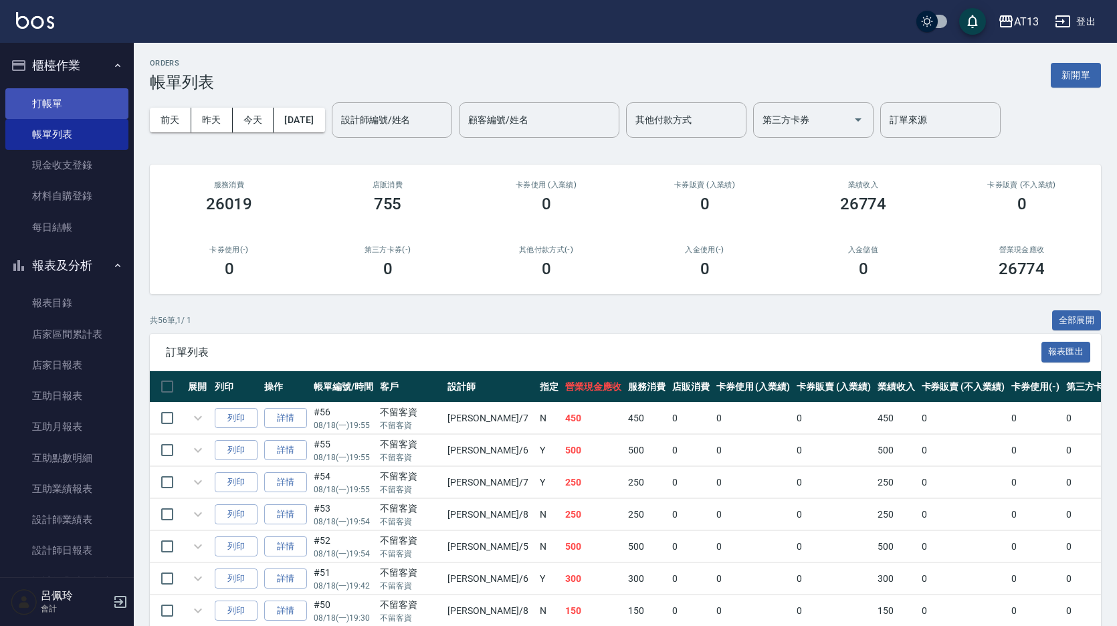
click at [46, 92] on link "打帳單" at bounding box center [66, 103] width 123 height 31
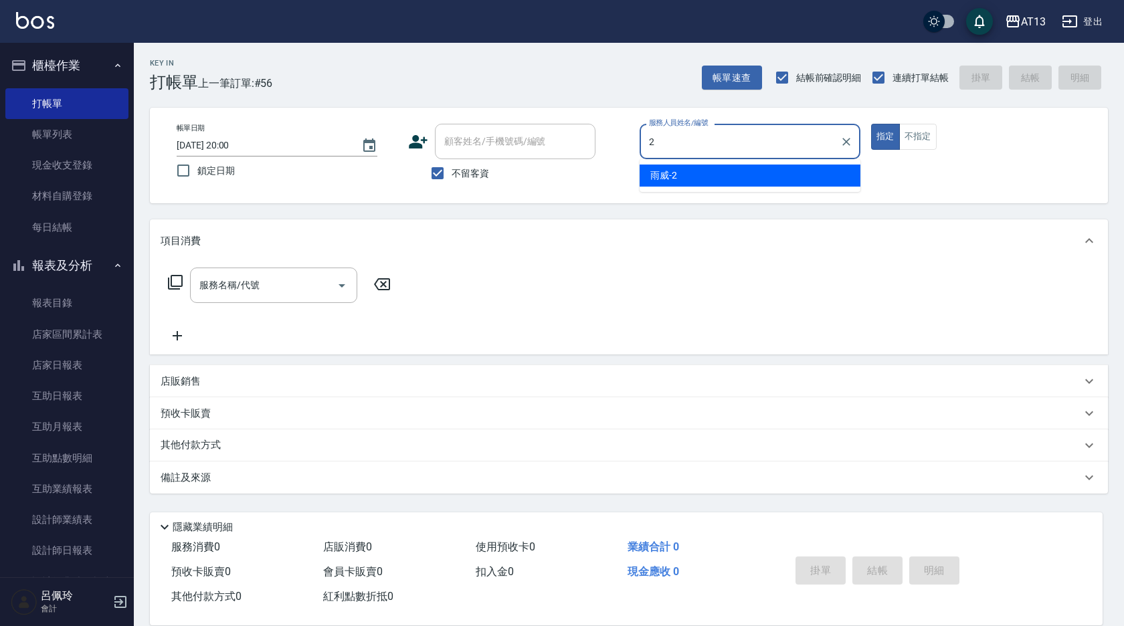
click at [680, 172] on div "雨威 -2" at bounding box center [750, 176] width 221 height 22
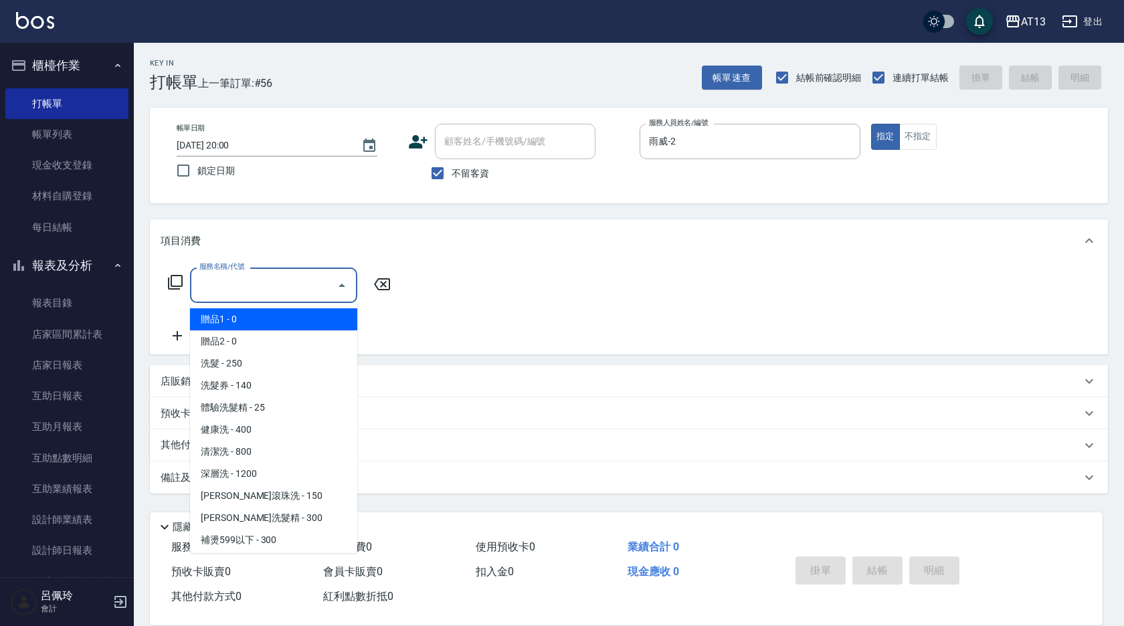
click at [304, 282] on input "服務名稱/代號" at bounding box center [263, 285] width 135 height 23
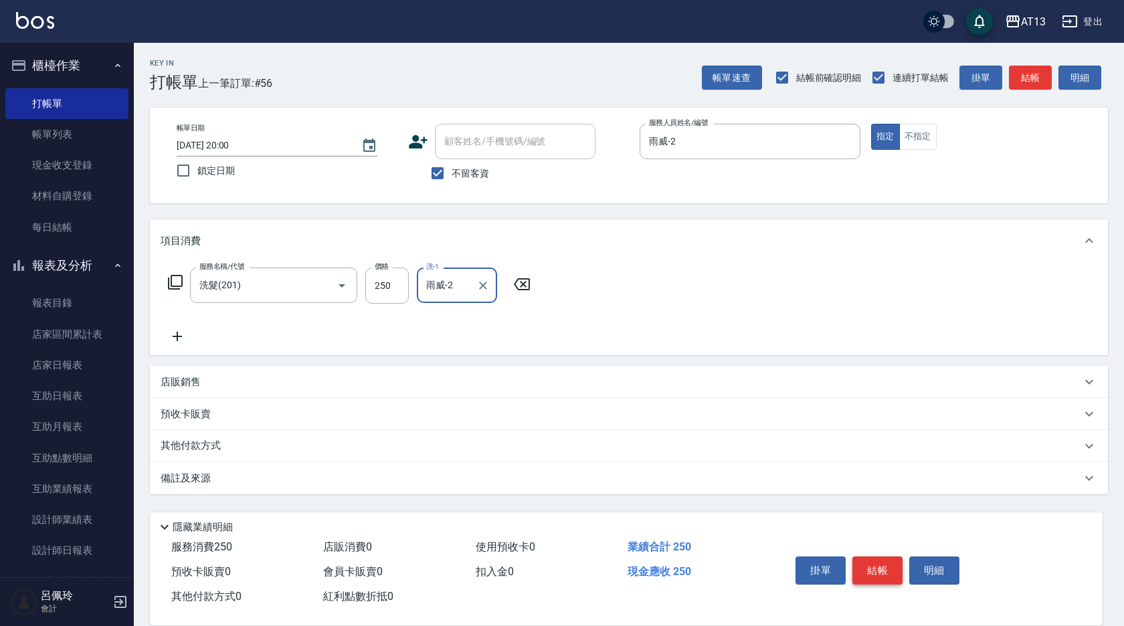
click at [860, 564] on button "結帳" at bounding box center [877, 571] width 50 height 28
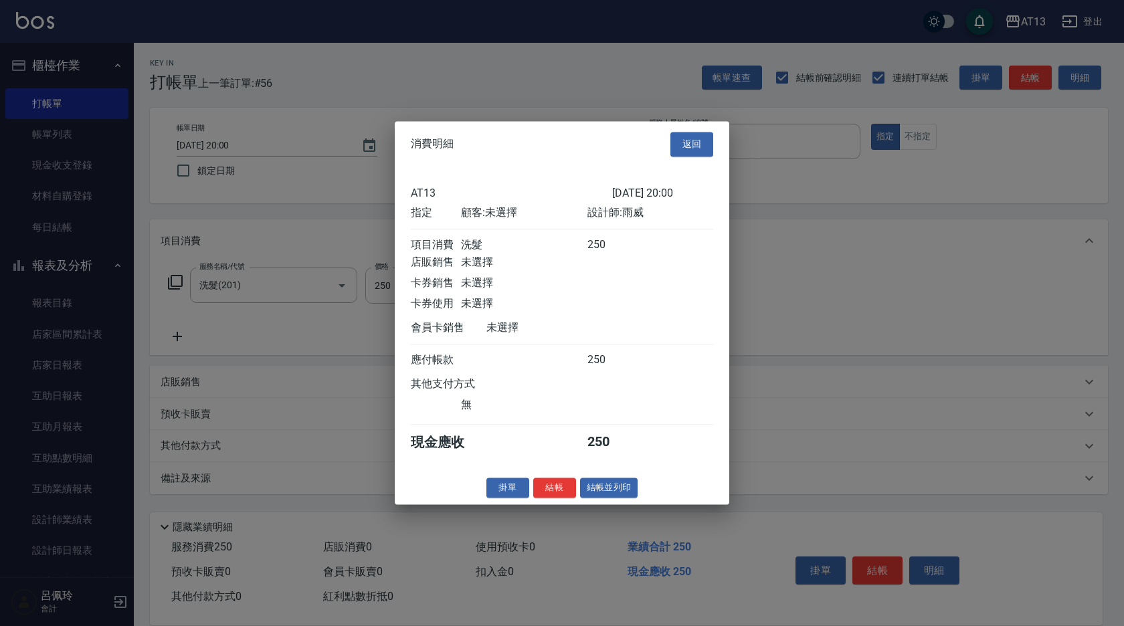
click at [547, 497] on button "結帳" at bounding box center [554, 488] width 43 height 21
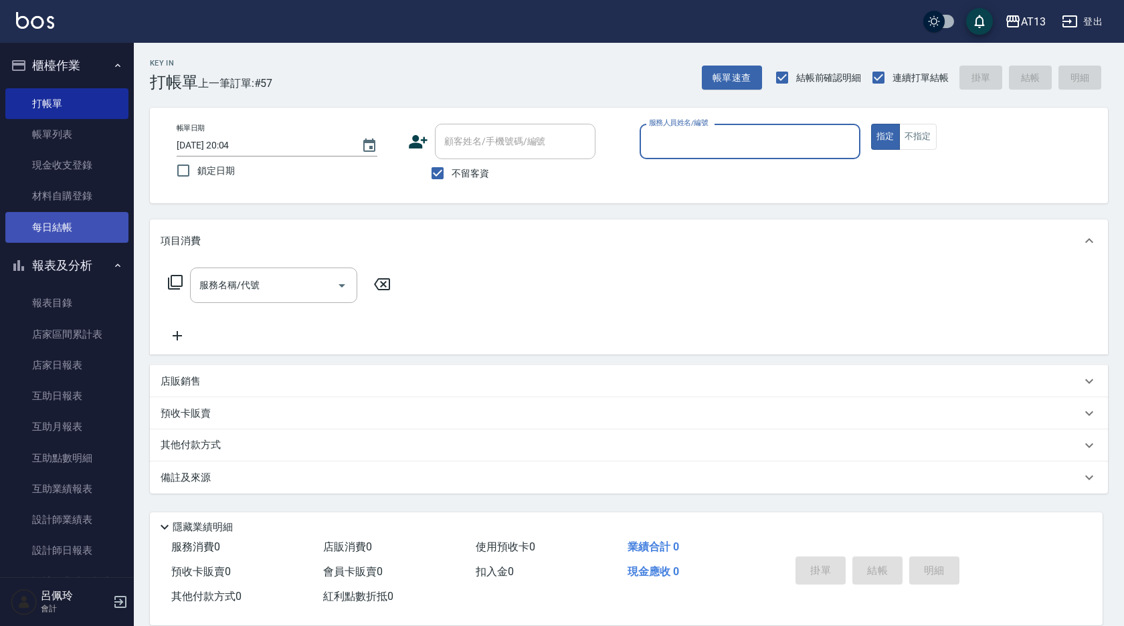
click at [62, 229] on link "每日結帳" at bounding box center [66, 227] width 123 height 31
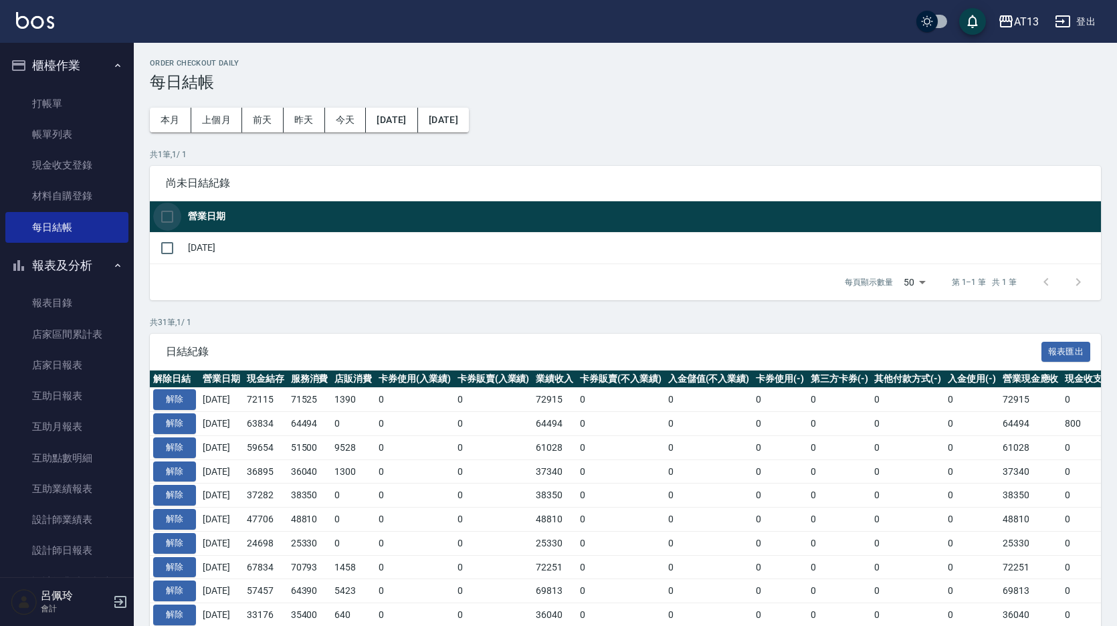
click at [168, 219] on input "checkbox" at bounding box center [167, 217] width 28 height 28
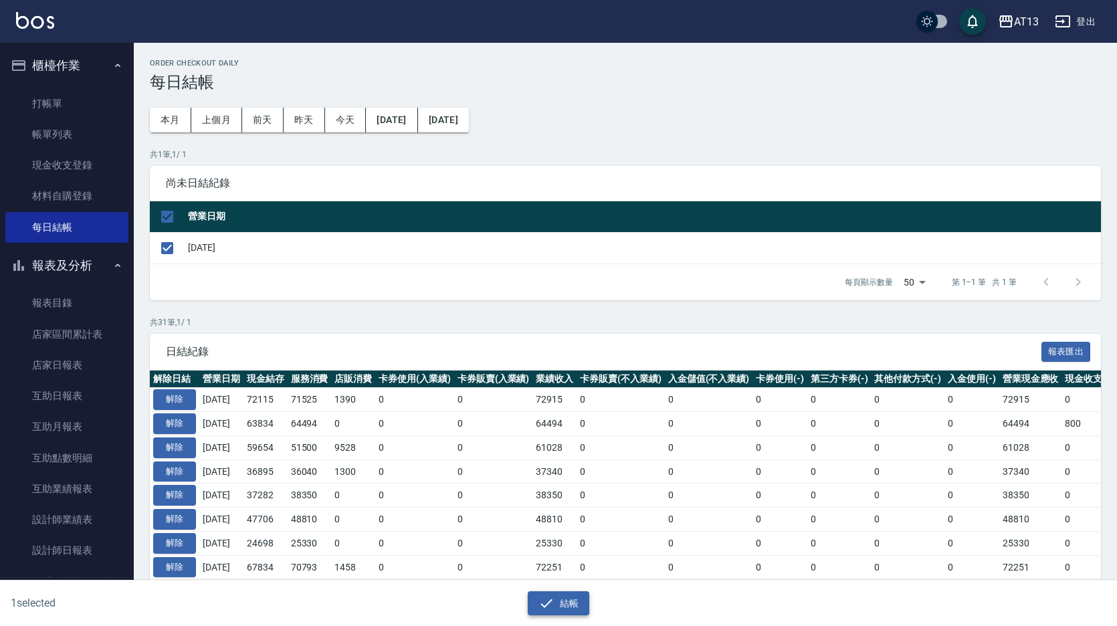
click at [569, 612] on button "結帳" at bounding box center [559, 603] width 62 height 25
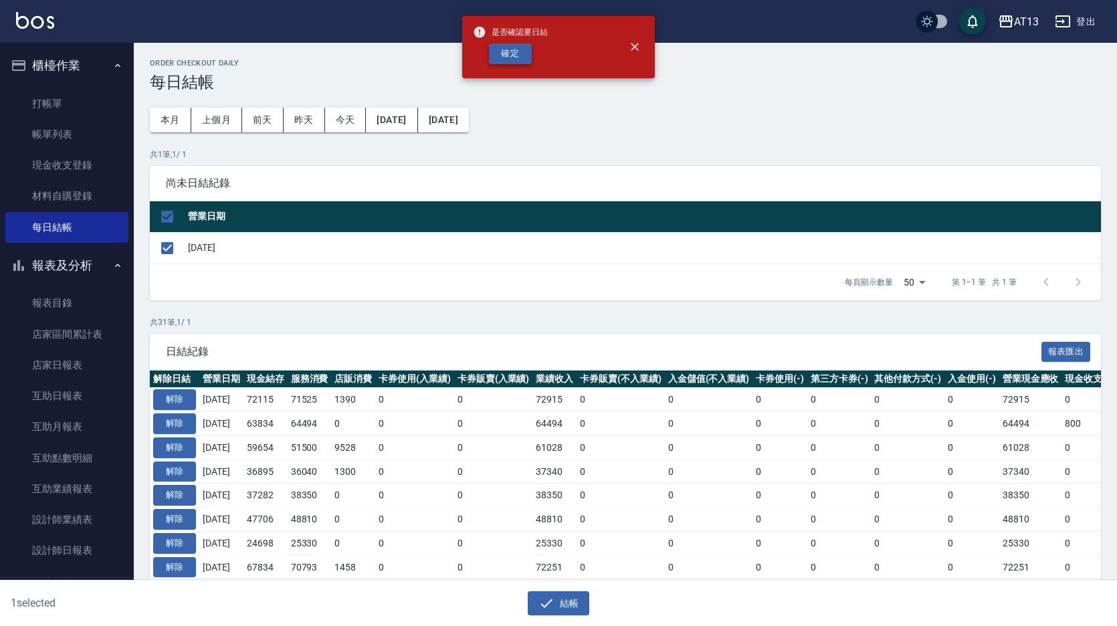
click at [517, 48] on button "確定" at bounding box center [510, 53] width 43 height 21
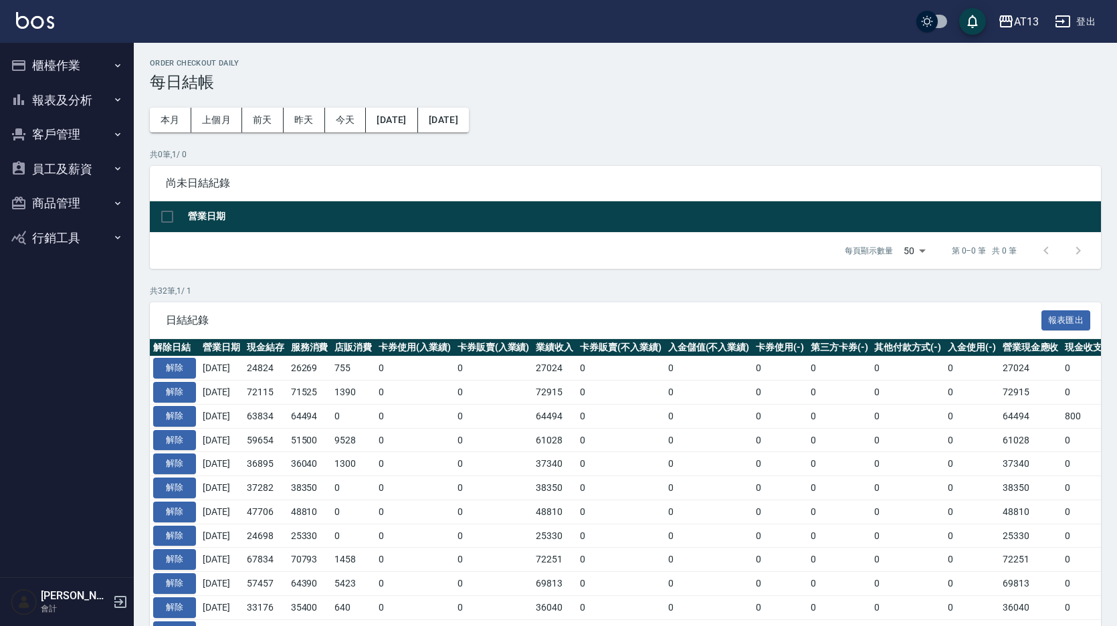
click at [84, 99] on button "報表及分析" at bounding box center [66, 100] width 123 height 35
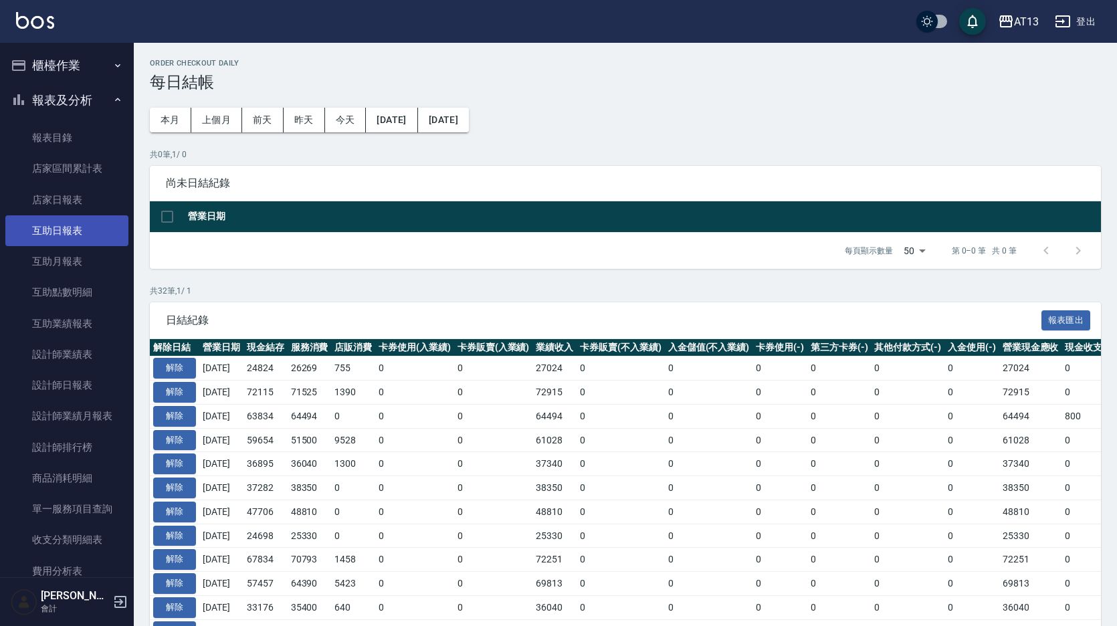
click at [74, 227] on link "互助日報表" at bounding box center [66, 230] width 123 height 31
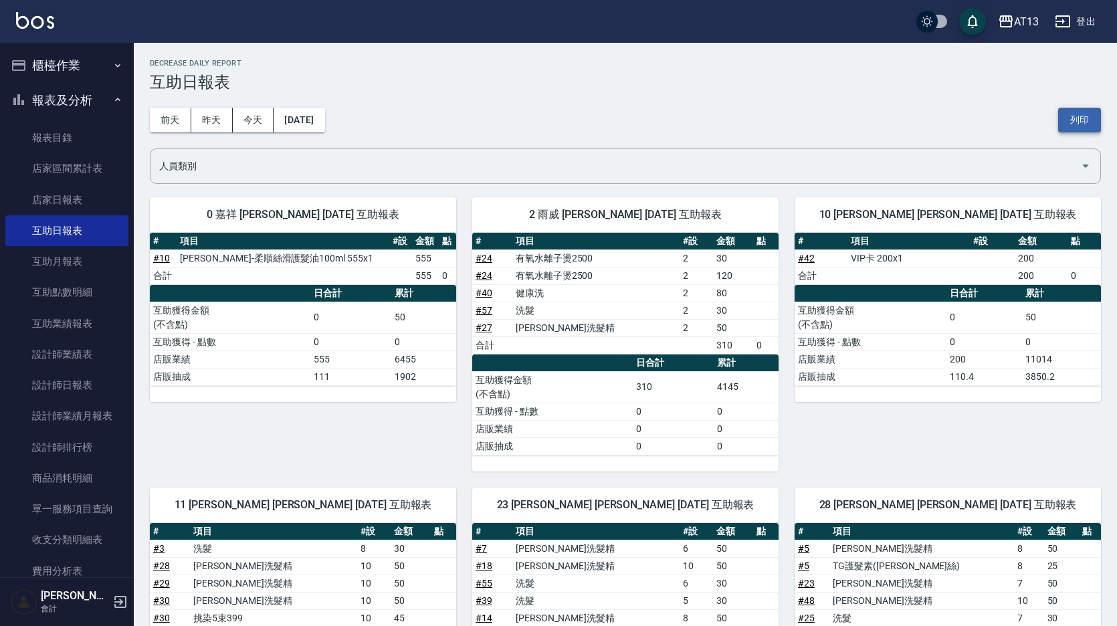
click at [1070, 123] on button "列印" at bounding box center [1079, 120] width 43 height 25
click at [78, 379] on link "設計師日報表" at bounding box center [66, 385] width 123 height 31
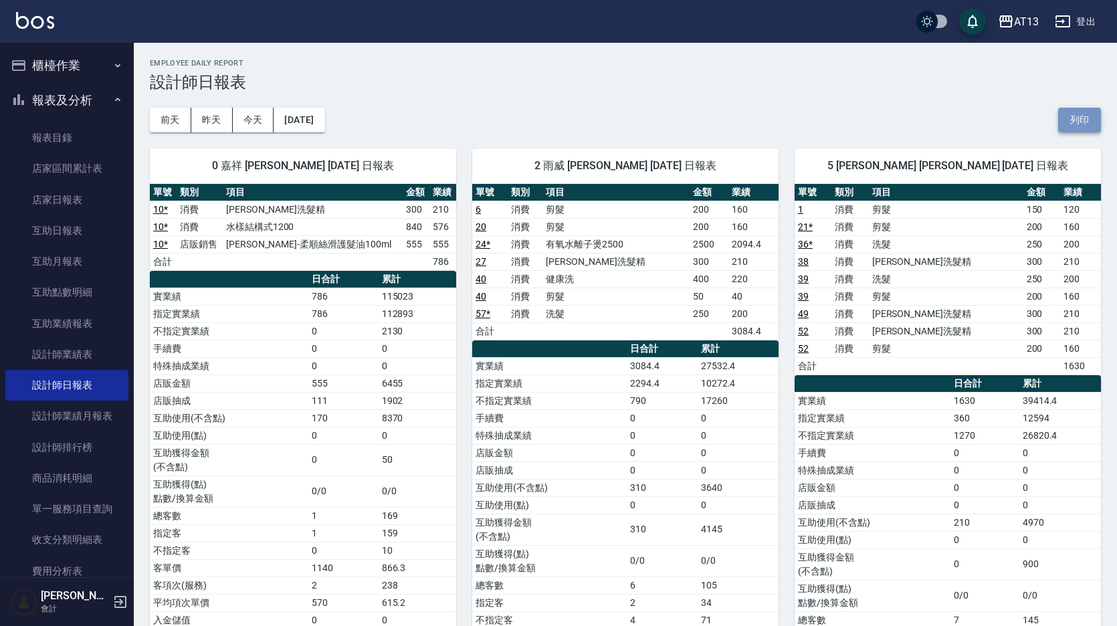
click at [1080, 120] on button "列印" at bounding box center [1079, 120] width 43 height 25
click at [50, 201] on link "店家日報表" at bounding box center [66, 200] width 123 height 31
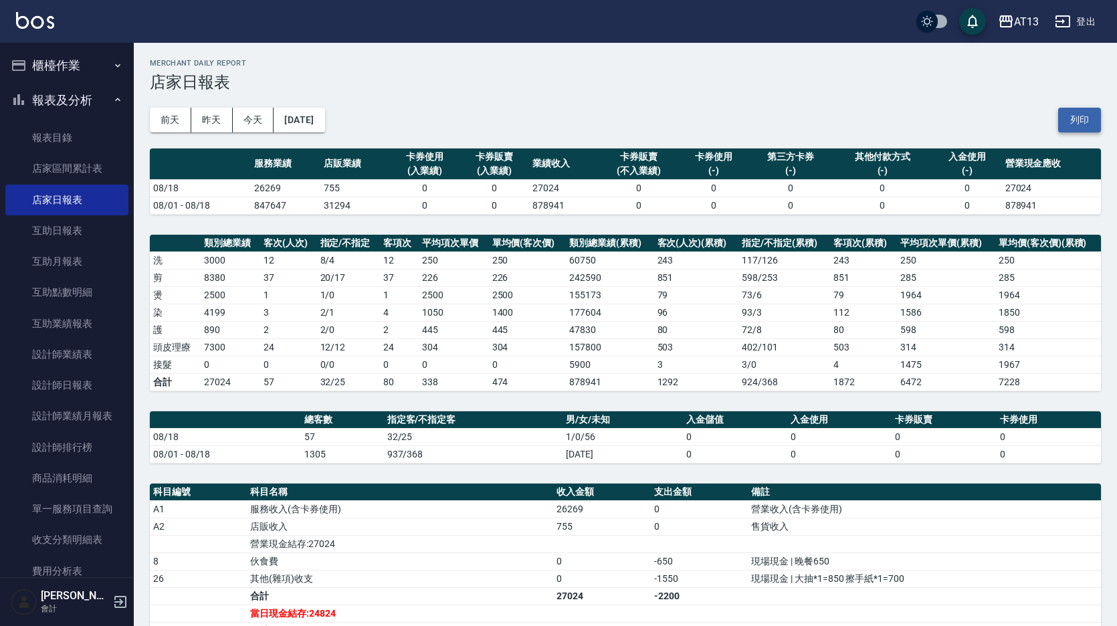
click at [1086, 121] on button "列印" at bounding box center [1079, 120] width 43 height 25
